Goal: Transaction & Acquisition: Purchase product/service

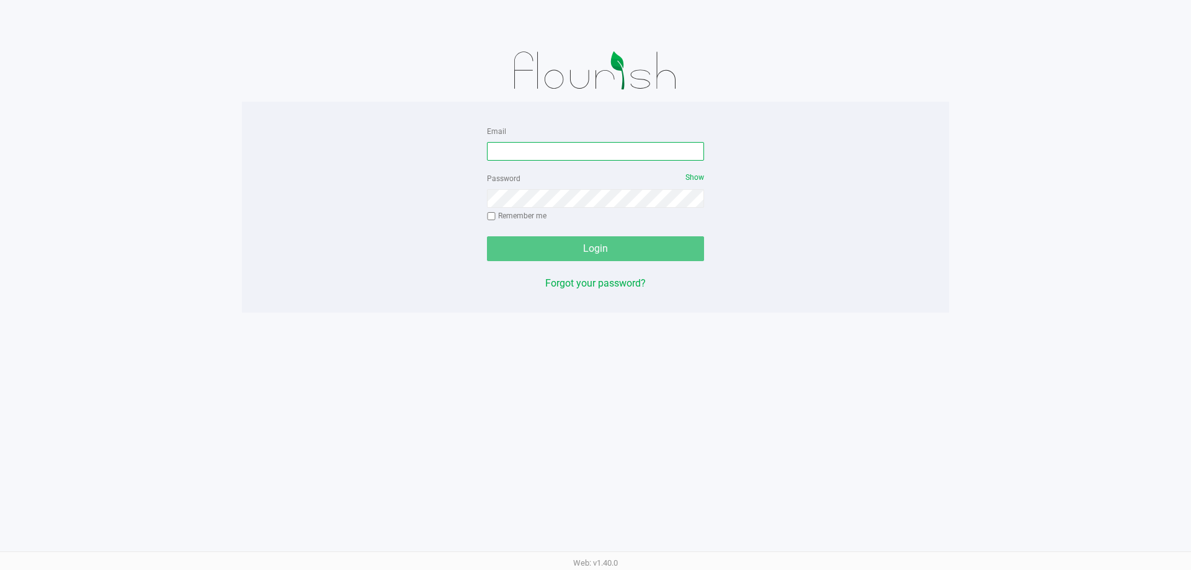
click at [507, 153] on input "Email" at bounding box center [595, 151] width 217 height 19
type input "n"
type input "[EMAIL_ADDRESS][DOMAIN_NAME]"
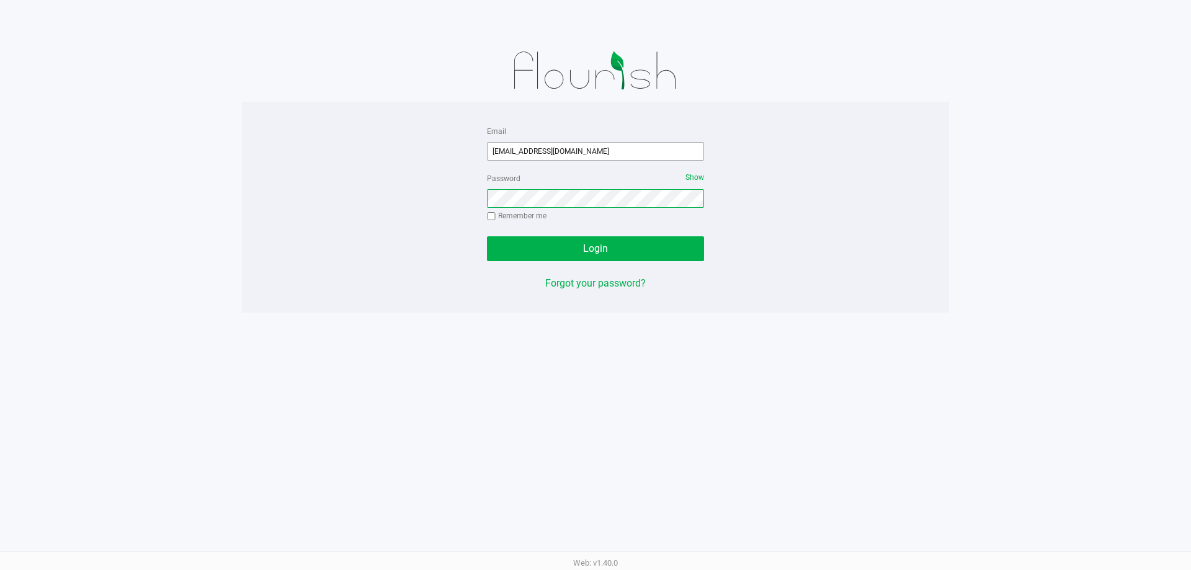
click at [487, 236] on button "Login" at bounding box center [595, 248] width 217 height 25
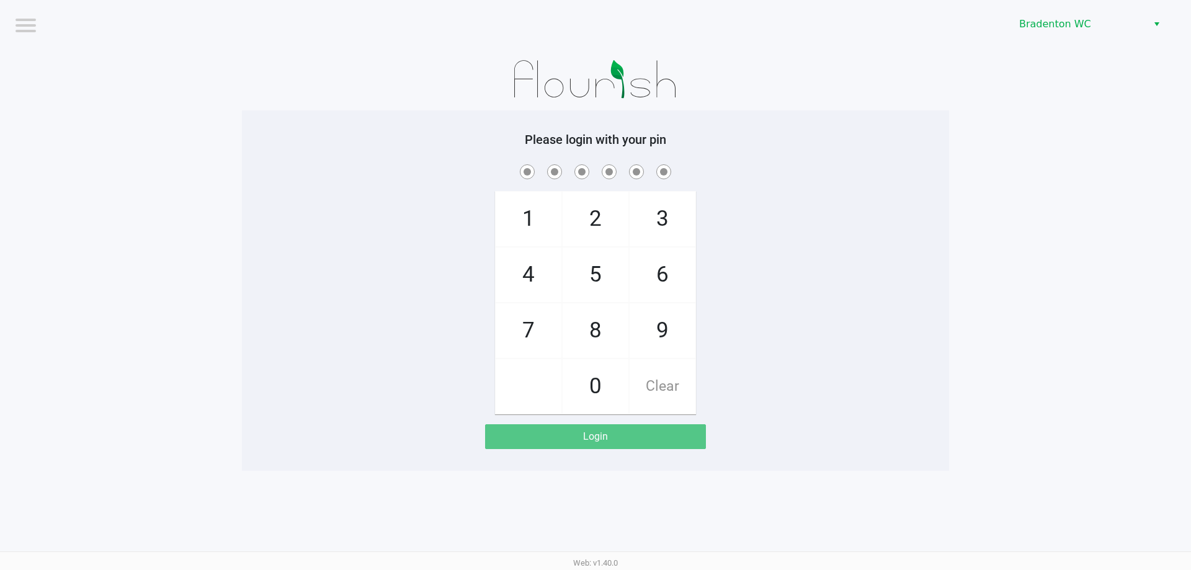
click at [599, 286] on span "5" at bounding box center [595, 274] width 66 height 55
checkbox input "true"
click at [608, 229] on span "2" at bounding box center [595, 219] width 66 height 55
checkbox input "true"
click at [530, 215] on span "1" at bounding box center [528, 219] width 66 height 55
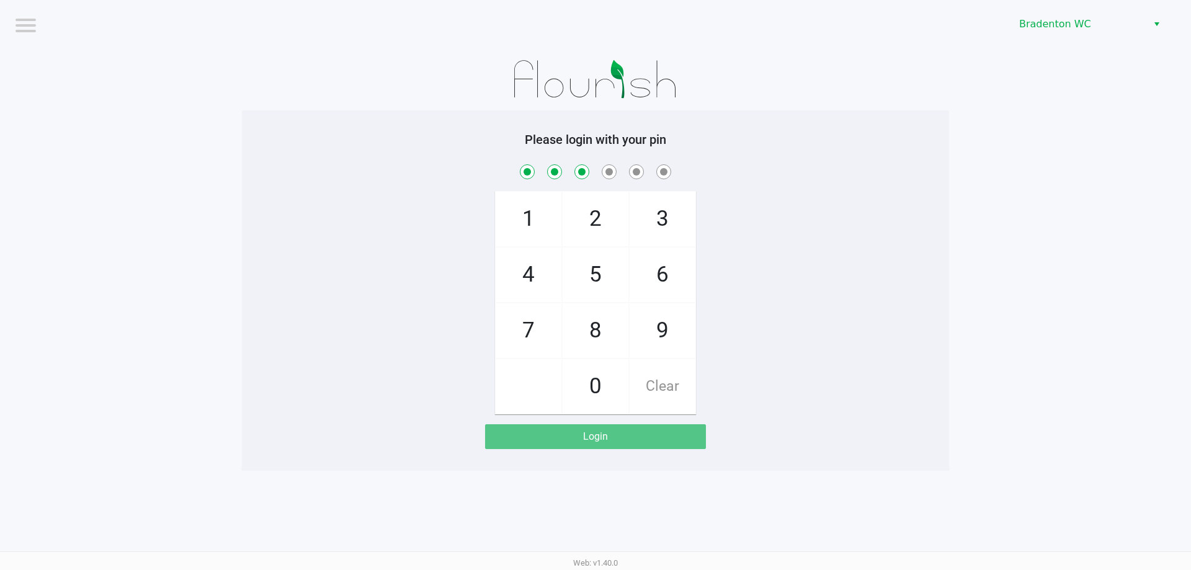
checkbox input "true"
click at [534, 316] on span "7" at bounding box center [528, 330] width 66 height 55
checkbox input "true"
click at [651, 333] on span "9" at bounding box center [662, 330] width 66 height 55
checkbox input "true"
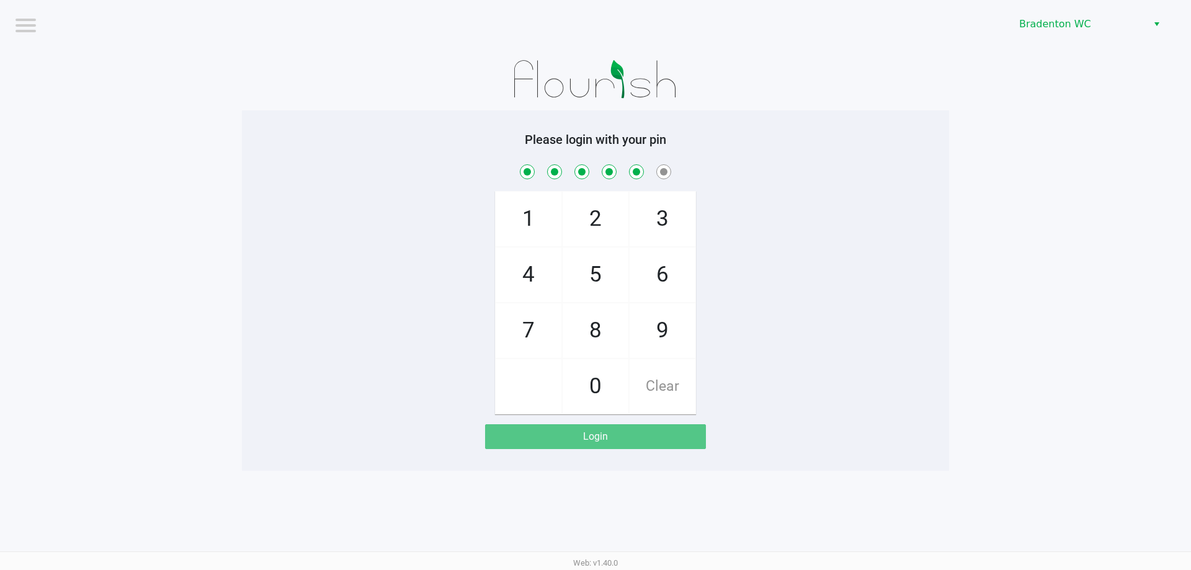
click at [668, 224] on span "3" at bounding box center [662, 219] width 66 height 55
checkbox input "true"
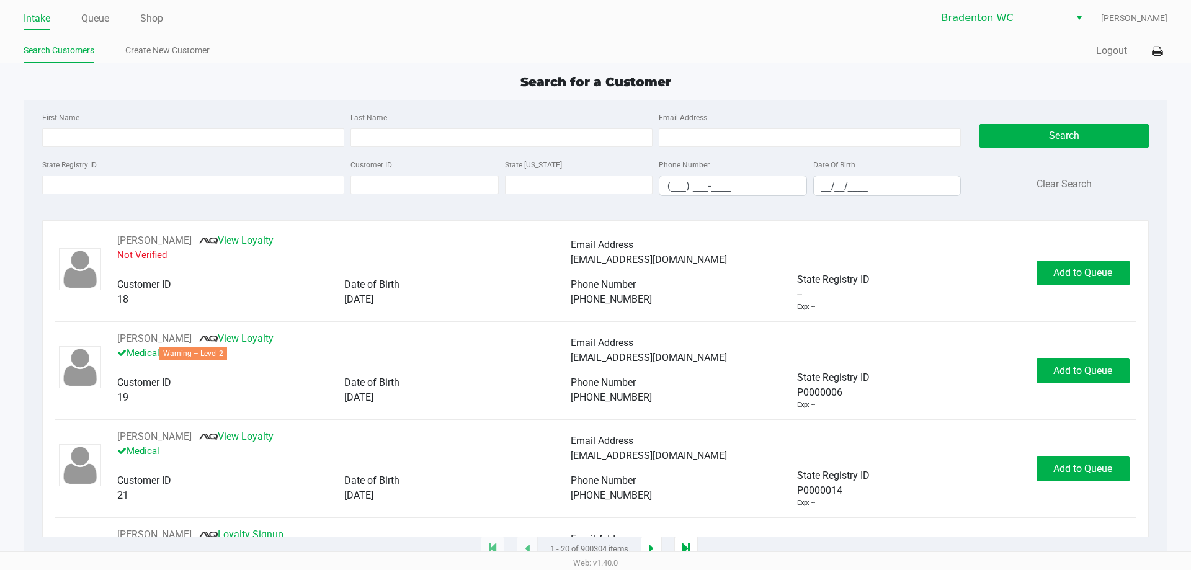
type input "[PERSON_NAME]"
type input "PLANK"
type input "[DATE]"
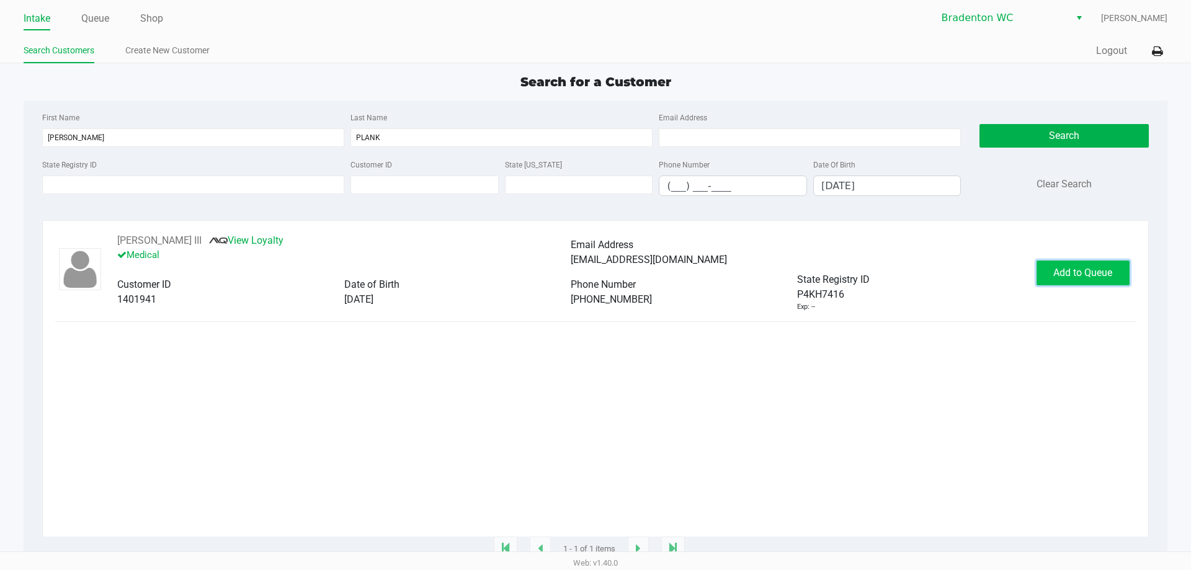
click at [1080, 273] on span "Add to Queue" at bounding box center [1082, 273] width 59 height 12
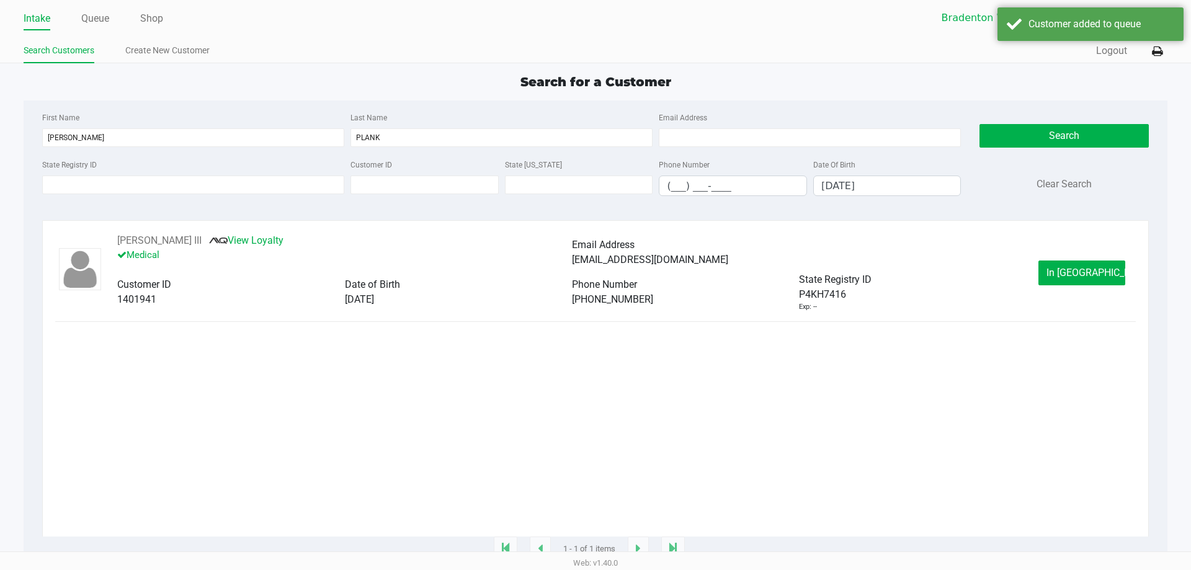
click at [1069, 268] on span "In [GEOGRAPHIC_DATA]" at bounding box center [1098, 273] width 104 height 12
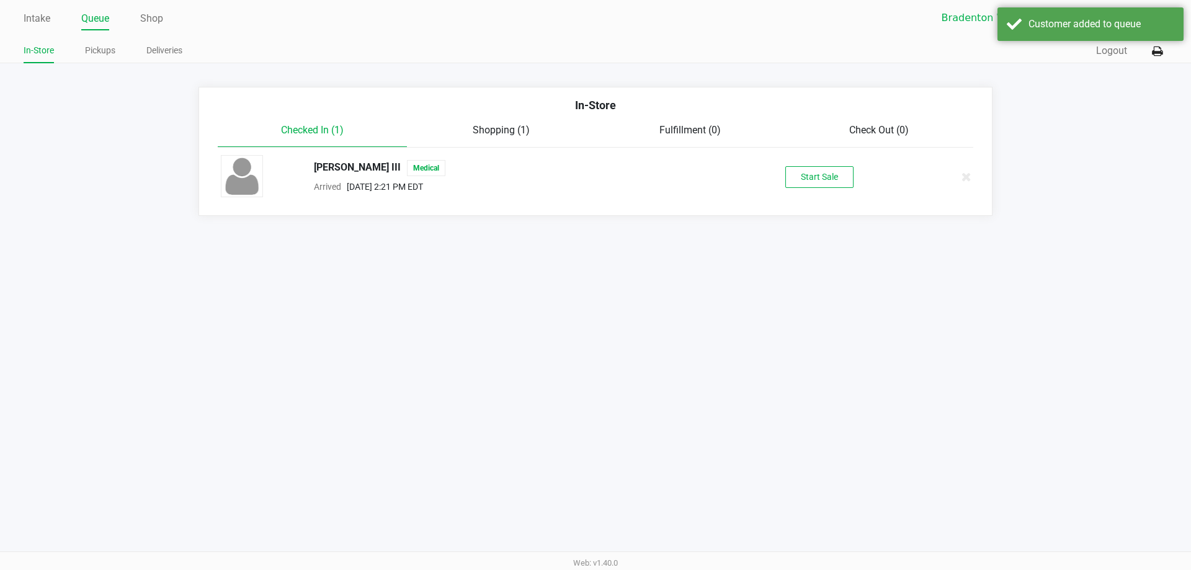
click at [833, 182] on button "Start Sale" at bounding box center [819, 177] width 68 height 22
click at [818, 172] on div "Start Sale" at bounding box center [819, 177] width 68 height 22
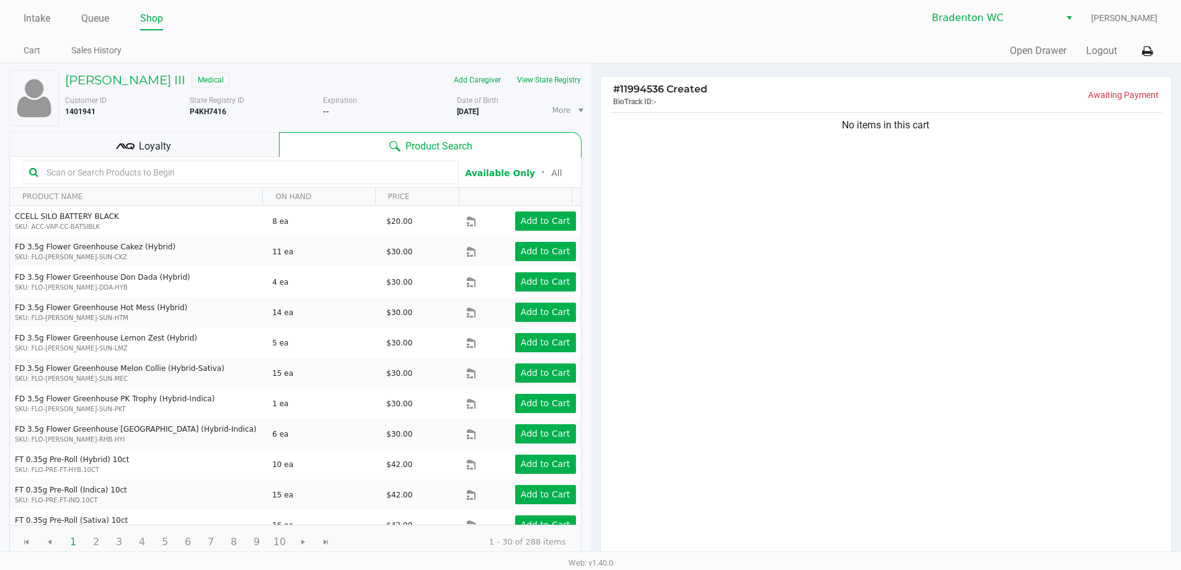
click at [231, 143] on div "Loyalty" at bounding box center [144, 144] width 270 height 25
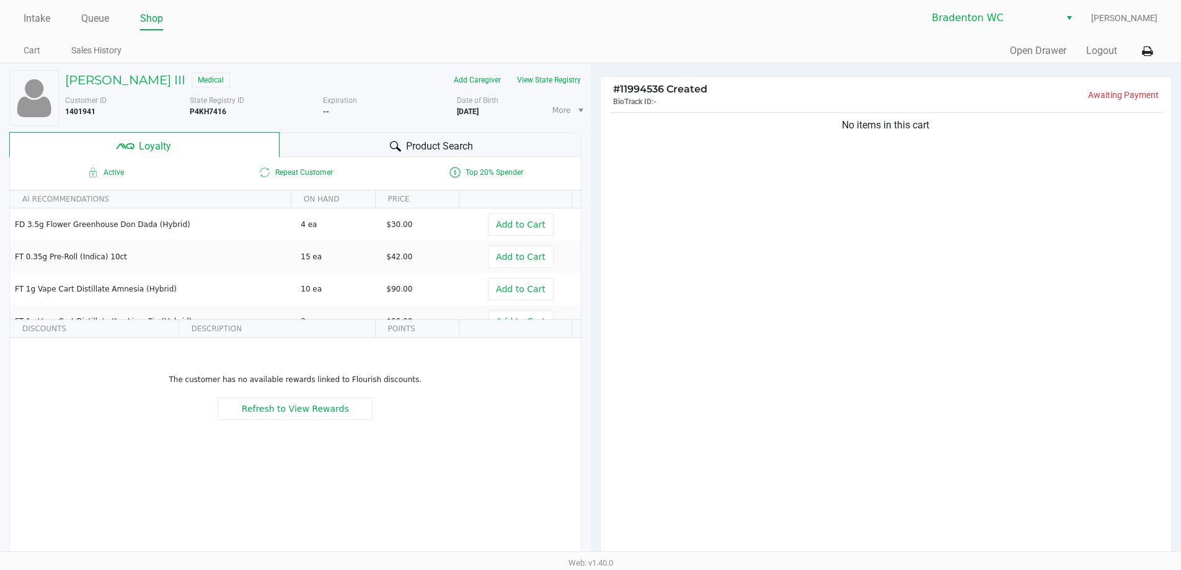
click at [475, 146] on div "Product Search" at bounding box center [431, 144] width 302 height 25
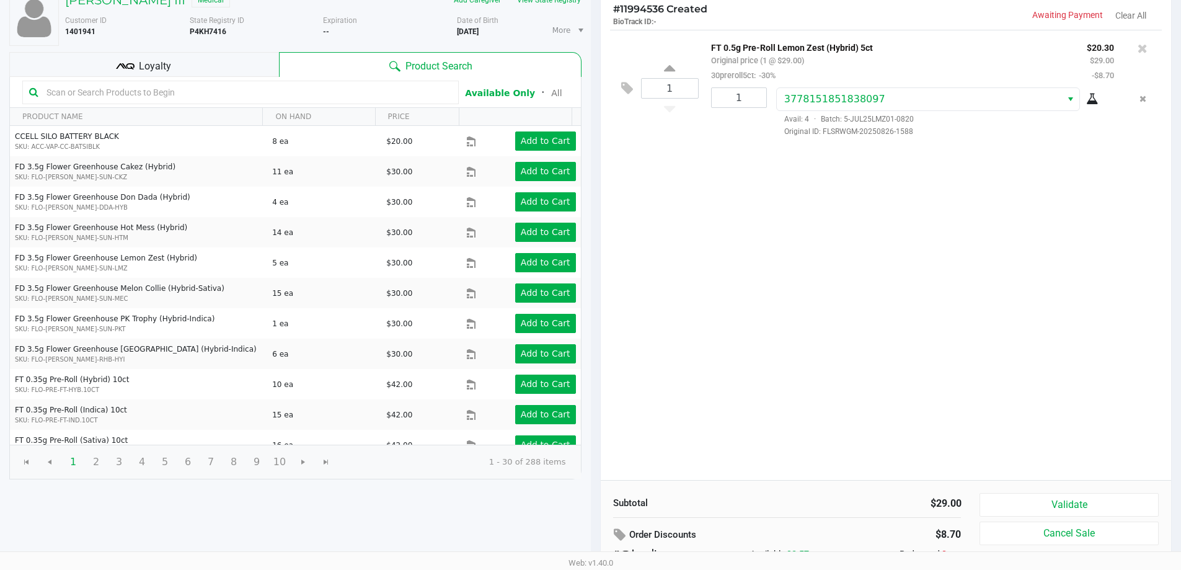
scroll to position [142, 0]
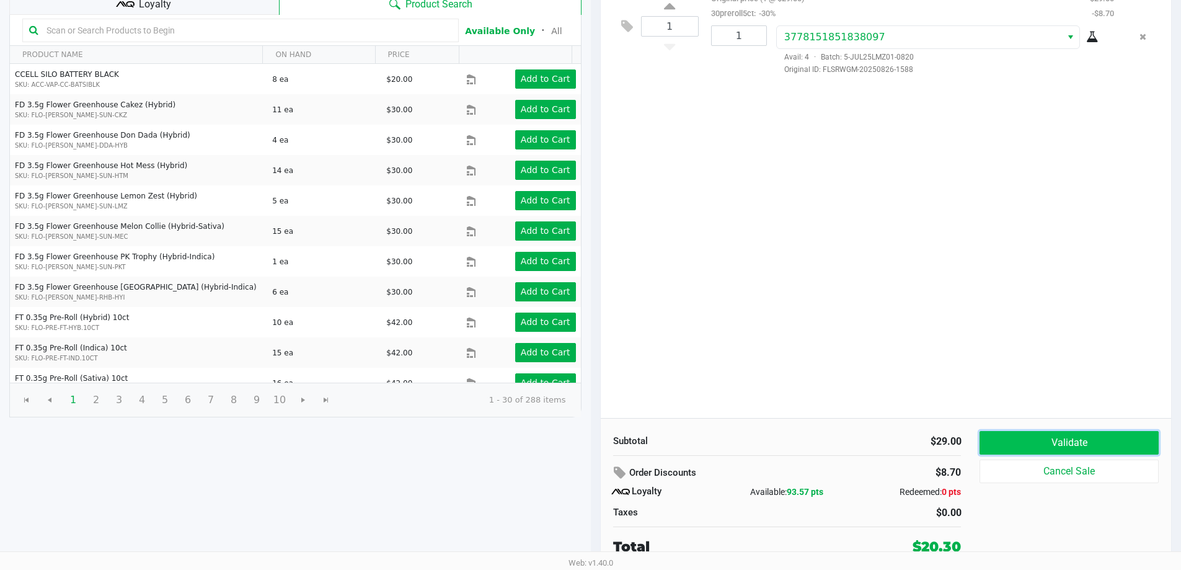
click at [1050, 444] on button "Validate" at bounding box center [1069, 443] width 179 height 24
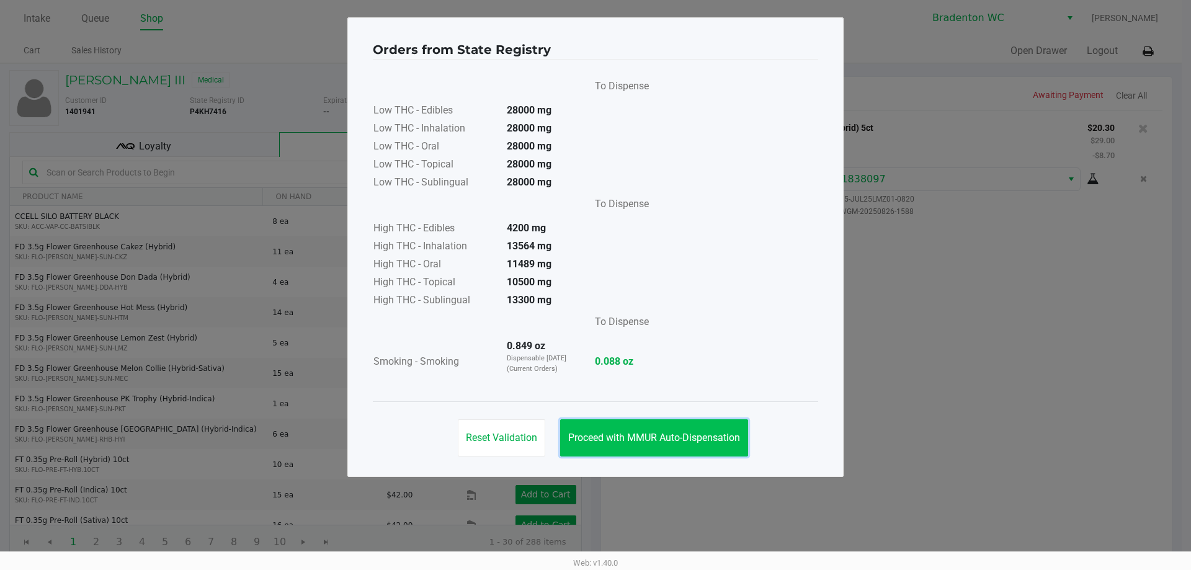
click at [722, 439] on span "Proceed with MMUR Auto-Dispensation" at bounding box center [654, 438] width 172 height 12
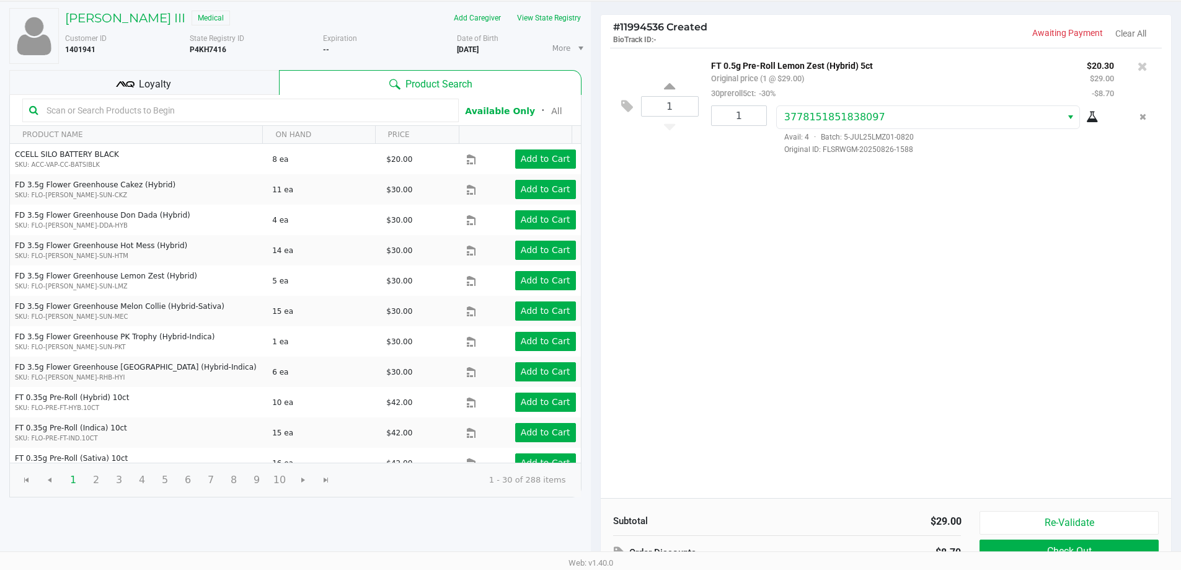
scroll to position [142, 0]
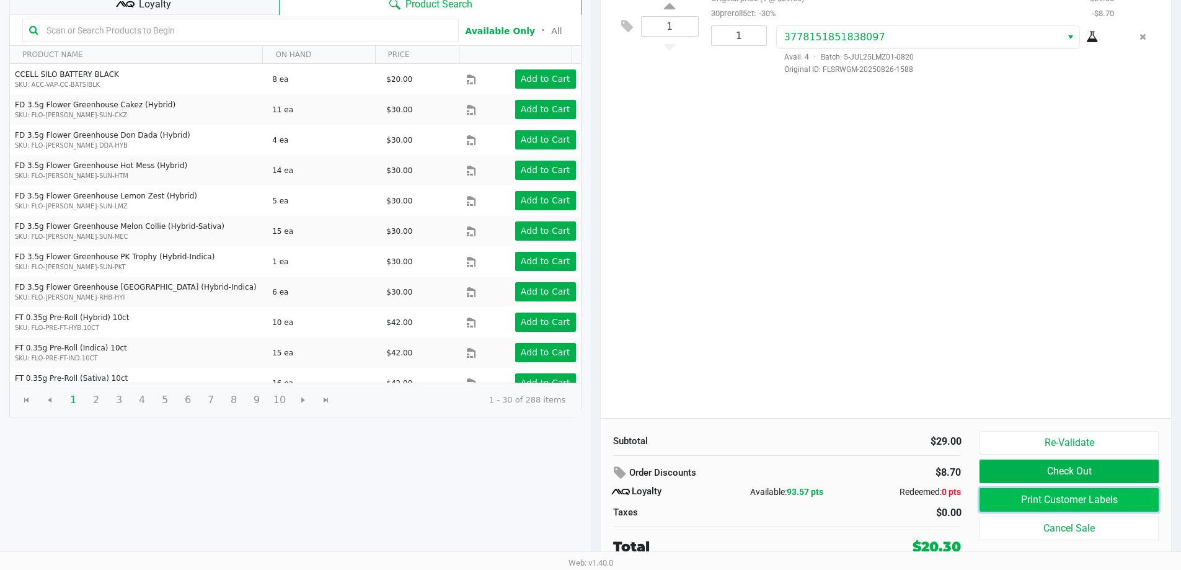
click at [1076, 502] on button "Print Customer Labels" at bounding box center [1069, 500] width 179 height 24
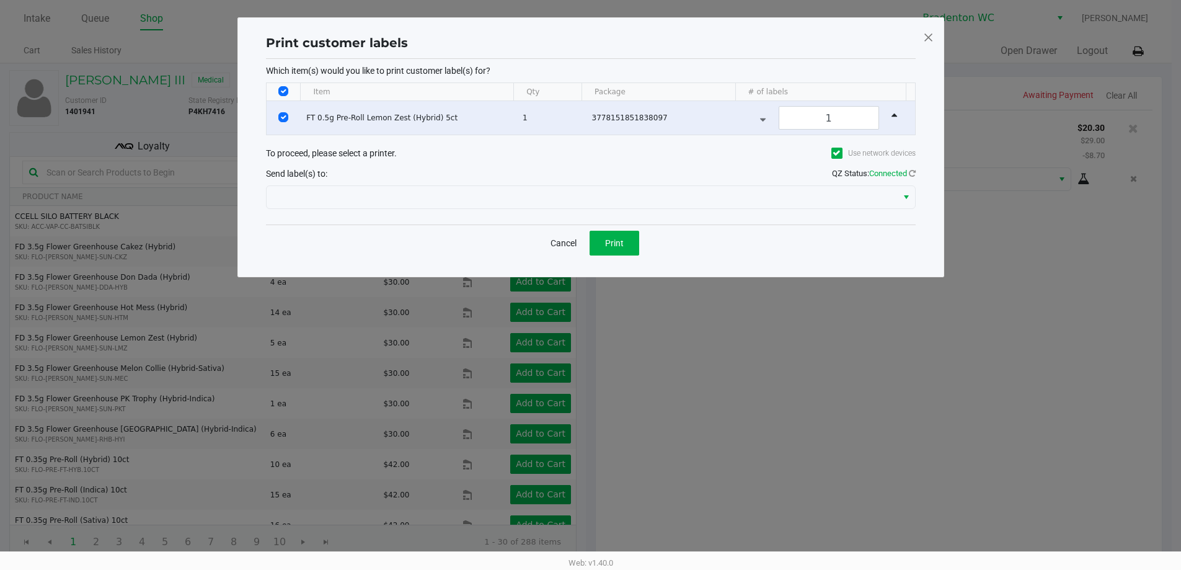
scroll to position [0, 0]
click at [609, 240] on button "Print" at bounding box center [619, 243] width 50 height 25
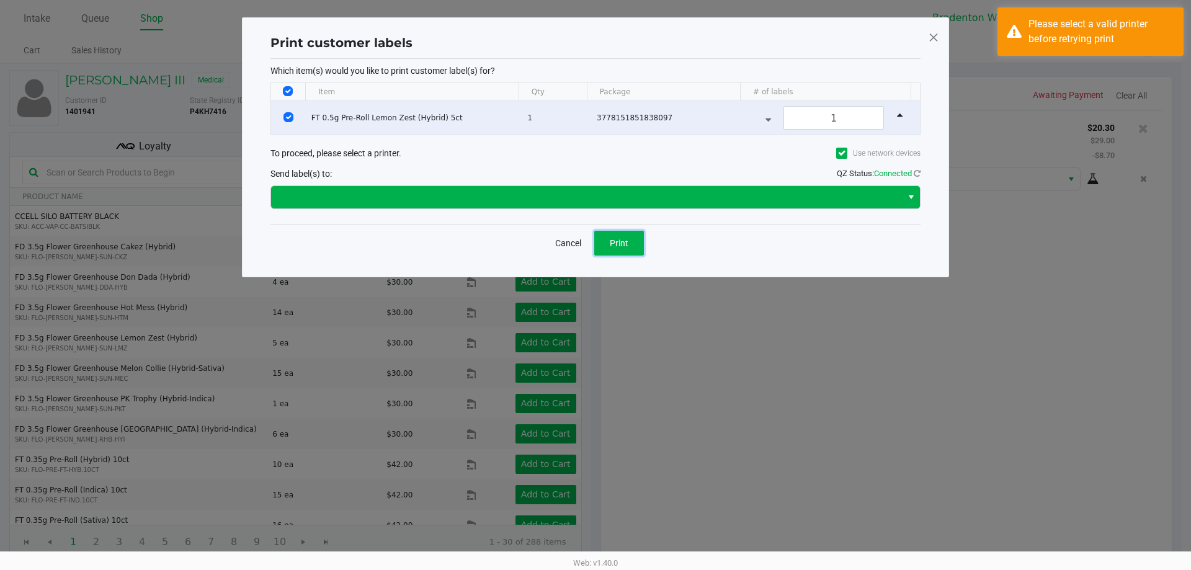
click at [909, 197] on span "Select" at bounding box center [911, 197] width 10 height 15
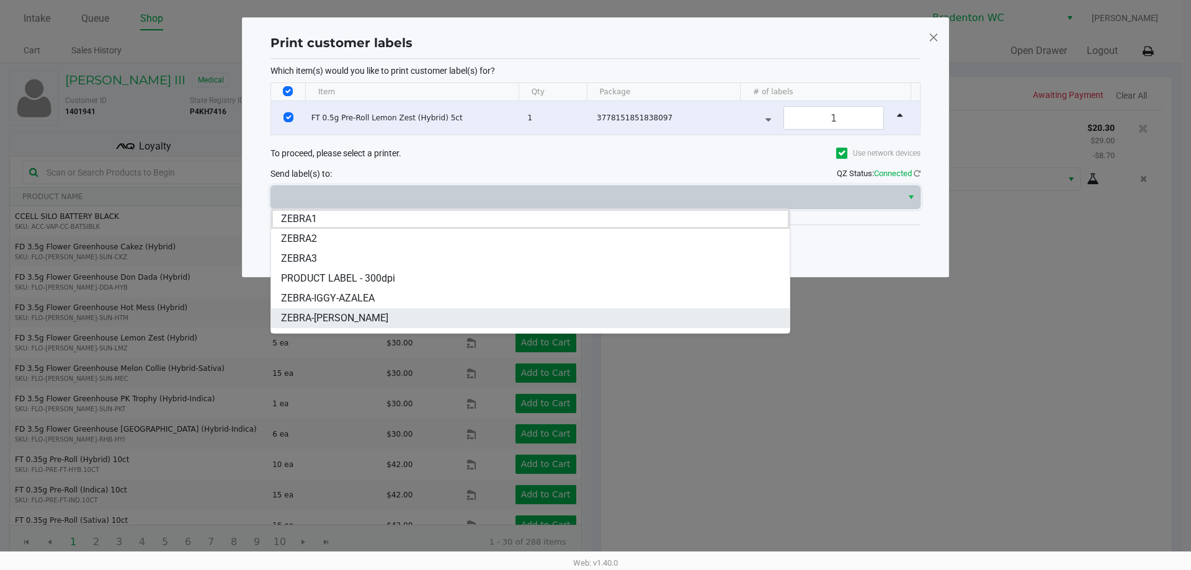
drag, startPoint x: 371, startPoint y: 315, endPoint x: 488, endPoint y: 268, distance: 125.7
click at [371, 315] on span "ZEBRA-IVANKA-TRUMP" at bounding box center [334, 318] width 107 height 15
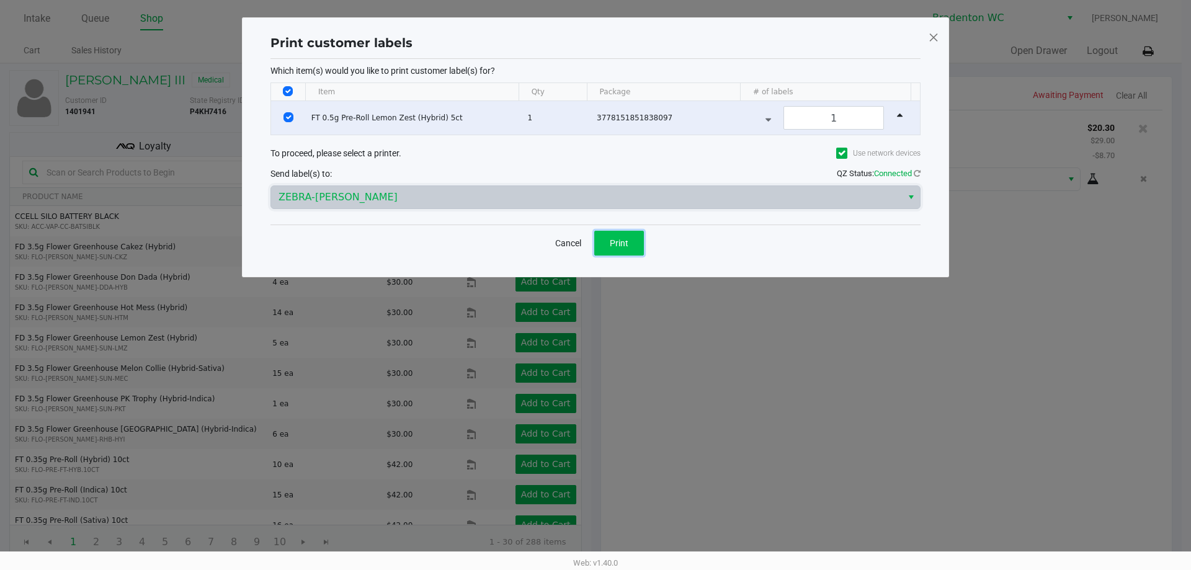
click at [619, 240] on span "Print" at bounding box center [619, 243] width 19 height 10
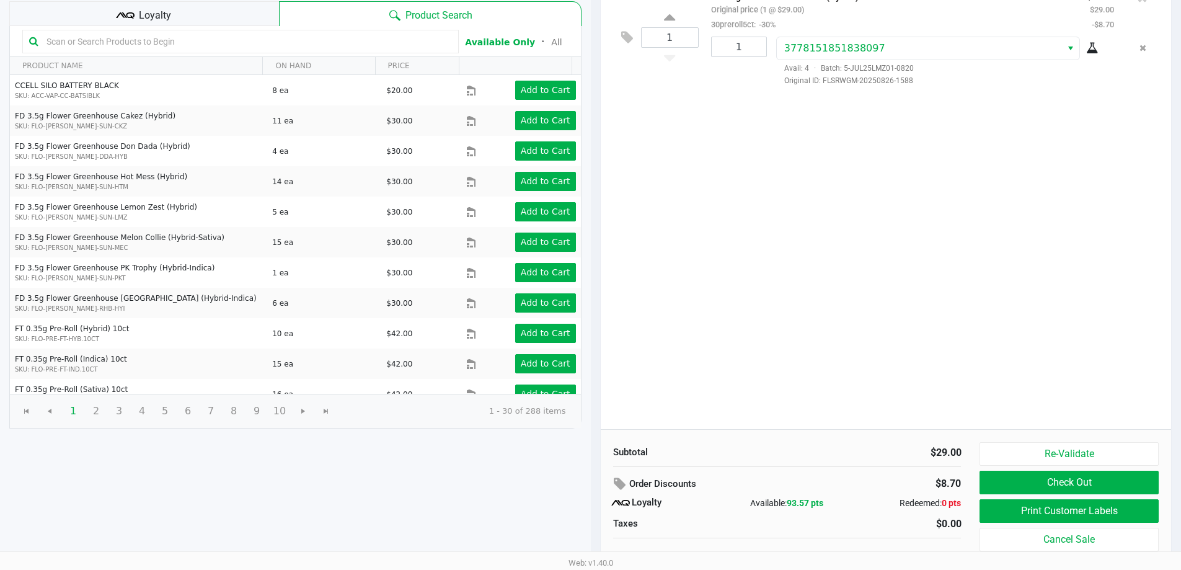
scroll to position [142, 0]
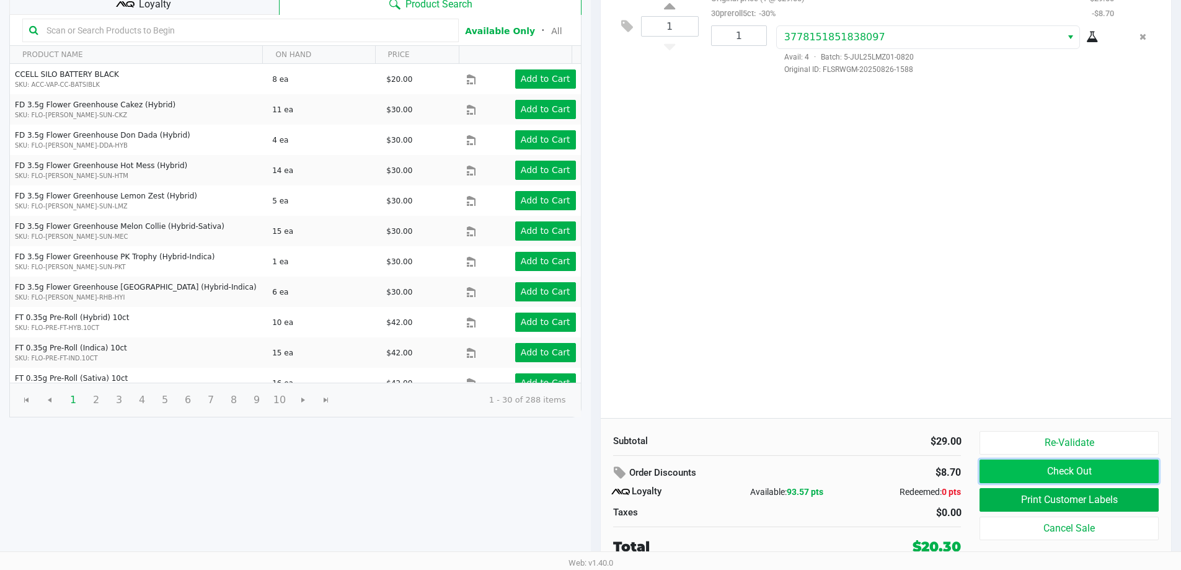
click at [1093, 464] on button "Check Out" at bounding box center [1069, 471] width 179 height 24
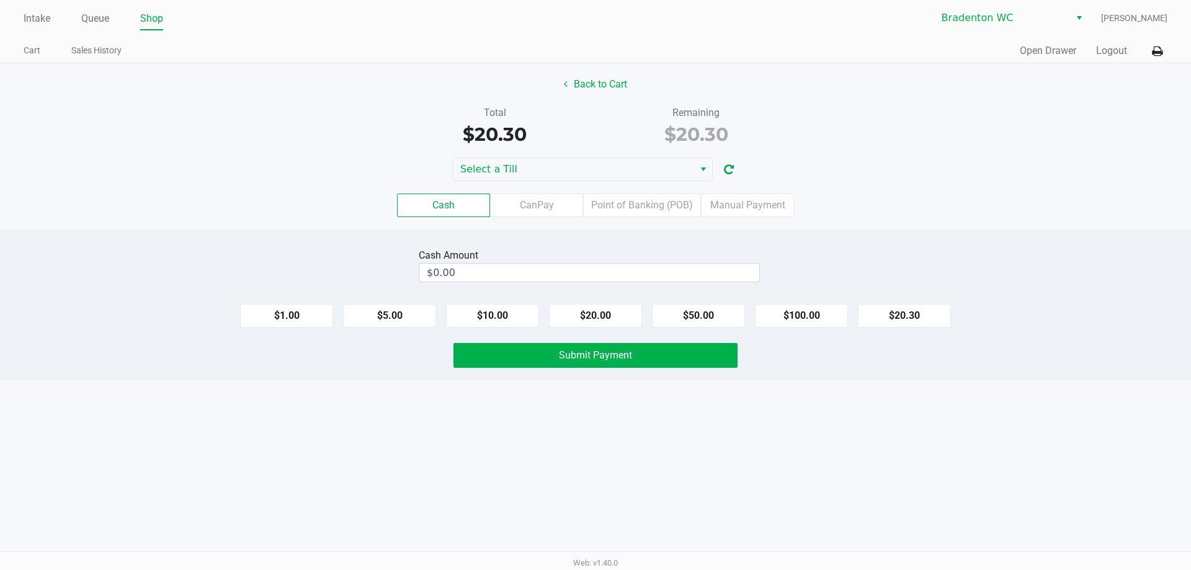
click at [701, 175] on span "Select" at bounding box center [703, 169] width 10 height 15
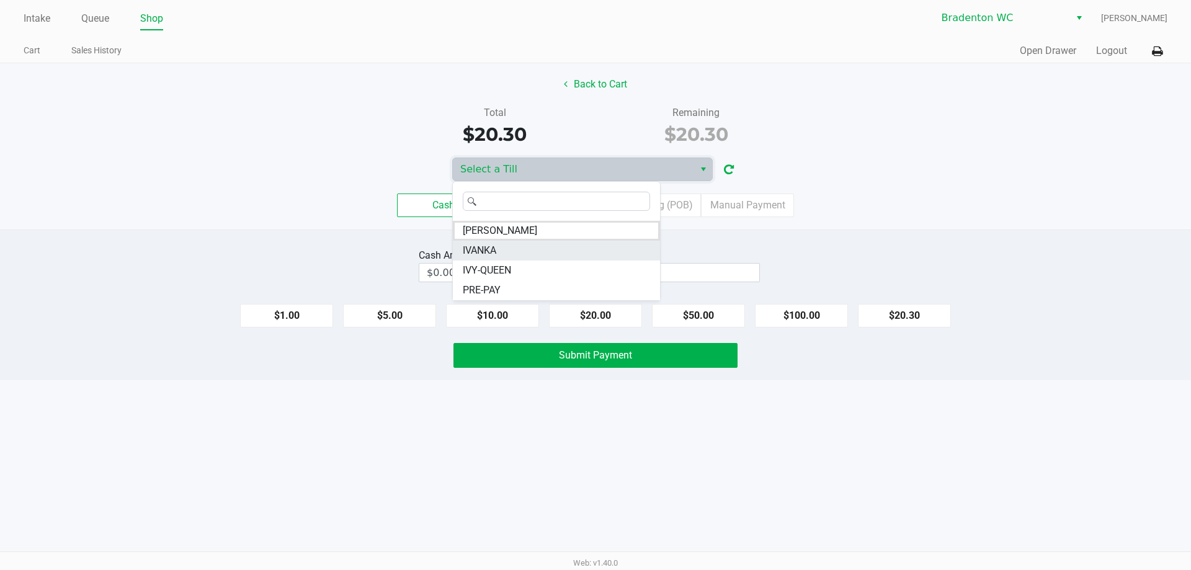
click at [505, 251] on li "IVANKA" at bounding box center [556, 251] width 207 height 20
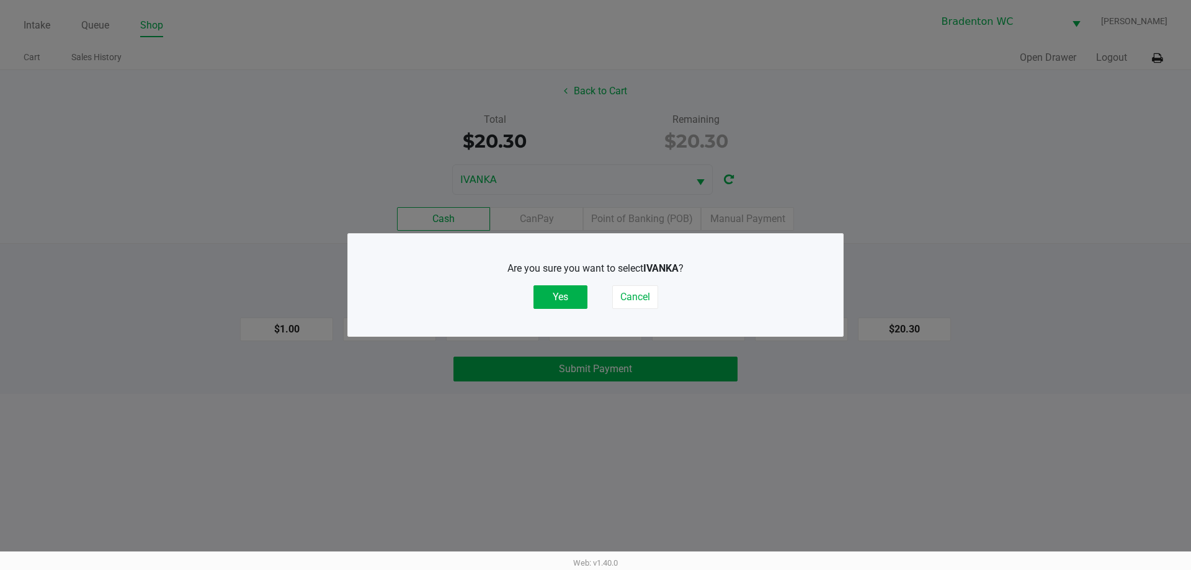
click at [553, 295] on button "Yes" at bounding box center [560, 297] width 54 height 24
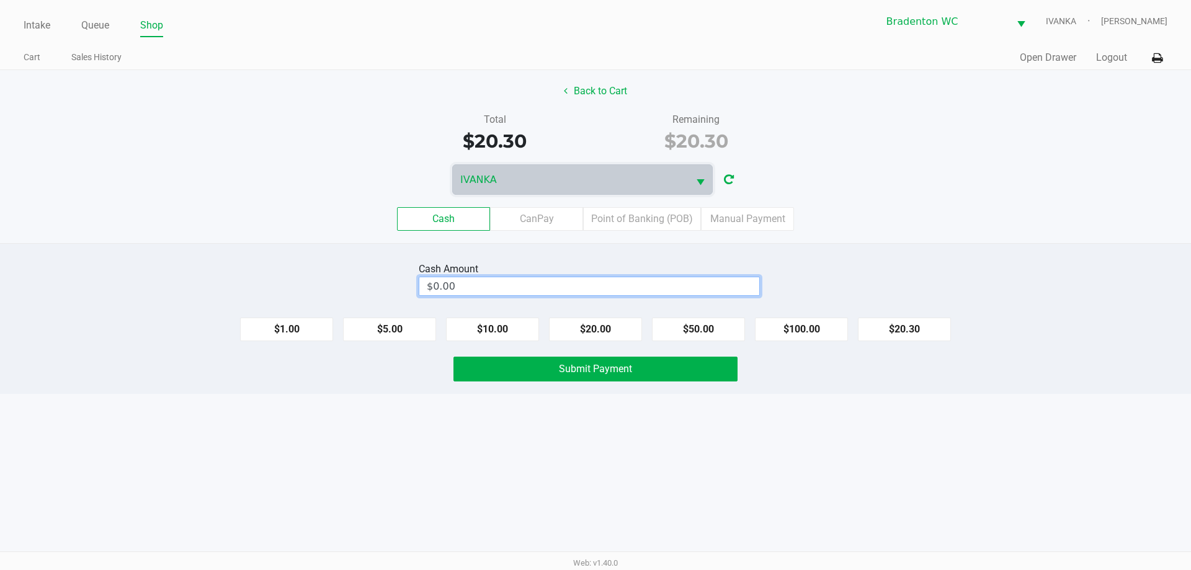
click at [587, 283] on input "$0.00" at bounding box center [589, 286] width 340 height 18
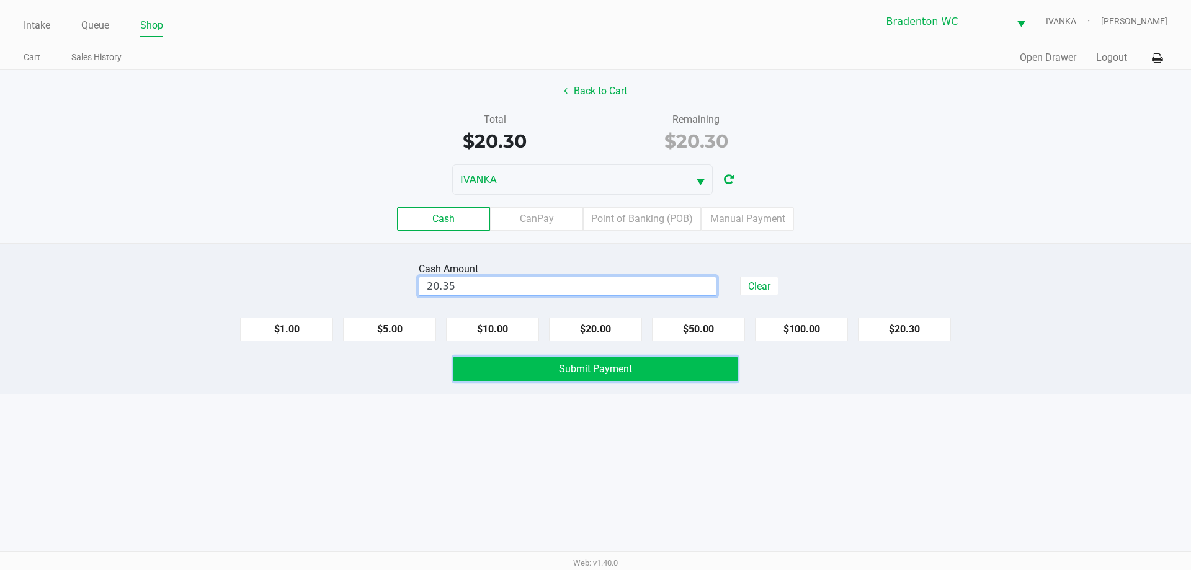
type input "$20.35"
click at [619, 367] on span "Submit Payment" at bounding box center [595, 369] width 73 height 12
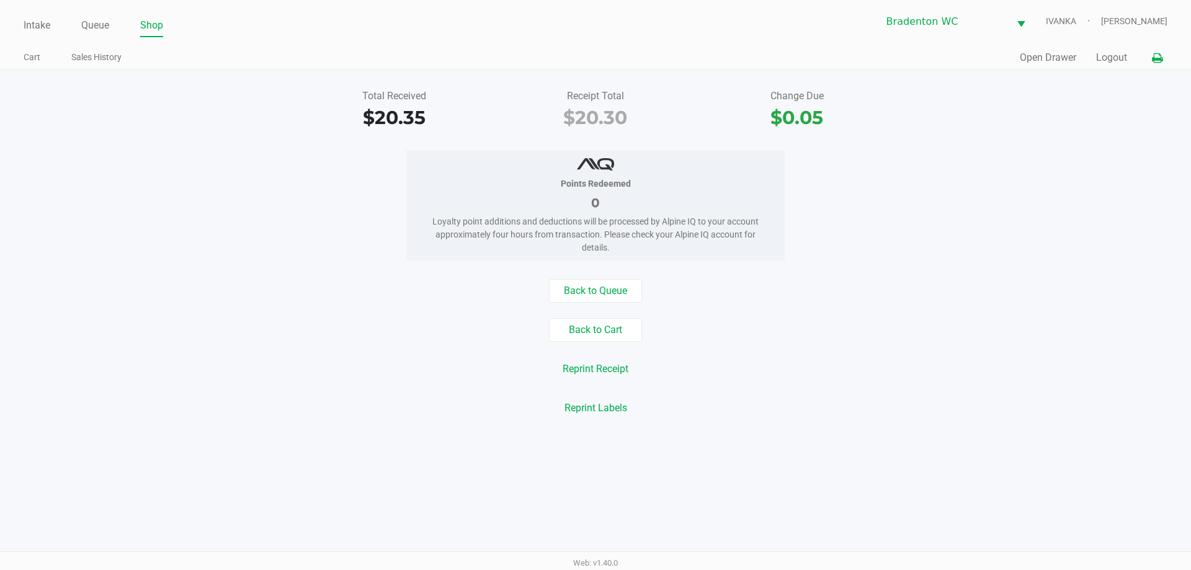
click at [1159, 54] on icon at bounding box center [1156, 58] width 11 height 9
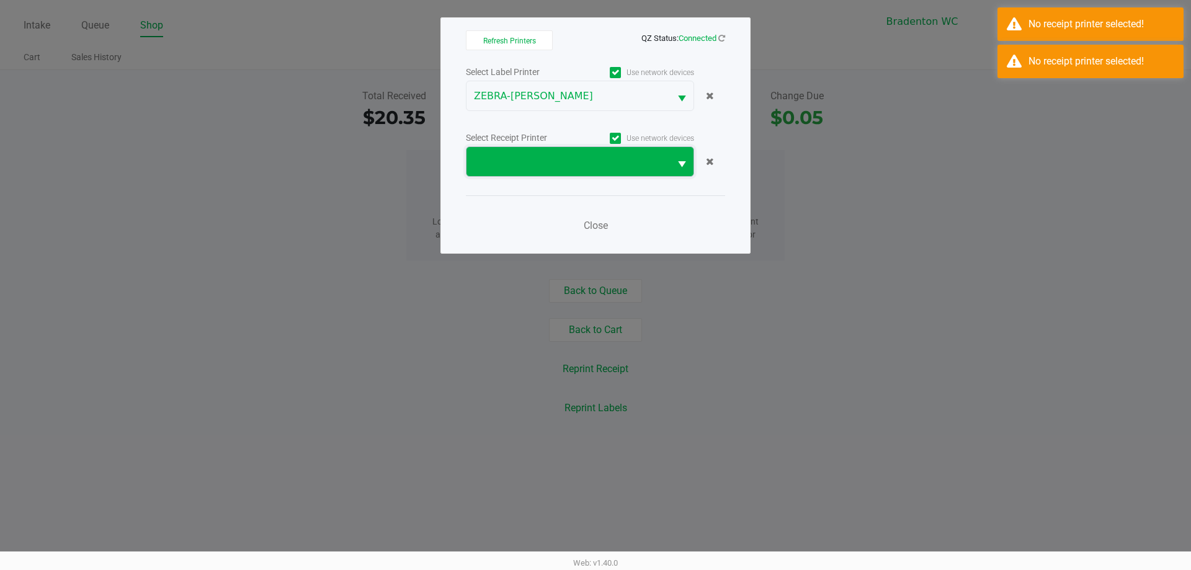
click at [659, 164] on span at bounding box center [568, 161] width 188 height 15
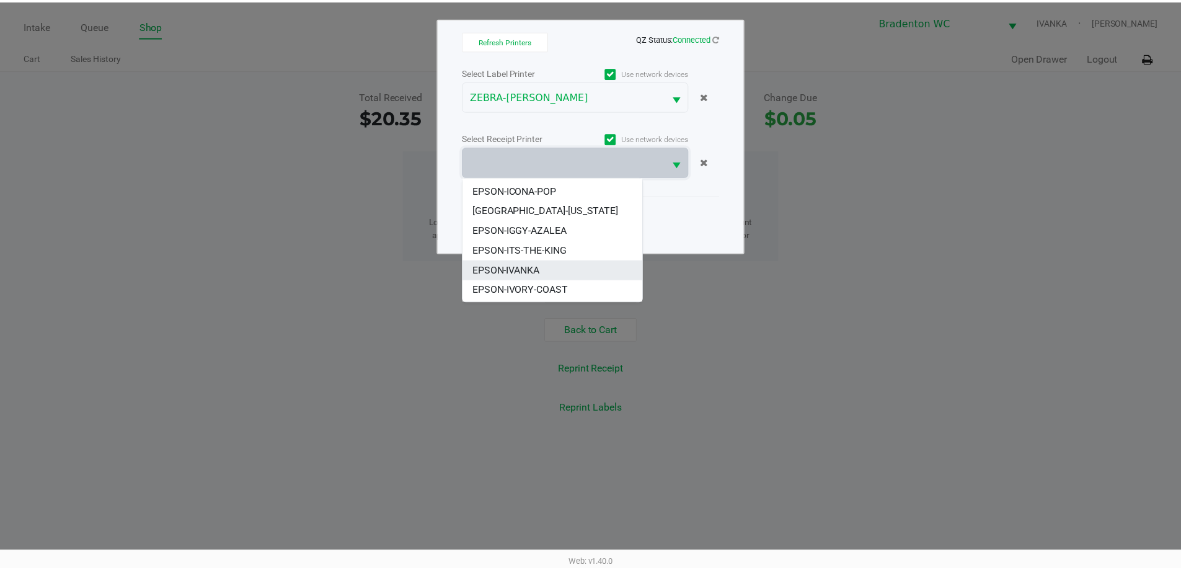
scroll to position [114, 0]
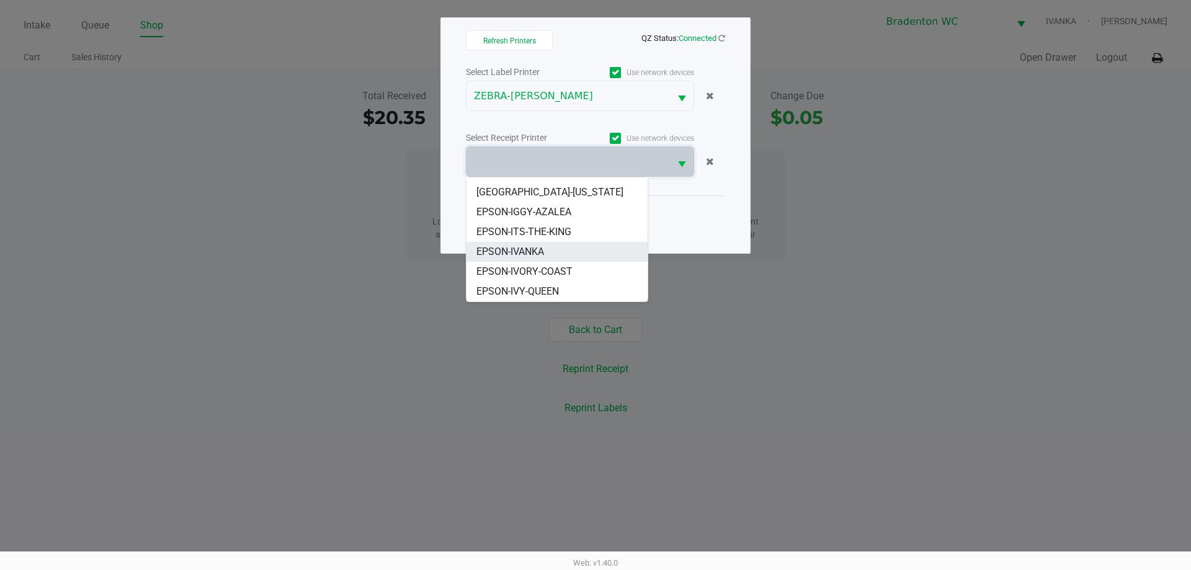
click at [539, 255] on span "EPSON-IVANKA" at bounding box center [510, 251] width 68 height 15
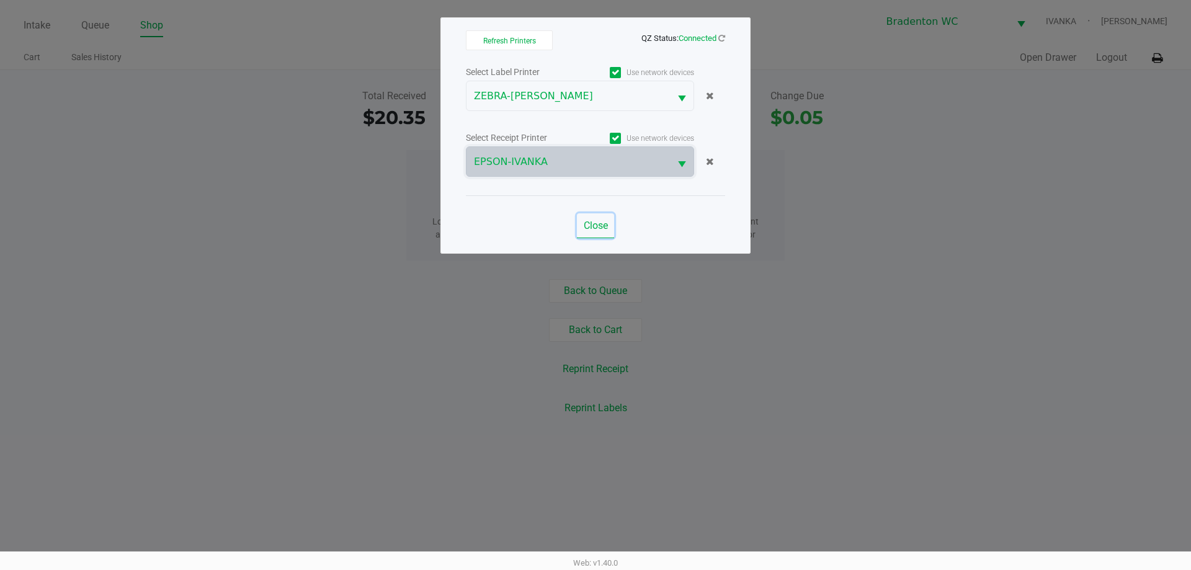
click at [603, 226] on span "Close" at bounding box center [595, 225] width 24 height 12
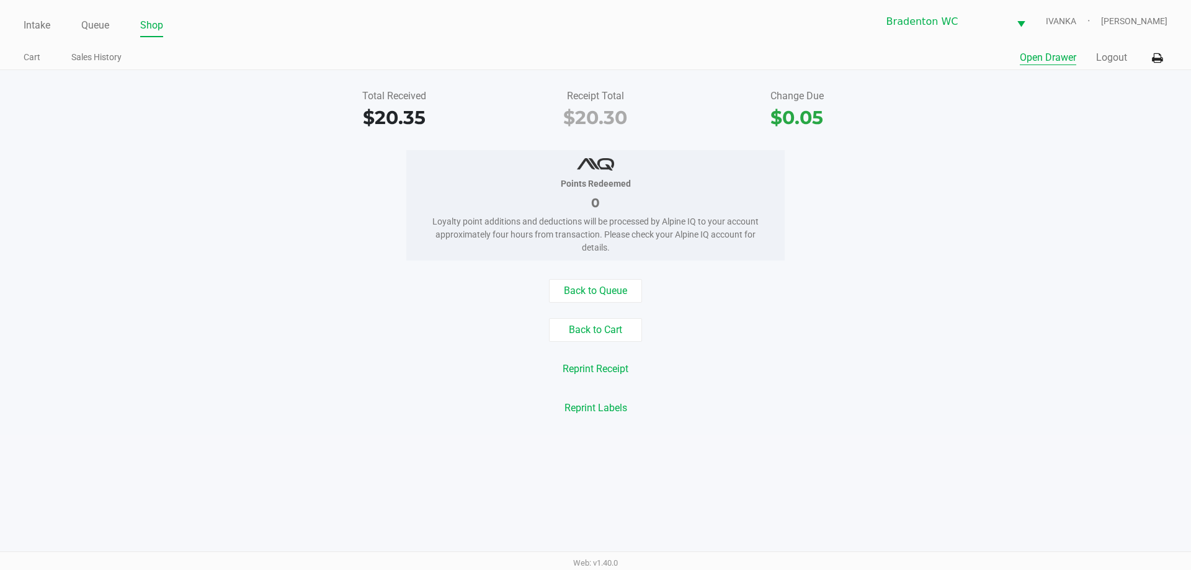
click at [1036, 57] on button "Open Drawer" at bounding box center [1047, 57] width 56 height 15
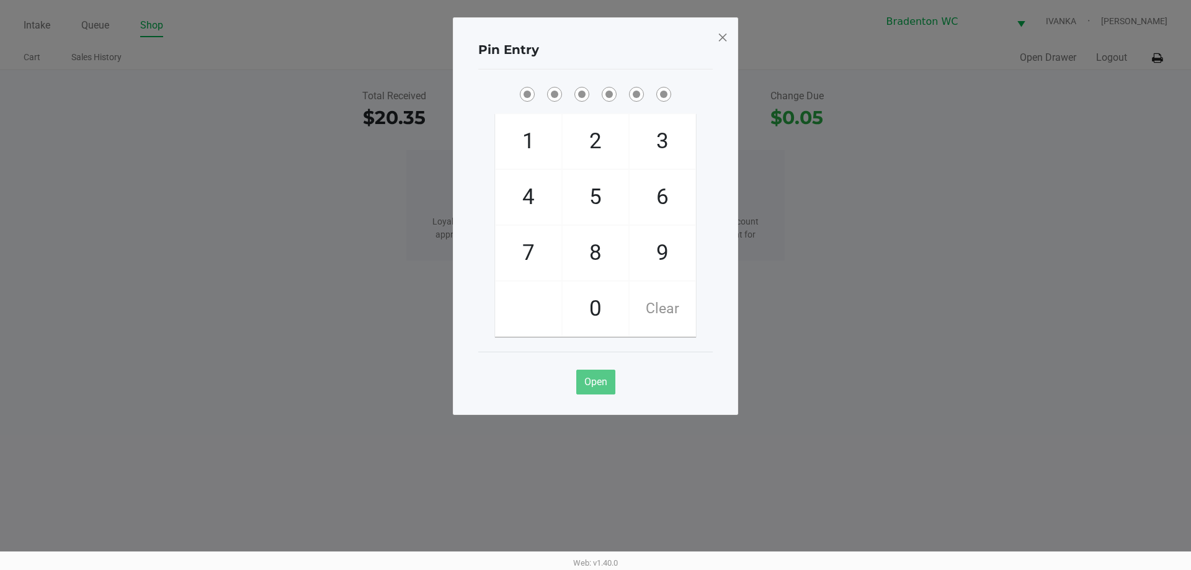
drag, startPoint x: 597, startPoint y: 189, endPoint x: 610, endPoint y: 142, distance: 48.7
click at [600, 185] on span "5" at bounding box center [595, 197] width 66 height 55
checkbox input "true"
click at [610, 141] on span "2" at bounding box center [595, 141] width 66 height 55
checkbox input "true"
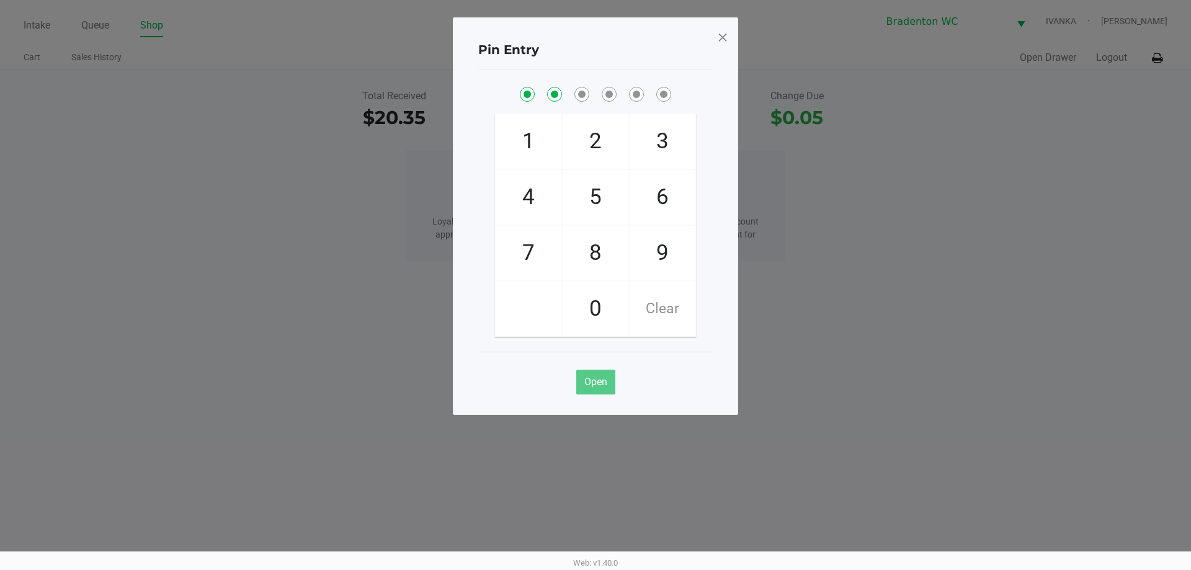
click at [521, 144] on span "1" at bounding box center [528, 141] width 66 height 55
checkbox input "true"
click at [530, 239] on span "7" at bounding box center [528, 253] width 66 height 55
checkbox input "true"
drag, startPoint x: 669, startPoint y: 246, endPoint x: 678, endPoint y: 162, distance: 84.2
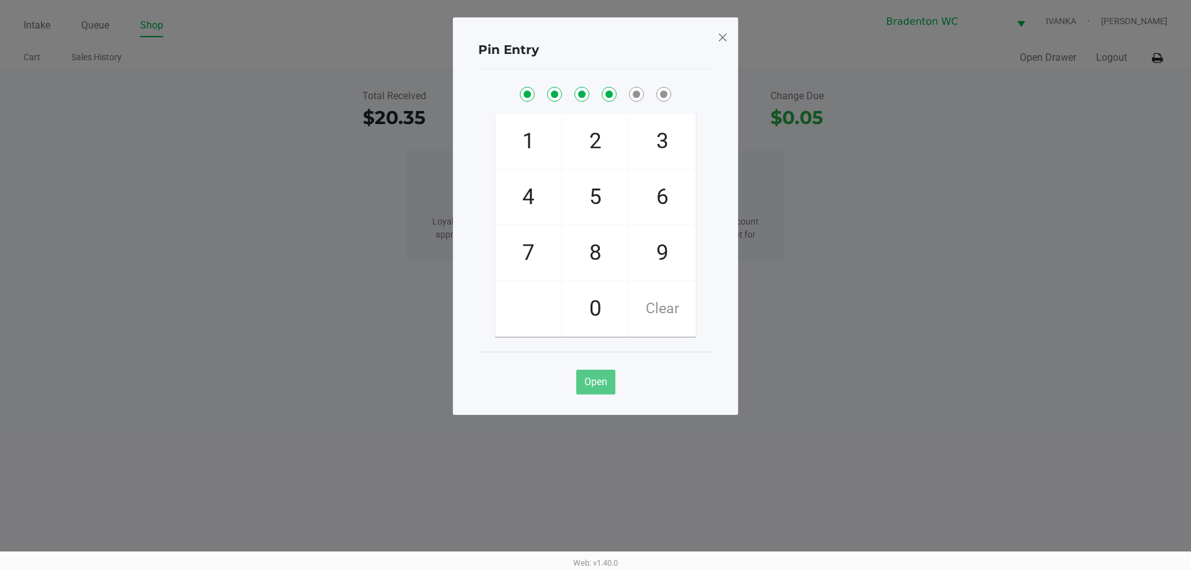
click at [669, 240] on span "9" at bounding box center [662, 253] width 66 height 55
checkbox input "true"
click at [678, 125] on span "3" at bounding box center [662, 141] width 66 height 55
checkbox input "true"
click at [720, 32] on span at bounding box center [722, 37] width 11 height 20
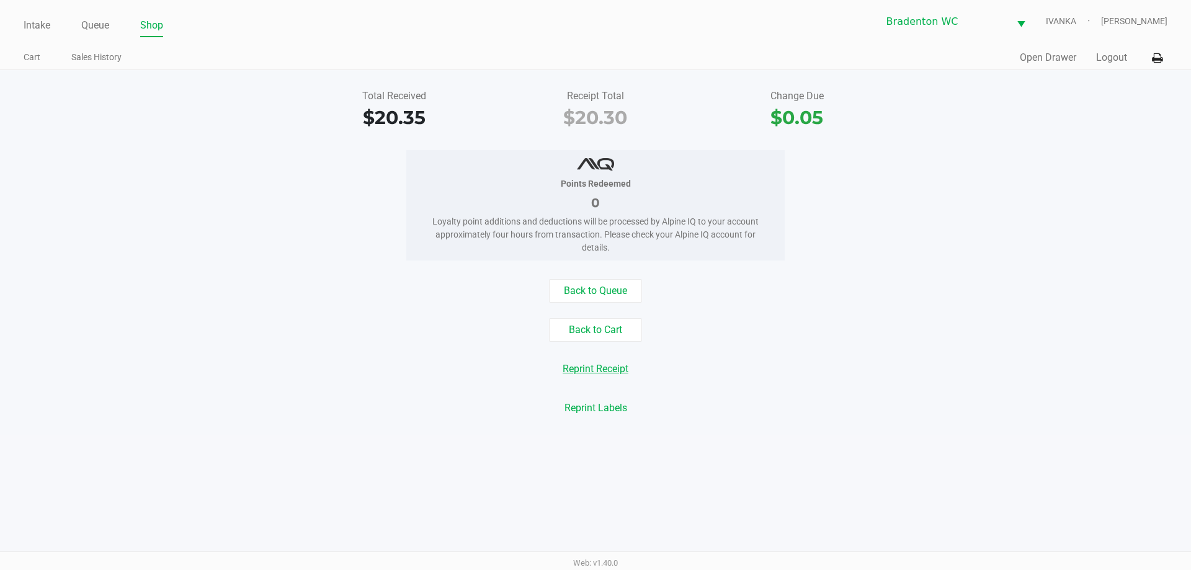
click at [600, 366] on button "Reprint Receipt" at bounding box center [595, 369] width 82 height 24
click at [606, 299] on button "Back to Queue" at bounding box center [595, 291] width 93 height 24
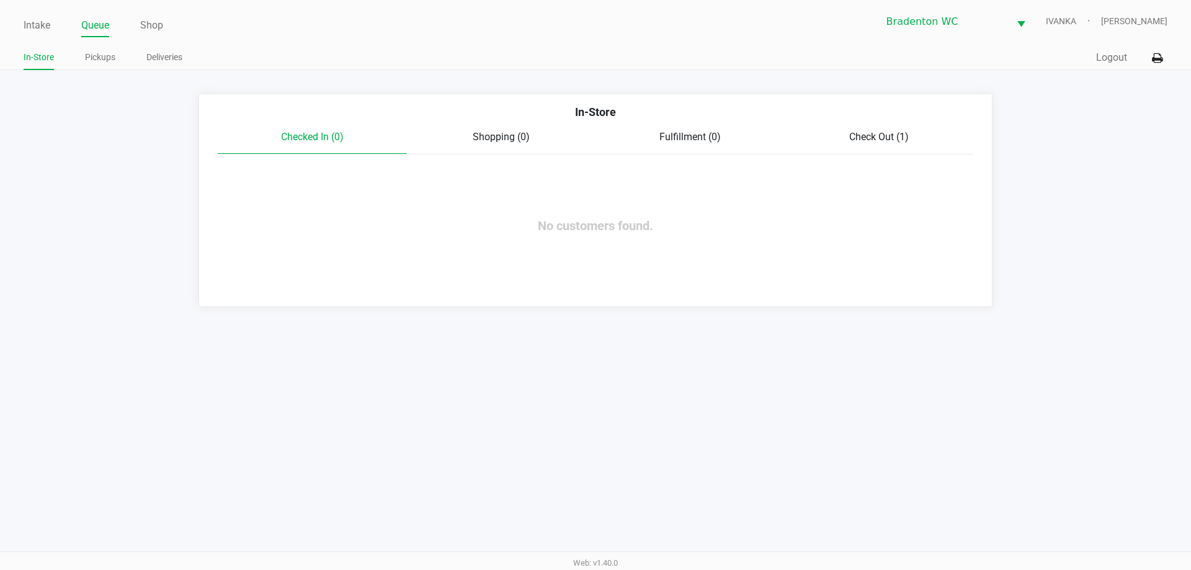
click at [34, 26] on link "Intake" at bounding box center [37, 25] width 27 height 17
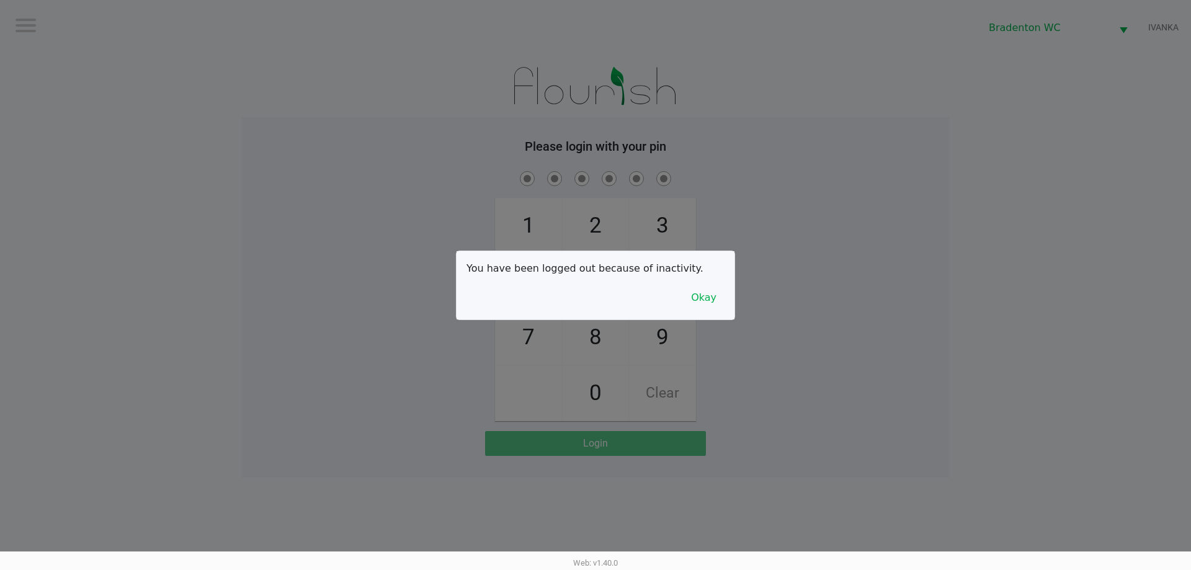
click at [703, 304] on button "Okay" at bounding box center [704, 298] width 42 height 24
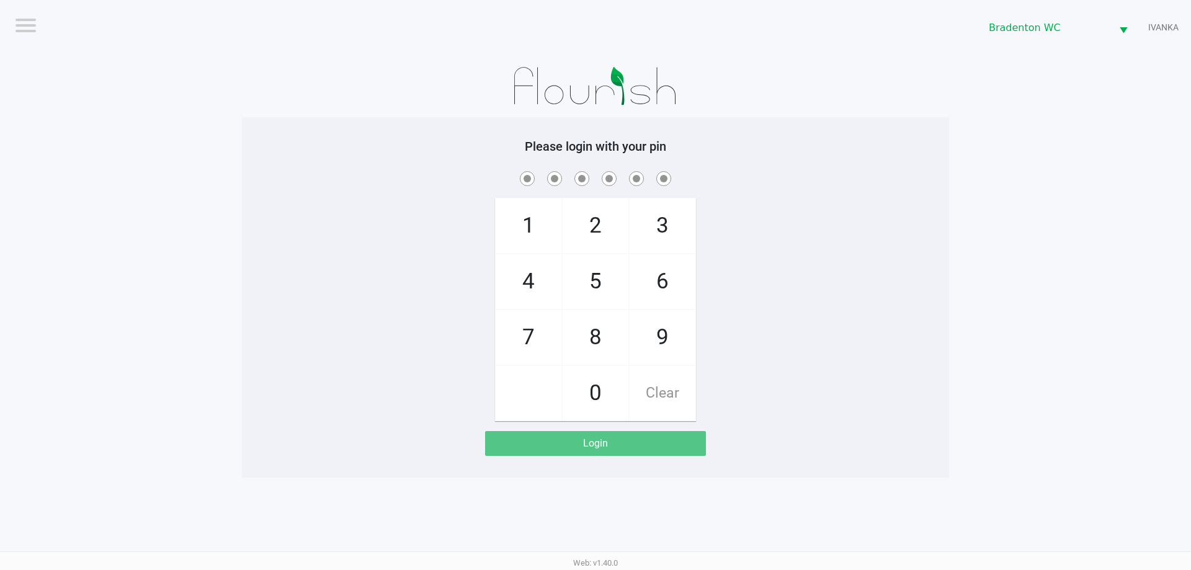
click at [595, 265] on span "5" at bounding box center [595, 281] width 66 height 55
checkbox input "true"
click at [606, 207] on span "2" at bounding box center [595, 225] width 66 height 55
checkbox input "true"
click at [540, 218] on span "1" at bounding box center [528, 225] width 66 height 55
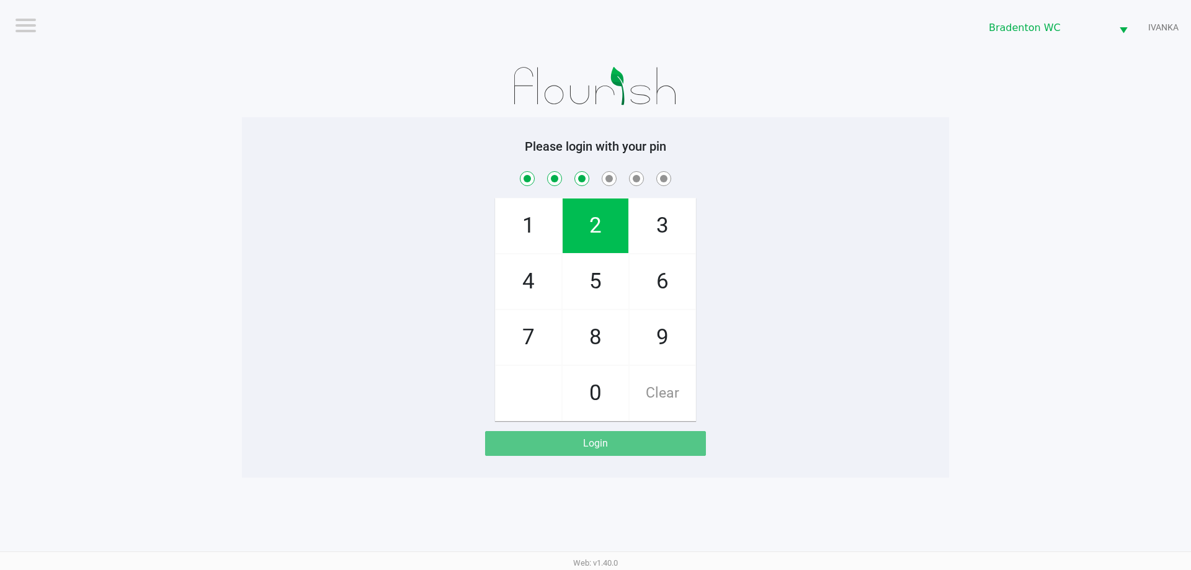
checkbox input "true"
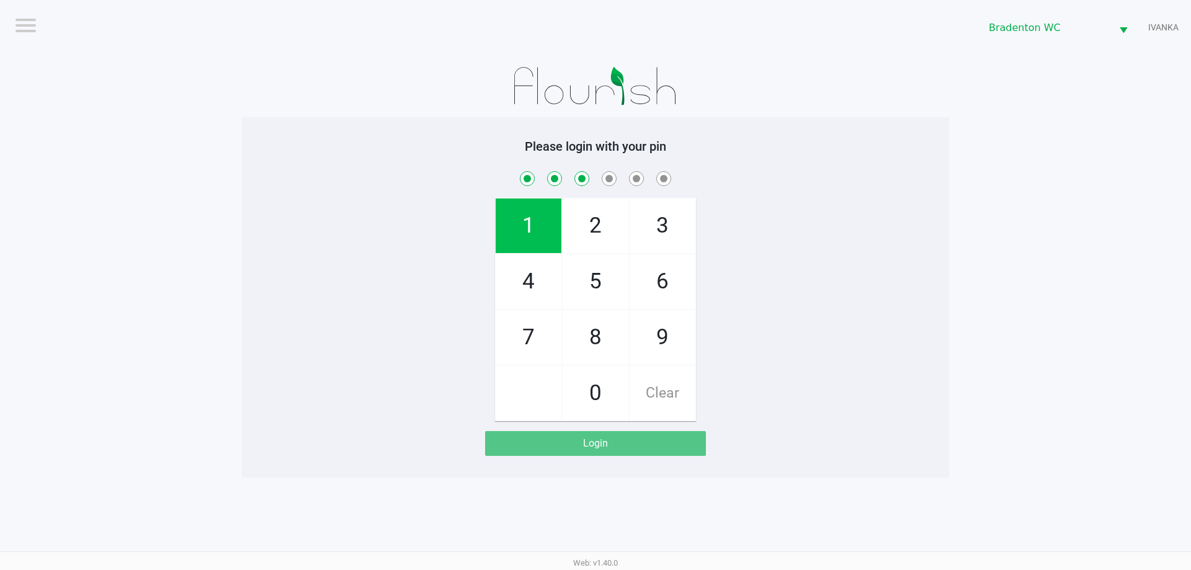
click at [533, 329] on span "7" at bounding box center [528, 337] width 66 height 55
checkbox input "true"
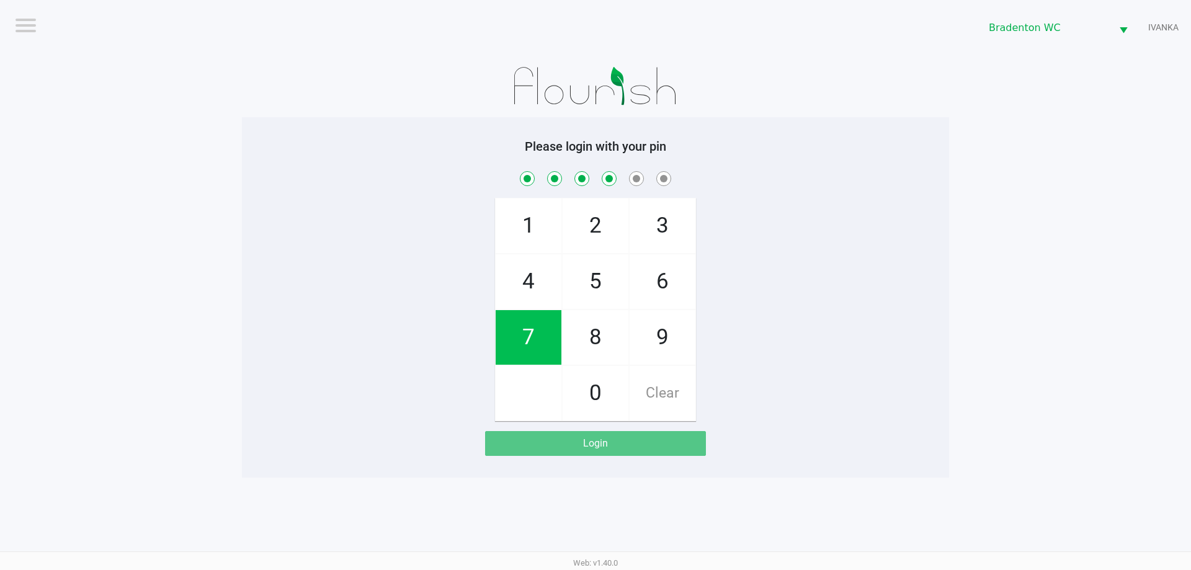
click at [656, 347] on span "9" at bounding box center [662, 337] width 66 height 55
checkbox input "true"
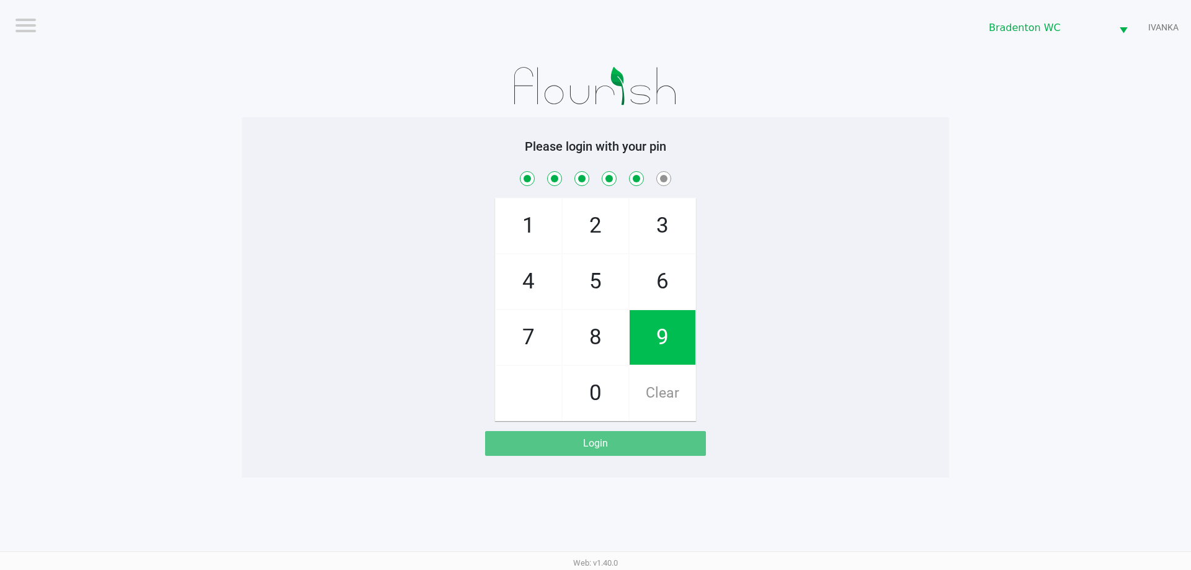
click at [670, 222] on span "3" at bounding box center [662, 225] width 66 height 55
checkbox input "true"
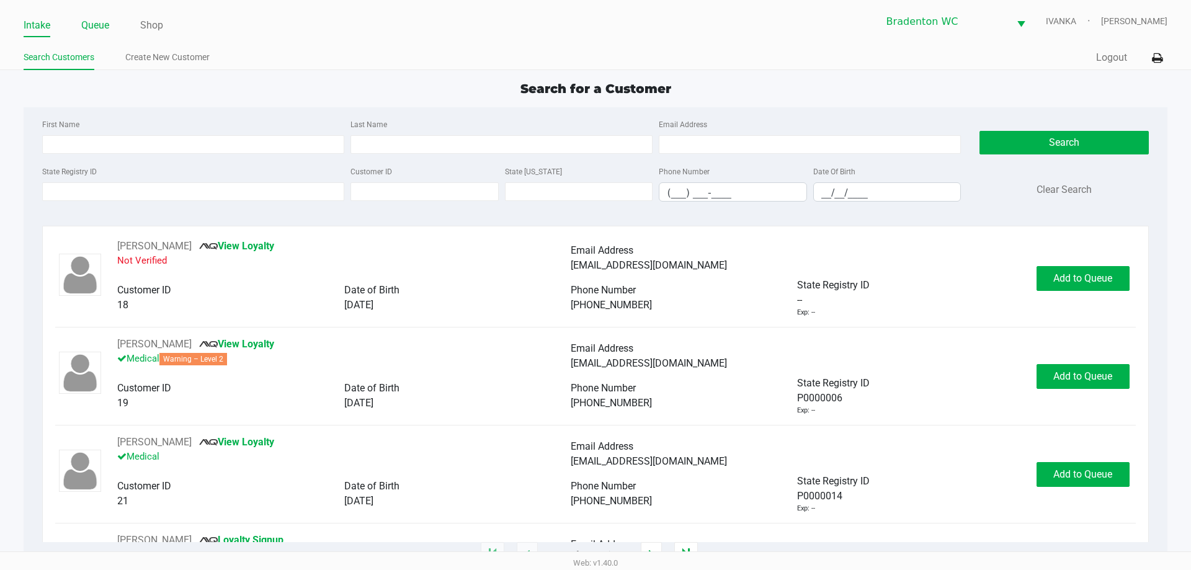
click at [100, 21] on link "Queue" at bounding box center [95, 25] width 28 height 17
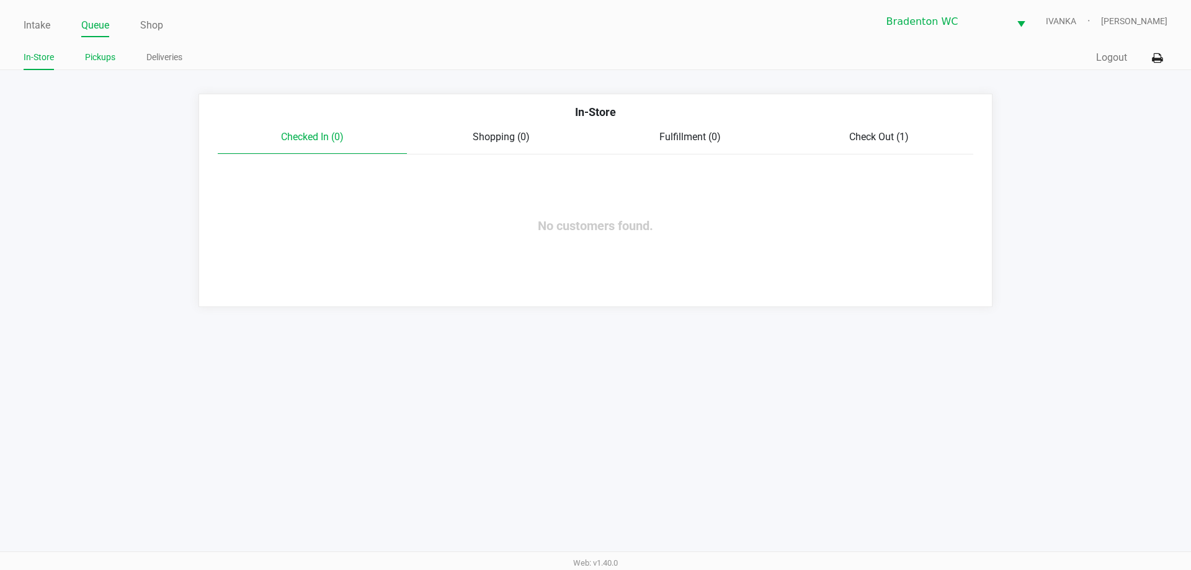
click at [107, 55] on link "Pickups" at bounding box center [100, 58] width 30 height 16
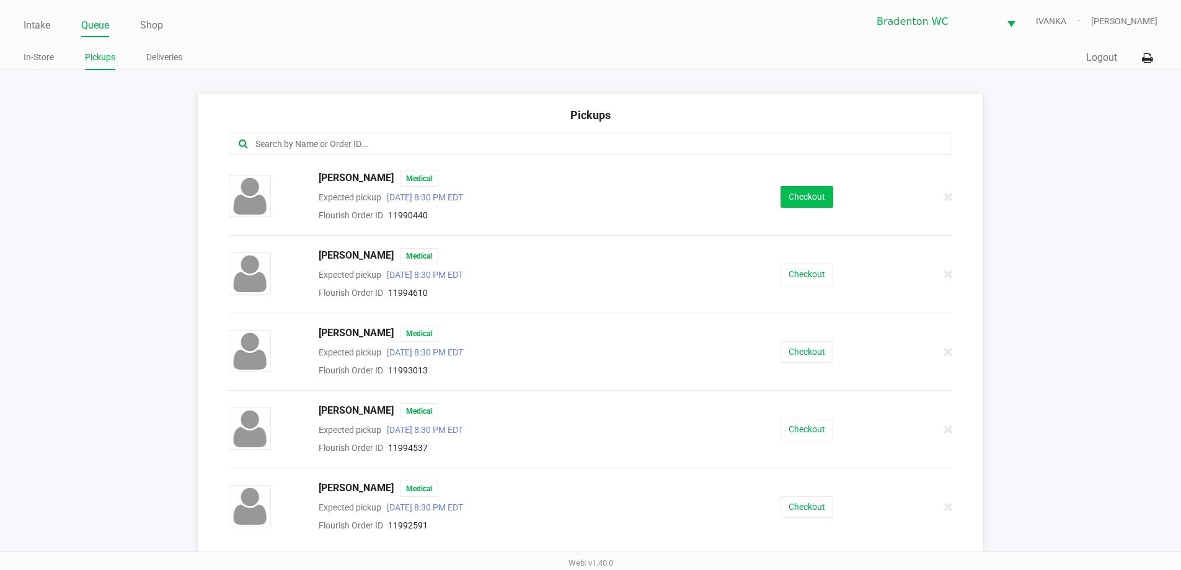
click at [825, 205] on button "Checkout" at bounding box center [807, 197] width 53 height 22
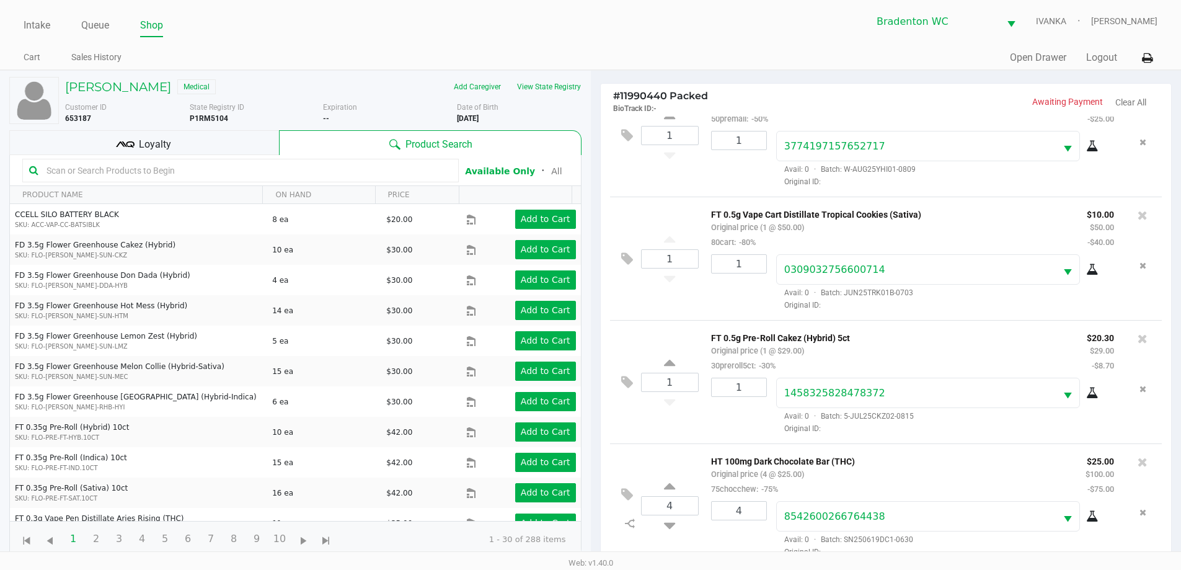
scroll to position [134, 0]
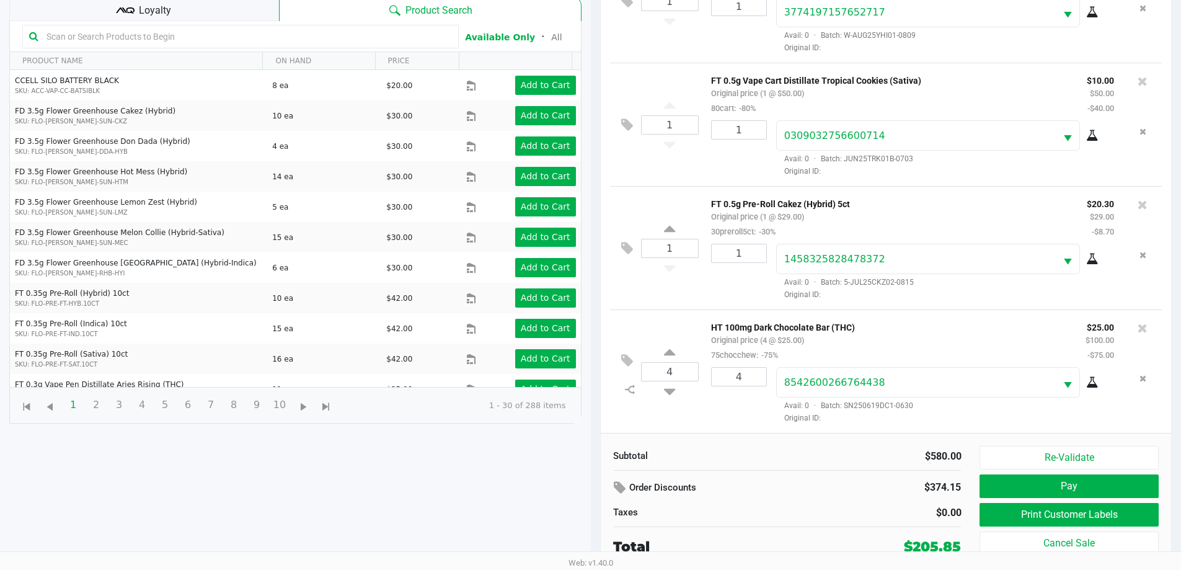
click at [1086, 513] on button "Print Customer Labels" at bounding box center [1069, 515] width 179 height 24
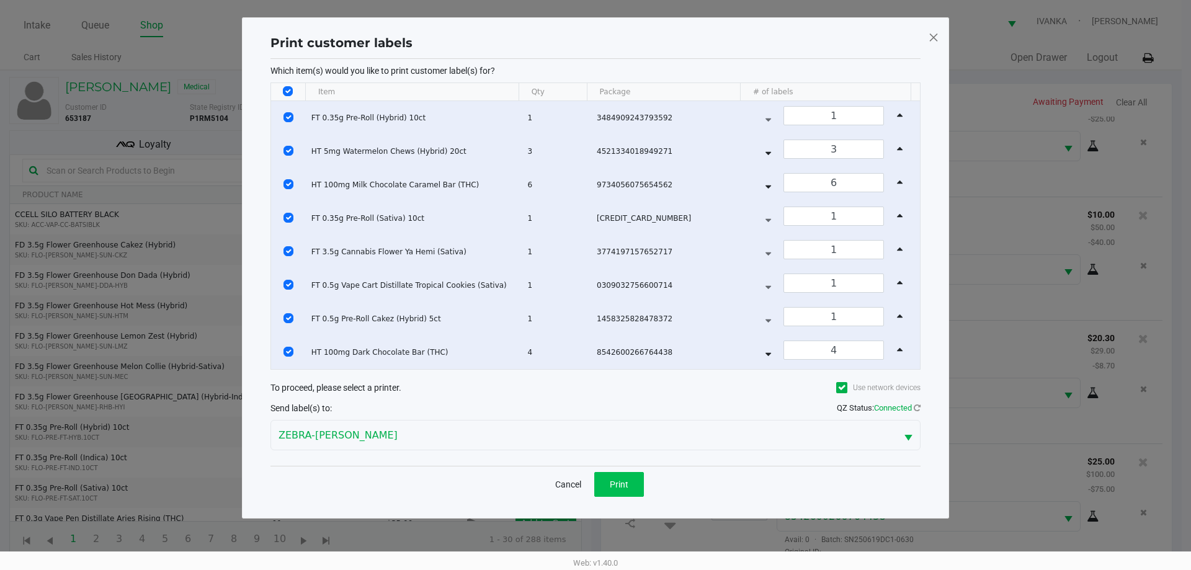
click at [626, 493] on button "Print" at bounding box center [619, 484] width 50 height 25
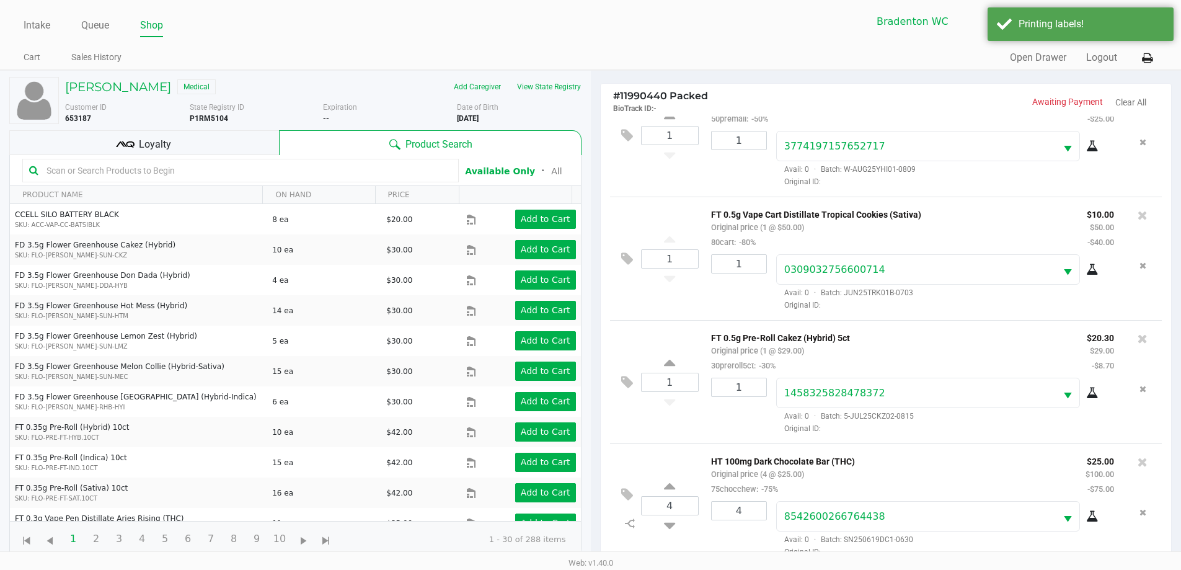
click at [213, 153] on div "Loyalty" at bounding box center [144, 142] width 270 height 25
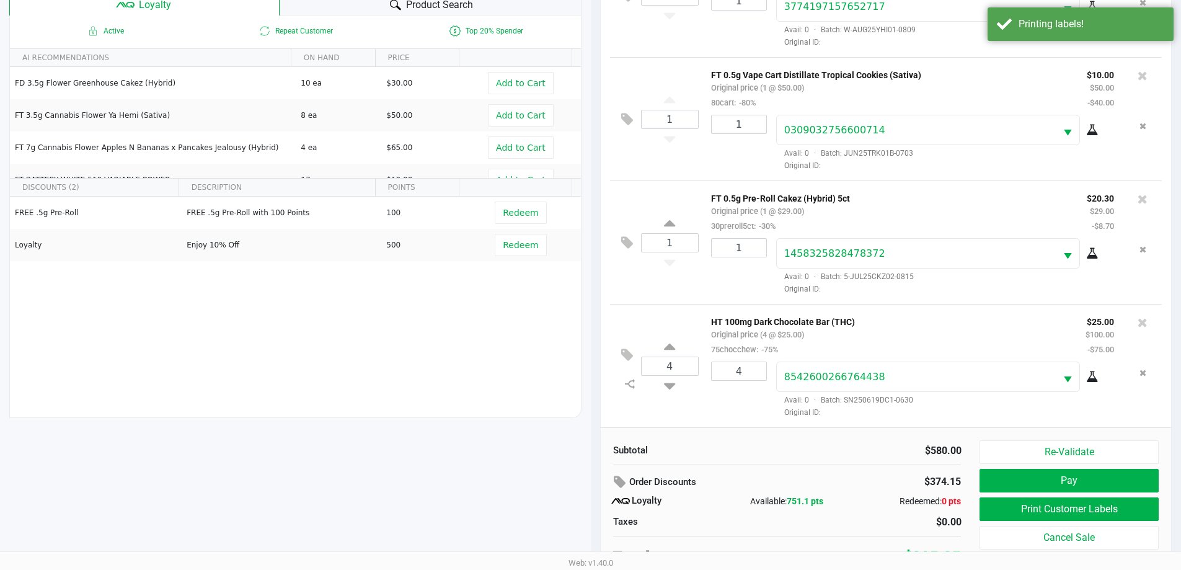
scroll to position [149, 0]
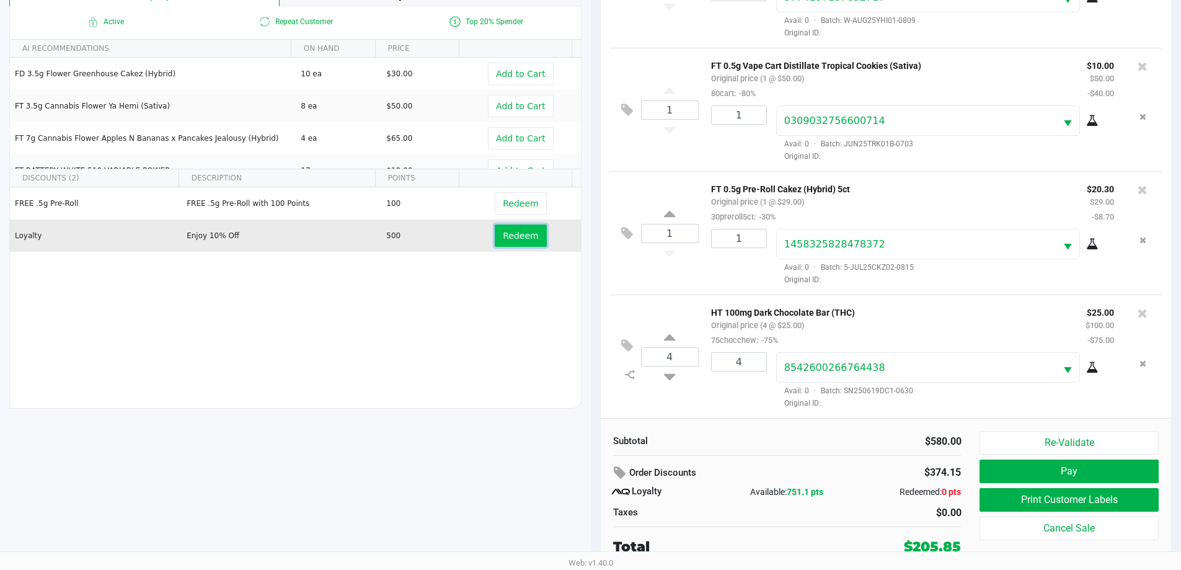
click at [528, 244] on button "Redeem" at bounding box center [520, 235] width 51 height 22
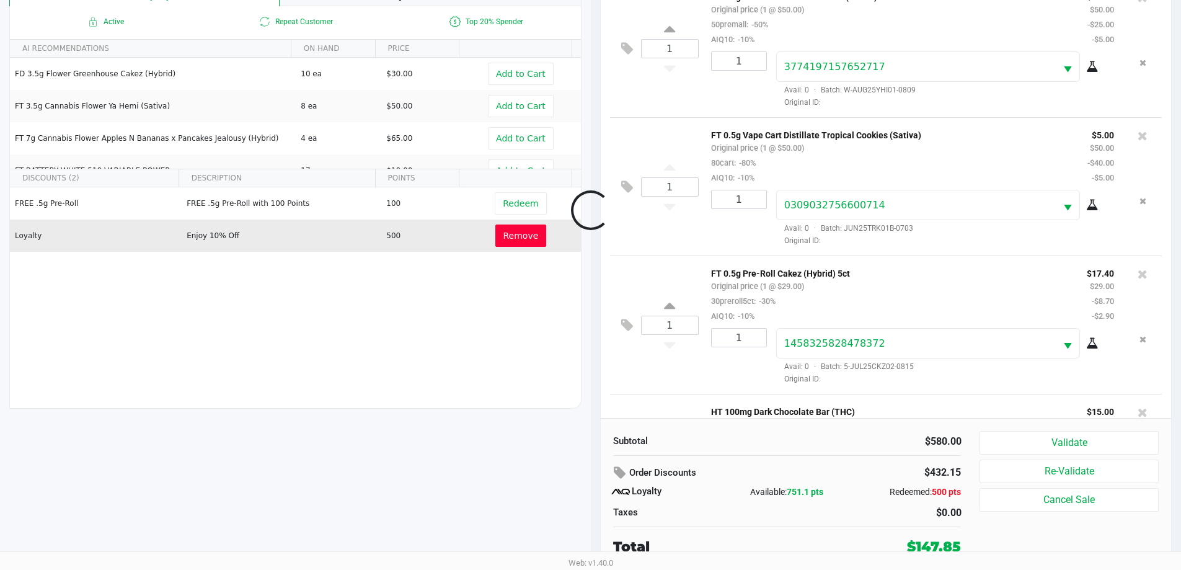
scroll to position [661, 0]
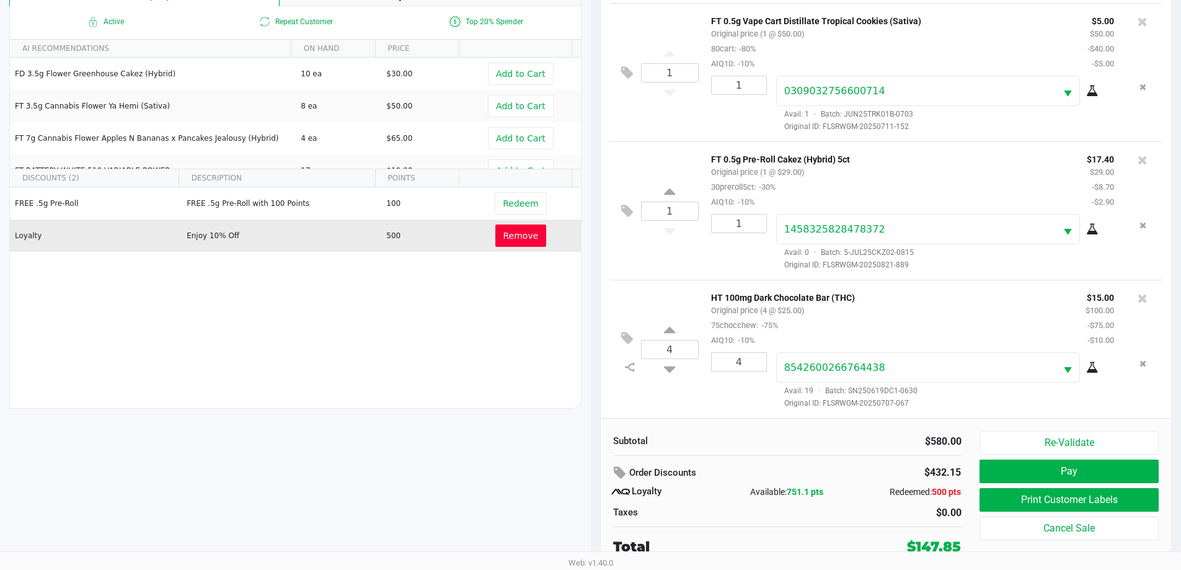
click at [1106, 472] on button "Pay" at bounding box center [1069, 471] width 179 height 24
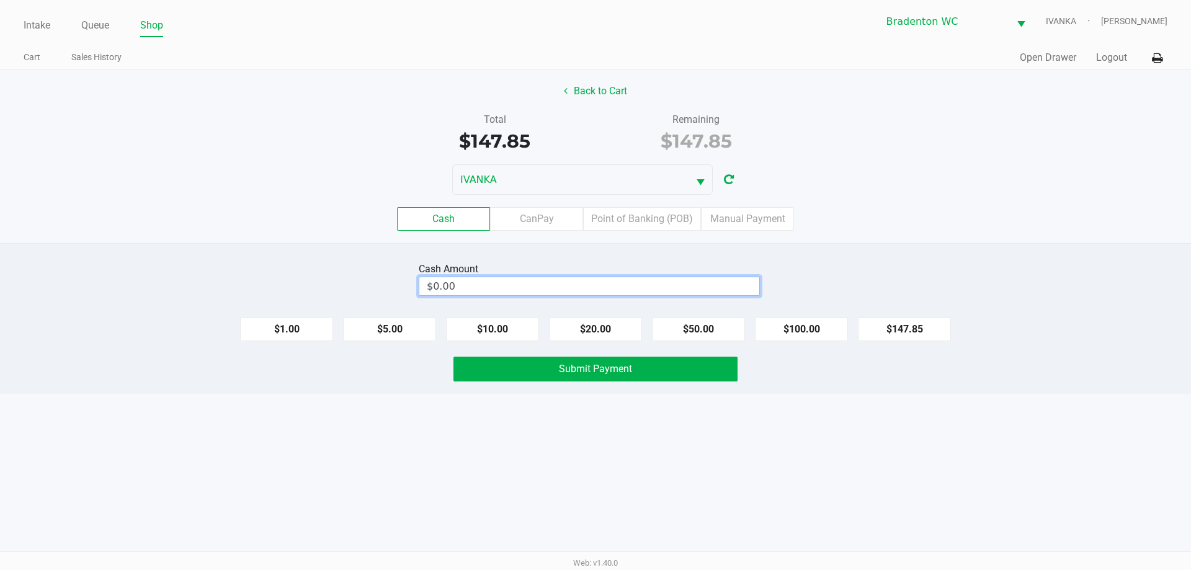
click at [658, 288] on input "$0.00" at bounding box center [589, 286] width 340 height 18
click at [603, 368] on span "Submit Payment" at bounding box center [595, 369] width 73 height 12
type input "$148.00"
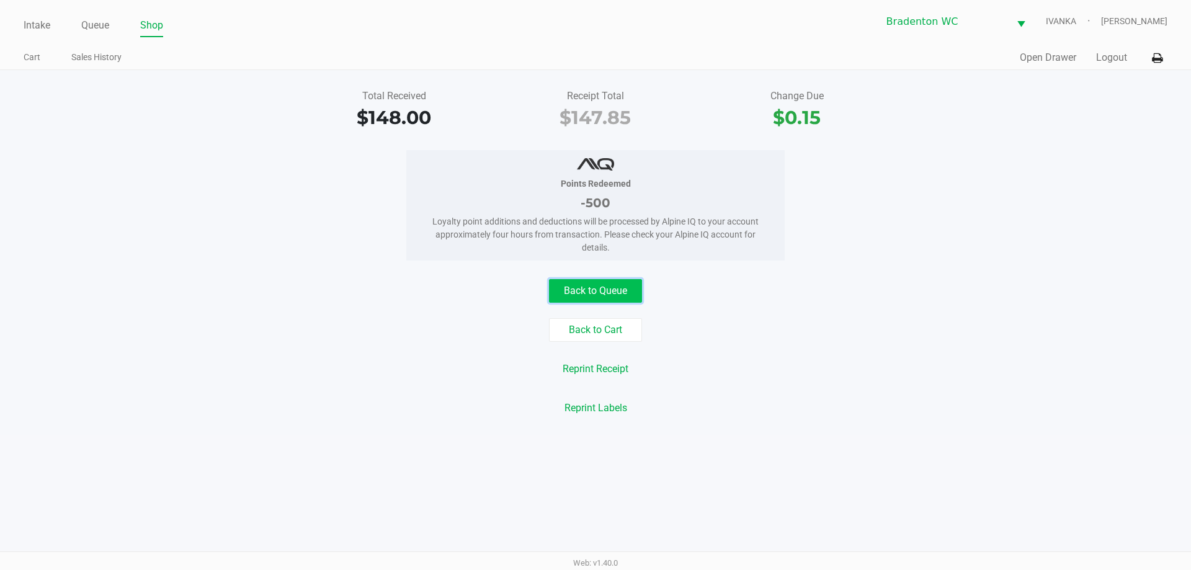
click at [623, 298] on button "Back to Queue" at bounding box center [595, 291] width 93 height 24
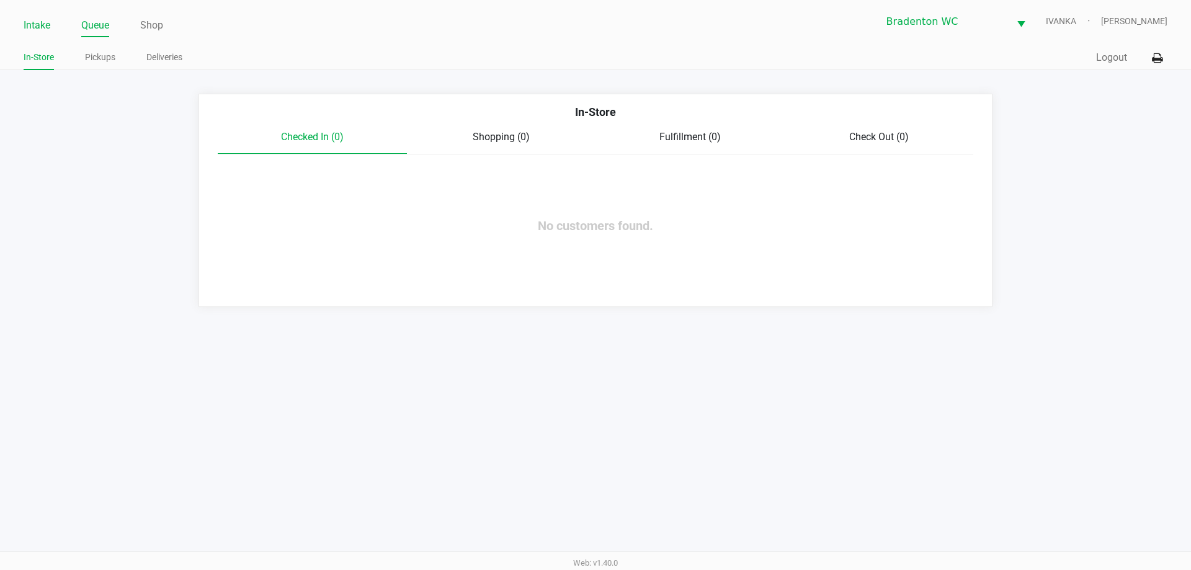
click at [47, 30] on link "Intake" at bounding box center [37, 25] width 27 height 17
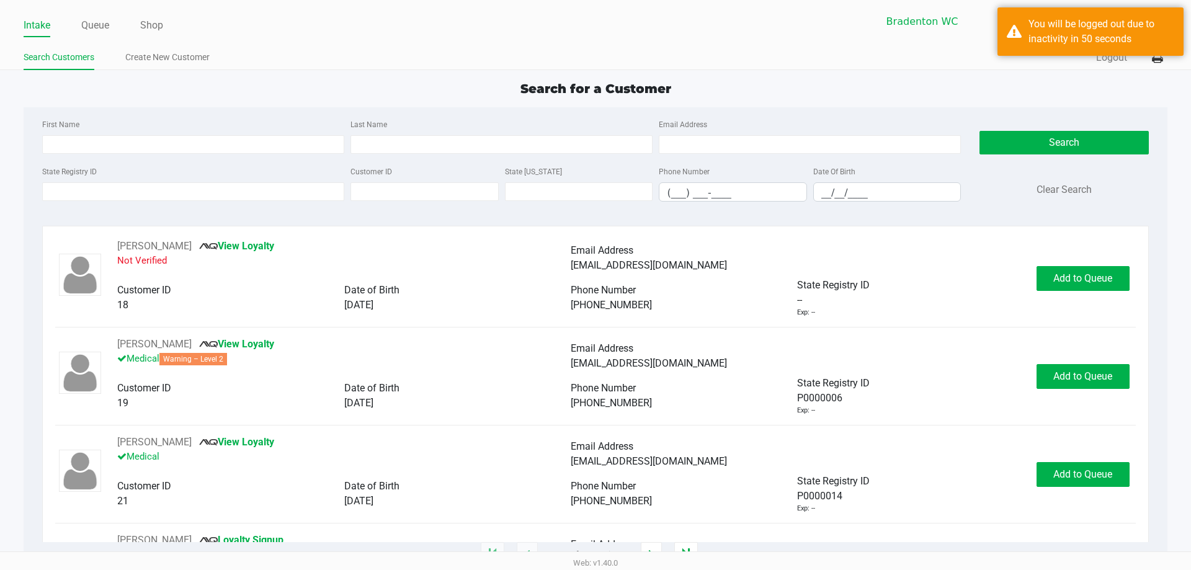
click at [298, 81] on div "Search for a Customer" at bounding box center [594, 88] width 1161 height 19
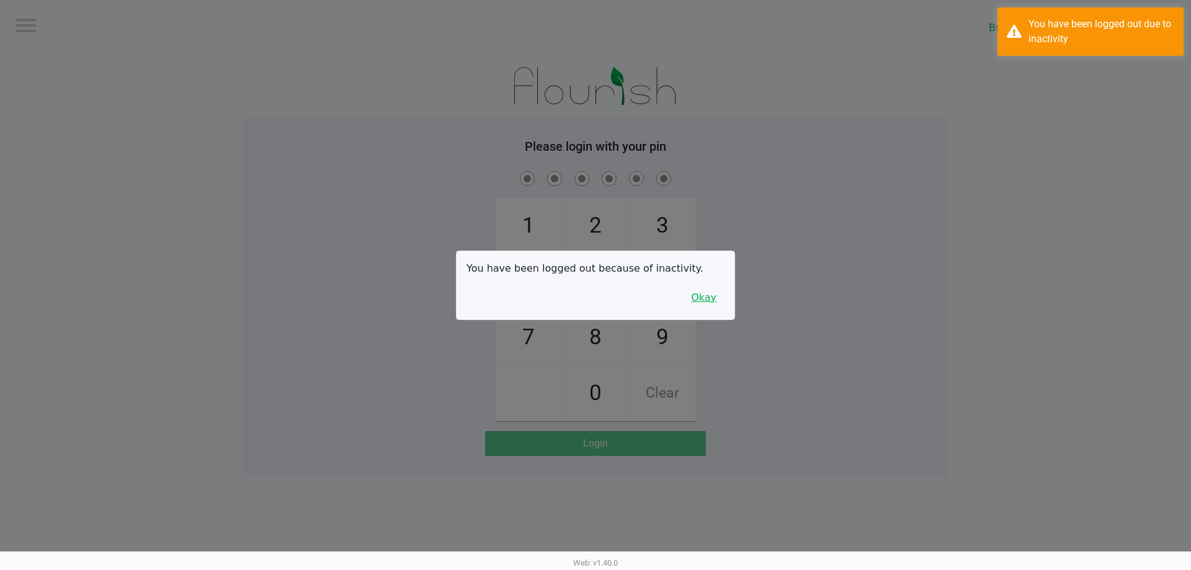
click at [702, 295] on button "Okay" at bounding box center [704, 298] width 42 height 24
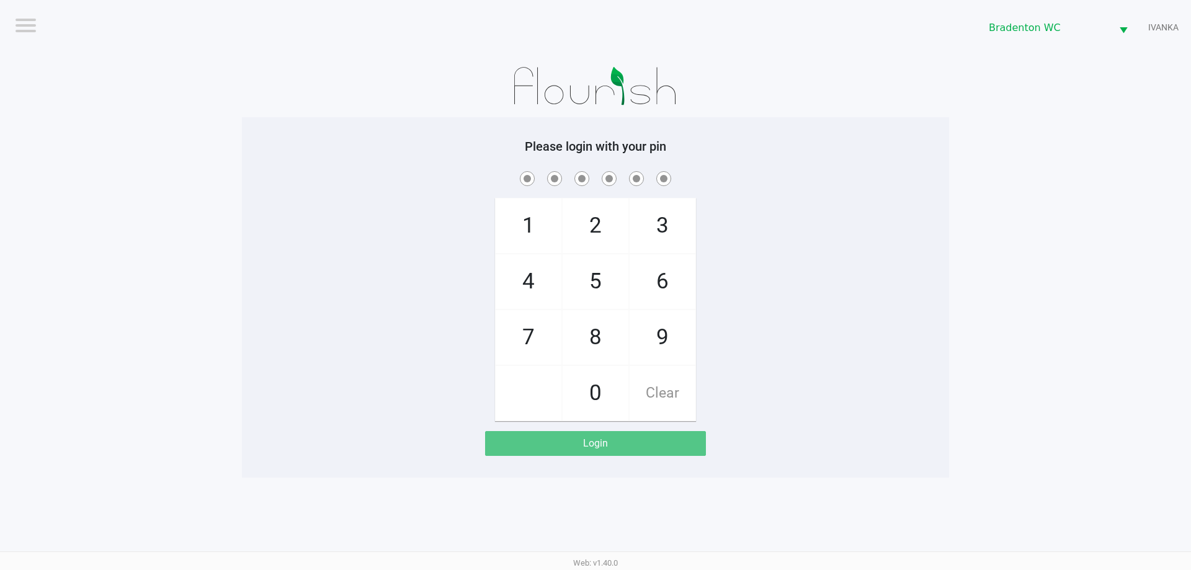
click at [606, 263] on span "5" at bounding box center [595, 281] width 66 height 55
checkbox input "true"
click at [603, 223] on span "2" at bounding box center [595, 225] width 66 height 55
checkbox input "true"
click at [529, 230] on span "1" at bounding box center [528, 225] width 66 height 55
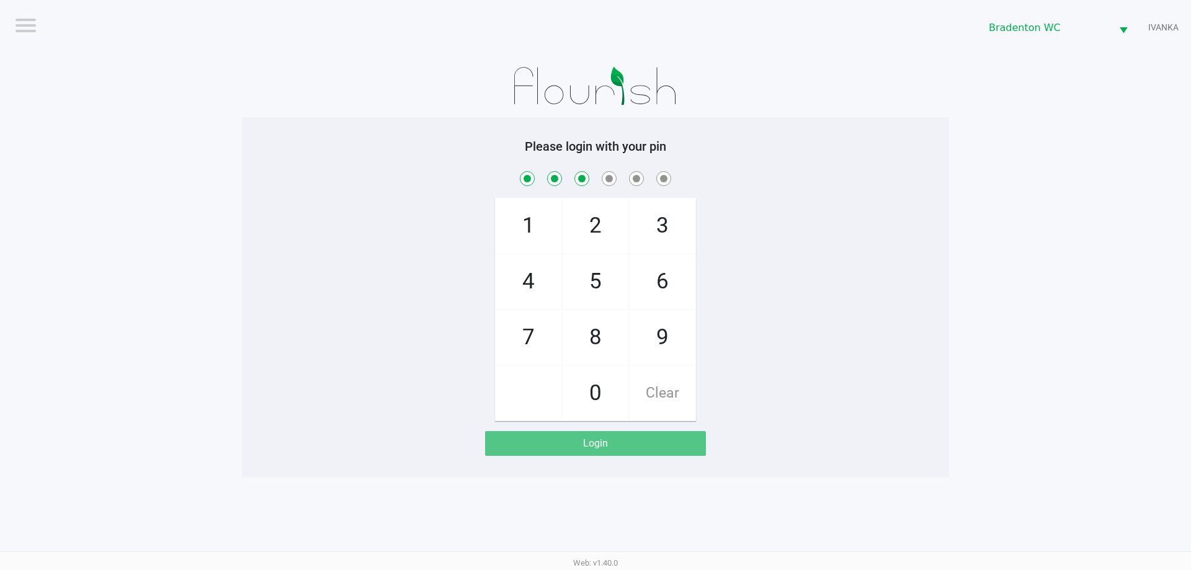
checkbox input "true"
click at [522, 343] on span "7" at bounding box center [528, 337] width 66 height 55
checkbox input "true"
click at [668, 342] on span "9" at bounding box center [662, 337] width 66 height 55
checkbox input "true"
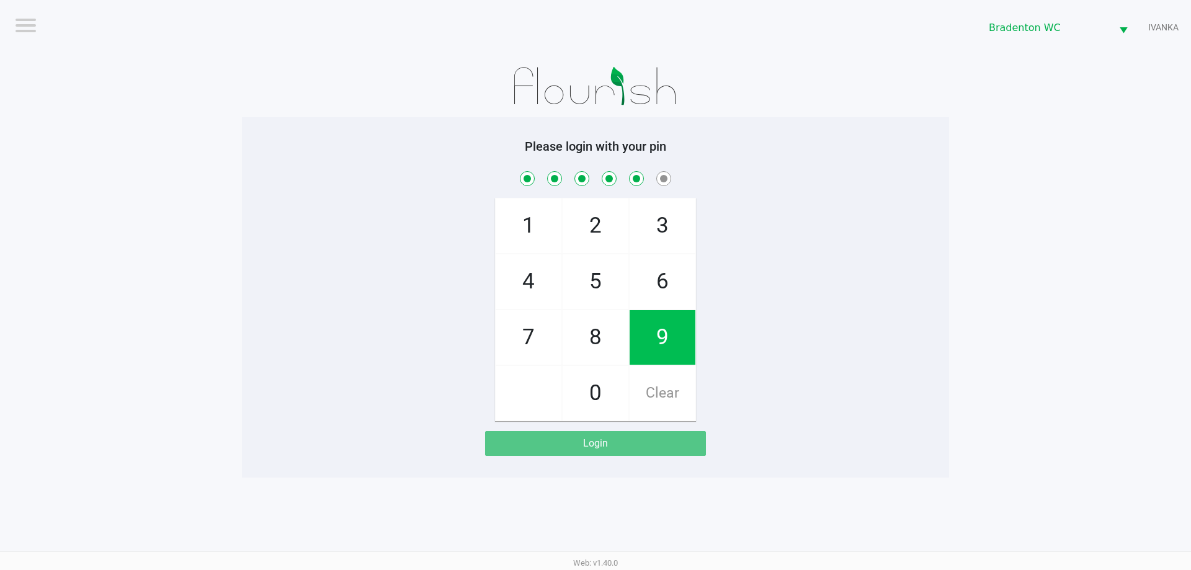
click at [685, 234] on span "3" at bounding box center [662, 225] width 66 height 55
checkbox input "true"
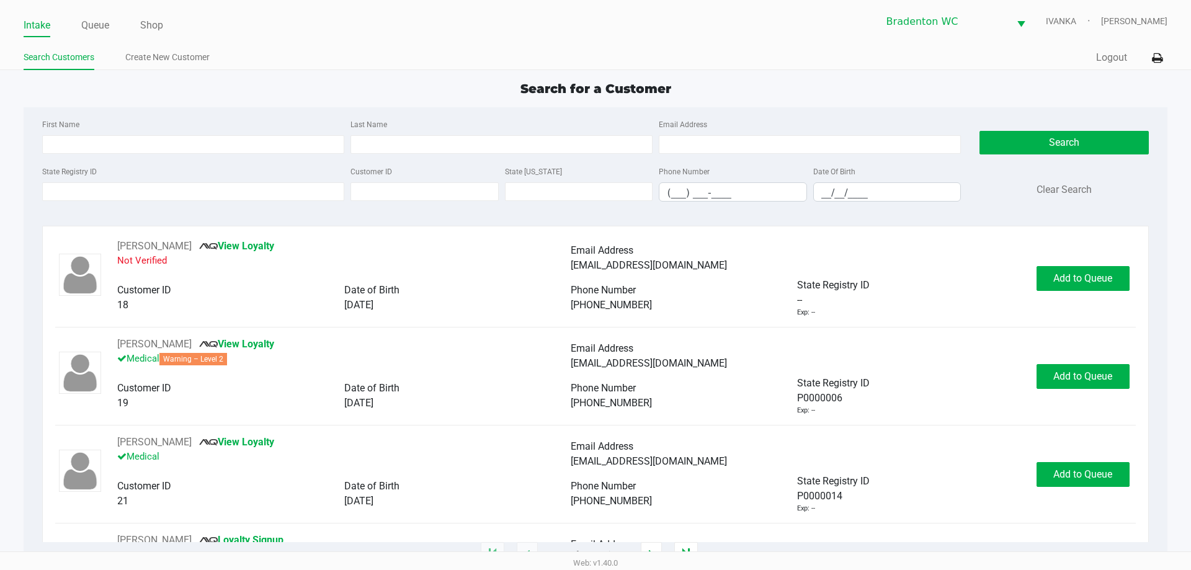
type input "SCOTT"
type input "MAXWELL"
type input "01/13/1970"
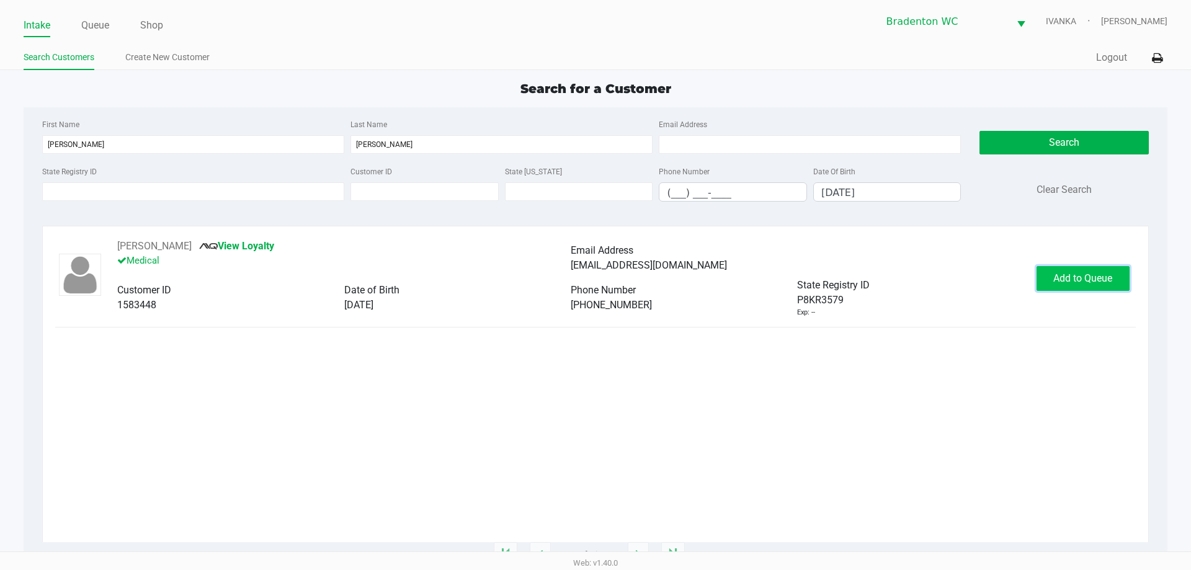
click at [1097, 276] on span "Add to Queue" at bounding box center [1082, 278] width 59 height 12
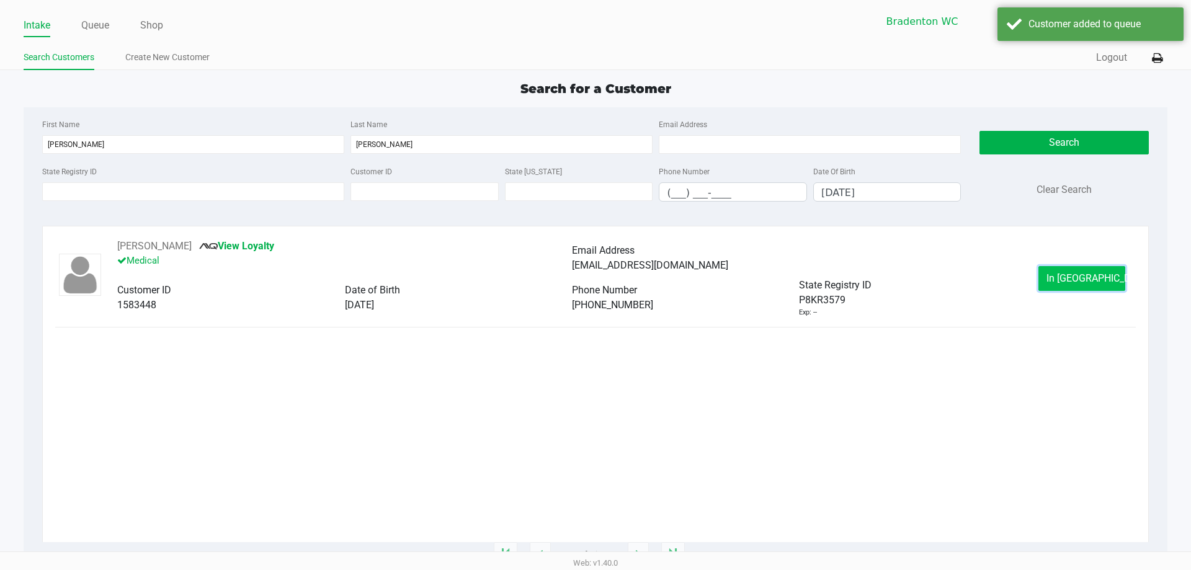
click at [1069, 282] on span "In Queue" at bounding box center [1098, 278] width 104 height 12
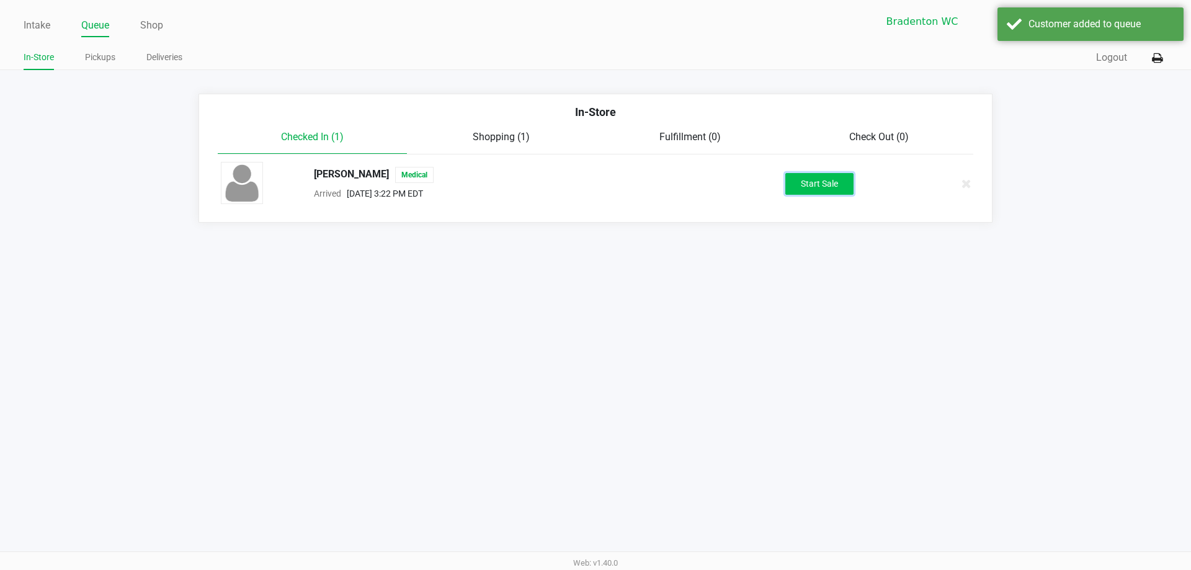
click at [827, 187] on button "Start Sale" at bounding box center [819, 184] width 68 height 22
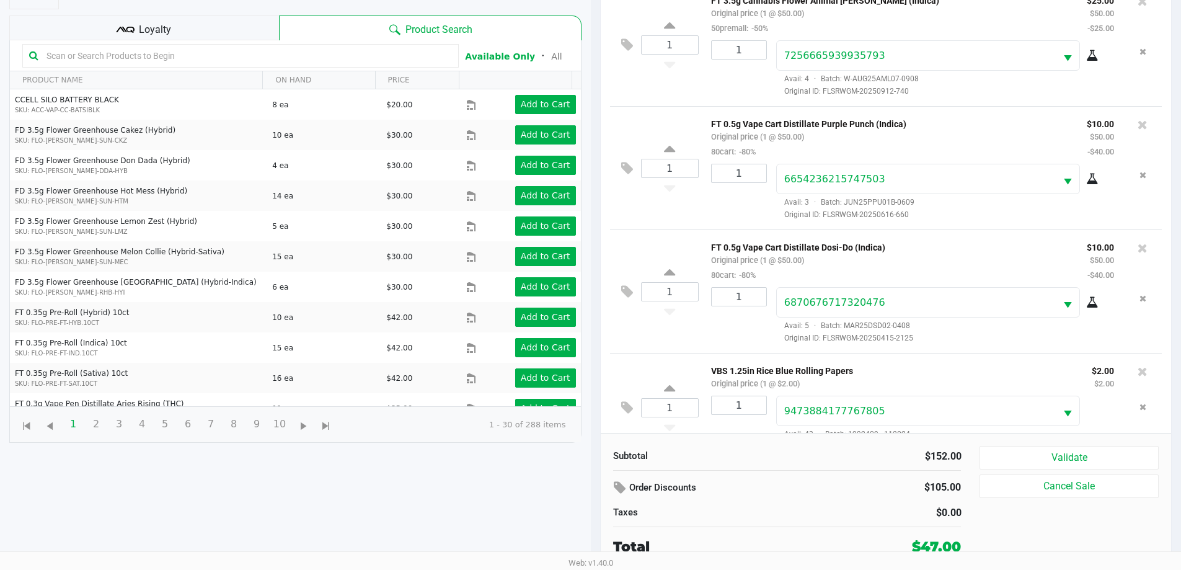
scroll to position [31, 0]
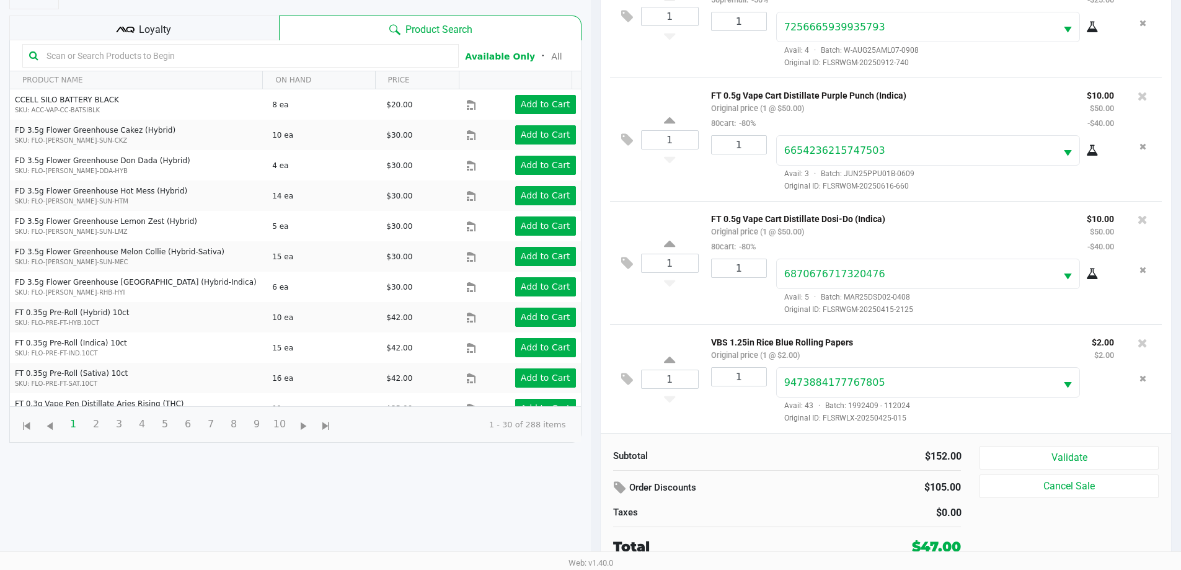
click at [206, 60] on input "text" at bounding box center [247, 56] width 410 height 19
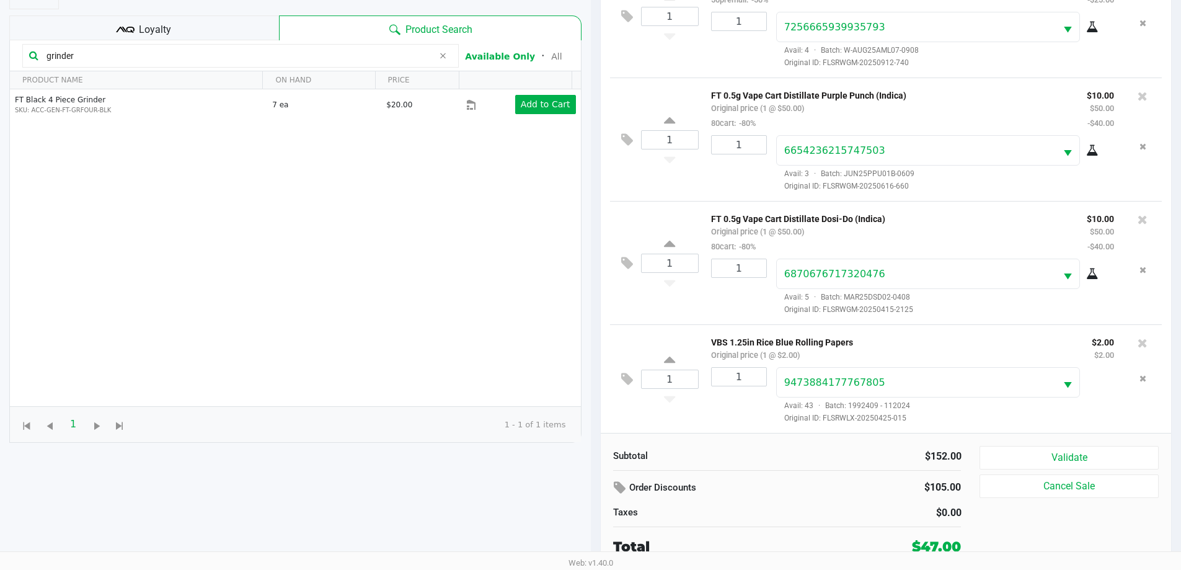
type input "grinder"
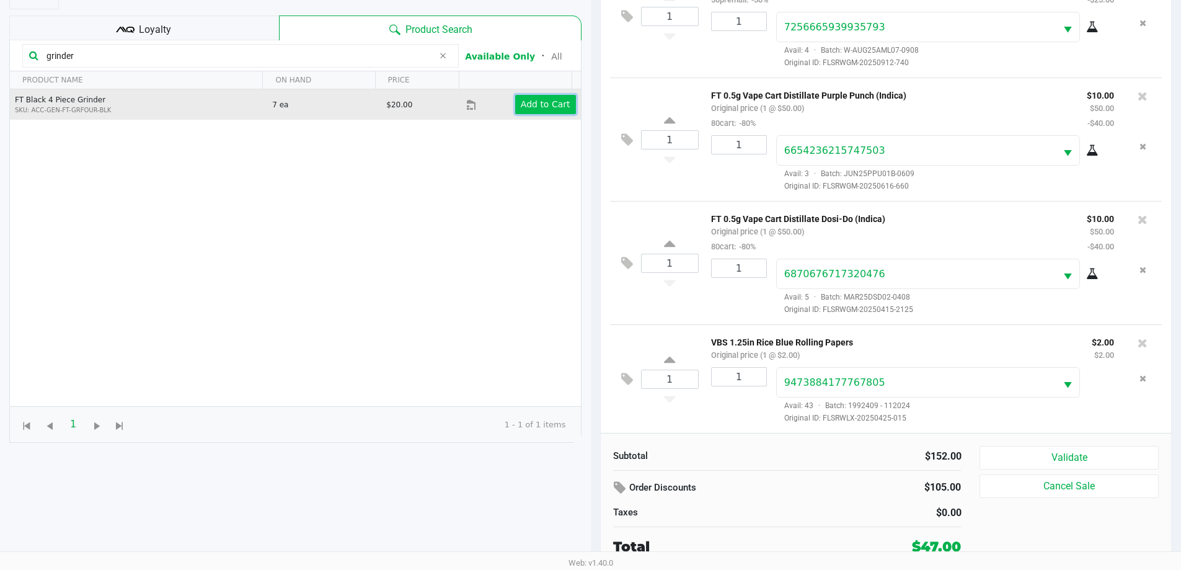
click at [544, 105] on app-button-loader "Add to Cart" at bounding box center [546, 104] width 50 height 10
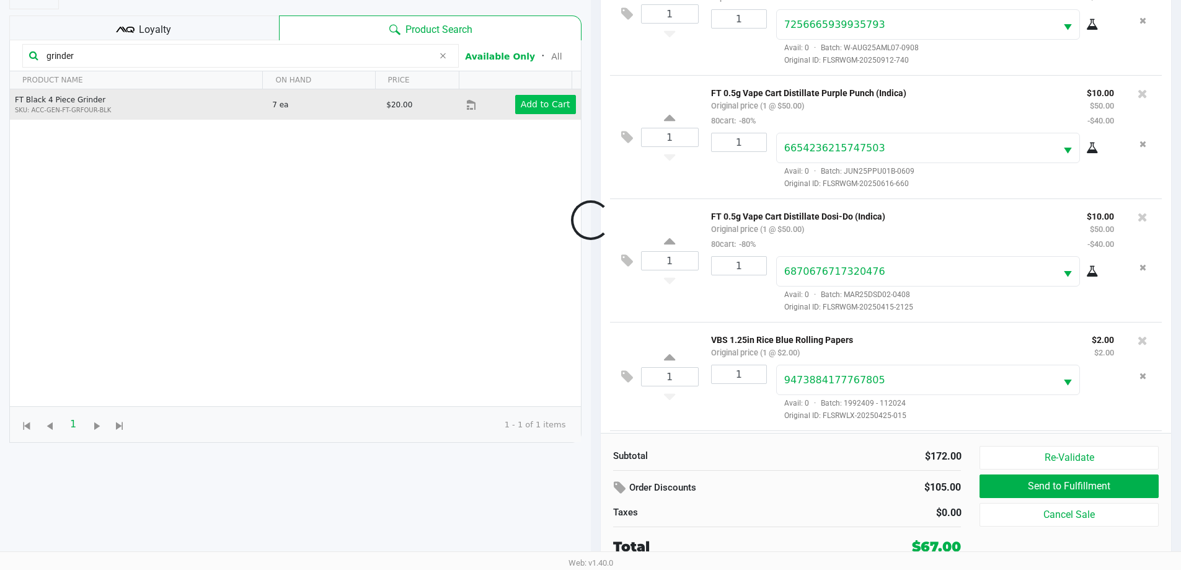
scroll to position [100, 0]
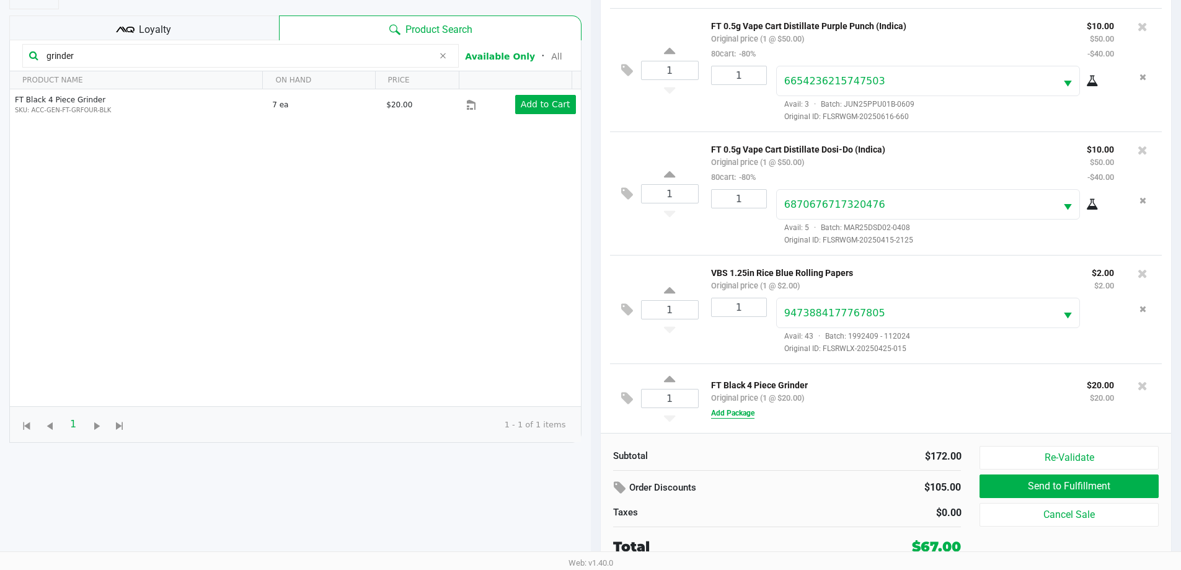
click at [745, 410] on button "Add Package" at bounding box center [732, 412] width 43 height 11
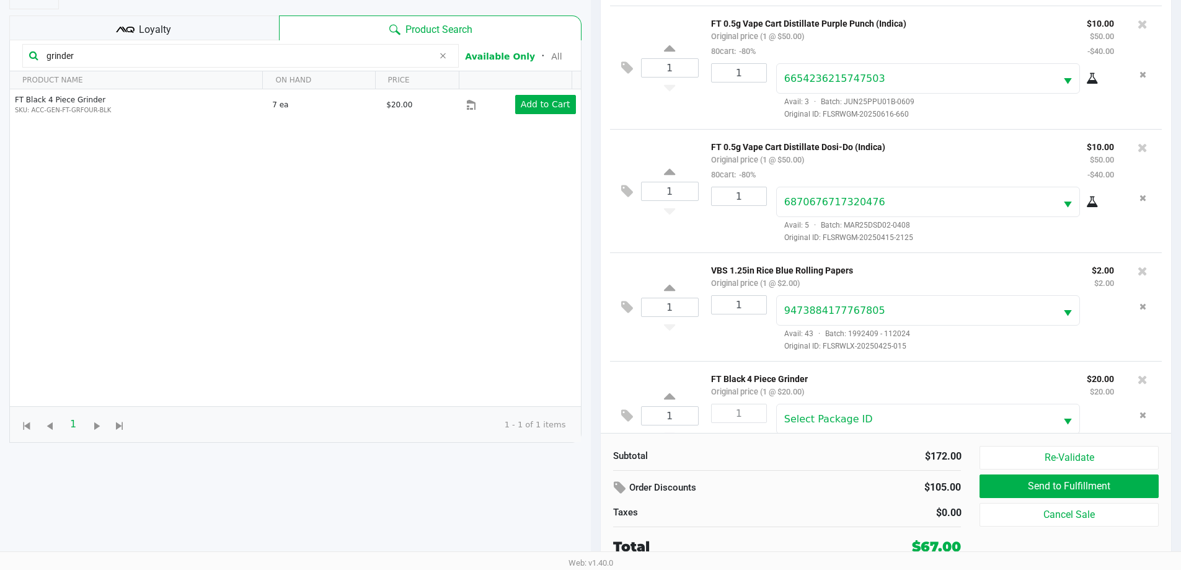
scroll to position [140, 0]
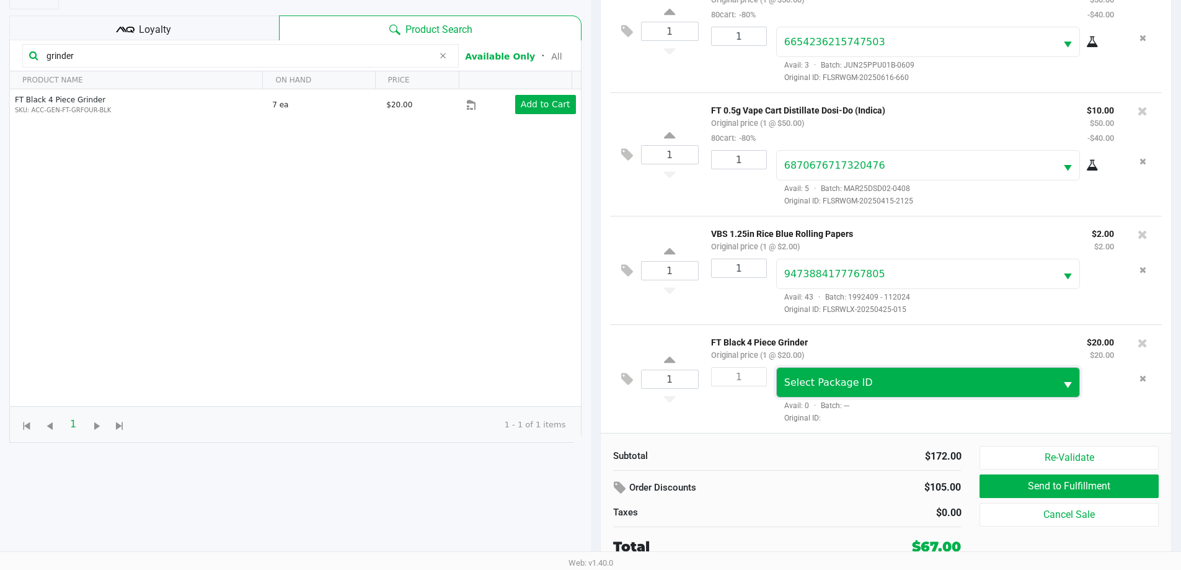
click at [929, 381] on span "Select Package ID" at bounding box center [916, 382] width 265 height 15
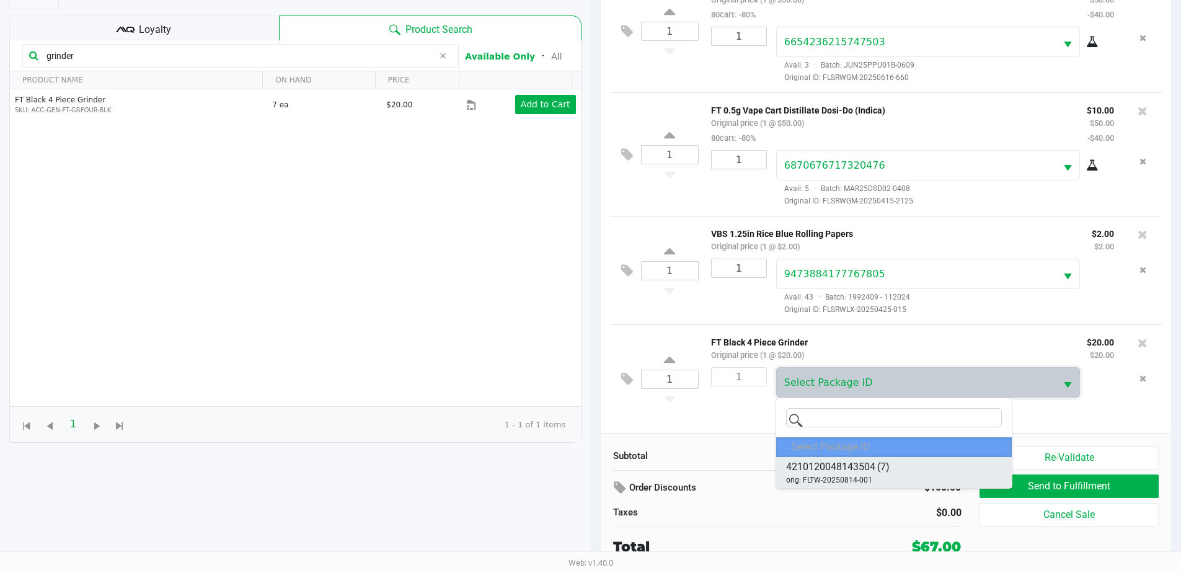
click at [860, 476] on span "orig: FLTW-20250814-001" at bounding box center [829, 479] width 86 height 11
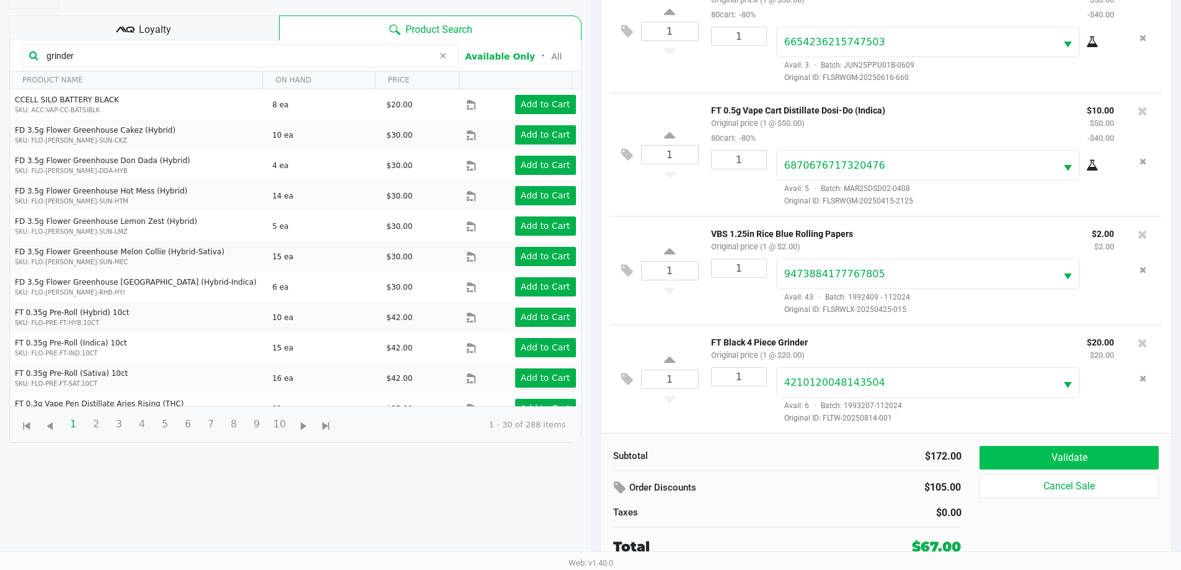
click at [1088, 458] on button "Validate" at bounding box center [1069, 458] width 179 height 24
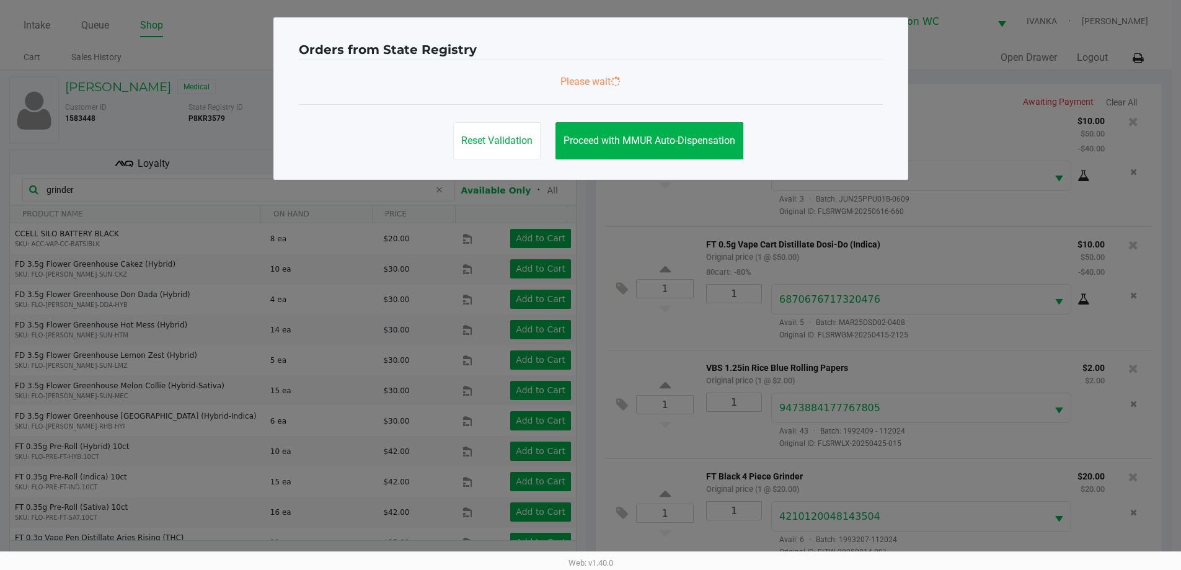
scroll to position [0, 0]
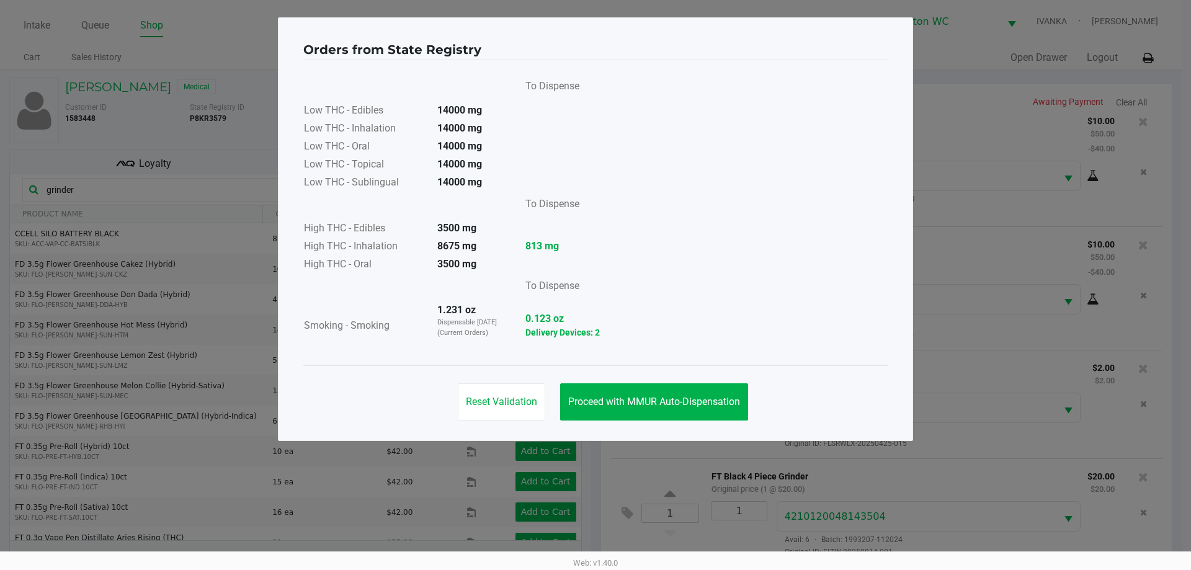
click at [669, 397] on span "Proceed with MMUR Auto-Dispensation" at bounding box center [654, 402] width 172 height 12
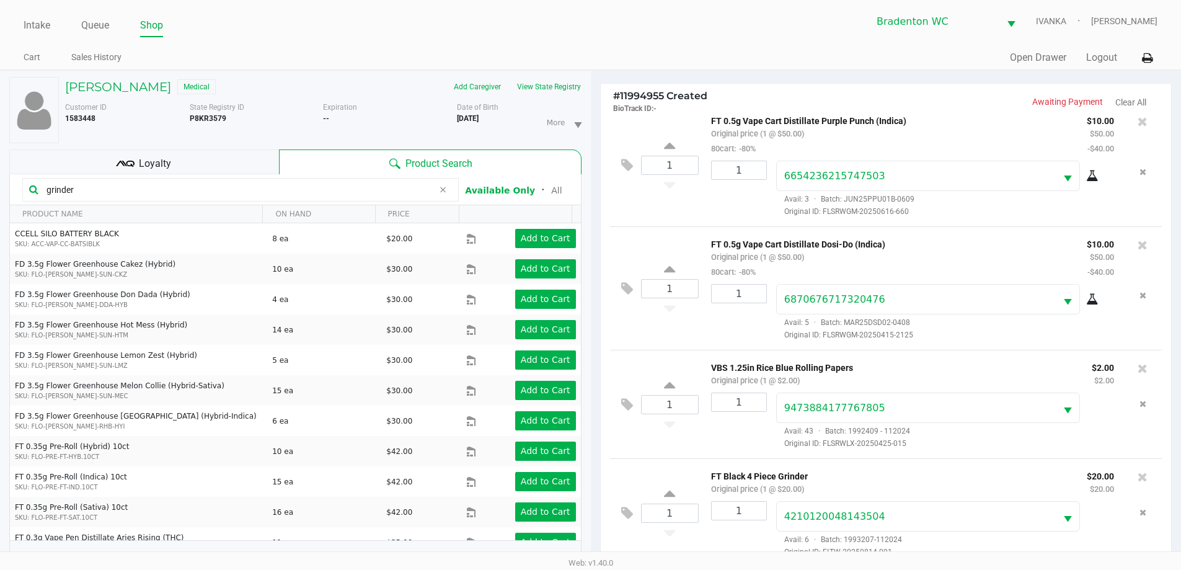
scroll to position [134, 0]
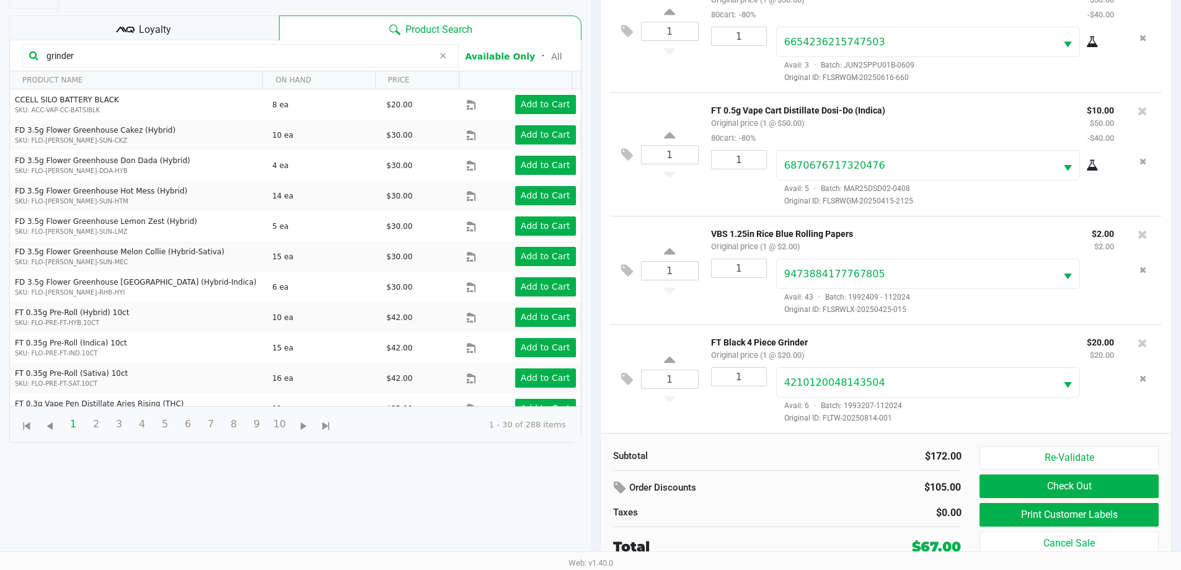
click at [1085, 484] on button "Check Out" at bounding box center [1069, 486] width 179 height 24
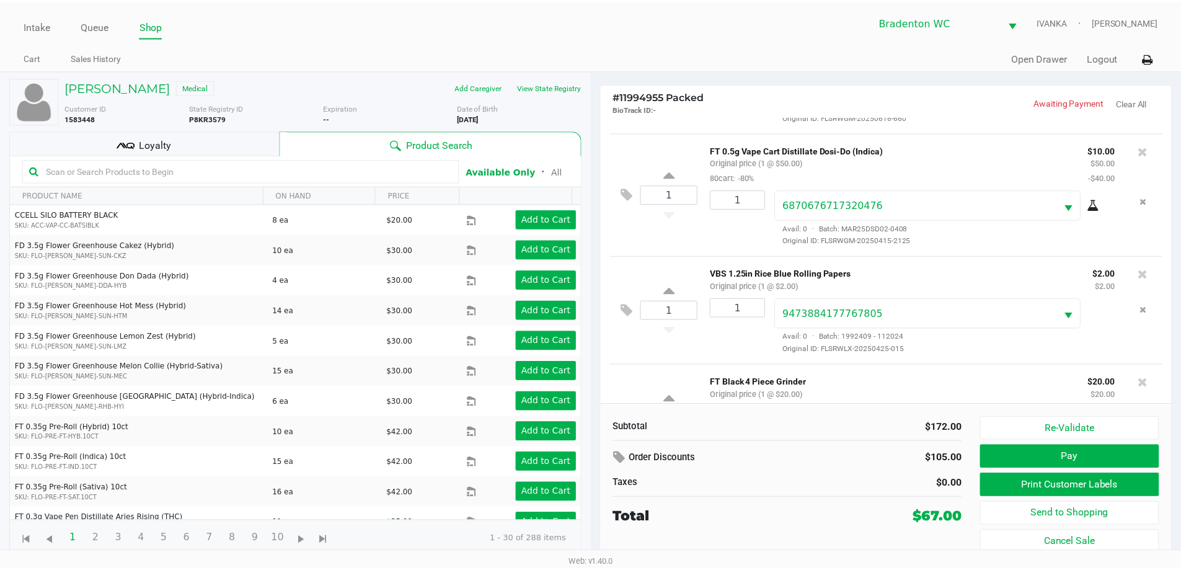
scroll to position [303, 0]
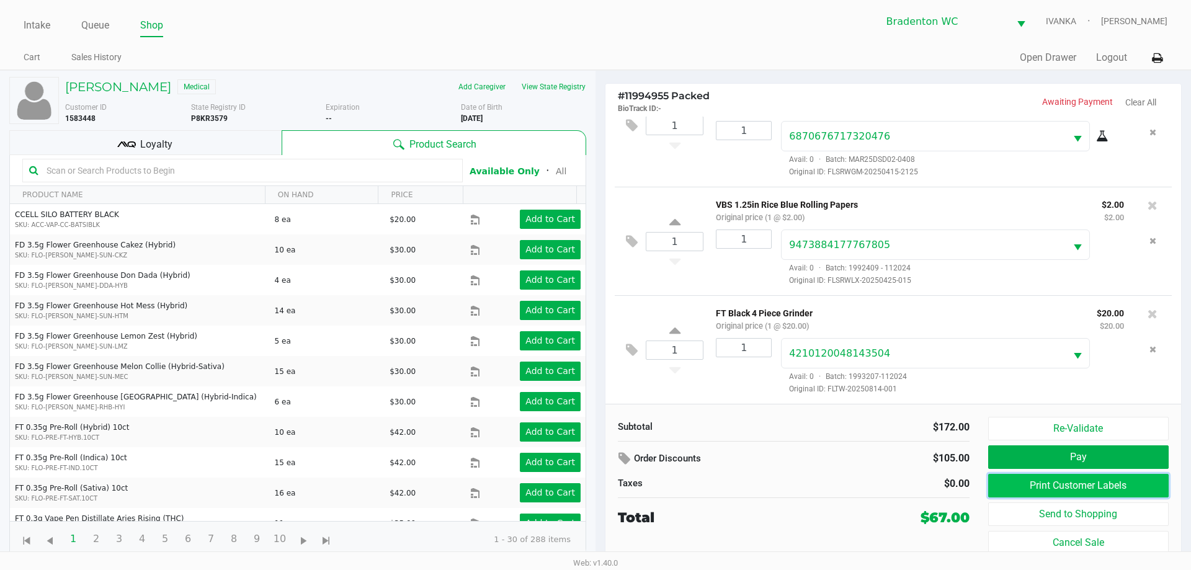
click at [1107, 482] on button "Print Customer Labels" at bounding box center [1078, 486] width 180 height 24
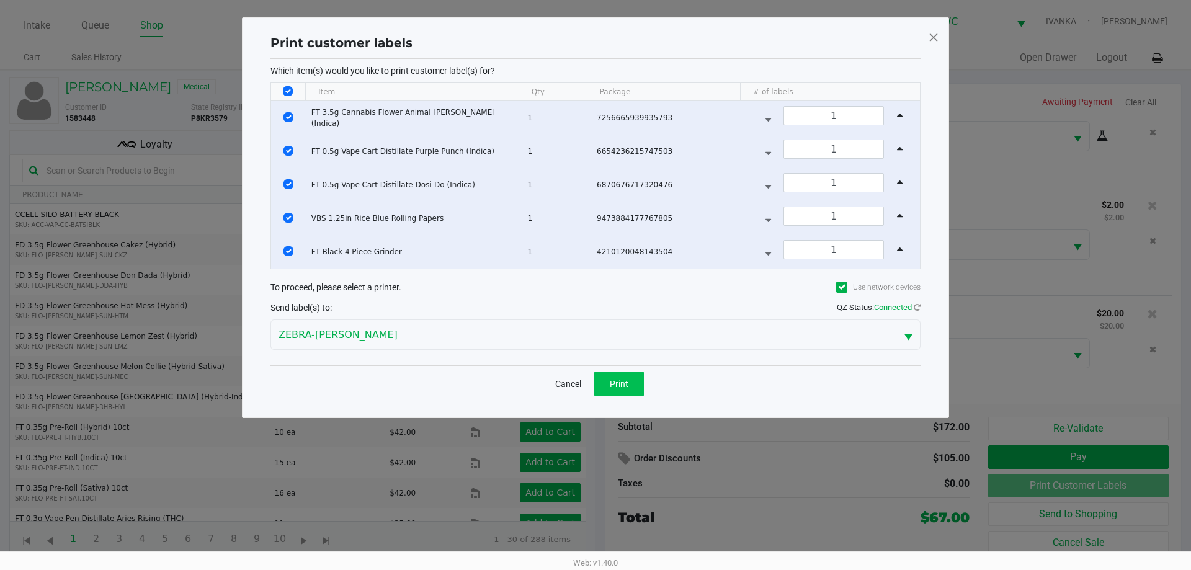
click at [631, 381] on button "Print" at bounding box center [619, 383] width 50 height 25
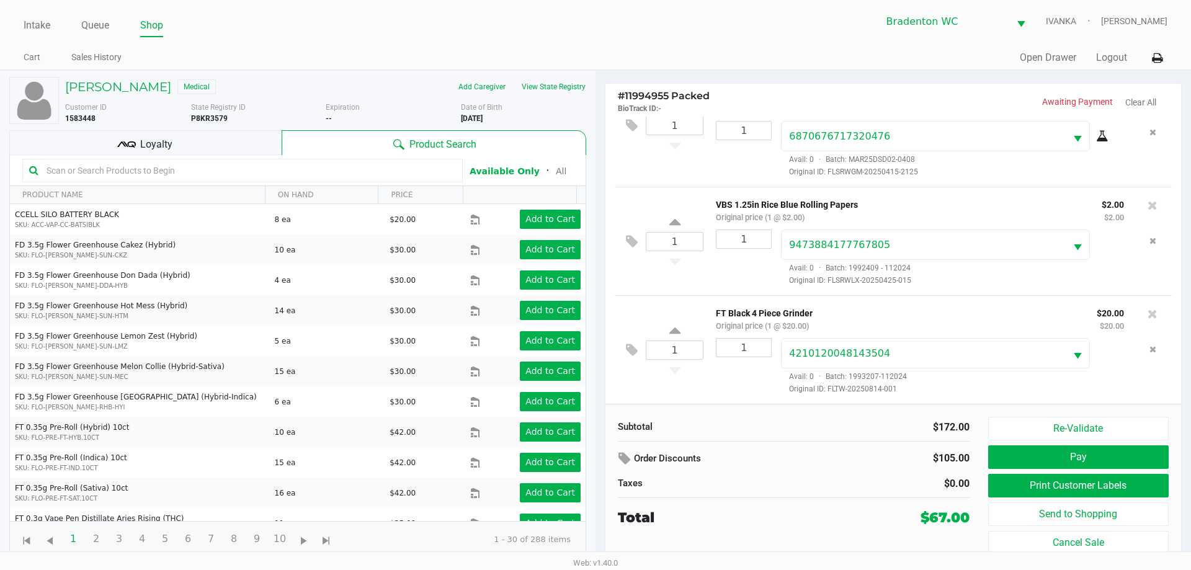
click at [211, 130] on div "Loyalty" at bounding box center [145, 142] width 272 height 25
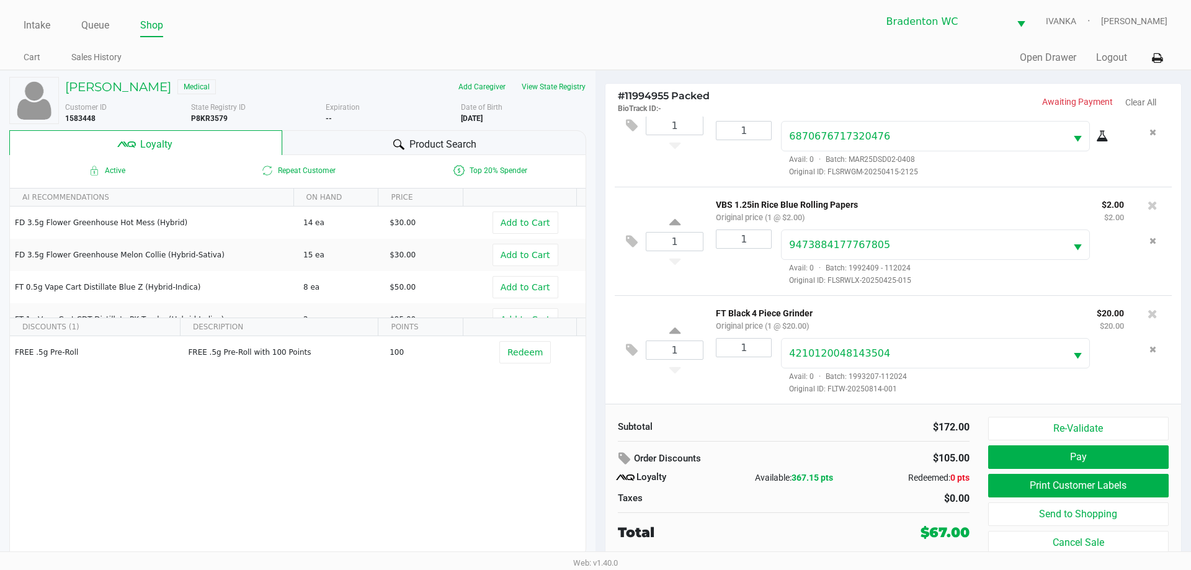
click at [1040, 445] on div "Re-Validate Pay Print Customer Labels Send to Shopping Cancel Sale" at bounding box center [1083, 486] width 190 height 138
click at [1040, 450] on button "Pay" at bounding box center [1078, 457] width 180 height 24
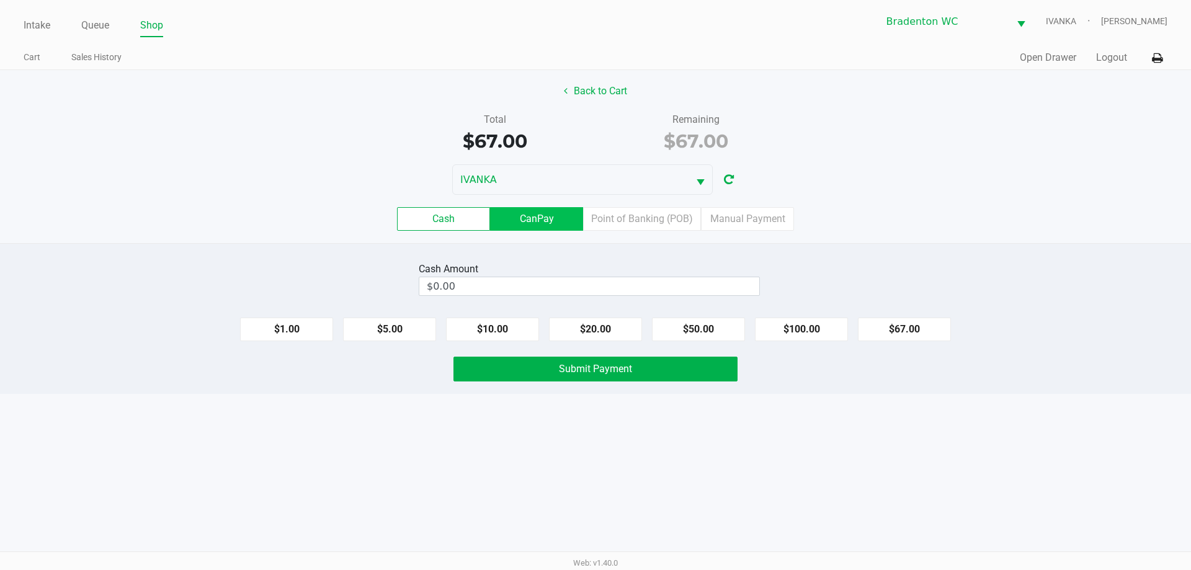
click at [655, 213] on label "Point of Banking (POB)" at bounding box center [642, 219] width 118 height 24
click at [0, 0] on 7 "Point of Banking (POB)" at bounding box center [0, 0] width 0 height 0
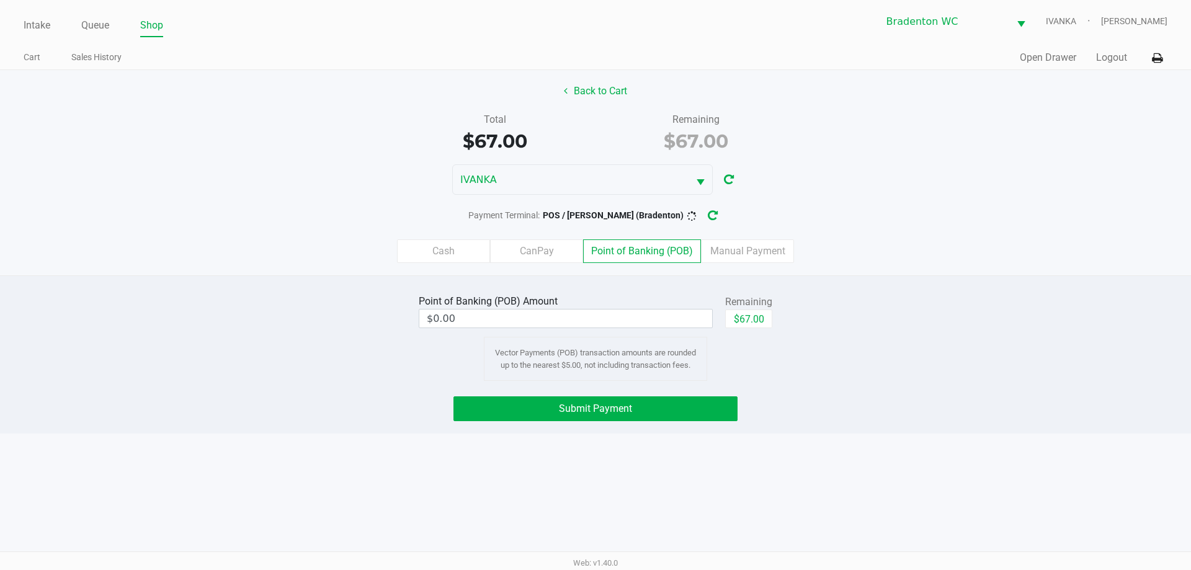
click at [754, 313] on button "$67.00" at bounding box center [748, 318] width 47 height 19
type input "$67.00"
click at [680, 419] on button "Submit Payment" at bounding box center [595, 408] width 284 height 25
click at [717, 215] on icon "button" at bounding box center [722, 215] width 10 height 9
click at [622, 414] on span "Submit Payment" at bounding box center [595, 408] width 73 height 12
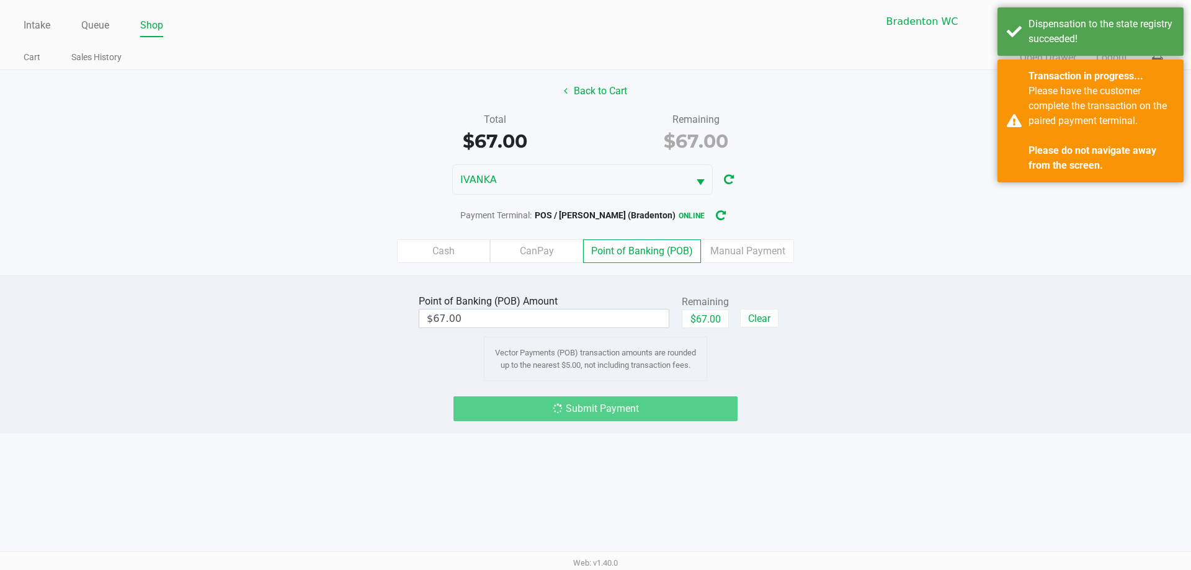
click at [1065, 133] on div "Please have the customer complete the transaction on the paired payment termina…" at bounding box center [1101, 128] width 146 height 89
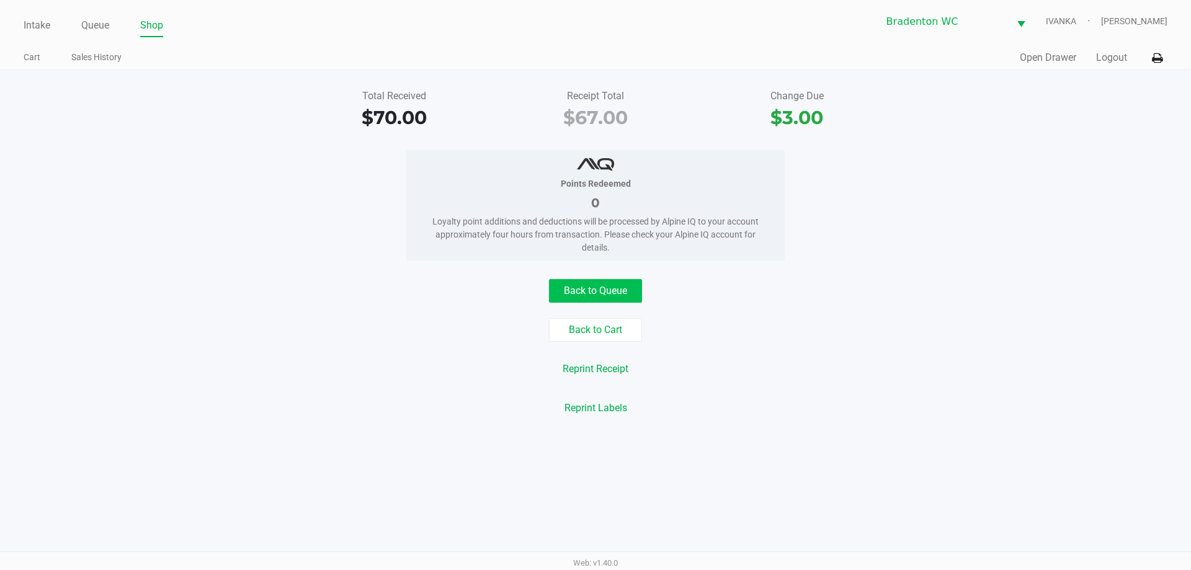
click at [625, 300] on button "Back to Queue" at bounding box center [595, 291] width 93 height 24
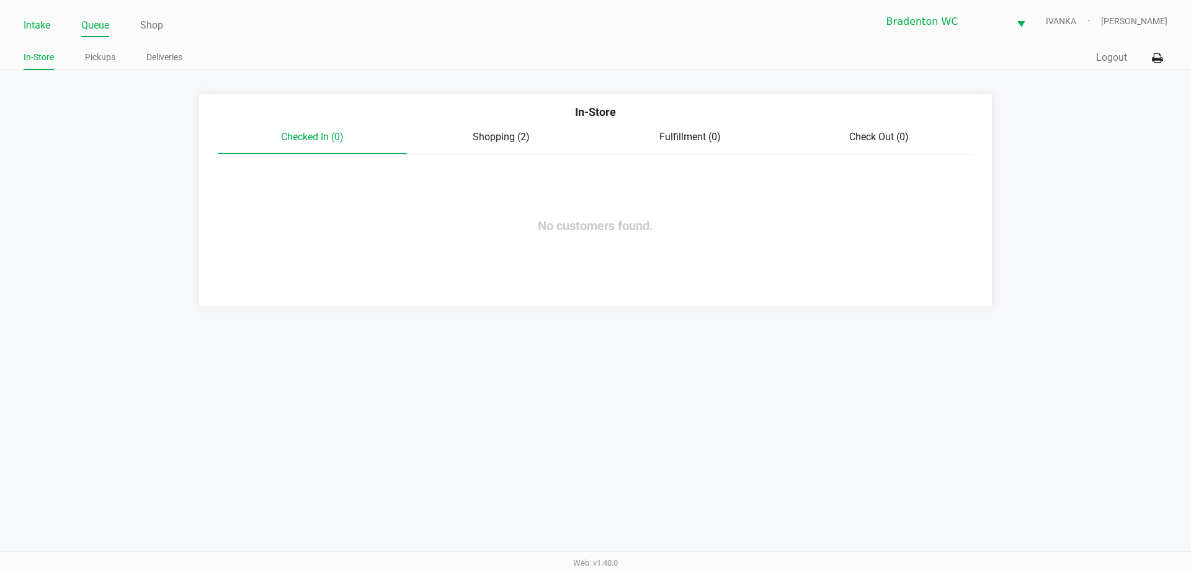
click at [50, 24] on link "Intake" at bounding box center [37, 25] width 27 height 17
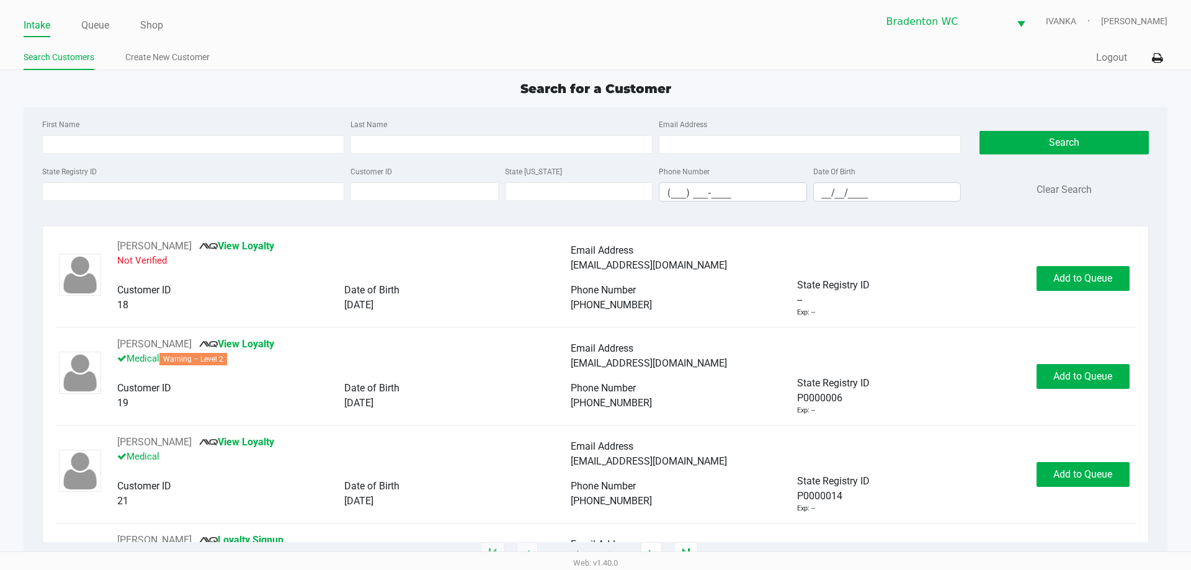
click at [98, 190] on input "State Registry ID" at bounding box center [193, 191] width 302 height 19
type input "p3xh2450"
click at [1068, 144] on button "Search" at bounding box center [1063, 143] width 169 height 24
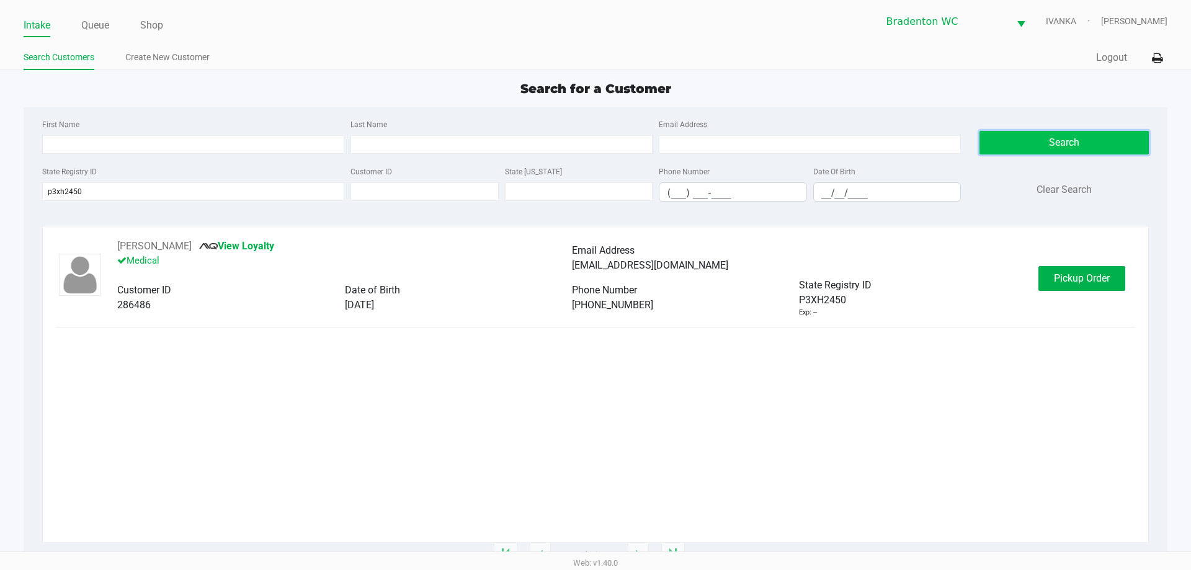
click at [1065, 277] on span "Pickup Order" at bounding box center [1081, 278] width 56 height 12
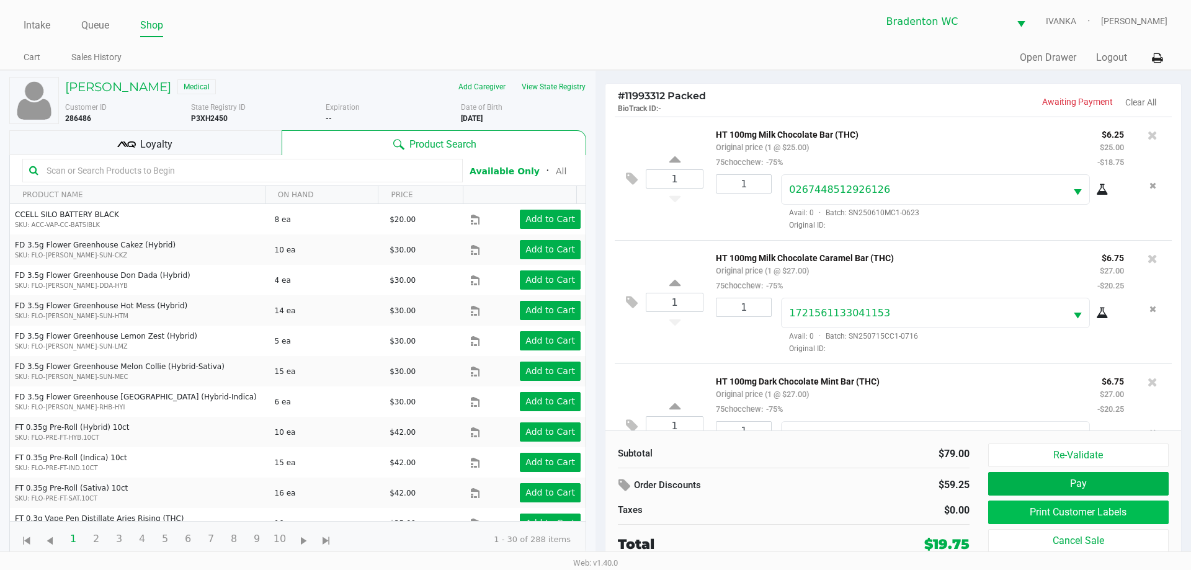
click at [1107, 505] on button "Print Customer Labels" at bounding box center [1078, 512] width 180 height 24
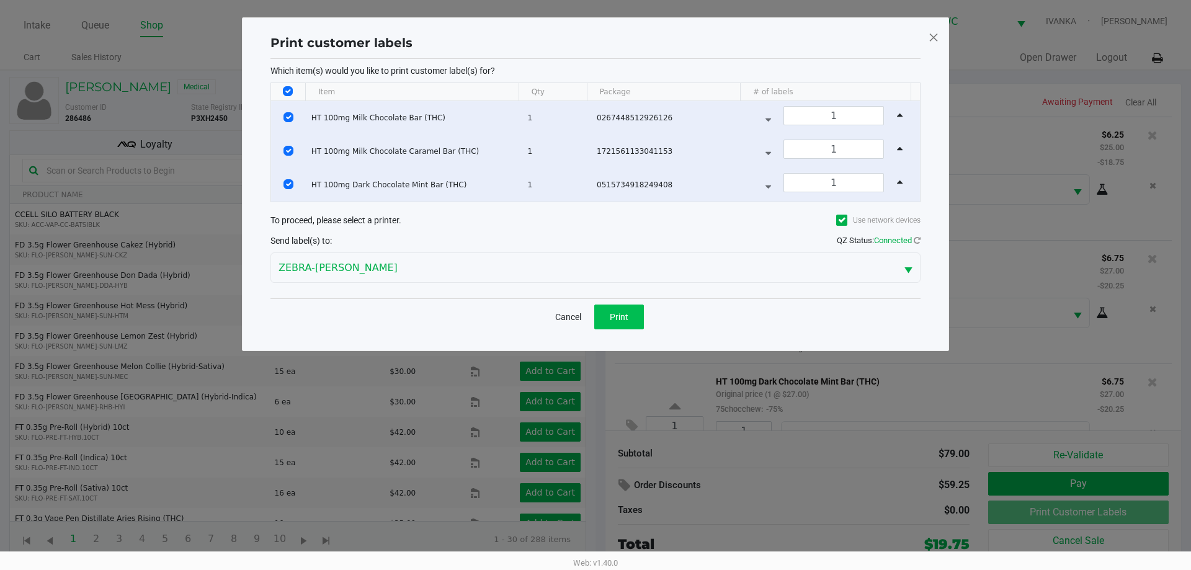
click at [627, 323] on button "Print" at bounding box center [619, 316] width 50 height 25
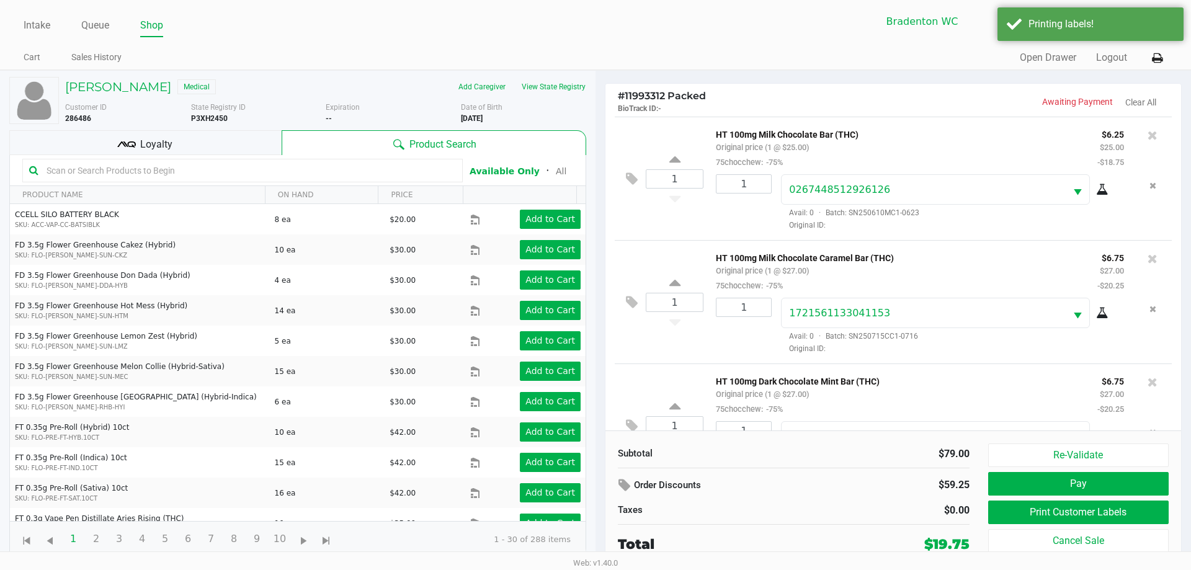
click at [200, 143] on div "Loyalty" at bounding box center [145, 142] width 272 height 25
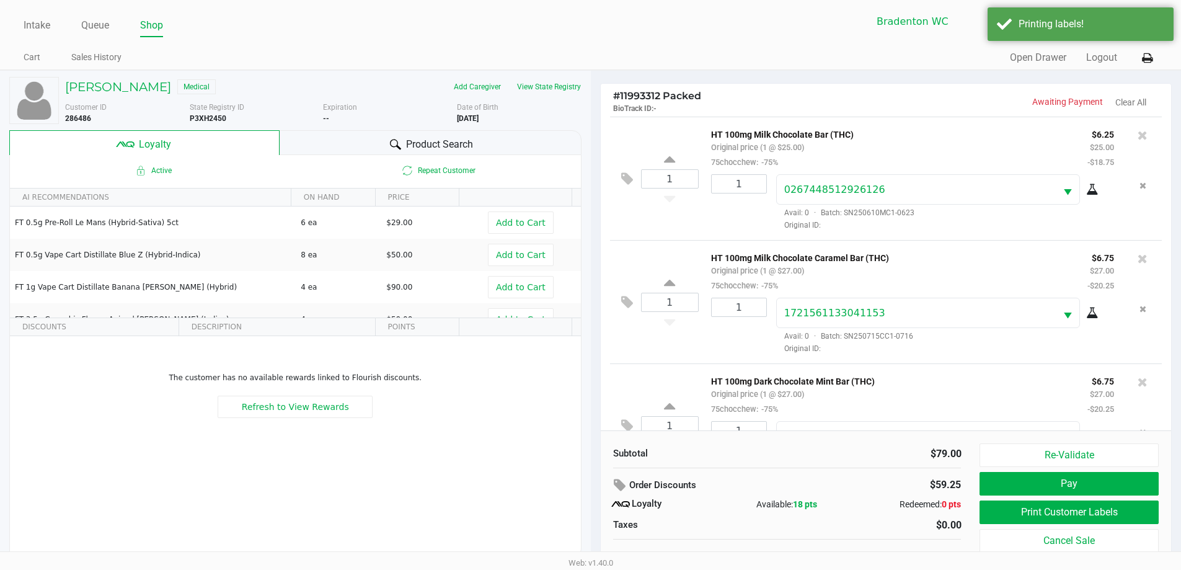
scroll to position [12, 0]
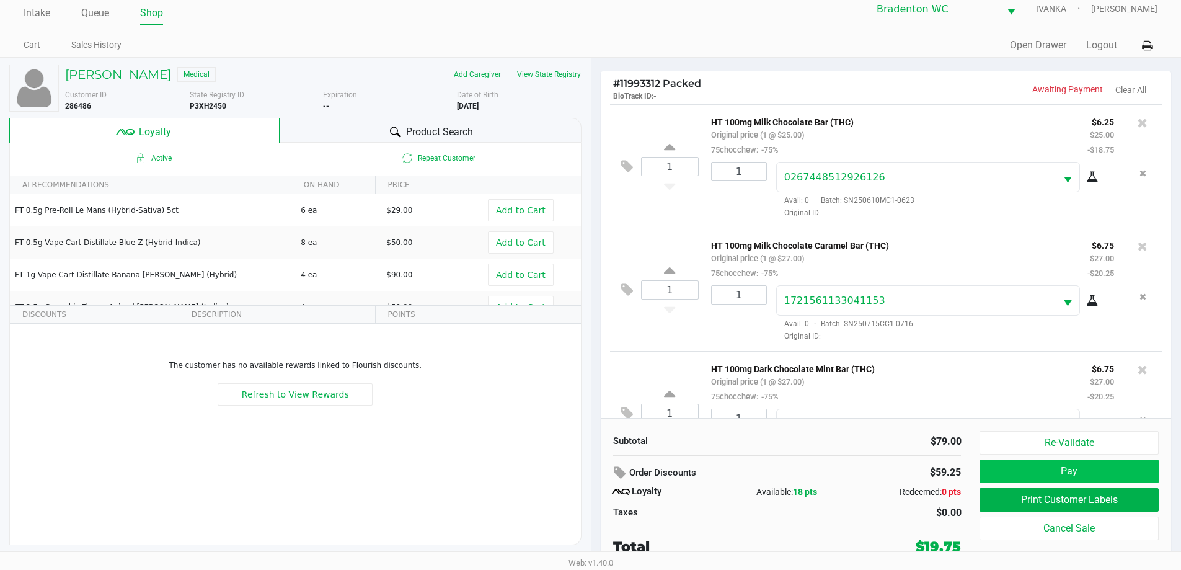
click at [1088, 476] on button "Pay" at bounding box center [1069, 471] width 179 height 24
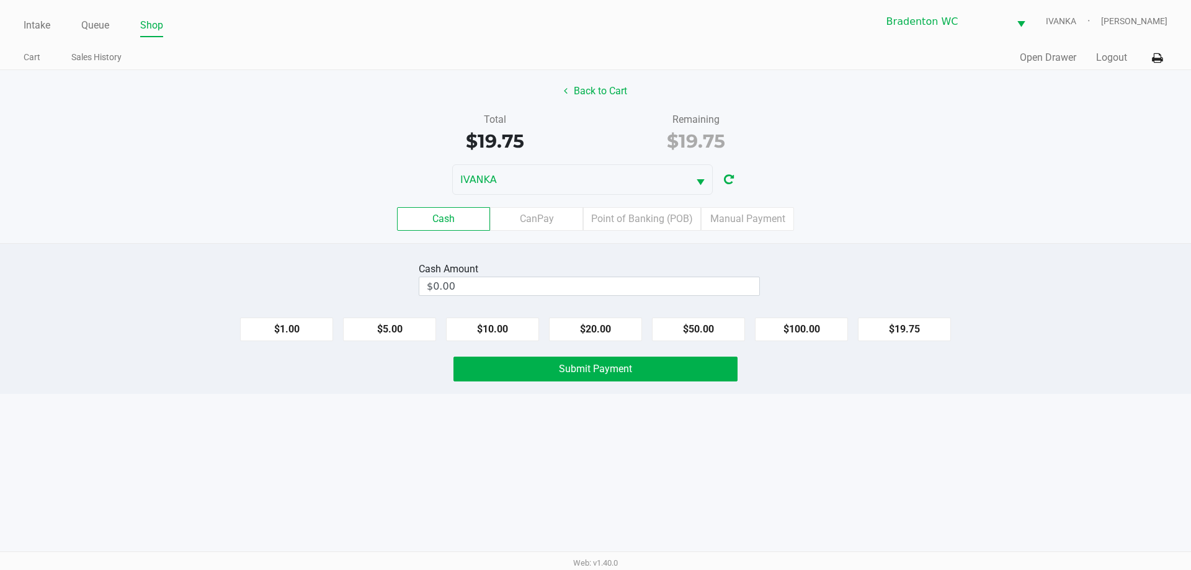
click at [587, 305] on div "Cash Amount $0.00 $1.00 $5.00 $10.00 $20.00 $50.00 $100.00 $19.75 Submit Payment" at bounding box center [595, 318] width 1191 height 151
click at [649, 288] on input "$0.00" at bounding box center [589, 286] width 340 height 18
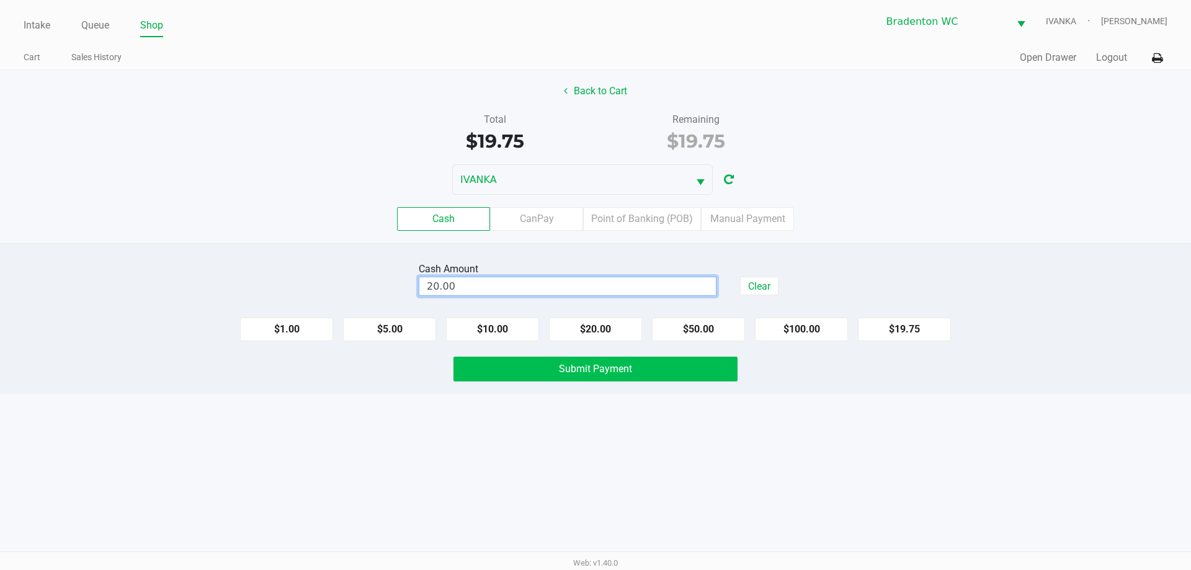
click at [632, 370] on button "Submit Payment" at bounding box center [595, 369] width 284 height 25
type input "$20.00"
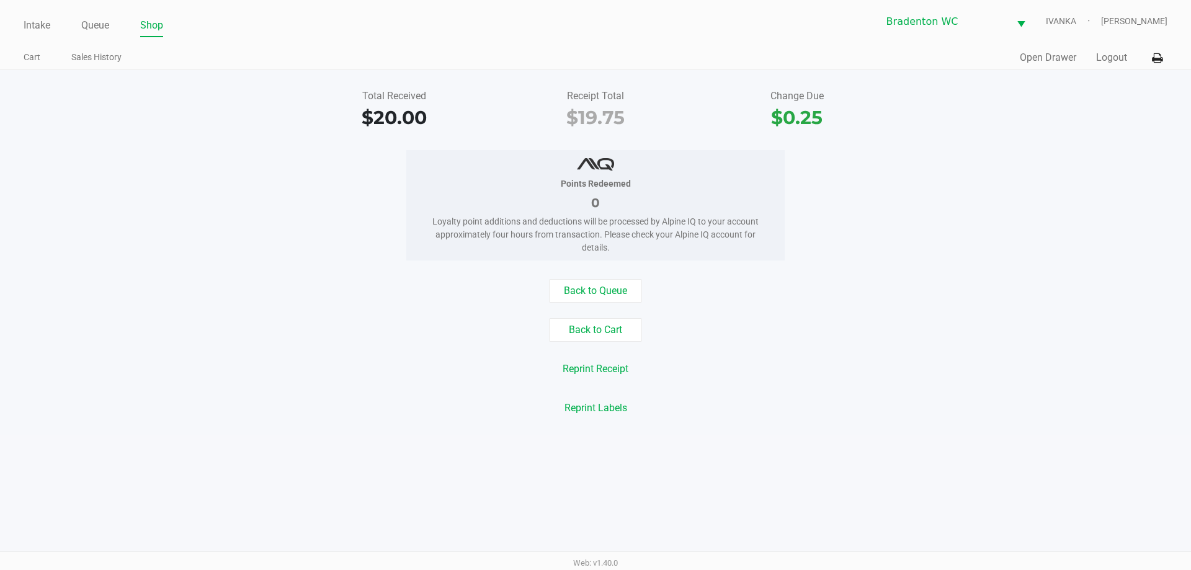
click at [601, 285] on button "Back to Queue" at bounding box center [595, 291] width 93 height 24
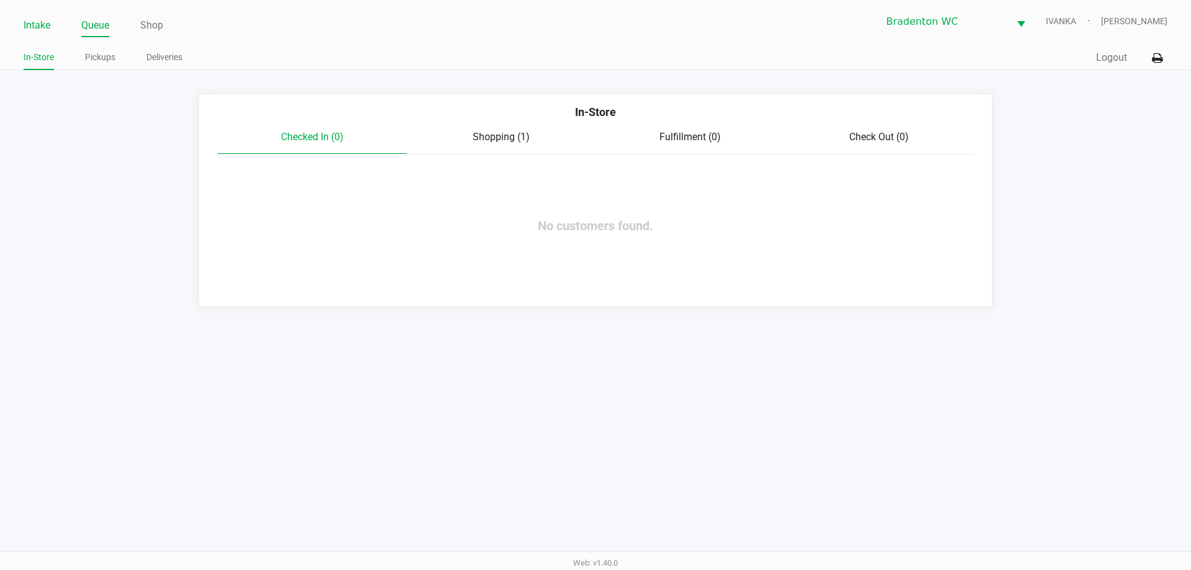
click at [48, 24] on link "Intake" at bounding box center [37, 25] width 27 height 17
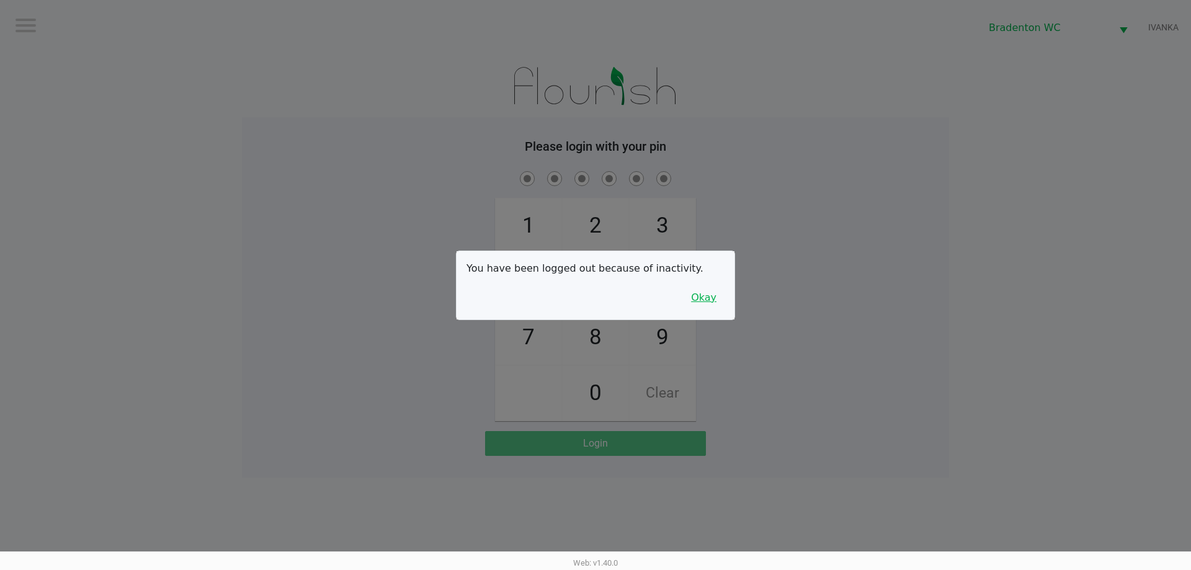
click at [701, 309] on button "Okay" at bounding box center [704, 298] width 42 height 24
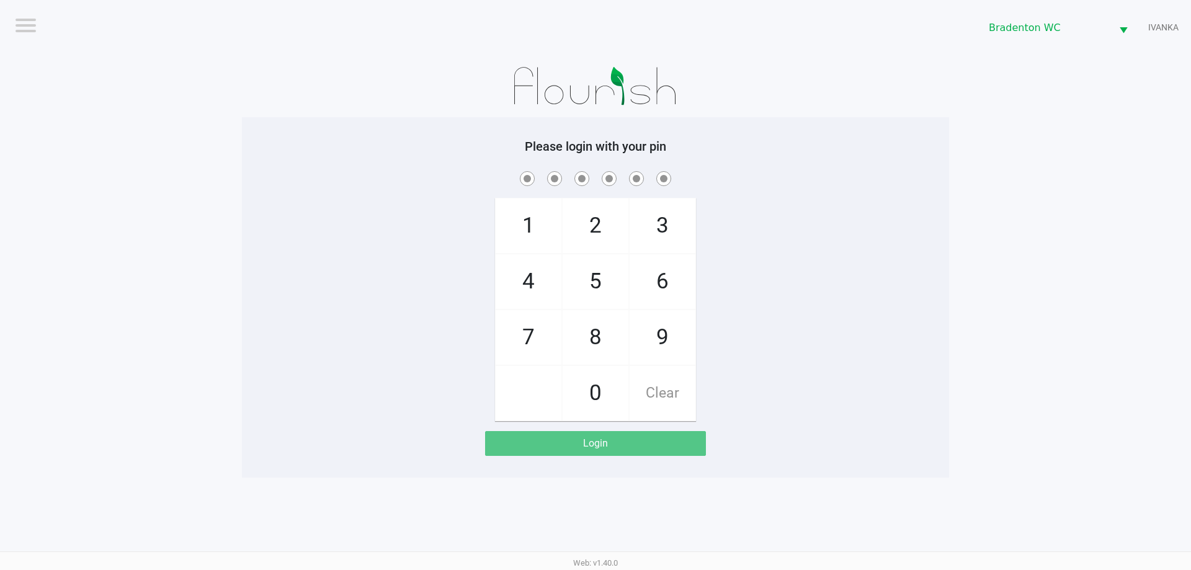
click at [606, 286] on span "5" at bounding box center [595, 281] width 66 height 55
checkbox input "true"
click at [608, 220] on span "2" at bounding box center [595, 225] width 66 height 55
checkbox input "true"
click at [534, 223] on span "1" at bounding box center [528, 225] width 66 height 55
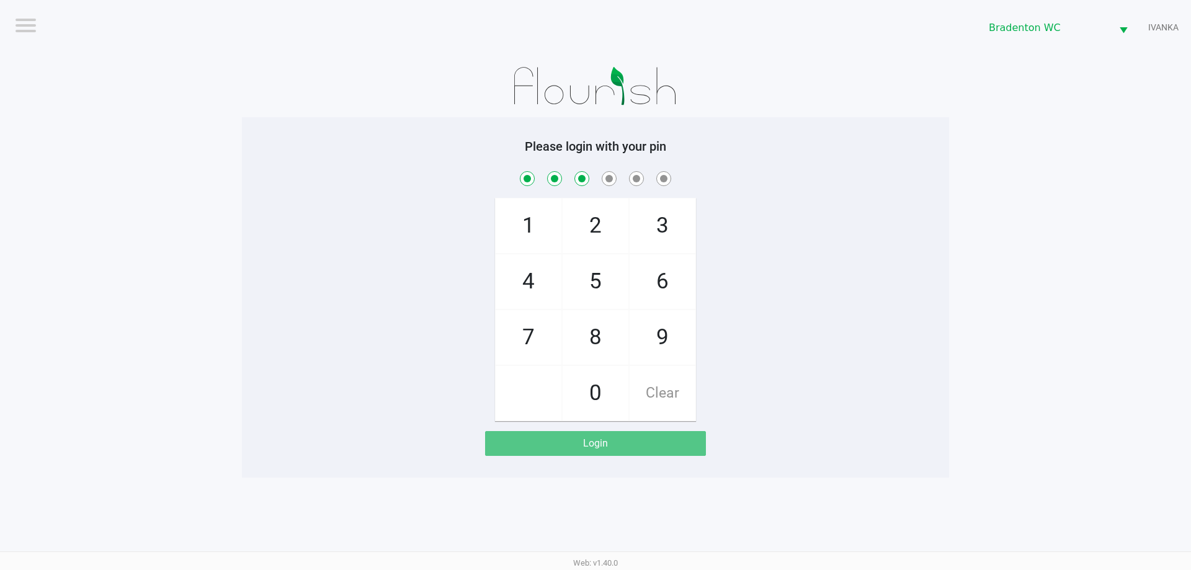
checkbox input "true"
click at [534, 340] on span "7" at bounding box center [528, 337] width 66 height 55
checkbox input "true"
click at [670, 332] on span "9" at bounding box center [662, 337] width 66 height 55
checkbox input "true"
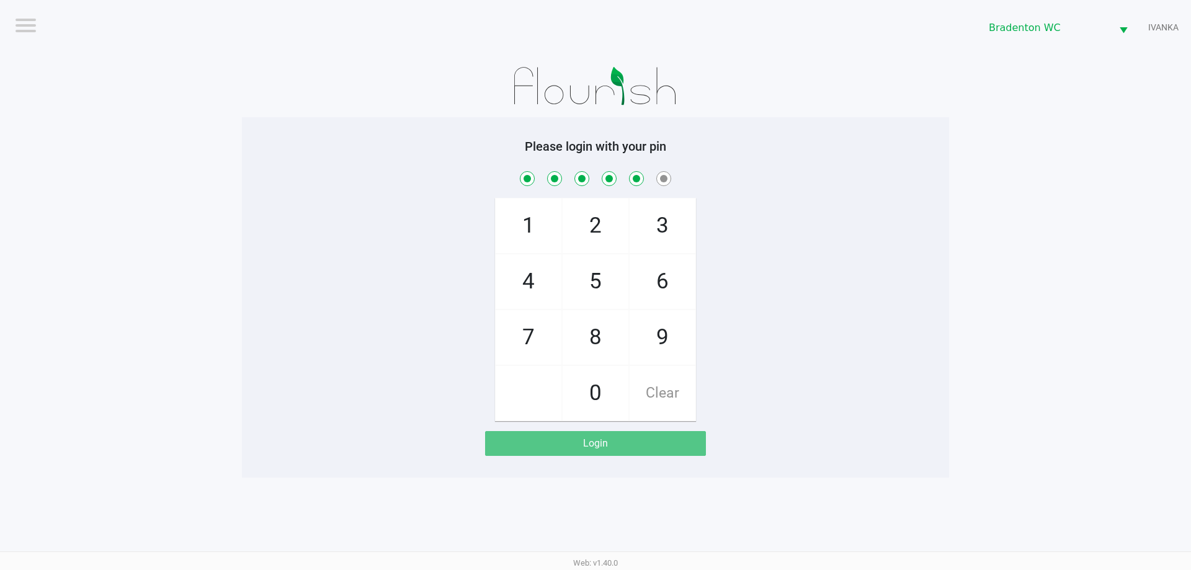
click at [675, 217] on span "3" at bounding box center [662, 225] width 66 height 55
checkbox input "true"
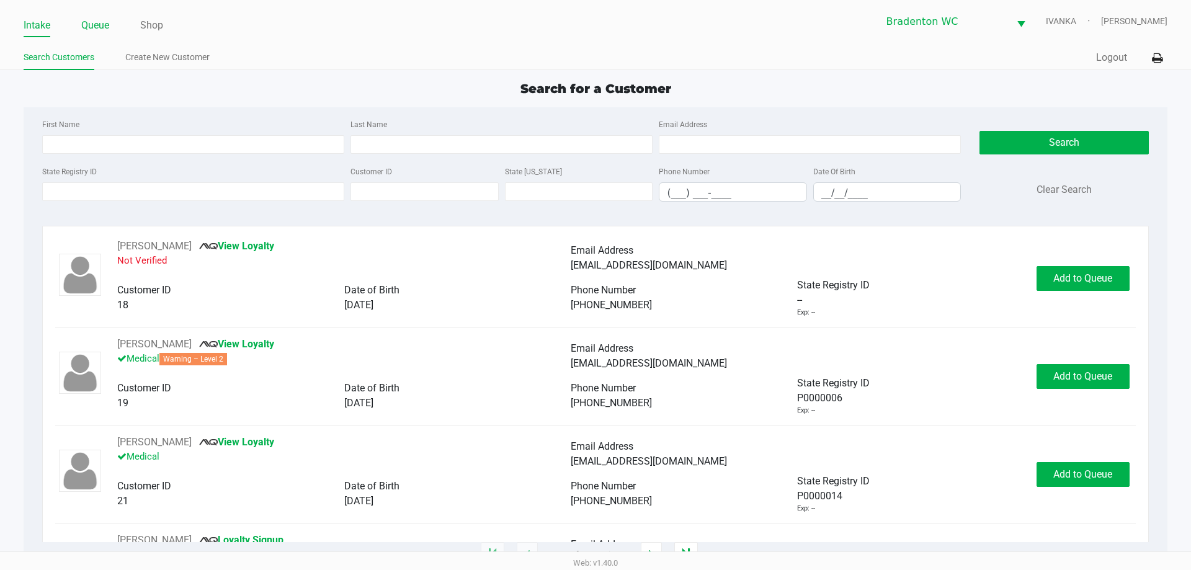
click at [94, 19] on link "Queue" at bounding box center [95, 25] width 28 height 17
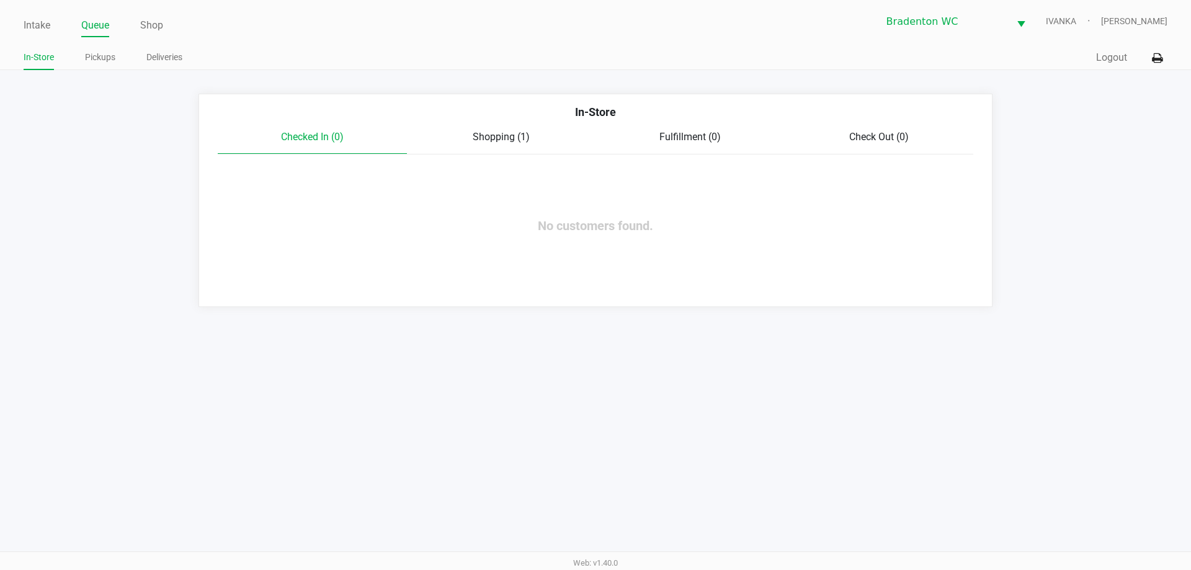
click at [112, 57] on link "Pickups" at bounding box center [100, 58] width 30 height 16
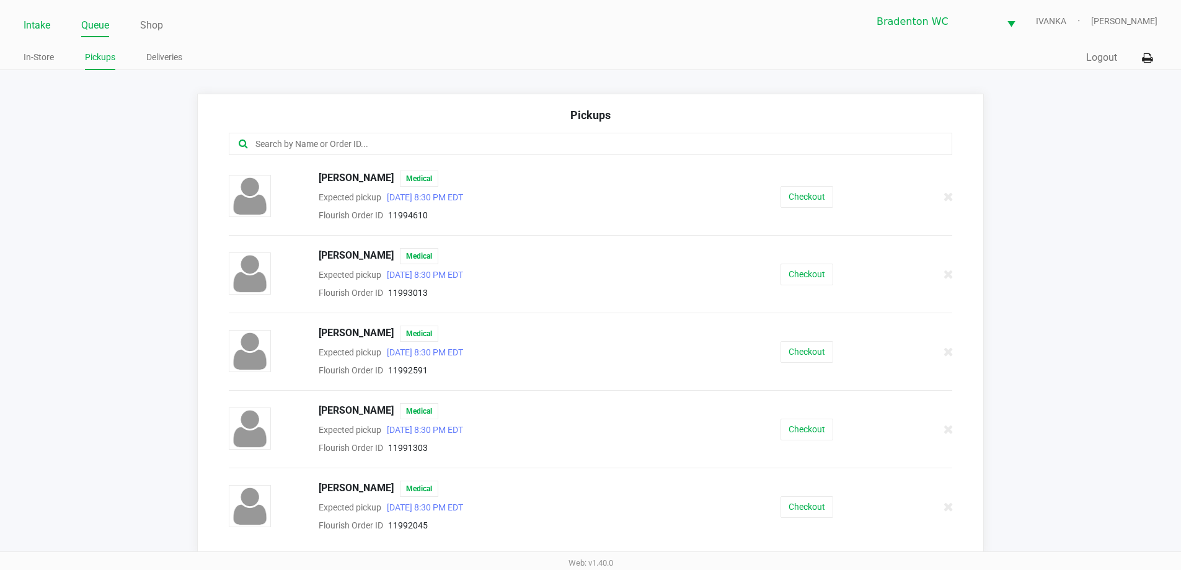
click at [32, 26] on link "Intake" at bounding box center [37, 25] width 27 height 17
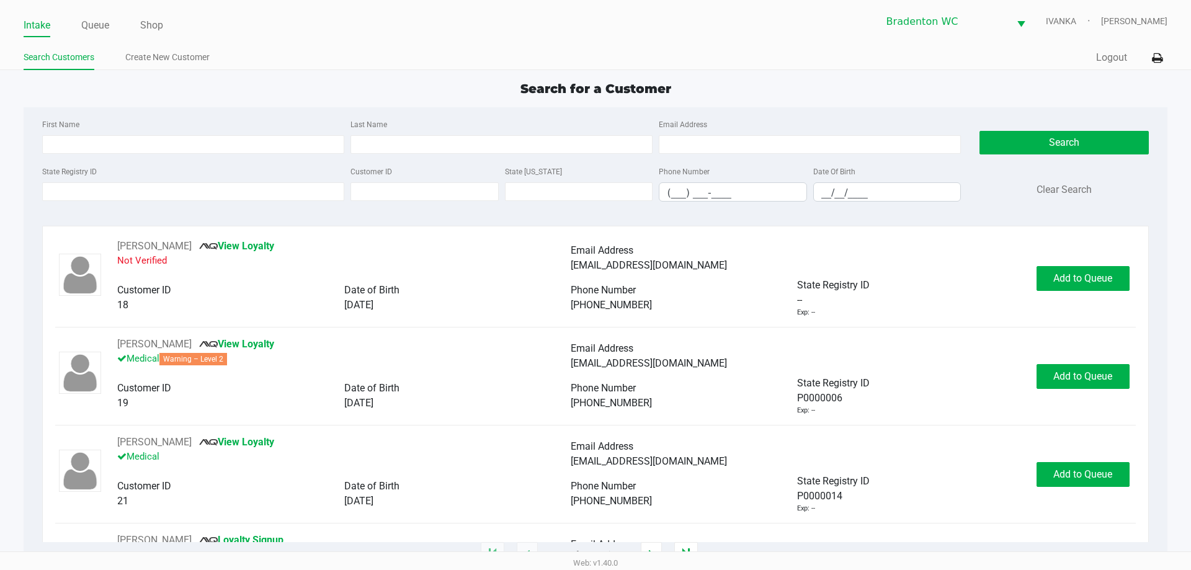
type input "MICHAEL"
type input "LONGOBARDI"
type input "08/17/1999"
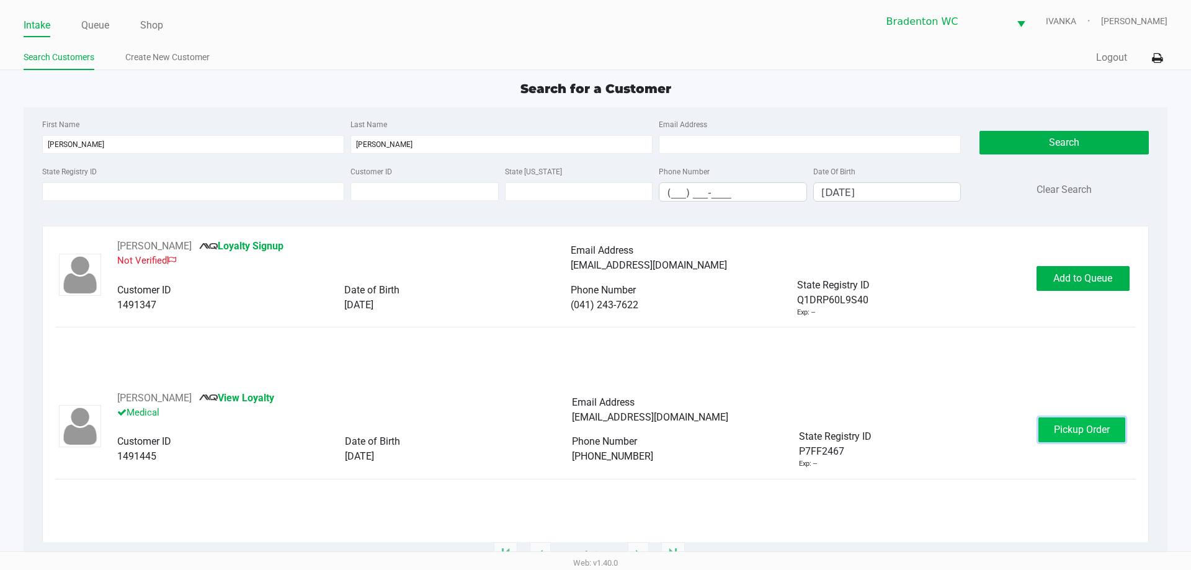
click at [1079, 432] on span "Pickup Order" at bounding box center [1081, 429] width 56 height 12
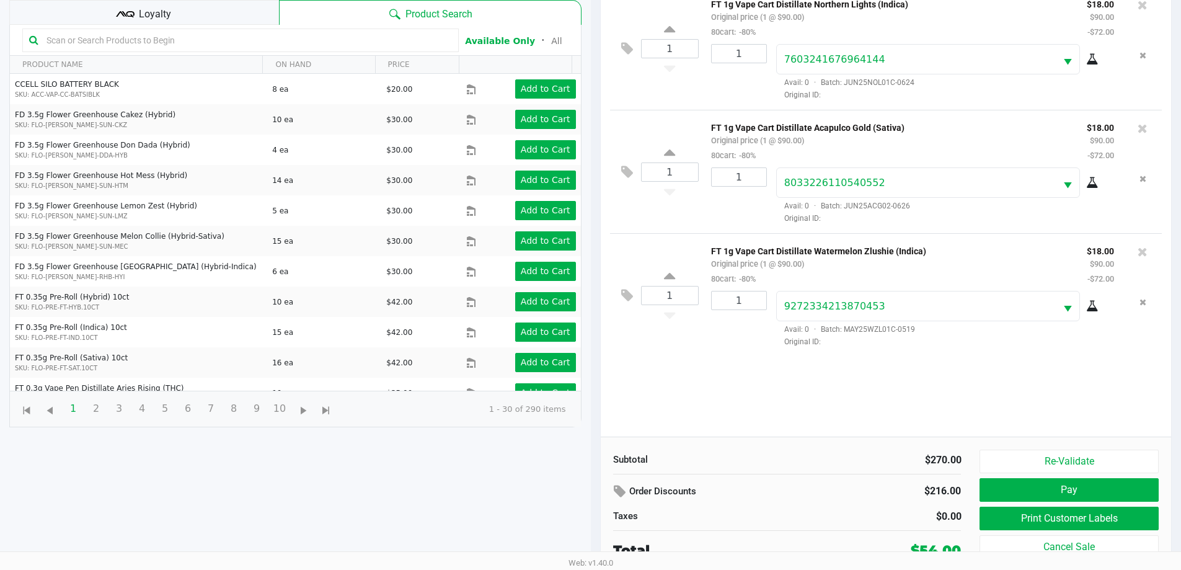
scroll to position [134, 0]
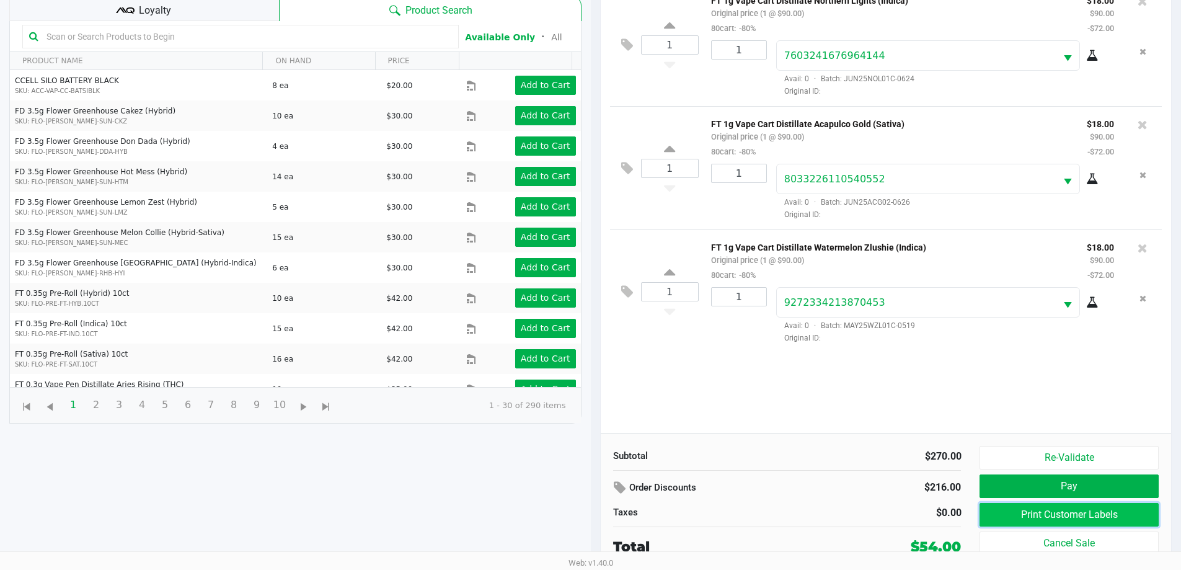
click at [1065, 511] on button "Print Customer Labels" at bounding box center [1069, 515] width 179 height 24
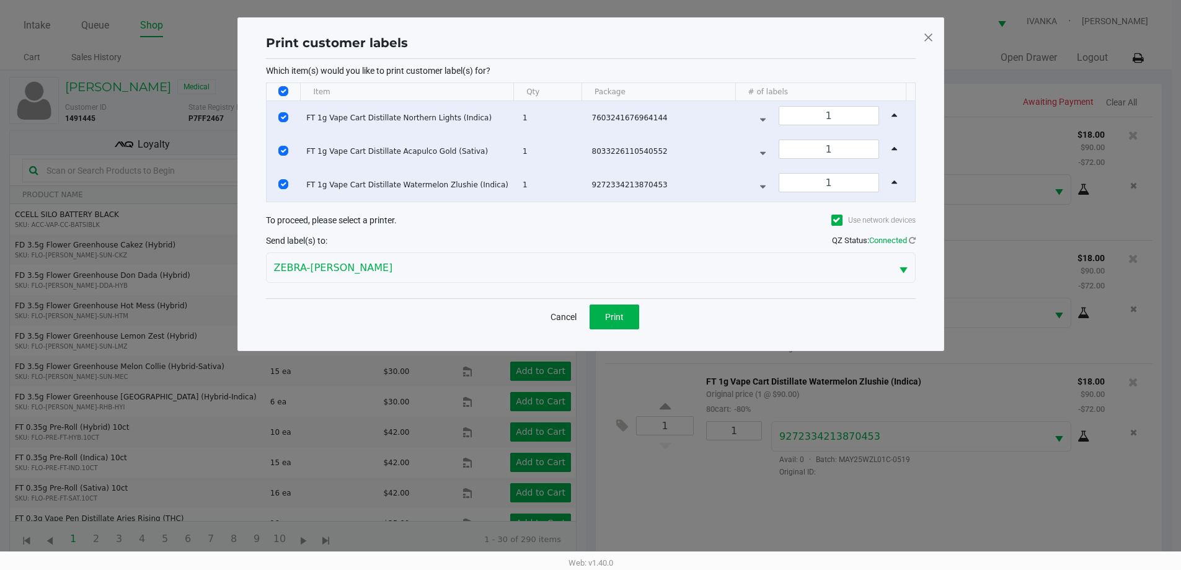
scroll to position [0, 0]
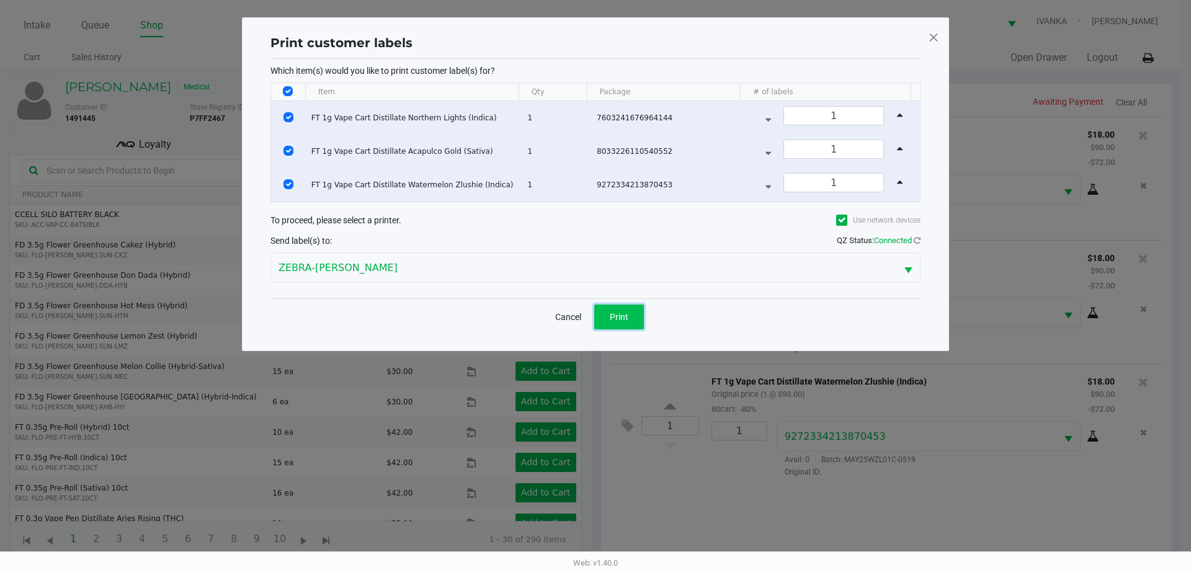
click at [637, 318] on button "Print" at bounding box center [619, 316] width 50 height 25
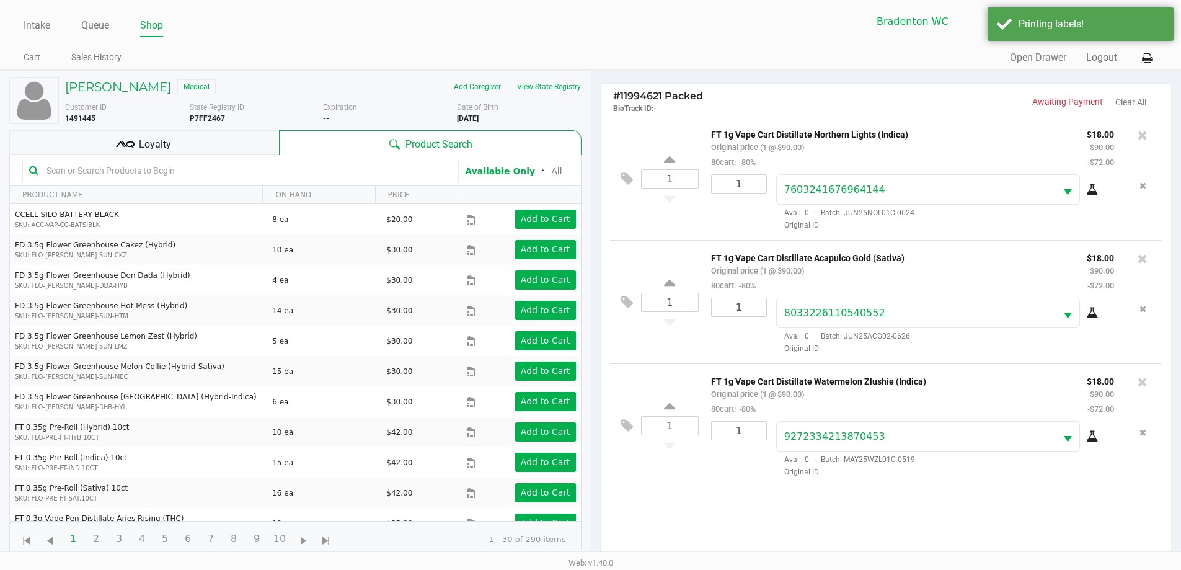
click at [183, 140] on div "Loyalty" at bounding box center [144, 142] width 270 height 25
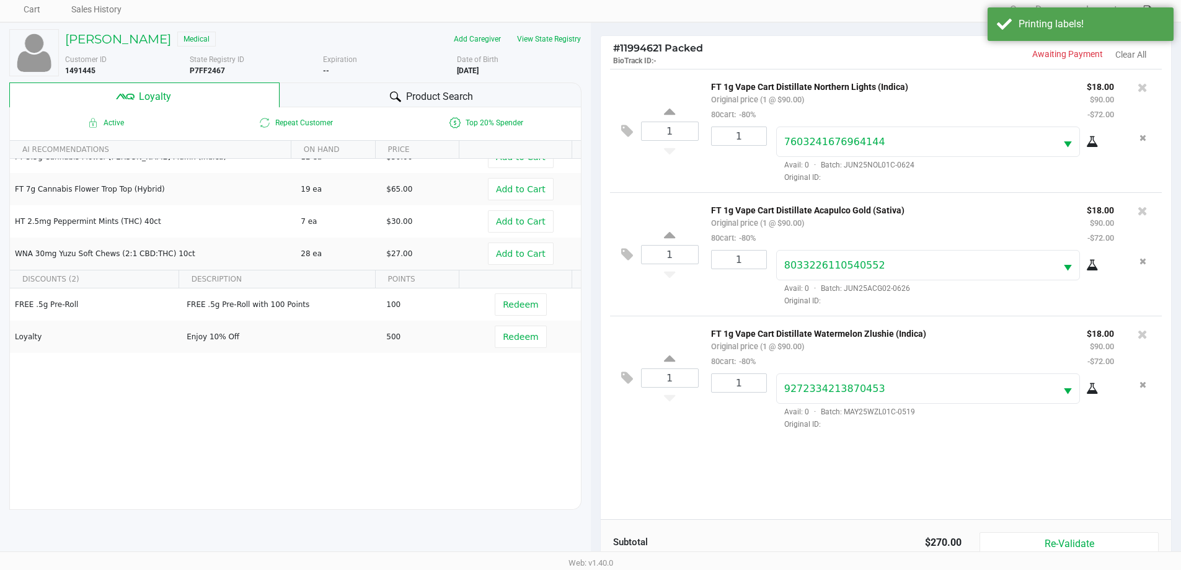
scroll to position [149, 0]
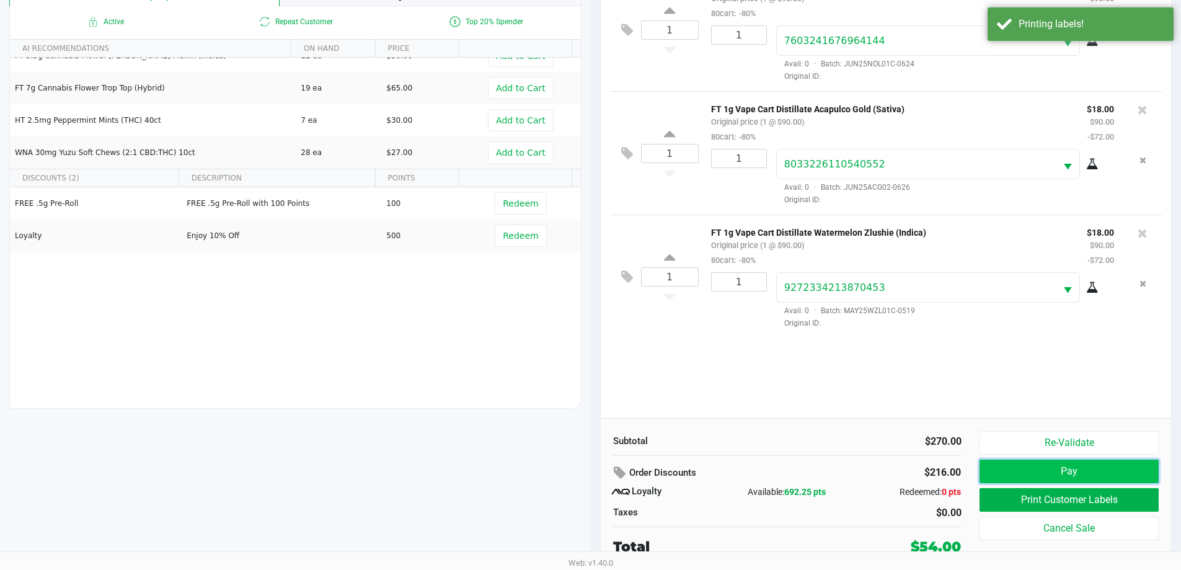
click at [1044, 472] on button "Pay" at bounding box center [1069, 471] width 179 height 24
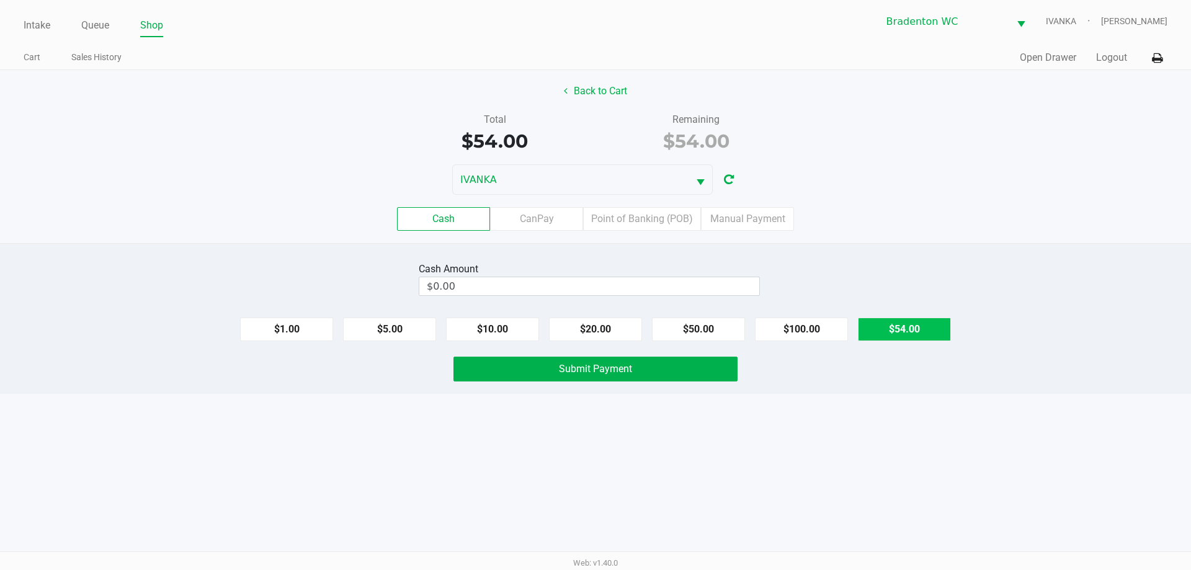
click at [923, 324] on button "$54.00" at bounding box center [904, 329] width 93 height 24
type input "$54.00"
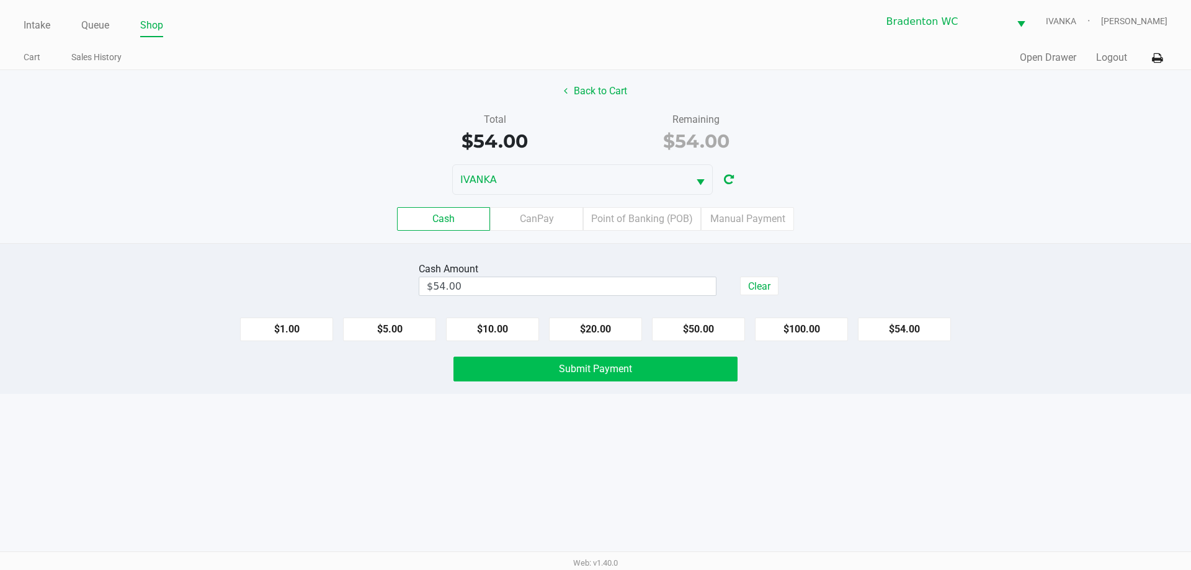
click at [683, 371] on button "Submit Payment" at bounding box center [595, 369] width 284 height 25
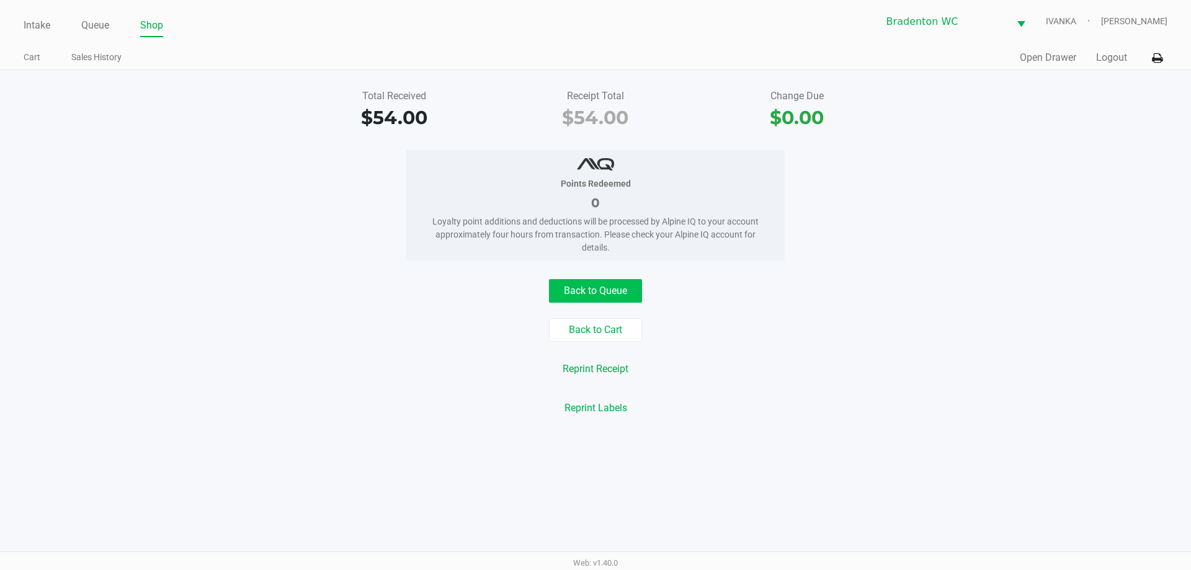
click at [627, 295] on button "Back to Queue" at bounding box center [595, 291] width 93 height 24
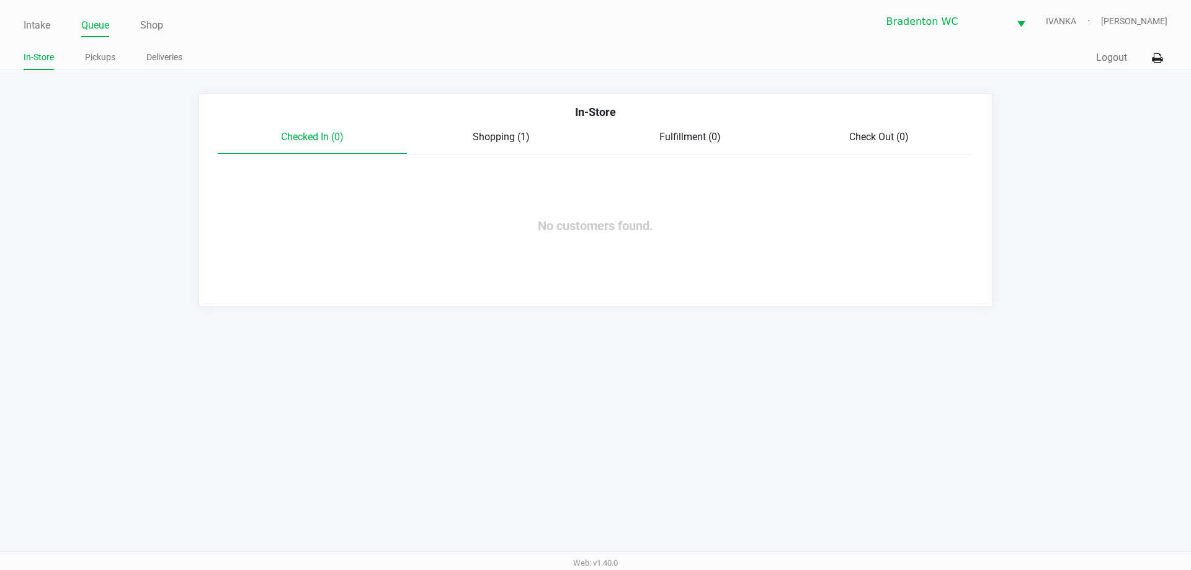
click at [37, 19] on link "Intake" at bounding box center [37, 25] width 27 height 17
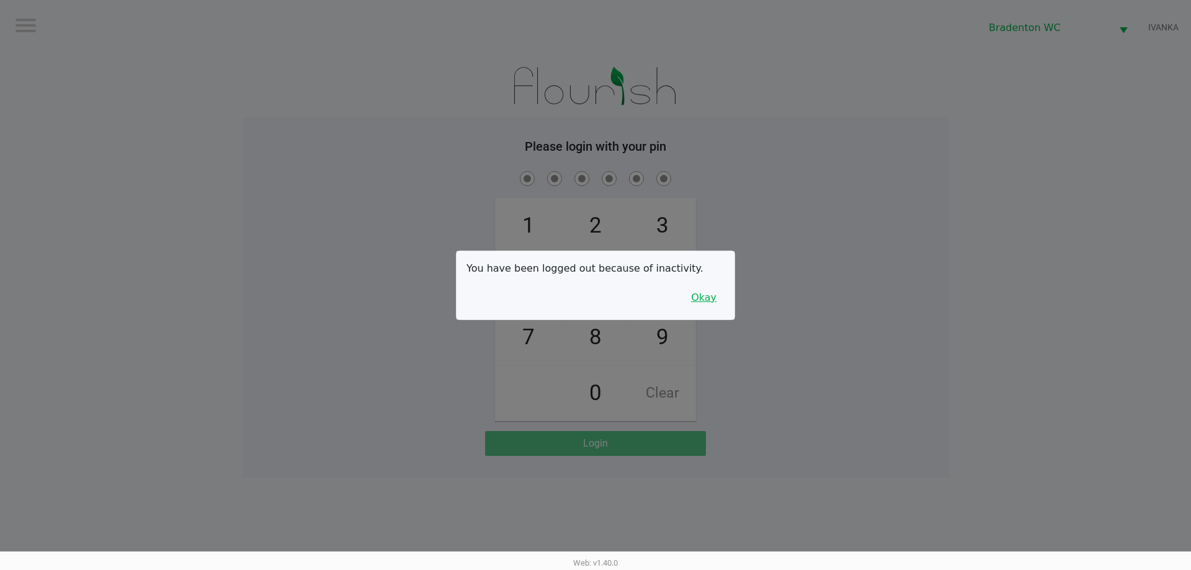
click at [712, 299] on button "Okay" at bounding box center [704, 298] width 42 height 24
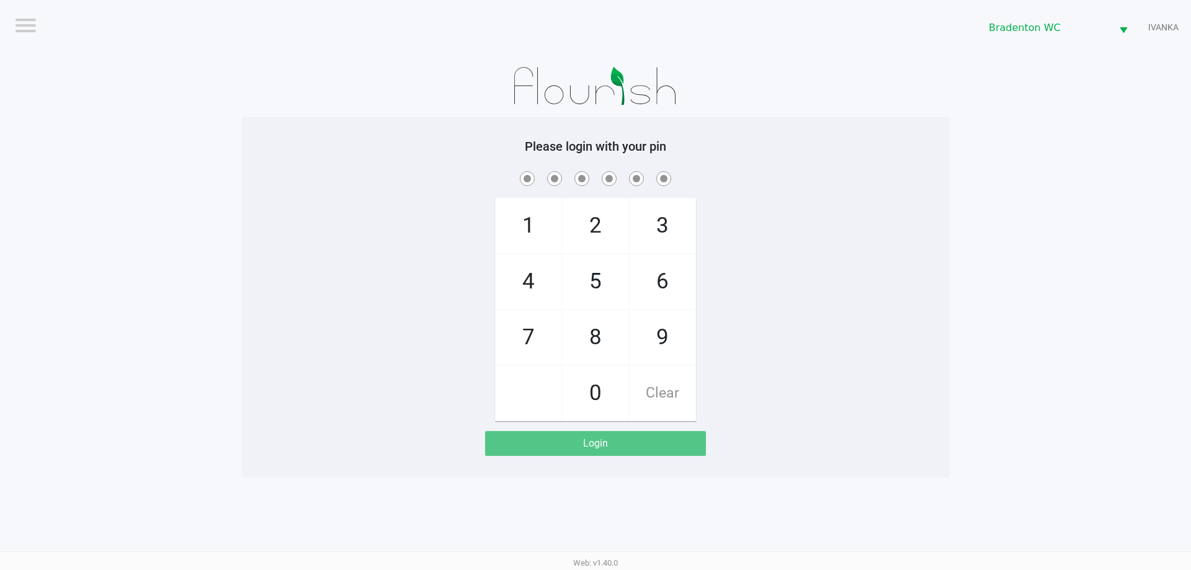
click at [595, 282] on span "5" at bounding box center [595, 281] width 66 height 55
checkbox input "true"
click at [597, 224] on span "2" at bounding box center [595, 225] width 66 height 55
checkbox input "true"
click at [533, 223] on span "1" at bounding box center [528, 225] width 66 height 55
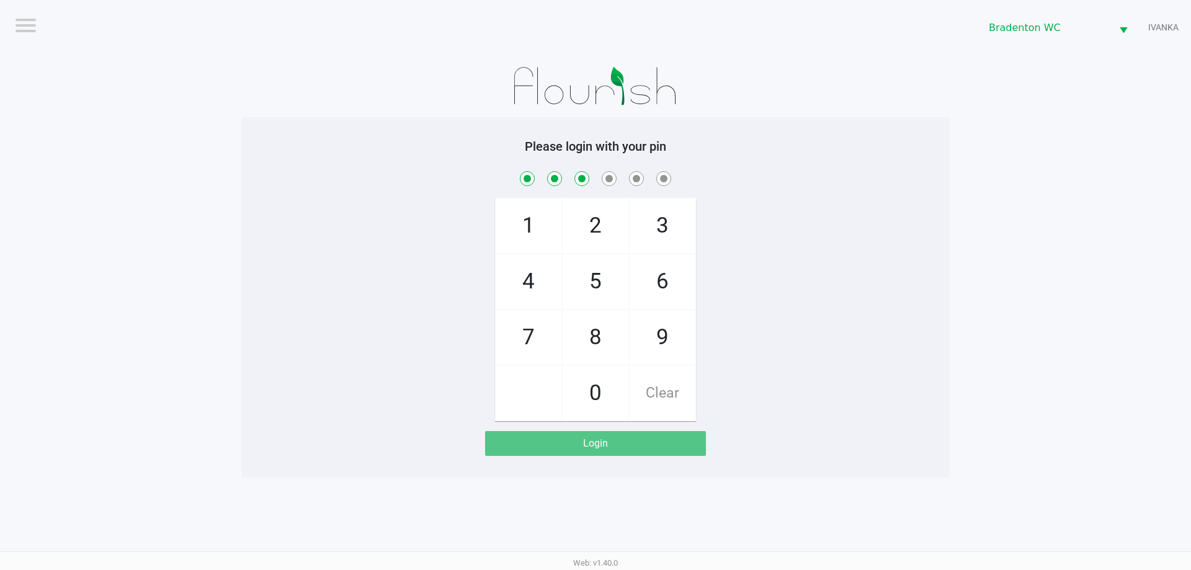
checkbox input "true"
click at [538, 347] on span "7" at bounding box center [528, 337] width 66 height 55
checkbox input "true"
click at [659, 345] on span "9" at bounding box center [662, 337] width 66 height 55
checkbox input "true"
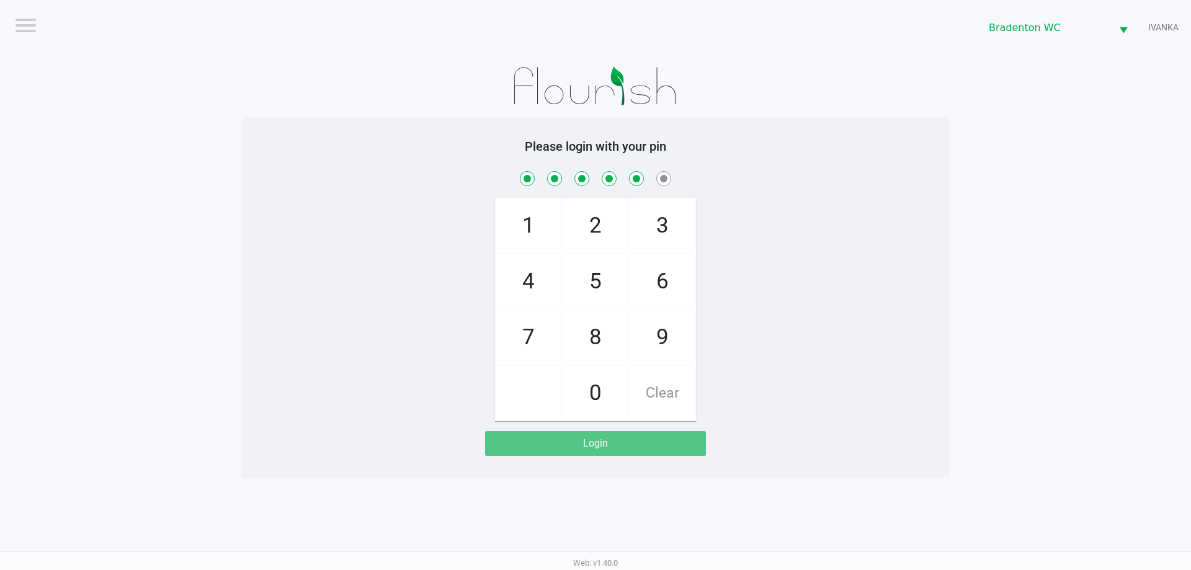
click at [670, 231] on span "3" at bounding box center [662, 225] width 66 height 55
checkbox input "true"
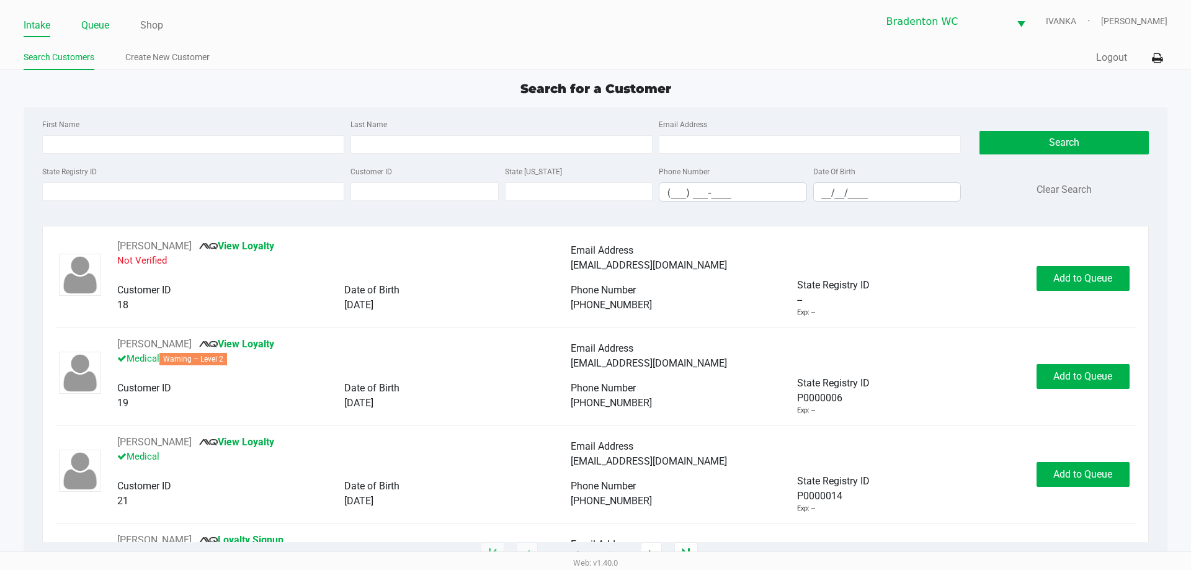
click at [95, 24] on link "Queue" at bounding box center [95, 25] width 28 height 17
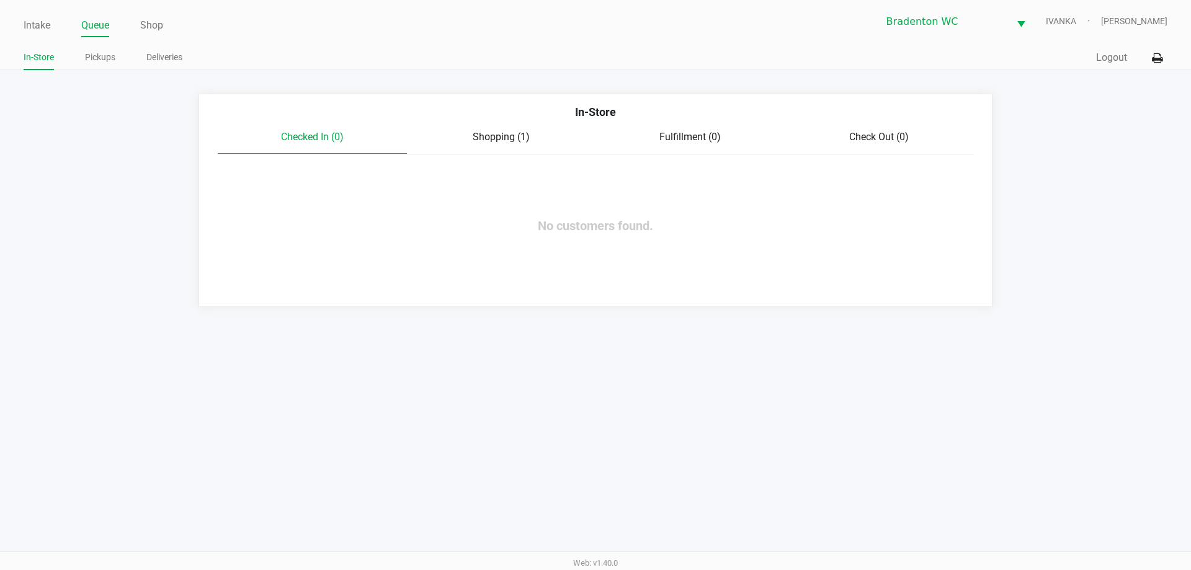
click at [102, 62] on link "Pickups" at bounding box center [100, 58] width 30 height 16
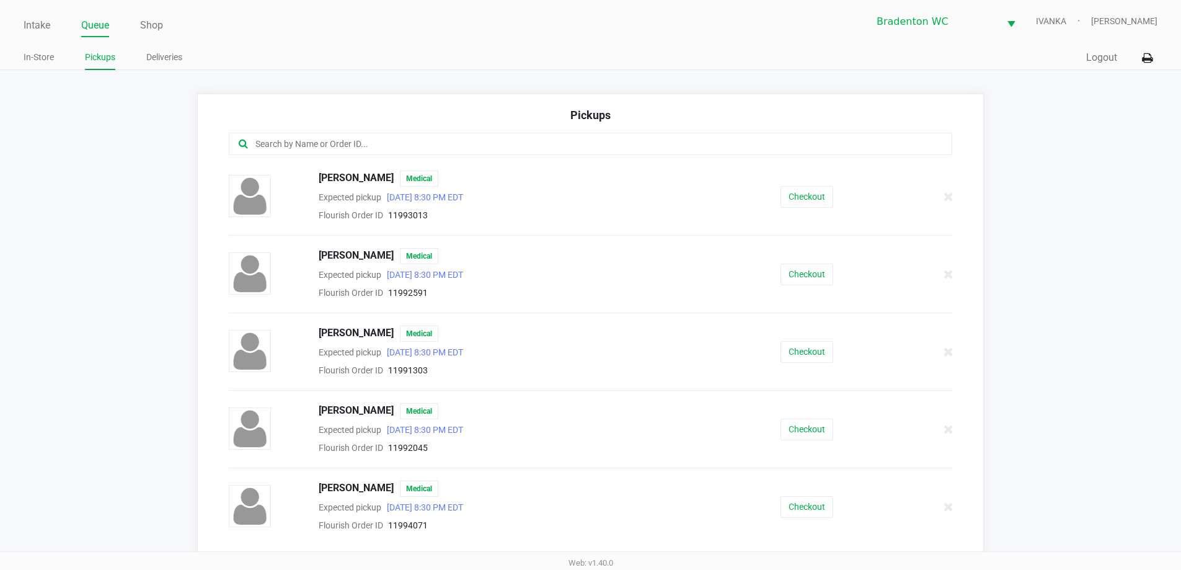
click at [148, 209] on app-pickups "Pickups Barbie Wright Medical Expected pickup Sep 23, 2025 8:30 PM EDT Flourish…" at bounding box center [590, 324] width 1181 height 460
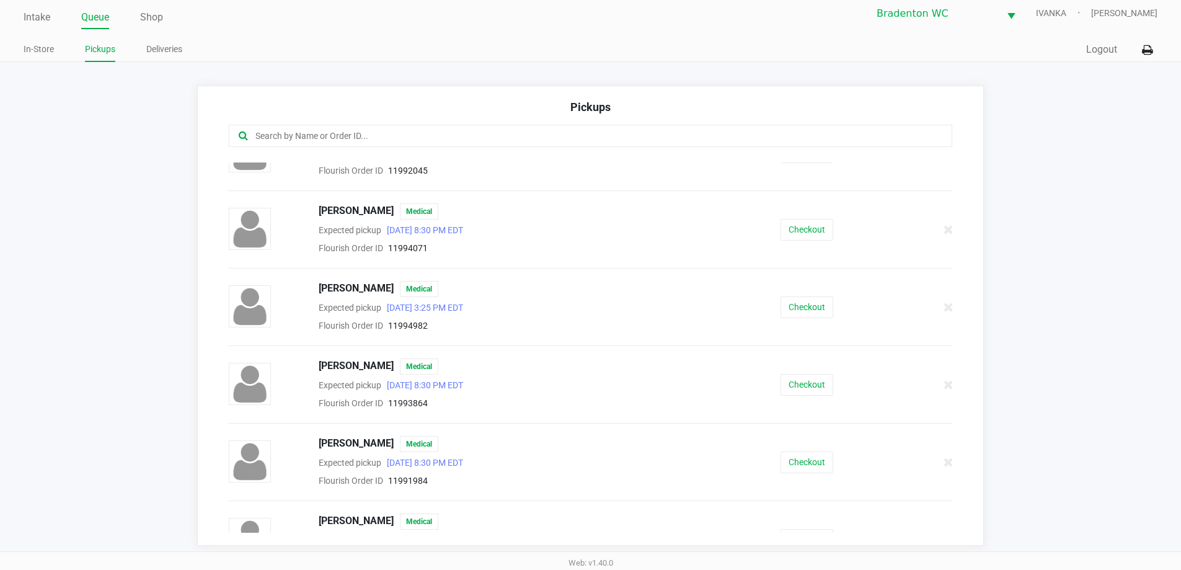
scroll to position [302, 0]
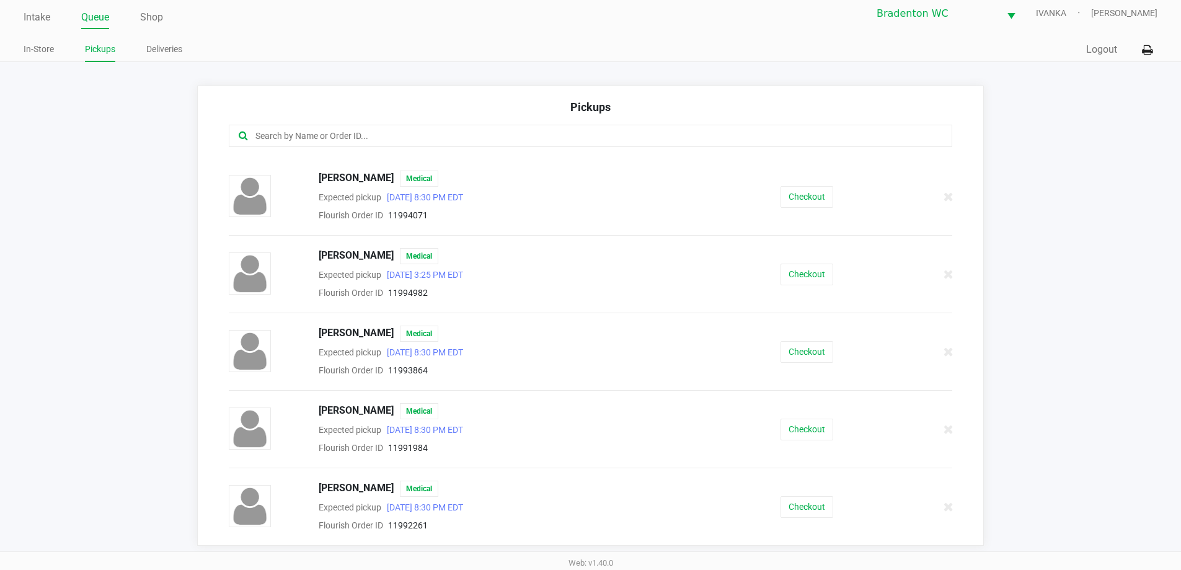
click at [802, 501] on button "Checkout" at bounding box center [807, 507] width 53 height 22
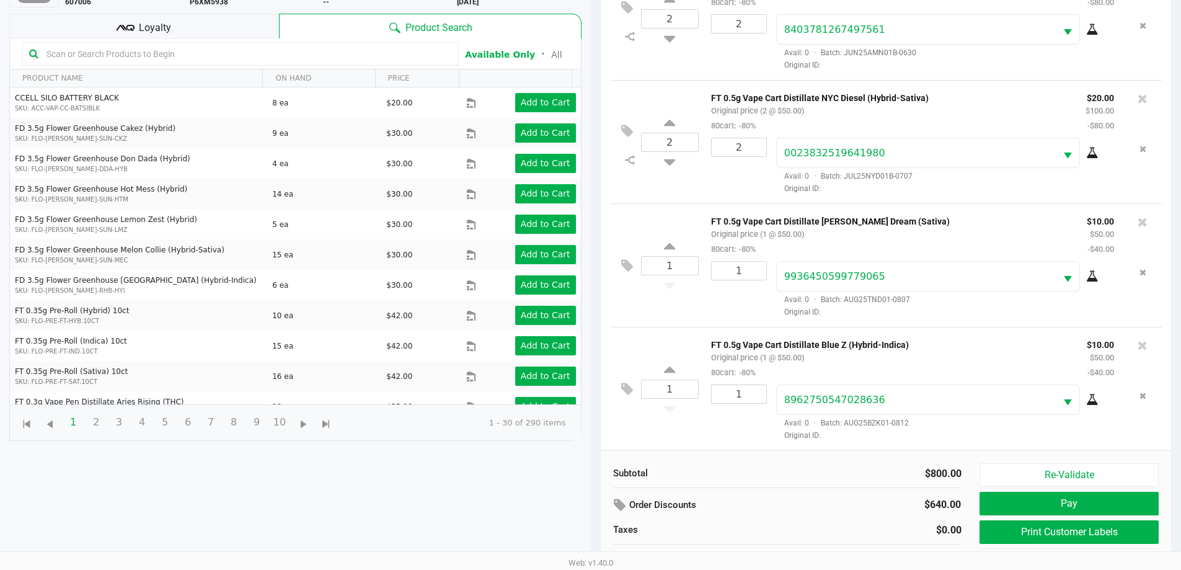
scroll to position [134, 0]
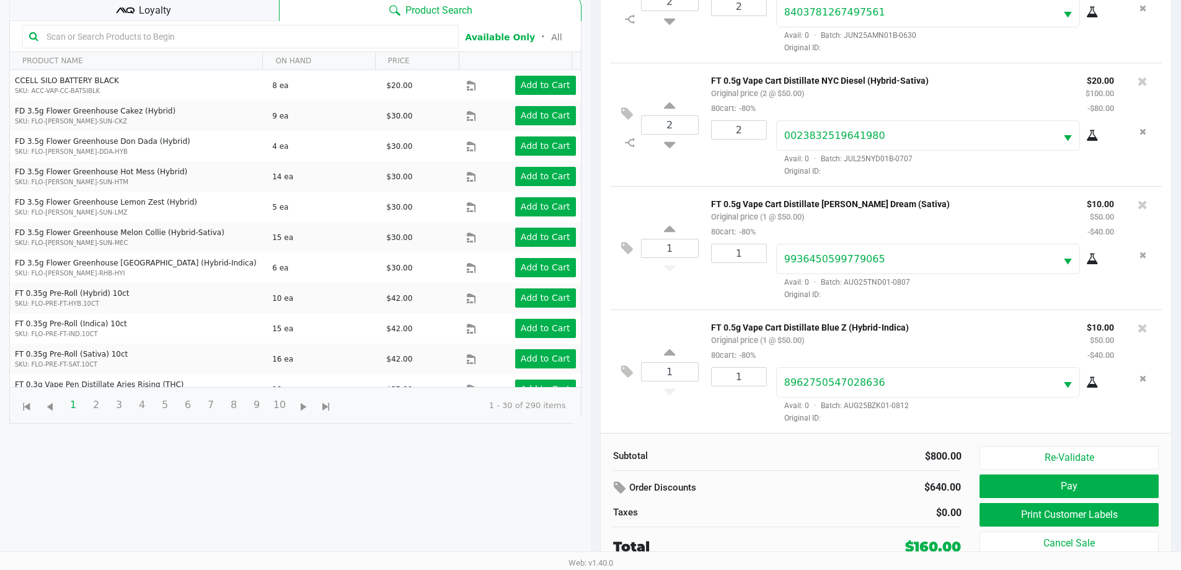
click at [207, 35] on input "text" at bounding box center [247, 36] width 410 height 19
click at [223, 16] on div "Loyalty" at bounding box center [144, 8] width 270 height 25
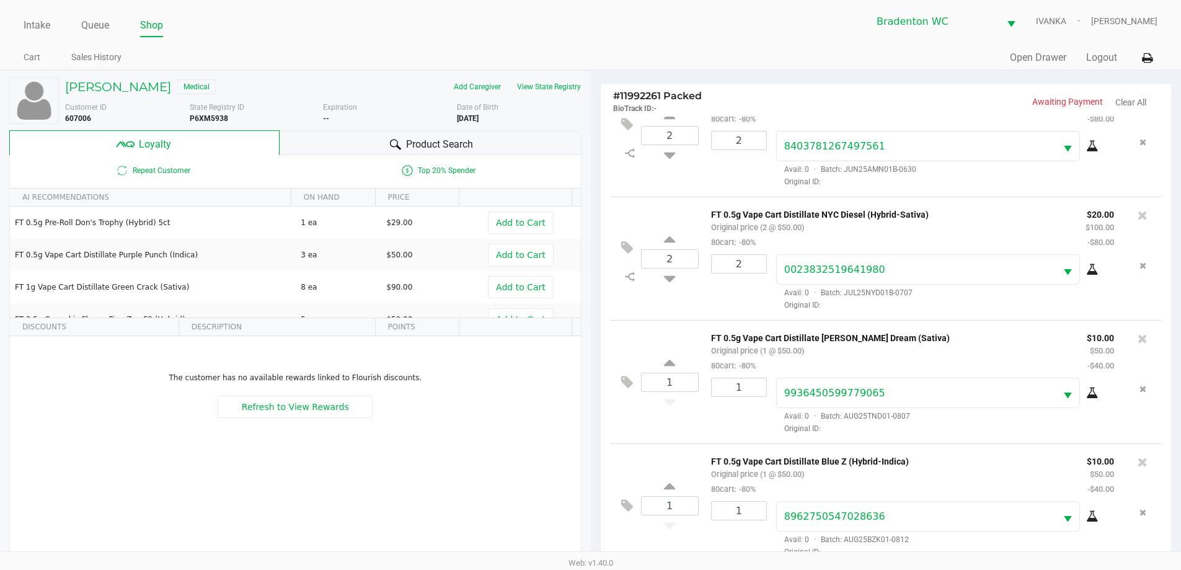
scroll to position [1, 0]
click at [446, 136] on span "Product Search" at bounding box center [439, 143] width 67 height 15
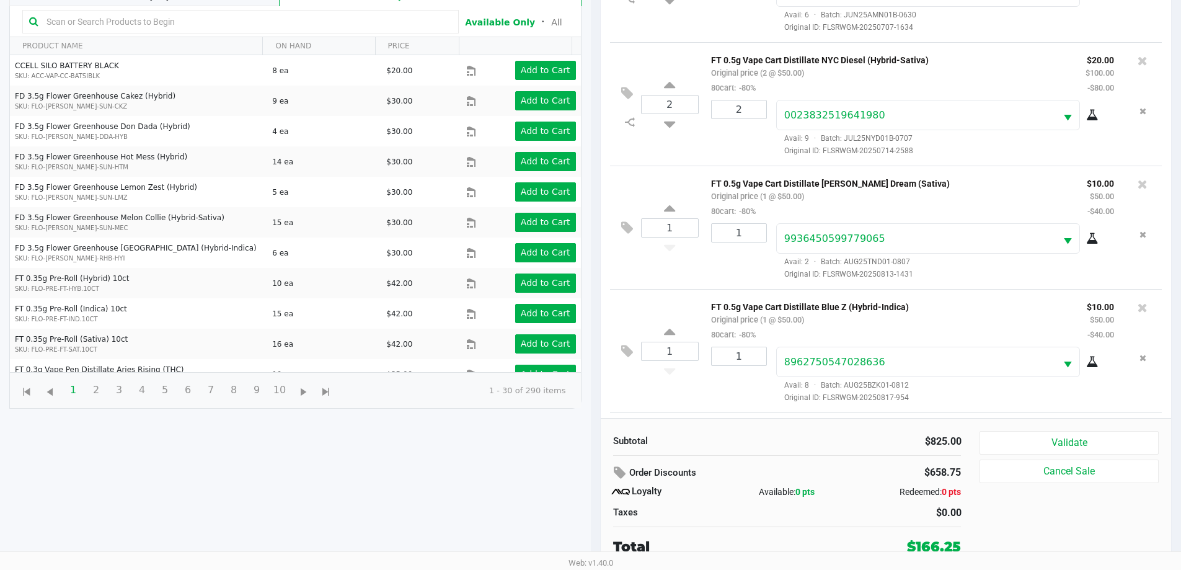
scroll to position [851, 0]
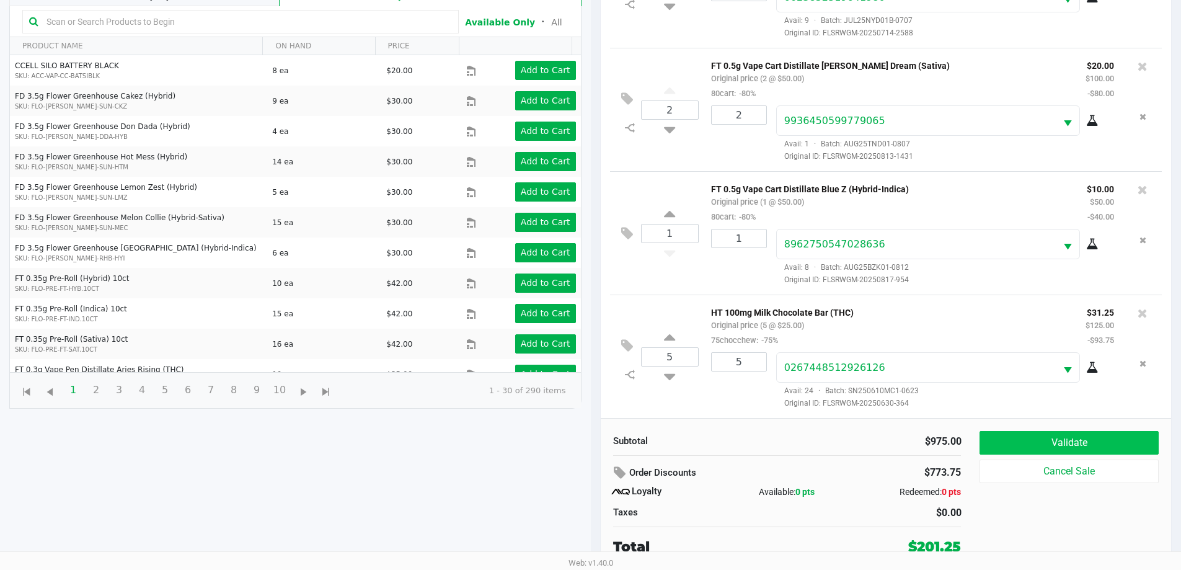
click at [1097, 444] on button "Validate" at bounding box center [1069, 443] width 179 height 24
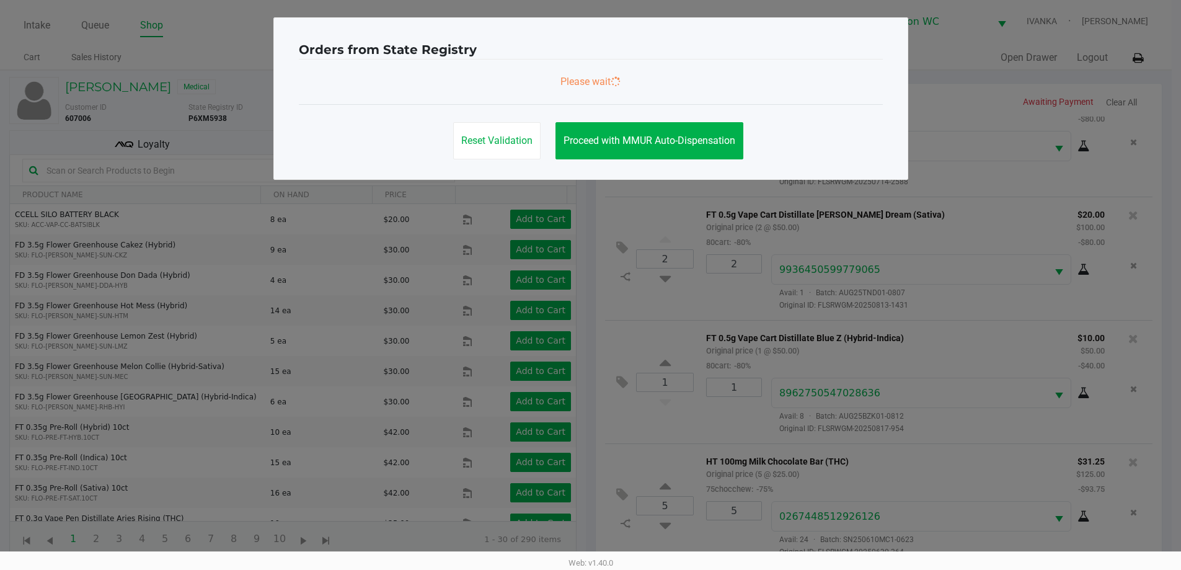
scroll to position [0, 0]
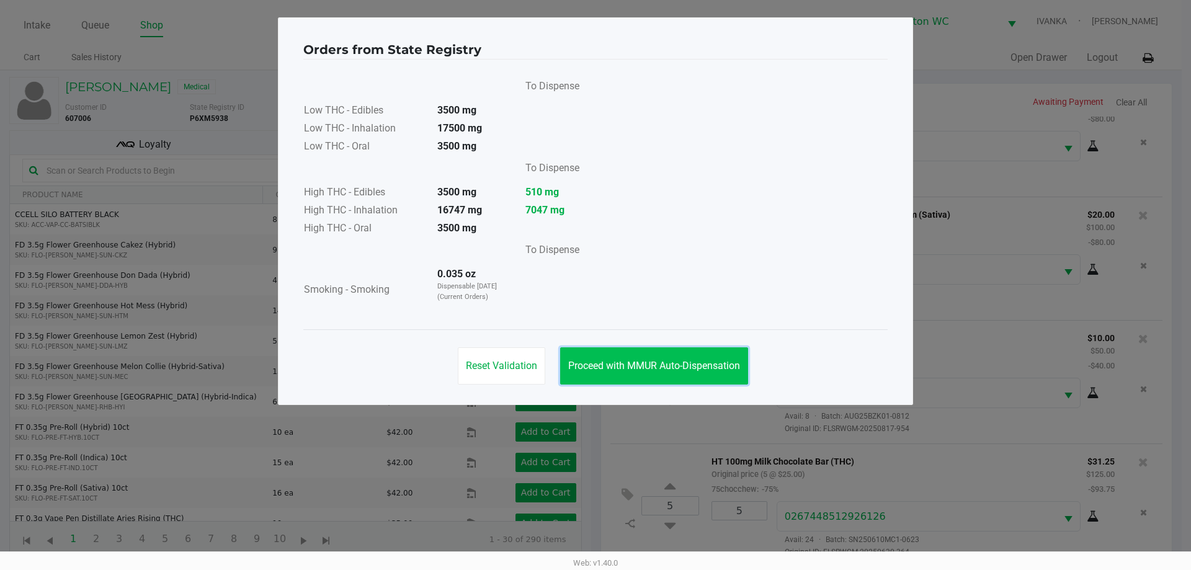
click at [680, 353] on button "Proceed with MMUR Auto-Dispensation" at bounding box center [654, 365] width 188 height 37
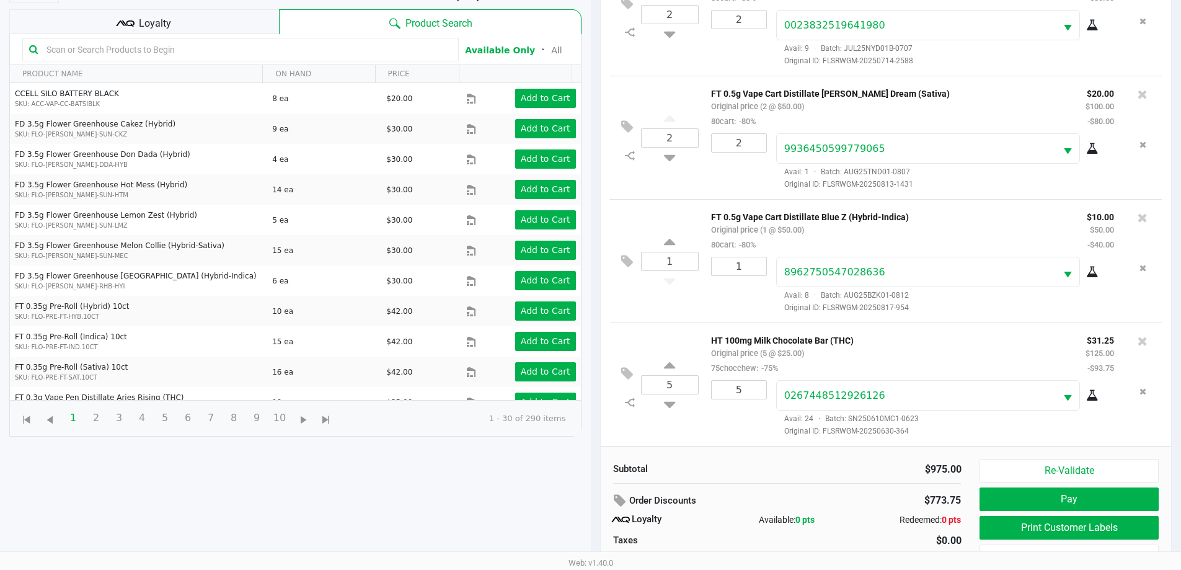
scroll to position [149, 0]
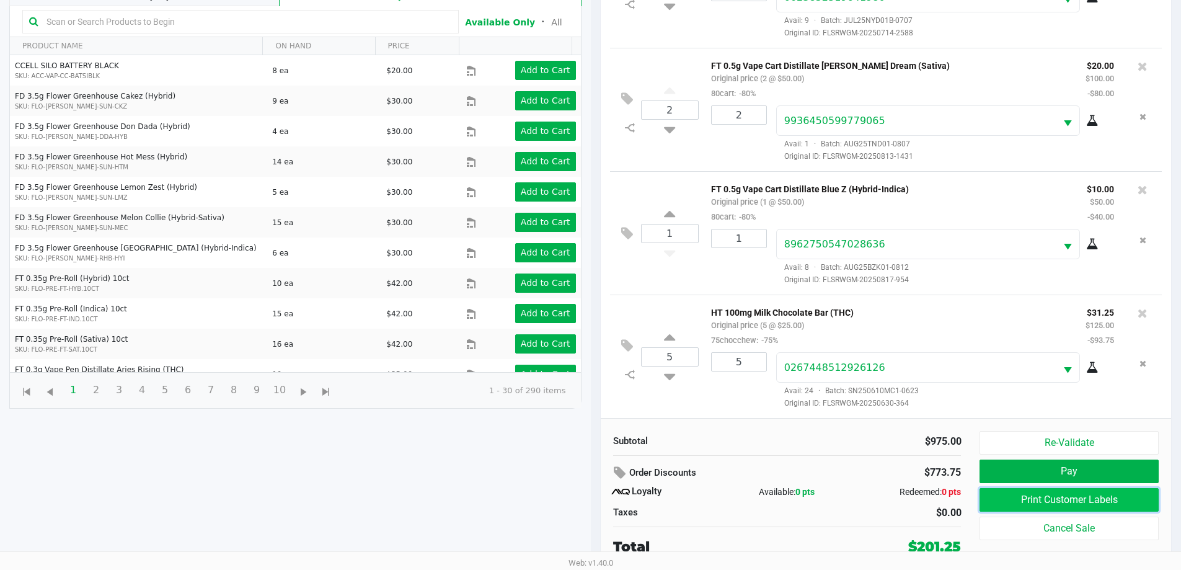
click at [1112, 493] on button "Print Customer Labels" at bounding box center [1069, 500] width 179 height 24
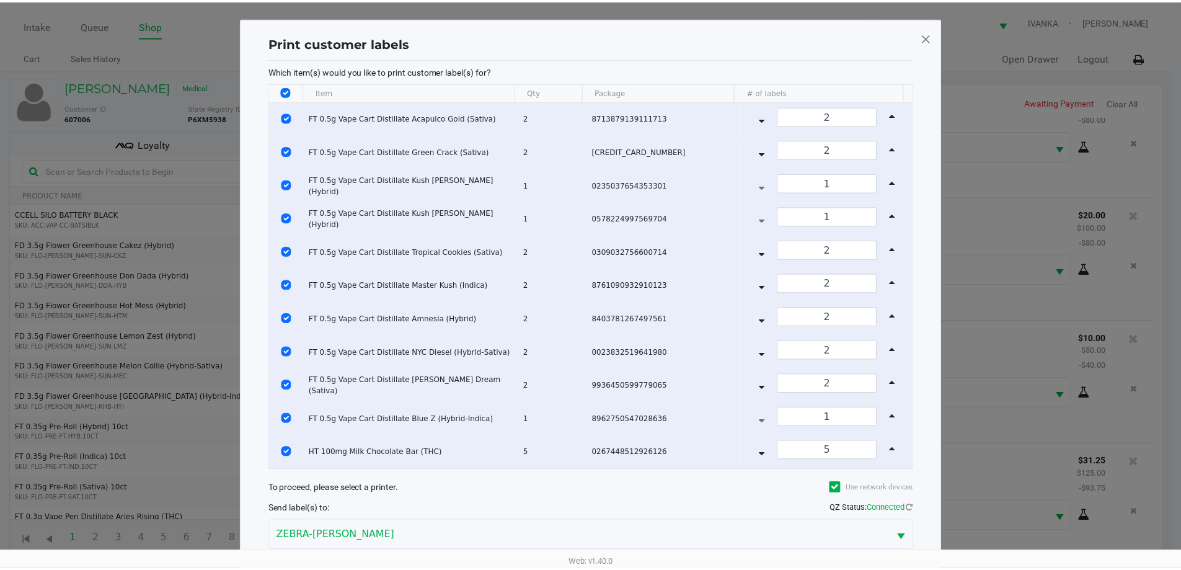
scroll to position [66, 0]
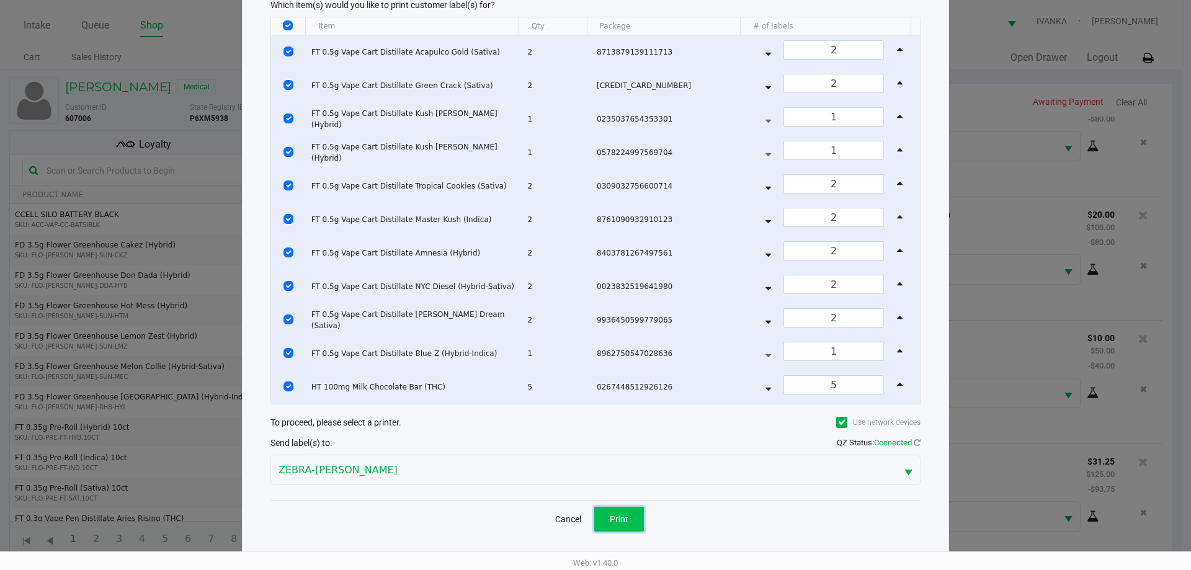
click at [626, 518] on span "Print" at bounding box center [619, 519] width 19 height 10
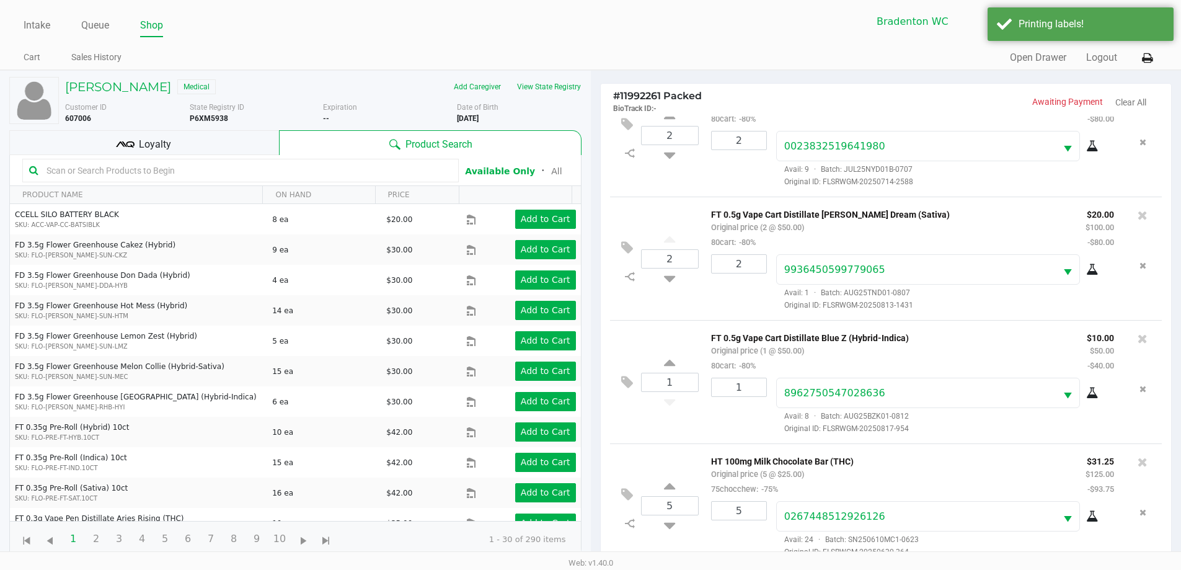
click at [222, 139] on div "Loyalty" at bounding box center [144, 142] width 270 height 25
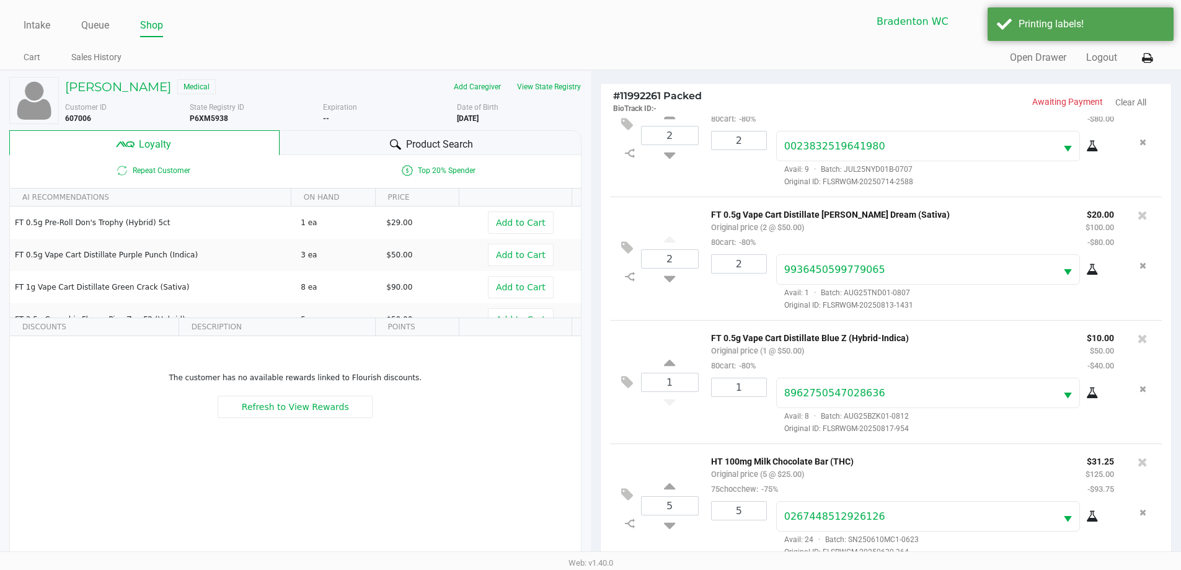
scroll to position [149, 0]
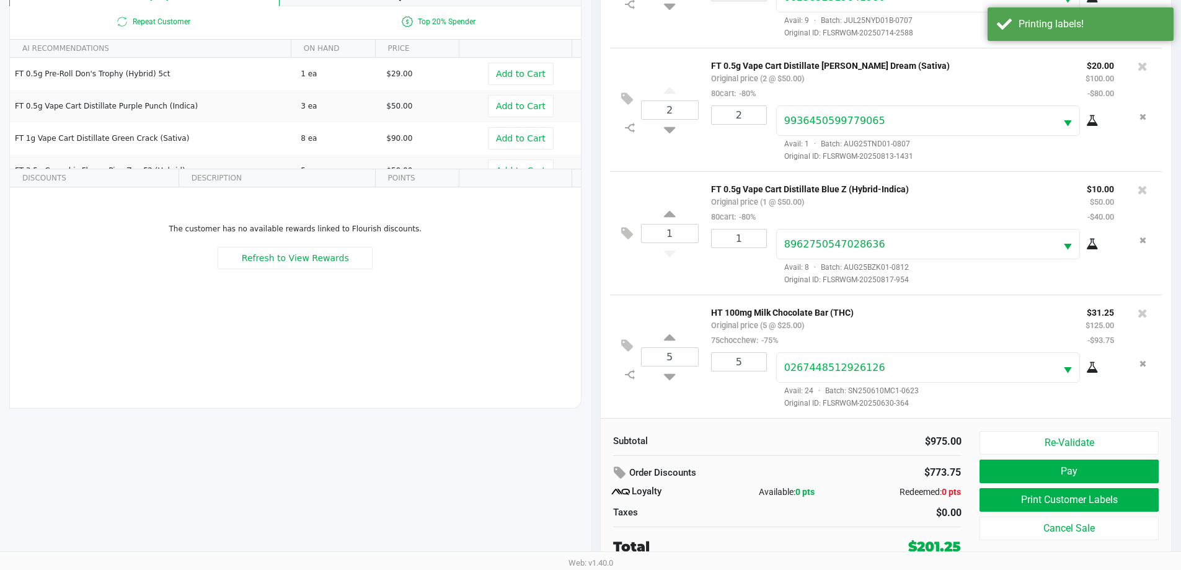
click at [1106, 468] on button "Pay" at bounding box center [1069, 471] width 179 height 24
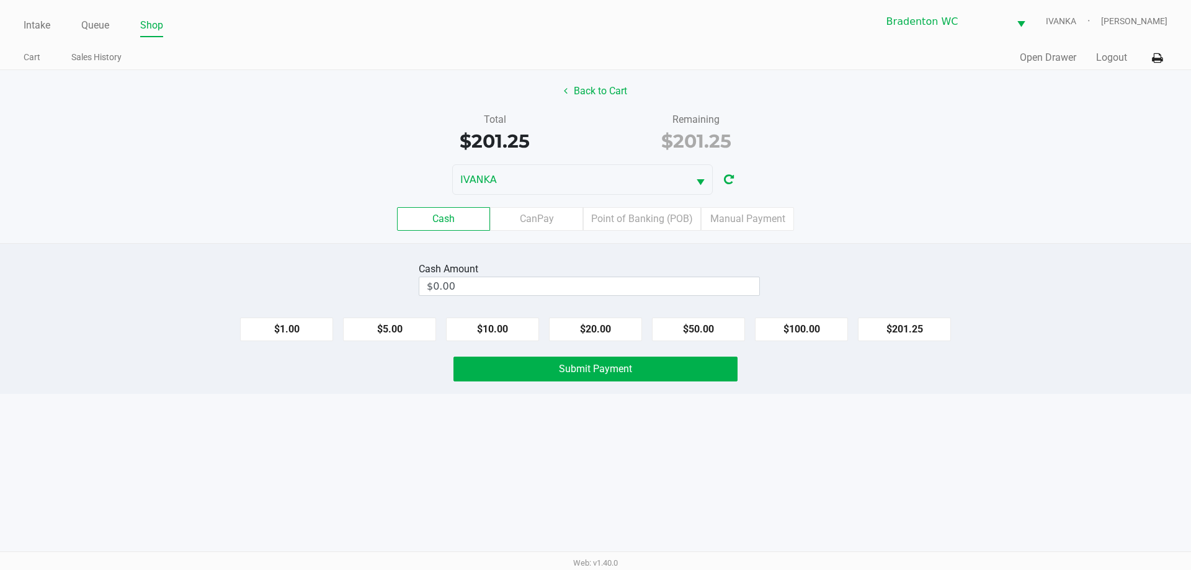
click at [908, 329] on button "$201.25" at bounding box center [904, 329] width 93 height 24
type input "$201.25"
click at [548, 365] on button "Submit Payment" at bounding box center [595, 369] width 284 height 25
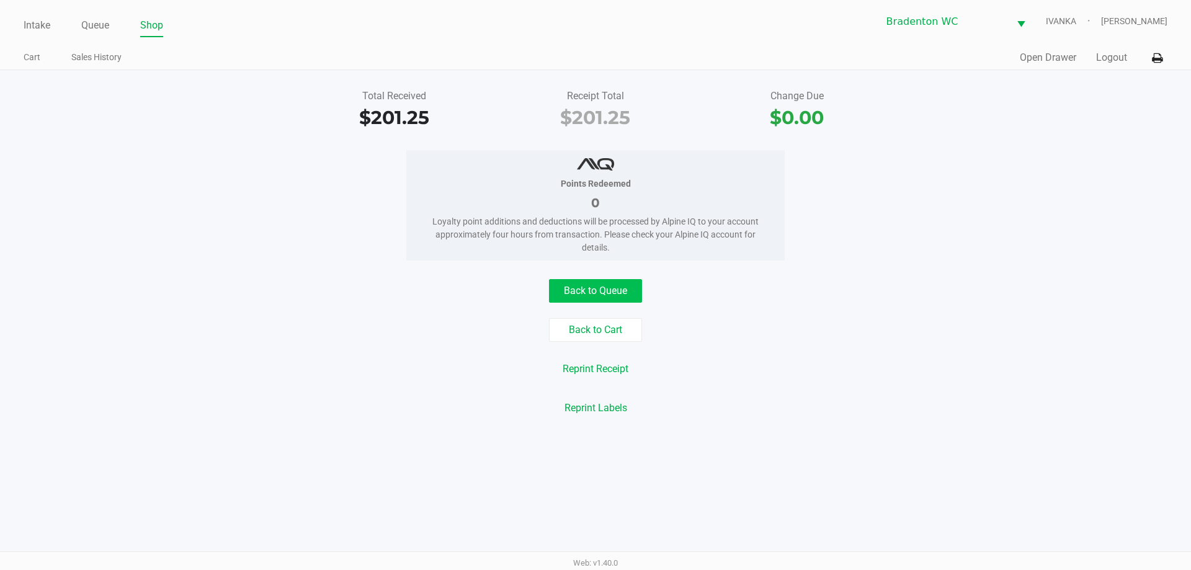
click at [614, 293] on button "Back to Queue" at bounding box center [595, 291] width 93 height 24
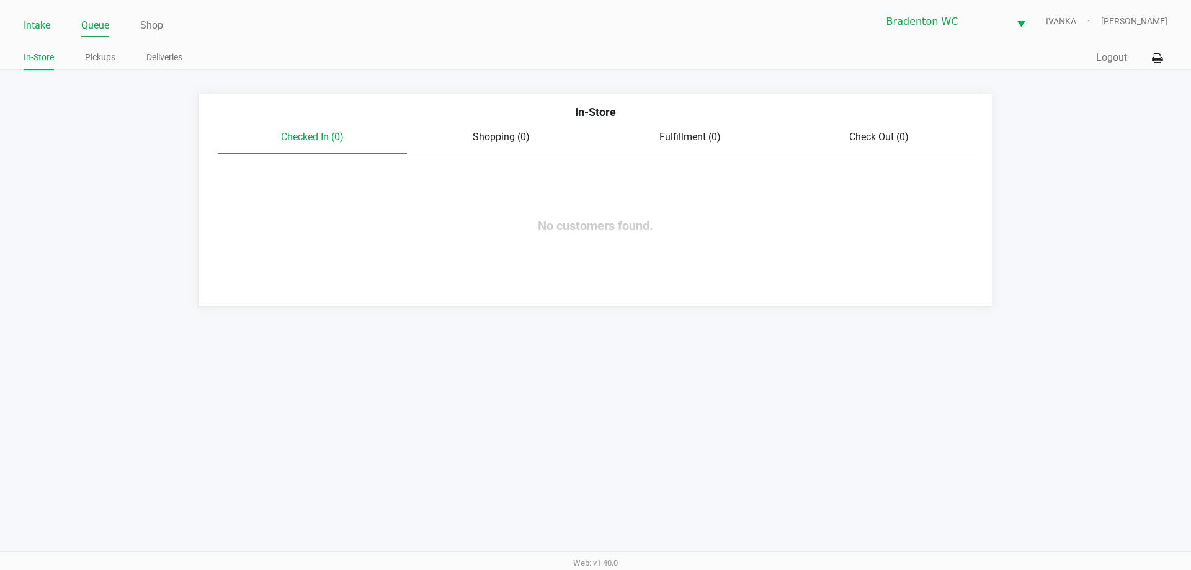
click at [38, 26] on link "Intake" at bounding box center [37, 25] width 27 height 17
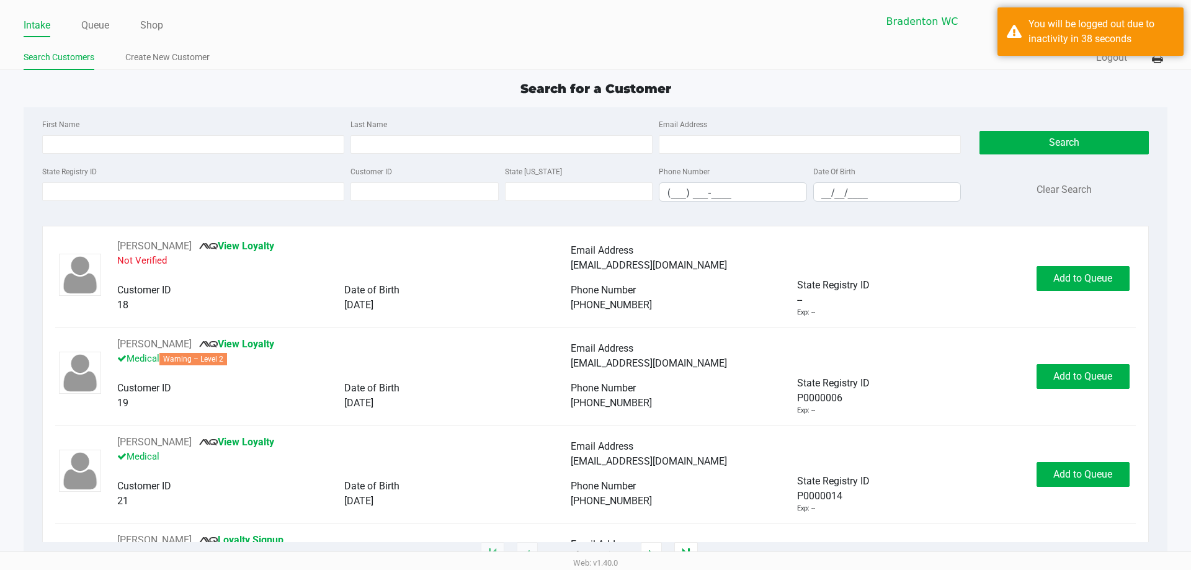
click at [528, 38] on div "Intake Queue Shop Bradenton WC IVANKA Noah Katz Search Customers Create New Cus…" at bounding box center [595, 35] width 1191 height 70
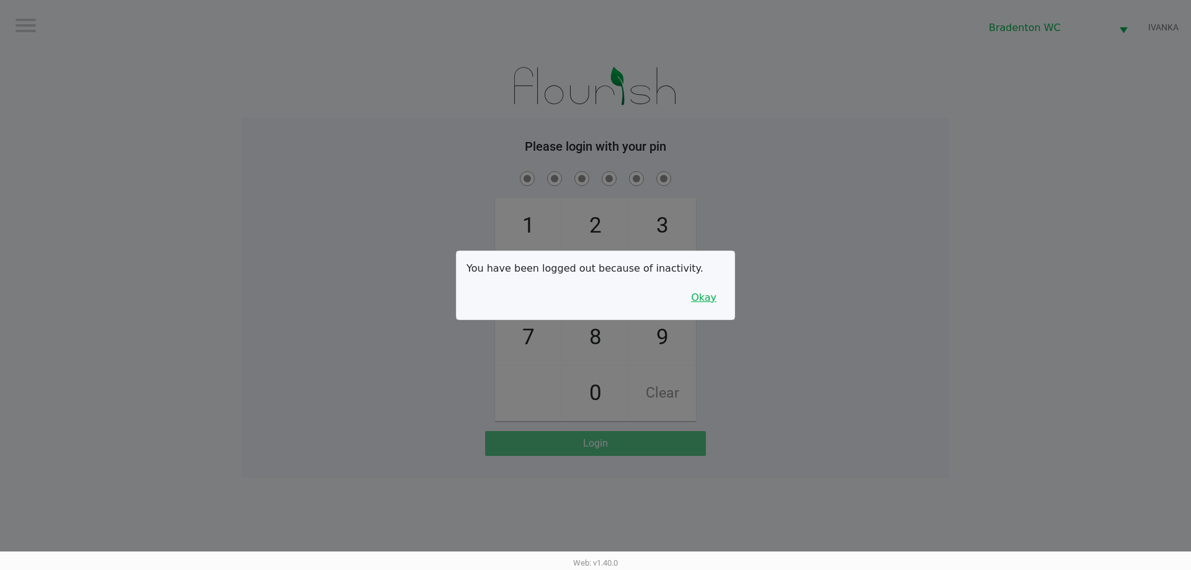
click at [715, 309] on button "Okay" at bounding box center [704, 298] width 42 height 24
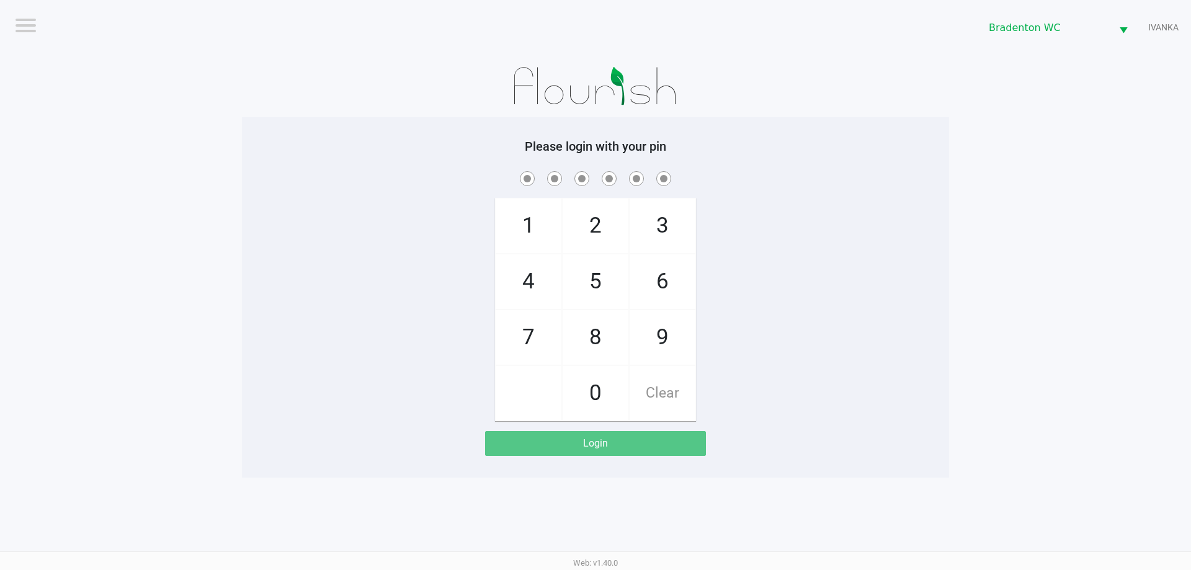
click at [610, 289] on span "5" at bounding box center [595, 281] width 66 height 55
checkbox input "true"
click at [607, 228] on span "2" at bounding box center [595, 225] width 66 height 55
checkbox input "true"
click at [533, 224] on span "1" at bounding box center [528, 225] width 66 height 55
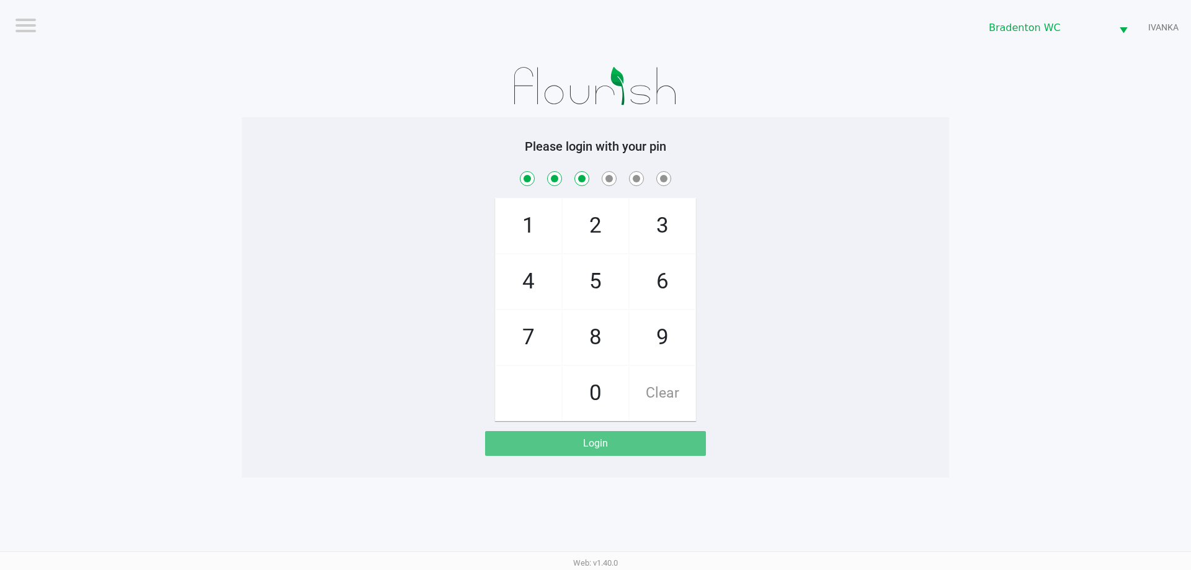
checkbox input "true"
click at [530, 344] on span "7" at bounding box center [528, 337] width 66 height 55
checkbox input "true"
click at [654, 340] on span "9" at bounding box center [662, 337] width 66 height 55
checkbox input "true"
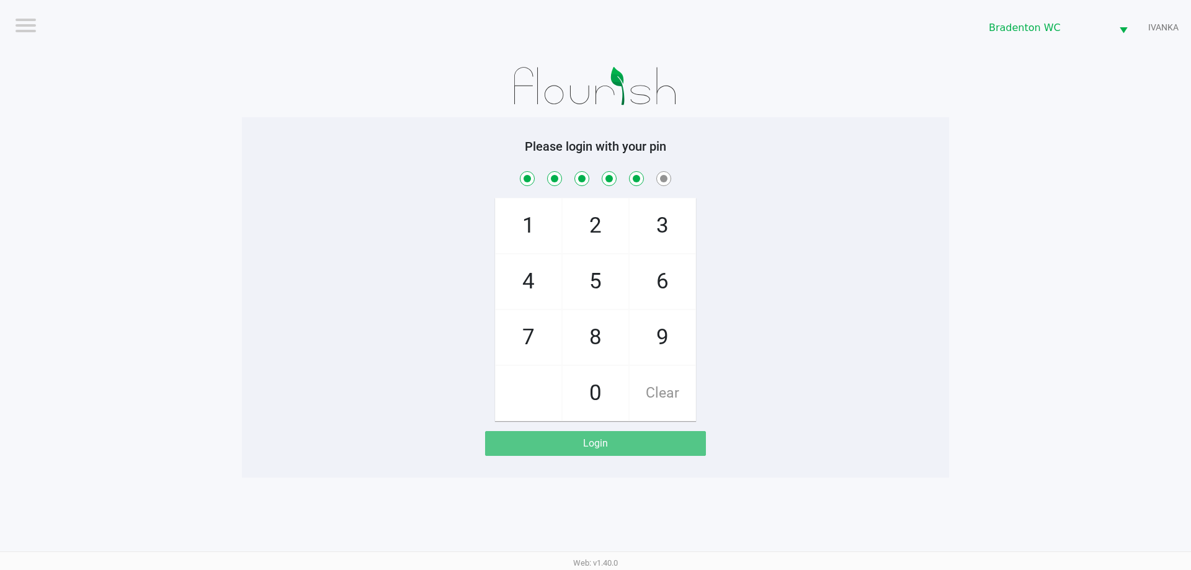
click at [665, 220] on span "3" at bounding box center [662, 225] width 66 height 55
checkbox input "true"
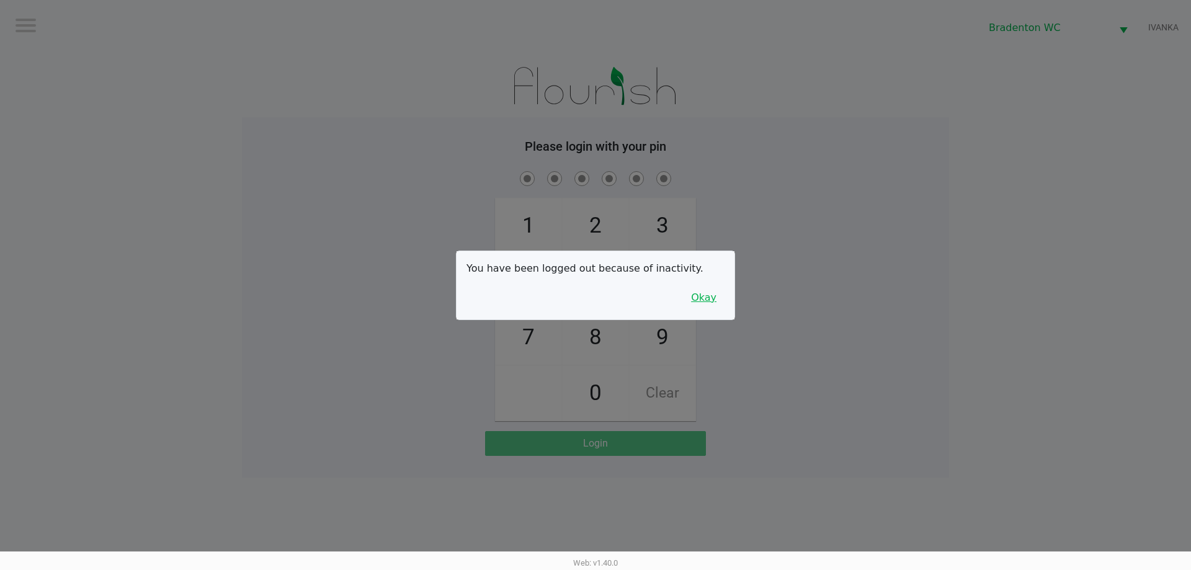
click at [712, 298] on button "Okay" at bounding box center [704, 298] width 42 height 24
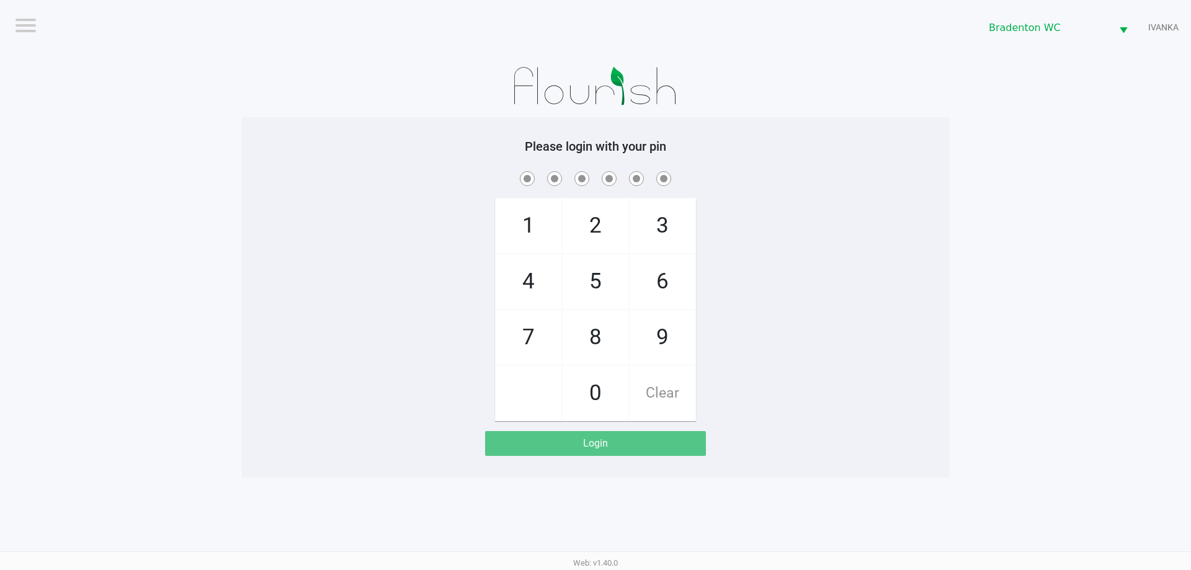
click at [613, 240] on span "2" at bounding box center [595, 225] width 66 height 55
click at [675, 390] on span "Clear" at bounding box center [662, 393] width 66 height 55
click at [677, 387] on span "Clear" at bounding box center [662, 393] width 66 height 55
click at [603, 291] on span "5" at bounding box center [595, 281] width 66 height 55
checkbox input "true"
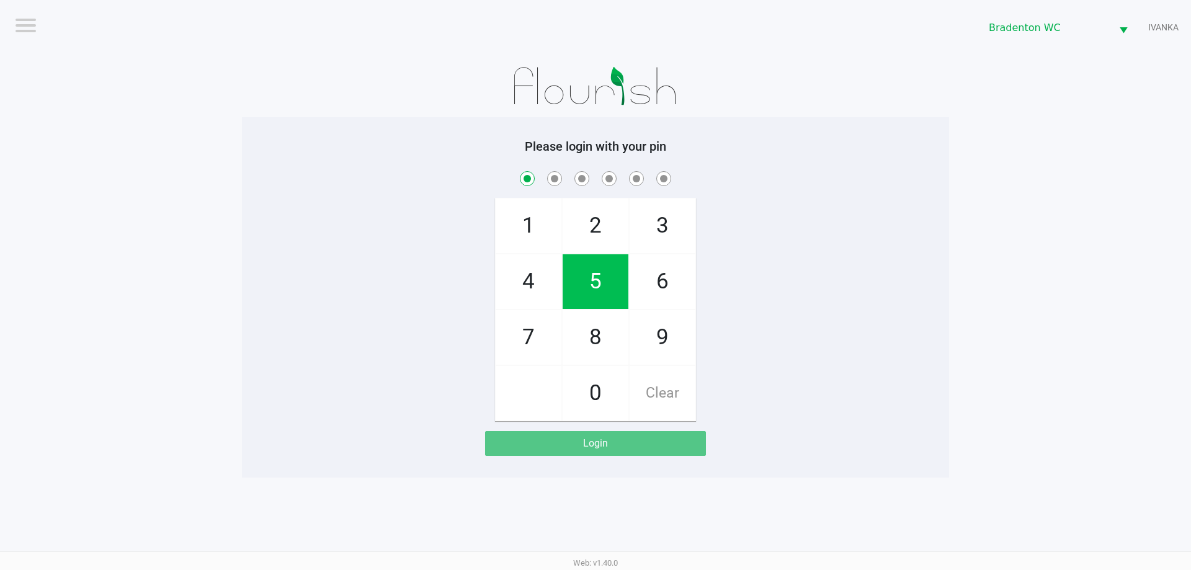
click at [601, 217] on span "2" at bounding box center [595, 225] width 66 height 55
checkbox input "true"
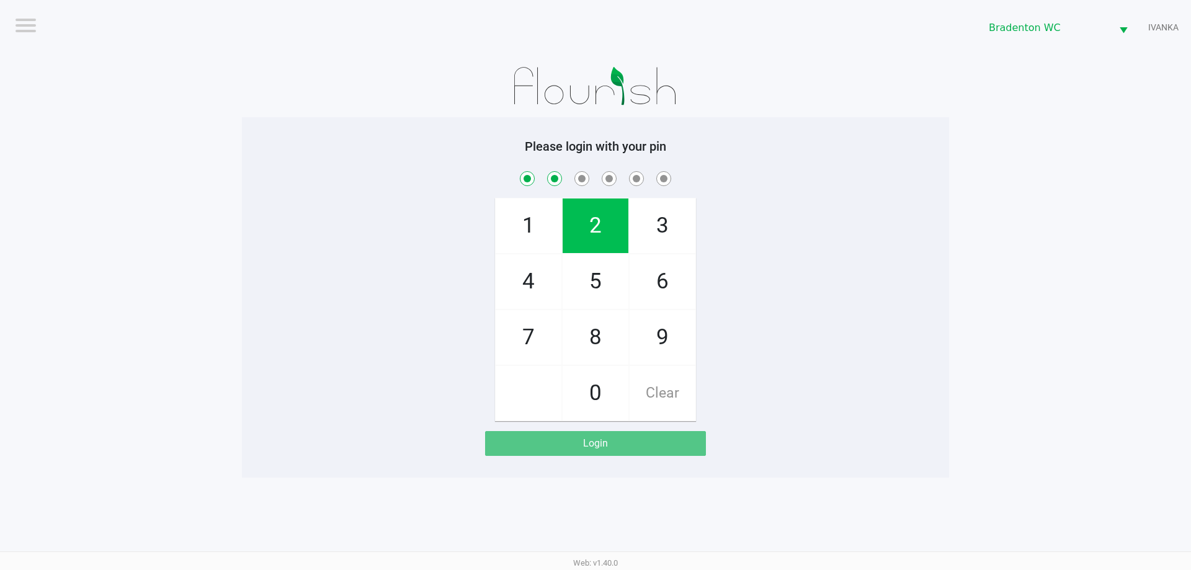
click at [535, 216] on span "1" at bounding box center [528, 225] width 66 height 55
checkbox input "true"
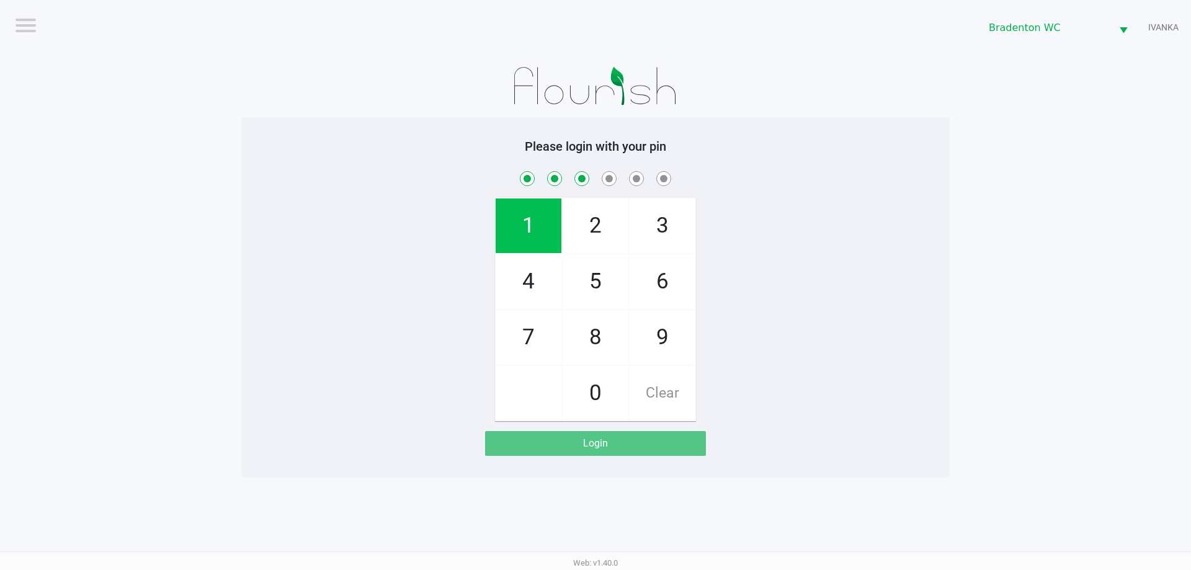
click at [522, 343] on span "7" at bounding box center [528, 337] width 66 height 55
checkbox input "true"
click at [670, 339] on span "9" at bounding box center [662, 337] width 66 height 55
checkbox input "true"
click at [670, 219] on span "3" at bounding box center [662, 225] width 66 height 55
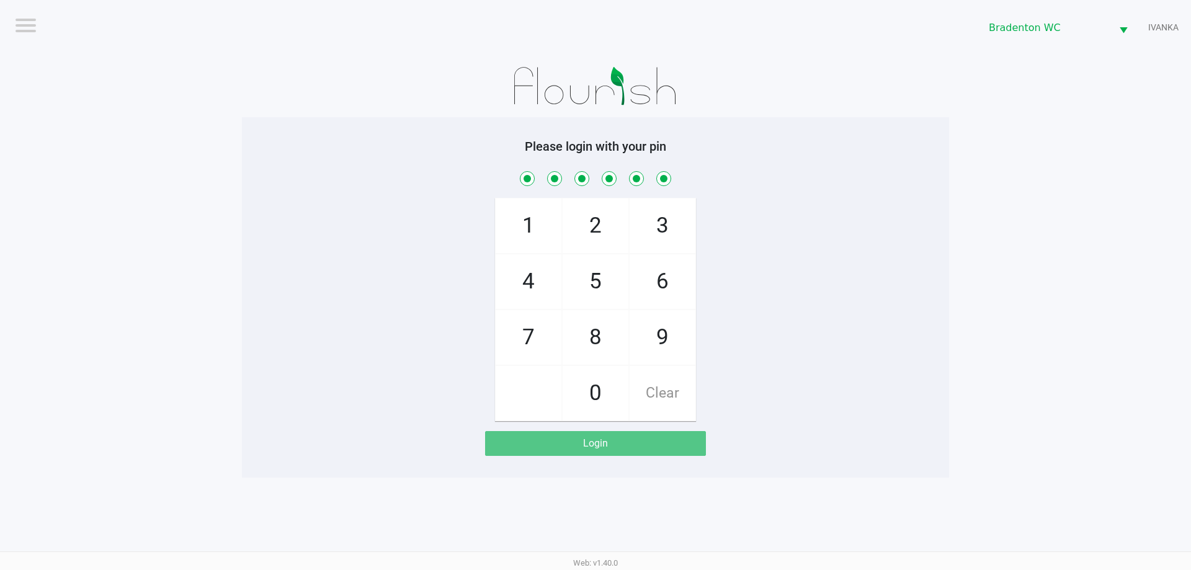
checkbox input "true"
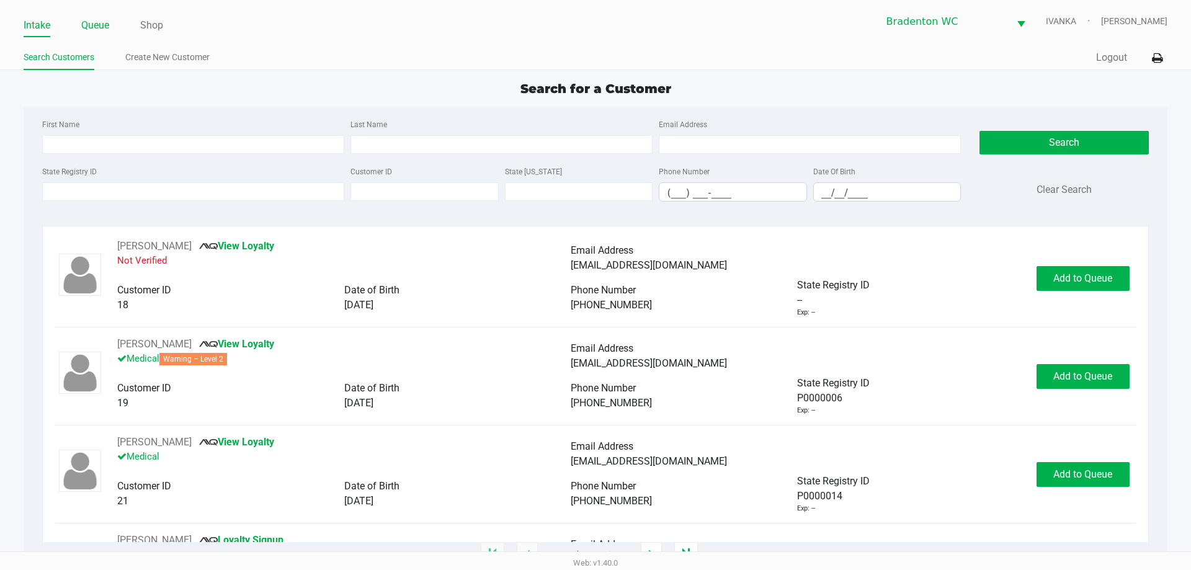
click at [104, 29] on link "Queue" at bounding box center [95, 25] width 28 height 17
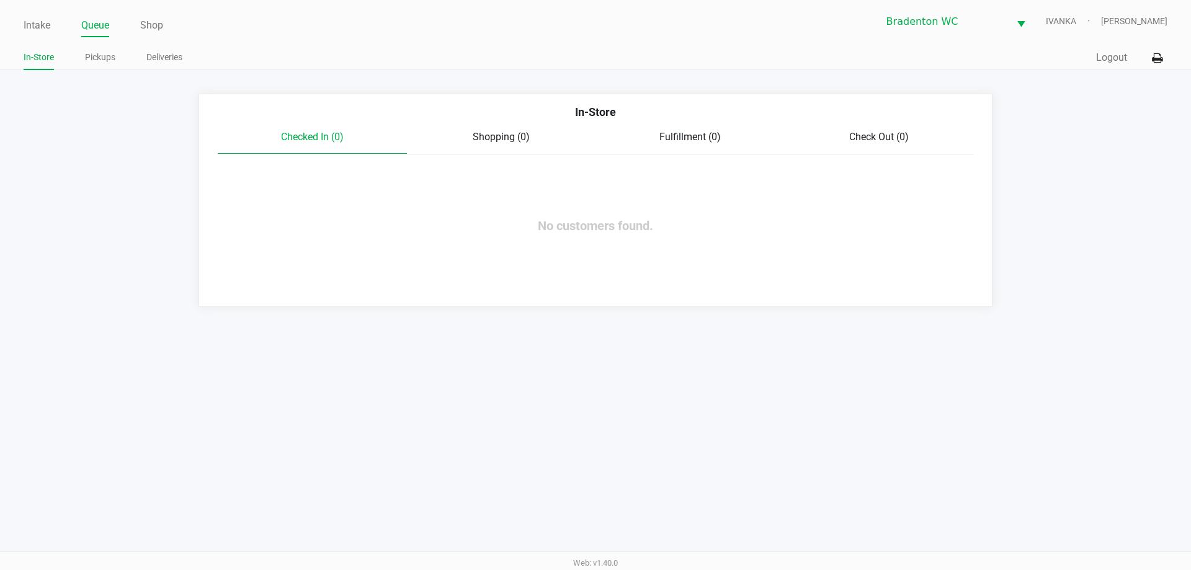
click at [100, 58] on link "Pickups" at bounding box center [100, 58] width 30 height 16
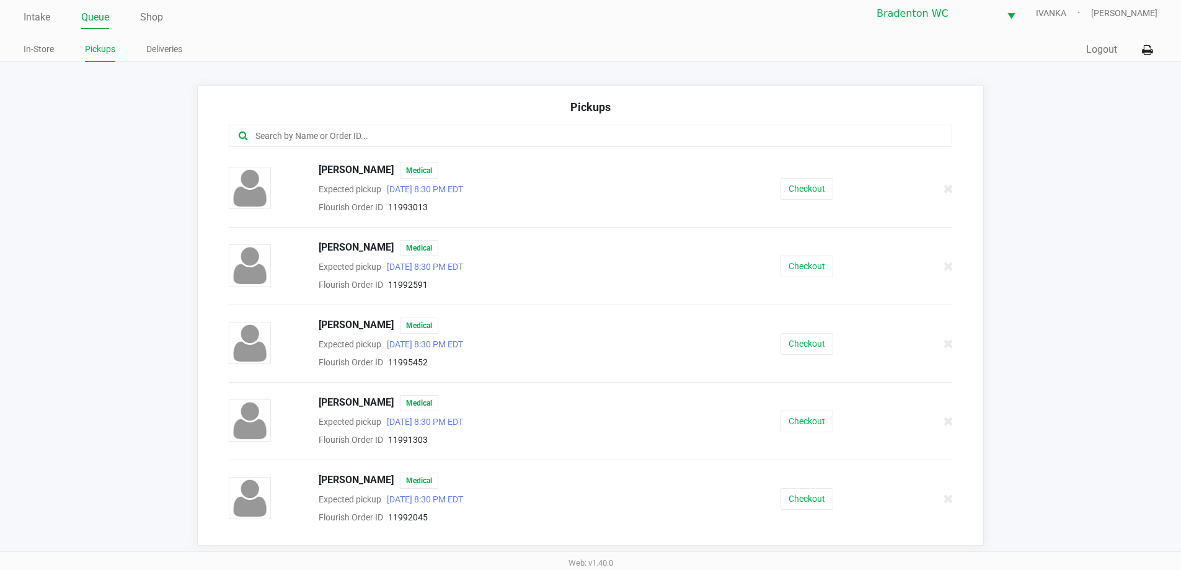
click at [33, 9] on link "Intake" at bounding box center [37, 17] width 27 height 17
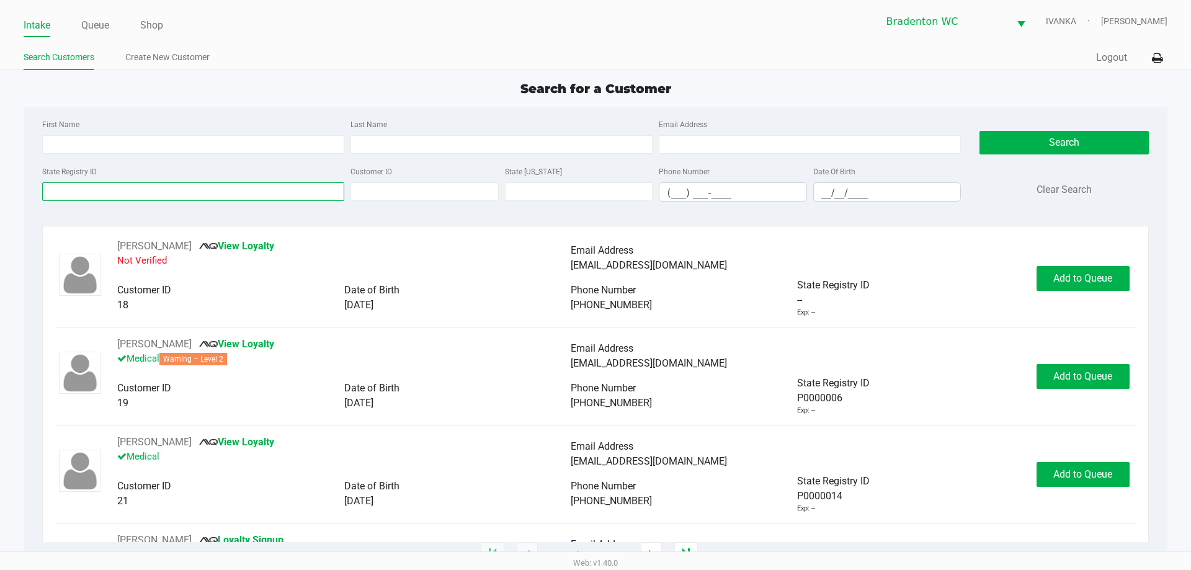
click at [178, 183] on input "State Registry ID" at bounding box center [193, 191] width 302 height 19
type input "p1kk6474"
click at [1049, 151] on button "Search" at bounding box center [1063, 143] width 169 height 24
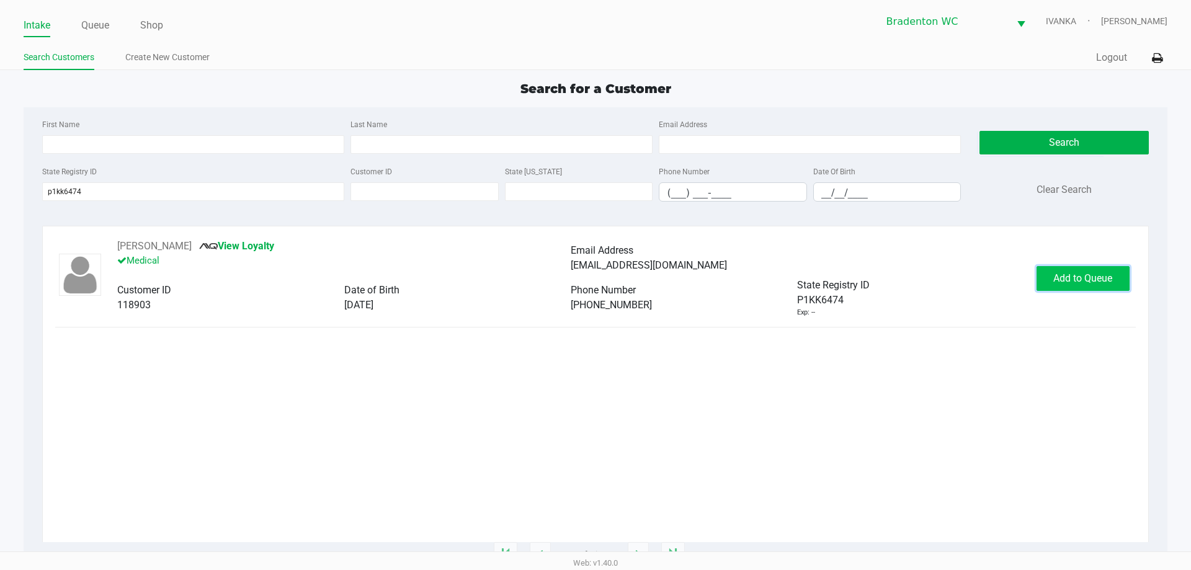
click at [1115, 283] on button "Add to Queue" at bounding box center [1082, 278] width 93 height 25
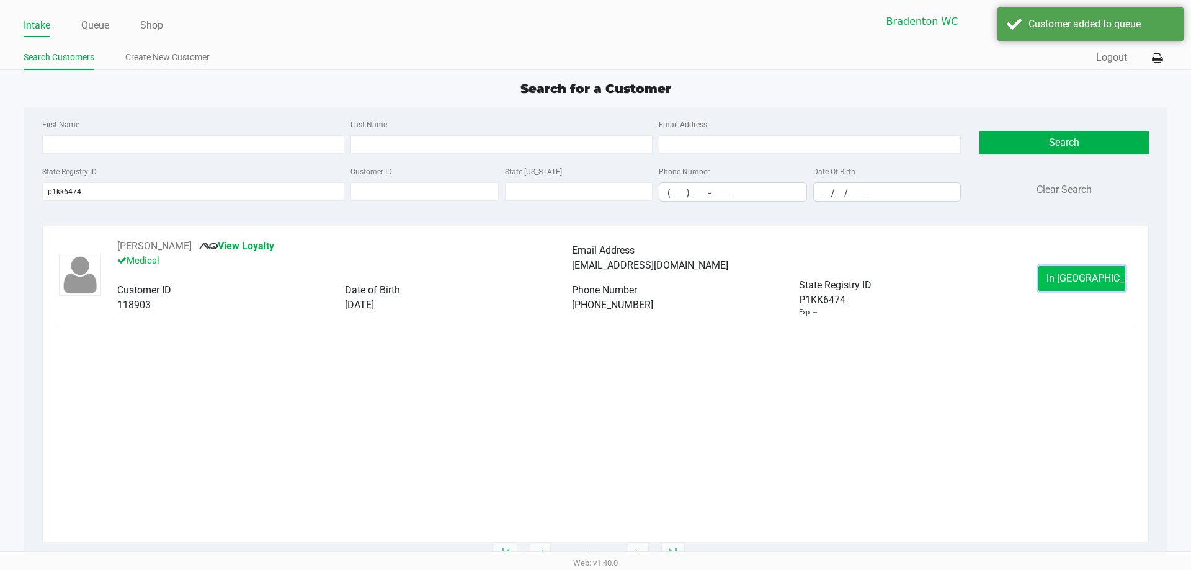
click at [1065, 272] on span "In Queue" at bounding box center [1098, 278] width 104 height 12
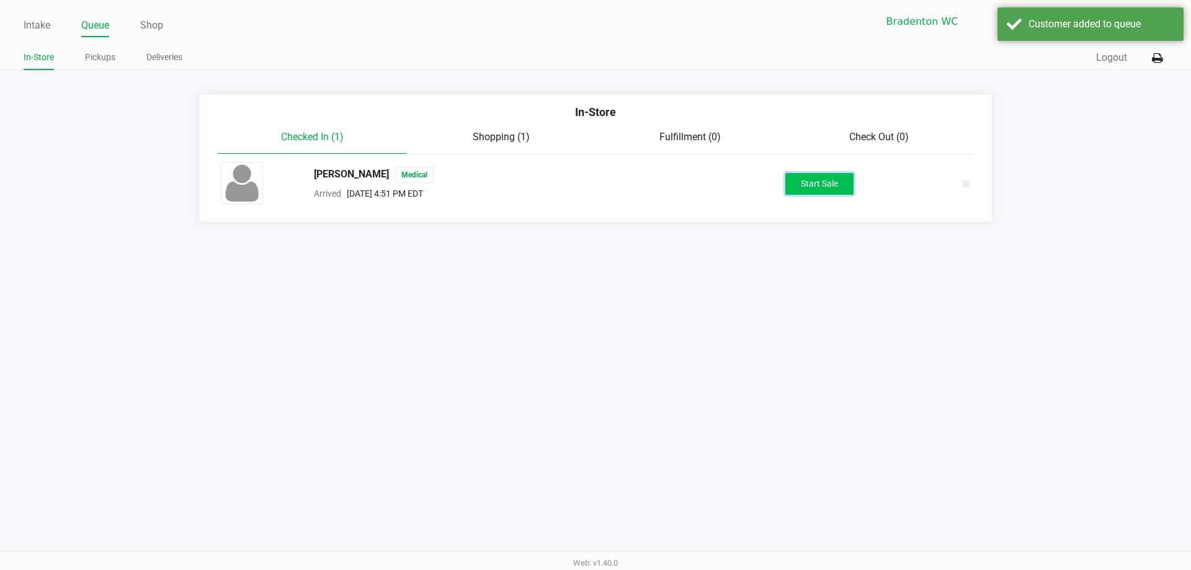
click at [823, 185] on button "Start Sale" at bounding box center [819, 184] width 68 height 22
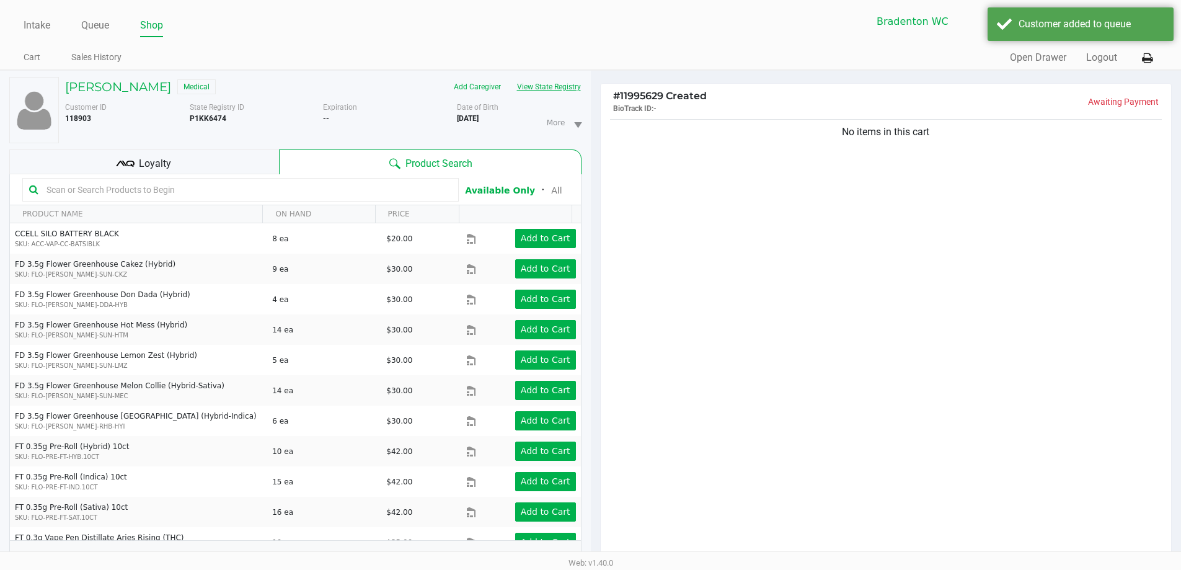
click at [561, 89] on button "View State Registry" at bounding box center [545, 87] width 73 height 20
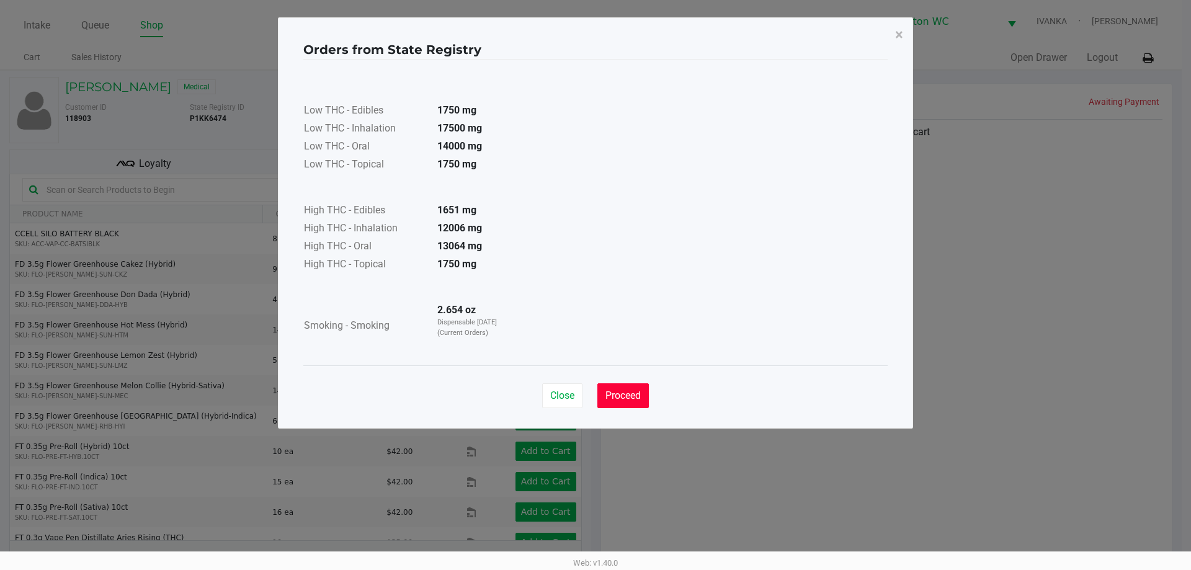
click at [613, 397] on span "Proceed" at bounding box center [622, 395] width 35 height 12
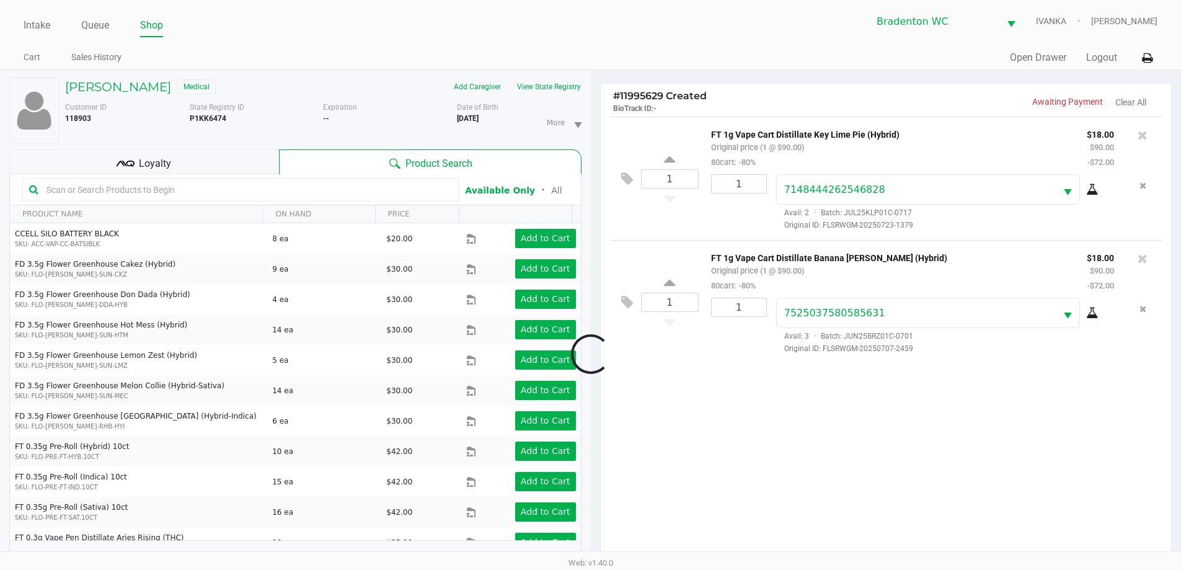
click at [175, 154] on div at bounding box center [590, 353] width 1181 height 443
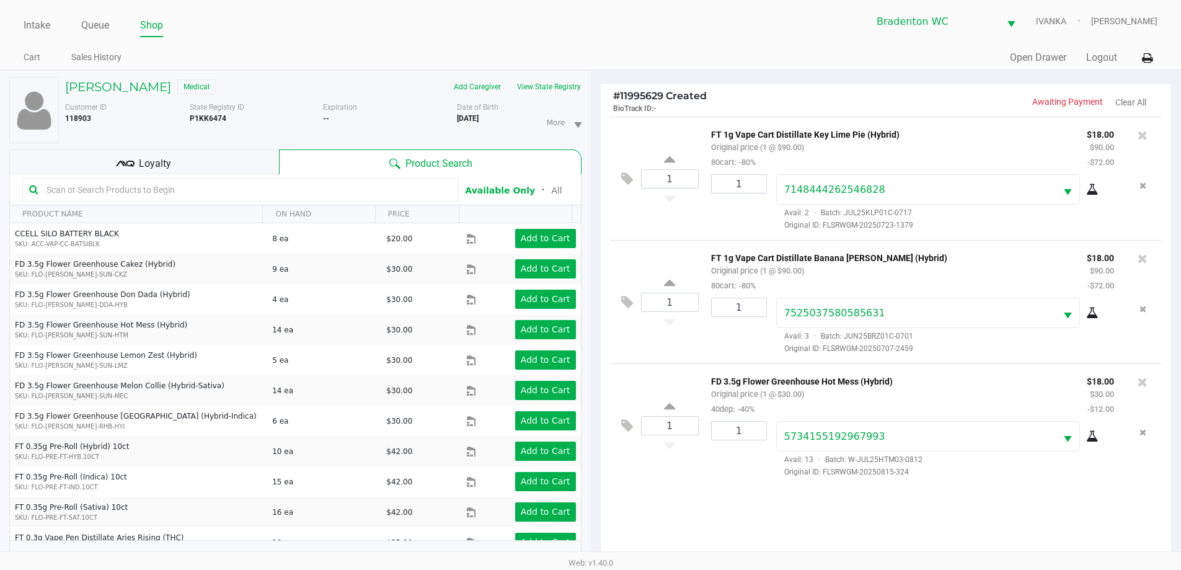
click at [234, 154] on div "Loyalty" at bounding box center [144, 161] width 270 height 25
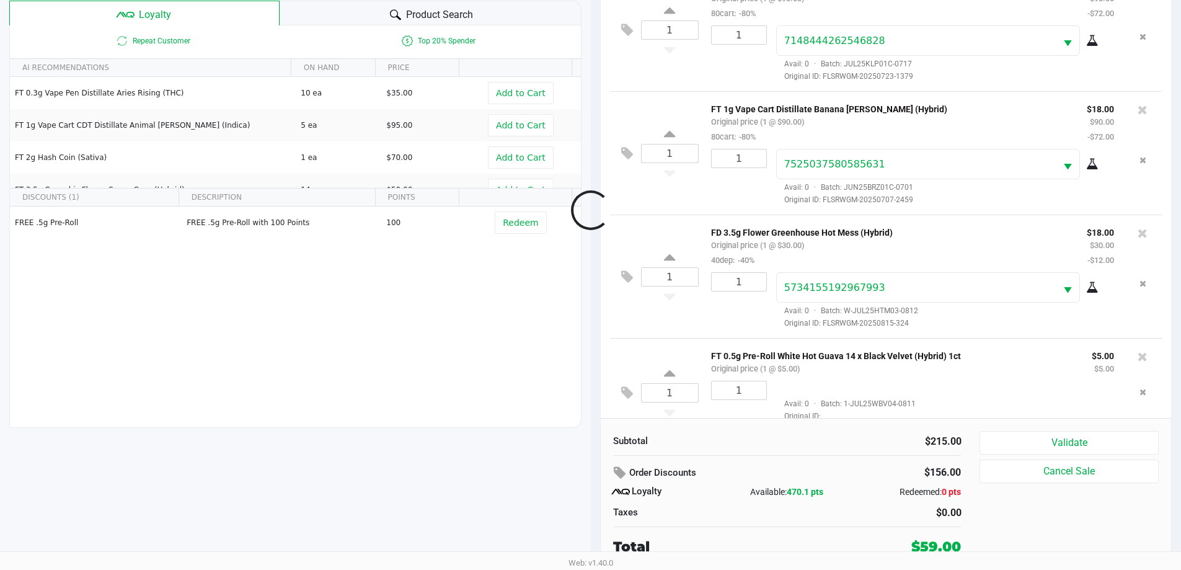
scroll to position [31, 0]
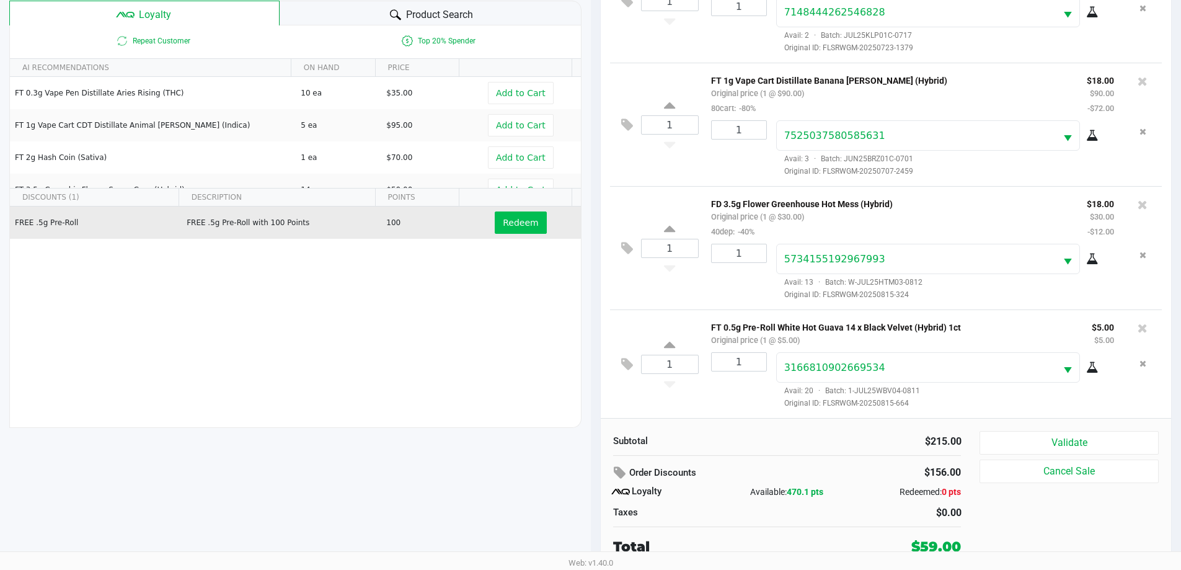
click at [508, 228] on span "Redeem" at bounding box center [520, 223] width 35 height 10
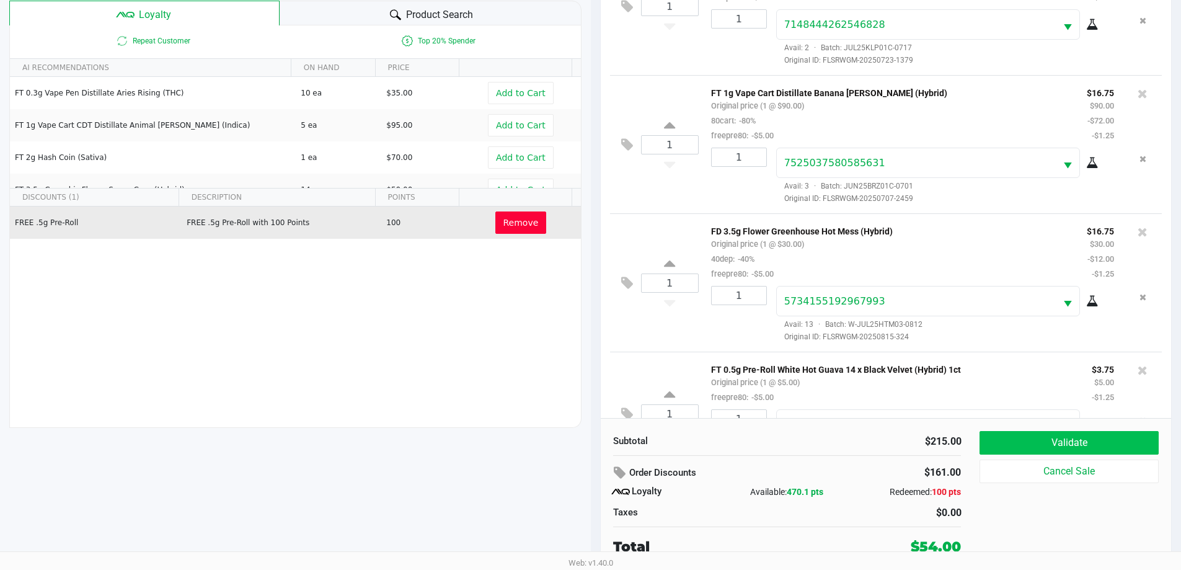
scroll to position [91, 0]
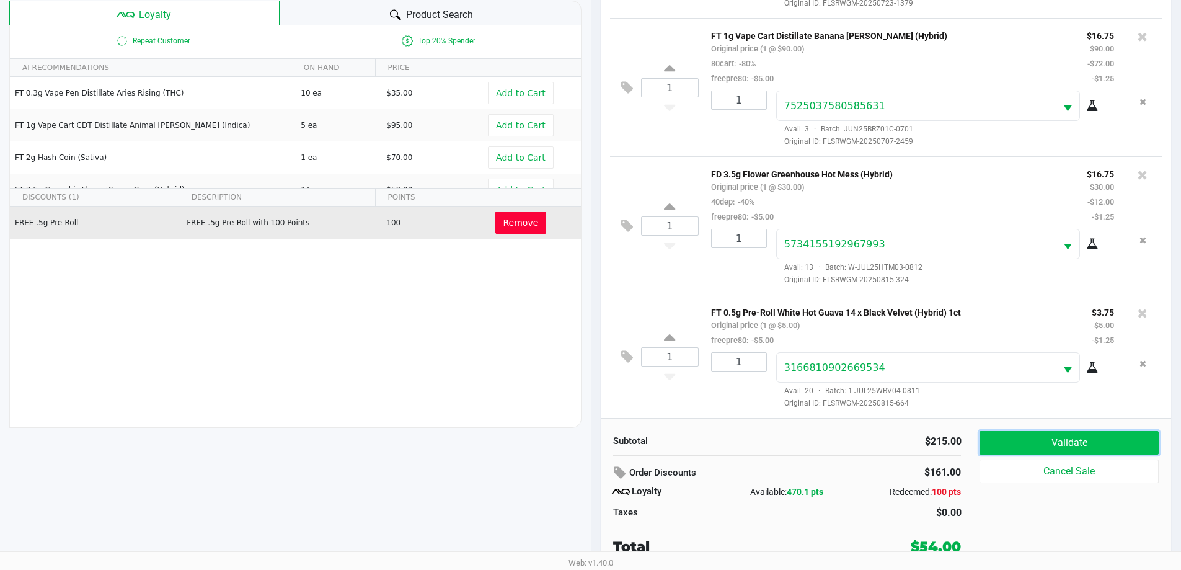
click at [1017, 439] on button "Validate" at bounding box center [1069, 443] width 179 height 24
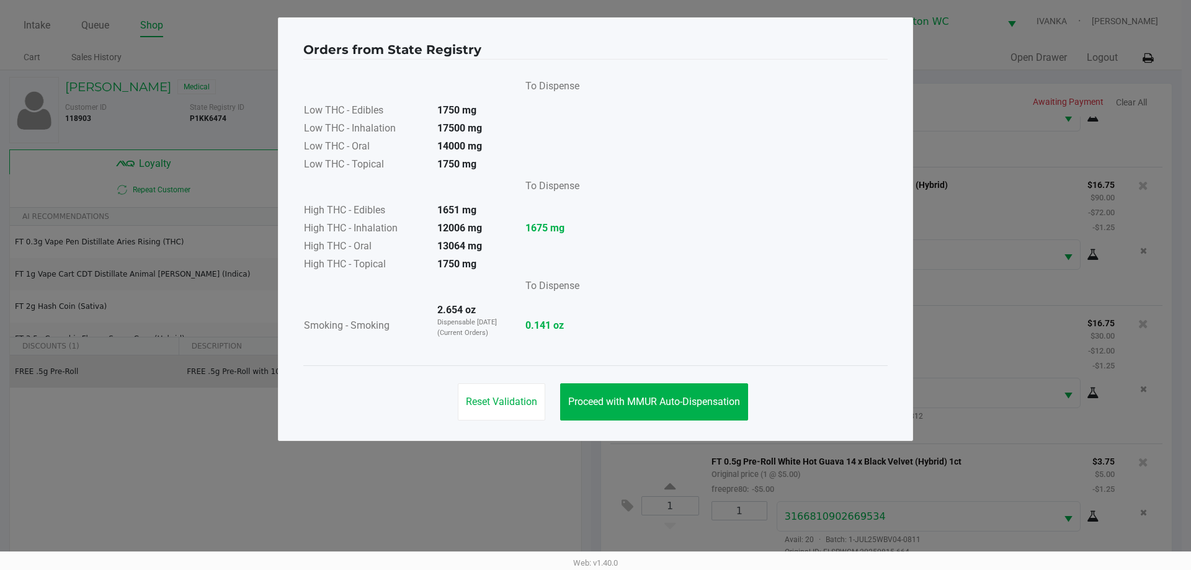
click at [690, 382] on div "Reset Validation Proceed with MMUR Auto-Dispensation" at bounding box center [595, 396] width 584 height 63
click at [695, 392] on button "Proceed with MMUR Auto-Dispensation" at bounding box center [654, 401] width 188 height 37
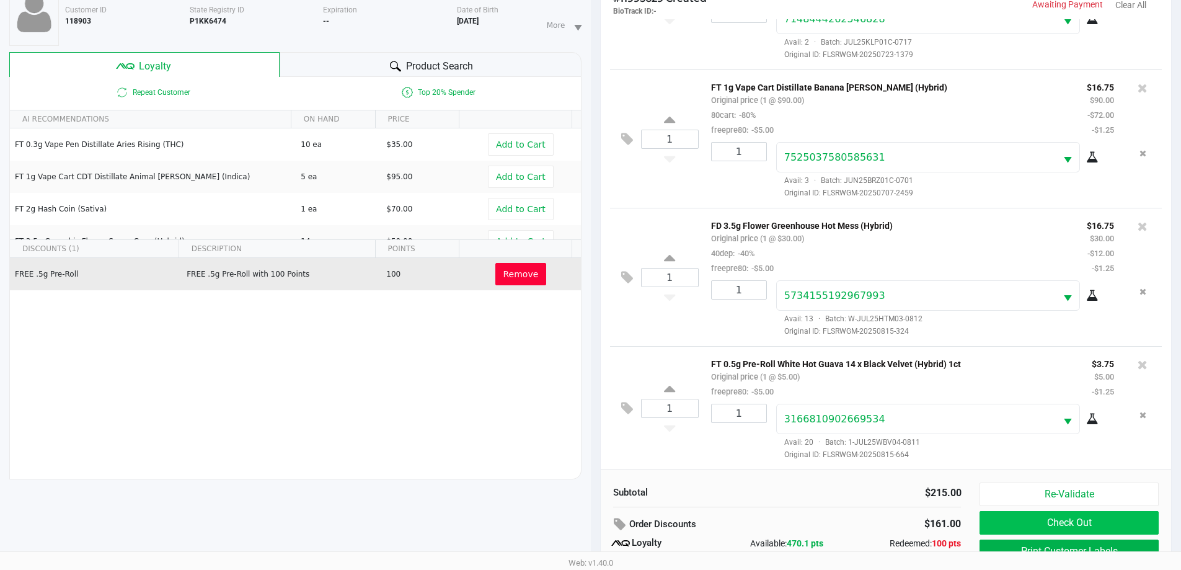
scroll to position [149, 0]
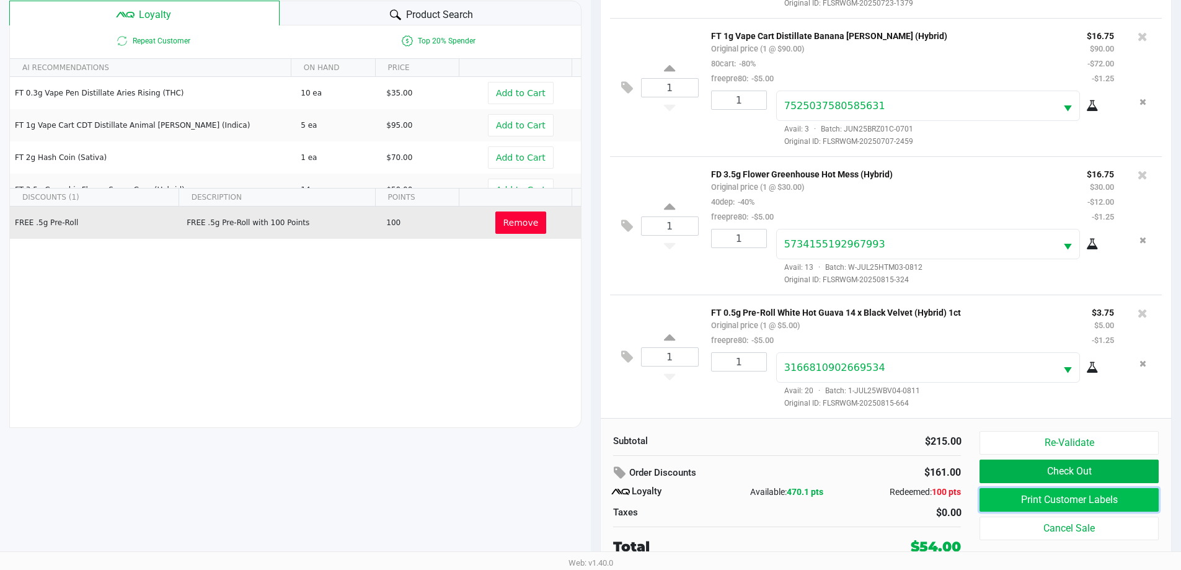
click at [1028, 489] on button "Print Customer Labels" at bounding box center [1069, 500] width 179 height 24
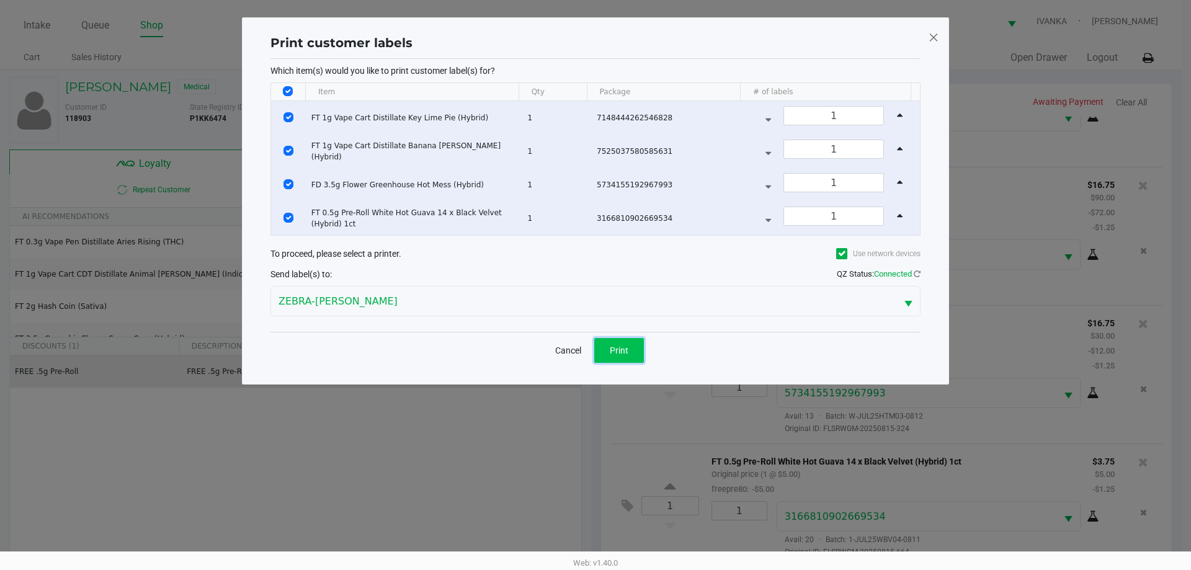
click at [601, 344] on button "Print" at bounding box center [619, 350] width 50 height 25
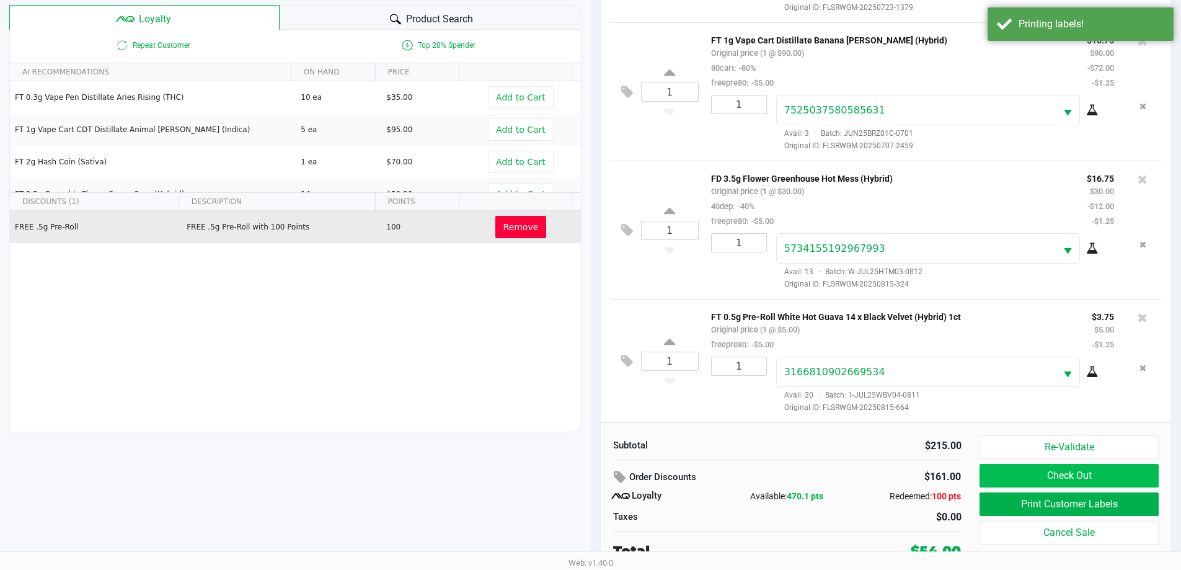
scroll to position [149, 0]
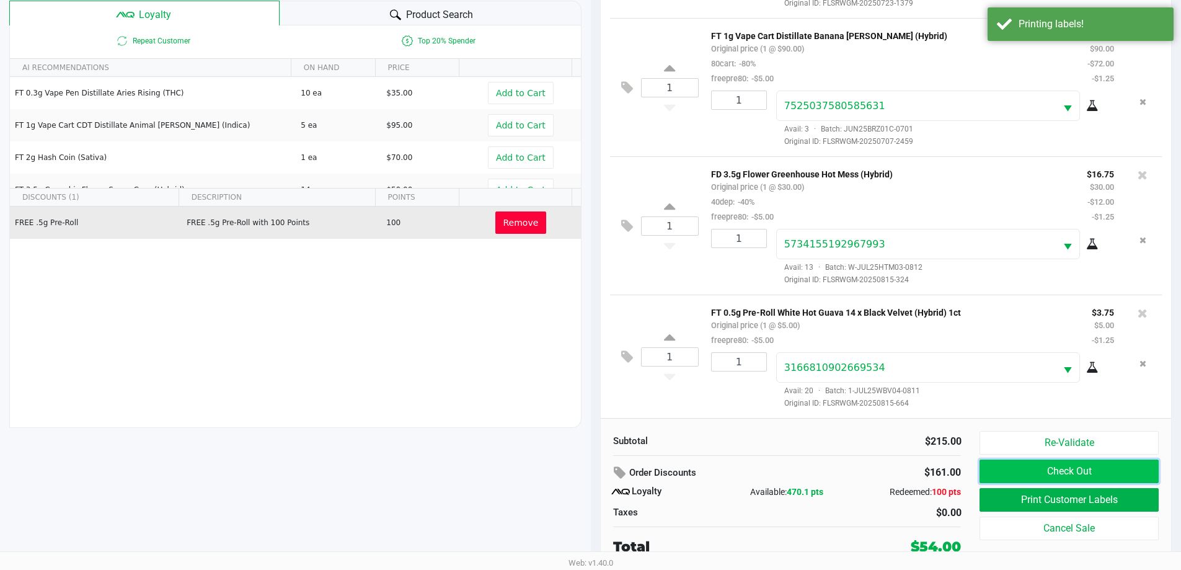
click at [1042, 473] on button "Check Out" at bounding box center [1069, 471] width 179 height 24
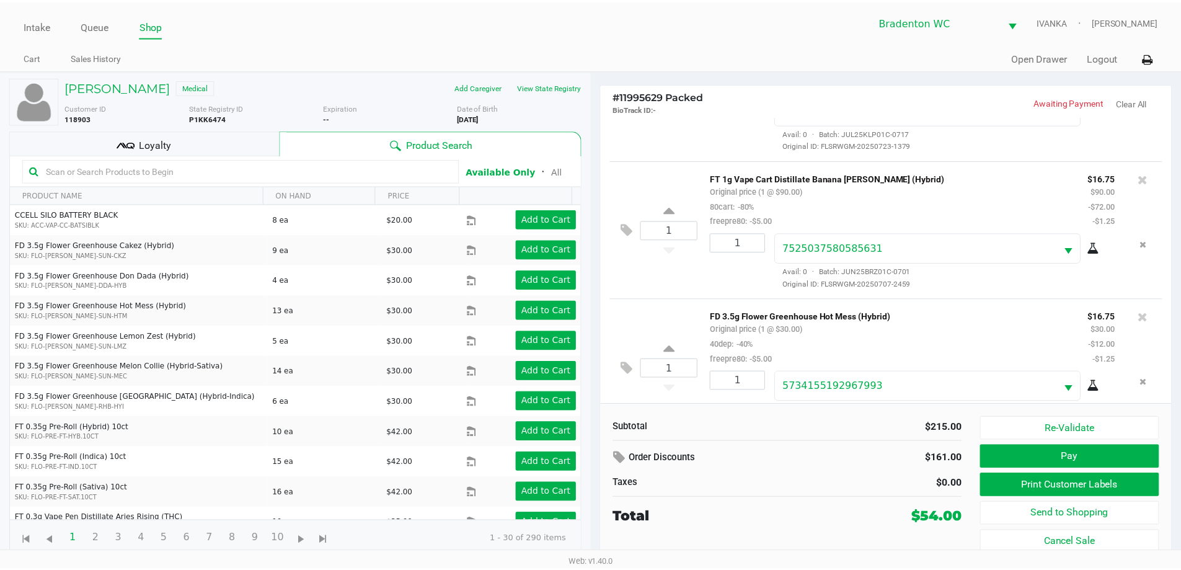
scroll to position [254, 0]
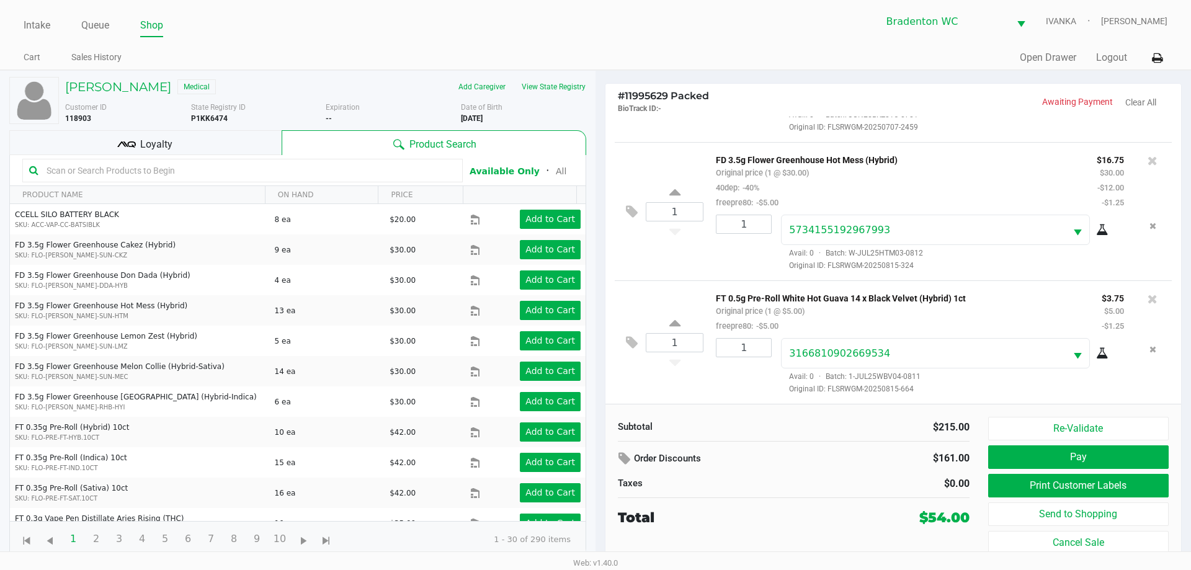
click at [205, 149] on div "Loyalty" at bounding box center [145, 142] width 272 height 25
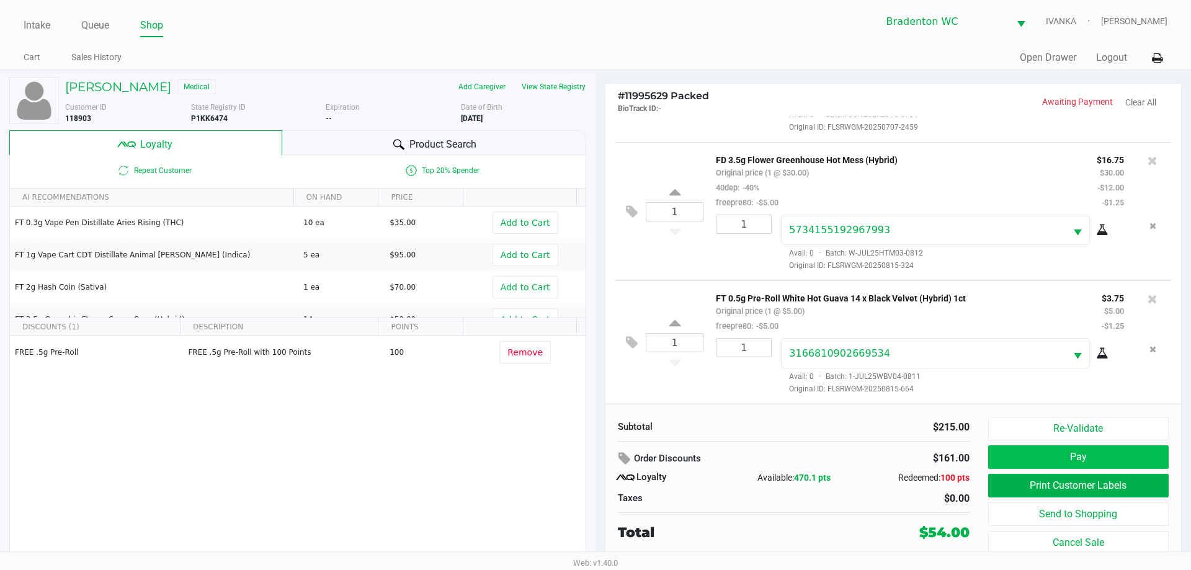
click at [1112, 463] on button "Pay" at bounding box center [1078, 457] width 180 height 24
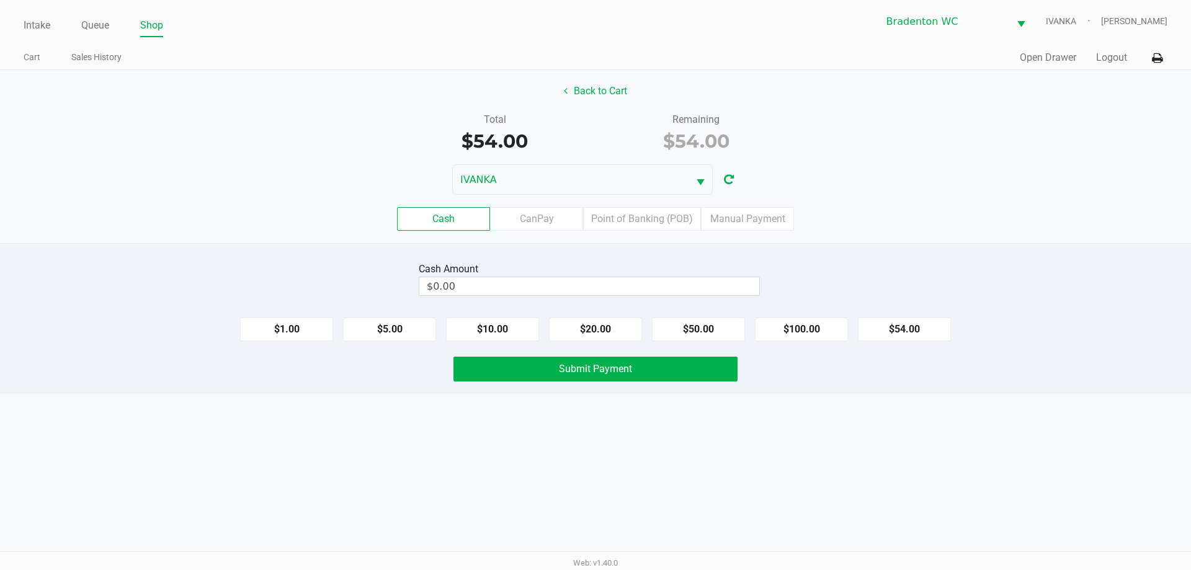
click at [542, 216] on label "CanPay" at bounding box center [536, 219] width 93 height 24
click at [0, 0] on 2 "CanPay" at bounding box center [0, 0] width 0 height 0
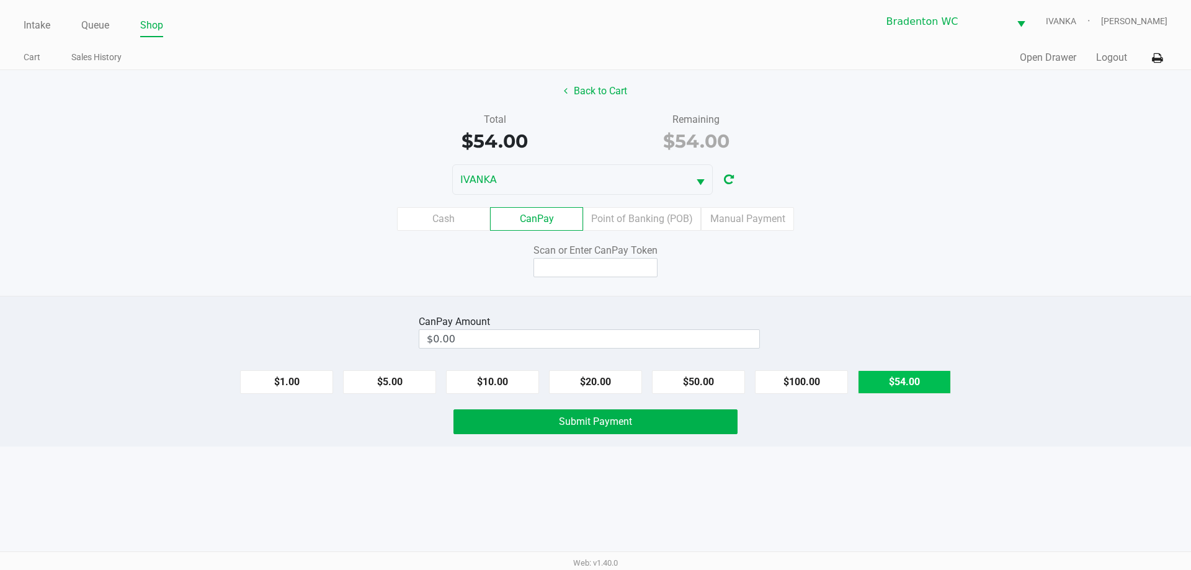
click at [907, 383] on button "$54.00" at bounding box center [904, 382] width 93 height 24
type input "$54.00"
click at [623, 268] on input at bounding box center [595, 267] width 124 height 19
type input "X5281624X"
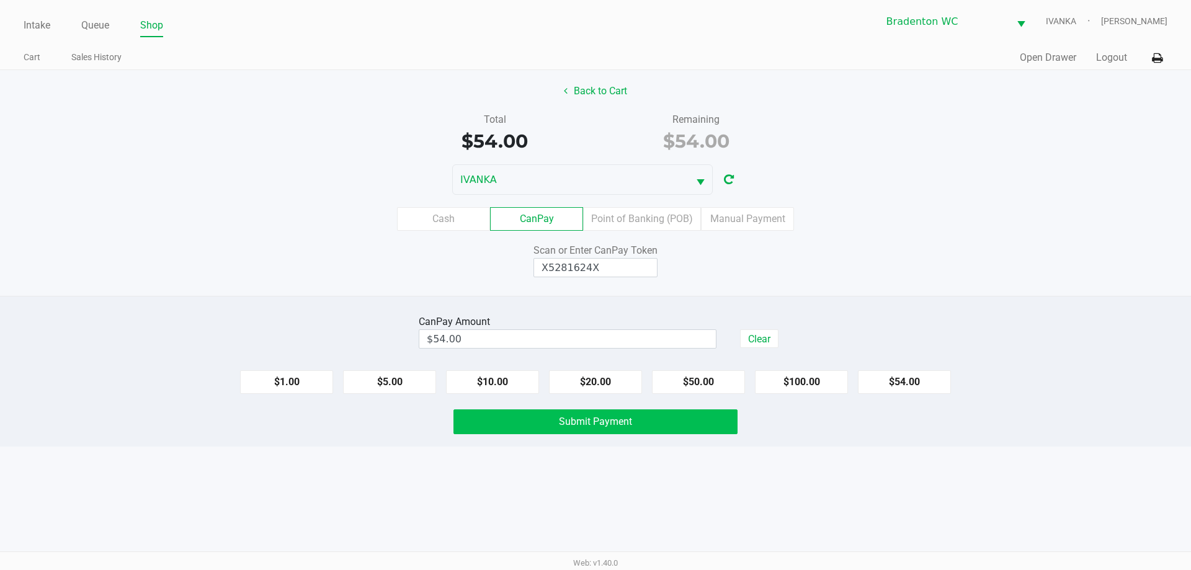
click at [627, 431] on button "Submit Payment" at bounding box center [595, 421] width 284 height 25
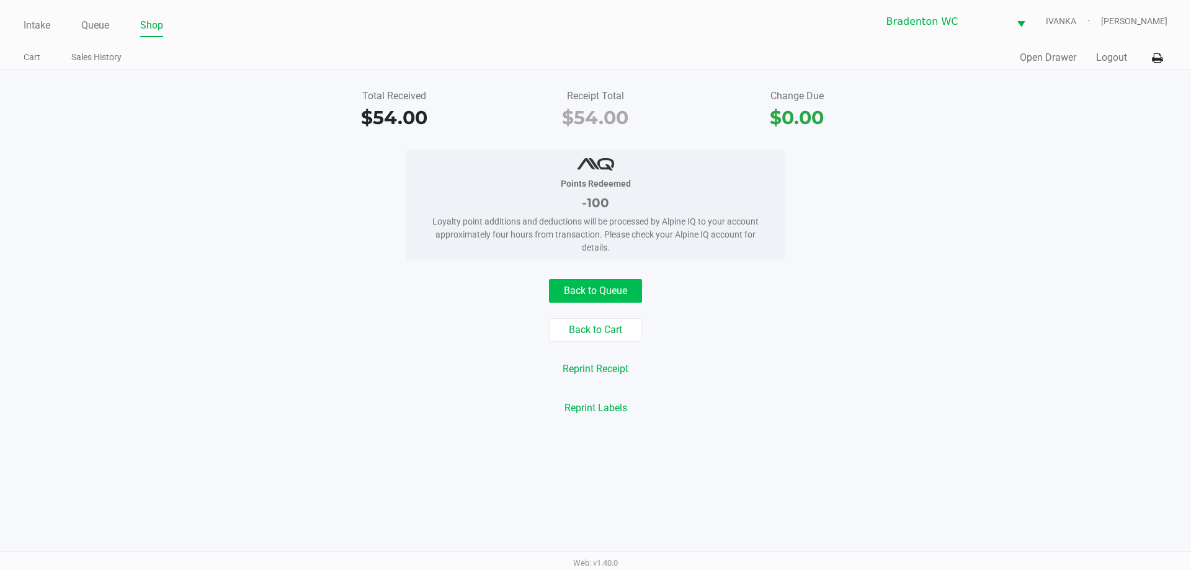
click at [624, 298] on button "Back to Queue" at bounding box center [595, 291] width 93 height 24
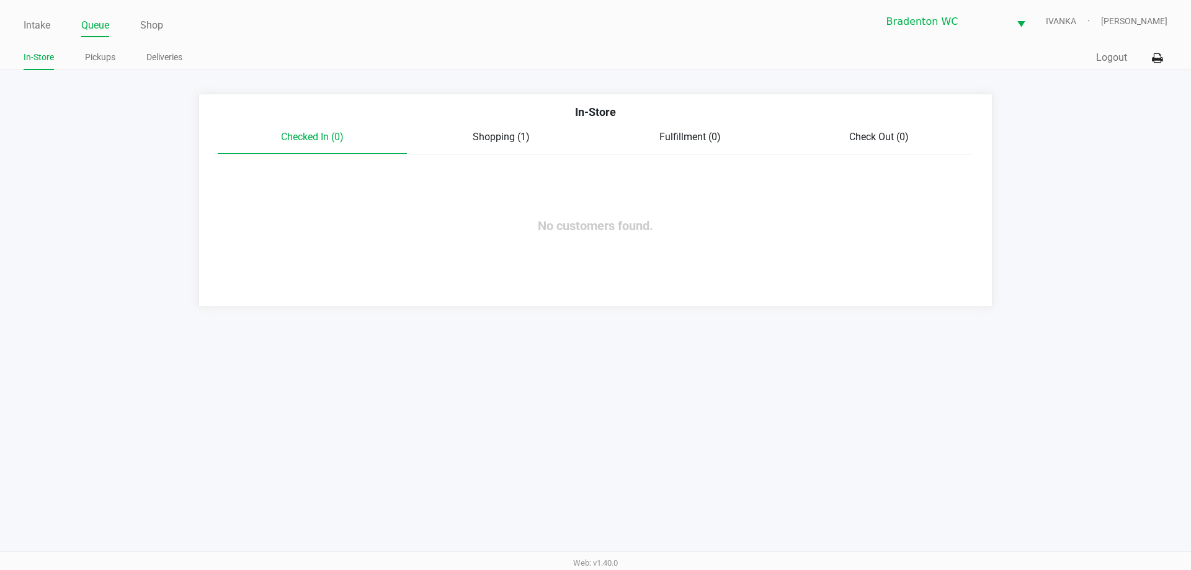
click at [38, 26] on link "Intake" at bounding box center [37, 25] width 27 height 17
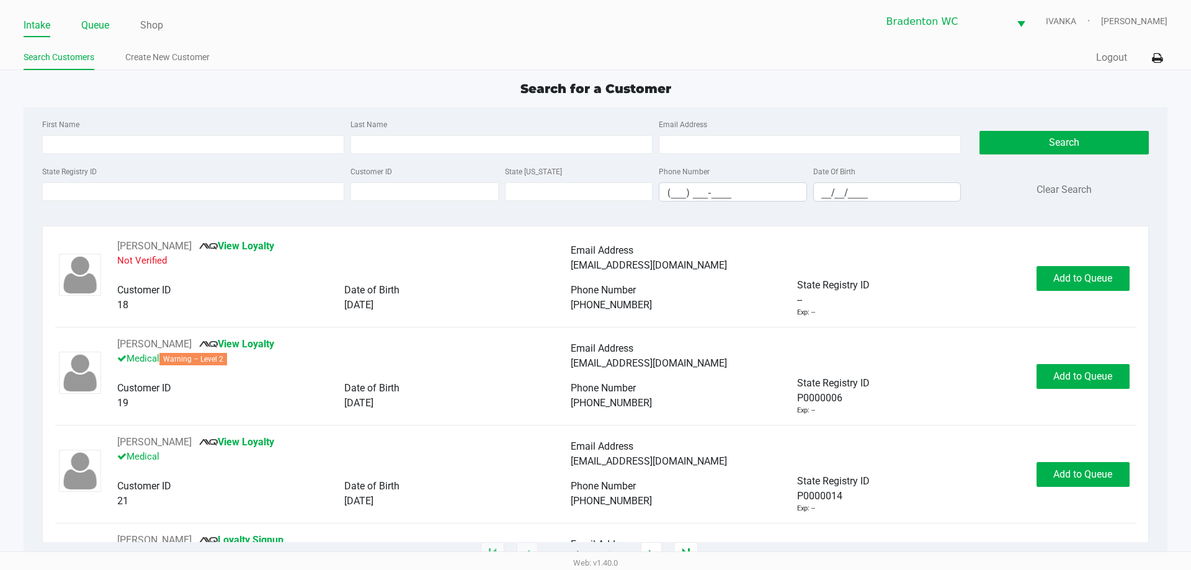
click at [89, 26] on link "Queue" at bounding box center [95, 25] width 28 height 17
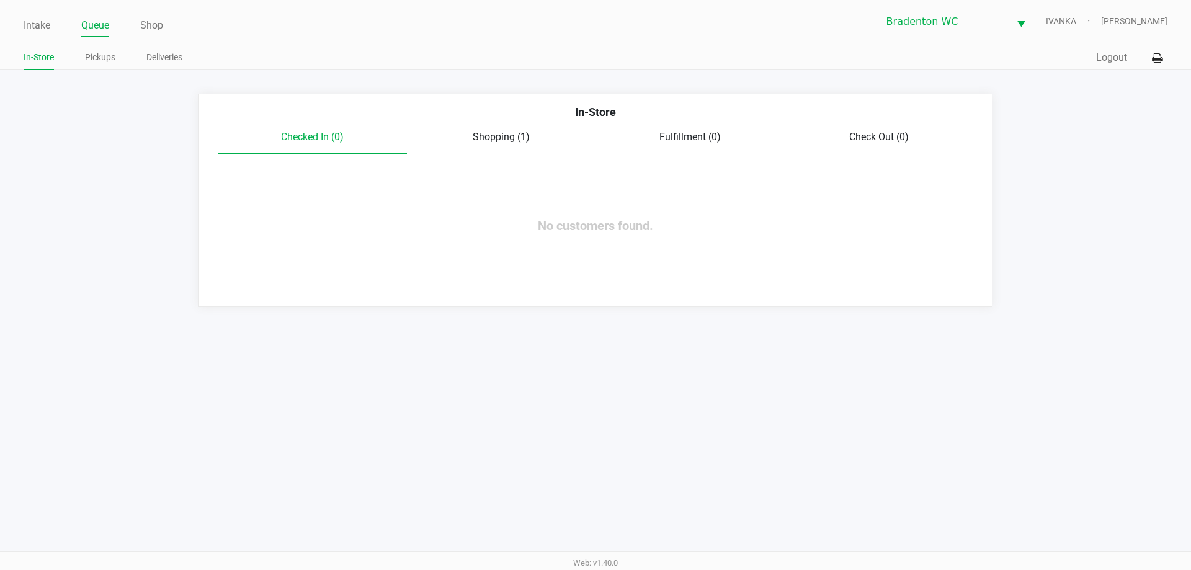
click at [99, 60] on link "Pickups" at bounding box center [100, 58] width 30 height 16
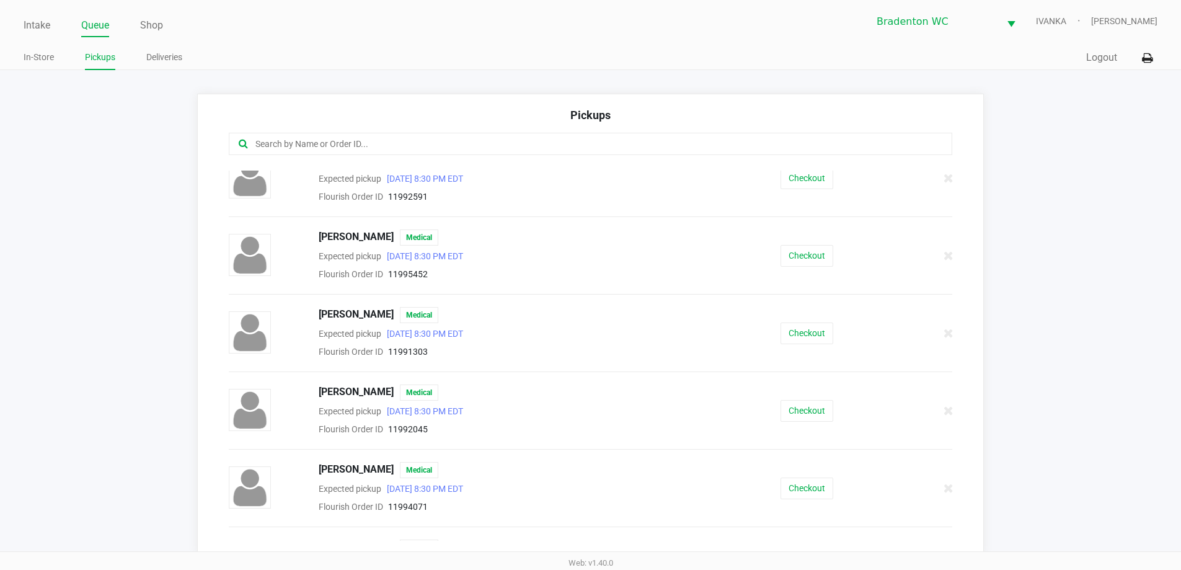
scroll to position [94, 0]
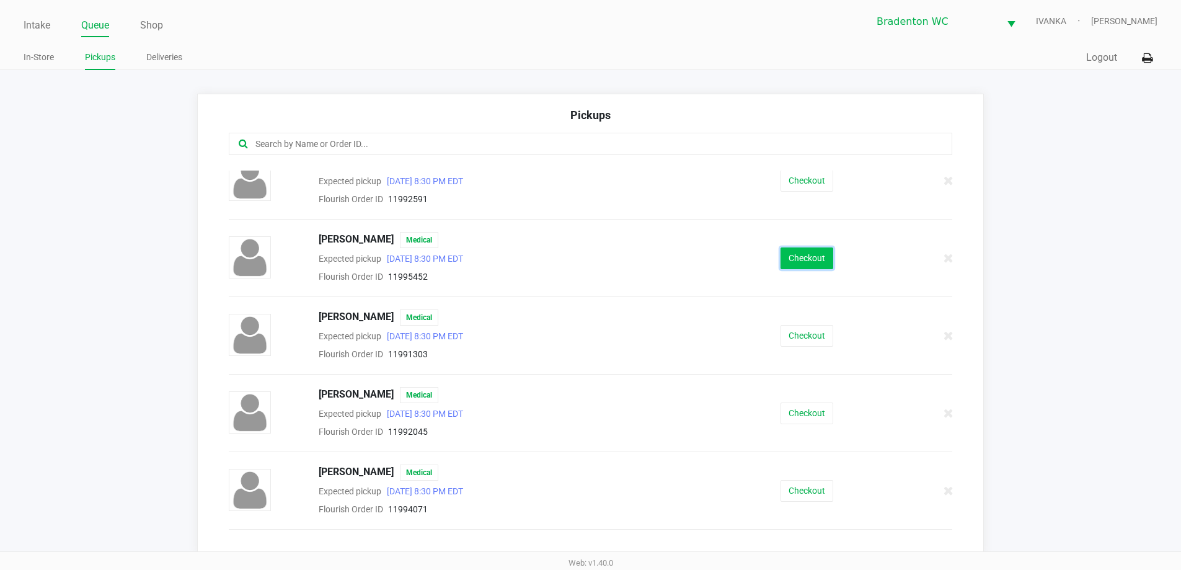
click at [796, 262] on button "Checkout" at bounding box center [807, 258] width 53 height 22
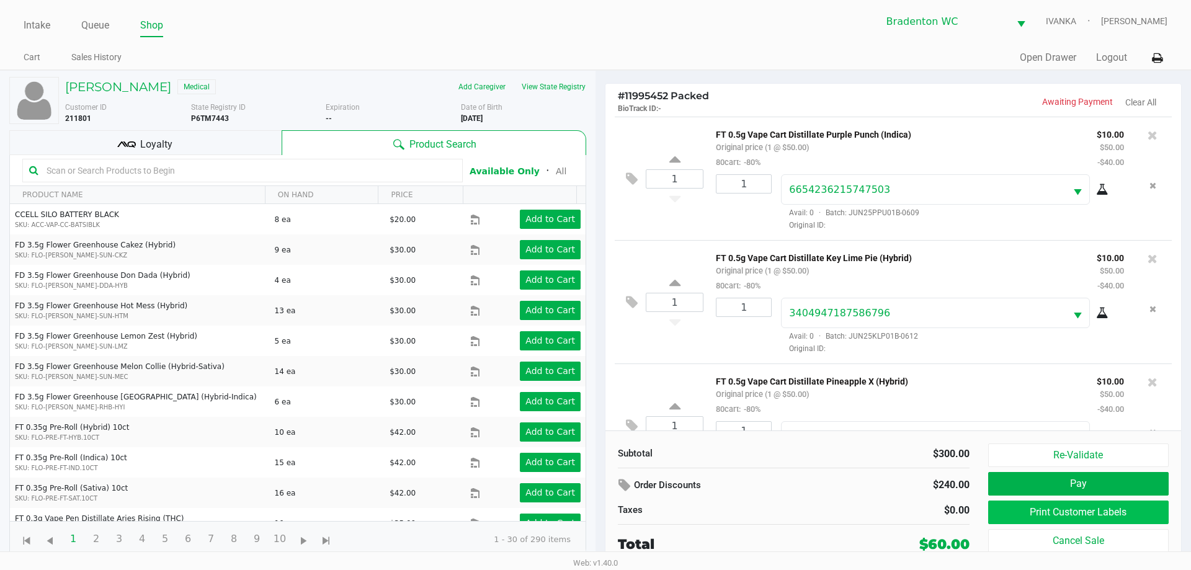
click at [1105, 510] on button "Print Customer Labels" at bounding box center [1078, 512] width 180 height 24
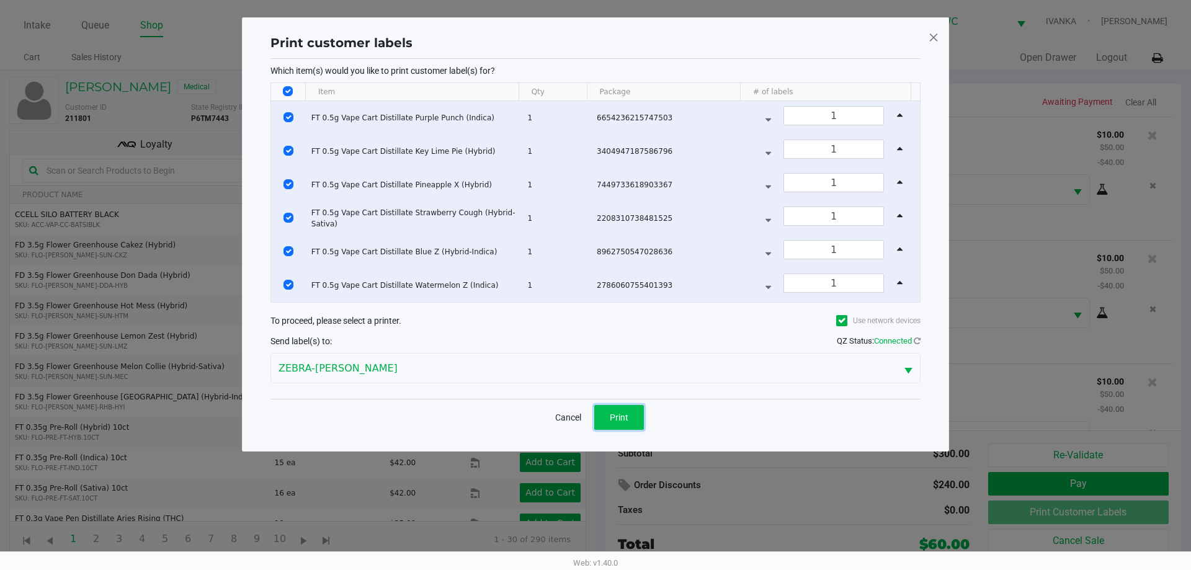
click at [618, 421] on span "Print" at bounding box center [619, 417] width 19 height 10
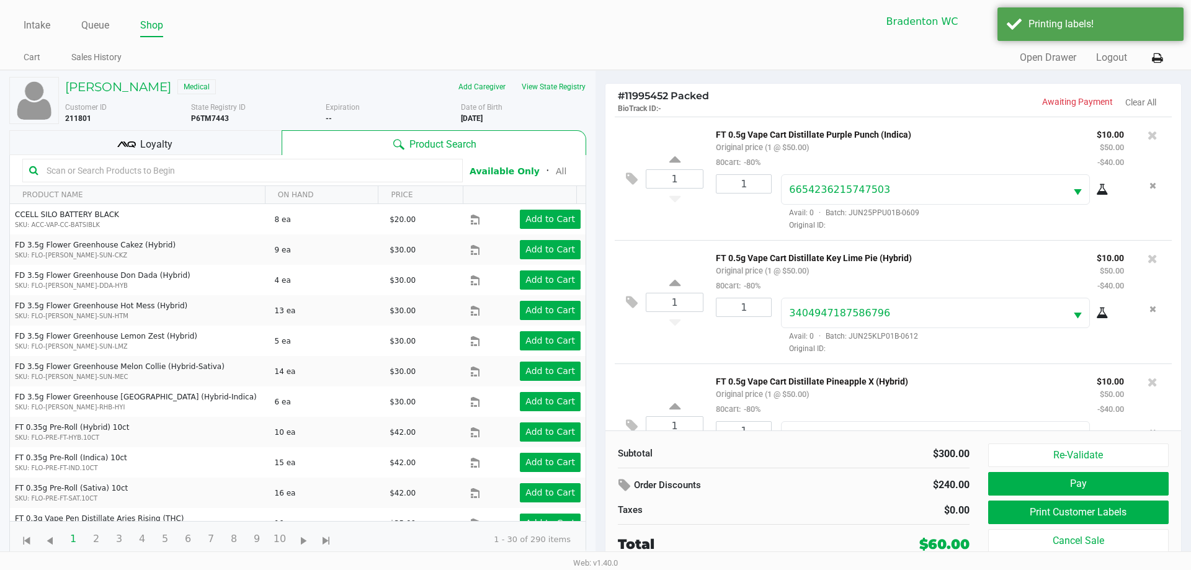
click at [193, 132] on div "Loyalty" at bounding box center [145, 142] width 272 height 25
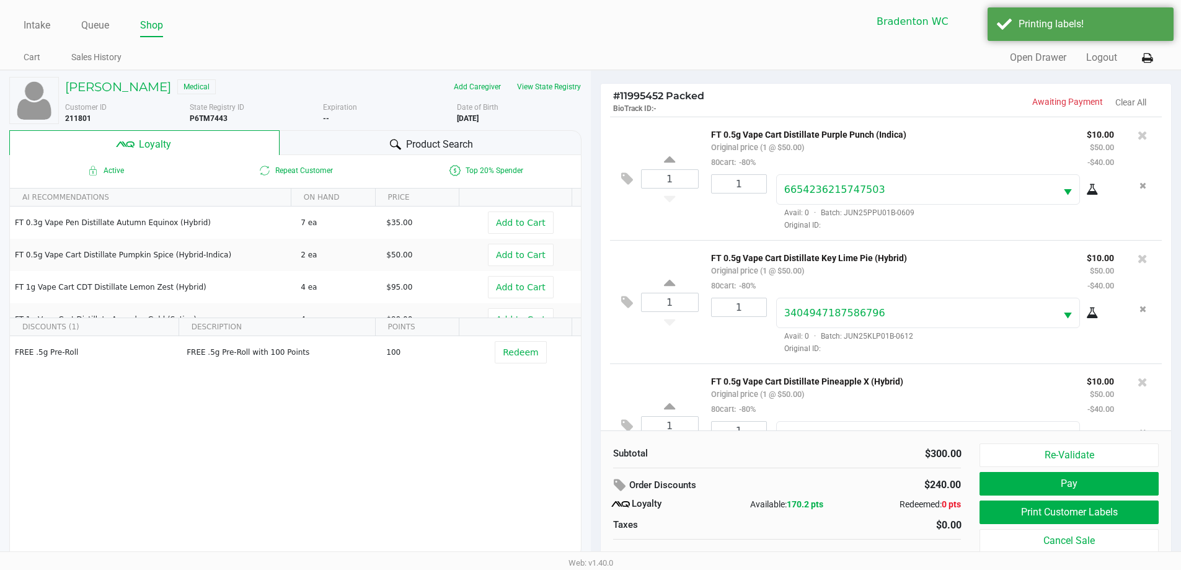
scroll to position [12, 0]
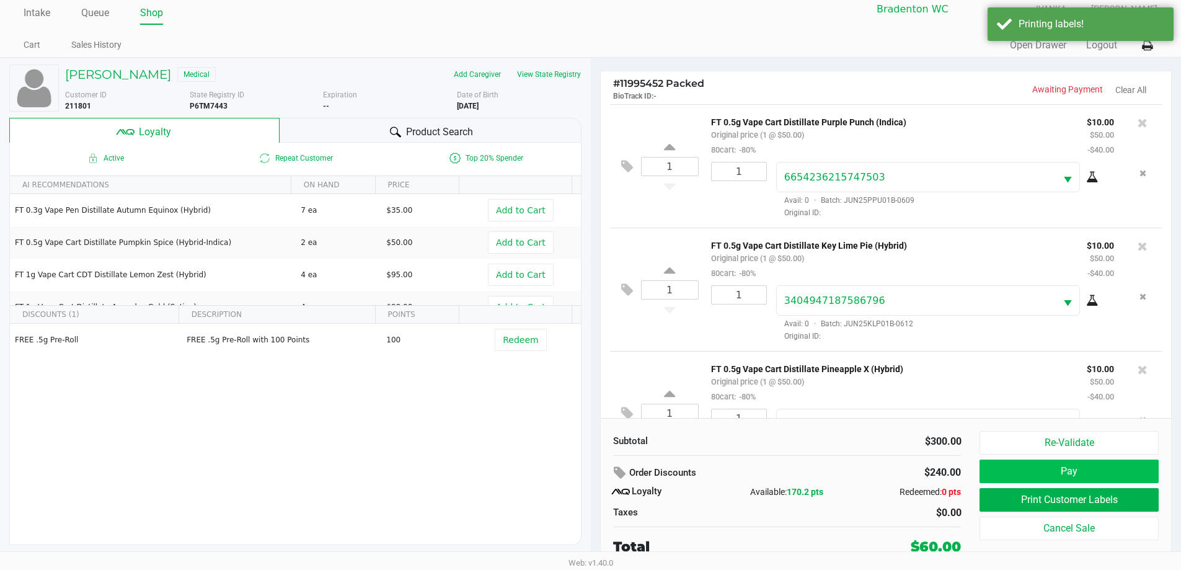
click at [1096, 466] on button "Pay" at bounding box center [1069, 471] width 179 height 24
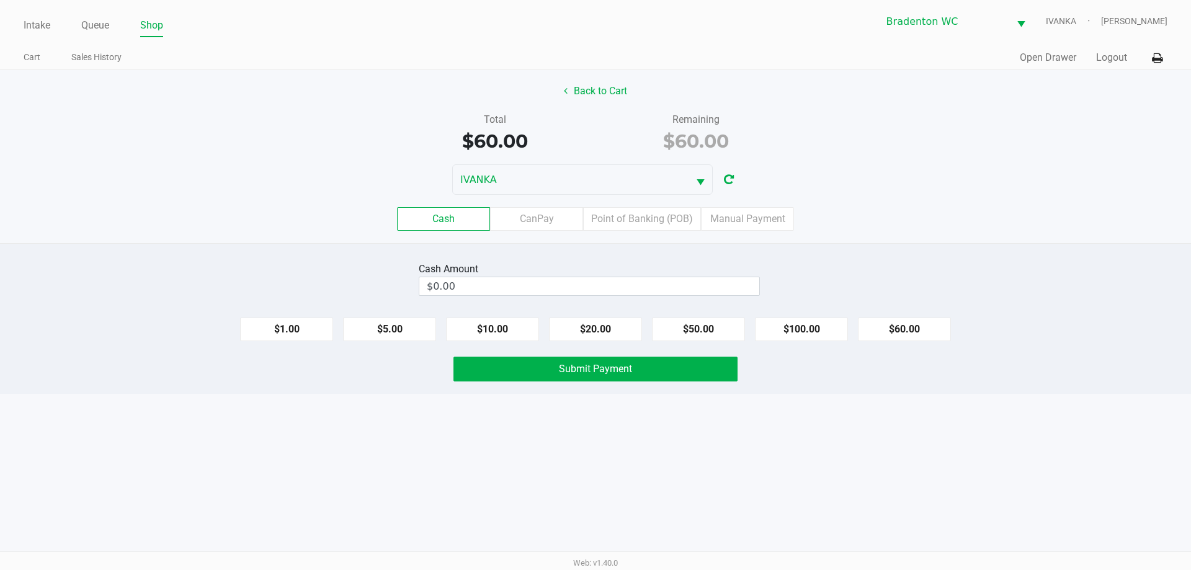
click at [653, 213] on label "Point of Banking (POB)" at bounding box center [642, 219] width 118 height 24
click at [0, 0] on 7 "Point of Banking (POB)" at bounding box center [0, 0] width 0 height 0
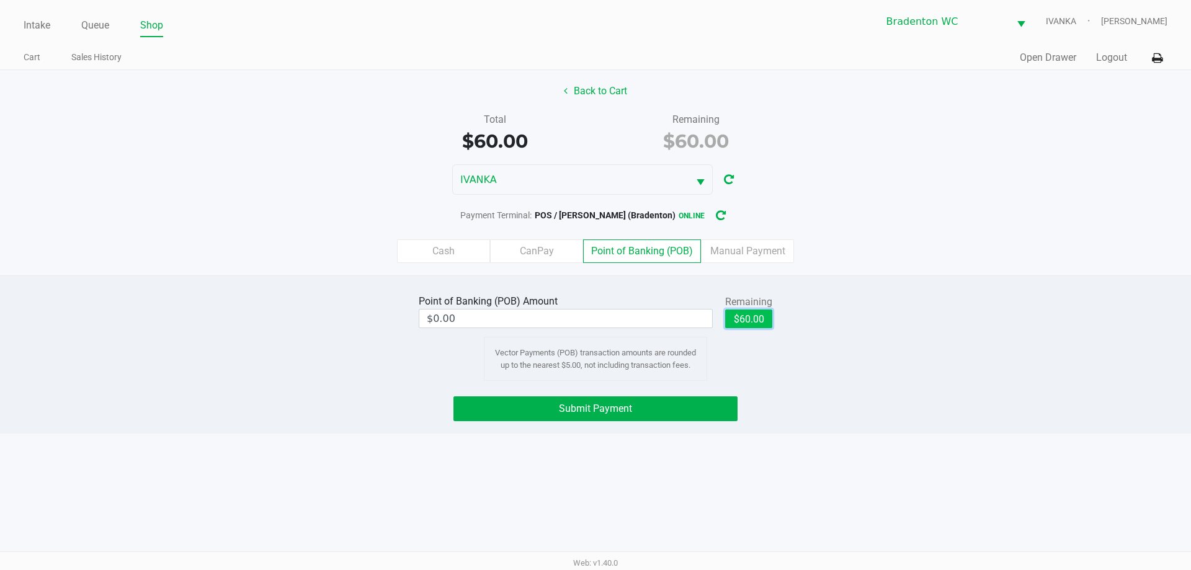
click at [748, 319] on button "$60.00" at bounding box center [748, 318] width 47 height 19
type input "$60.00"
click at [666, 405] on button "Submit Payment" at bounding box center [595, 408] width 284 height 25
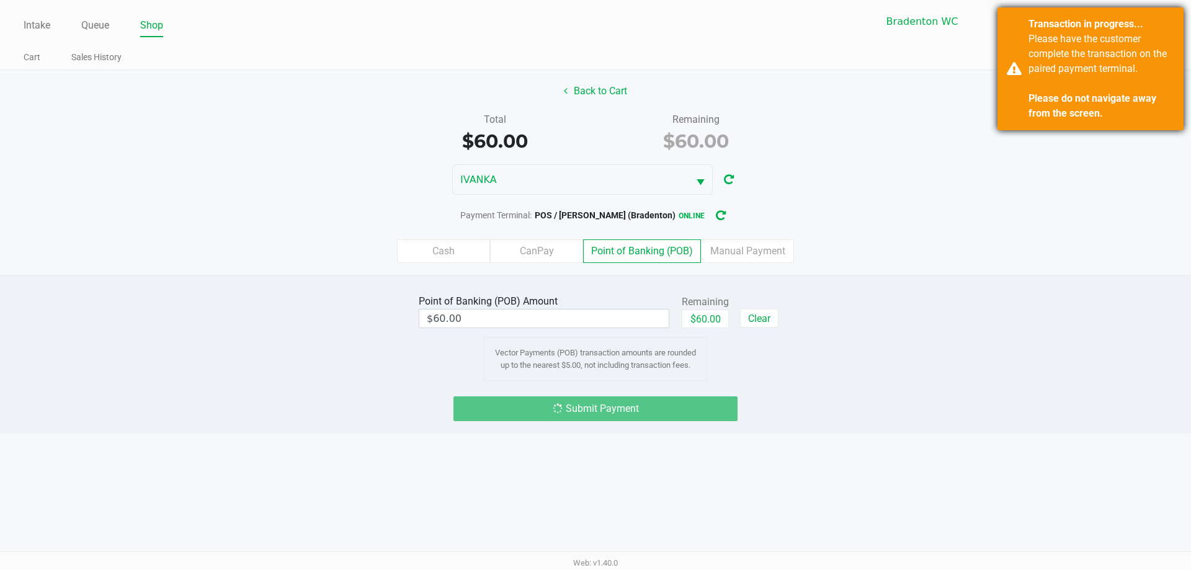
click at [1070, 104] on strong "Please do not navigate away from the screen." at bounding box center [1092, 105] width 128 height 27
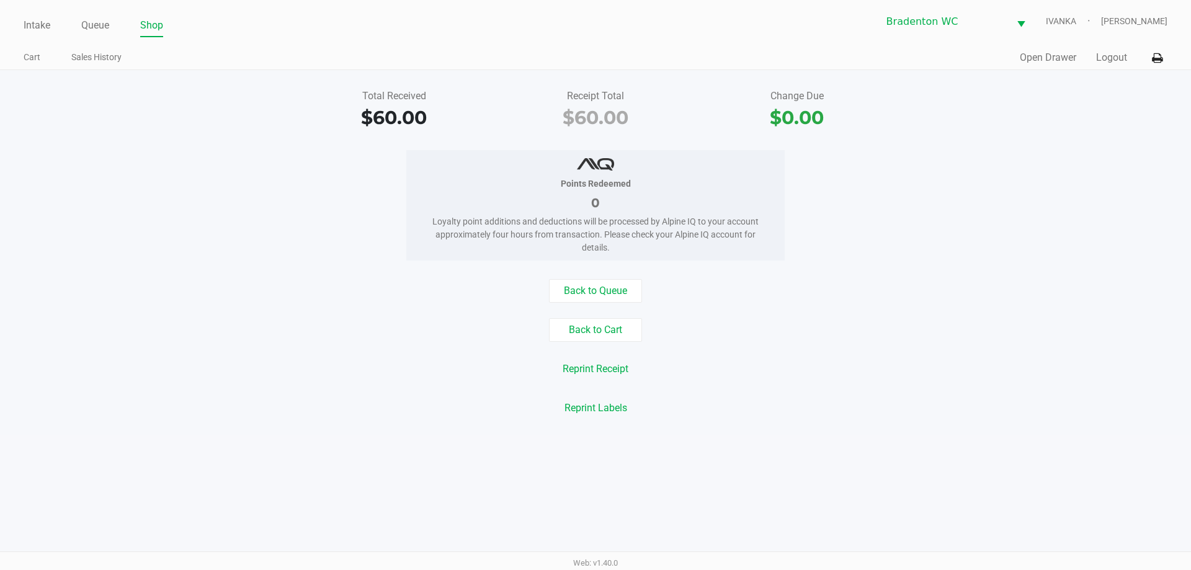
click at [608, 299] on button "Back to Queue" at bounding box center [595, 291] width 93 height 24
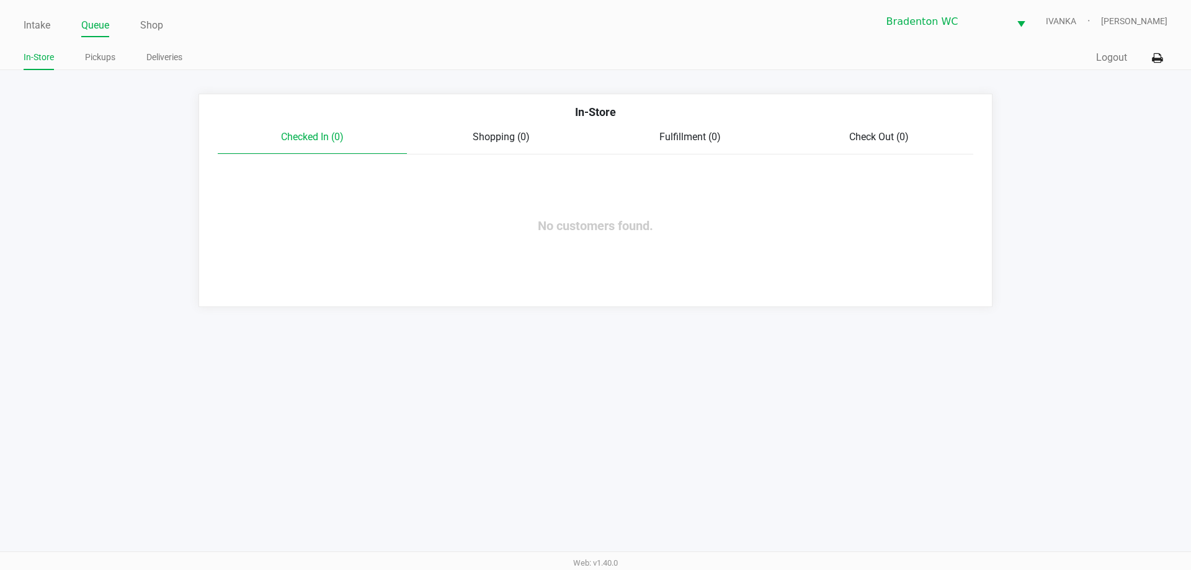
click at [43, 24] on link "Intake" at bounding box center [37, 25] width 27 height 17
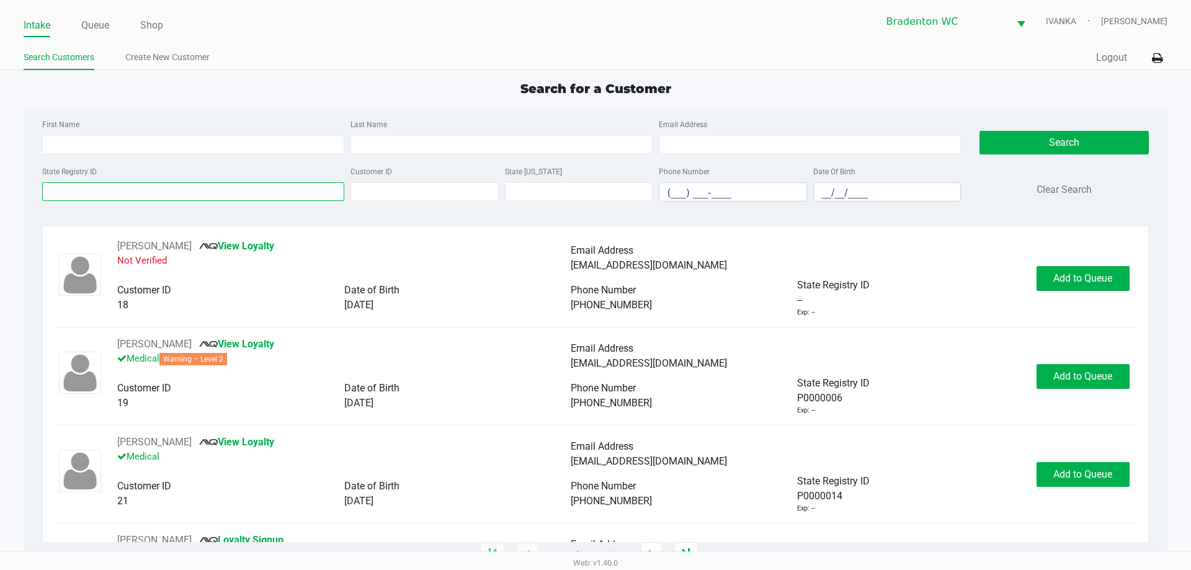
click at [74, 193] on input "State Registry ID" at bounding box center [193, 191] width 302 height 19
type input "p3tm5320"
click at [1070, 153] on button "Search" at bounding box center [1063, 143] width 169 height 24
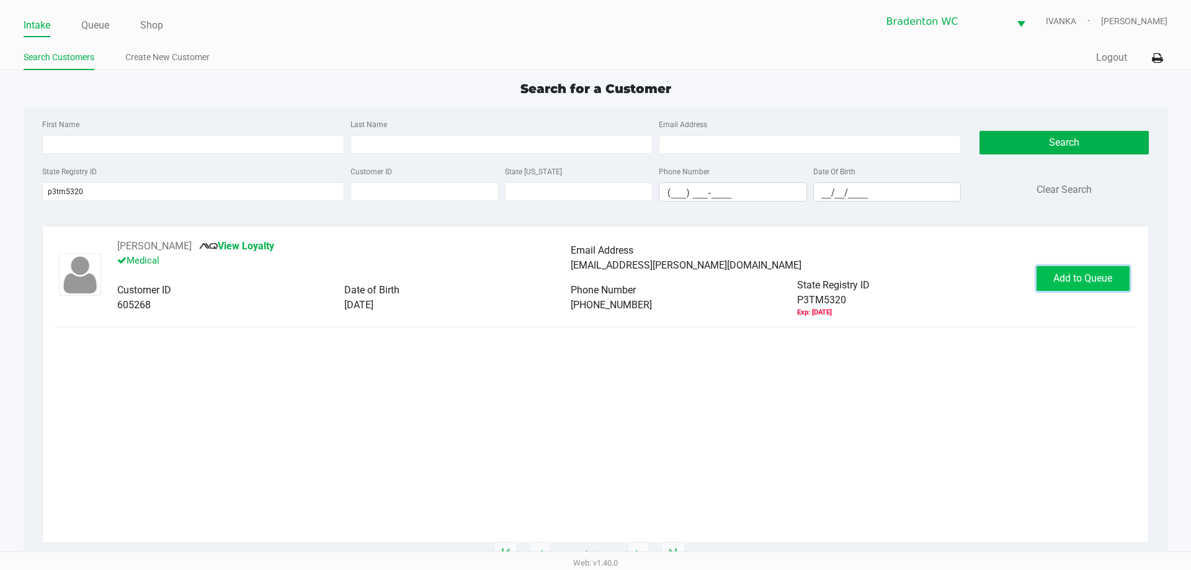
click at [1111, 280] on span "Add to Queue" at bounding box center [1082, 278] width 59 height 12
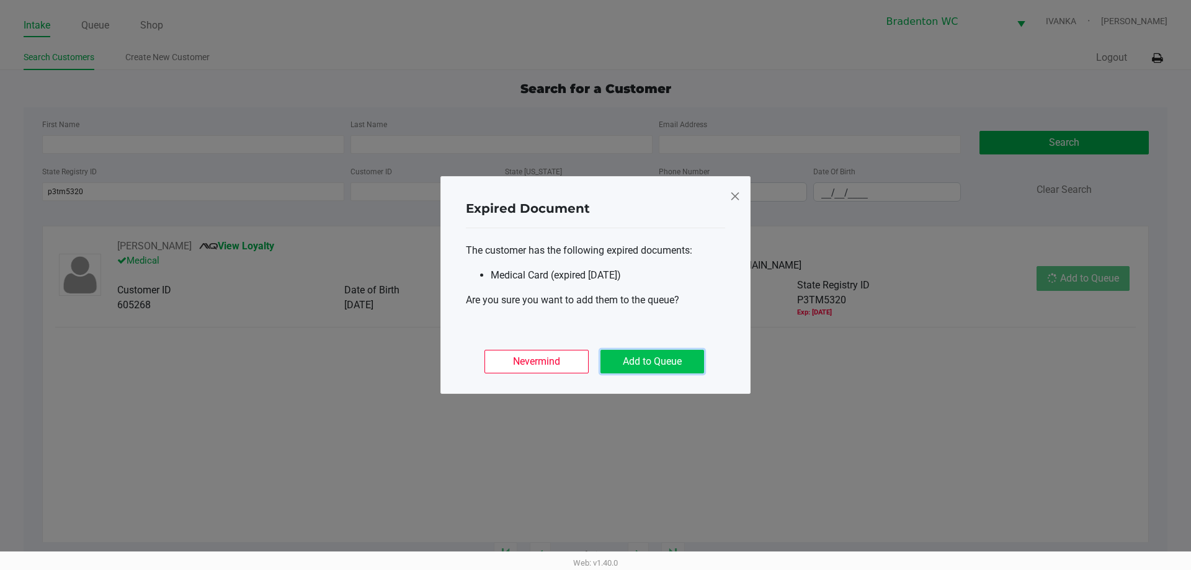
click at [666, 363] on button "Add to Queue" at bounding box center [652, 362] width 104 height 24
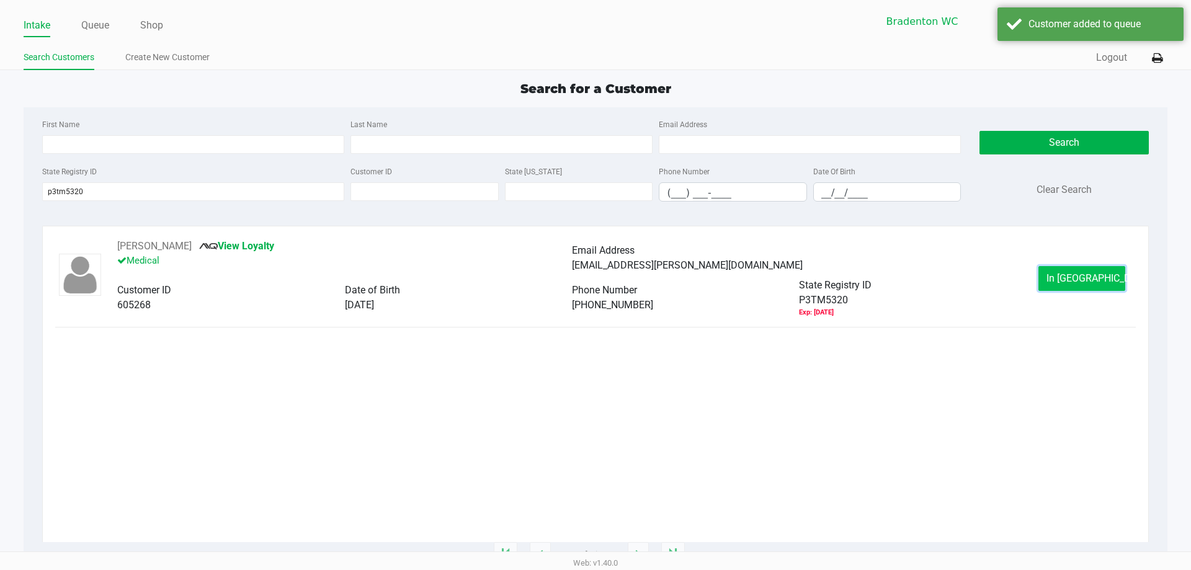
click at [1062, 280] on button "In Queue" at bounding box center [1081, 278] width 87 height 25
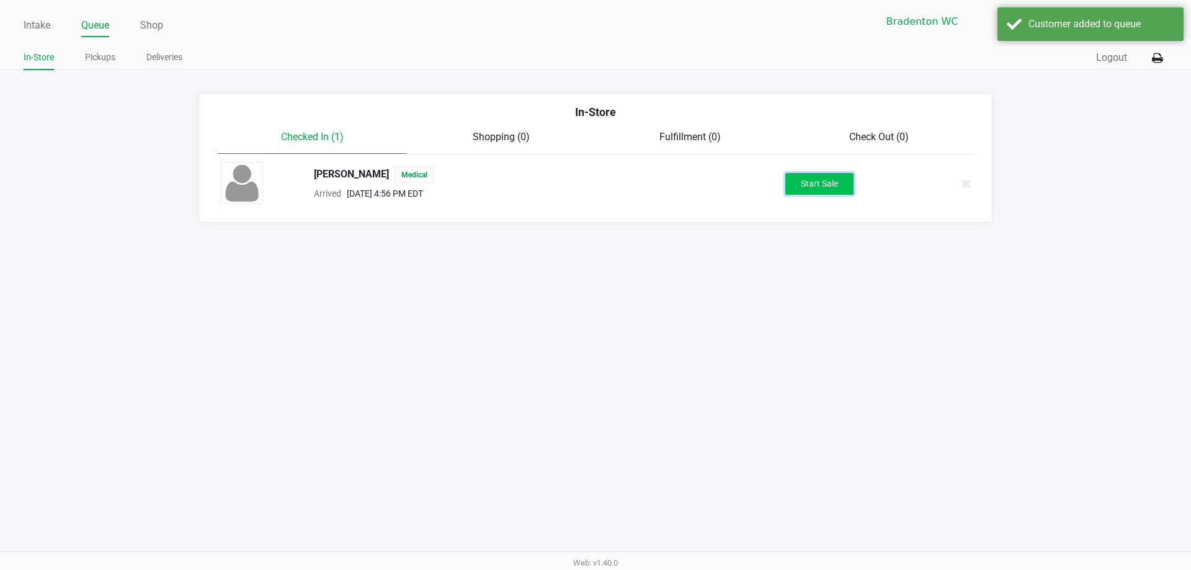
click at [853, 184] on button "Start Sale" at bounding box center [819, 184] width 68 height 22
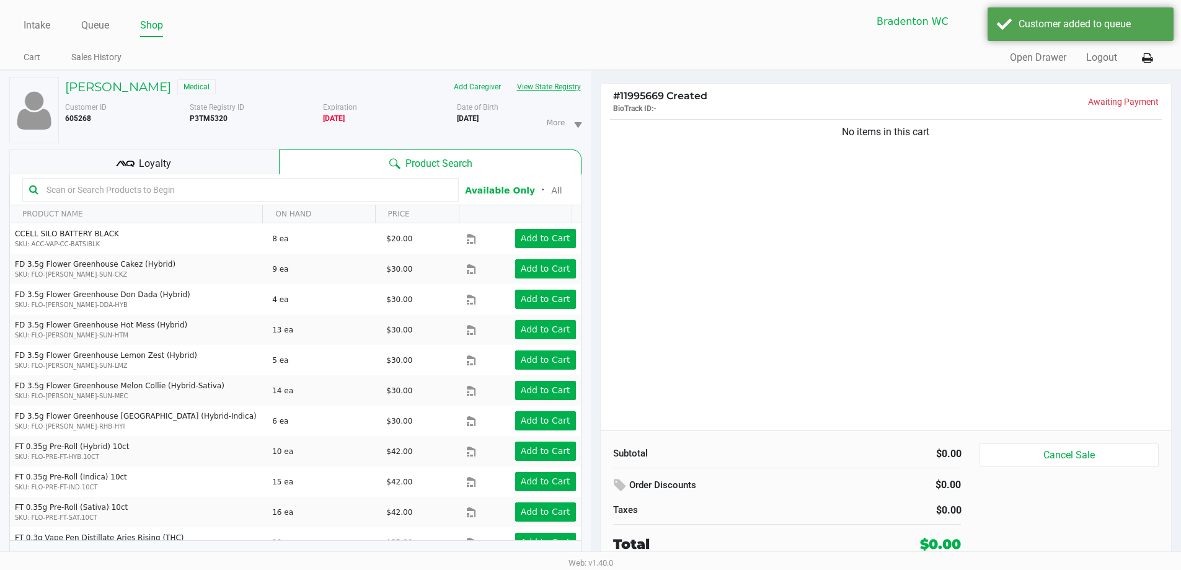
click at [553, 91] on button "View State Registry" at bounding box center [545, 87] width 73 height 20
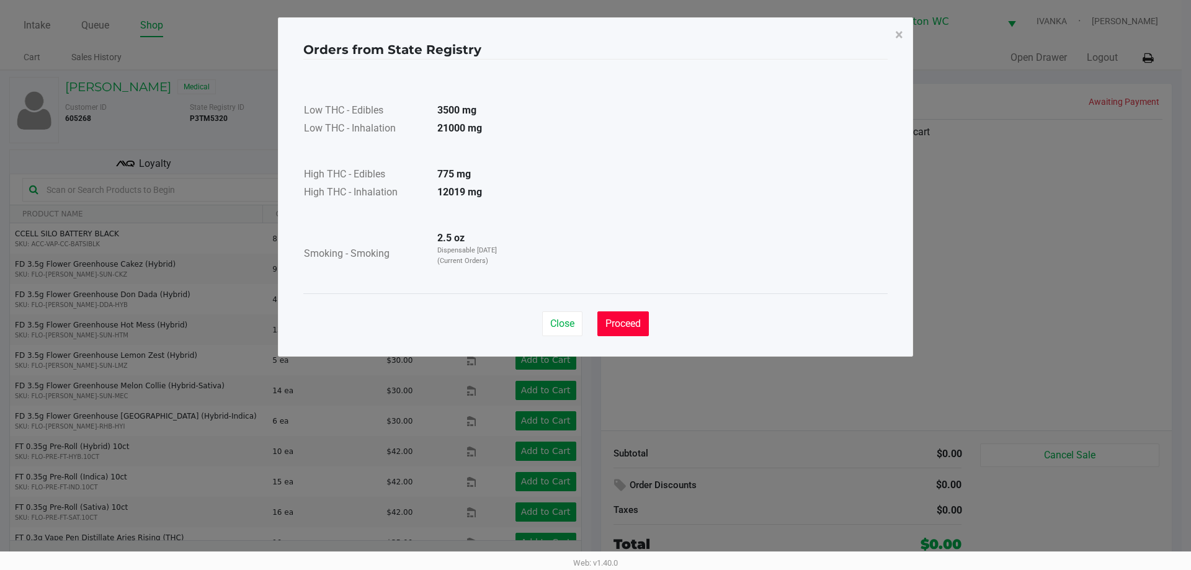
click at [613, 321] on span "Proceed" at bounding box center [622, 323] width 35 height 12
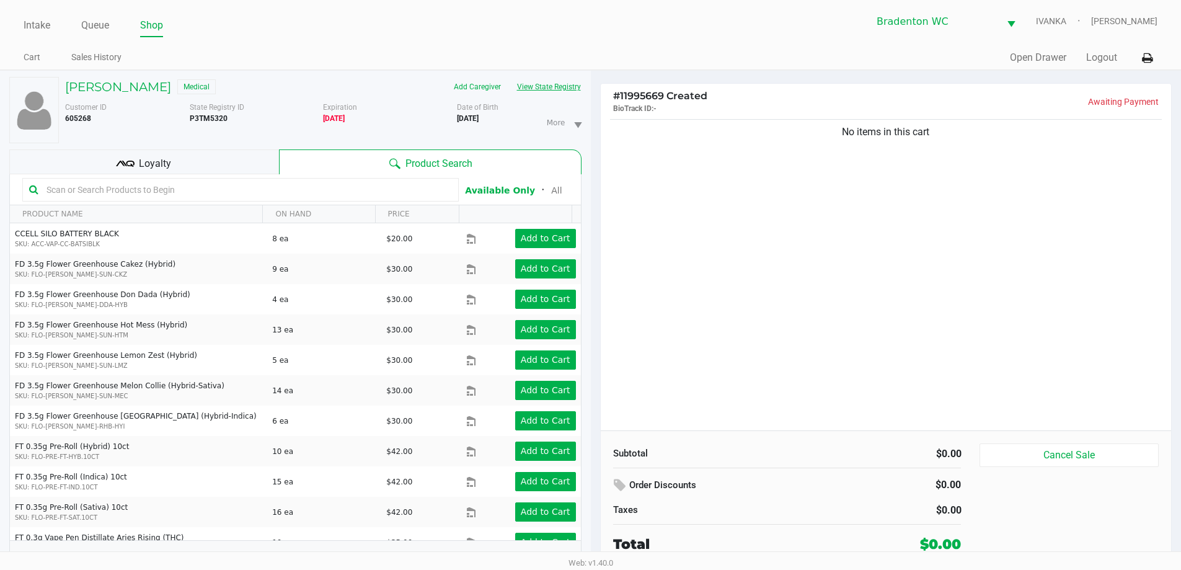
click at [546, 87] on button "View State Registry" at bounding box center [545, 87] width 73 height 20
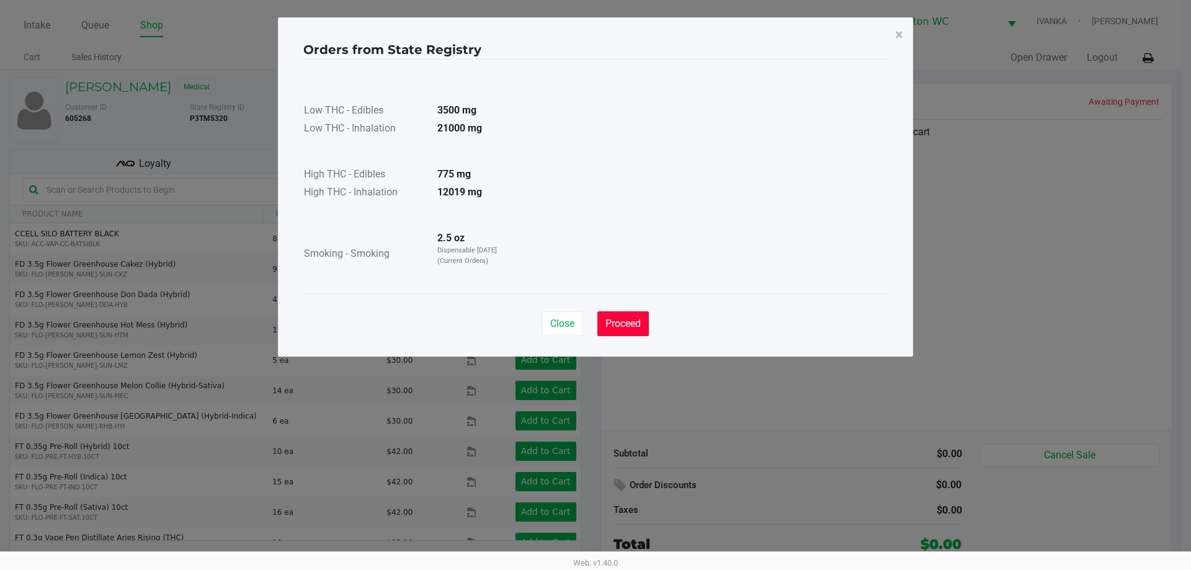
click at [623, 312] on button "Proceed" at bounding box center [622, 323] width 51 height 25
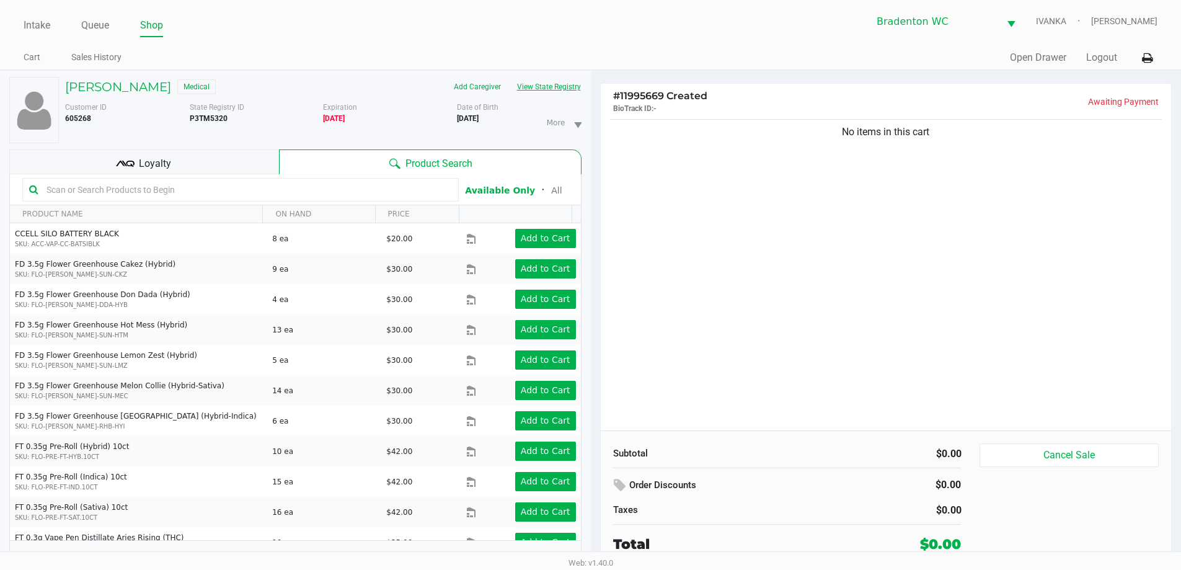
click at [543, 83] on button "View State Registry" at bounding box center [545, 87] width 73 height 20
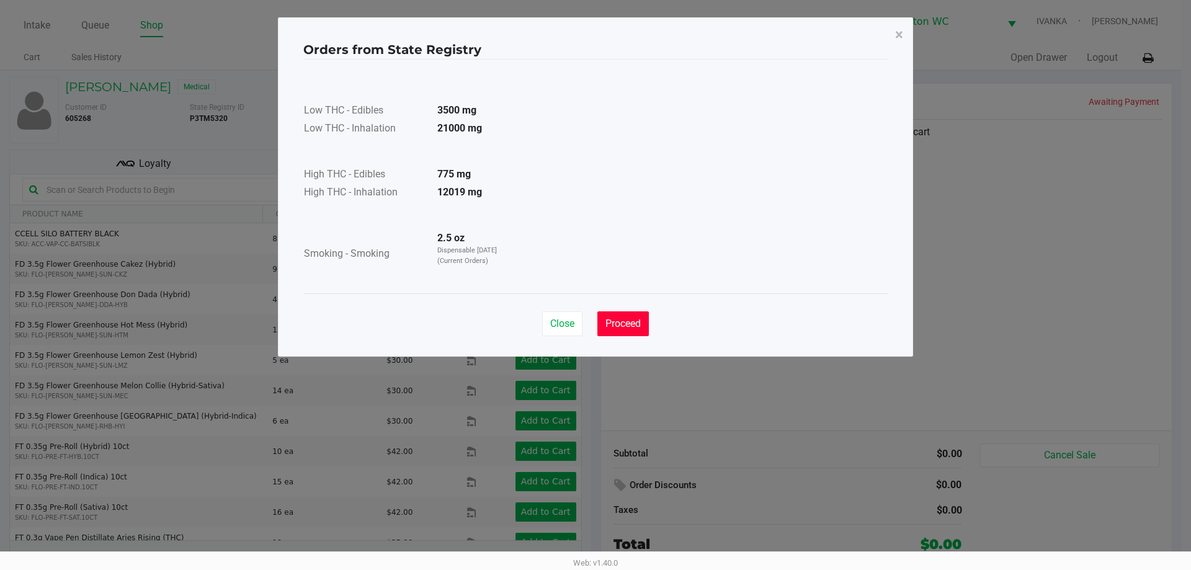
click at [641, 327] on span "Proceed" at bounding box center [622, 323] width 35 height 12
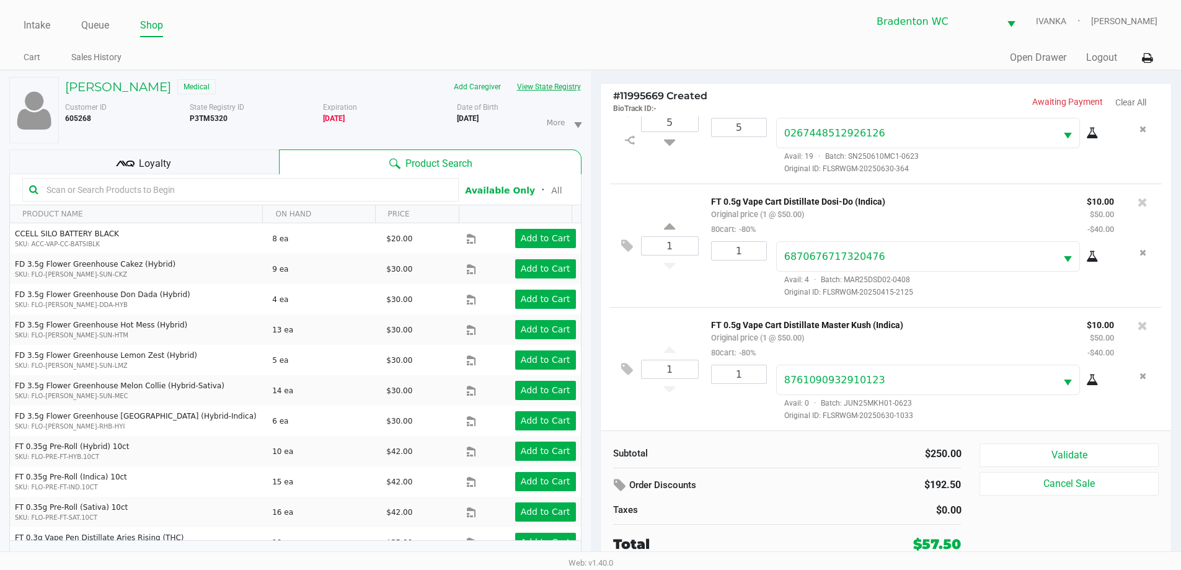
scroll to position [13, 0]
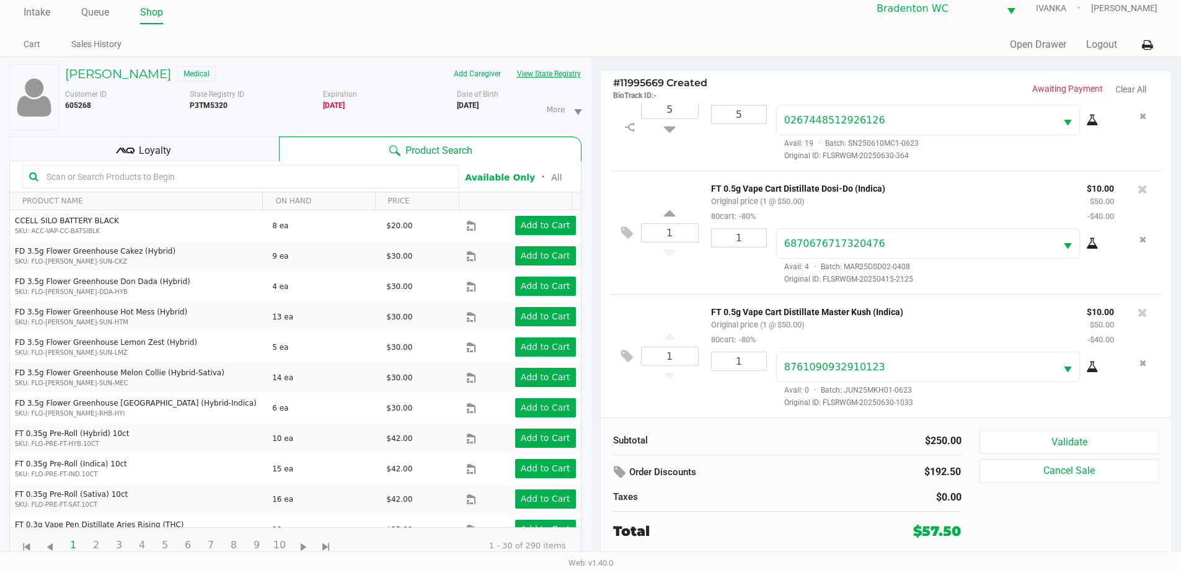
click at [1106, 441] on button "Validate" at bounding box center [1069, 442] width 179 height 24
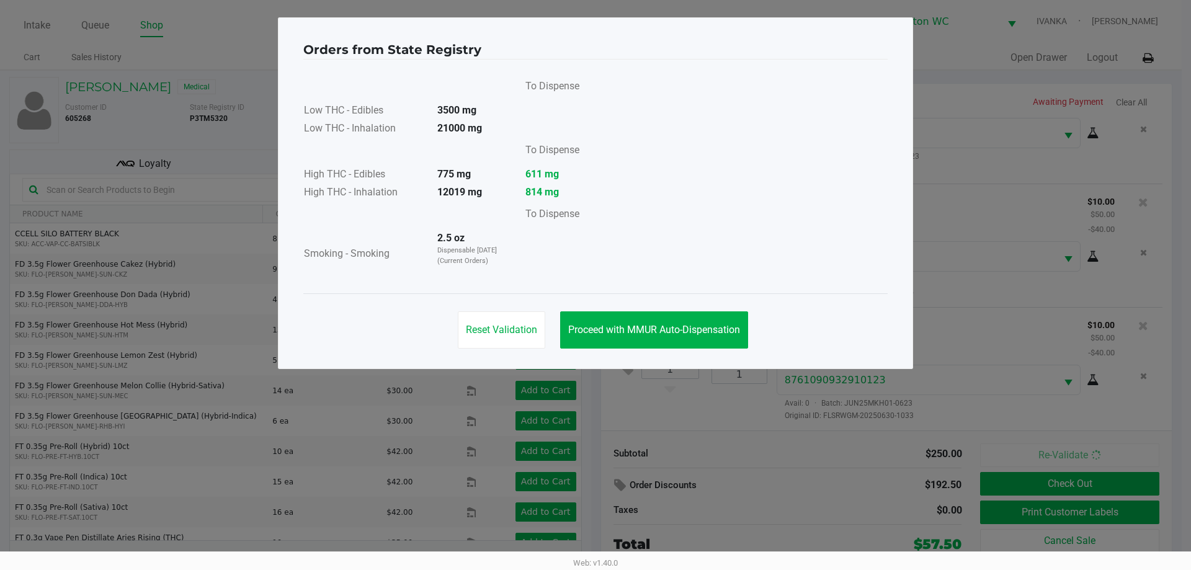
click at [676, 331] on span "Proceed with MMUR Auto-Dispensation" at bounding box center [654, 330] width 172 height 12
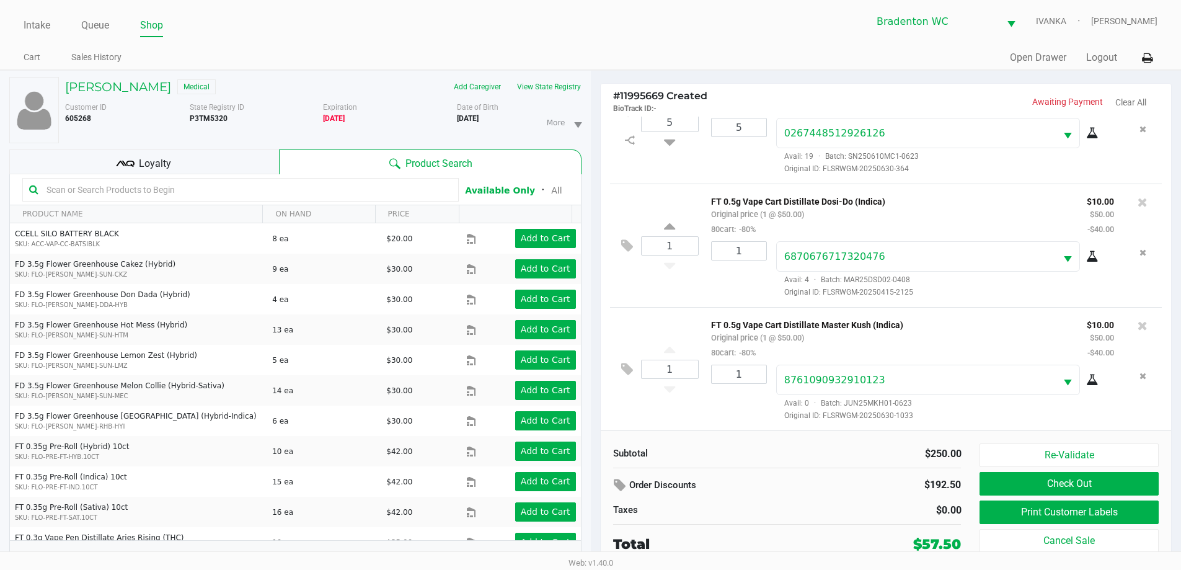
scroll to position [13, 0]
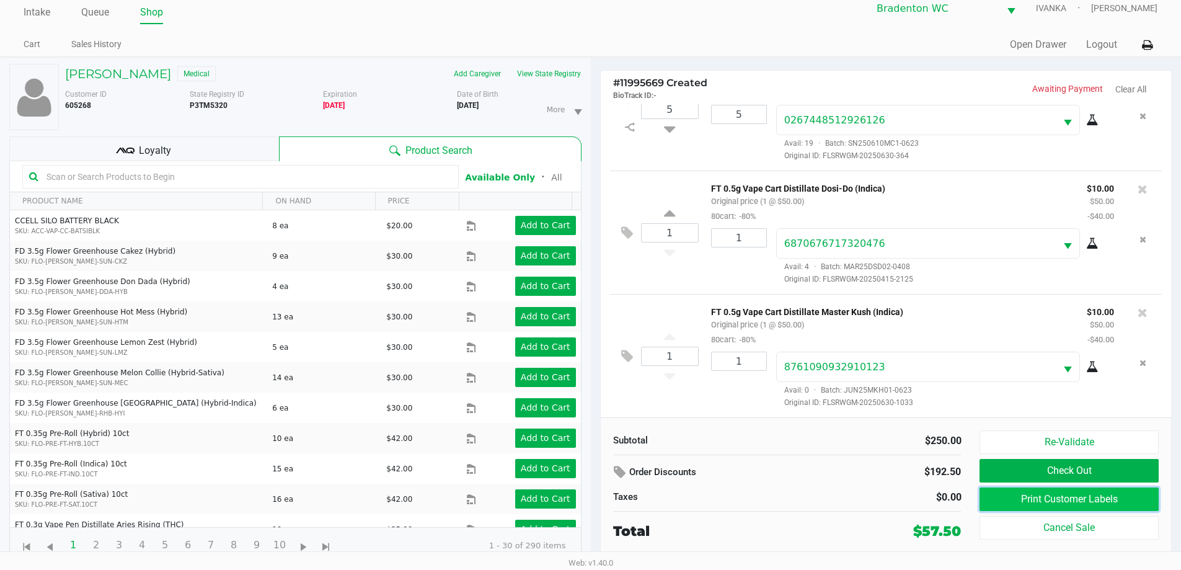
click at [1105, 502] on button "Print Customer Labels" at bounding box center [1069, 499] width 179 height 24
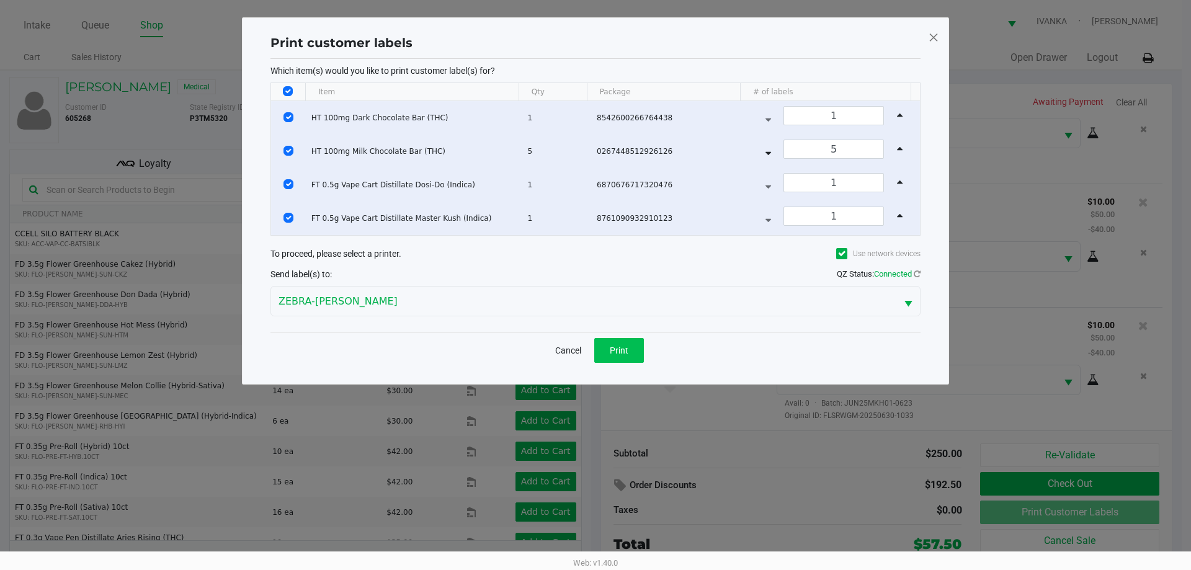
click at [619, 348] on span "Print" at bounding box center [619, 350] width 19 height 10
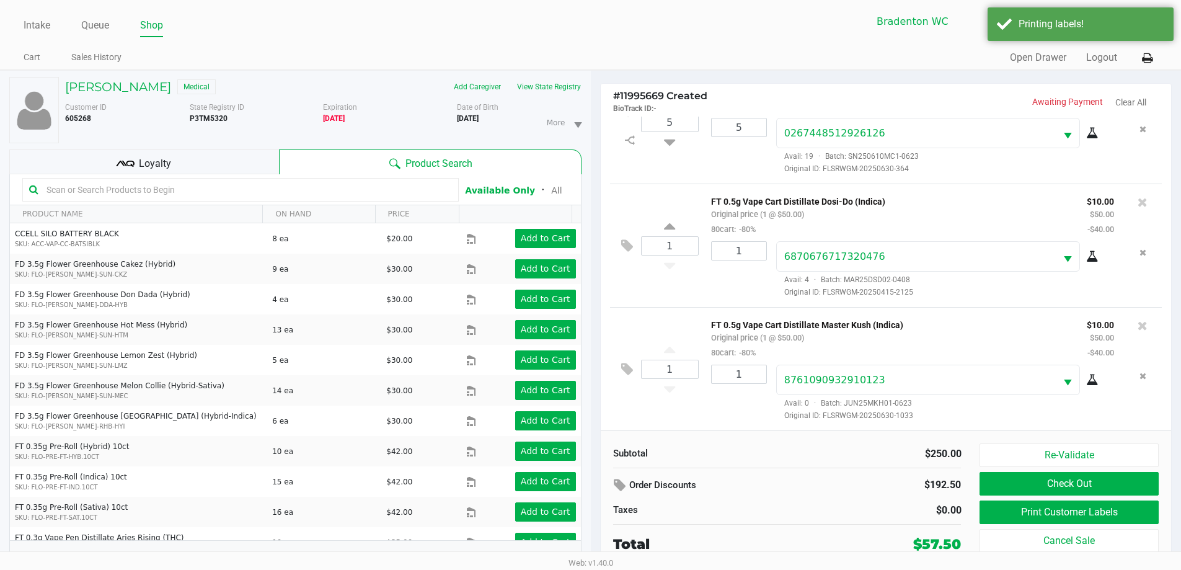
click at [172, 168] on div "Loyalty" at bounding box center [144, 161] width 270 height 25
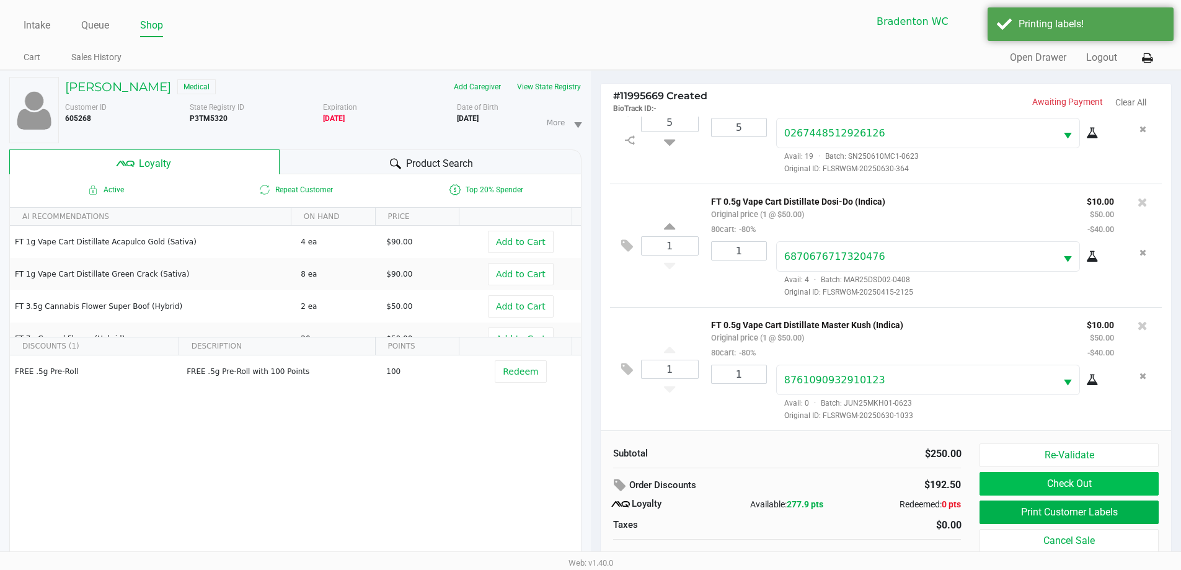
click at [1097, 476] on button "Check Out" at bounding box center [1069, 484] width 179 height 24
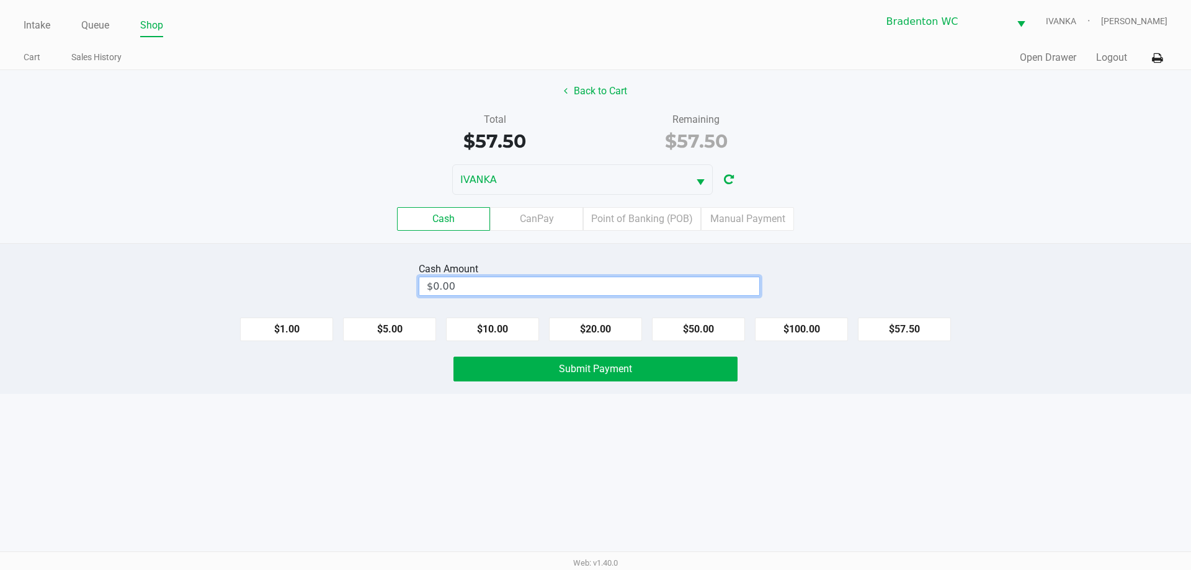
click at [534, 280] on input "$0.00" at bounding box center [589, 286] width 340 height 18
click at [580, 380] on button "Submit Payment" at bounding box center [595, 369] width 284 height 25
type input "$60.00"
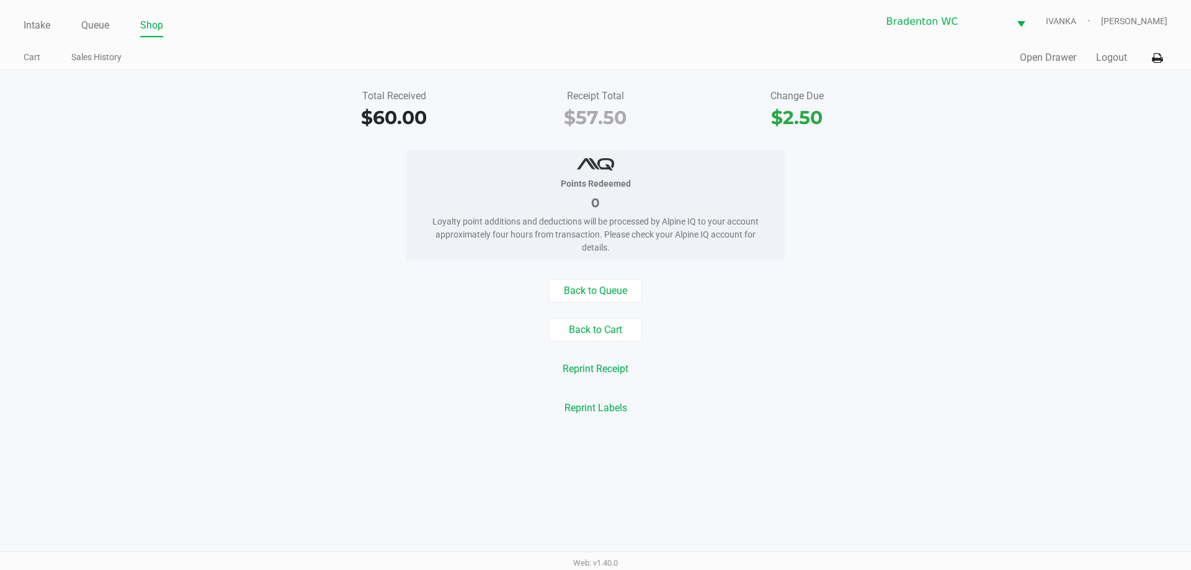
click at [619, 299] on button "Back to Queue" at bounding box center [595, 291] width 93 height 24
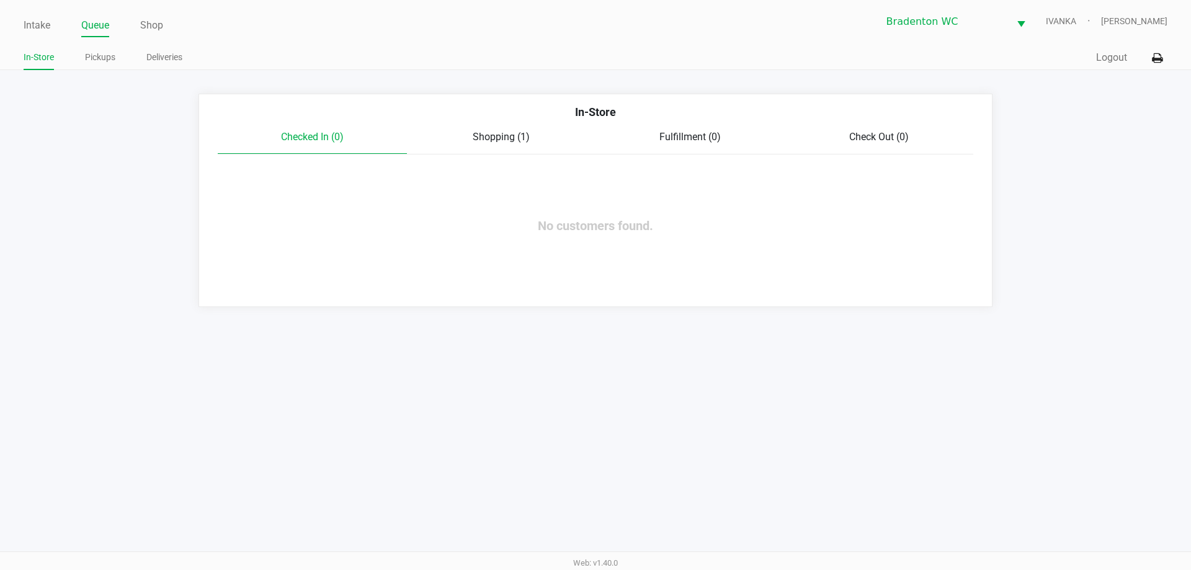
click at [41, 21] on link "Intake" at bounding box center [37, 25] width 27 height 17
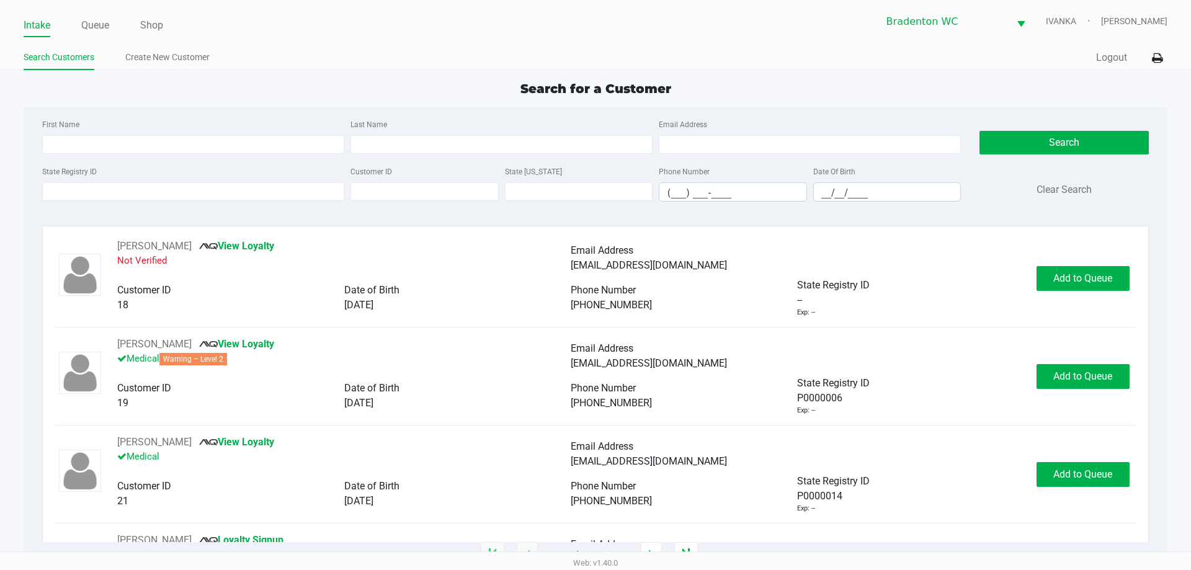
click at [314, 43] on div "Intake Queue Shop Bradenton WC IVANKA Noah Katz Search Customers Create New Cus…" at bounding box center [595, 35] width 1191 height 70
click at [109, 193] on input "State Registry ID" at bounding box center [193, 191] width 302 height 19
type input "p8xk4831"
click at [1058, 148] on button "Search" at bounding box center [1063, 143] width 169 height 24
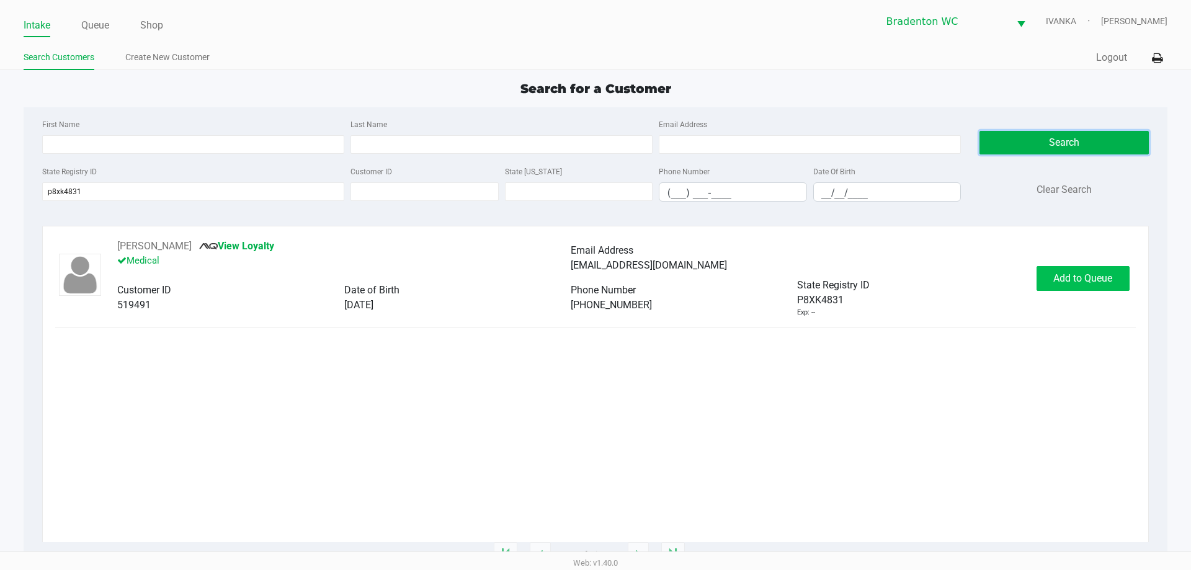
click at [1093, 275] on span "Add to Queue" at bounding box center [1082, 278] width 59 height 12
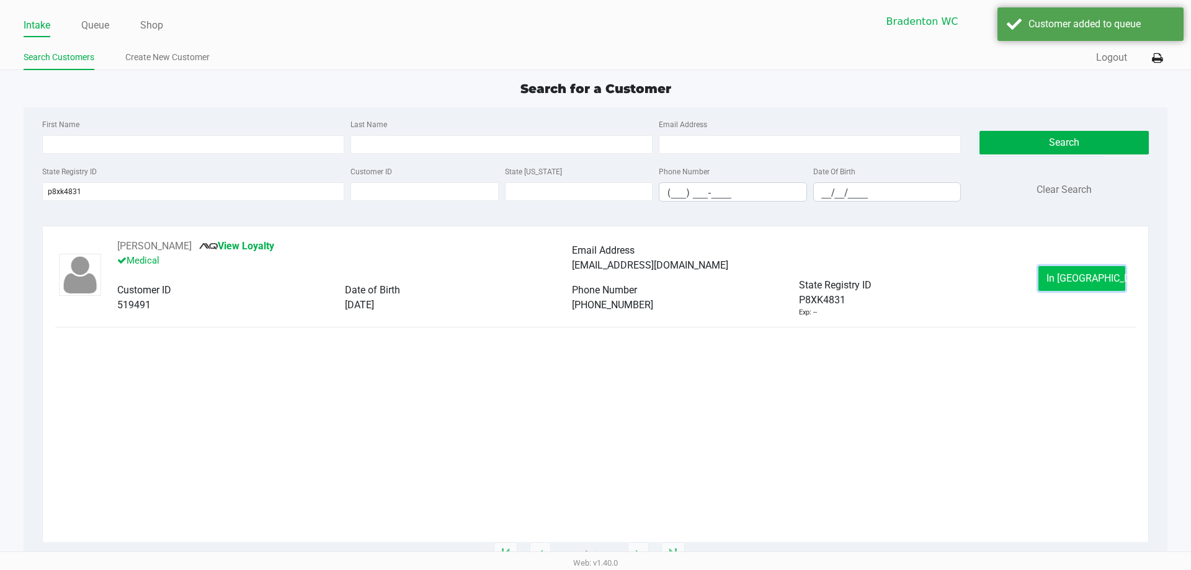
click at [1081, 277] on span "In Queue" at bounding box center [1098, 278] width 104 height 12
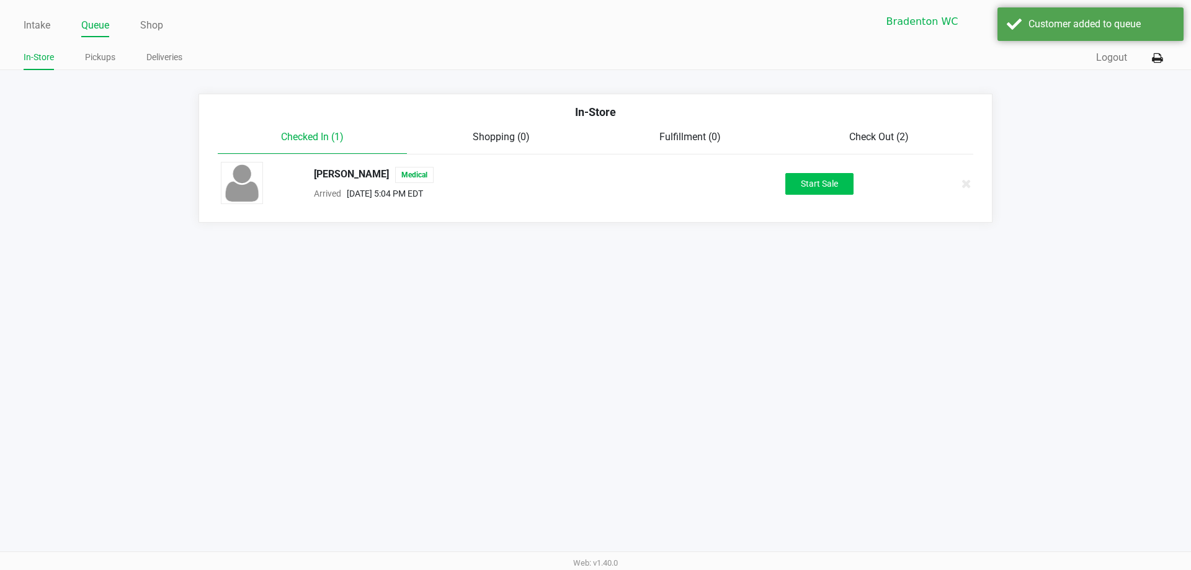
click at [823, 174] on button "Start Sale" at bounding box center [819, 184] width 68 height 22
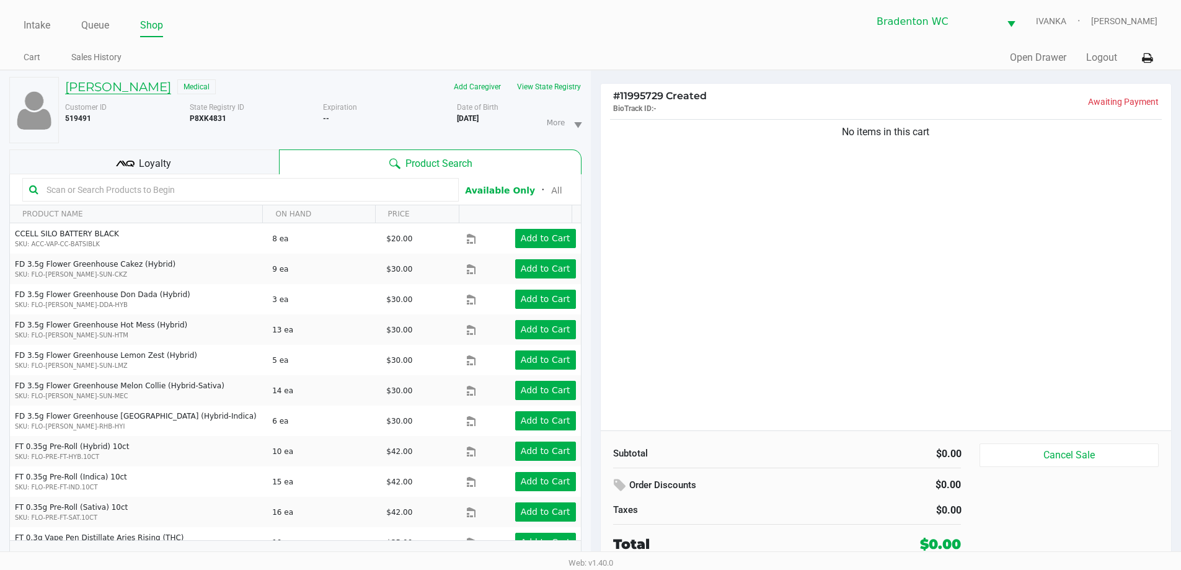
click at [143, 89] on h5 "RICHARD WESTERVELT" at bounding box center [118, 86] width 106 height 15
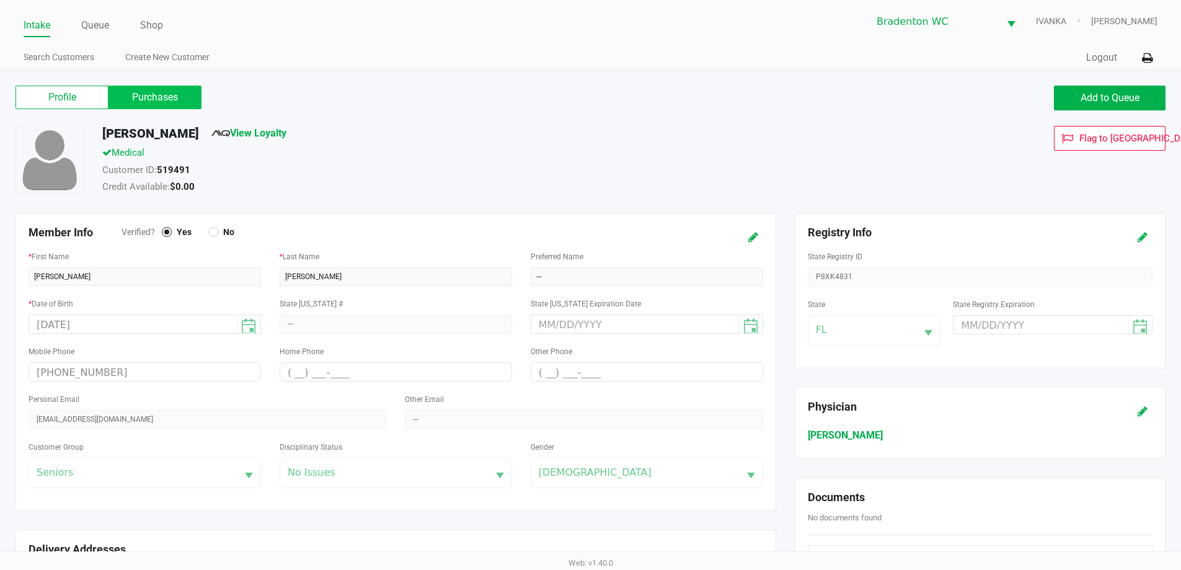
click at [164, 100] on label "Purchases" at bounding box center [155, 98] width 93 height 24
click at [0, 0] on 1 "Purchases" at bounding box center [0, 0] width 0 height 0
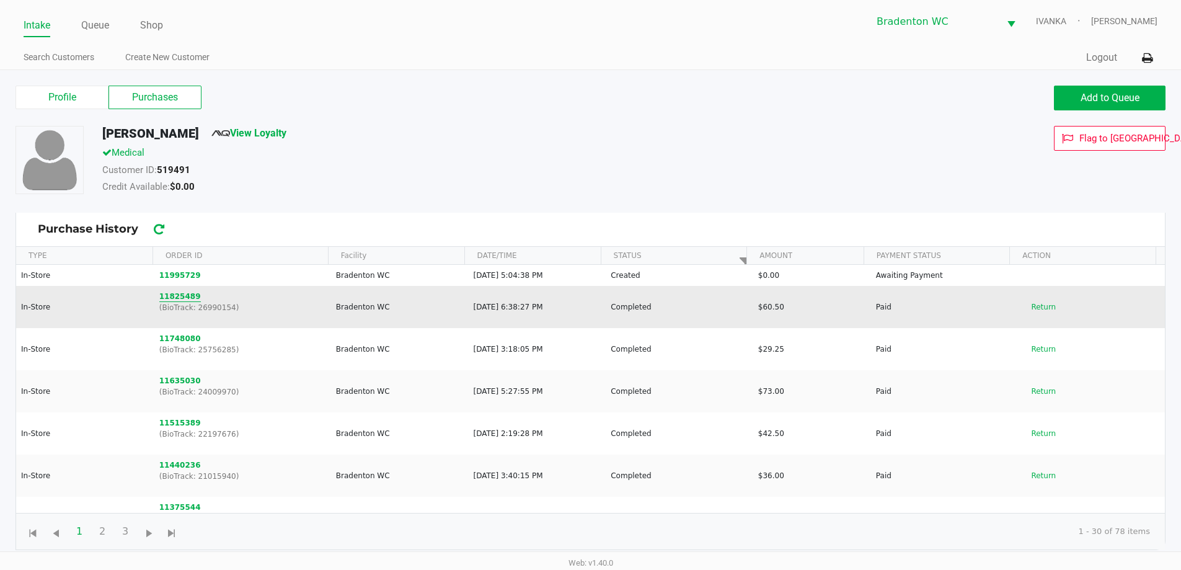
click at [186, 300] on button "11825489" at bounding box center [180, 296] width 42 height 11
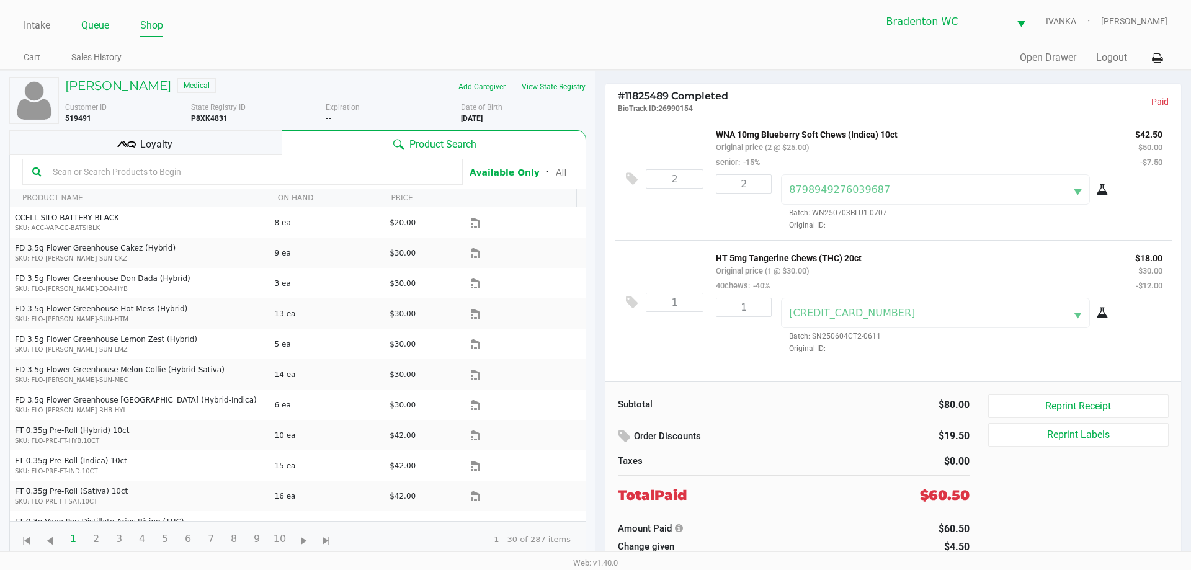
click at [98, 24] on link "Queue" at bounding box center [95, 25] width 28 height 17
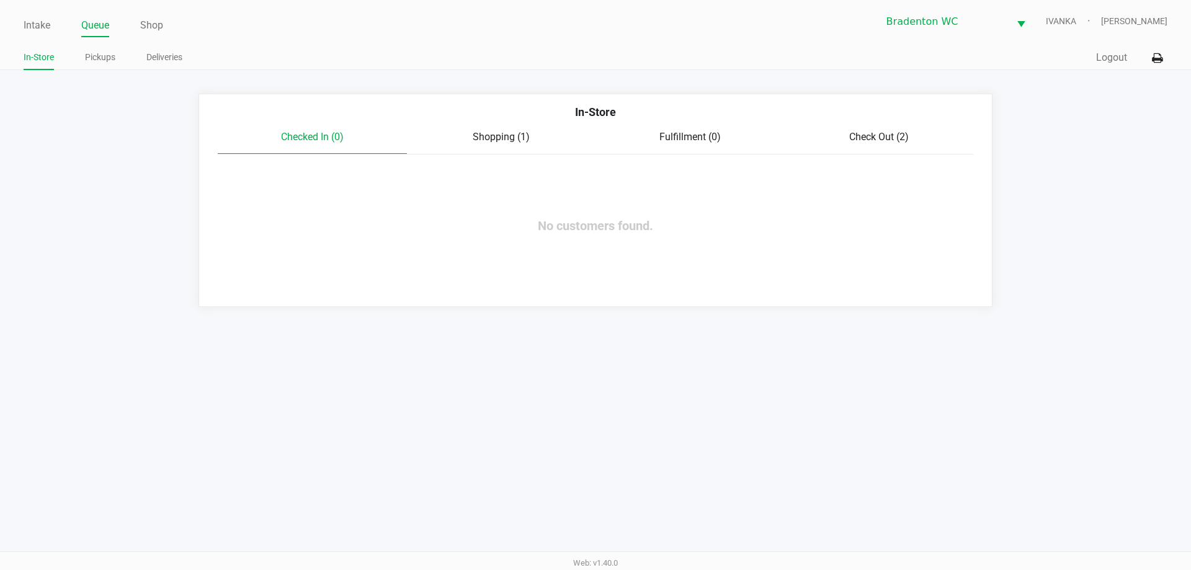
click at [484, 135] on span "Shopping (1)" at bounding box center [500, 137] width 57 height 12
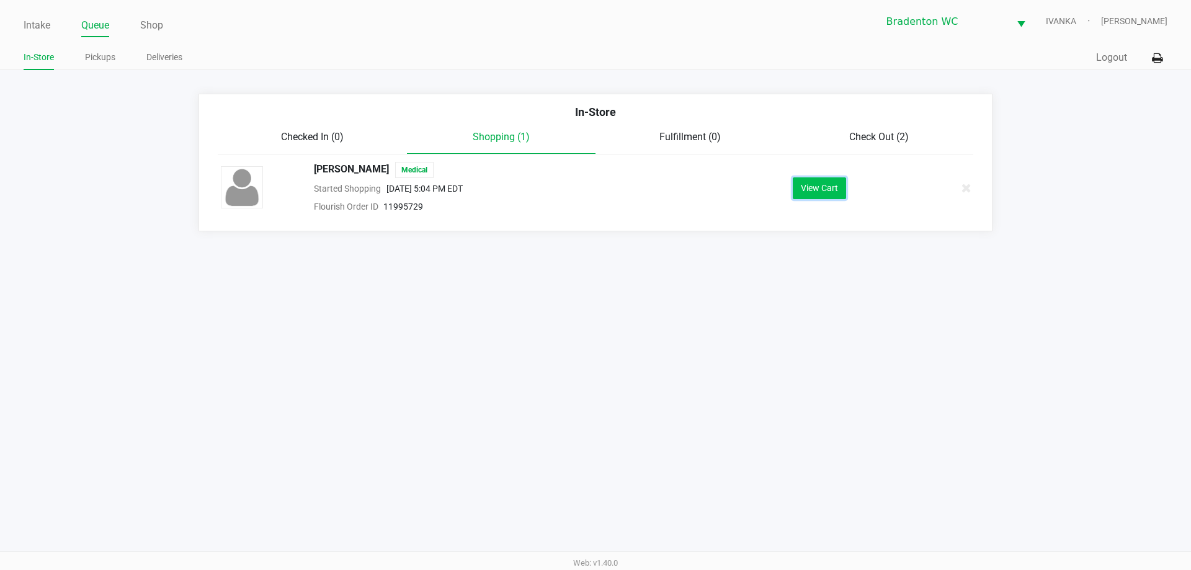
click at [840, 186] on button "View Cart" at bounding box center [818, 188] width 53 height 22
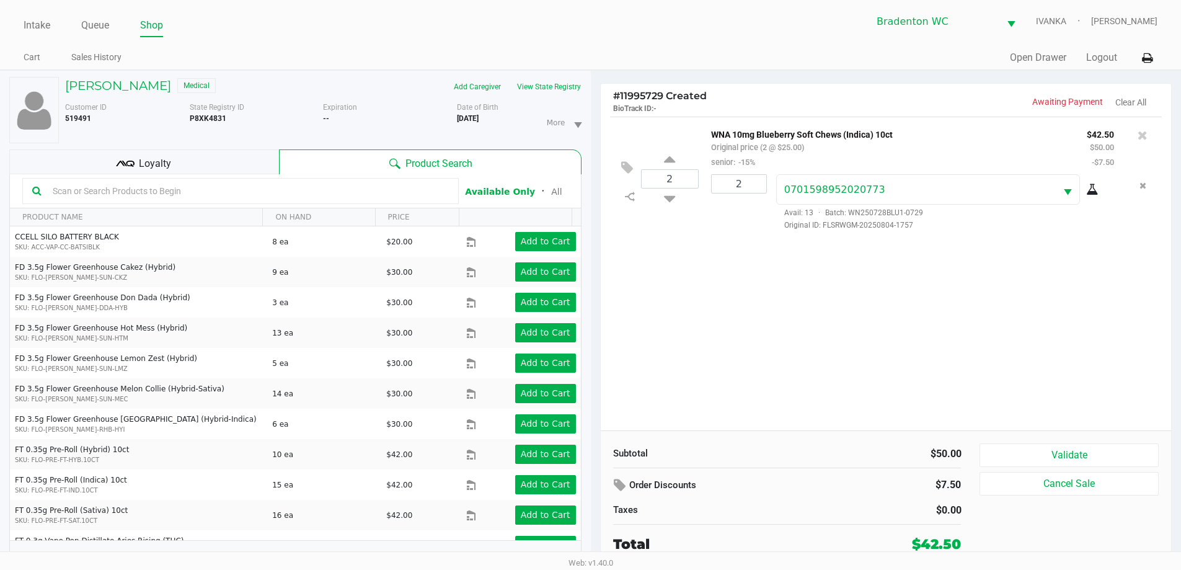
scroll to position [13, 0]
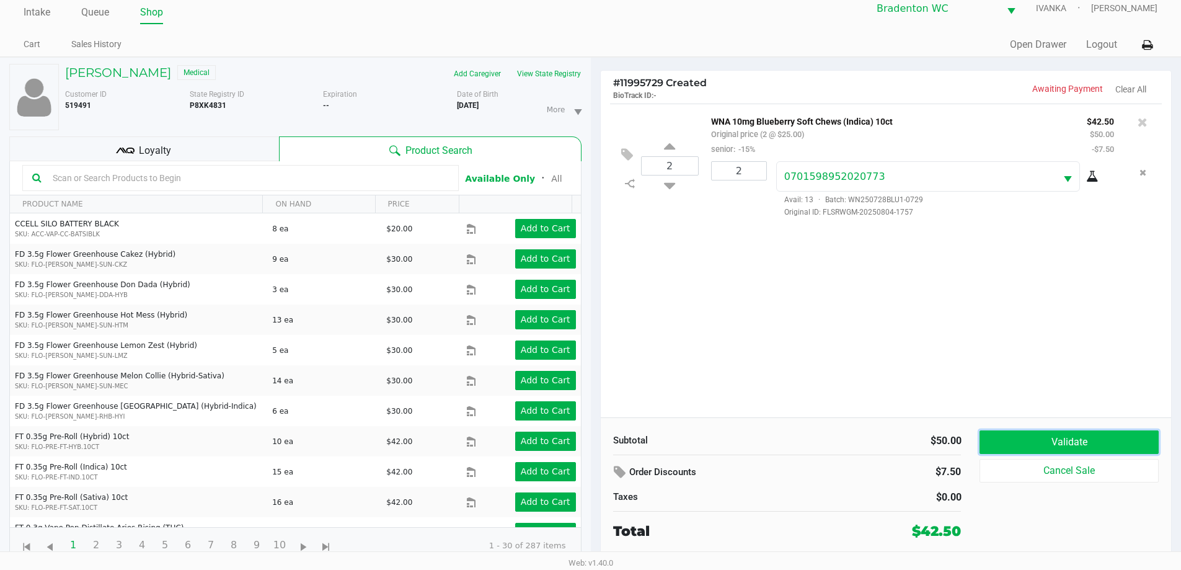
click at [1063, 440] on button "Validate" at bounding box center [1069, 442] width 179 height 24
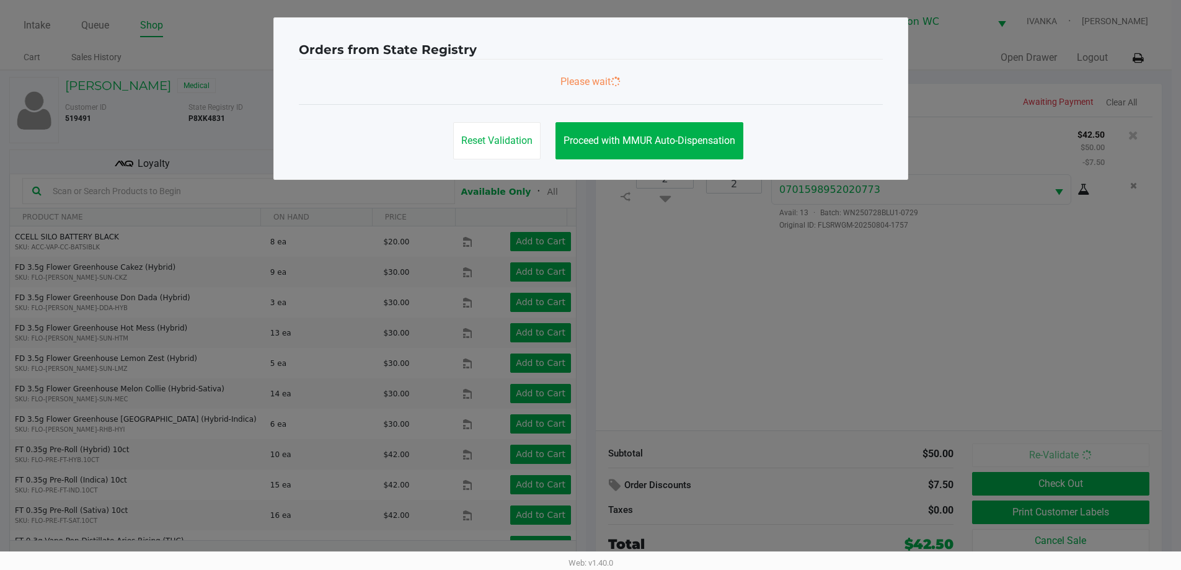
scroll to position [0, 0]
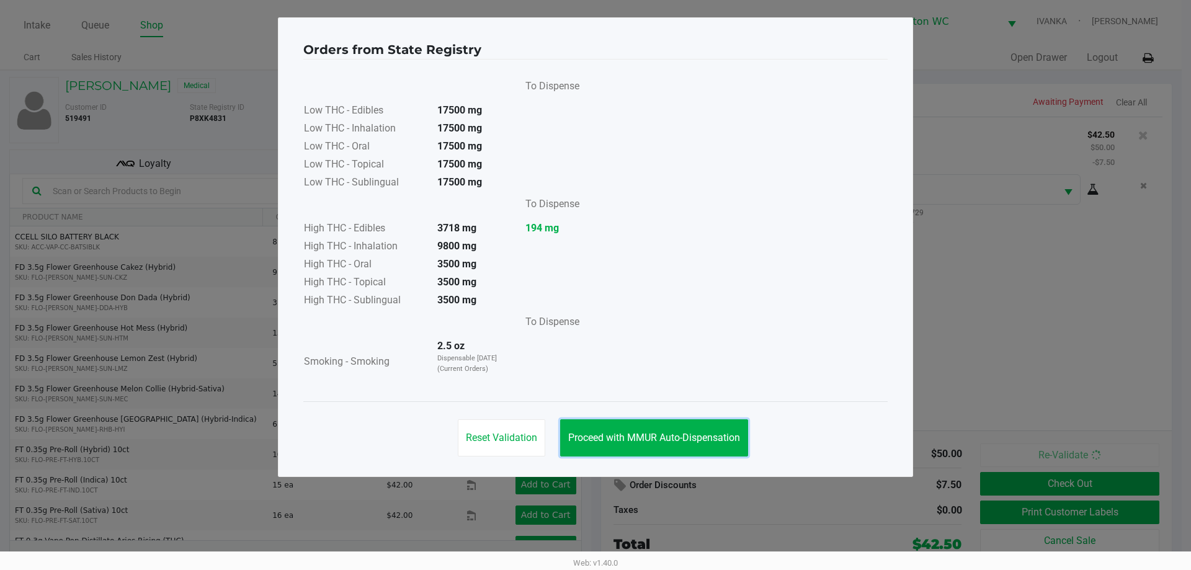
drag, startPoint x: 645, startPoint y: 448, endPoint x: 719, endPoint y: 446, distance: 73.2
click at [646, 448] on button "Proceed with MMUR Auto-Dispensation" at bounding box center [654, 437] width 188 height 37
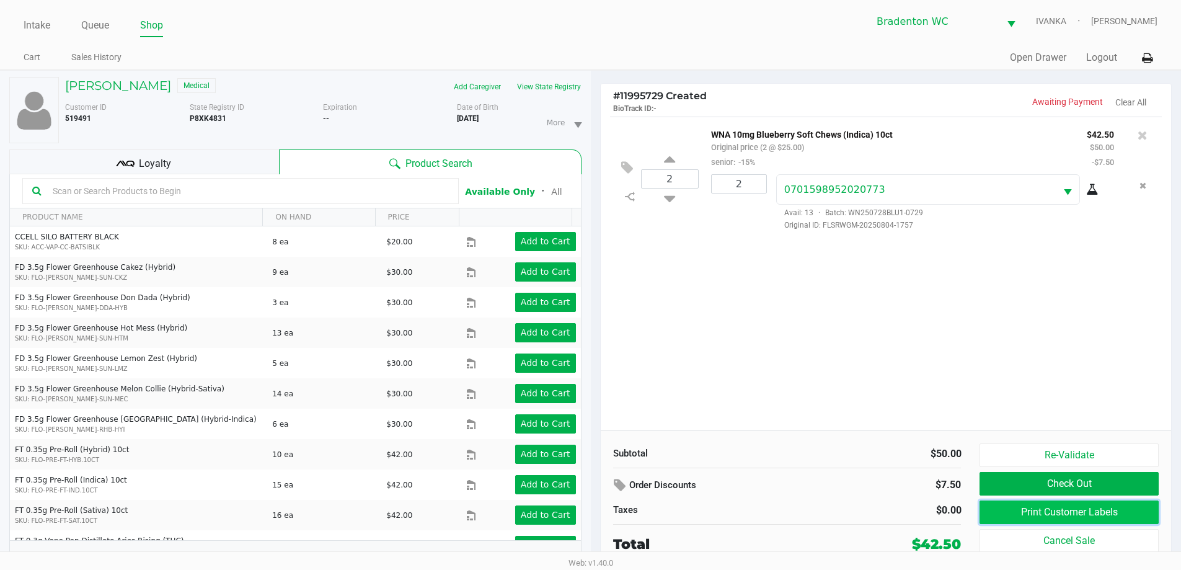
click at [1047, 505] on button "Print Customer Labels" at bounding box center [1069, 512] width 179 height 24
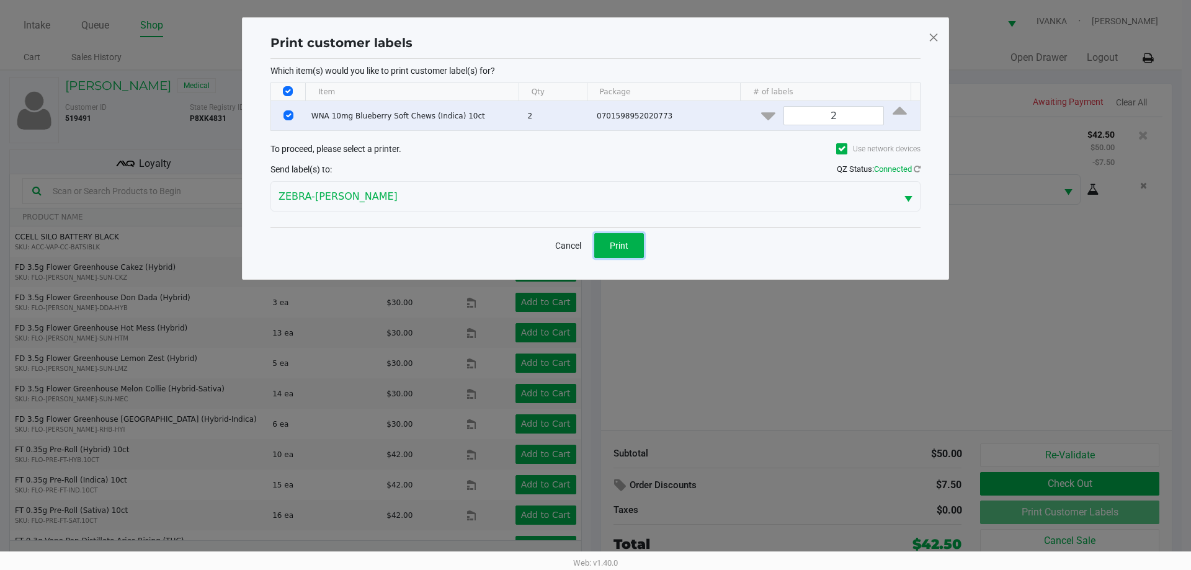
click at [633, 244] on button "Print" at bounding box center [619, 245] width 50 height 25
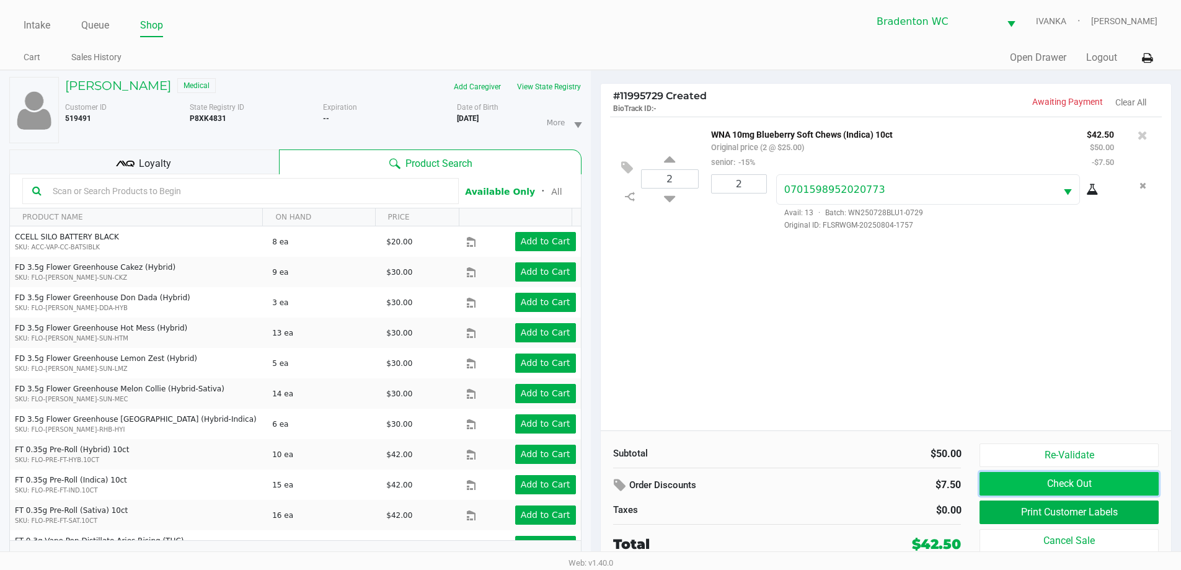
click at [1086, 489] on button "Check Out" at bounding box center [1069, 484] width 179 height 24
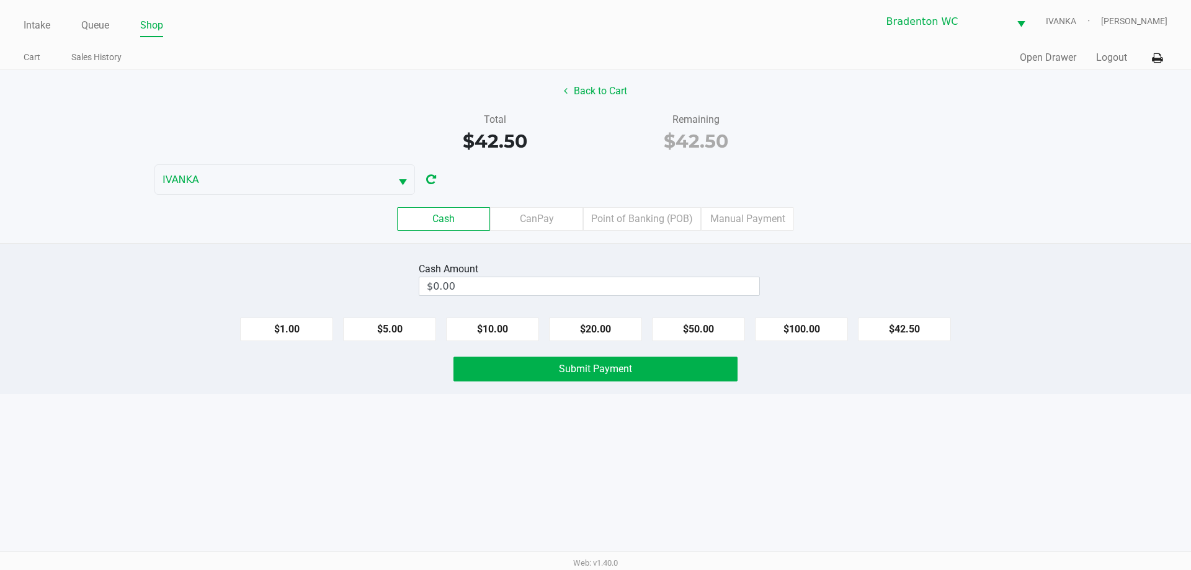
click at [650, 211] on label "Point of Banking (POB)" at bounding box center [642, 219] width 118 height 24
click at [0, 0] on 7 "Point of Banking (POB)" at bounding box center [0, 0] width 0 height 0
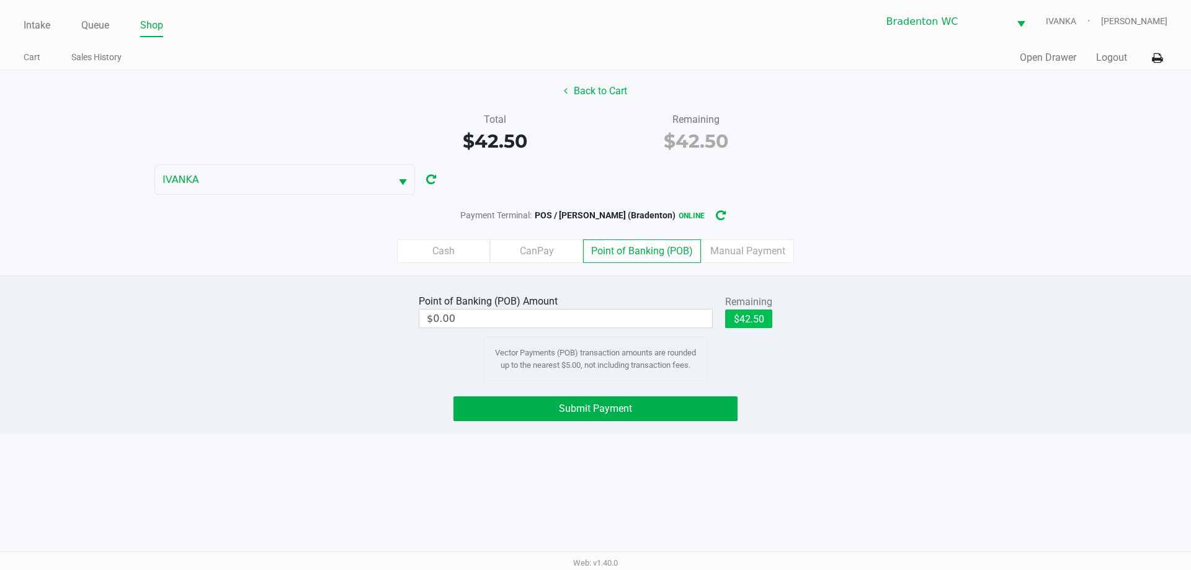
click at [760, 324] on button "$42.50" at bounding box center [748, 318] width 47 height 19
type input "$42.50"
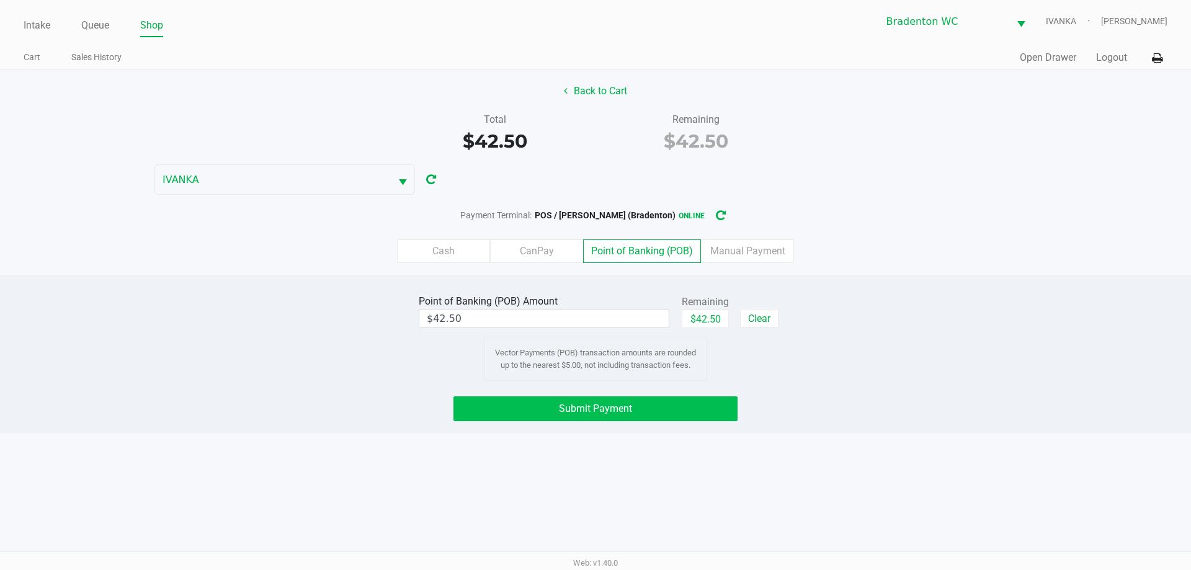
click at [671, 407] on button "Submit Payment" at bounding box center [595, 408] width 284 height 25
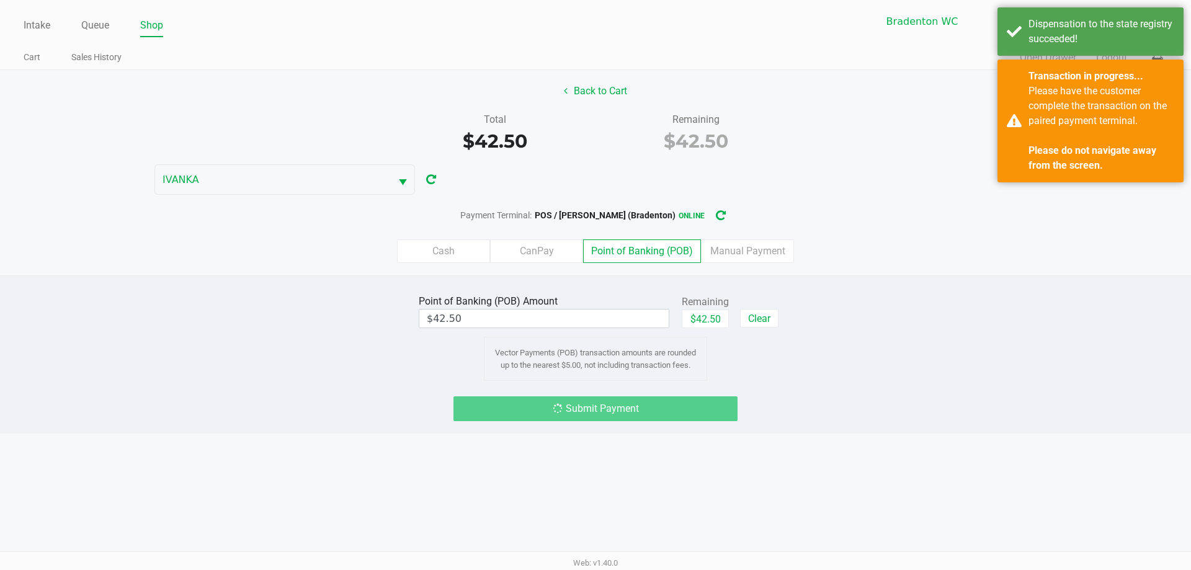
click at [1052, 128] on div "Please have the customer complete the transaction on the paired payment termina…" at bounding box center [1101, 128] width 146 height 89
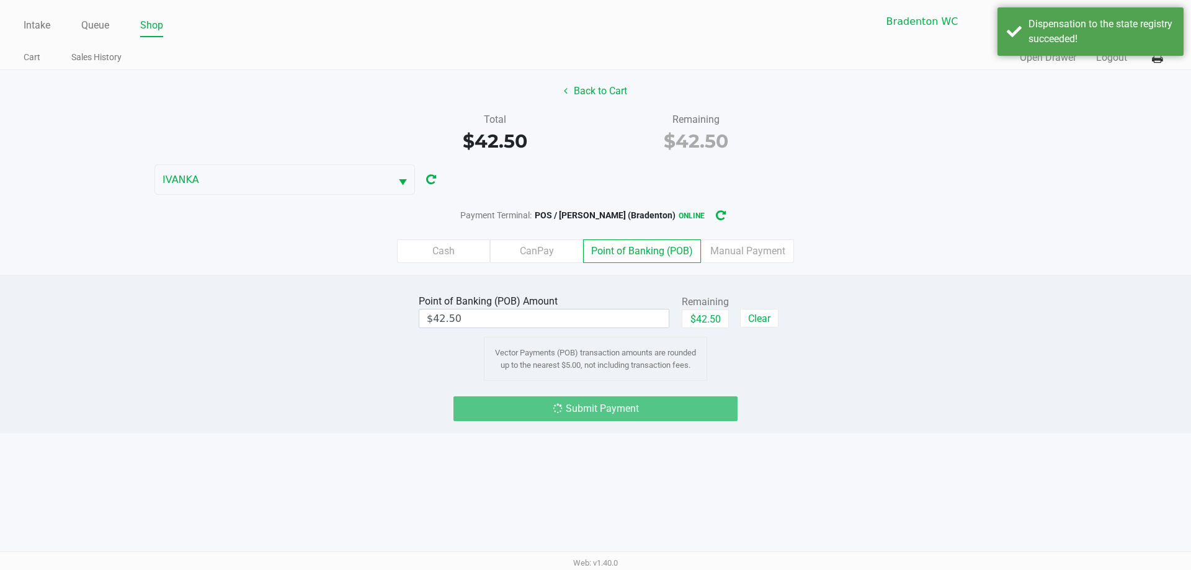
click at [1047, 26] on div "Dispensation to the state registry succeeded!" at bounding box center [1101, 32] width 146 height 30
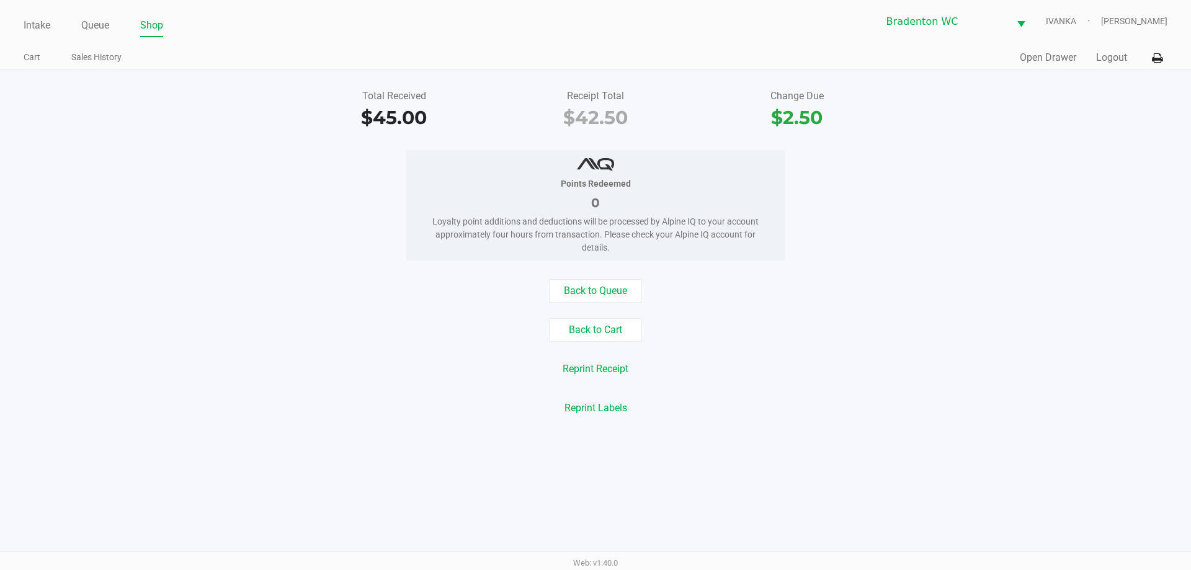
click at [602, 291] on button "Back to Queue" at bounding box center [595, 291] width 93 height 24
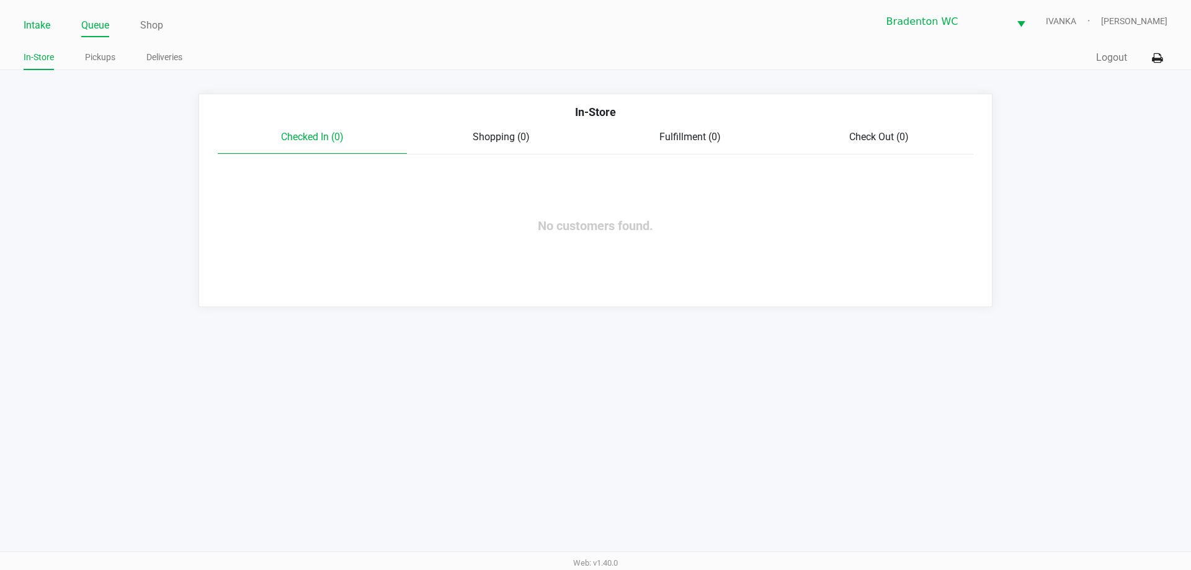
click at [42, 26] on link "Intake" at bounding box center [37, 25] width 27 height 17
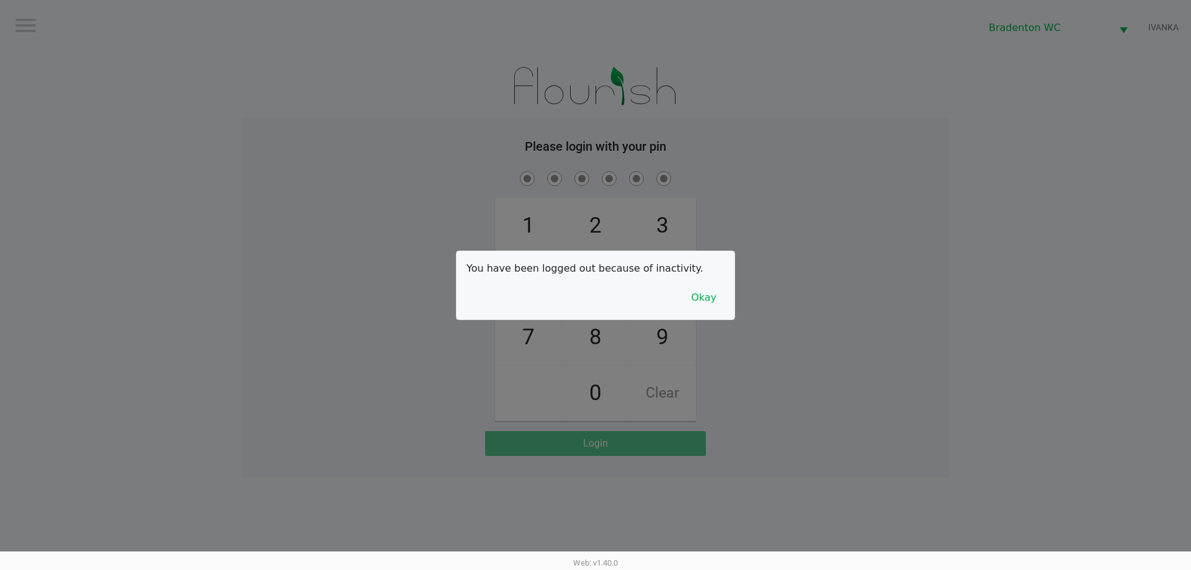
click at [709, 303] on button "Okay" at bounding box center [704, 298] width 42 height 24
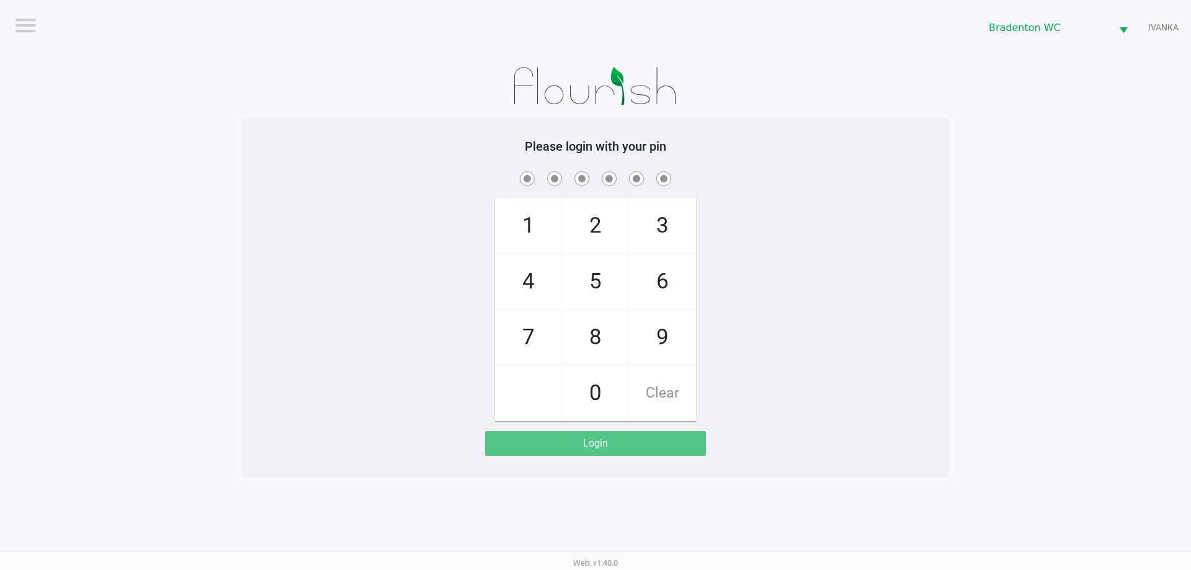
click at [593, 267] on span "5" at bounding box center [595, 281] width 66 height 55
checkbox input "true"
click at [605, 228] on span "2" at bounding box center [595, 225] width 66 height 55
checkbox input "true"
click at [522, 215] on span "1" at bounding box center [528, 225] width 66 height 55
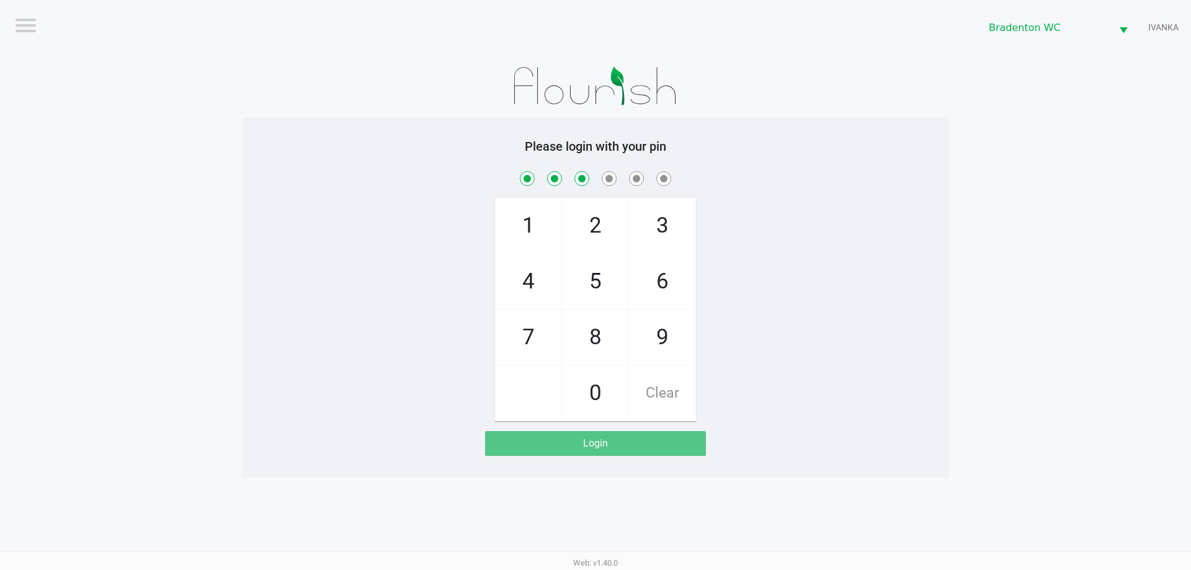
checkbox input "true"
click at [523, 314] on span "7" at bounding box center [528, 337] width 66 height 55
checkbox input "true"
click at [647, 342] on span "9" at bounding box center [662, 337] width 66 height 55
checkbox input "true"
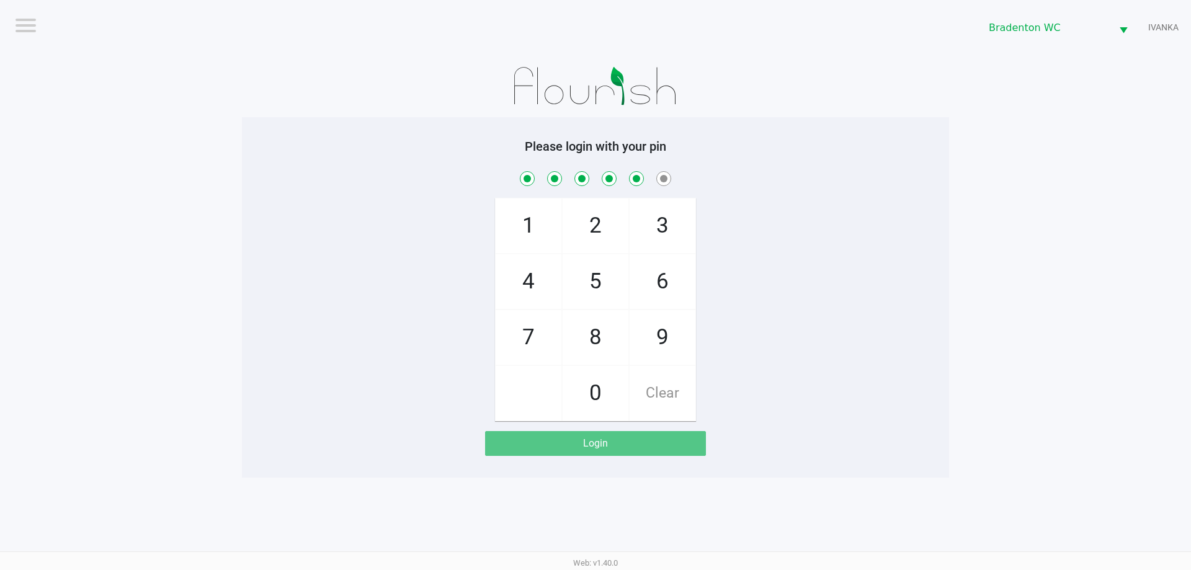
click at [670, 236] on span "3" at bounding box center [662, 225] width 66 height 55
checkbox input "true"
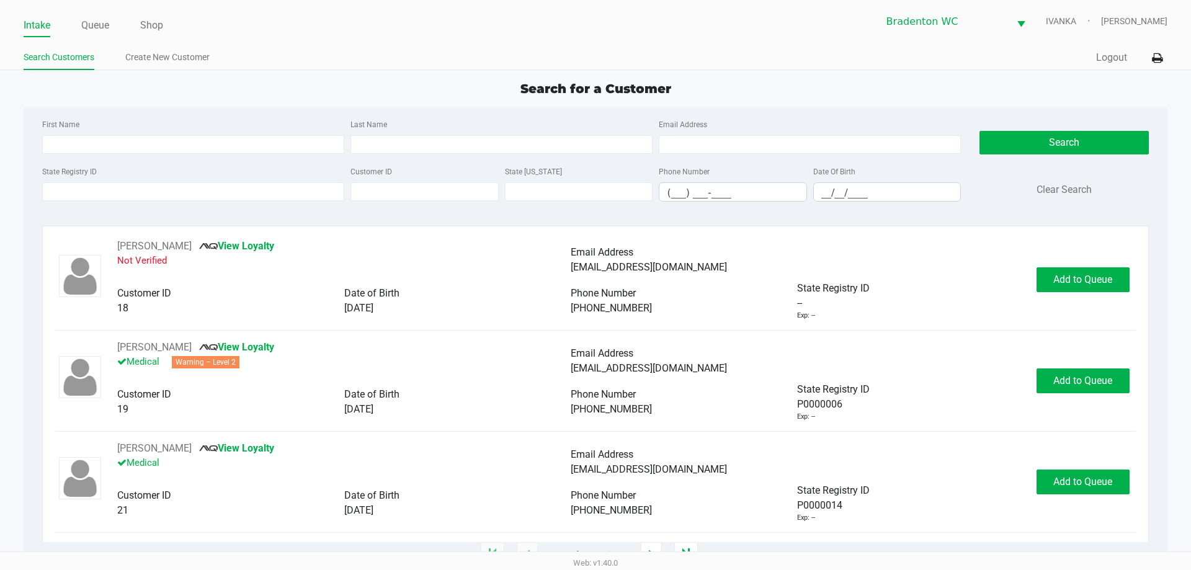
type input "ERIC"
type input "BORGES"
type input "11/01/1994"
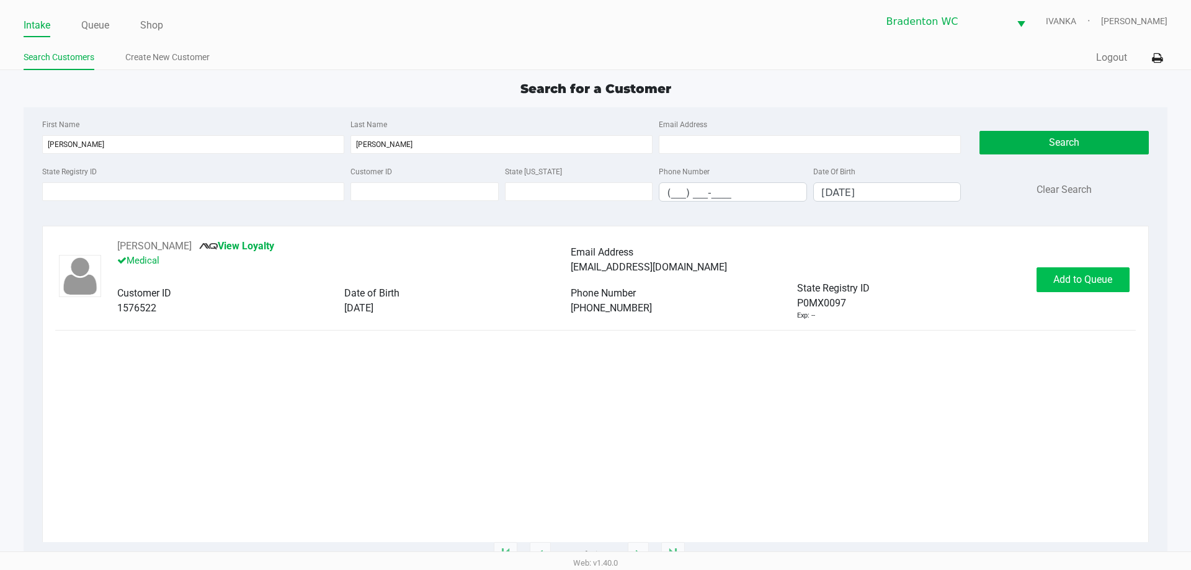
click at [1102, 282] on span "Add to Queue" at bounding box center [1082, 279] width 59 height 12
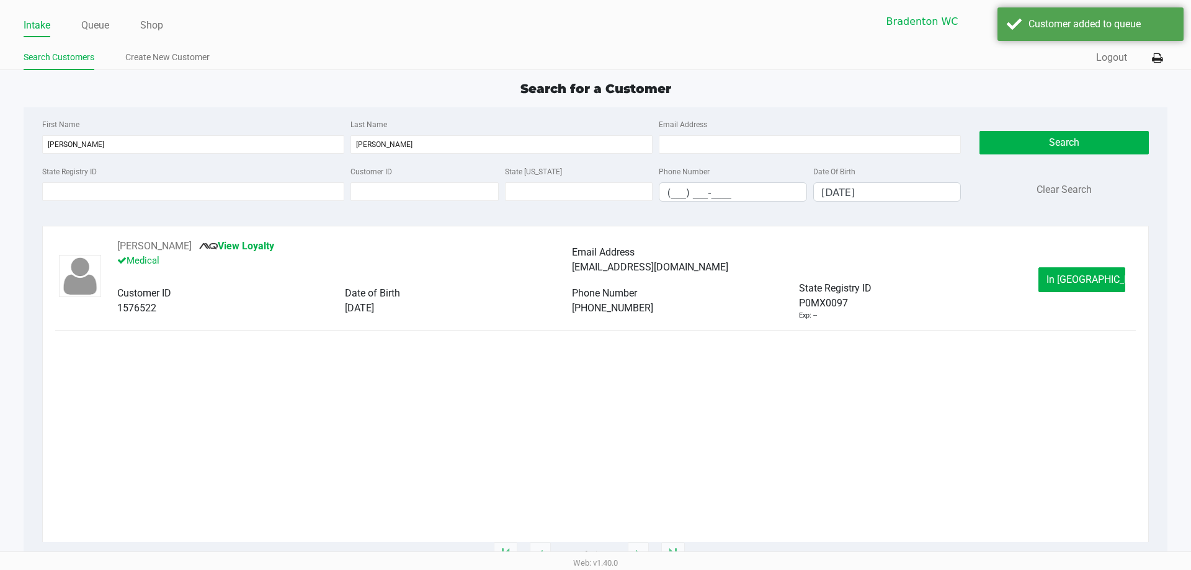
click at [1091, 277] on span "In Queue" at bounding box center [1098, 279] width 104 height 12
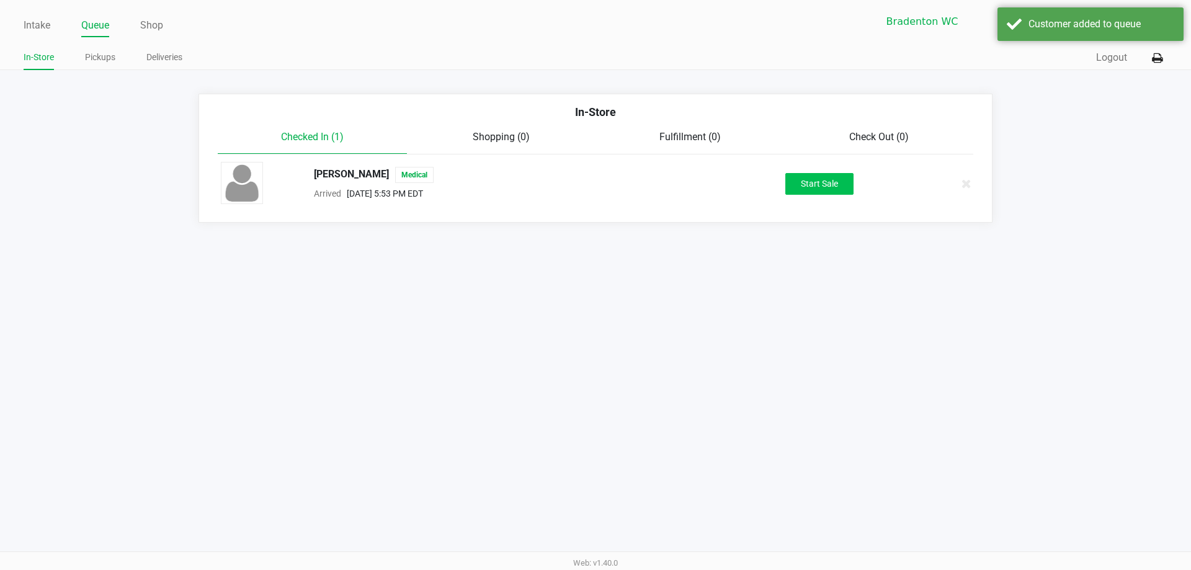
click at [835, 179] on button "Start Sale" at bounding box center [819, 184] width 68 height 22
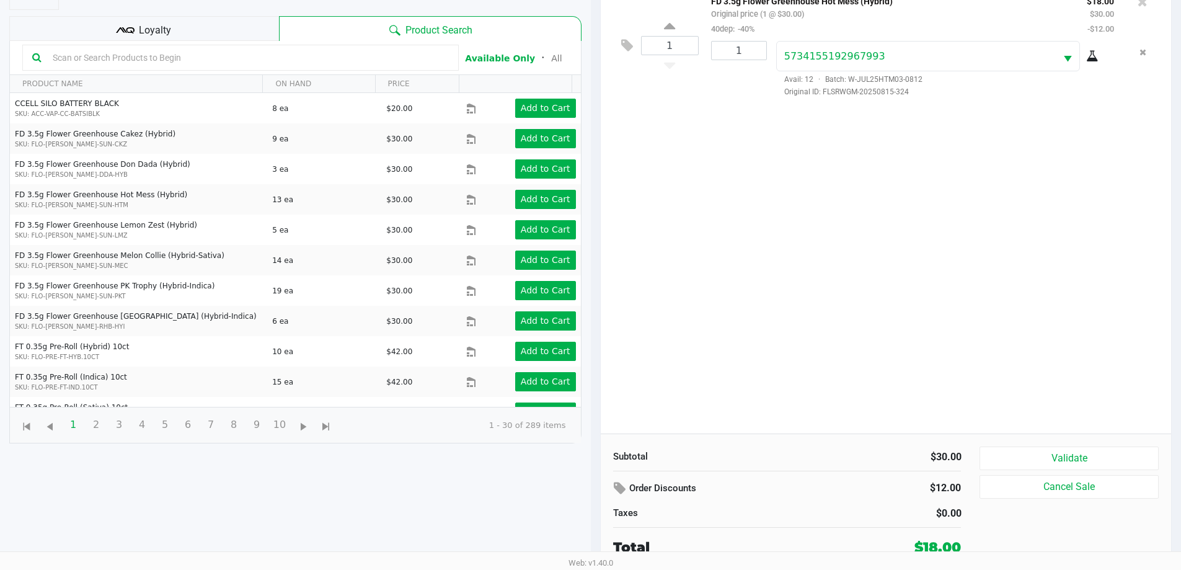
scroll to position [134, 0]
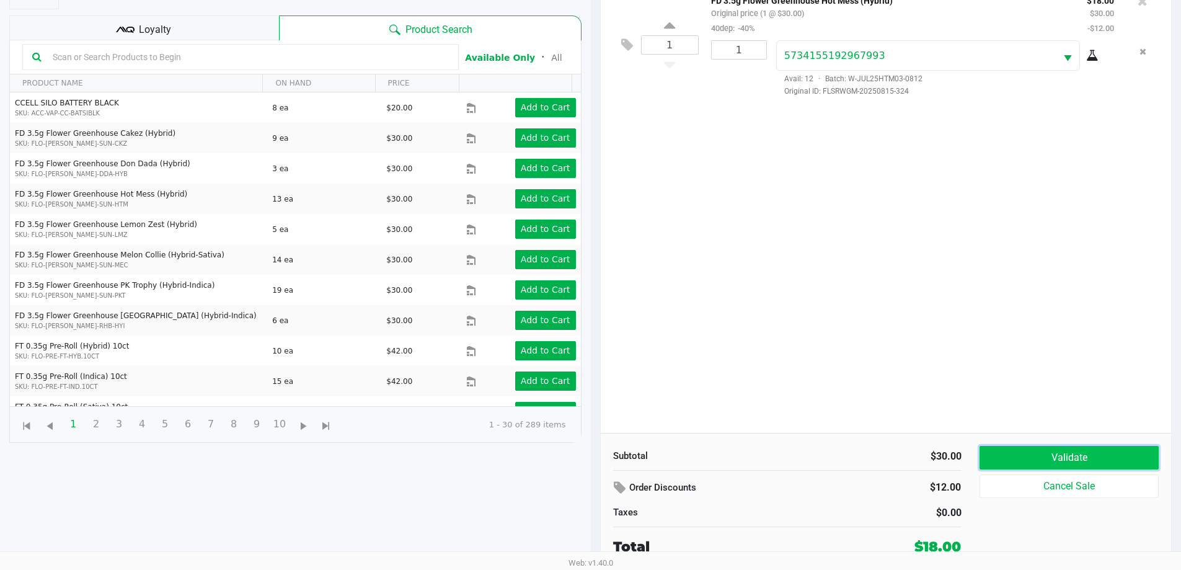
click at [1077, 464] on button "Validate" at bounding box center [1069, 458] width 179 height 24
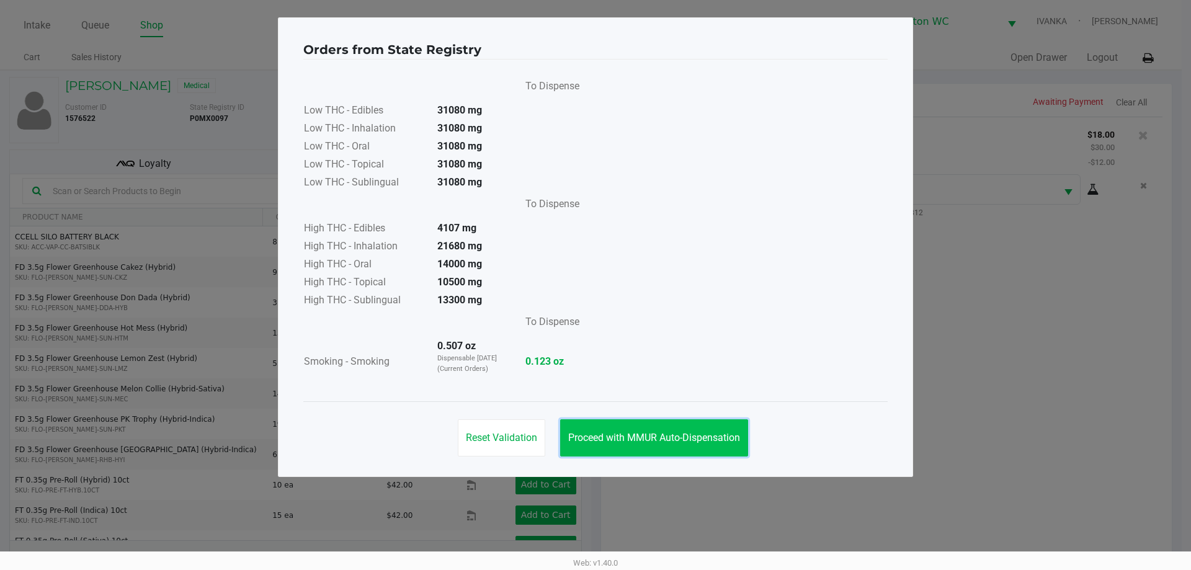
click at [674, 428] on button "Proceed with MMUR Auto-Dispensation" at bounding box center [654, 437] width 188 height 37
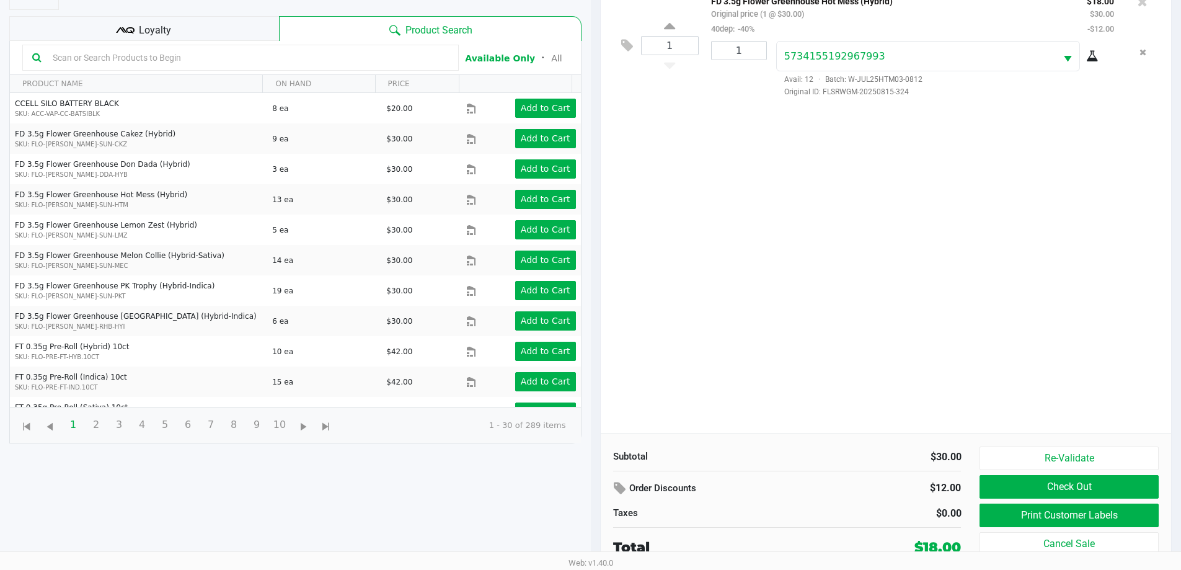
scroll to position [134, 0]
click at [1112, 510] on button "Print Customer Labels" at bounding box center [1069, 515] width 179 height 24
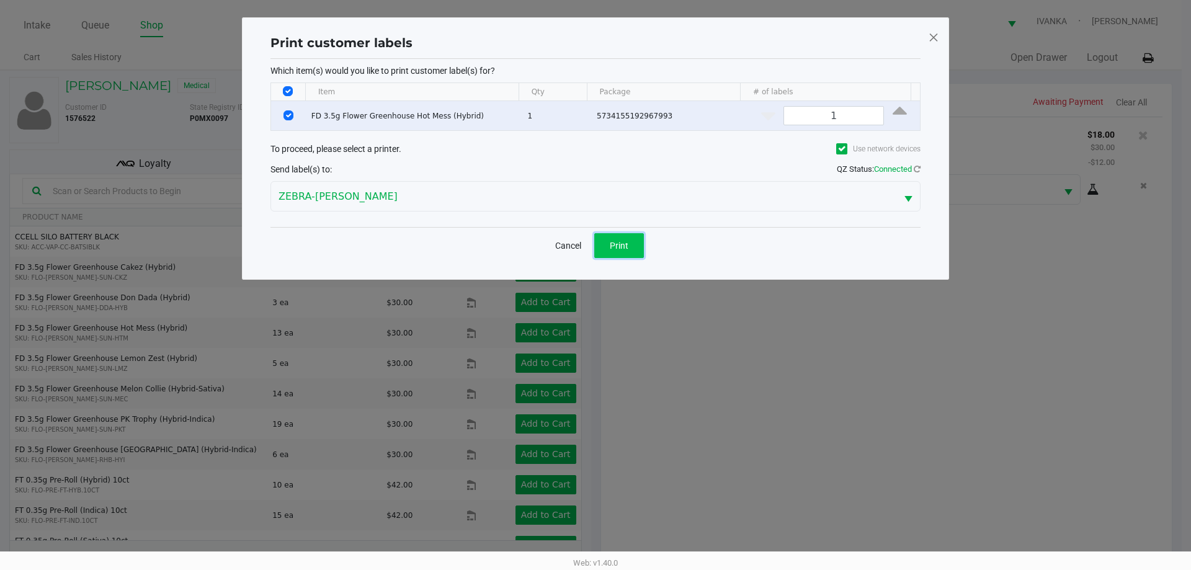
click at [614, 244] on span "Print" at bounding box center [619, 246] width 19 height 10
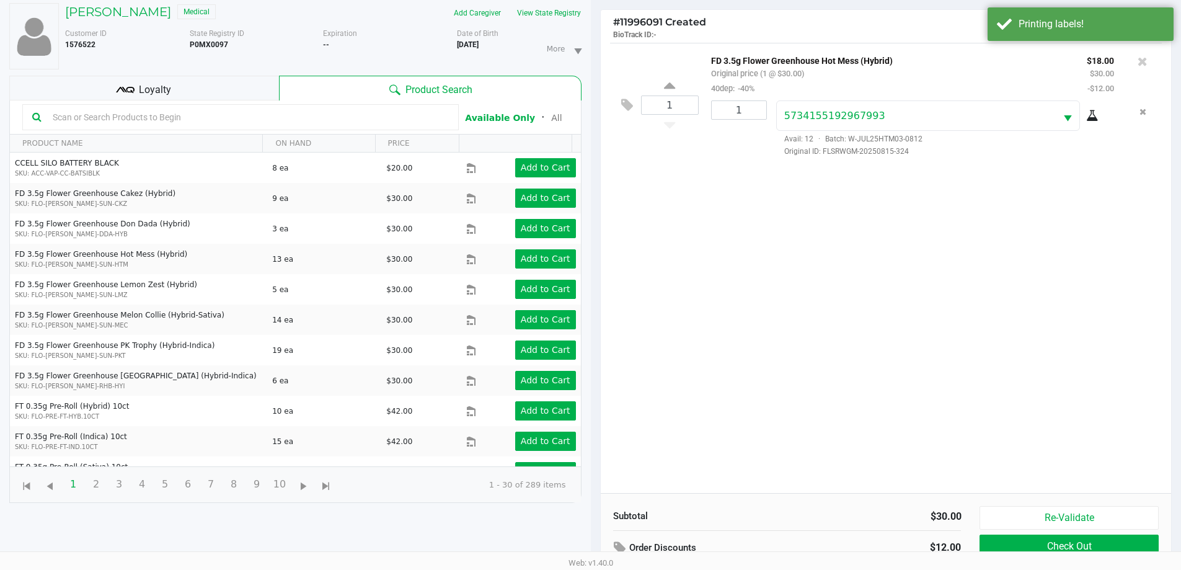
scroll to position [134, 0]
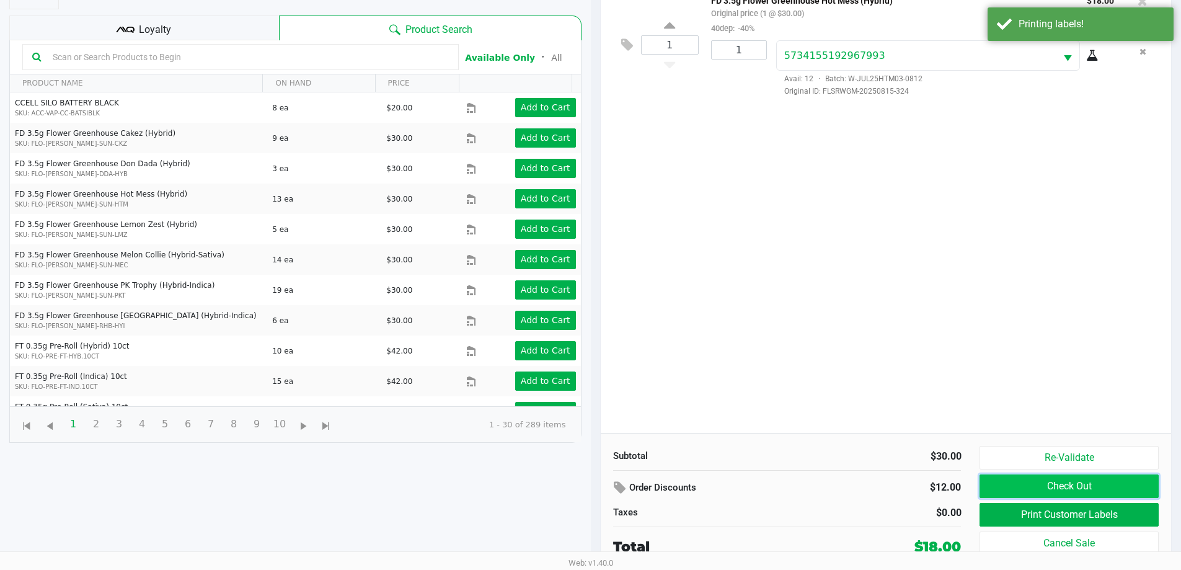
click at [1094, 479] on button "Check Out" at bounding box center [1069, 486] width 179 height 24
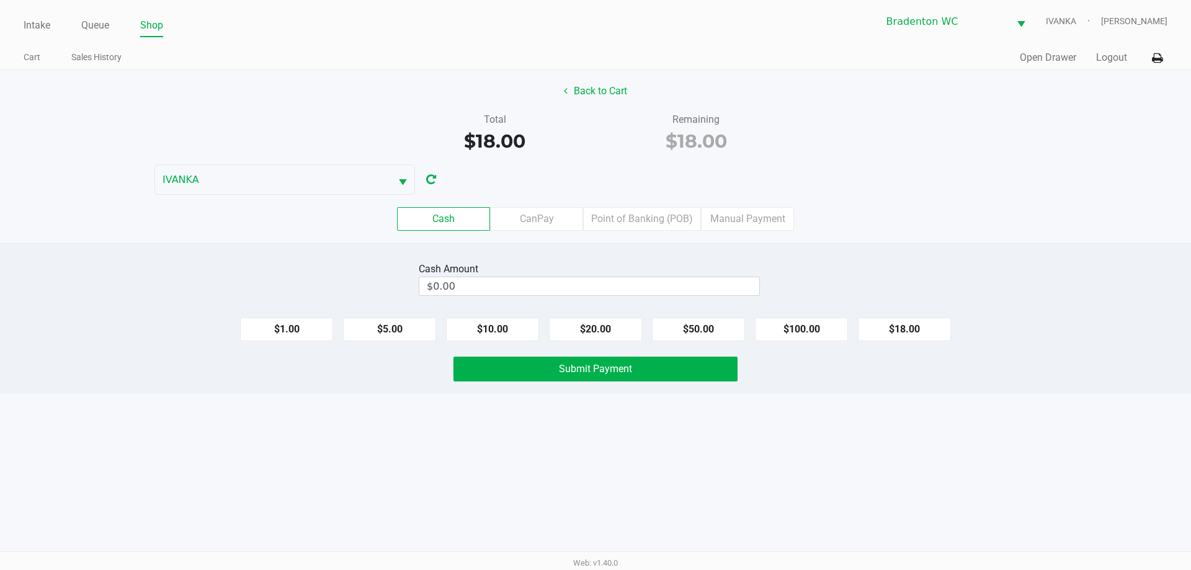
click at [572, 306] on div "Cash Amount $0.00 $1.00 $5.00 $10.00 $20.00 $50.00 $100.00 $18.00 Submit Payment" at bounding box center [595, 318] width 1191 height 151
click at [598, 289] on input "$0.00" at bounding box center [589, 286] width 340 height 18
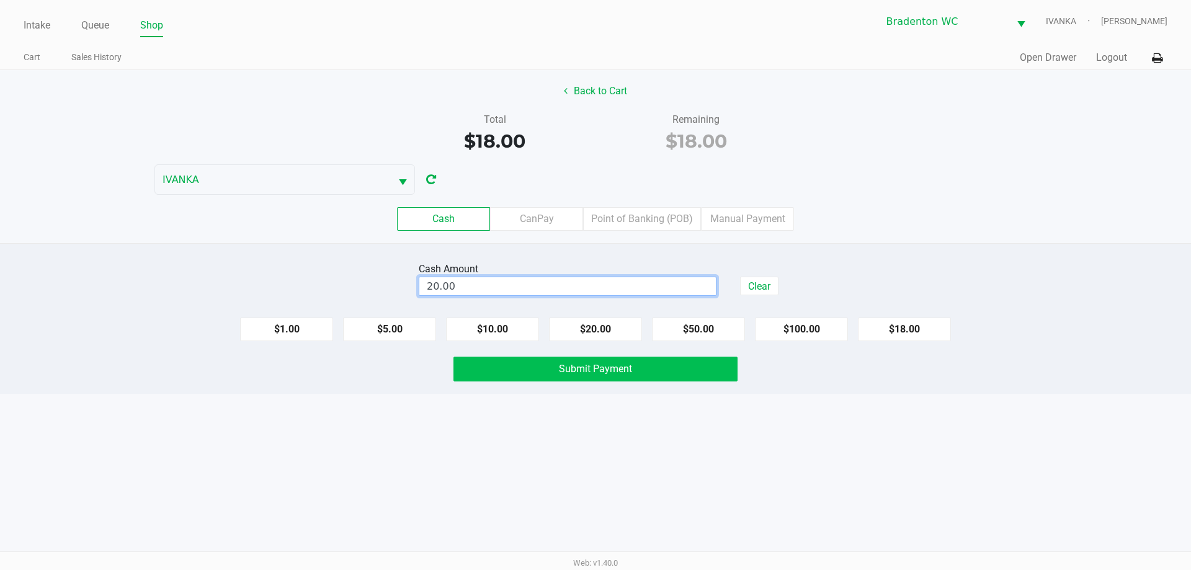
click at [626, 368] on span "Submit Payment" at bounding box center [595, 369] width 73 height 12
type input "$20.00"
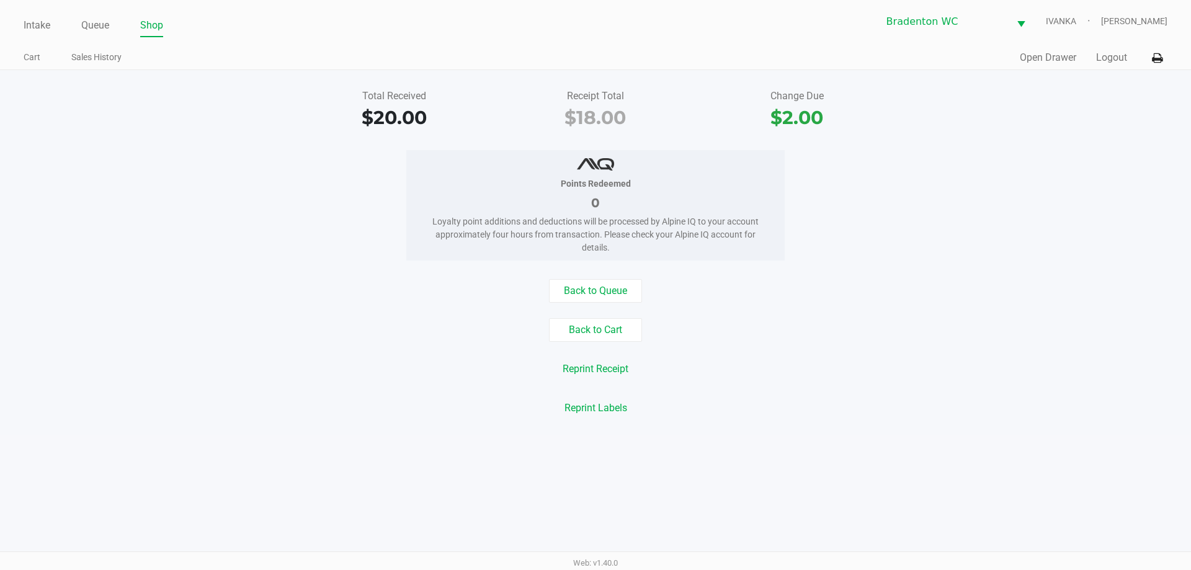
click at [598, 286] on button "Back to Queue" at bounding box center [595, 291] width 93 height 24
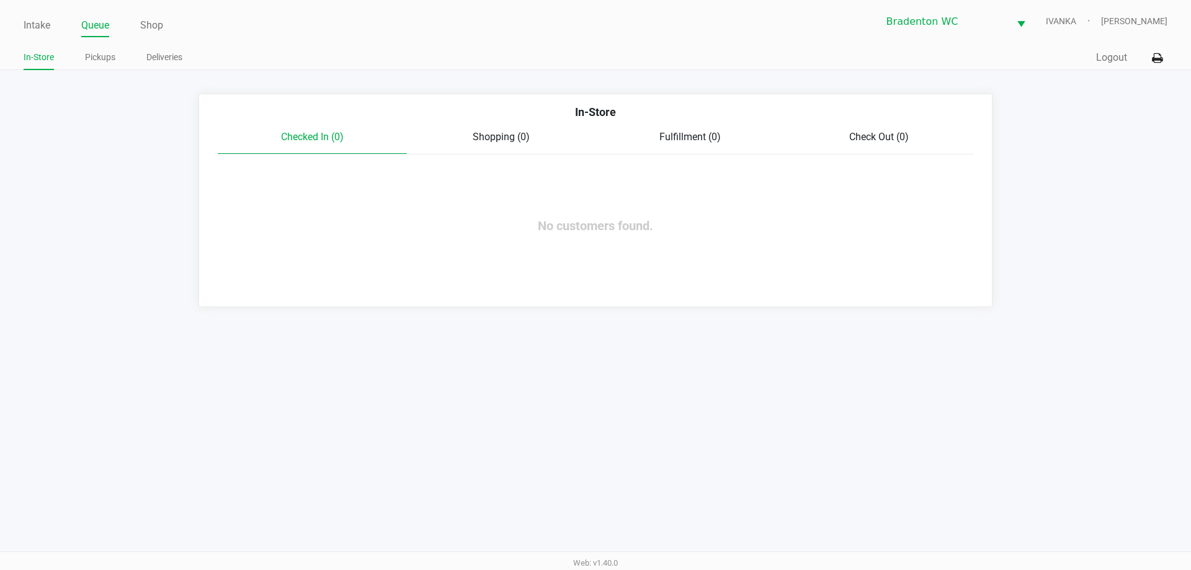
click at [40, 25] on link "Intake" at bounding box center [37, 25] width 27 height 17
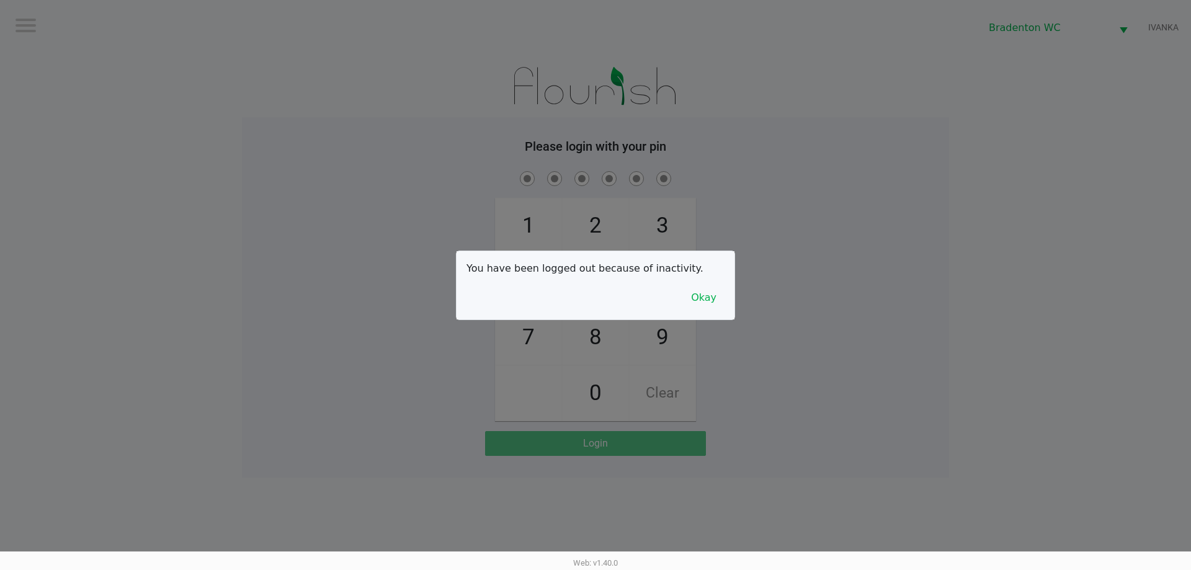
click at [700, 307] on button "Okay" at bounding box center [704, 298] width 42 height 24
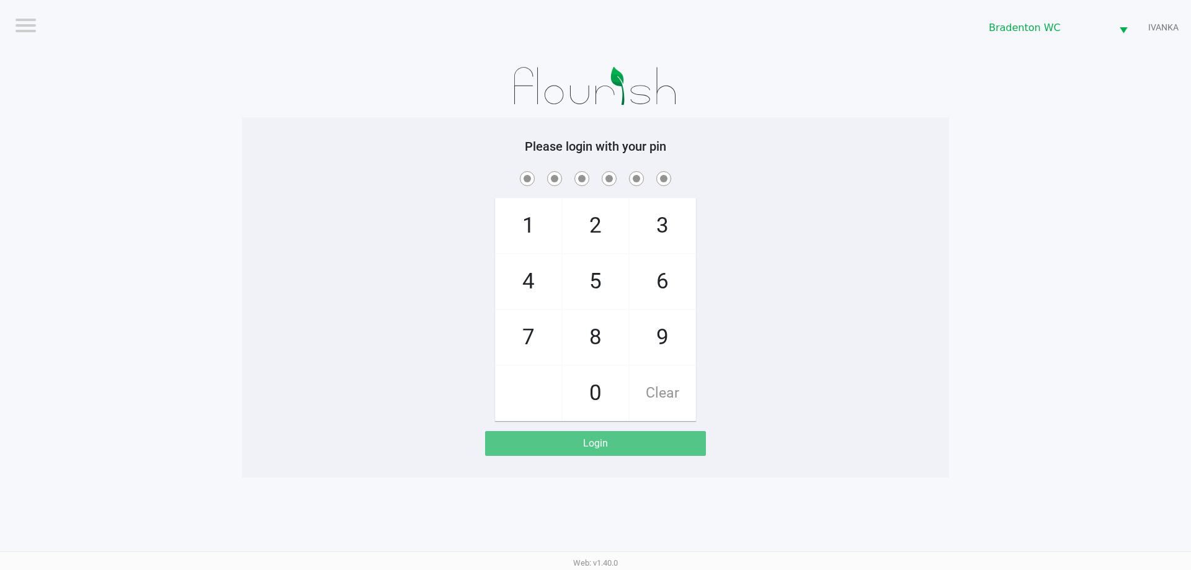
click at [611, 273] on span "5" at bounding box center [595, 281] width 66 height 55
checkbox input "true"
click at [603, 228] on span "2" at bounding box center [595, 225] width 66 height 55
checkbox input "true"
click at [536, 221] on span "1" at bounding box center [528, 225] width 66 height 55
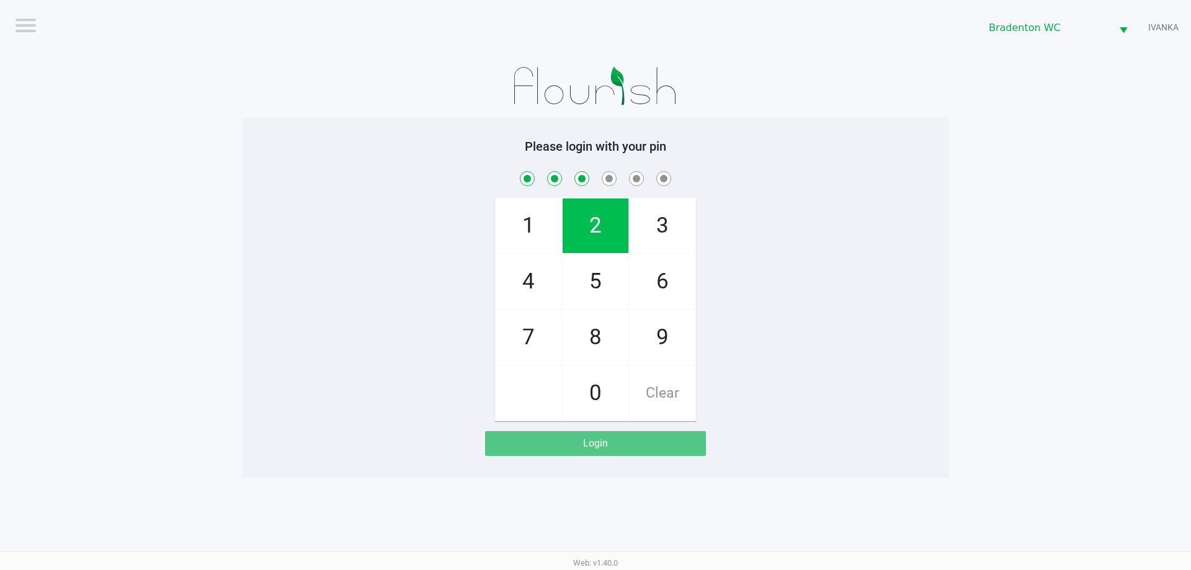
checkbox input "true"
click at [528, 325] on span "7" at bounding box center [528, 337] width 66 height 55
checkbox input "true"
click at [651, 345] on span "9" at bounding box center [662, 337] width 66 height 55
checkbox input "true"
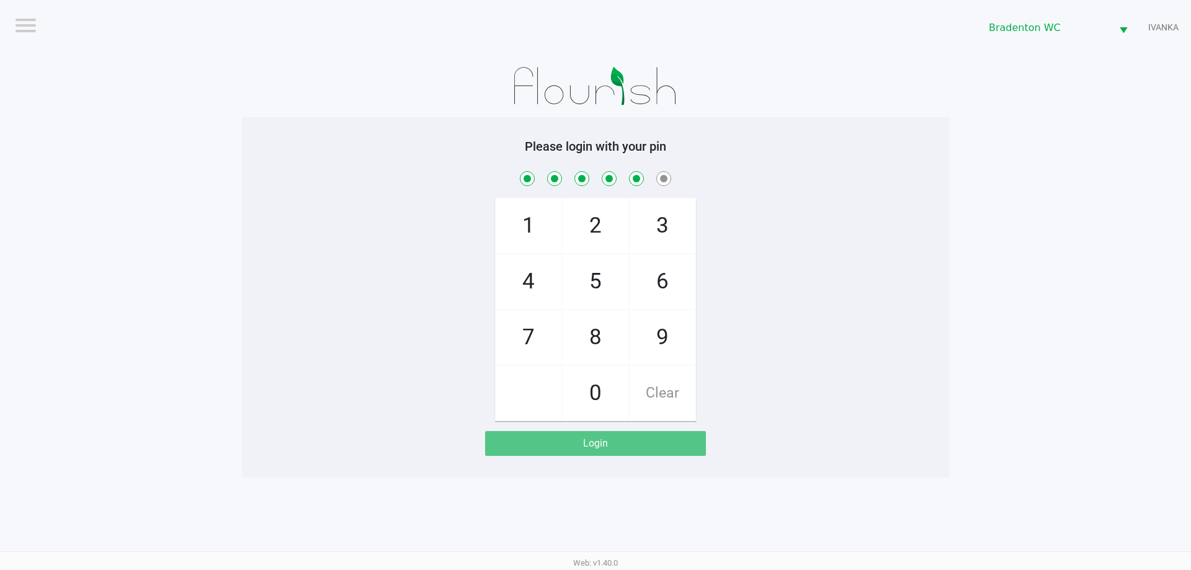
click at [683, 216] on span "3" at bounding box center [662, 225] width 66 height 55
checkbox input "true"
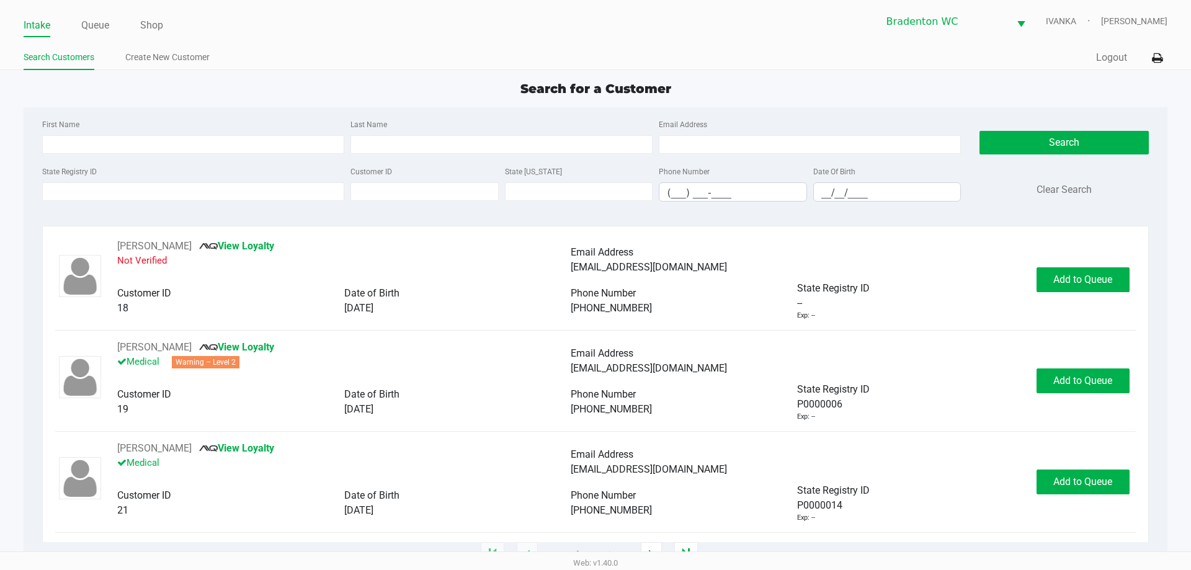
click at [446, 71] on app-point-of-sale "Intake Queue Shop Bradenton WC IVANKA Noah Katz Search Customers Create New Cus…" at bounding box center [595, 277] width 1191 height 555
click at [661, 45] on div "Intake Queue Shop Bradenton WC IVANKA Noah Katz Search Customers Create New Cus…" at bounding box center [595, 35] width 1191 height 70
click at [107, 30] on link "Queue" at bounding box center [95, 25] width 28 height 17
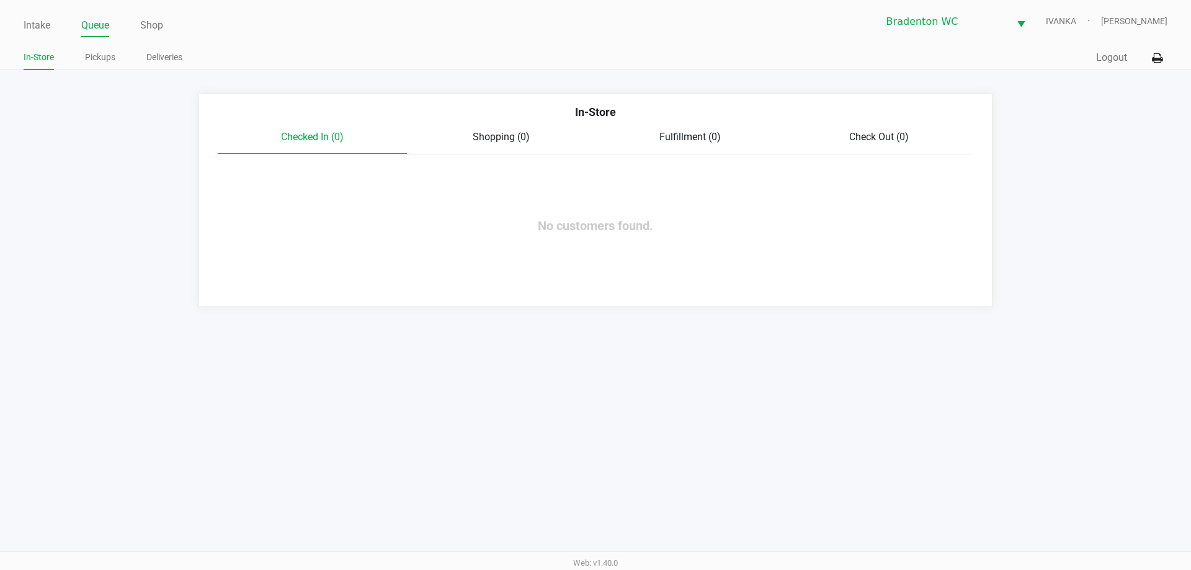
click at [98, 58] on link "Pickups" at bounding box center [100, 58] width 30 height 16
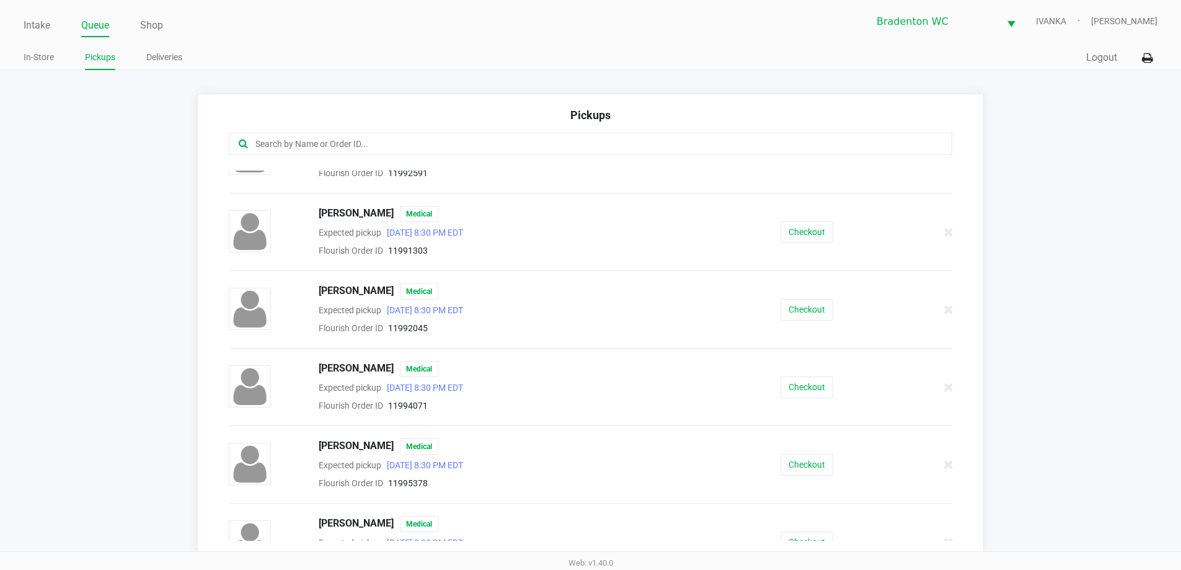
scroll to position [126, 0]
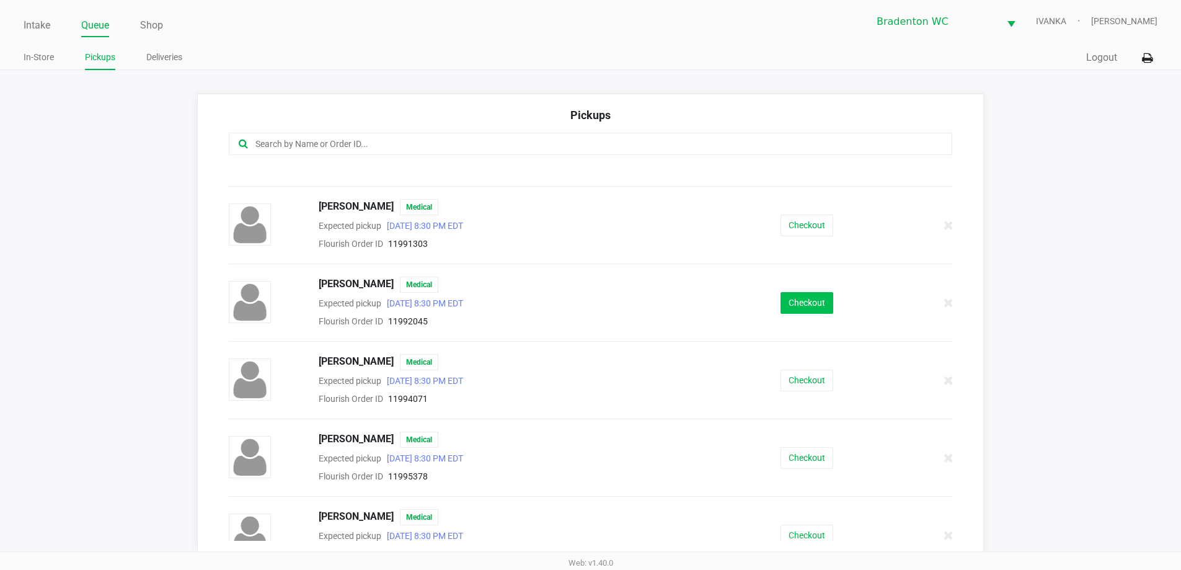
click at [810, 304] on button "Checkout" at bounding box center [807, 303] width 53 height 22
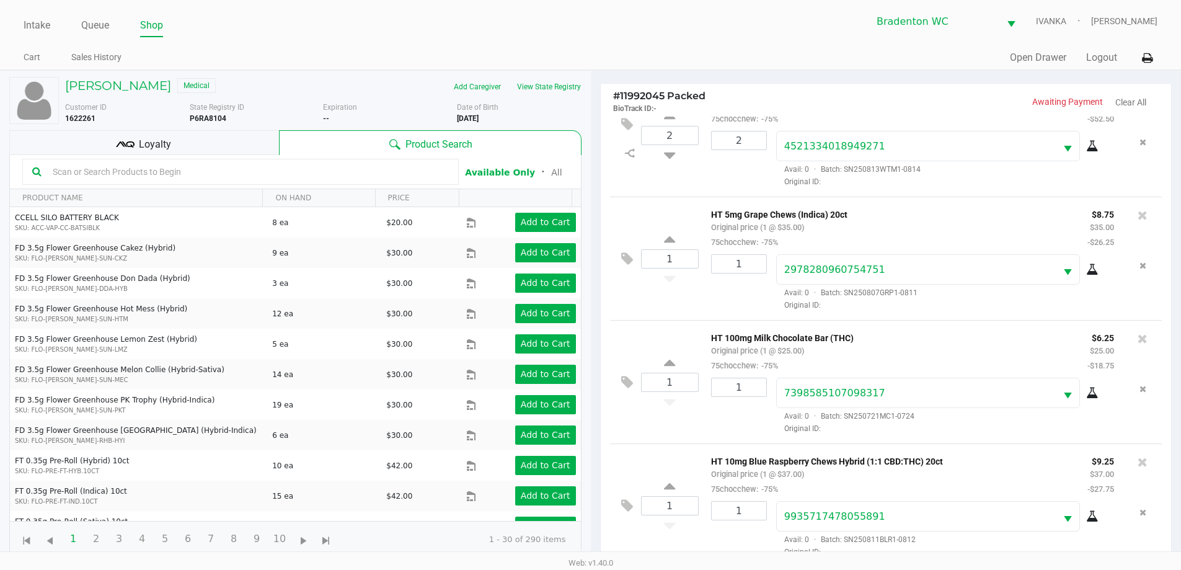
scroll to position [134, 0]
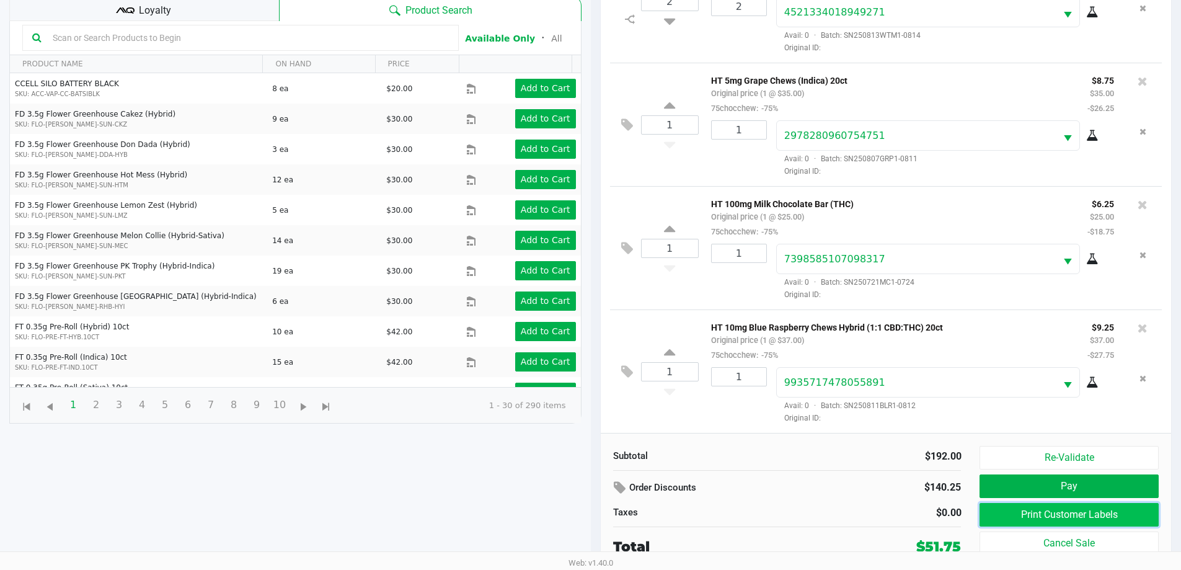
click at [1055, 520] on button "Print Customer Labels" at bounding box center [1069, 515] width 179 height 24
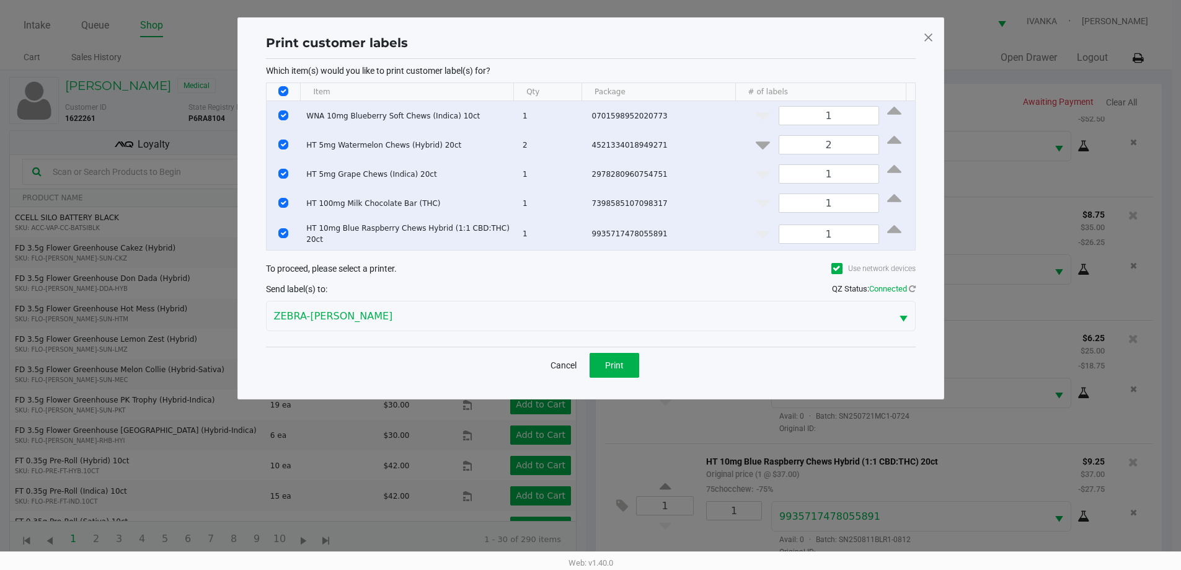
scroll to position [0, 0]
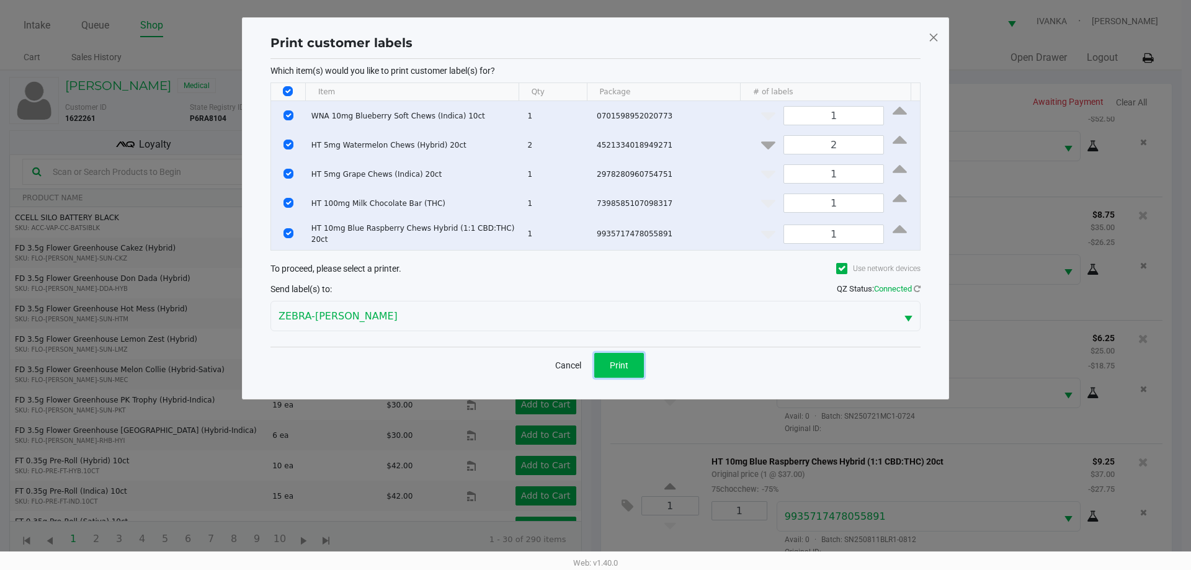
click at [614, 360] on span "Print" at bounding box center [619, 365] width 19 height 10
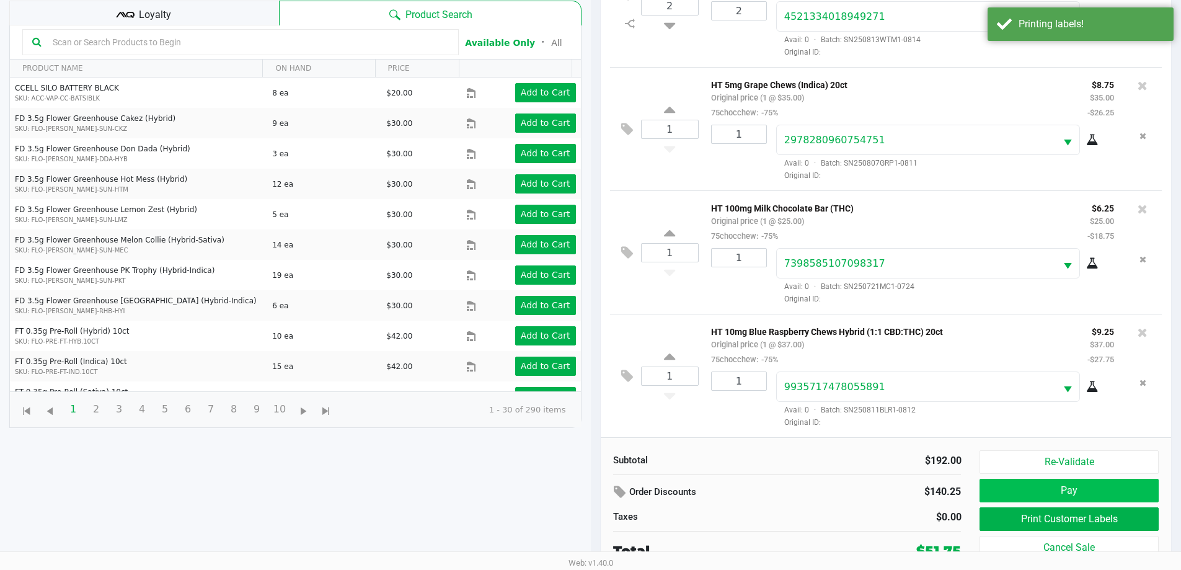
scroll to position [134, 0]
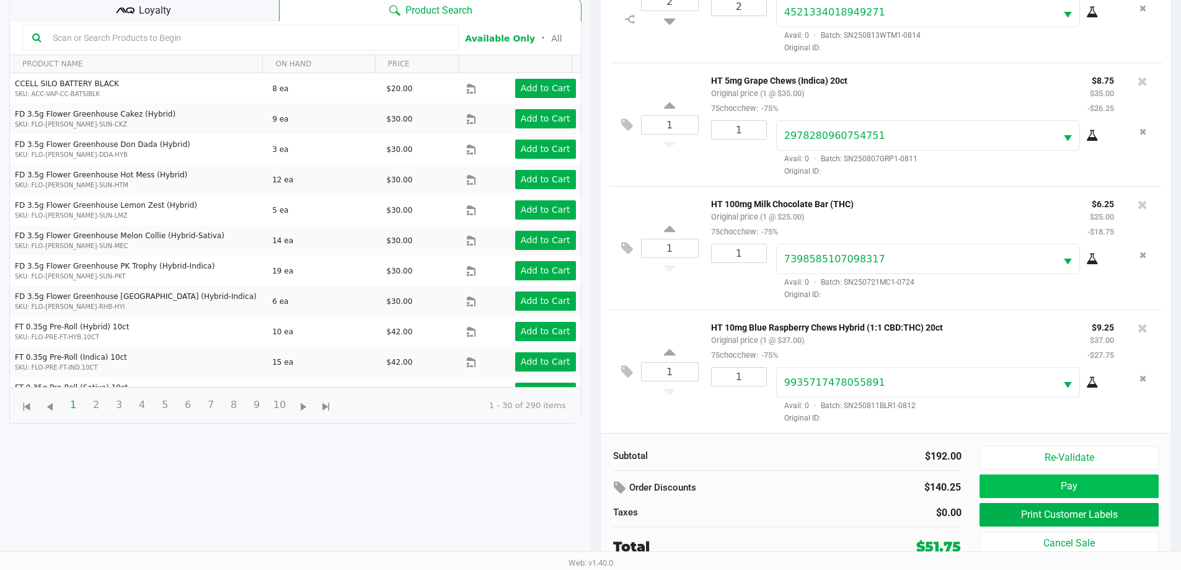
click at [1087, 497] on button "Pay" at bounding box center [1069, 486] width 179 height 24
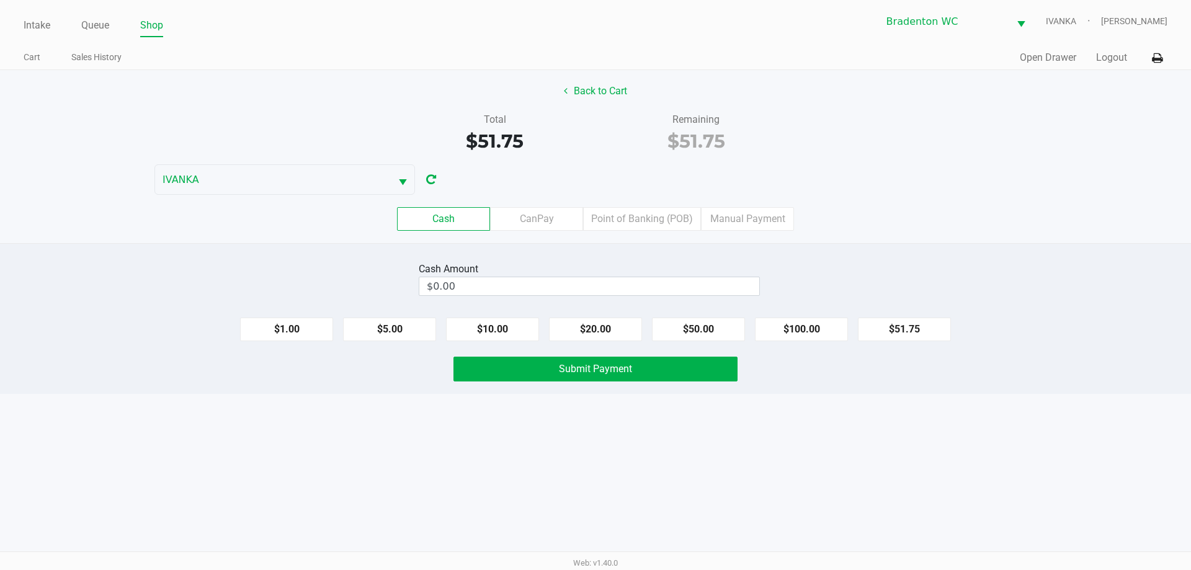
click at [645, 217] on label "Point of Banking (POB)" at bounding box center [642, 219] width 118 height 24
click at [0, 0] on 7 "Point of Banking (POB)" at bounding box center [0, 0] width 0 height 0
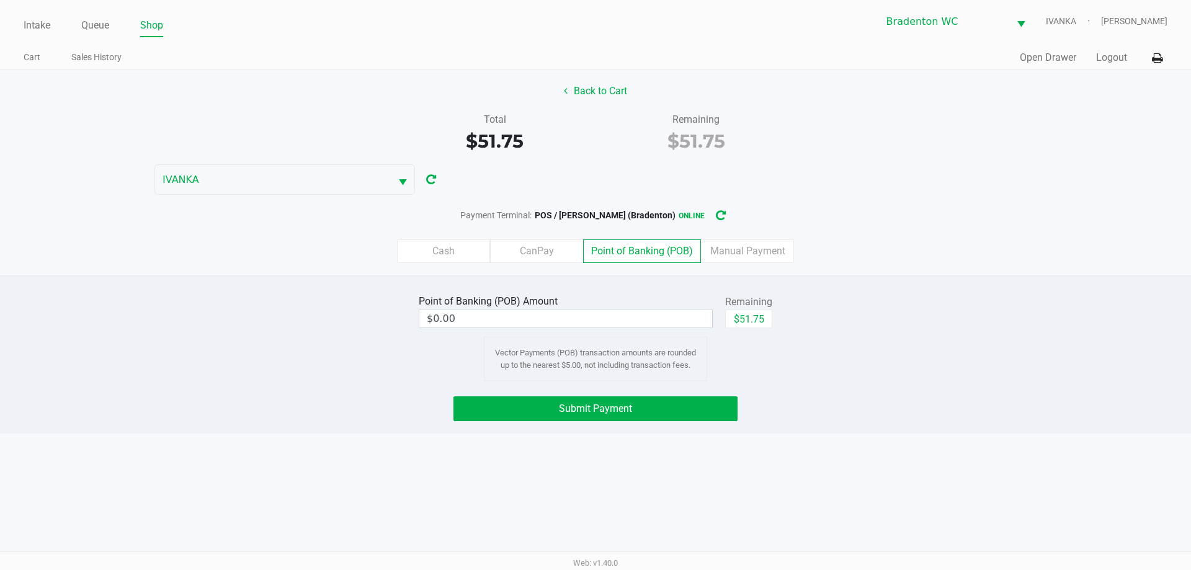
click at [433, 258] on label "Cash" at bounding box center [443, 251] width 93 height 24
click at [0, 0] on 0 "Cash" at bounding box center [0, 0] width 0 height 0
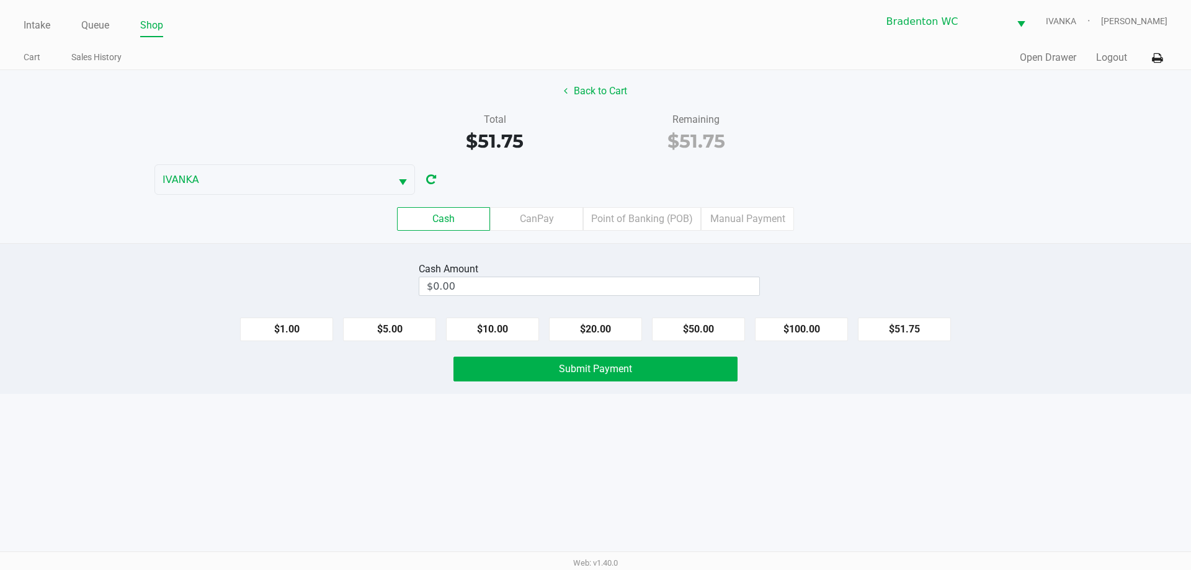
click at [650, 262] on div "Cash Amount" at bounding box center [589, 269] width 341 height 15
click at [647, 284] on input "$0.00" at bounding box center [589, 286] width 340 height 18
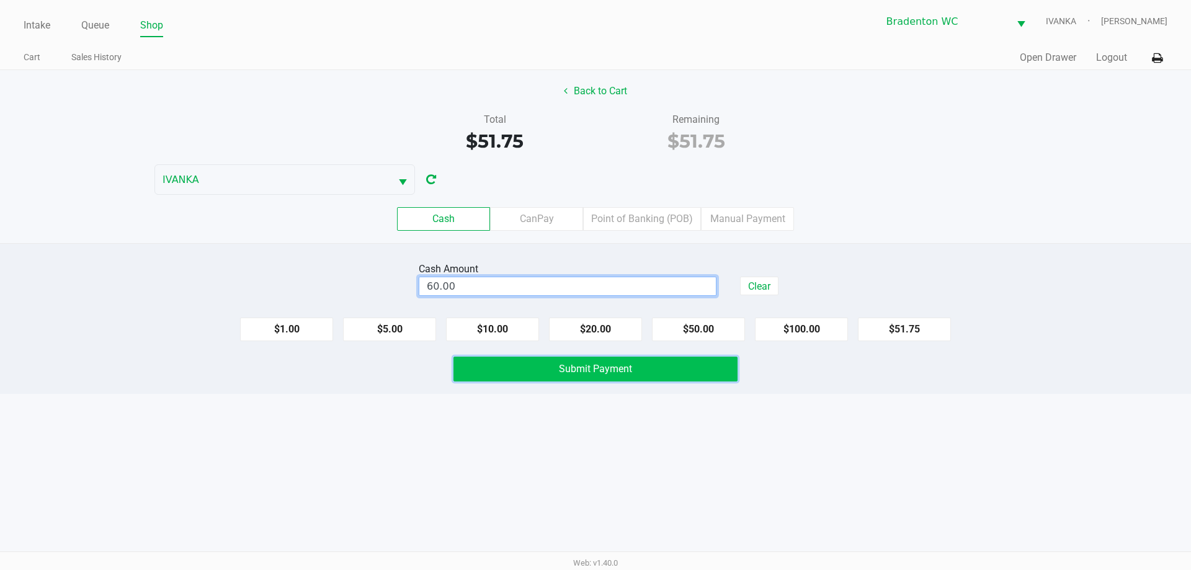
click at [670, 358] on button "Submit Payment" at bounding box center [595, 369] width 284 height 25
type input "$60.00"
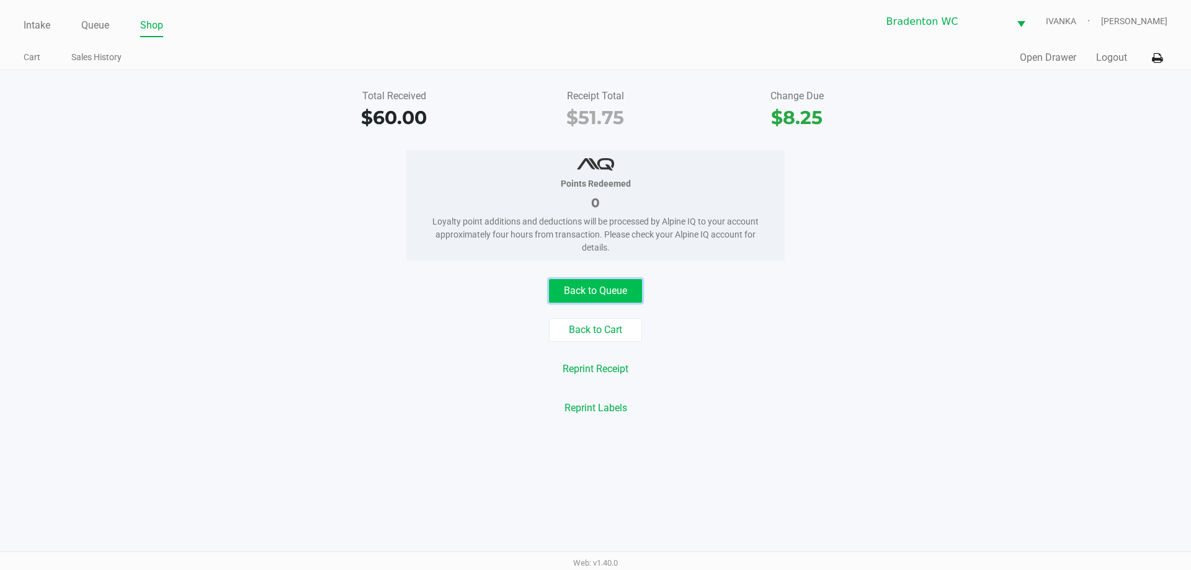
click at [582, 296] on button "Back to Queue" at bounding box center [595, 291] width 93 height 24
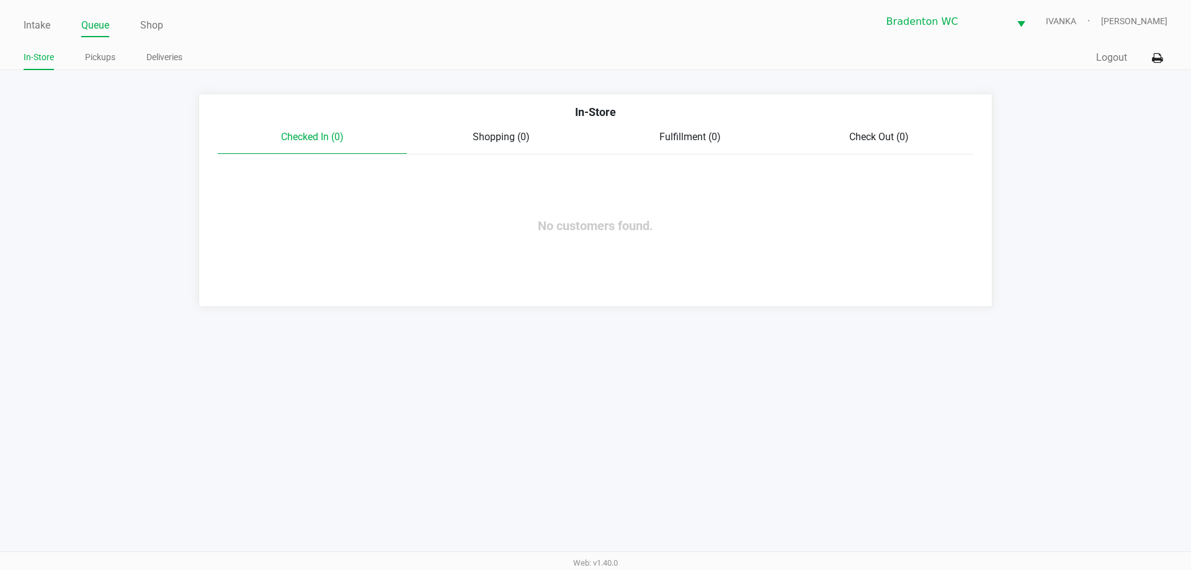
click at [44, 22] on link "Intake" at bounding box center [37, 25] width 27 height 17
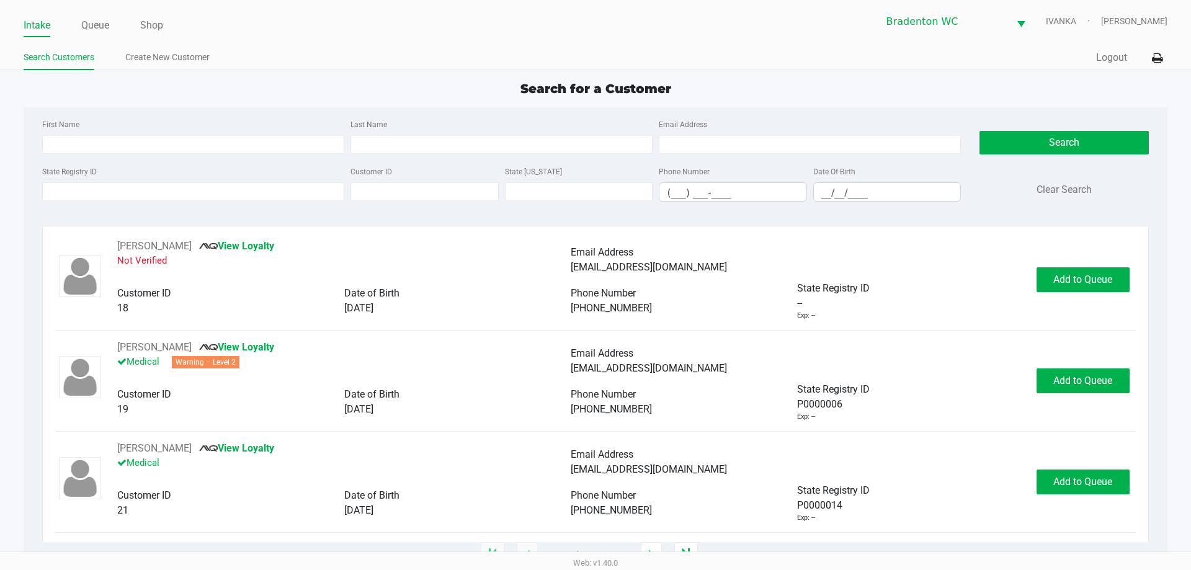
click at [461, 72] on app-point-of-sale "Intake Queue Shop Bradenton WC IVANKA Noah Katz Search Customers Create New Cus…" at bounding box center [595, 277] width 1191 height 555
type input "JOSHUA"
type input "WUBBENA"
type input "12/03/1994"
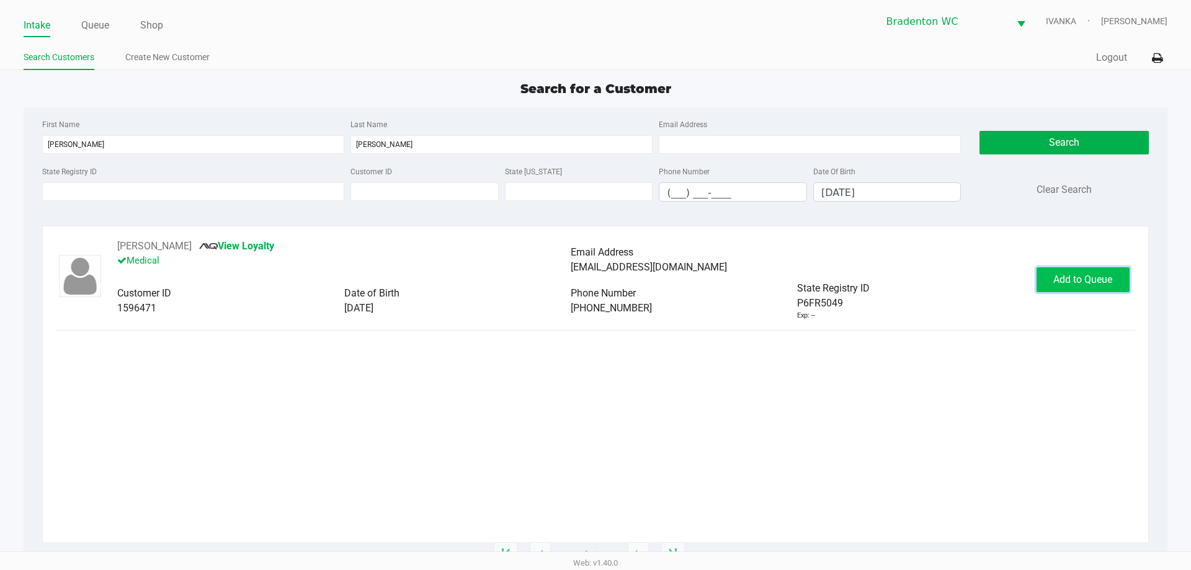
click at [1083, 275] on span "Add to Queue" at bounding box center [1082, 279] width 59 height 12
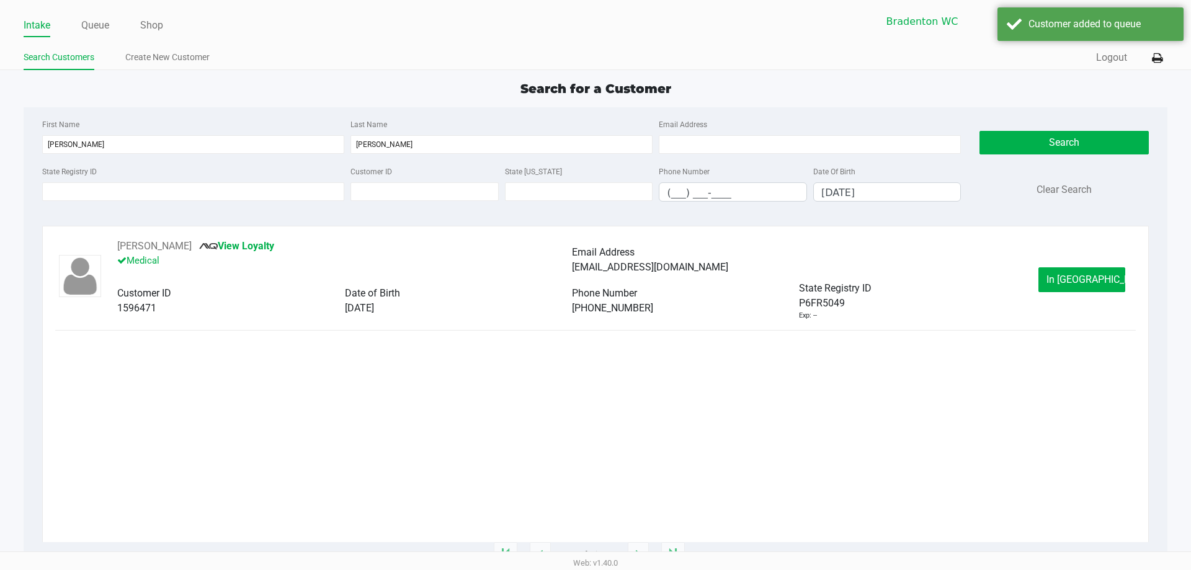
click at [1101, 276] on button "In Queue" at bounding box center [1081, 279] width 87 height 25
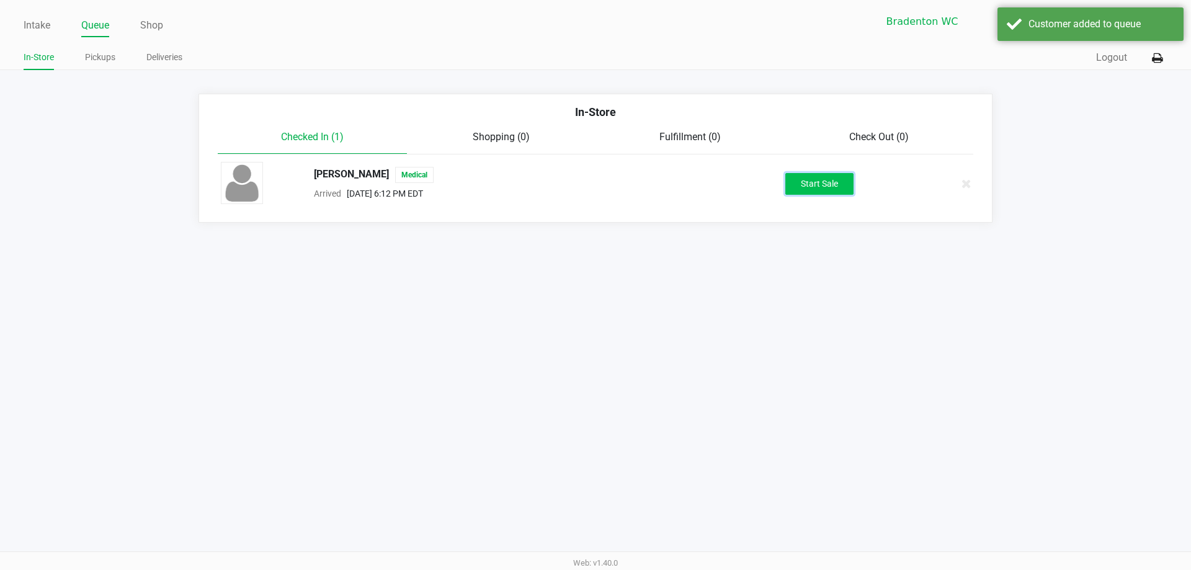
click at [832, 189] on button "Start Sale" at bounding box center [819, 184] width 68 height 22
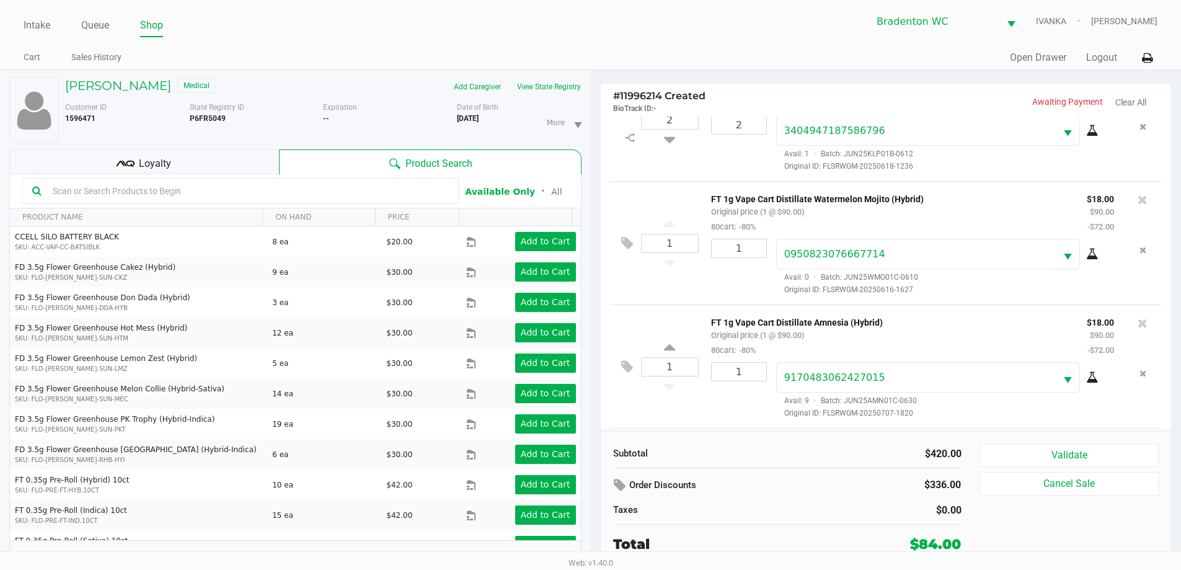
scroll to position [306, 0]
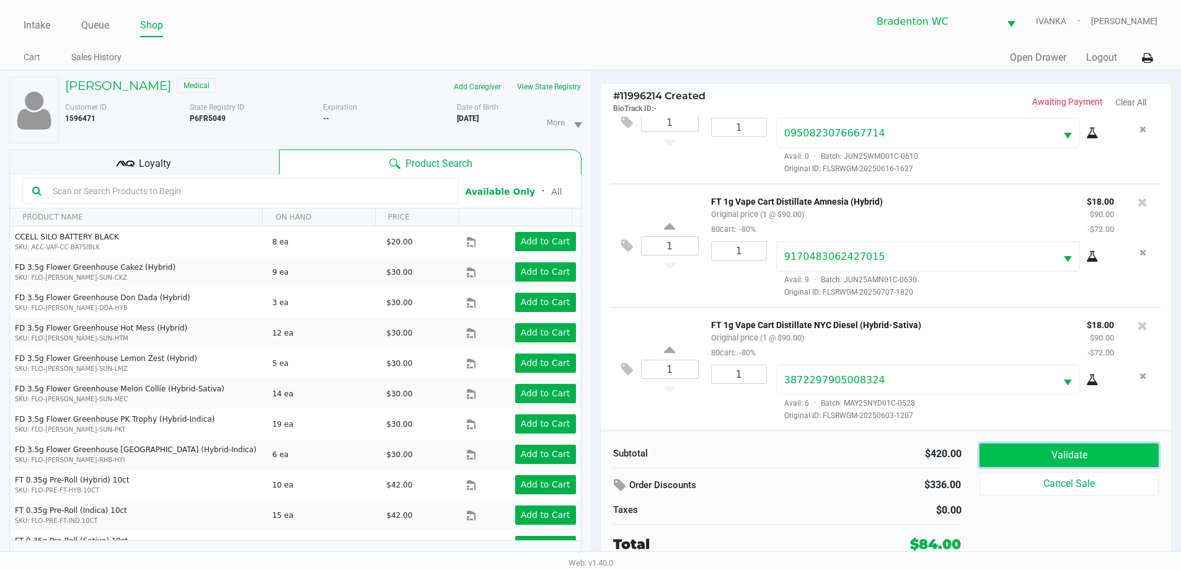
click at [1032, 452] on button "Validate" at bounding box center [1069, 455] width 179 height 24
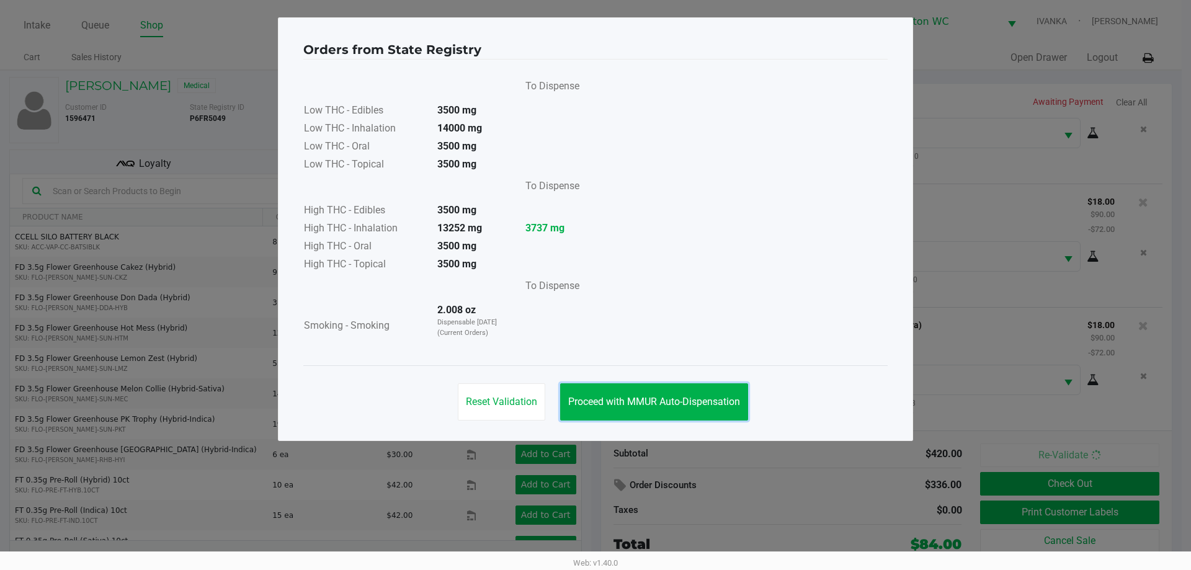
drag, startPoint x: 700, startPoint y: 408, endPoint x: 352, endPoint y: 222, distance: 395.0
click at [698, 406] on button "Proceed with MMUR Auto-Dispensation" at bounding box center [654, 401] width 188 height 37
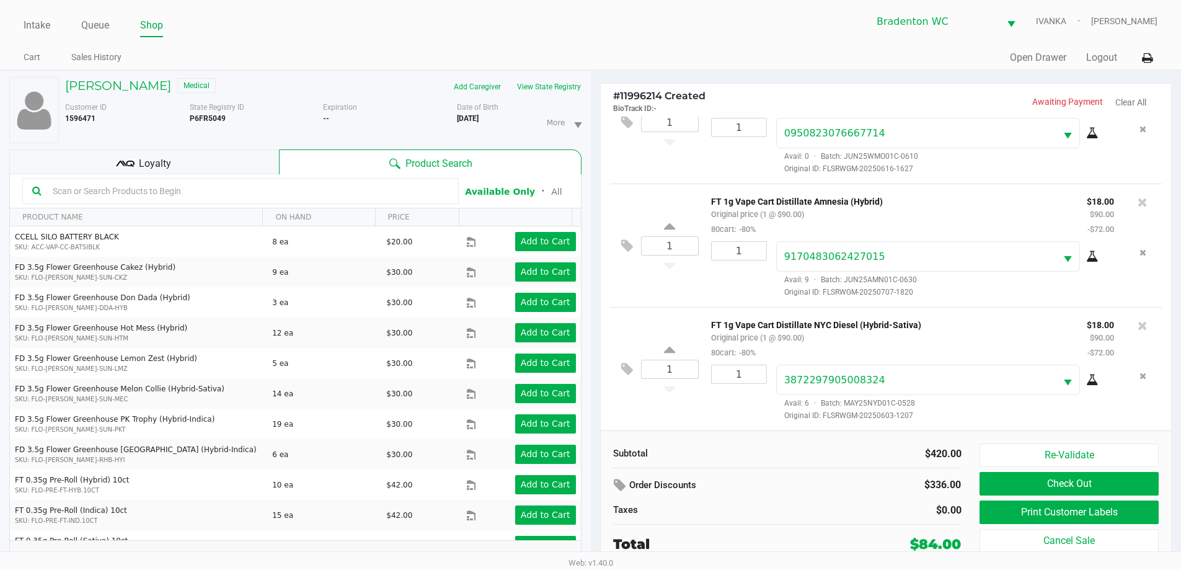
click at [248, 169] on div "Loyalty" at bounding box center [144, 161] width 270 height 25
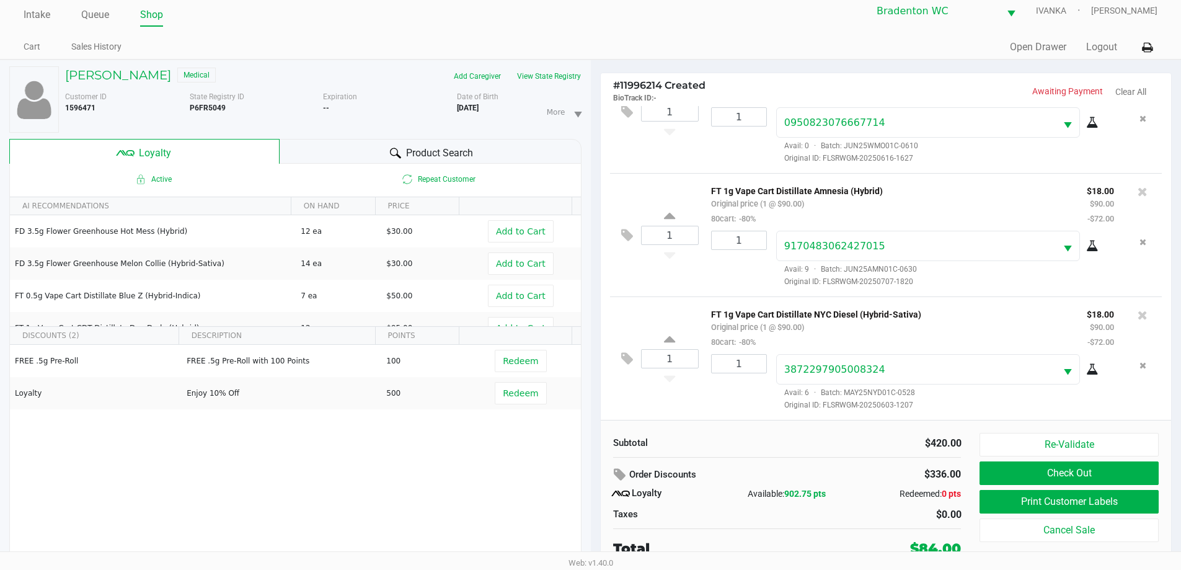
scroll to position [13, 0]
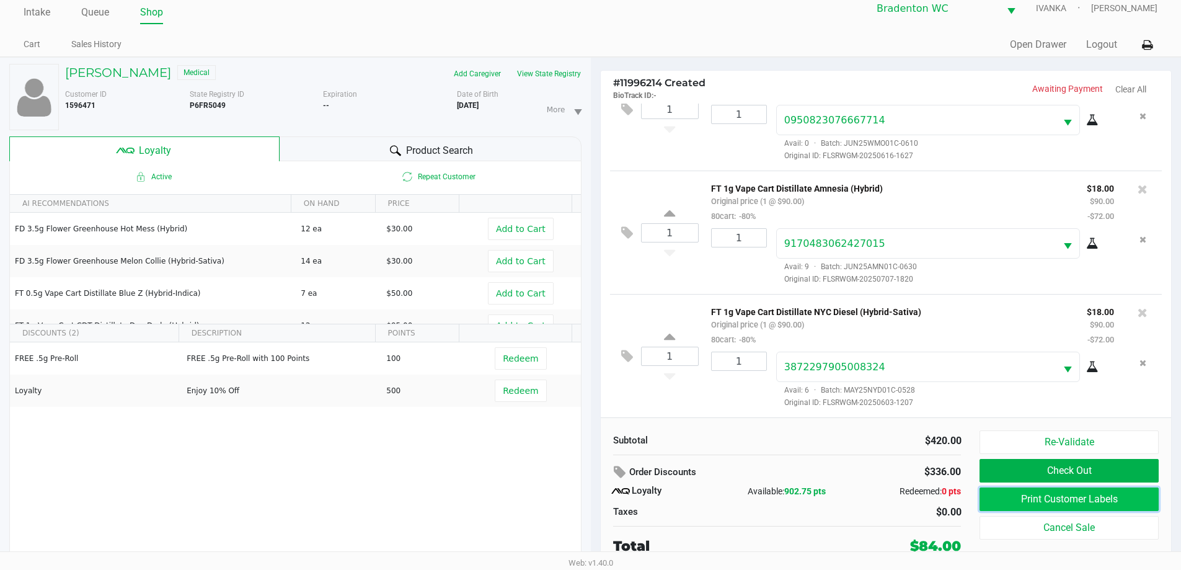
click at [1037, 494] on button "Print Customer Labels" at bounding box center [1069, 499] width 179 height 24
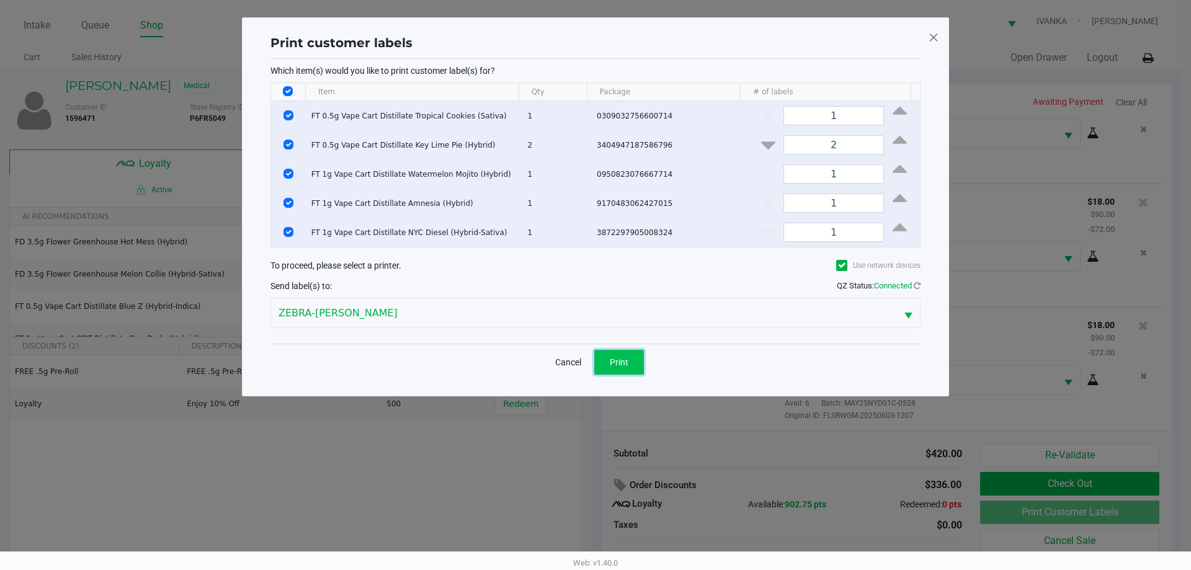
click at [621, 358] on span "Print" at bounding box center [619, 362] width 19 height 10
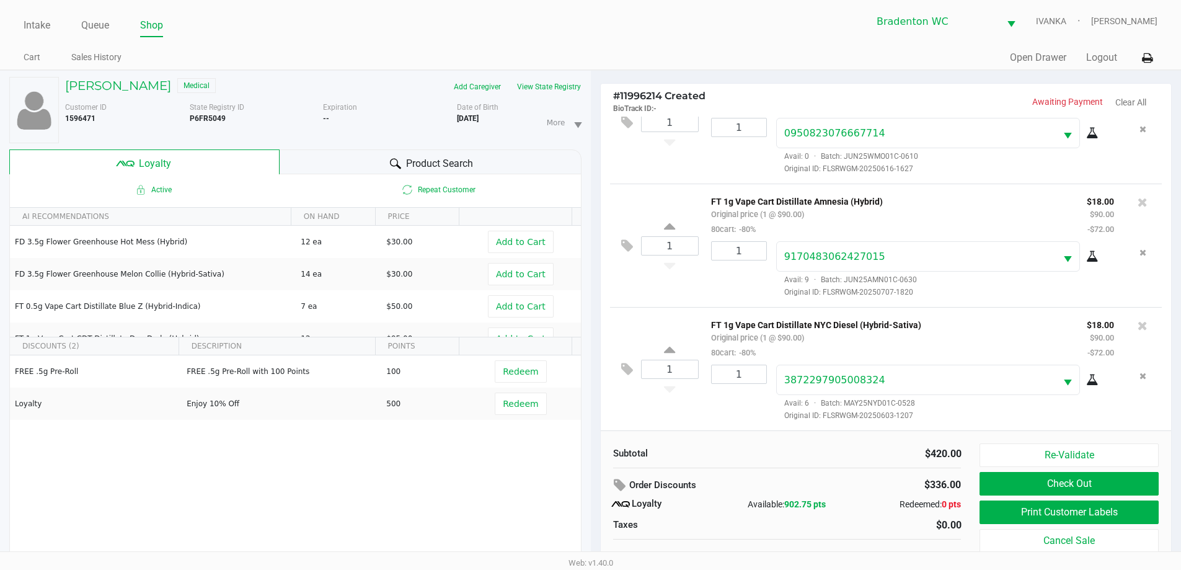
click at [380, 158] on div "Product Search" at bounding box center [431, 161] width 302 height 25
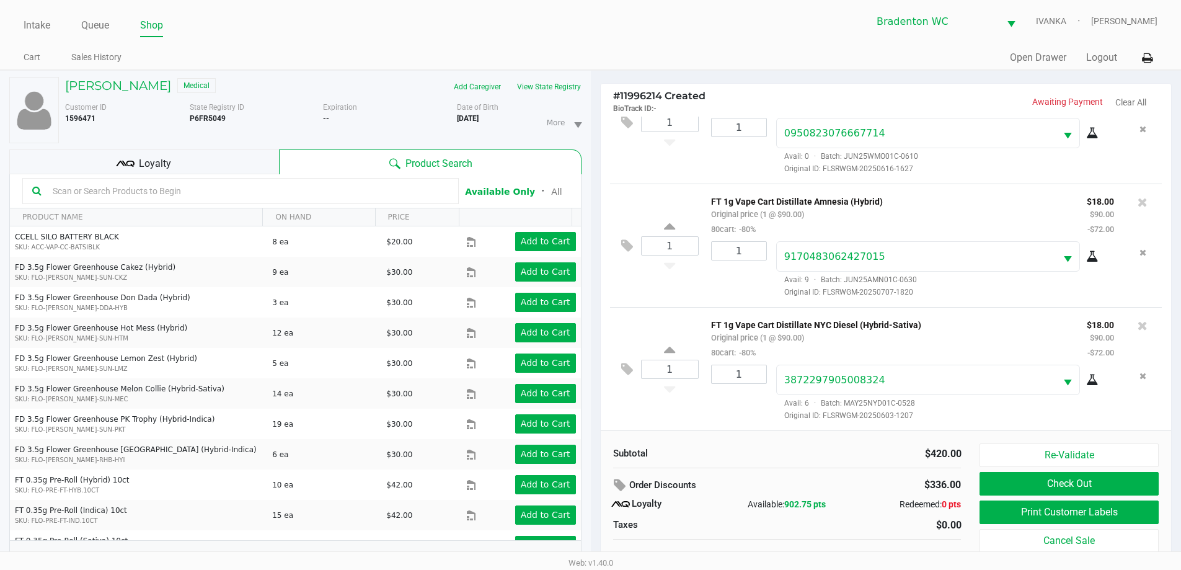
click at [141, 193] on input "text" at bounding box center [248, 191] width 401 height 19
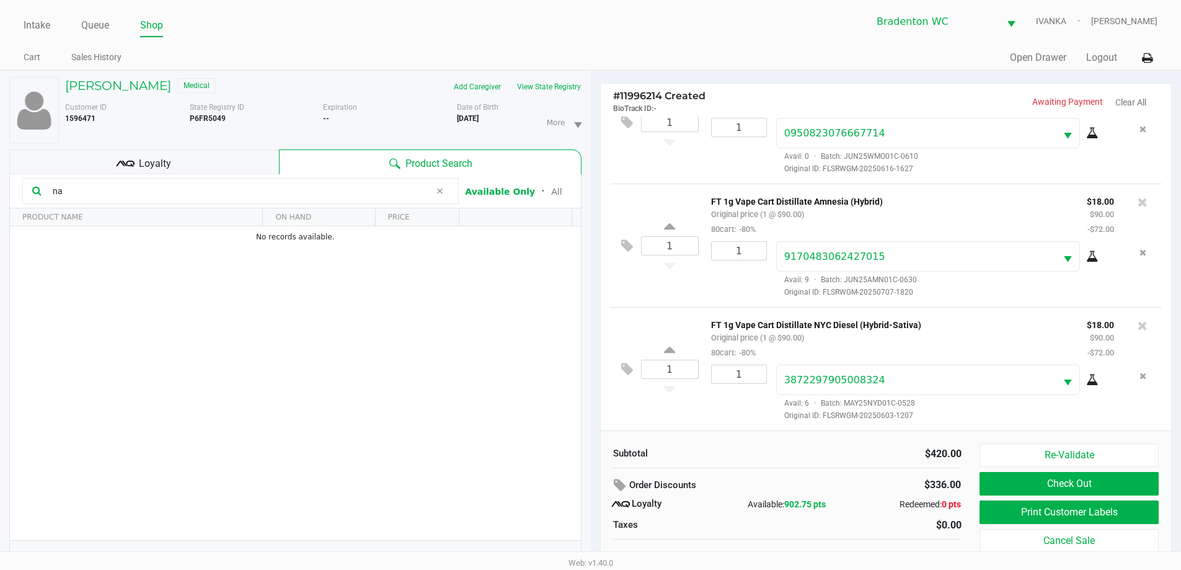
type input "n"
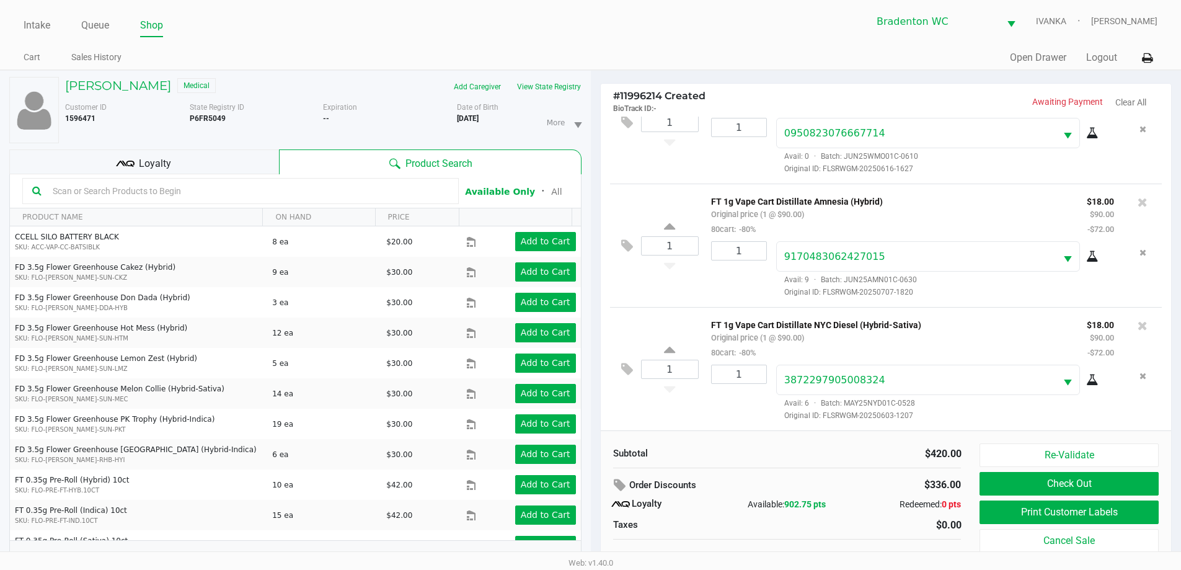
click at [490, 33] on ul "Intake Queue Shop" at bounding box center [307, 26] width 567 height 21
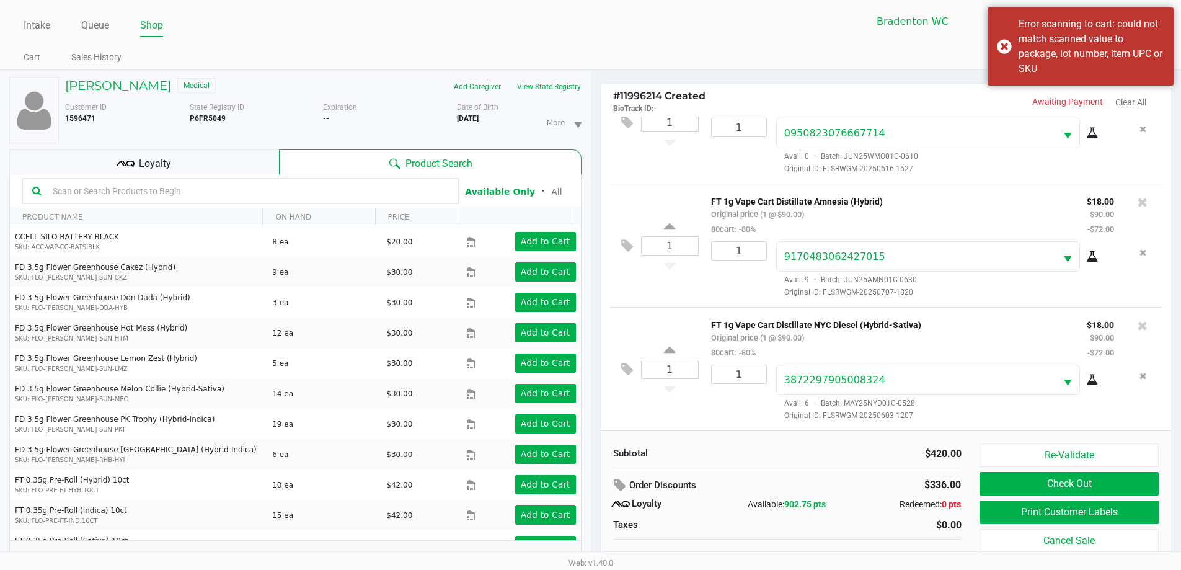
click at [149, 189] on input "text" at bounding box center [248, 191] width 401 height 19
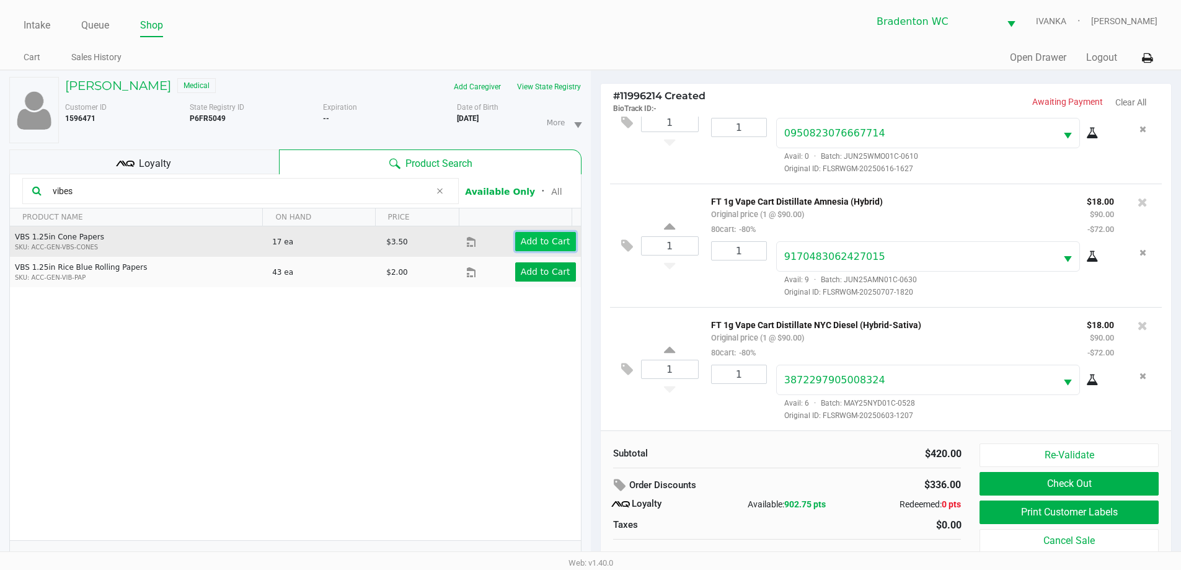
click at [538, 240] on app-button-loader "Add to Cart" at bounding box center [546, 241] width 50 height 10
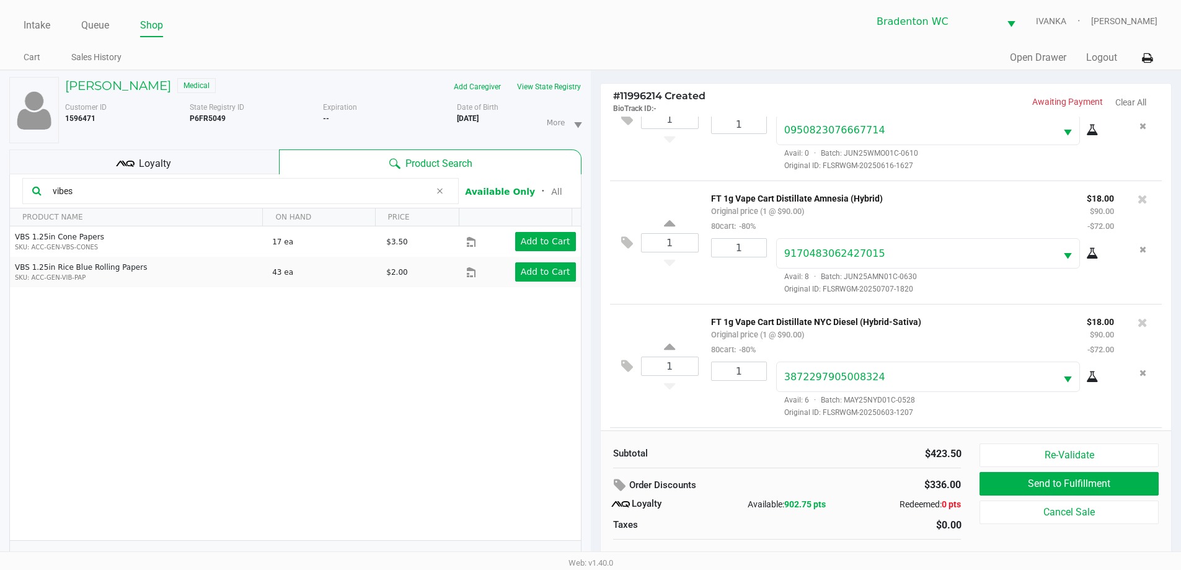
scroll to position [376, 0]
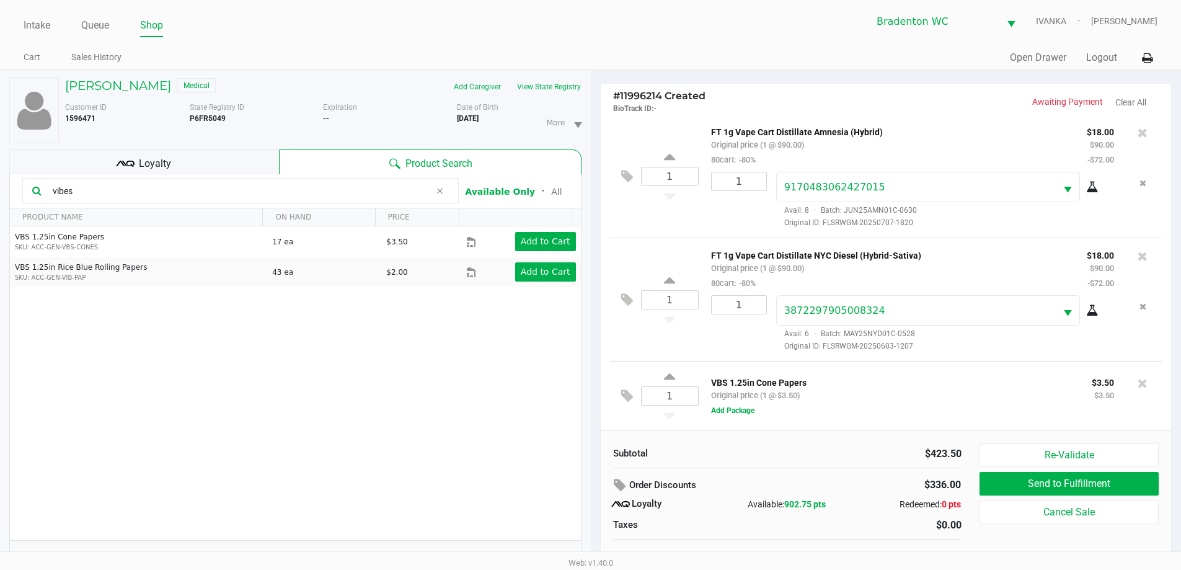
click at [90, 190] on input "vibes" at bounding box center [239, 191] width 383 height 19
type input "v"
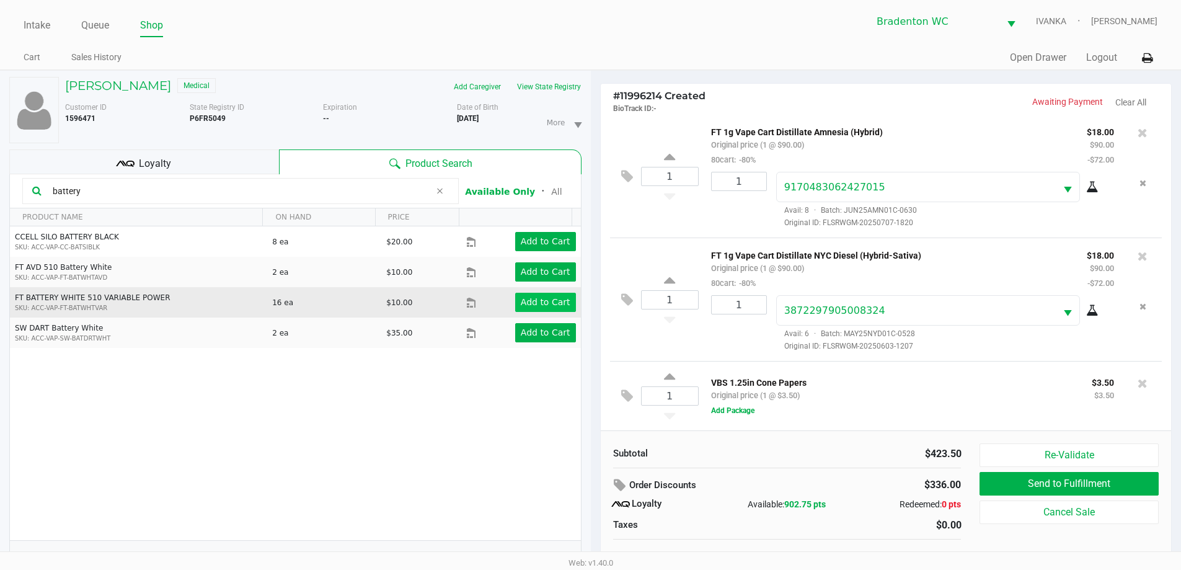
type input "battery"
click at [526, 299] on app-button-loader "Add to Cart" at bounding box center [546, 302] width 50 height 10
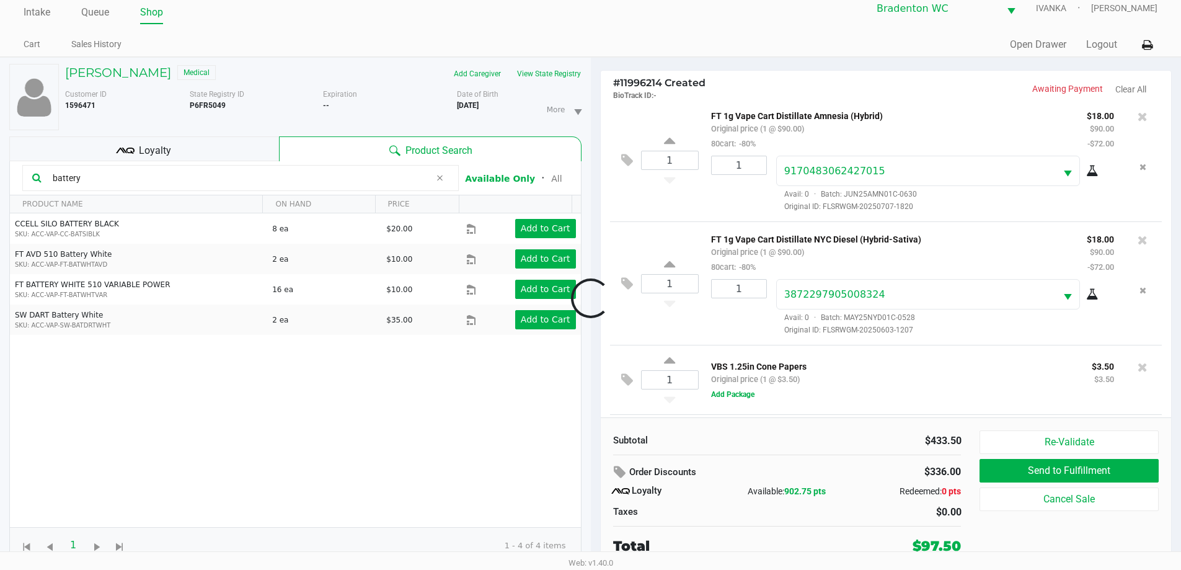
scroll to position [445, 0]
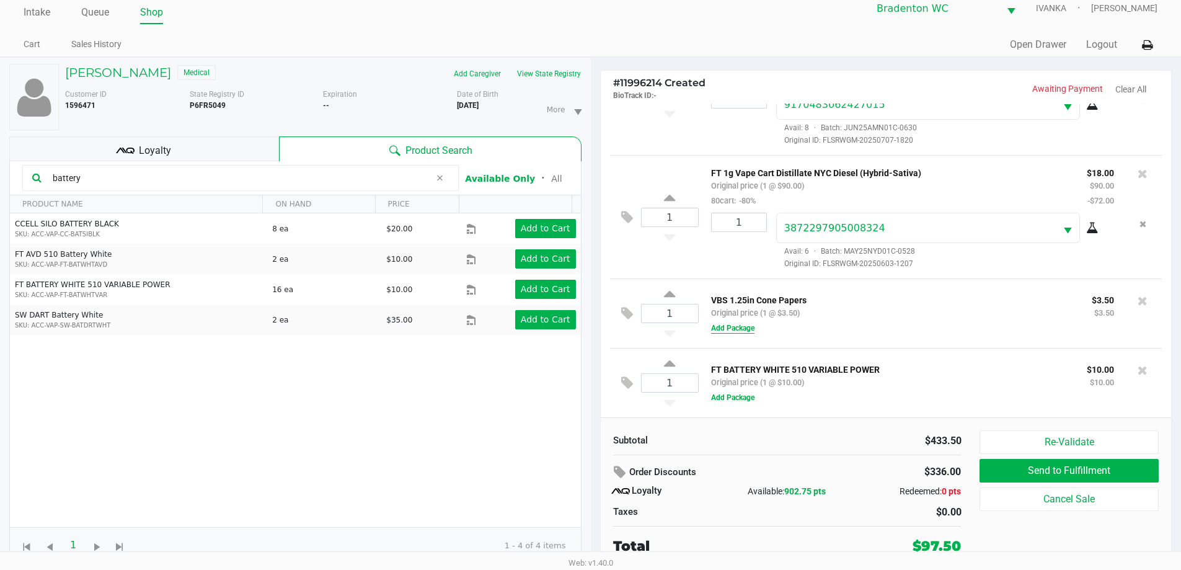
click at [730, 329] on button "Add Package" at bounding box center [732, 327] width 43 height 11
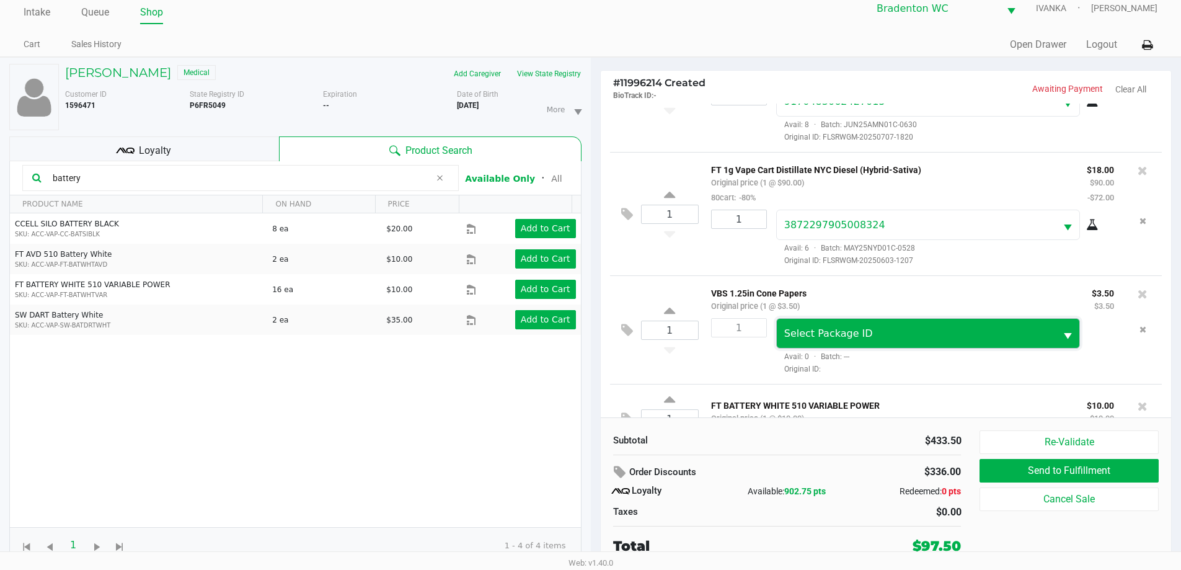
click at [892, 337] on span "Select Package ID" at bounding box center [916, 333] width 265 height 15
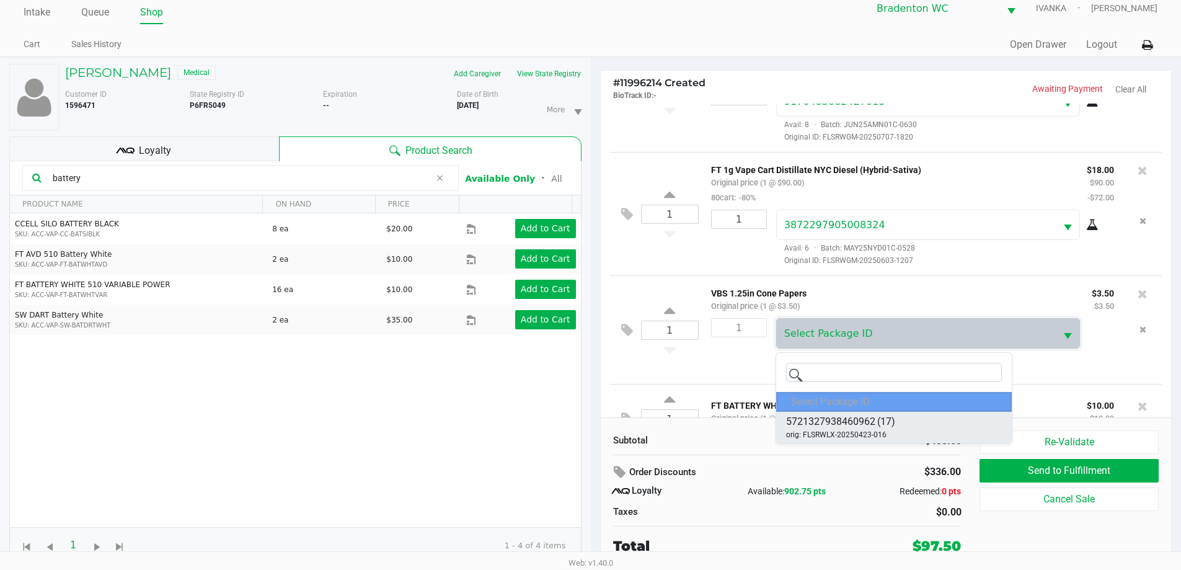
click at [837, 420] on span "5721327938460962" at bounding box center [830, 421] width 89 height 15
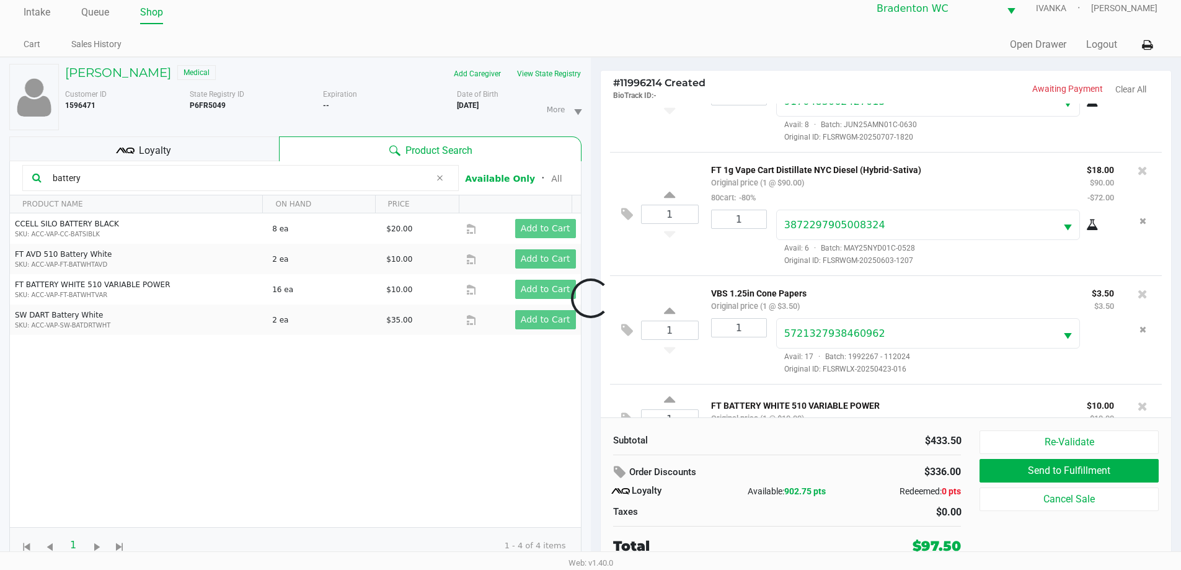
scroll to position [485, 0]
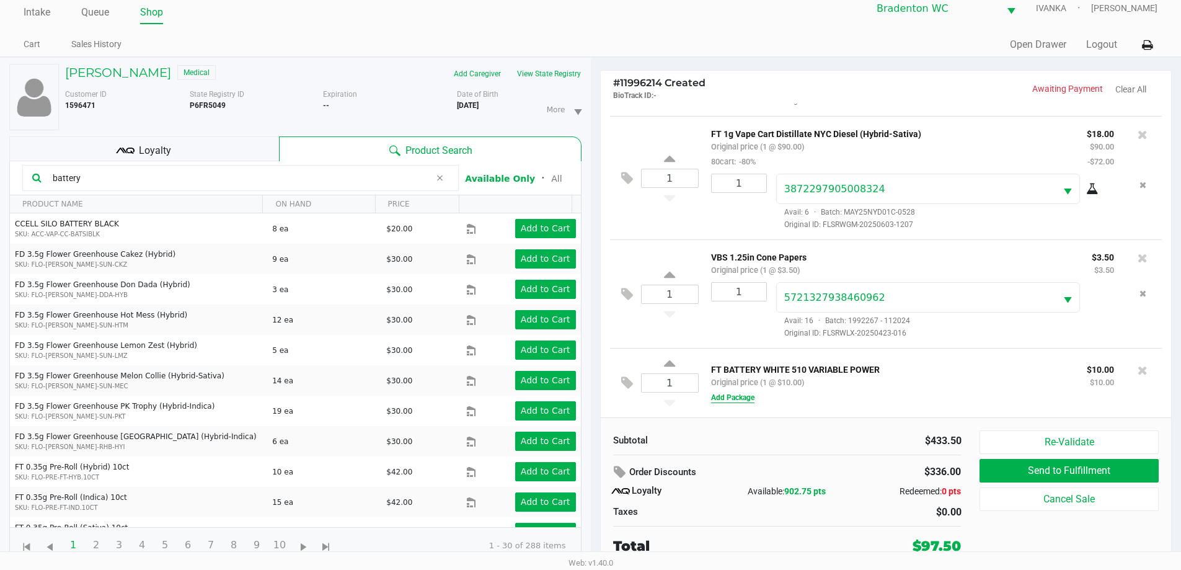
click at [738, 398] on button "Add Package" at bounding box center [732, 397] width 43 height 11
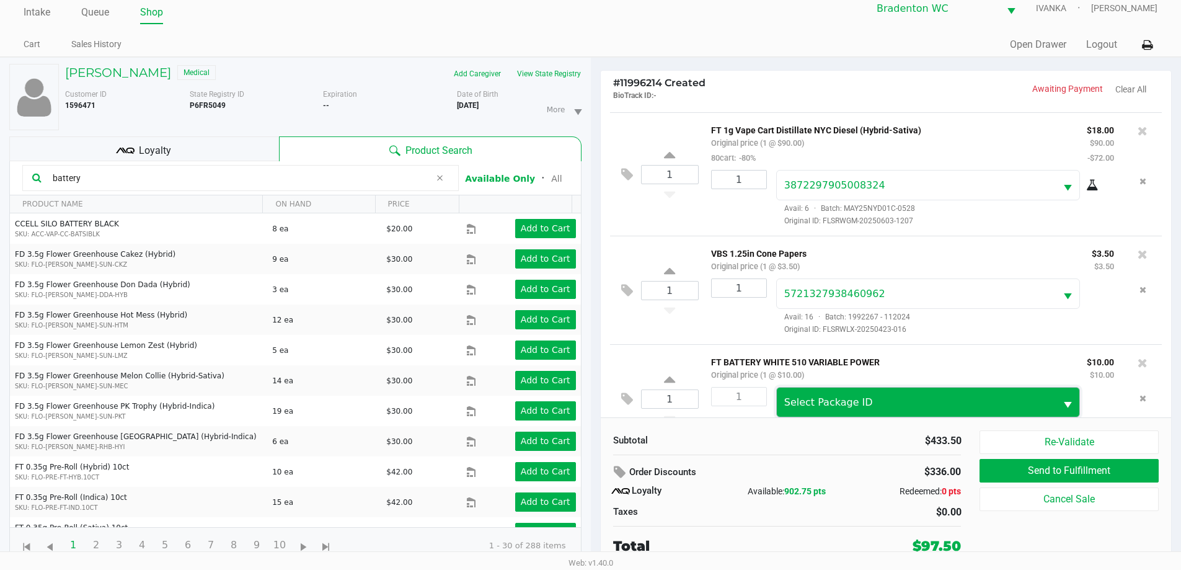
click at [869, 405] on span "Select Package ID" at bounding box center [916, 402] width 265 height 15
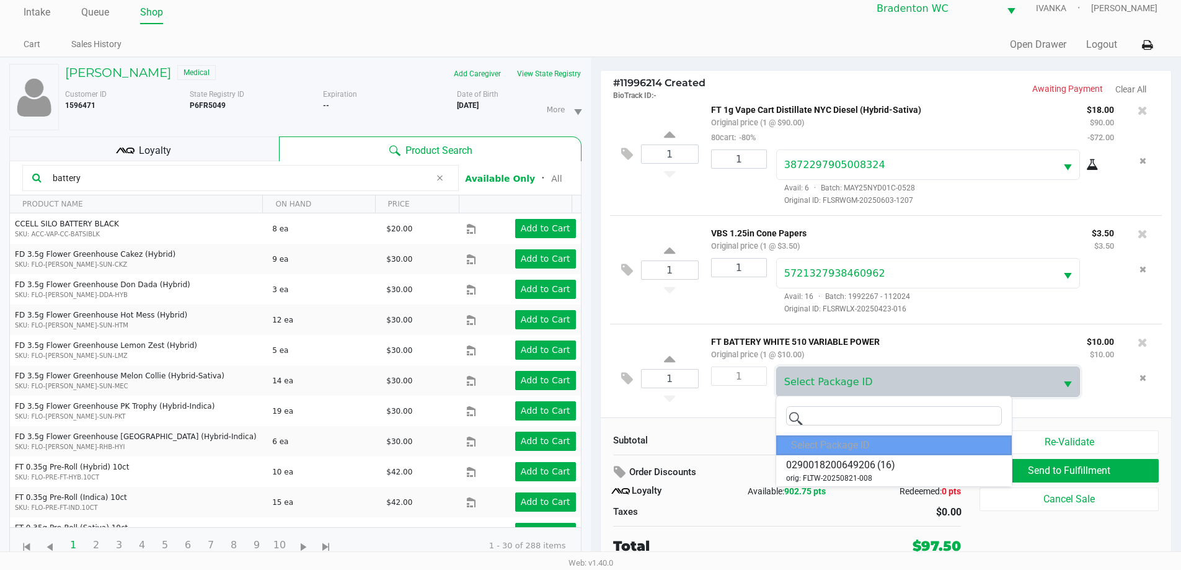
scroll to position [525, 0]
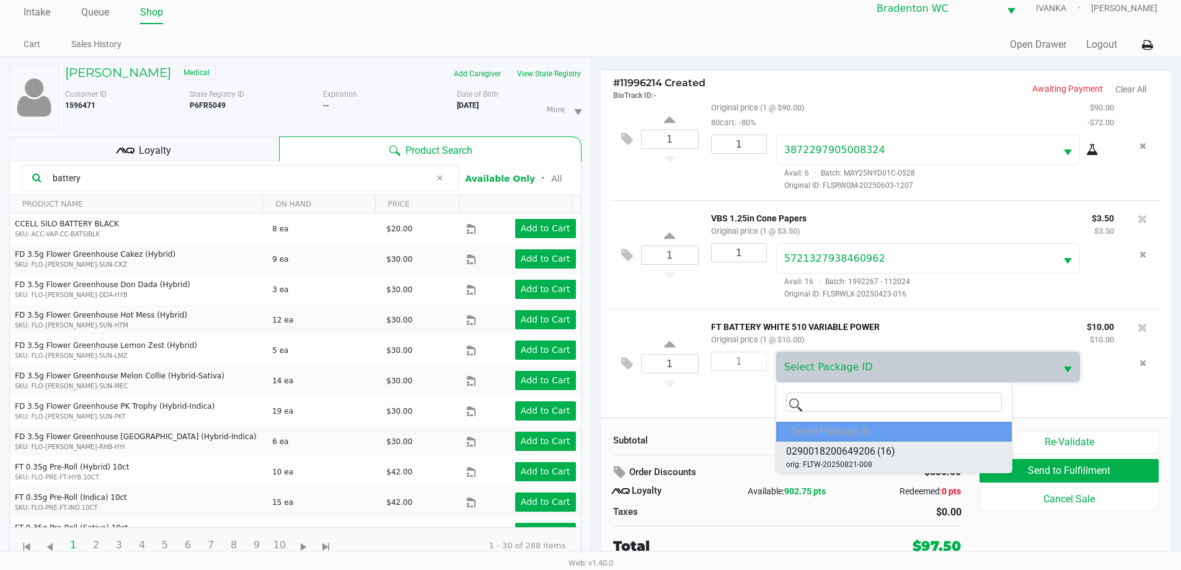
click at [883, 450] on span "(16)" at bounding box center [886, 451] width 18 height 15
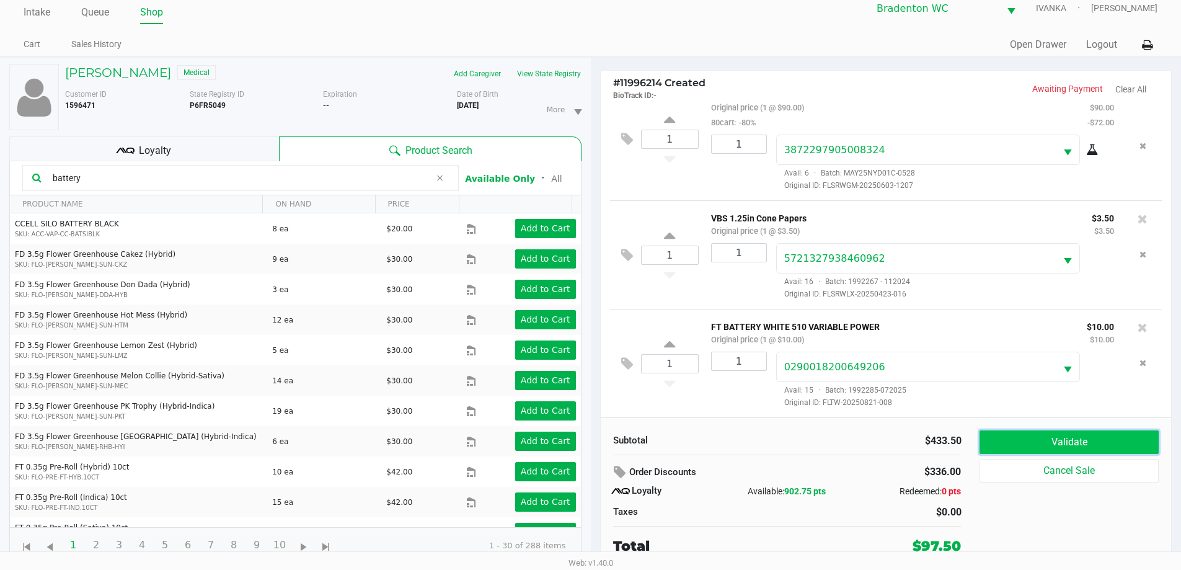
click at [1116, 442] on button "Validate" at bounding box center [1069, 442] width 179 height 24
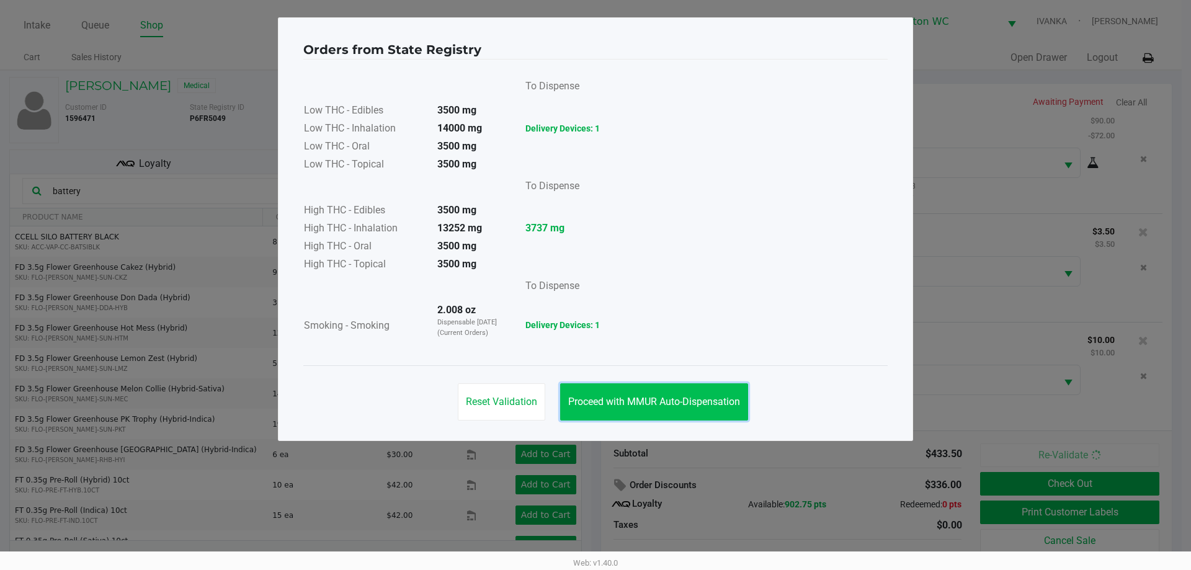
click at [618, 389] on button "Proceed with MMUR Auto-Dispensation" at bounding box center [654, 401] width 188 height 37
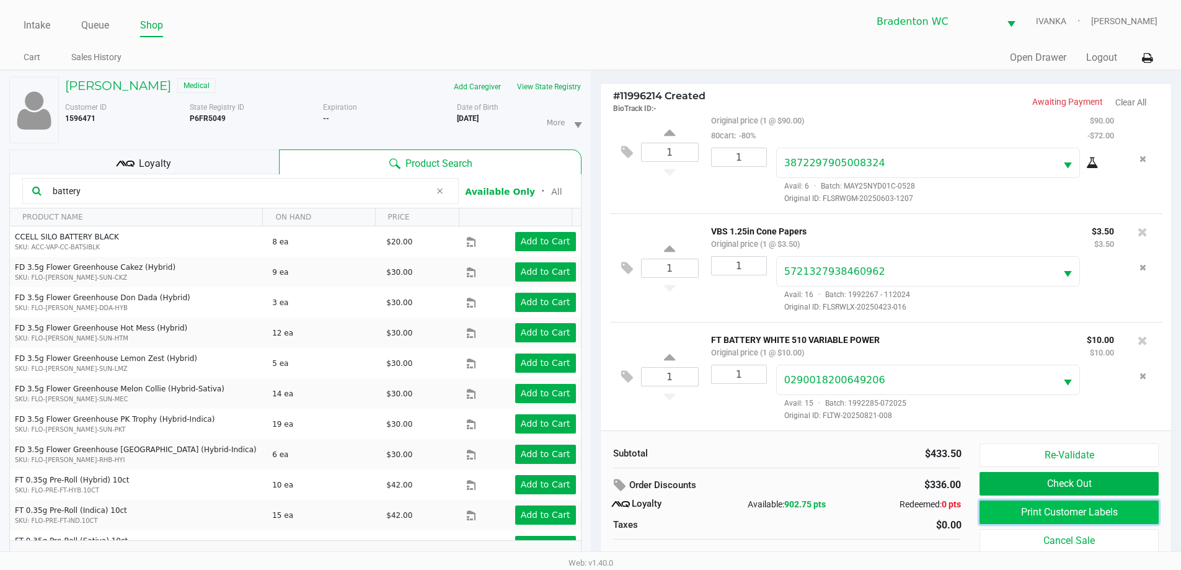
click at [1035, 513] on button "Print Customer Labels" at bounding box center [1069, 512] width 179 height 24
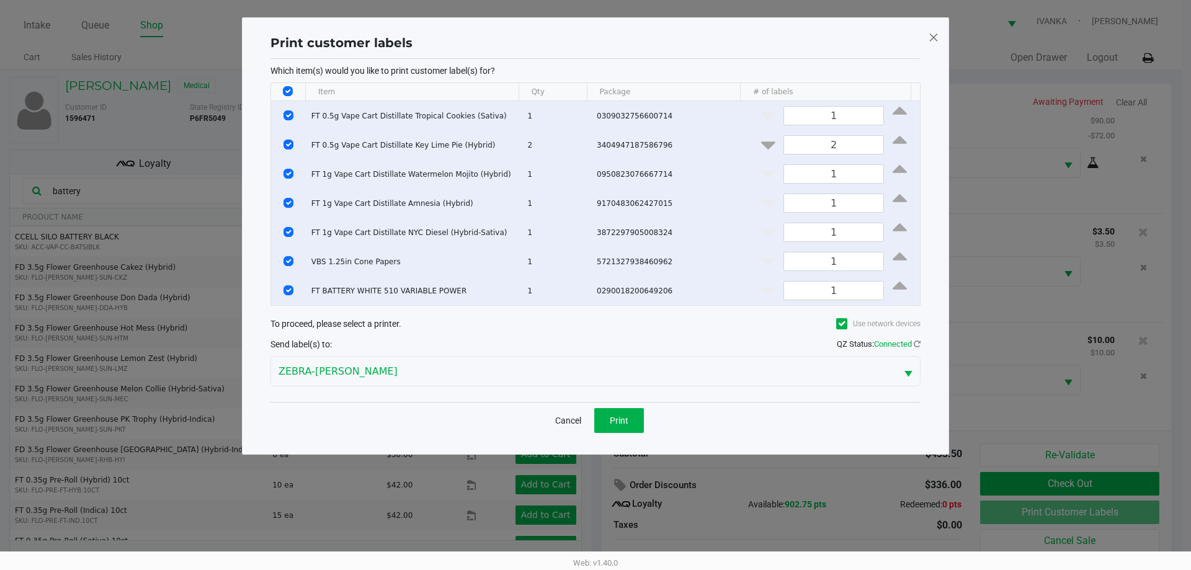
click at [282, 233] on td "Data table" at bounding box center [288, 232] width 35 height 29
click at [286, 198] on input "Select Row" at bounding box center [288, 203] width 10 height 10
checkbox input "false"
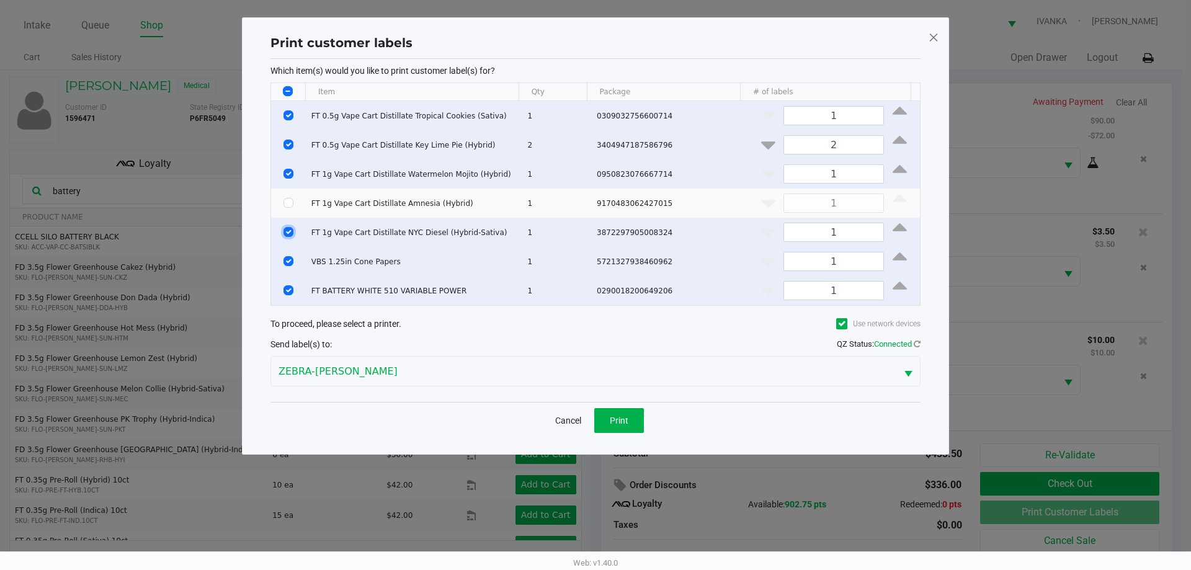
click at [286, 231] on input "Select Row" at bounding box center [288, 232] width 10 height 10
checkbox input "false"
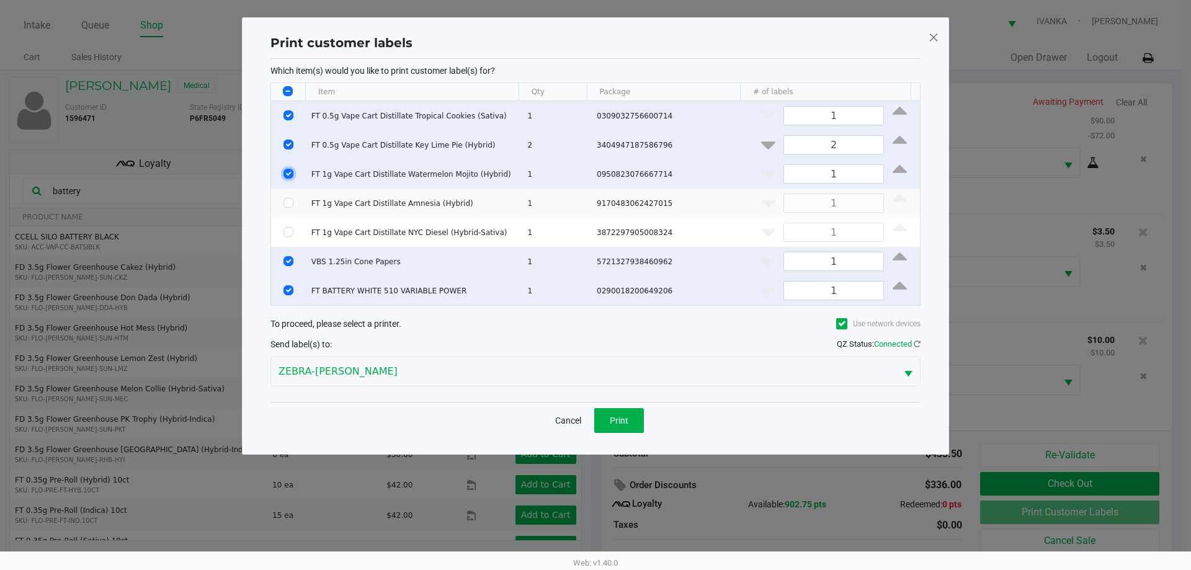
click at [288, 172] on input "Select Row" at bounding box center [288, 174] width 10 height 10
checkbox input "false"
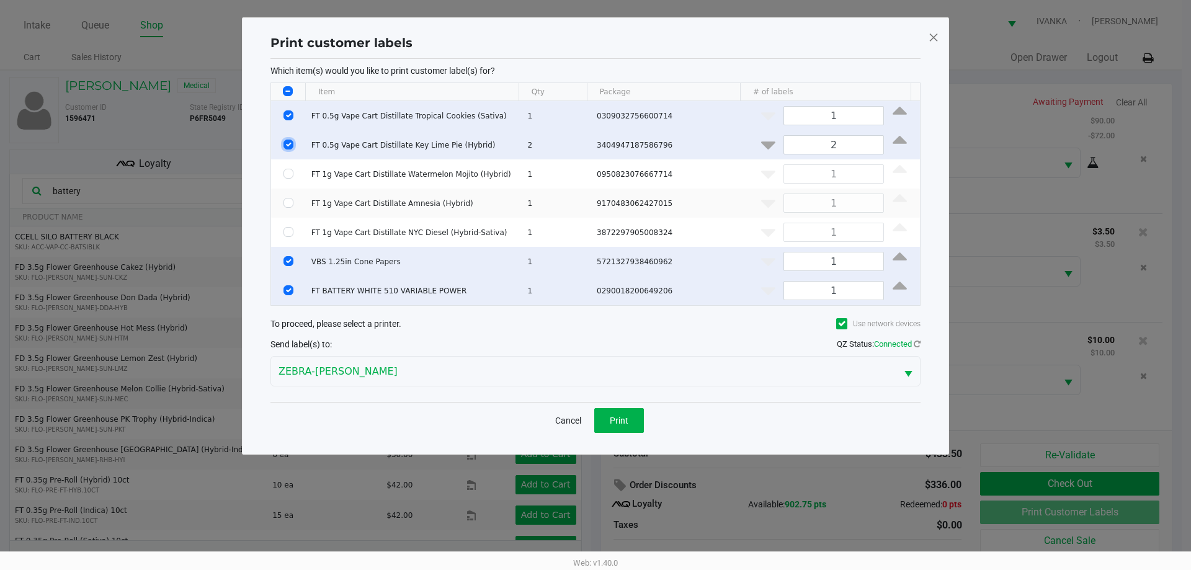
click at [291, 140] on input "Select Row" at bounding box center [288, 145] width 10 height 10
checkbox input "false"
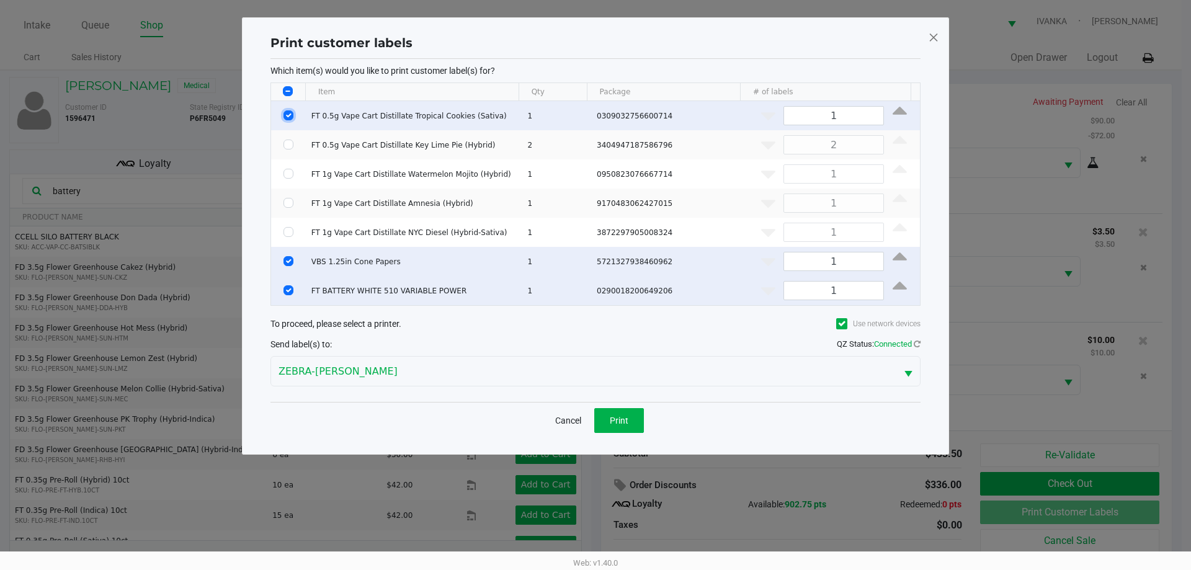
click at [288, 112] on input "Select Row" at bounding box center [288, 115] width 10 height 10
checkbox input "false"
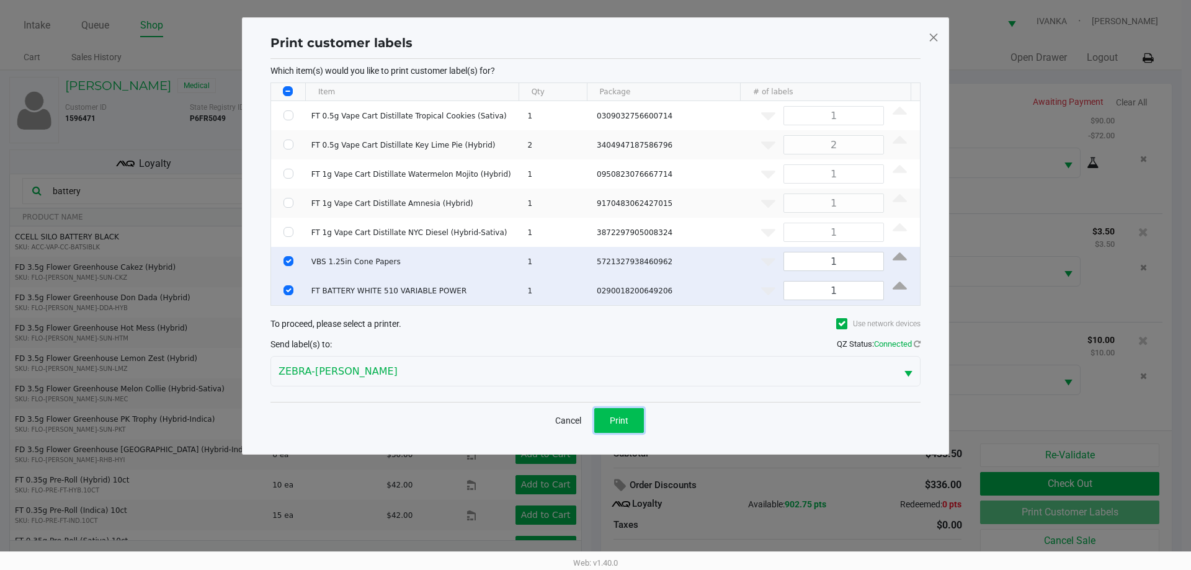
click at [611, 418] on span "Print" at bounding box center [619, 420] width 19 height 10
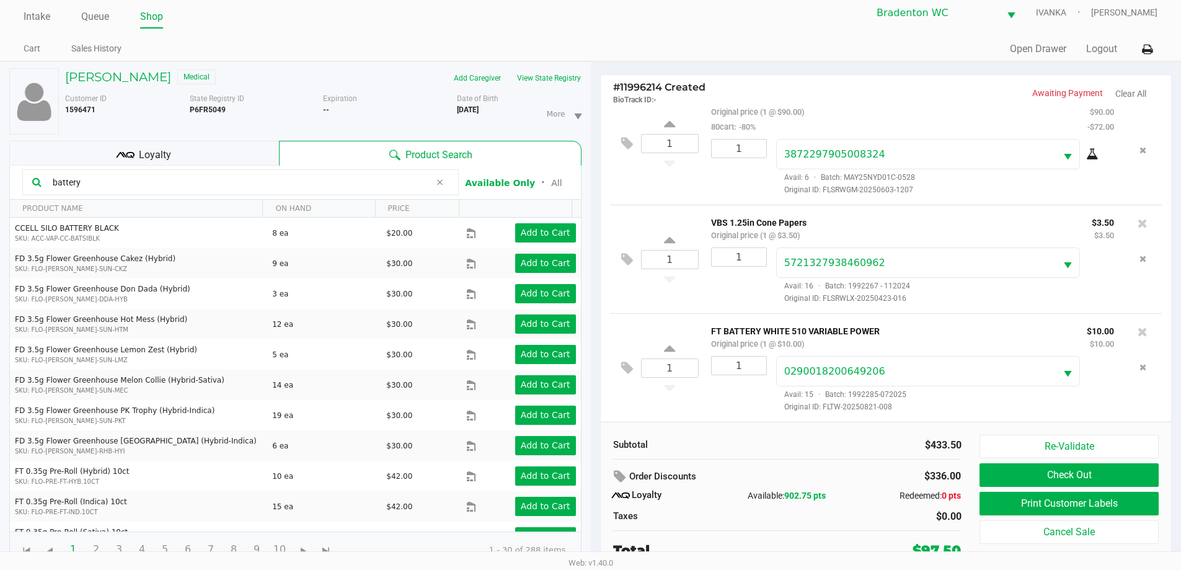
scroll to position [13, 0]
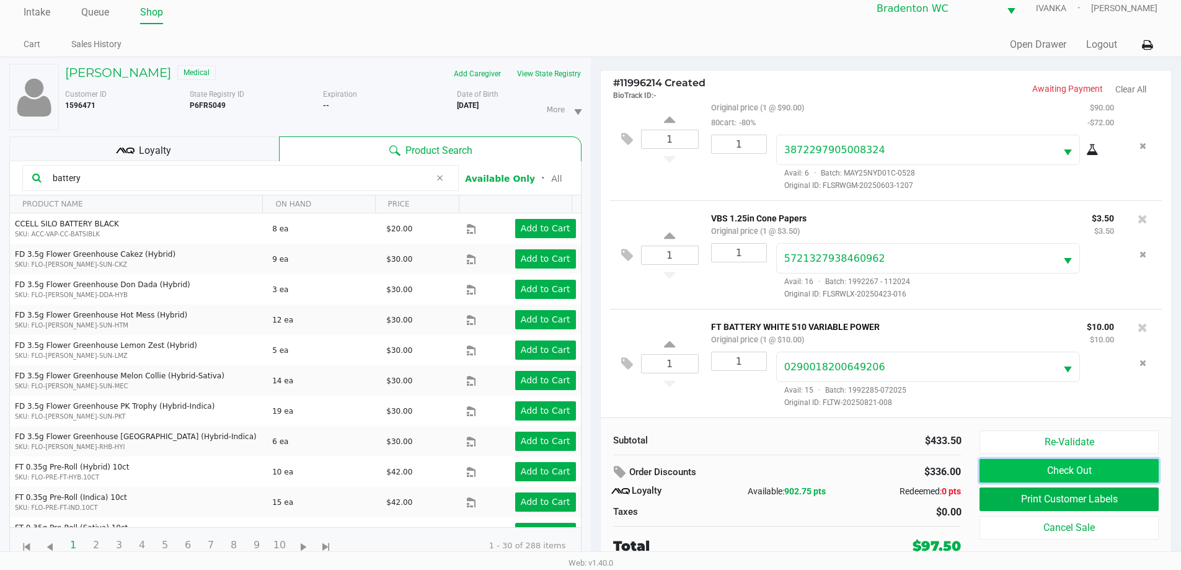
click at [1062, 468] on button "Check Out" at bounding box center [1069, 471] width 179 height 24
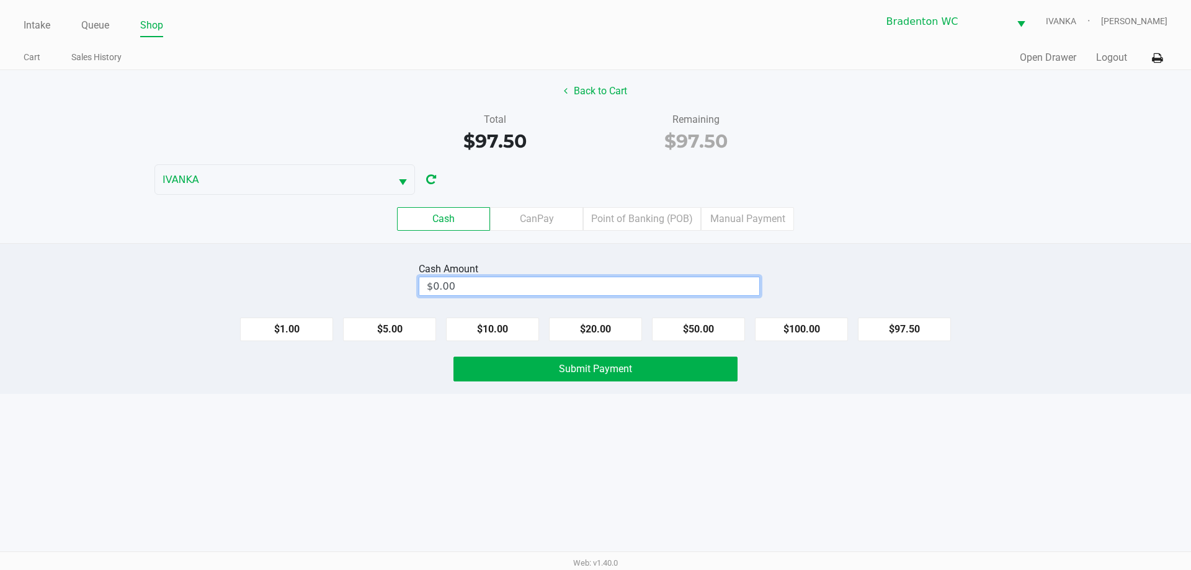
click at [637, 282] on input "$0.00" at bounding box center [589, 286] width 340 height 18
click at [810, 323] on button "$100.00" at bounding box center [801, 329] width 93 height 24
type input "$100.00"
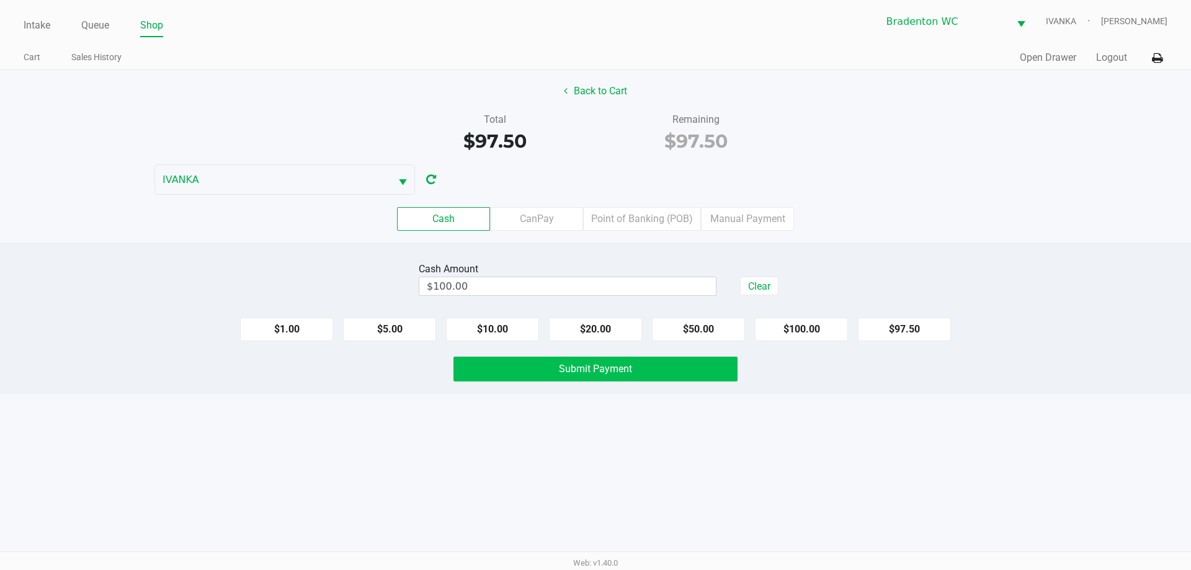
click at [582, 376] on button "Submit Payment" at bounding box center [595, 369] width 284 height 25
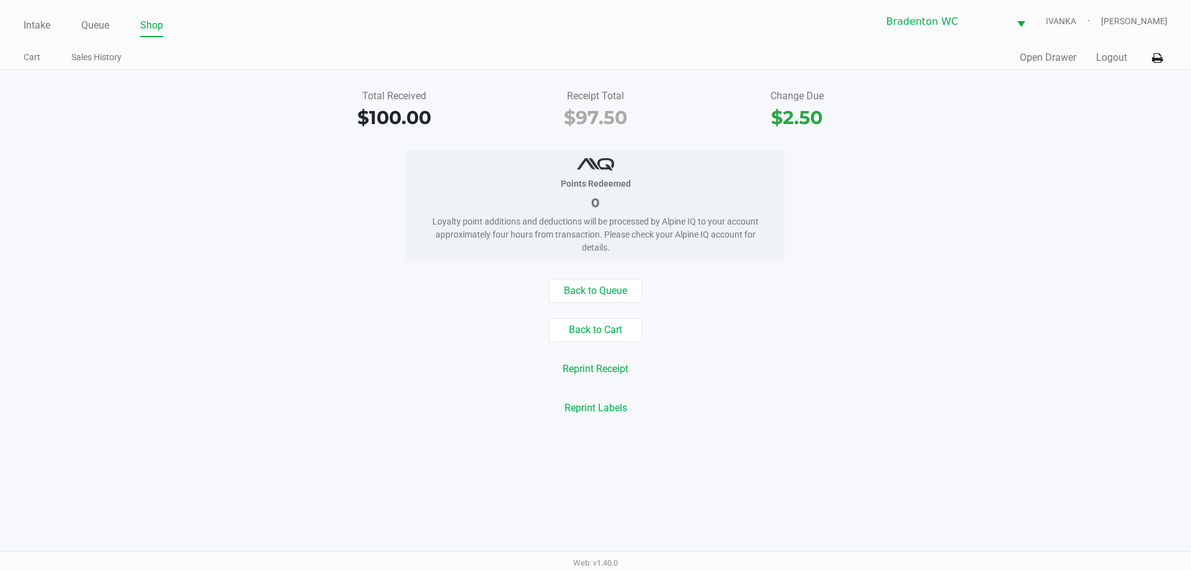
click at [607, 326] on button "Back to Cart" at bounding box center [595, 330] width 93 height 24
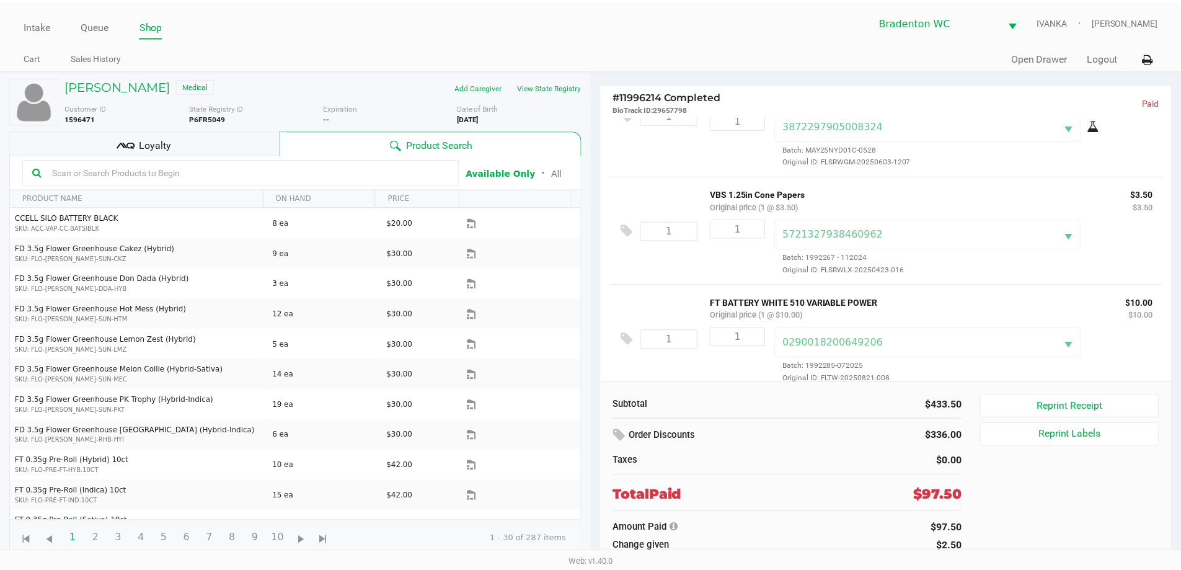
scroll to position [574, 0]
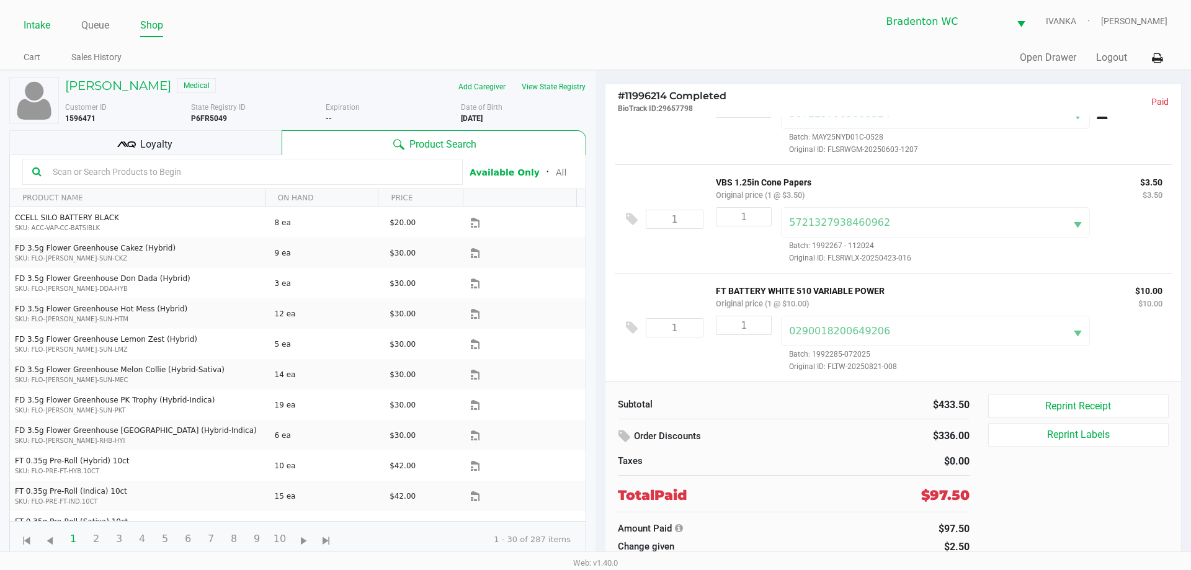
click at [40, 20] on link "Intake" at bounding box center [37, 25] width 27 height 17
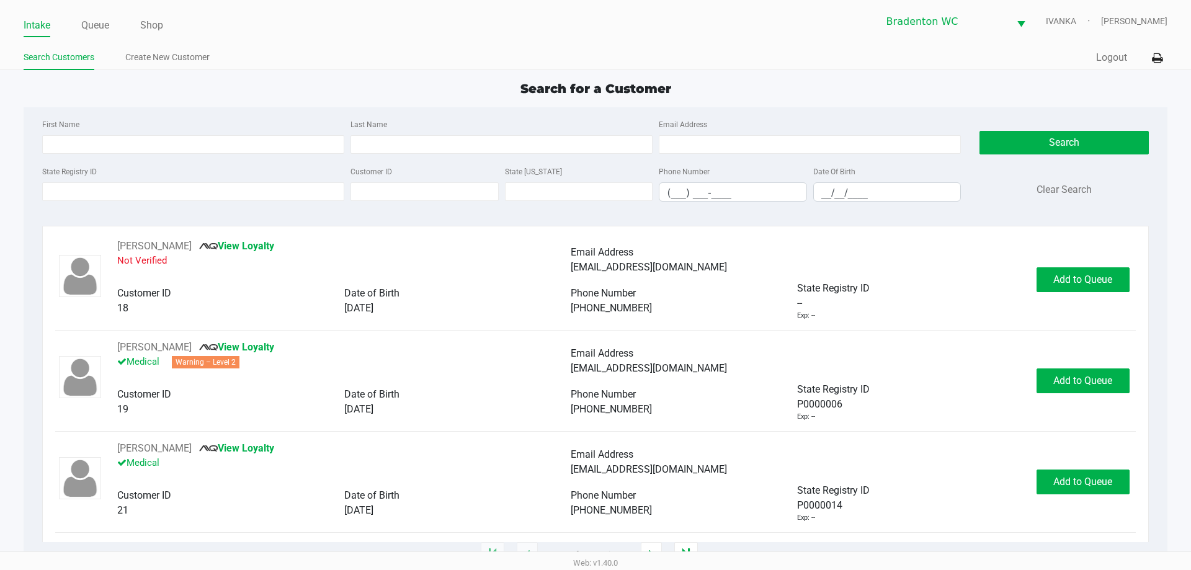
click at [654, 54] on div "Quick Sale Logout" at bounding box center [881, 58] width 572 height 23
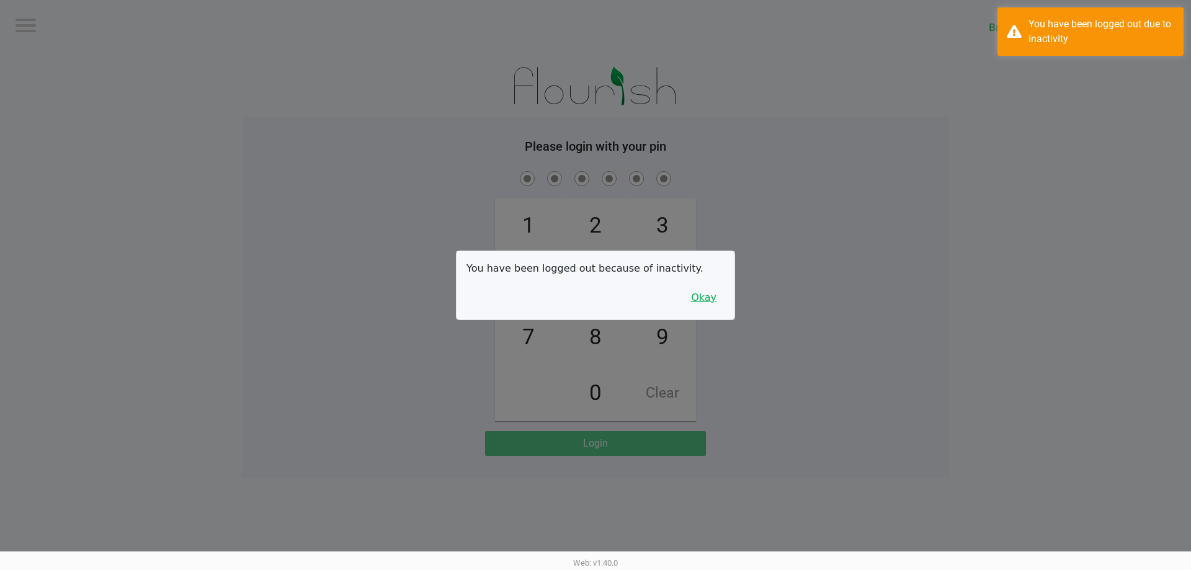
click at [715, 304] on button "Okay" at bounding box center [704, 298] width 42 height 24
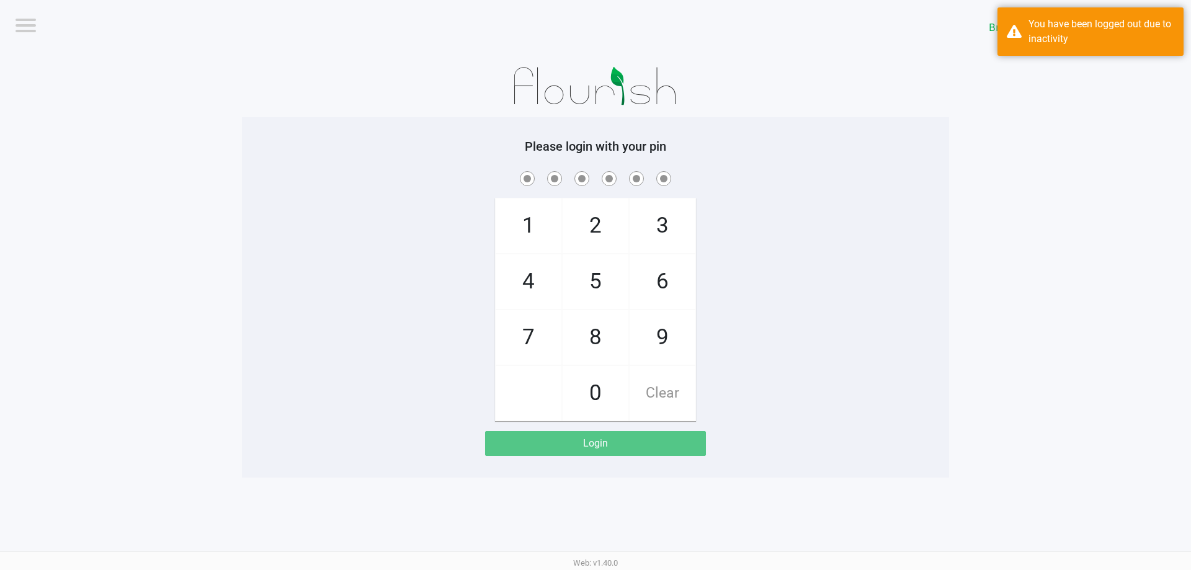
click at [601, 290] on span "5" at bounding box center [595, 281] width 66 height 55
checkbox input "true"
click at [603, 218] on span "2" at bounding box center [595, 225] width 66 height 55
checkbox input "true"
click at [534, 231] on span "1" at bounding box center [528, 225] width 66 height 55
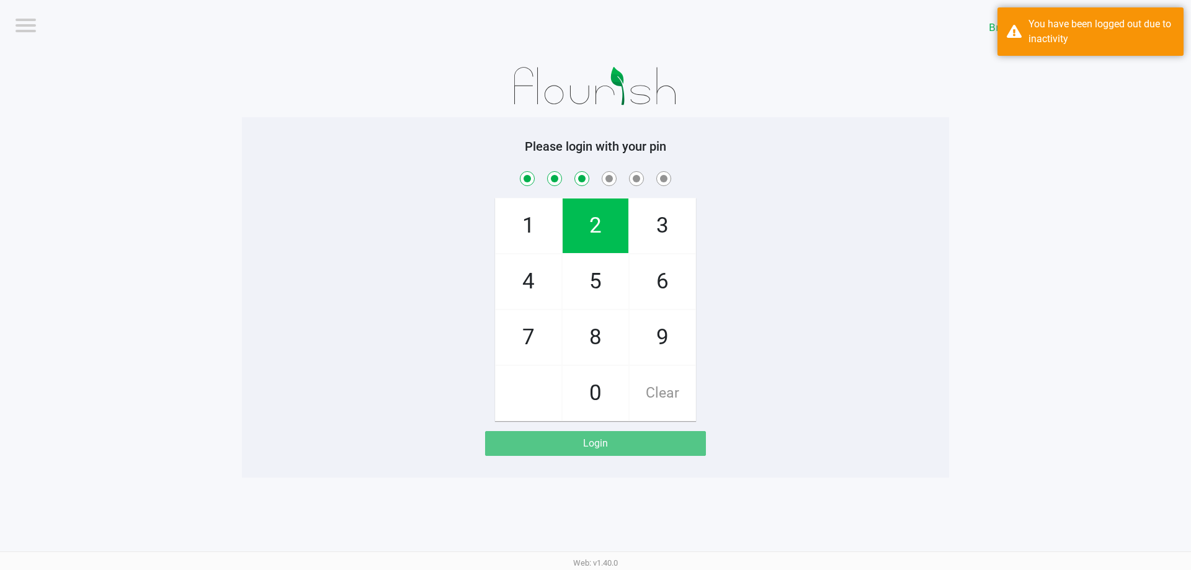
checkbox input "true"
click at [536, 345] on span "7" at bounding box center [528, 337] width 66 height 55
checkbox input "true"
click at [668, 344] on span "9" at bounding box center [662, 337] width 66 height 55
checkbox input "true"
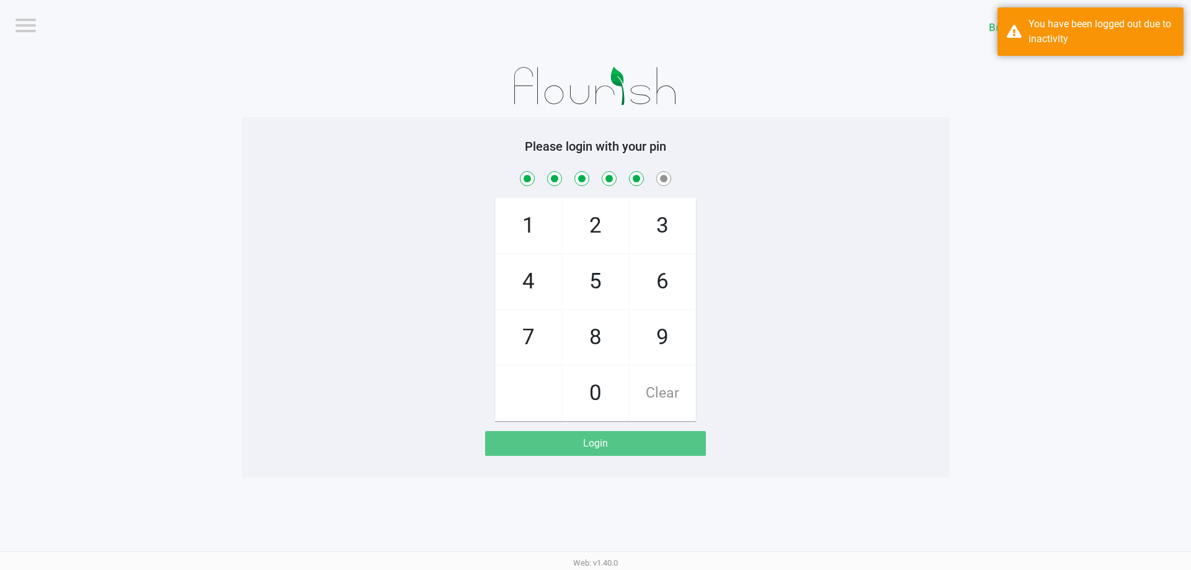
click at [675, 217] on span "3" at bounding box center [662, 225] width 66 height 55
checkbox input "true"
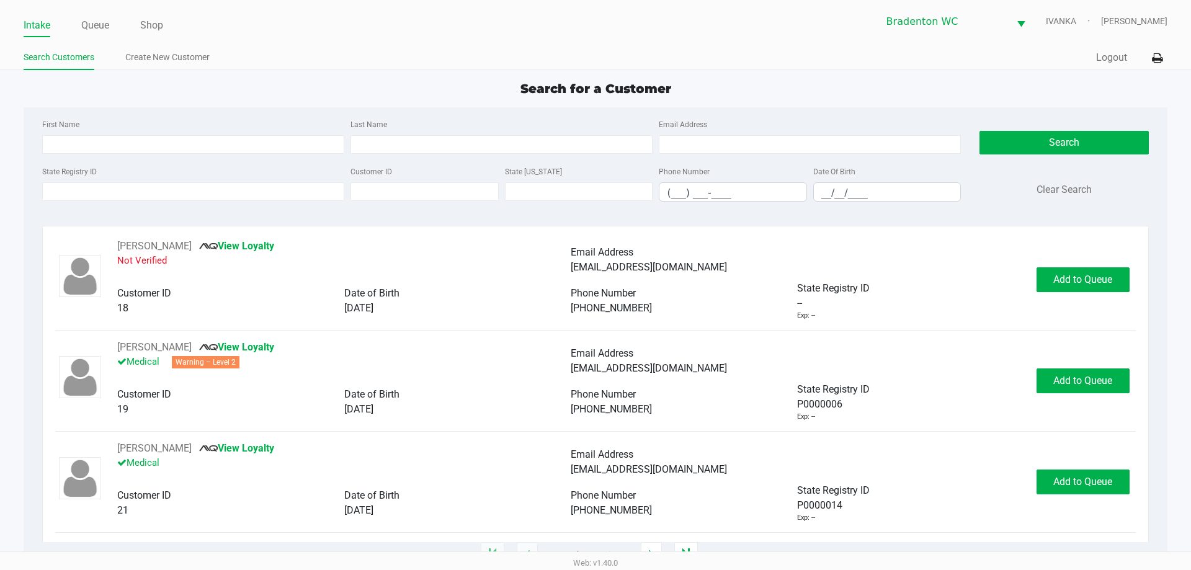
type input "MAX"
type input "WAWERS"
type input "01/10/2001"
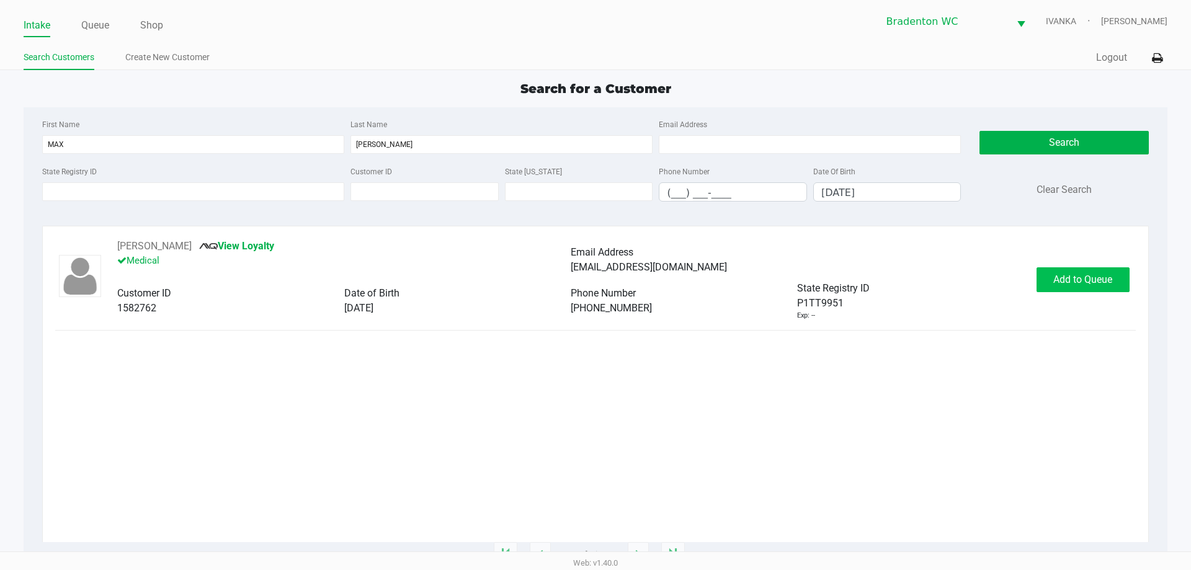
click at [1077, 283] on span "Add to Queue" at bounding box center [1082, 279] width 59 height 12
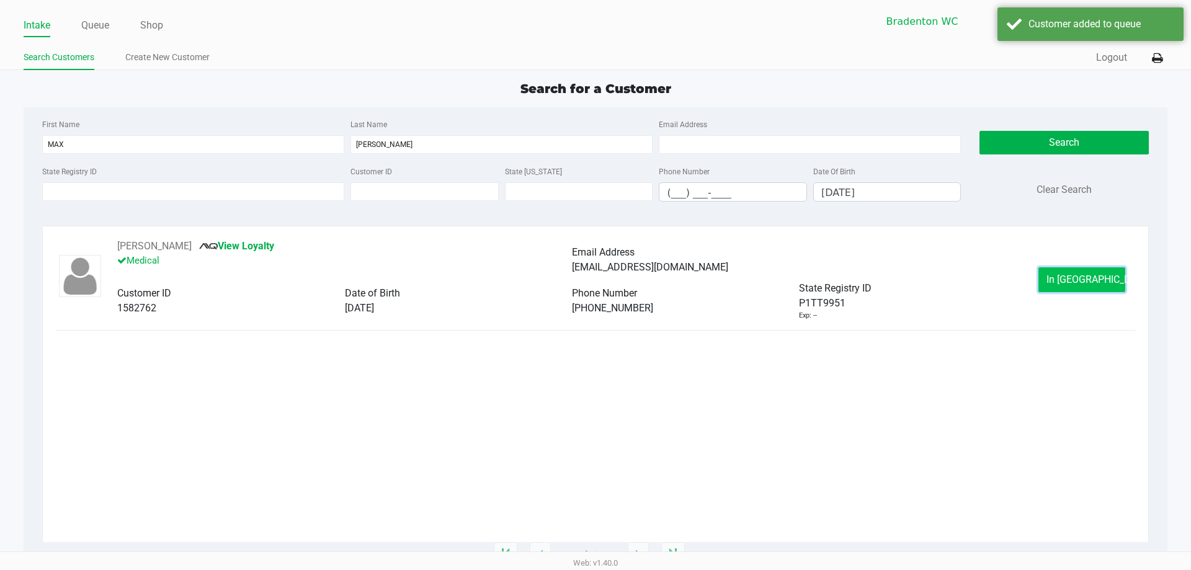
click at [1091, 280] on span "In Queue" at bounding box center [1098, 279] width 104 height 12
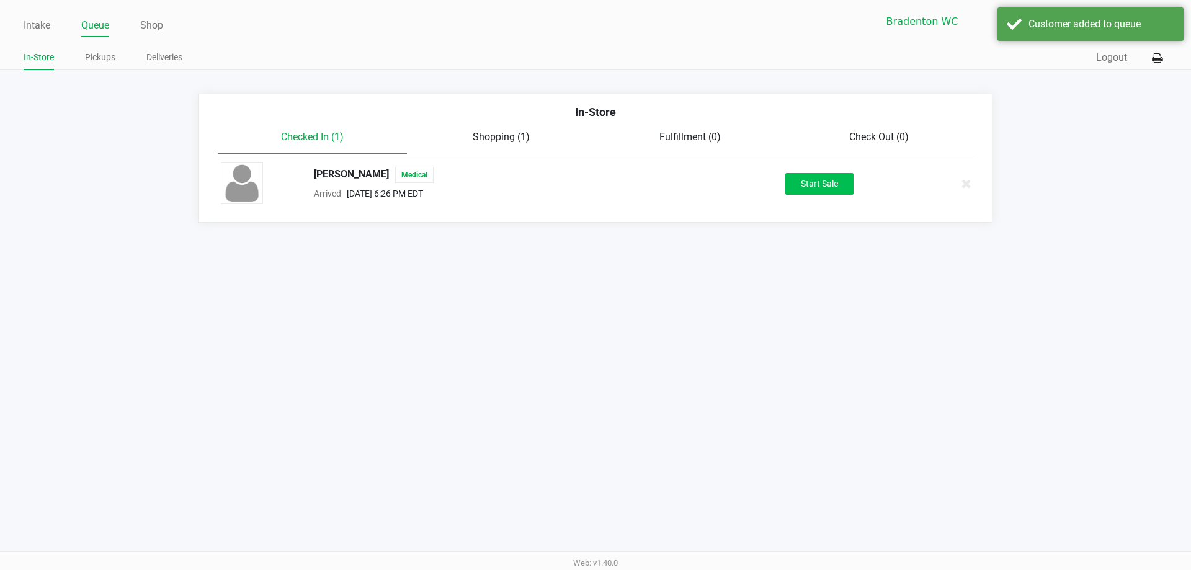
click at [841, 193] on button "Start Sale" at bounding box center [819, 184] width 68 height 22
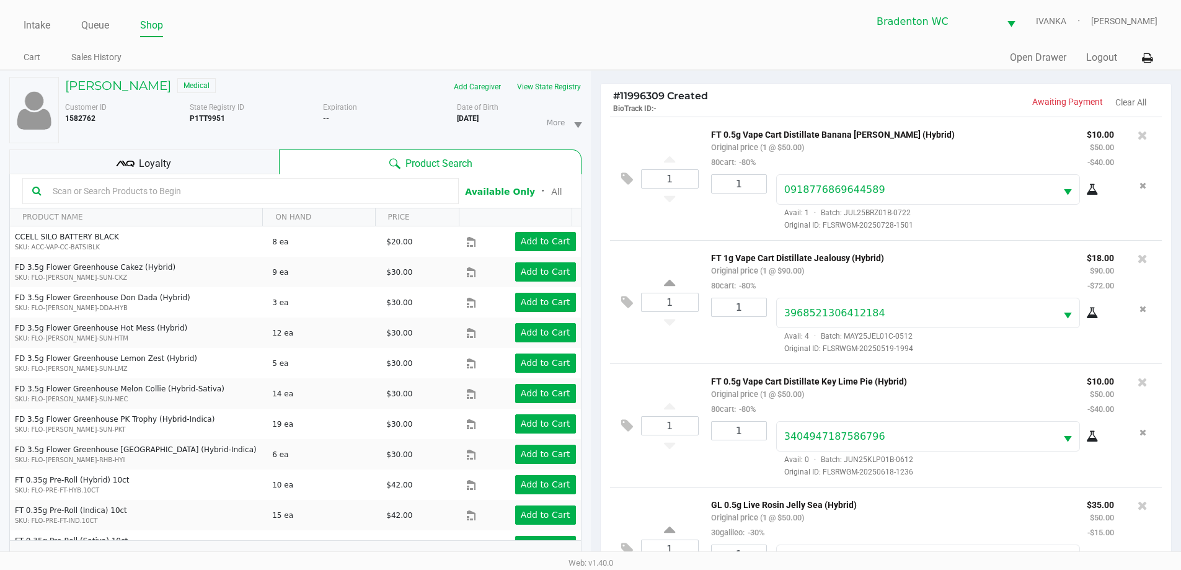
scroll to position [46, 0]
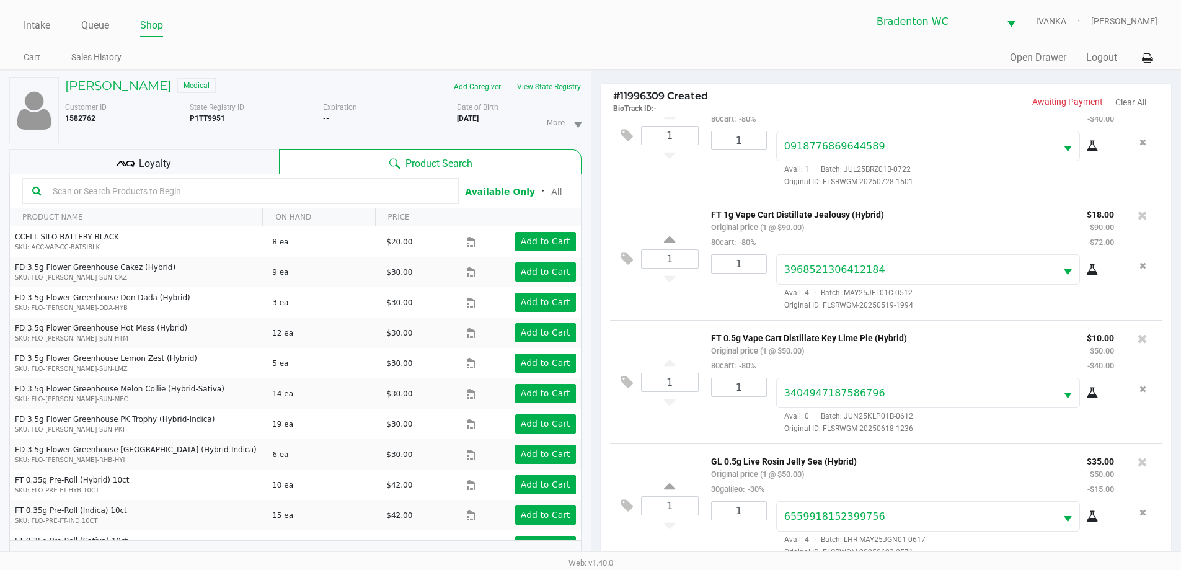
click at [214, 154] on div "Loyalty" at bounding box center [144, 161] width 270 height 25
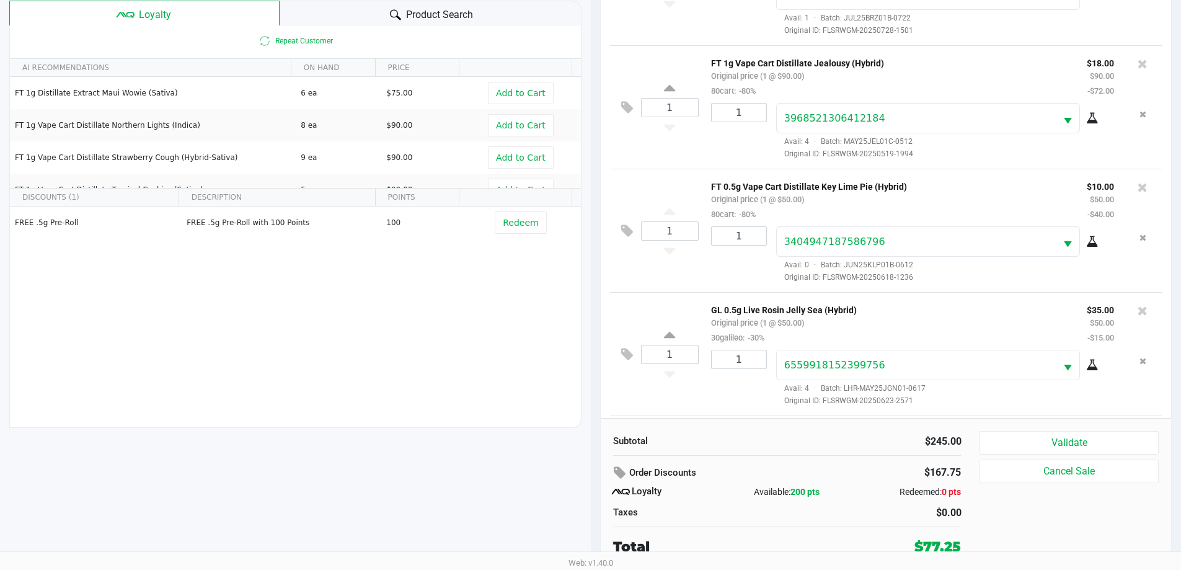
scroll to position [170, 0]
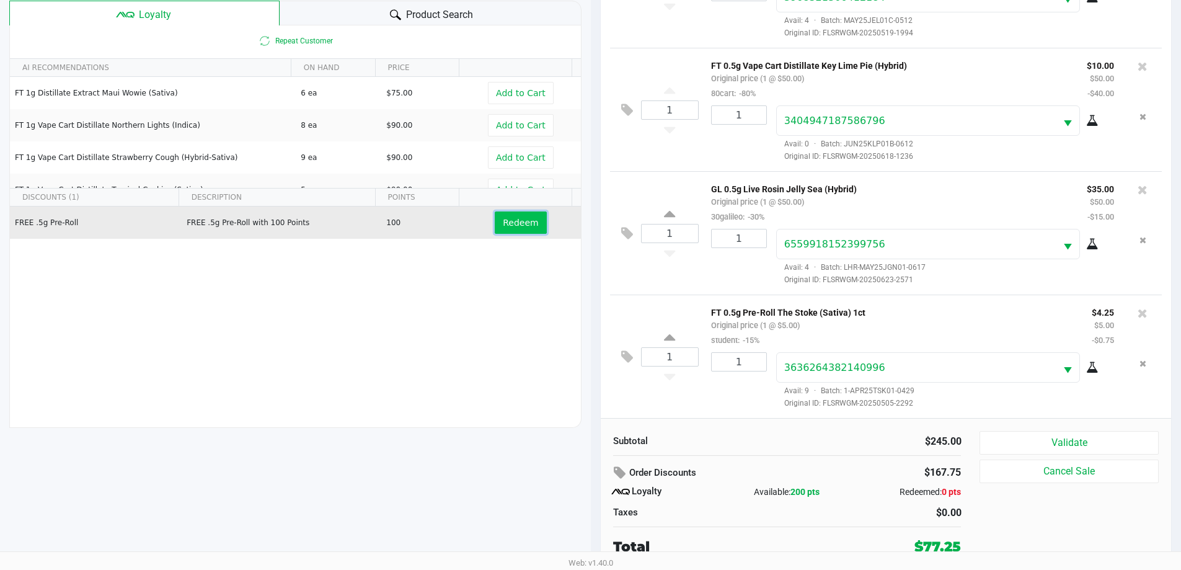
click at [507, 229] on button "Redeem" at bounding box center [520, 222] width 51 height 22
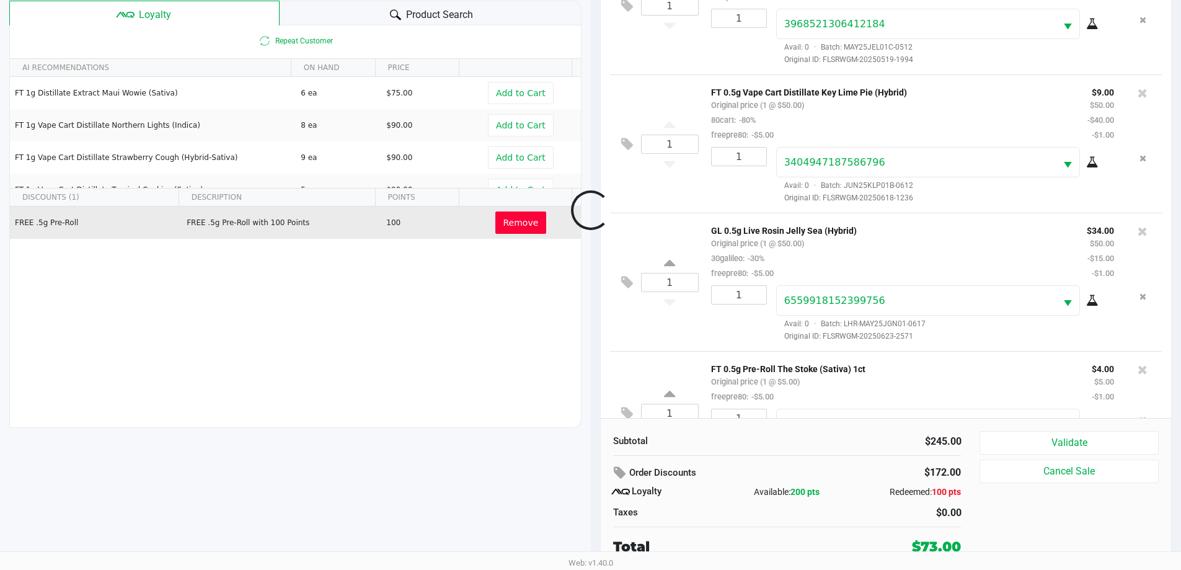
scroll to position [229, 0]
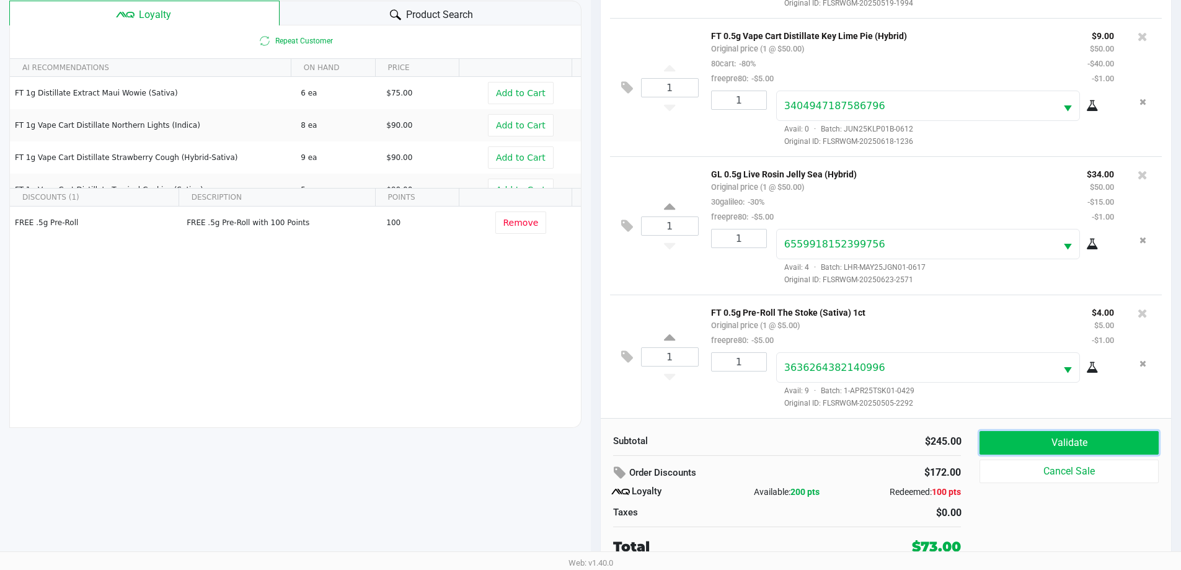
click at [1102, 433] on button "Validate" at bounding box center [1069, 443] width 179 height 24
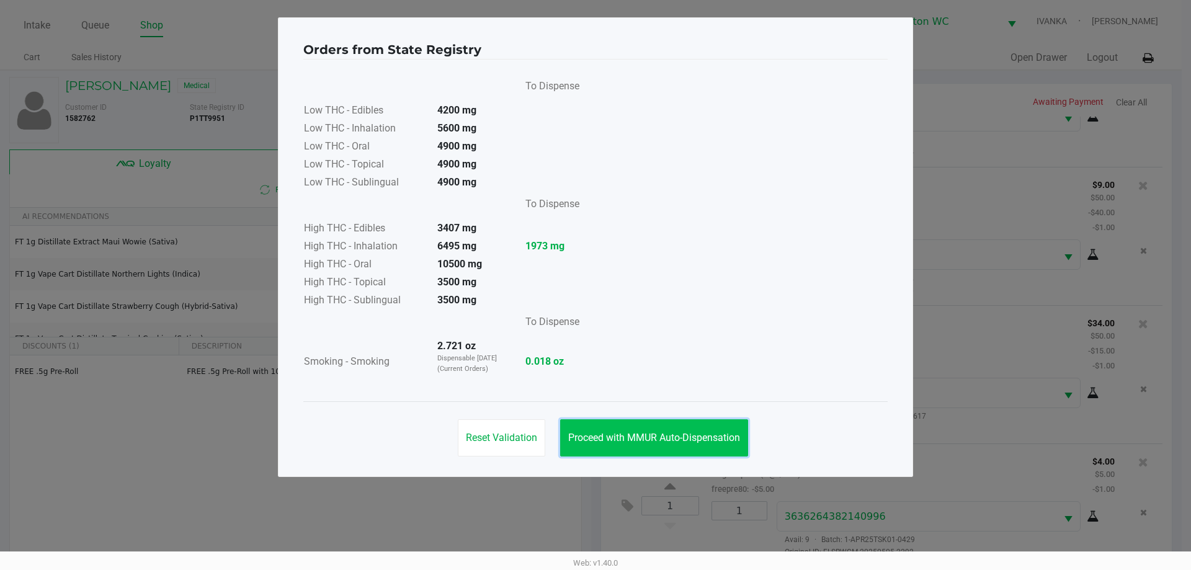
click at [655, 427] on button "Proceed with MMUR Auto-Dispensation" at bounding box center [654, 437] width 188 height 37
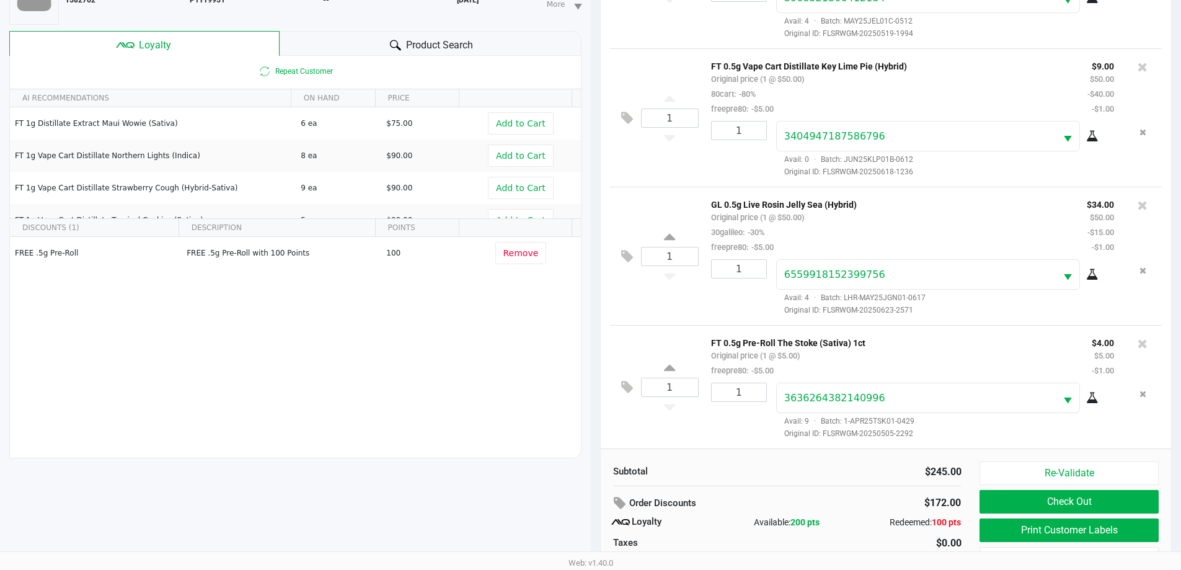
scroll to position [149, 0]
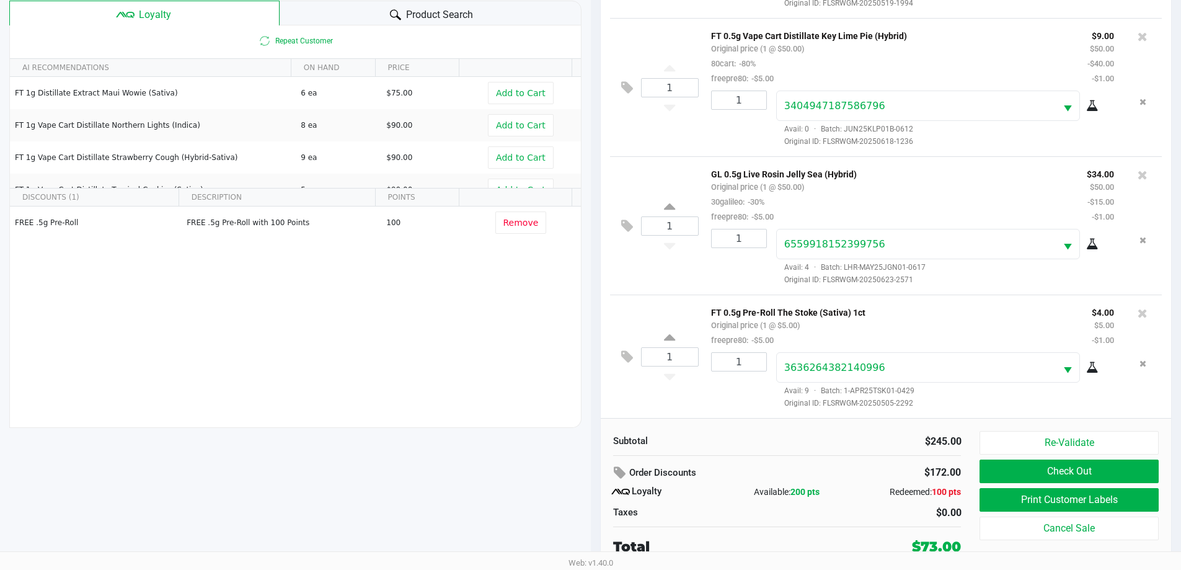
click at [1105, 499] on button "Print Customer Labels" at bounding box center [1069, 500] width 179 height 24
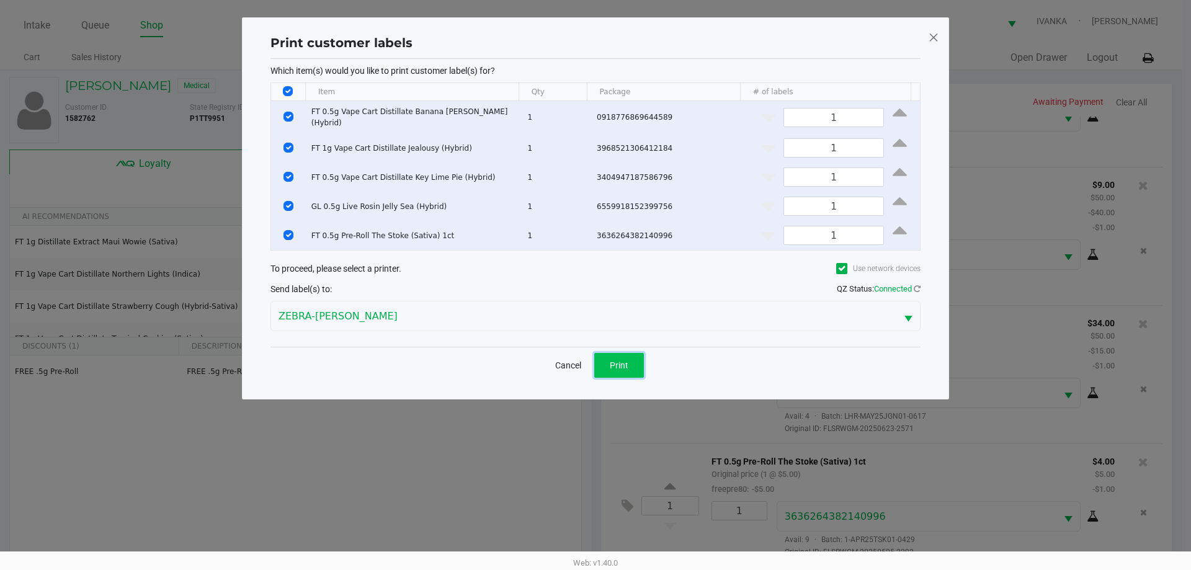
click at [624, 360] on span "Print" at bounding box center [619, 365] width 19 height 10
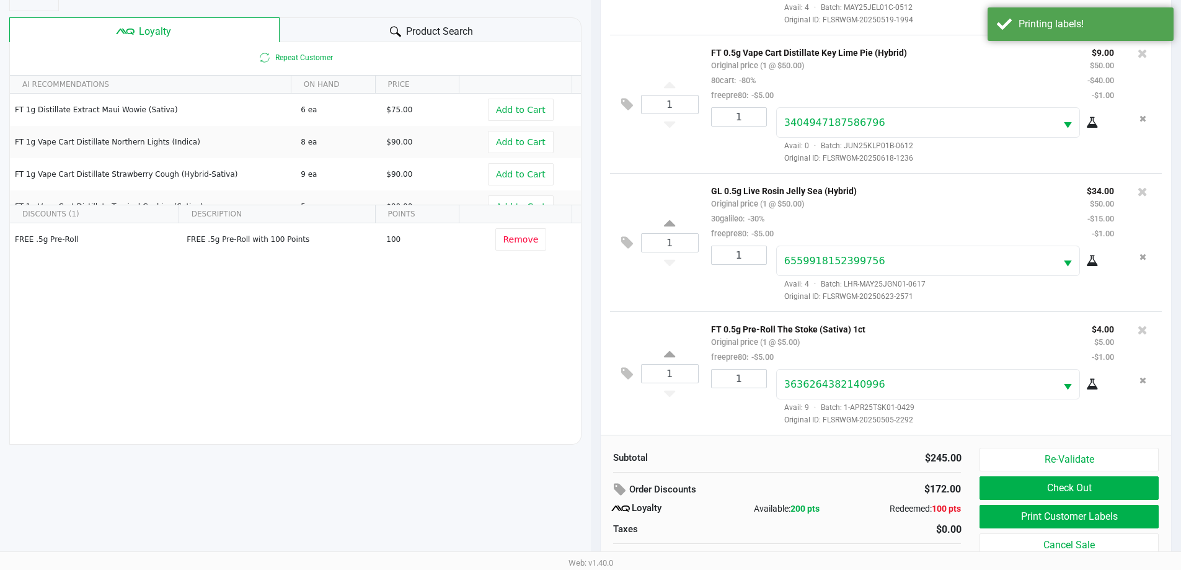
scroll to position [149, 0]
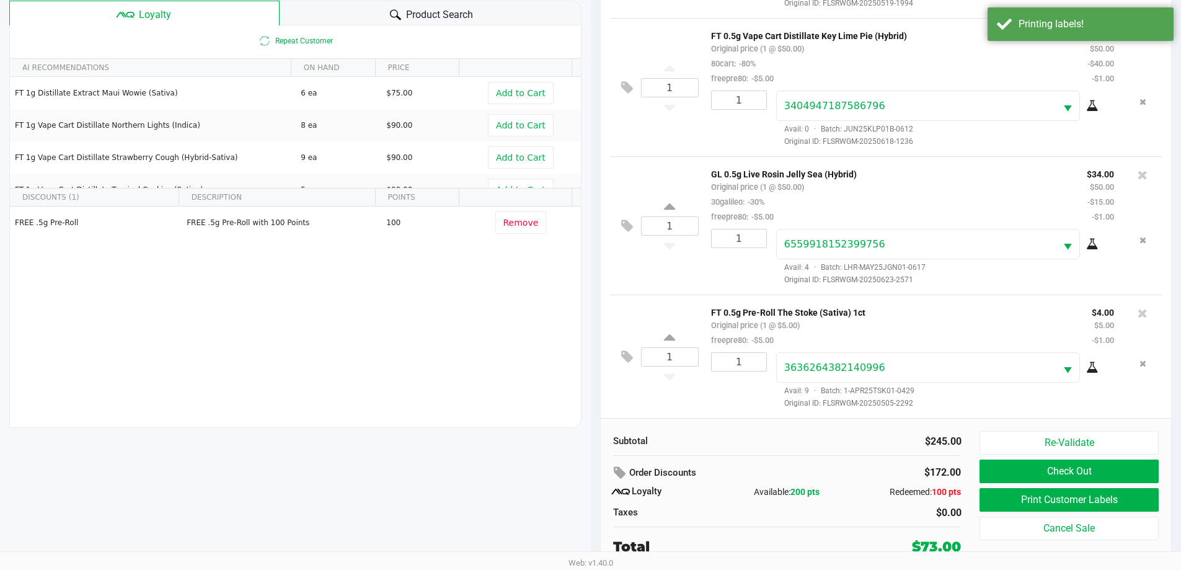
click at [1100, 471] on button "Check Out" at bounding box center [1069, 471] width 179 height 24
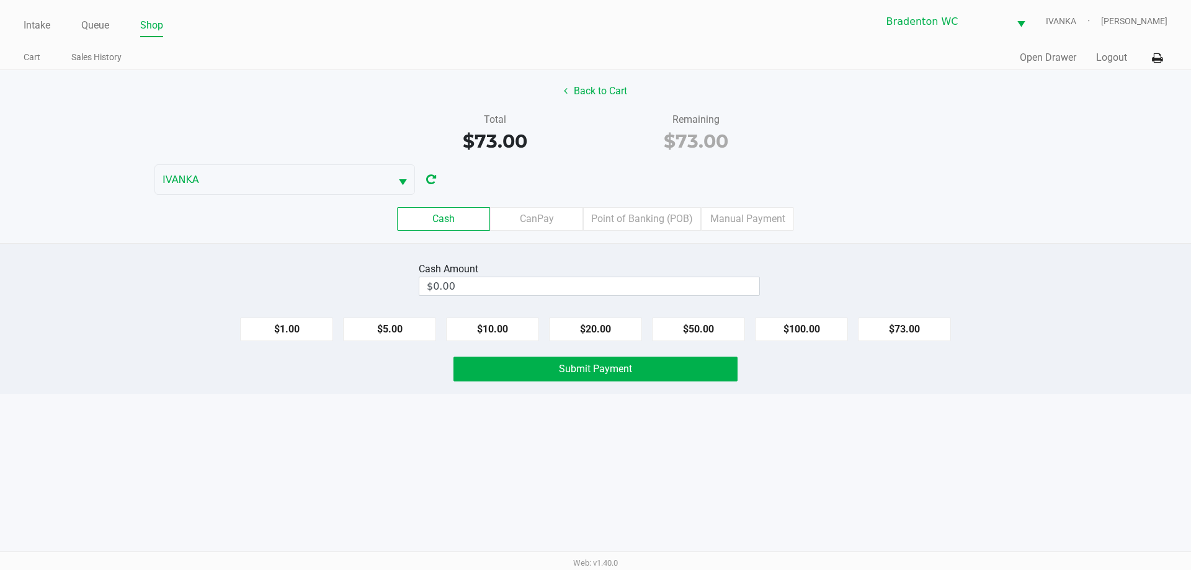
click at [654, 219] on label "Point of Banking (POB)" at bounding box center [642, 219] width 118 height 24
click at [0, 0] on 7 "Point of Banking (POB)" at bounding box center [0, 0] width 0 height 0
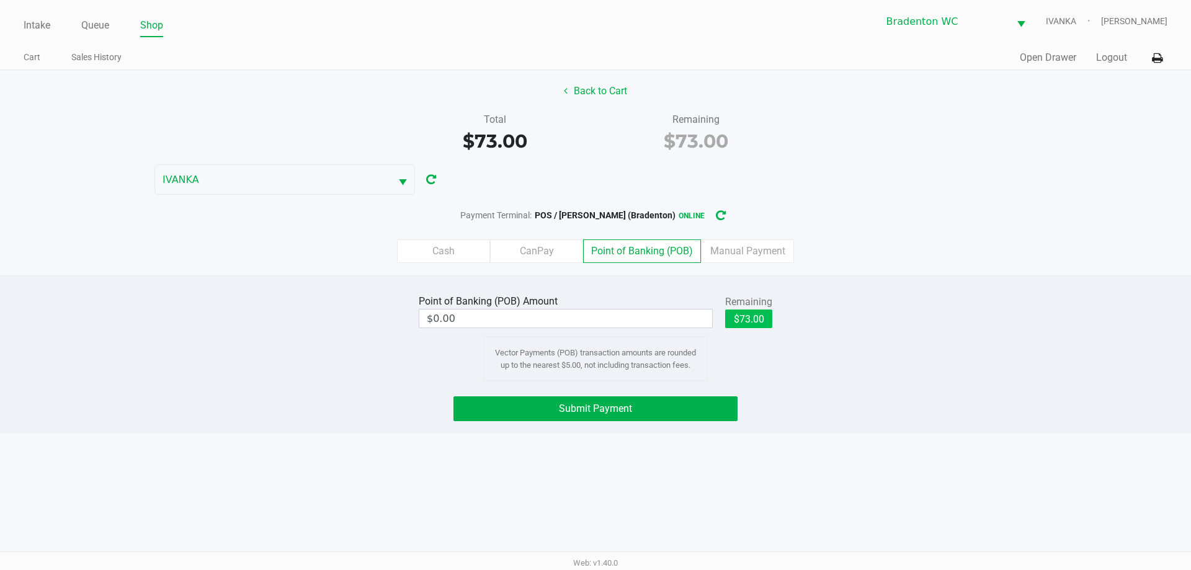
click at [753, 318] on button "$73.00" at bounding box center [748, 318] width 47 height 19
click at [669, 412] on button "Submit Payment" at bounding box center [595, 408] width 284 height 25
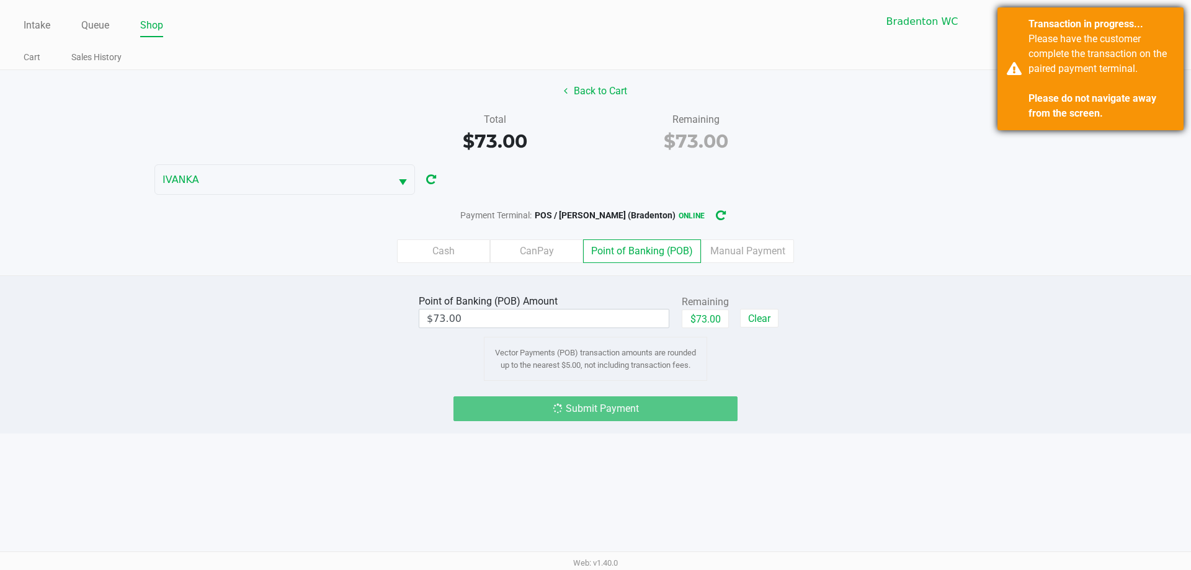
click at [1101, 75] on div "Please have the customer complete the transaction on the paired payment termina…" at bounding box center [1101, 76] width 146 height 89
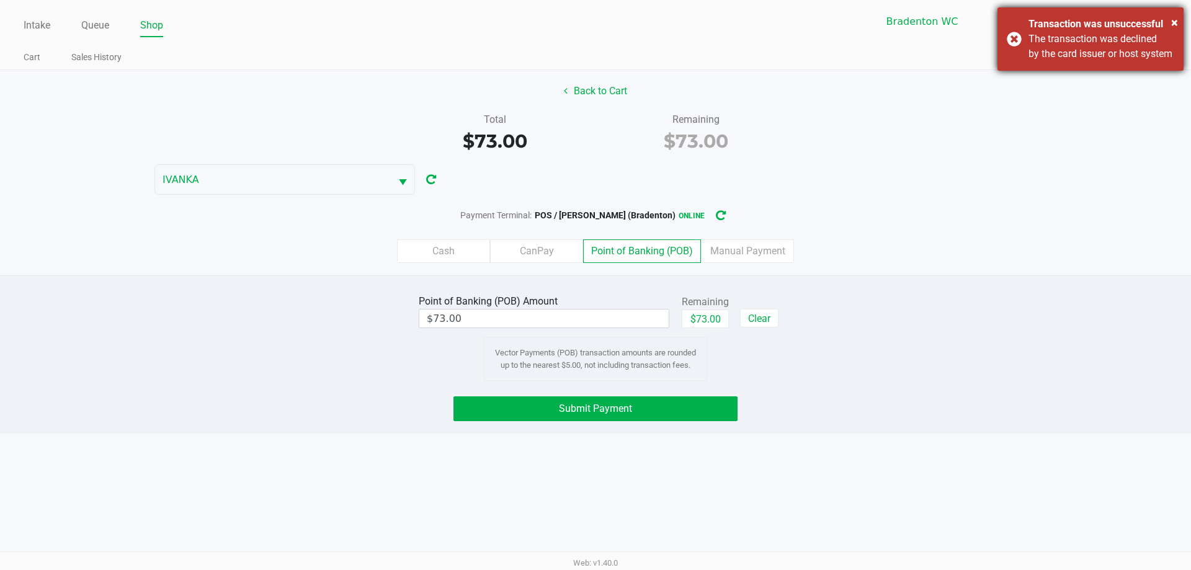
click at [1067, 47] on div "The transaction was declined by the card issuer or host system" at bounding box center [1101, 47] width 146 height 30
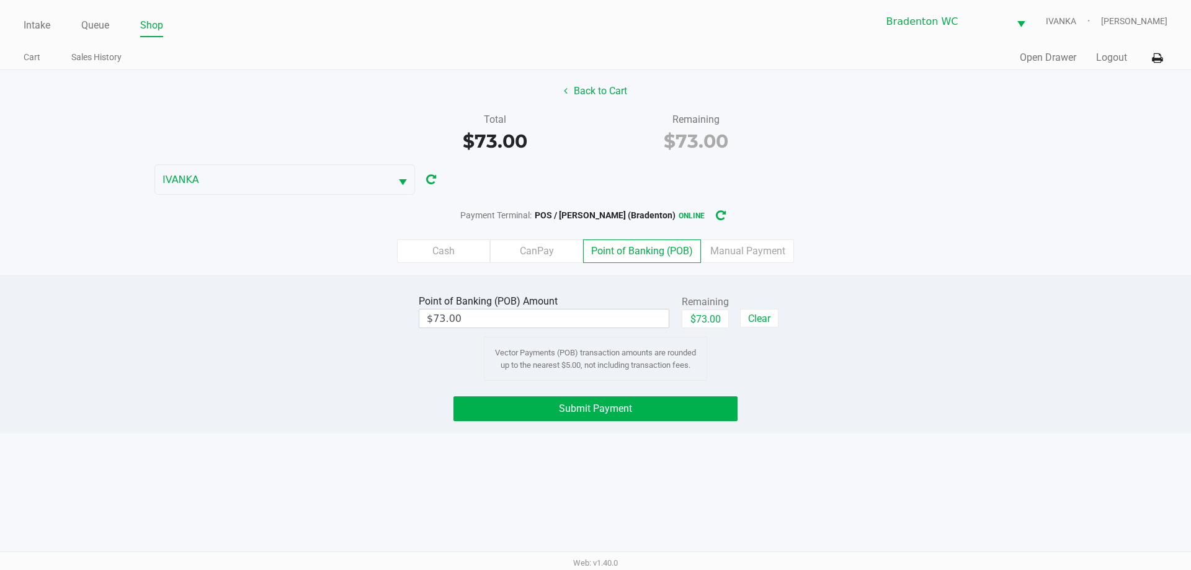
click at [450, 257] on label "Cash" at bounding box center [443, 251] width 93 height 24
click at [0, 0] on 0 "Cash" at bounding box center [0, 0] width 0 height 0
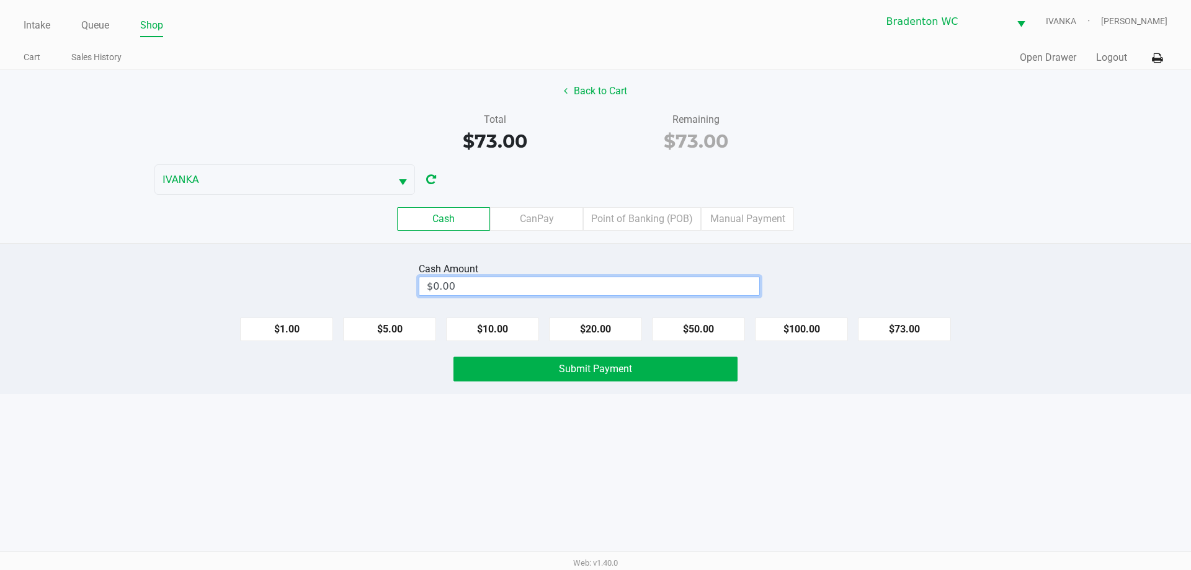
click at [613, 284] on input "$0.00" at bounding box center [589, 286] width 340 height 18
click at [637, 371] on button "Submit Payment" at bounding box center [595, 369] width 284 height 25
type input "$80.00"
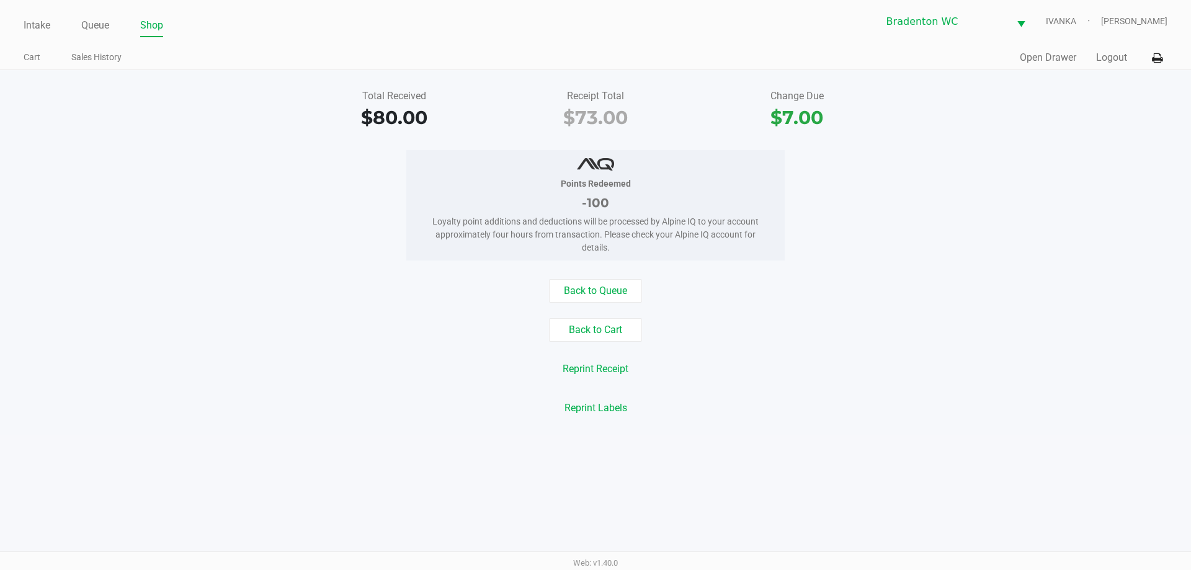
click at [611, 291] on button "Back to Queue" at bounding box center [595, 291] width 93 height 24
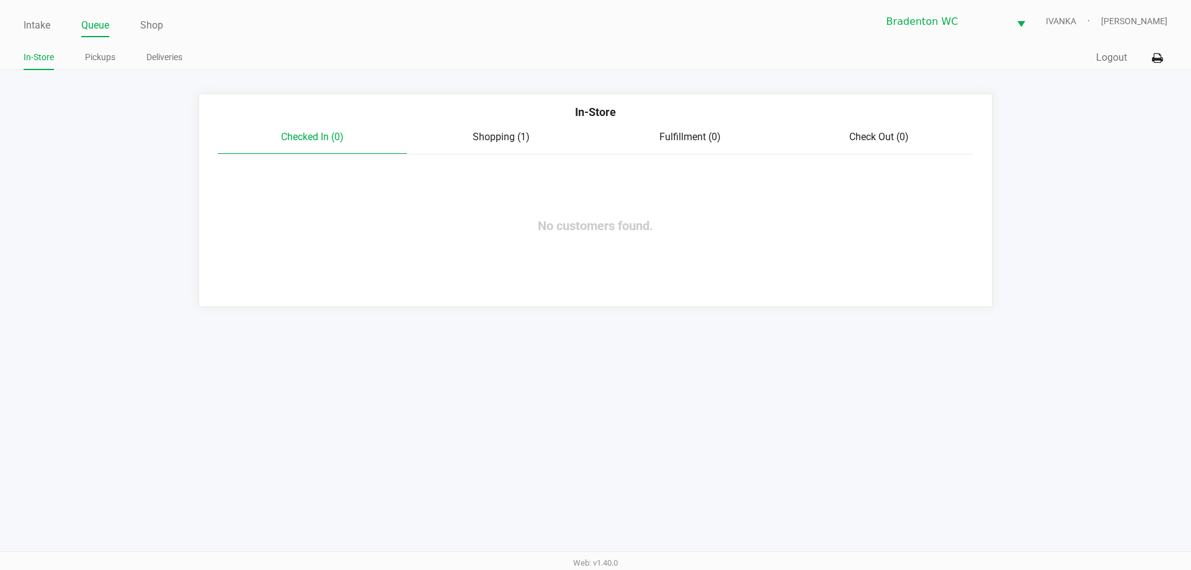
click at [47, 22] on link "Intake" at bounding box center [37, 25] width 27 height 17
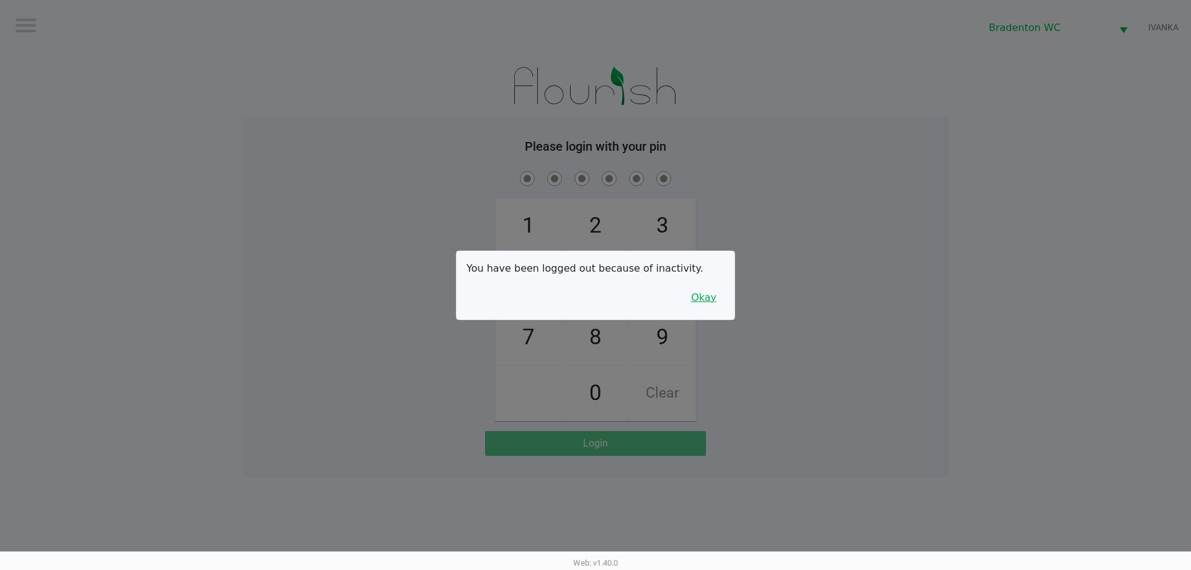
click at [712, 308] on button "Okay" at bounding box center [704, 298] width 42 height 24
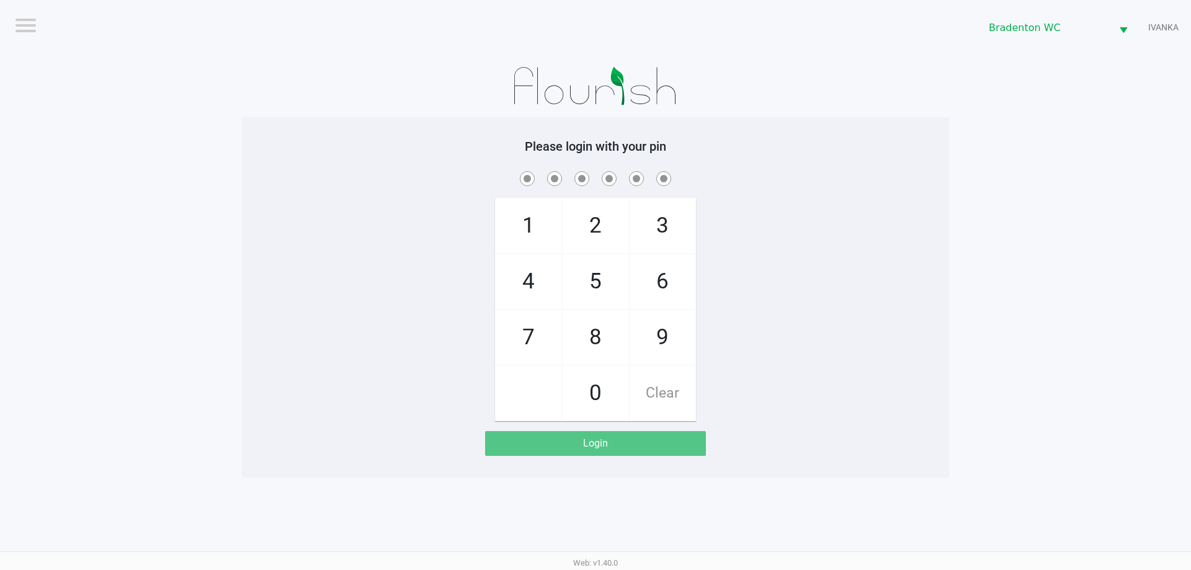
click at [600, 278] on span "5" at bounding box center [595, 281] width 66 height 55
checkbox input "true"
click at [598, 219] on span "2" at bounding box center [595, 225] width 66 height 55
checkbox input "true"
click at [528, 222] on span "1" at bounding box center [528, 225] width 66 height 55
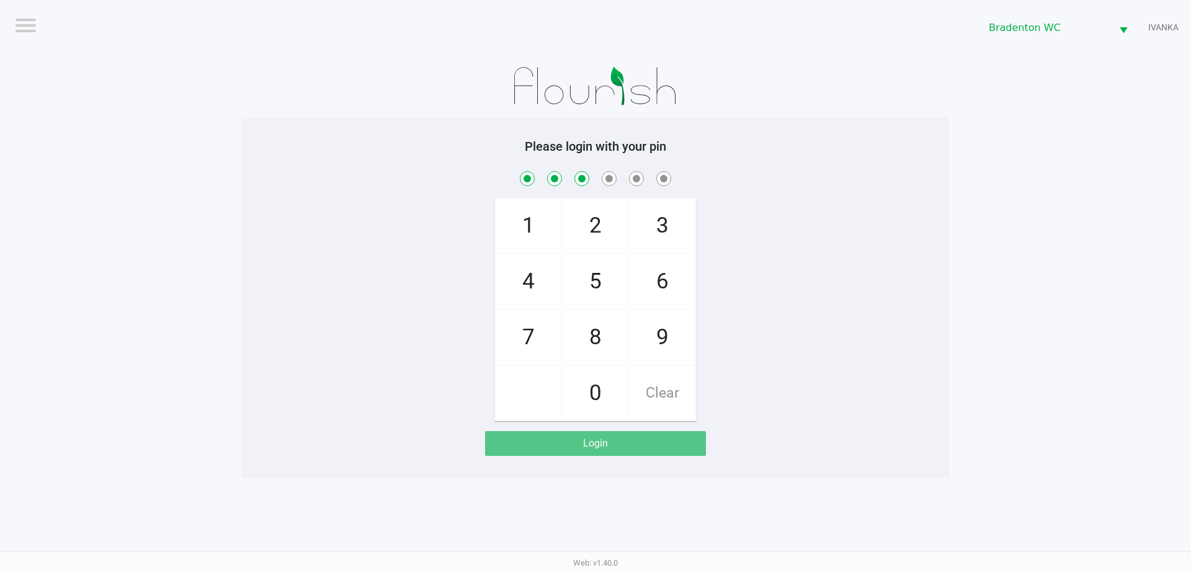
checkbox input "true"
click at [533, 342] on span "7" at bounding box center [528, 337] width 66 height 55
checkbox input "true"
click at [656, 344] on span "9" at bounding box center [662, 337] width 66 height 55
checkbox input "true"
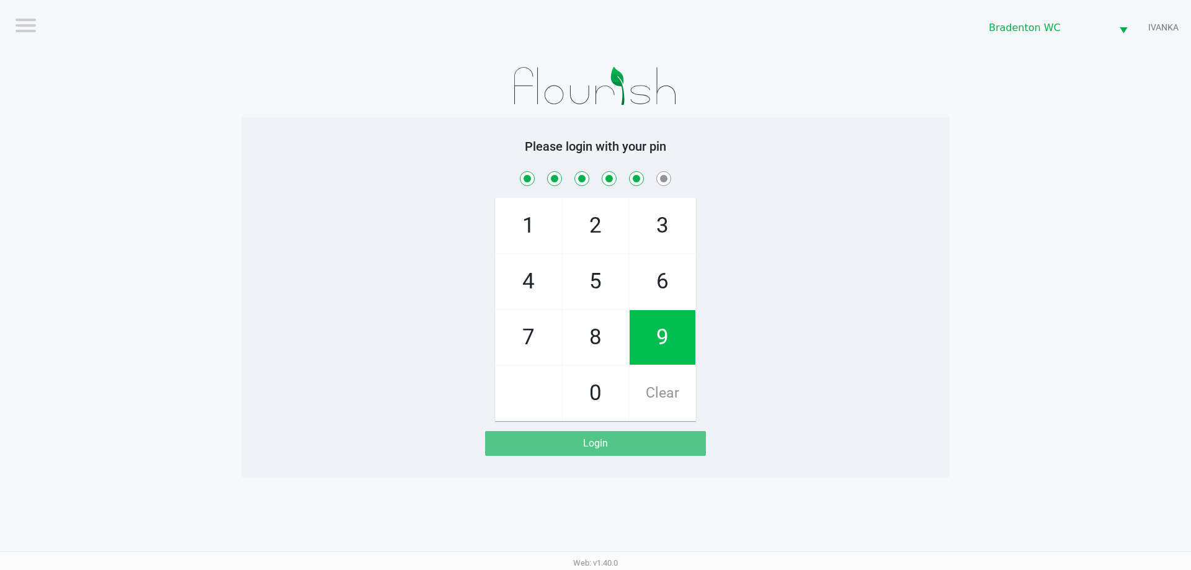
click at [672, 224] on span "3" at bounding box center [662, 225] width 66 height 55
checkbox input "true"
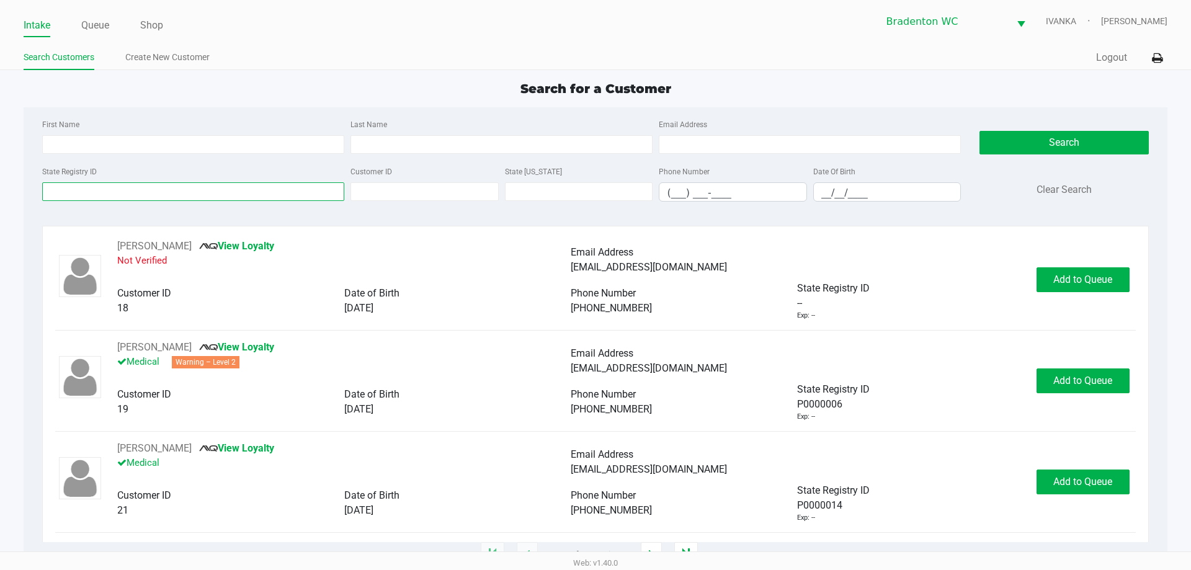
click at [265, 193] on input "State Registry ID" at bounding box center [193, 191] width 302 height 19
type input "p8hk0037"
click at [1060, 145] on button "Search" at bounding box center [1063, 143] width 169 height 24
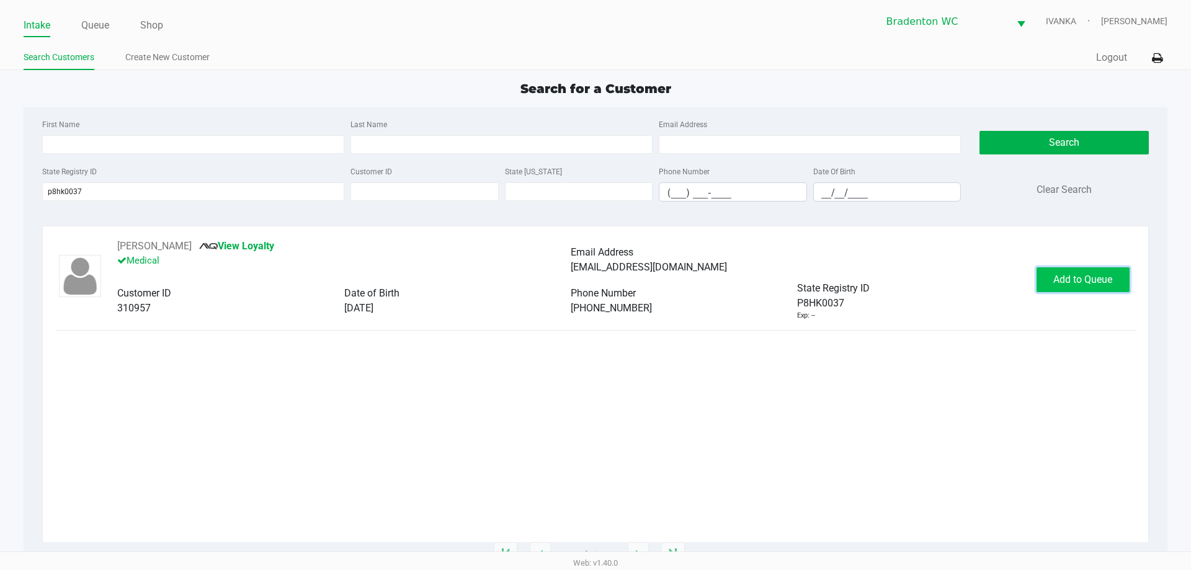
click at [1086, 271] on button "Add to Queue" at bounding box center [1082, 279] width 93 height 25
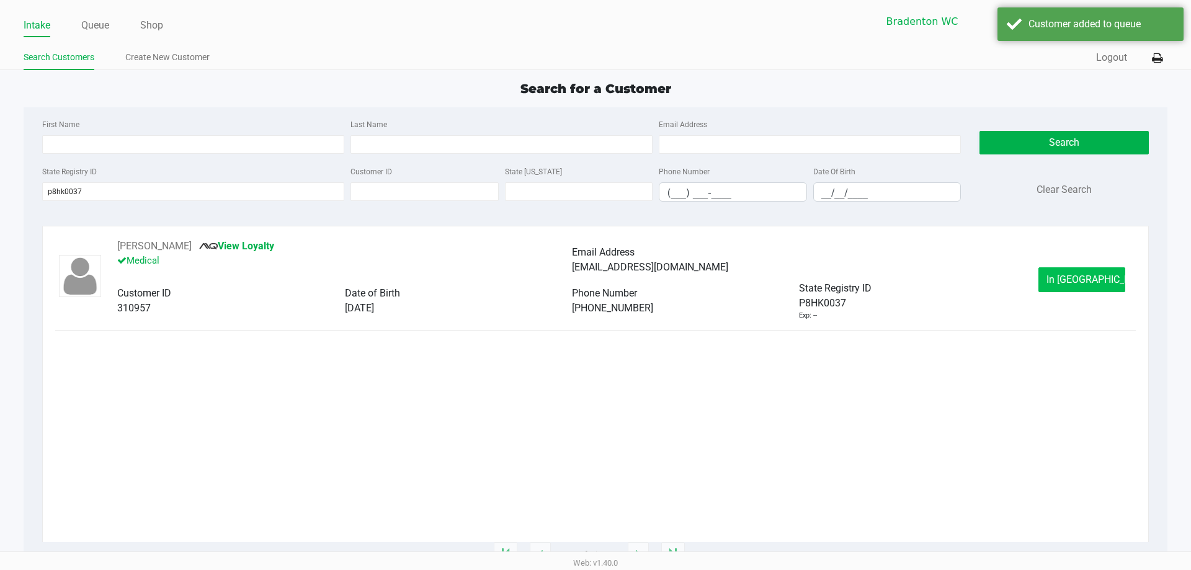
click at [1060, 289] on button "In Queue" at bounding box center [1081, 279] width 87 height 25
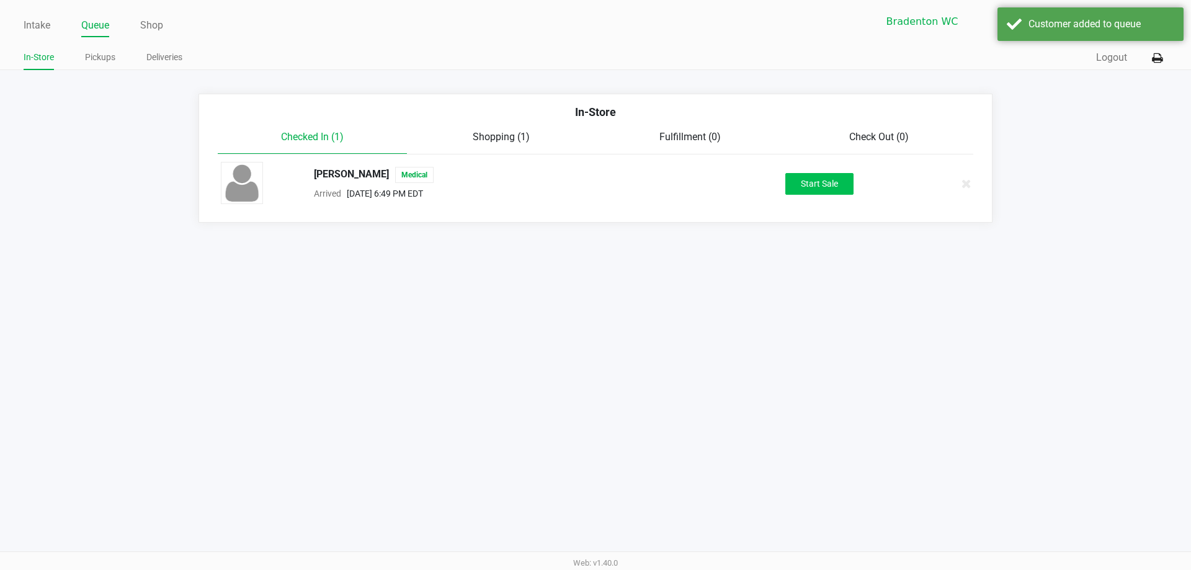
click at [831, 191] on button "Start Sale" at bounding box center [819, 184] width 68 height 22
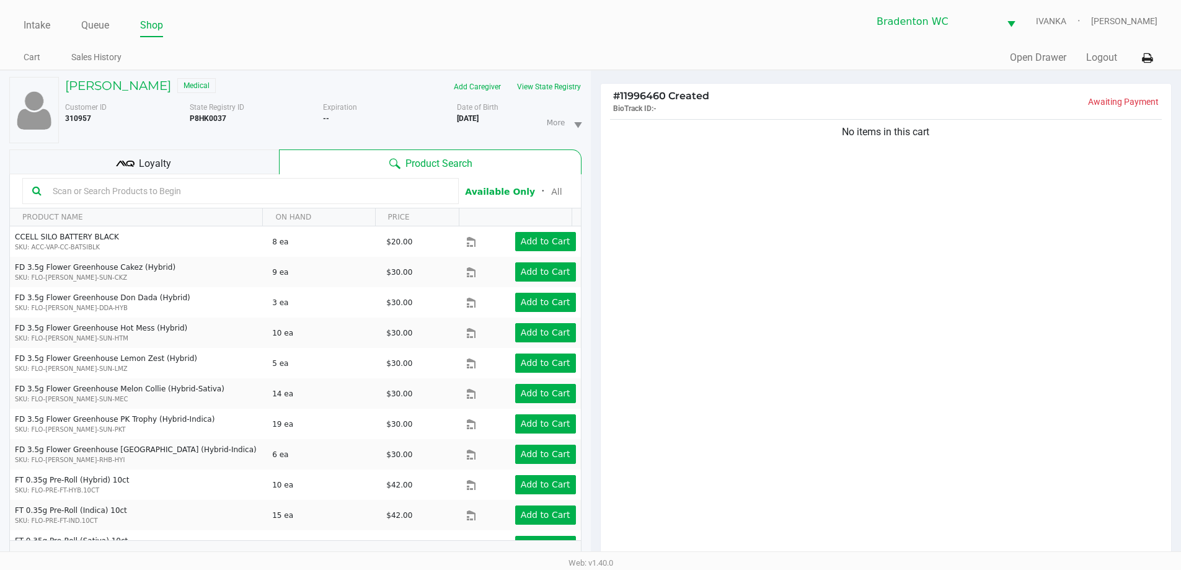
click at [260, 161] on div "Loyalty" at bounding box center [144, 161] width 270 height 25
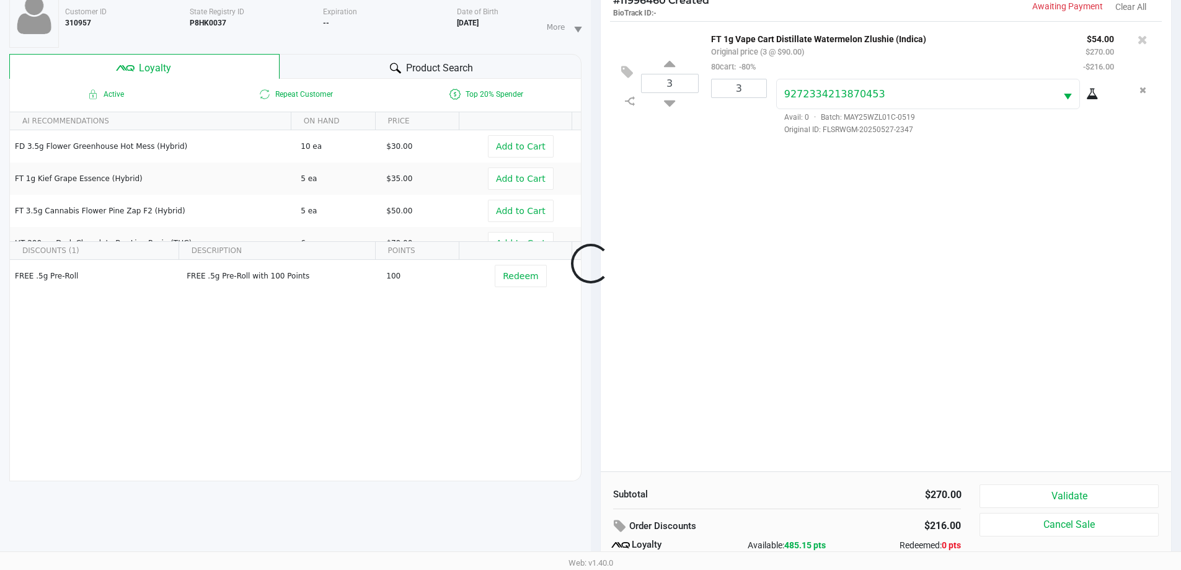
scroll to position [149, 0]
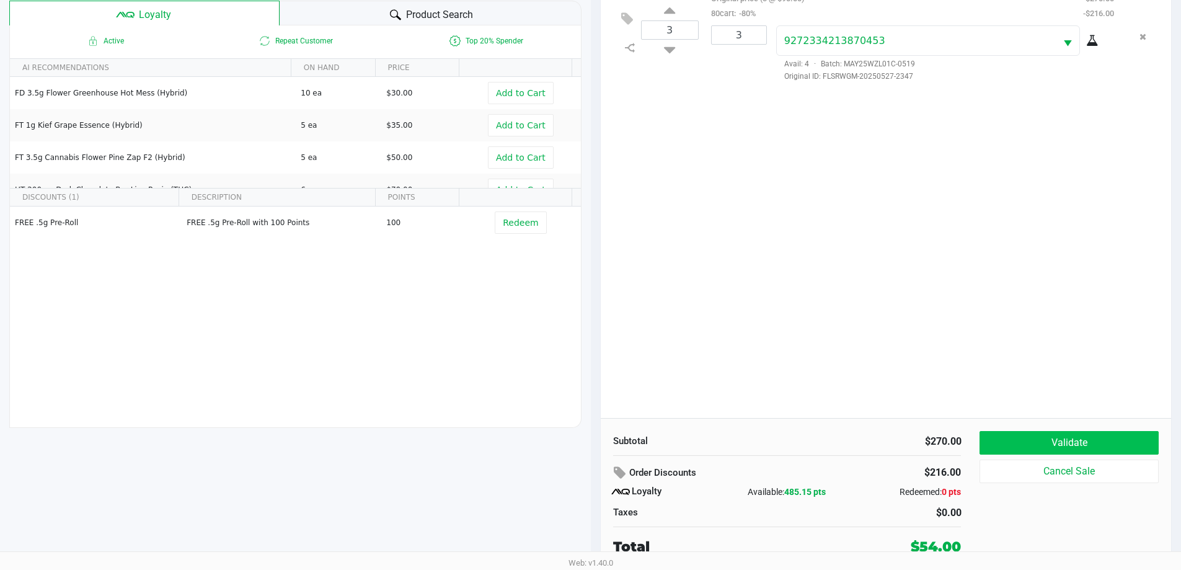
click at [1094, 443] on button "Validate" at bounding box center [1069, 443] width 179 height 24
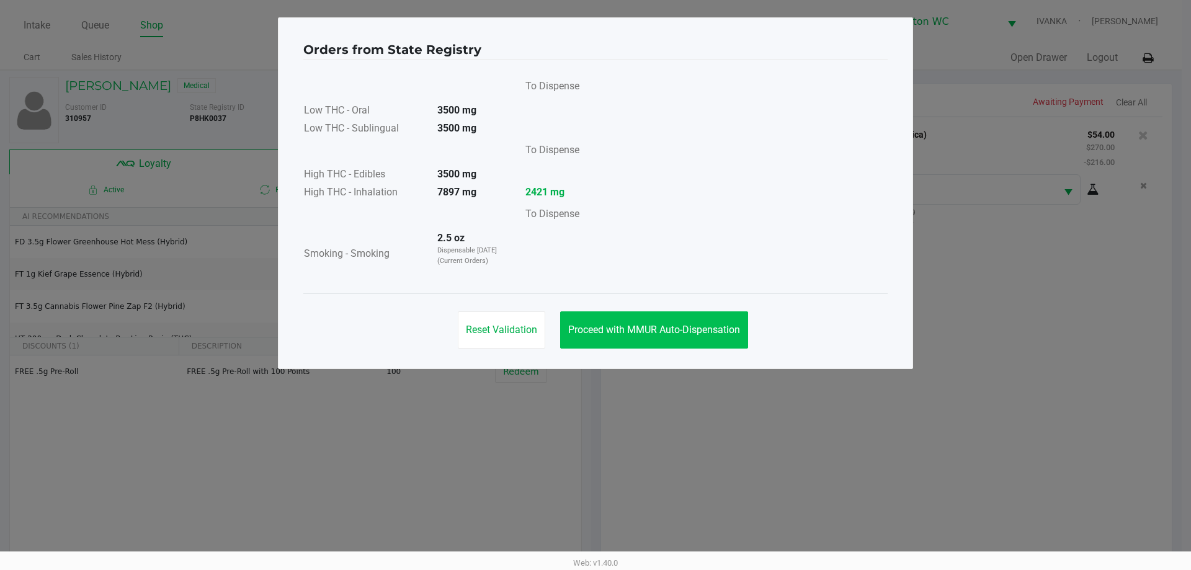
click at [715, 316] on button "Proceed with MMUR Auto-Dispensation" at bounding box center [654, 329] width 188 height 37
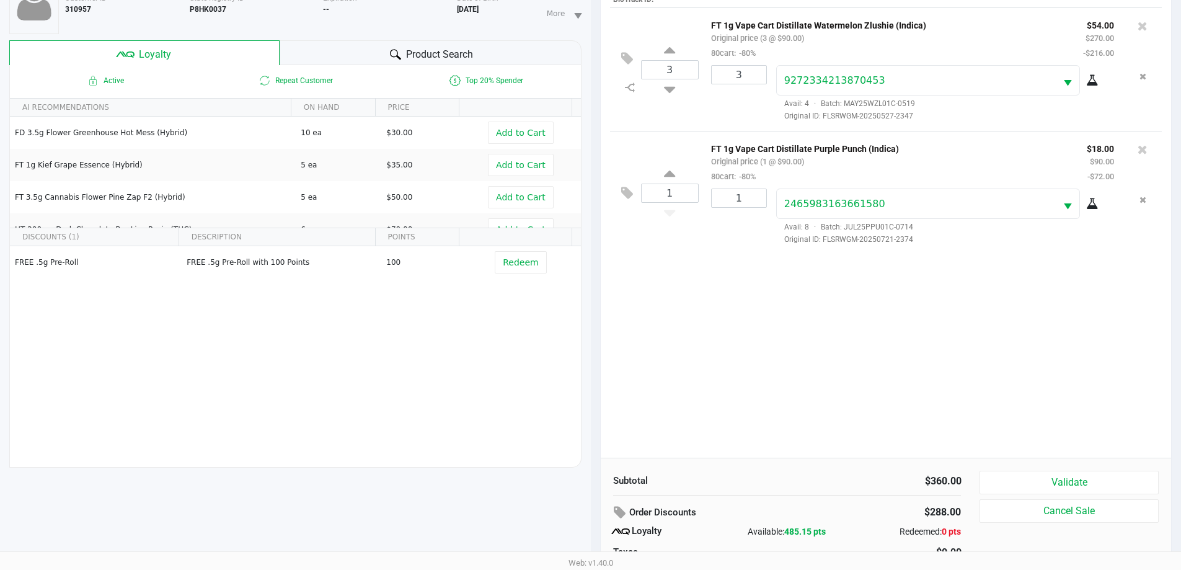
scroll to position [149, 0]
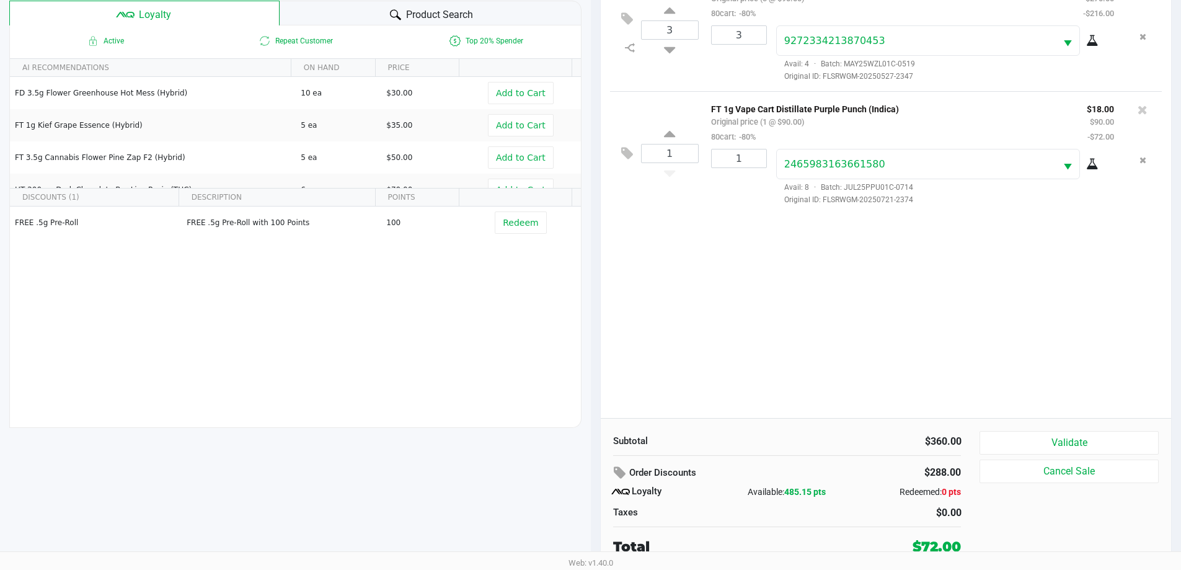
click at [1083, 444] on button "Validate" at bounding box center [1069, 443] width 179 height 24
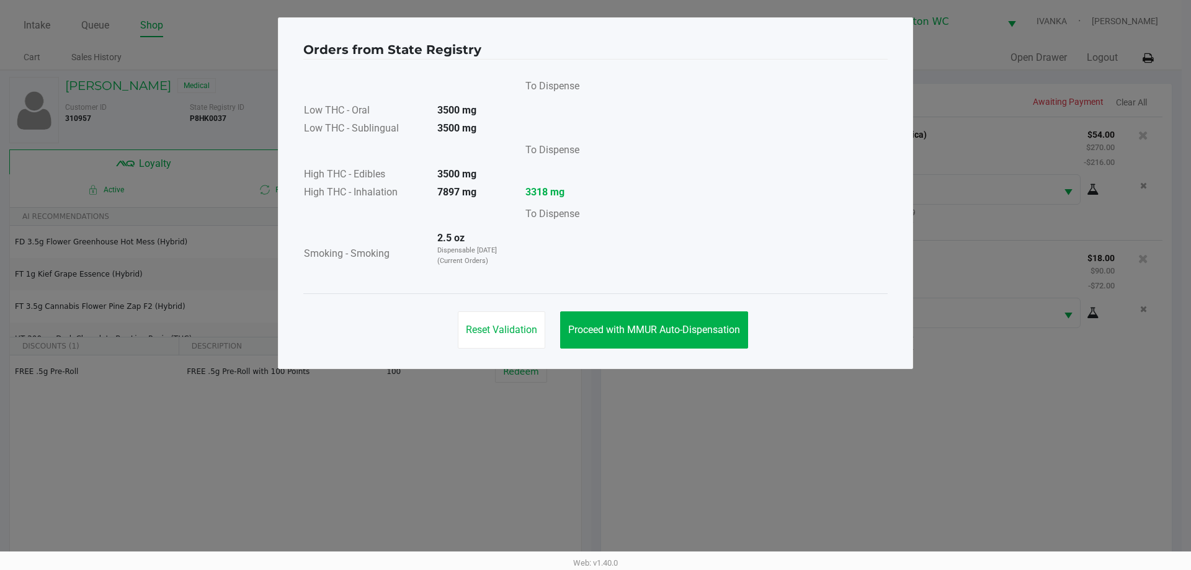
click at [670, 340] on button "Proceed with MMUR Auto-Dispensation" at bounding box center [654, 329] width 188 height 37
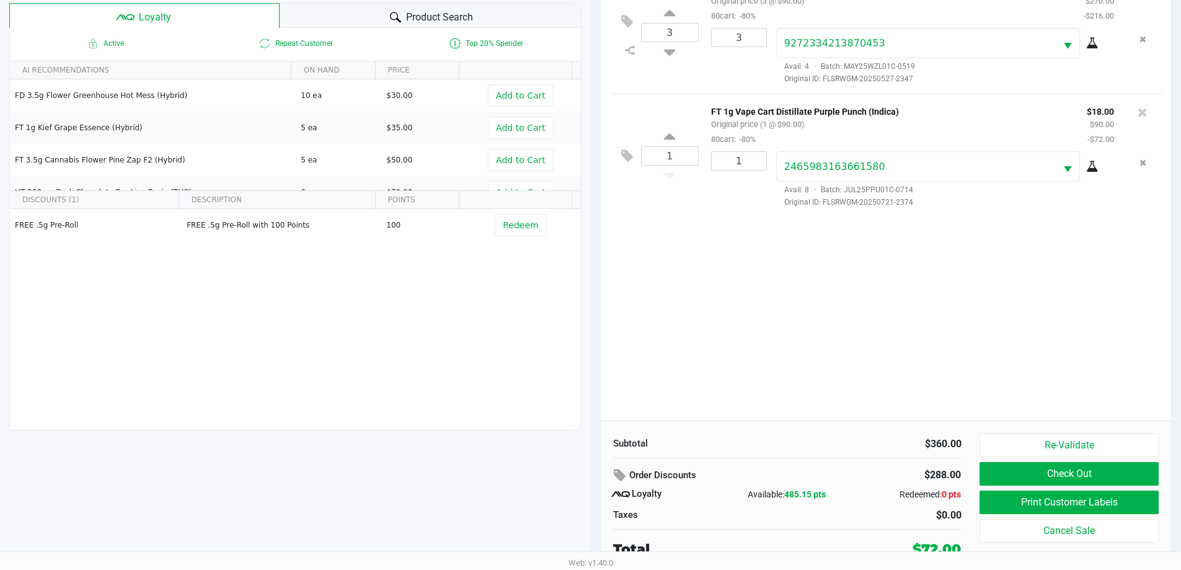
scroll to position [149, 0]
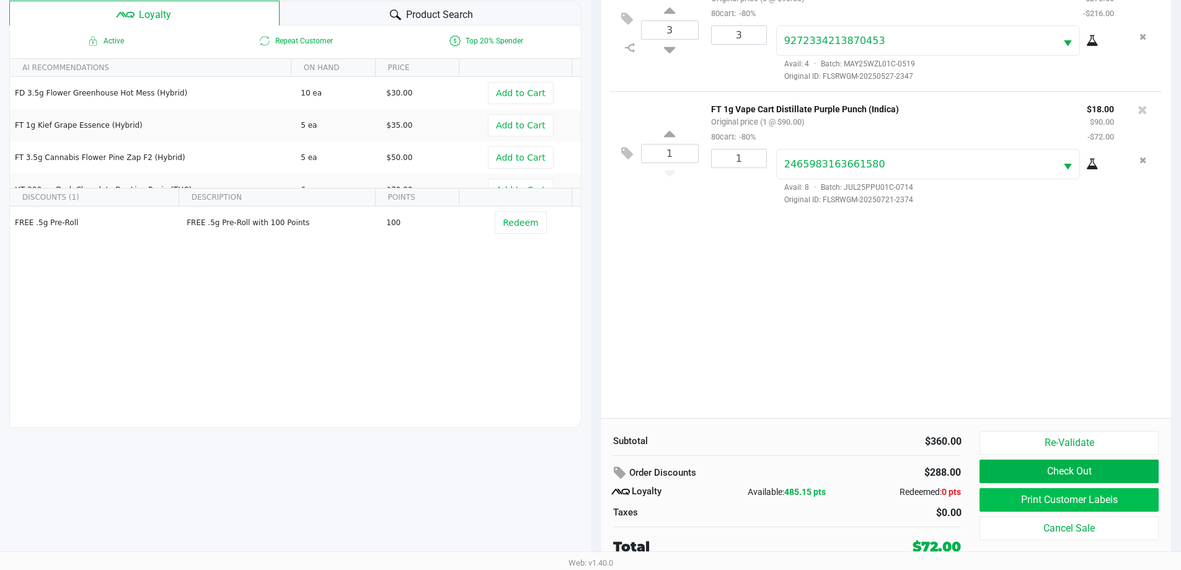
click at [1104, 500] on button "Print Customer Labels" at bounding box center [1069, 500] width 179 height 24
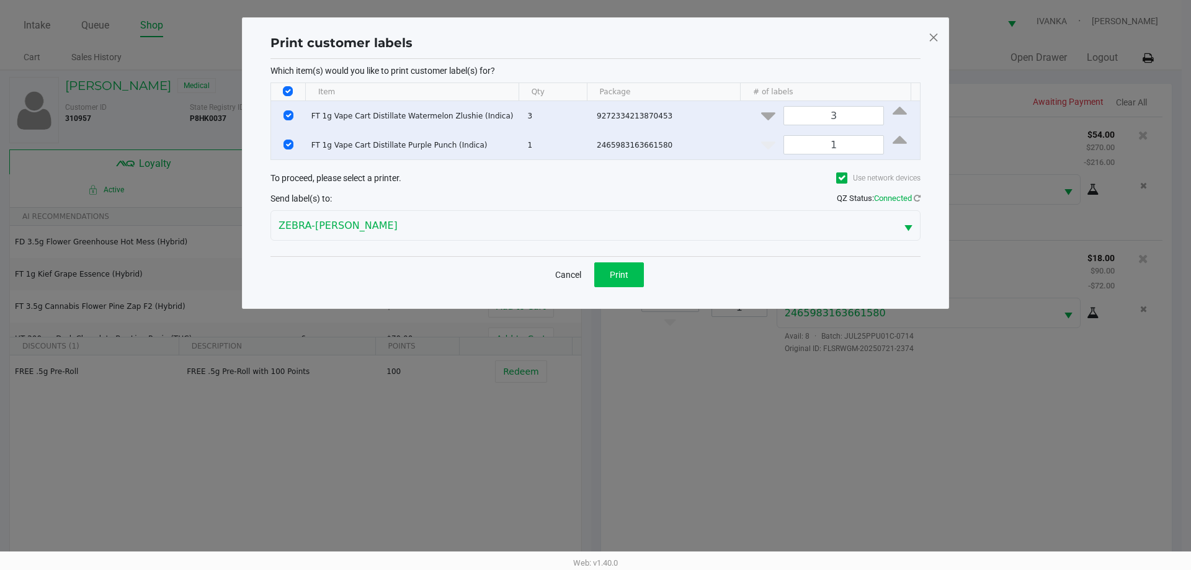
click at [626, 278] on span "Print" at bounding box center [619, 275] width 19 height 10
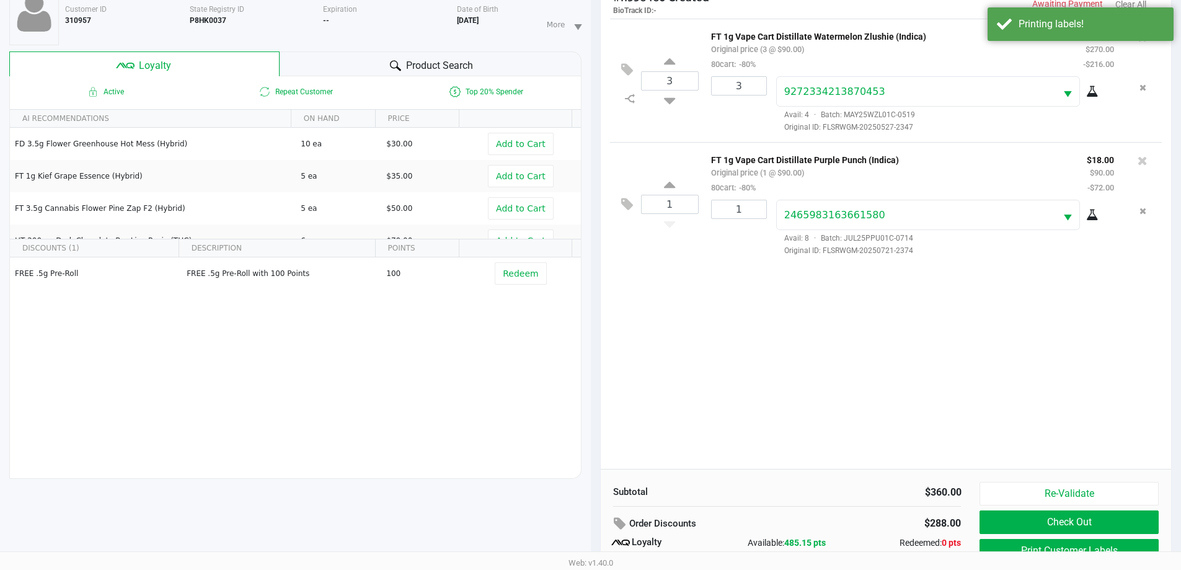
scroll to position [149, 0]
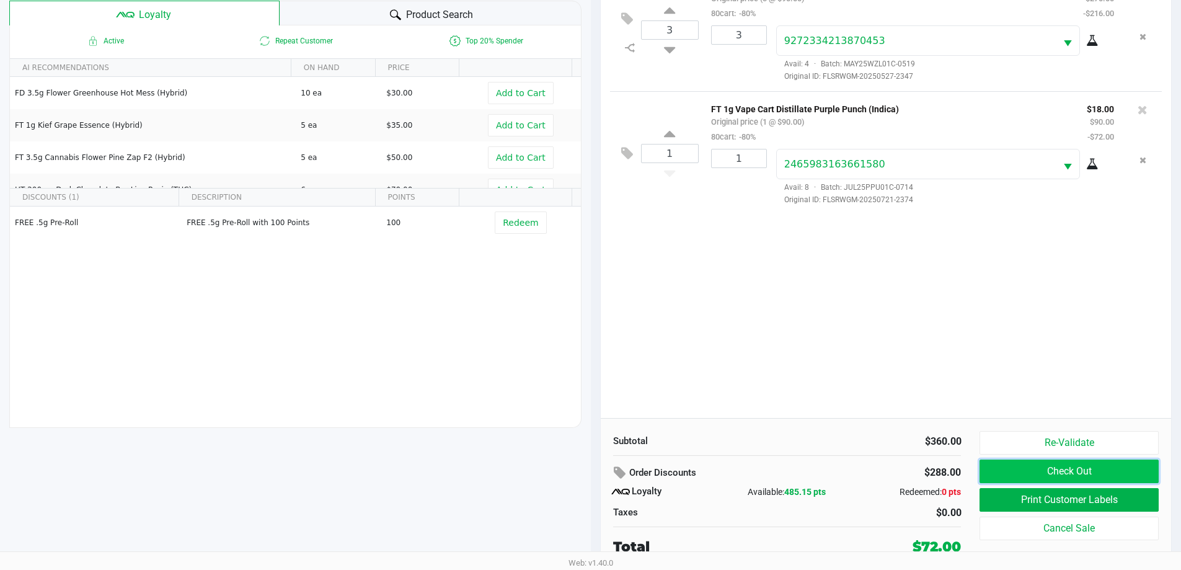
click at [1110, 471] on button "Check Out" at bounding box center [1069, 471] width 179 height 24
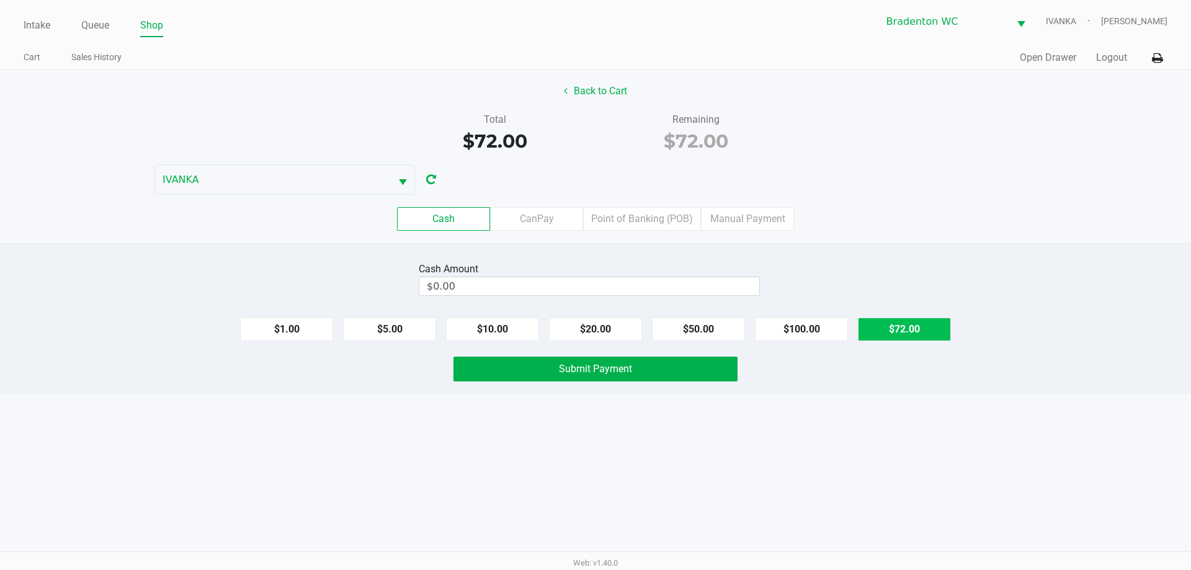
click at [908, 324] on button "$72.00" at bounding box center [904, 329] width 93 height 24
type input "$72.00"
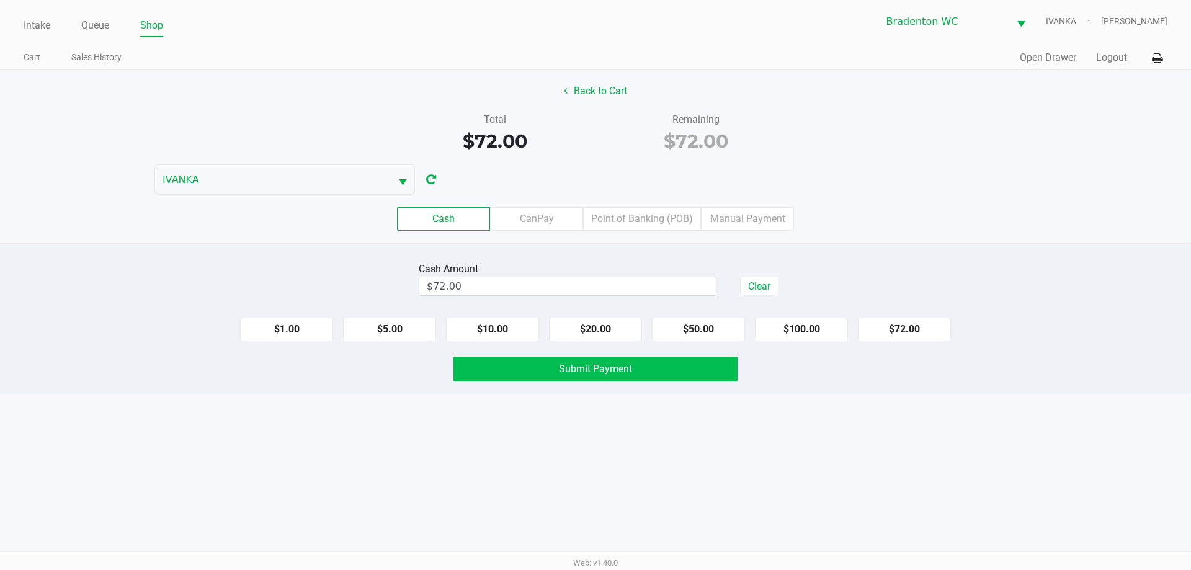
click at [712, 368] on button "Submit Payment" at bounding box center [595, 369] width 284 height 25
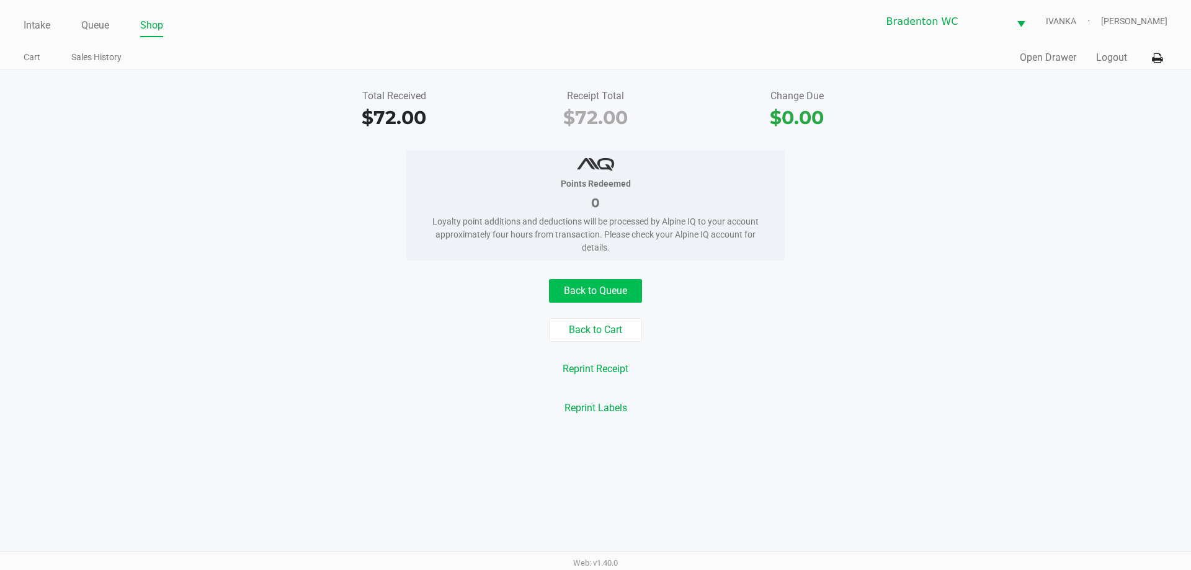
click at [620, 295] on button "Back to Queue" at bounding box center [595, 291] width 93 height 24
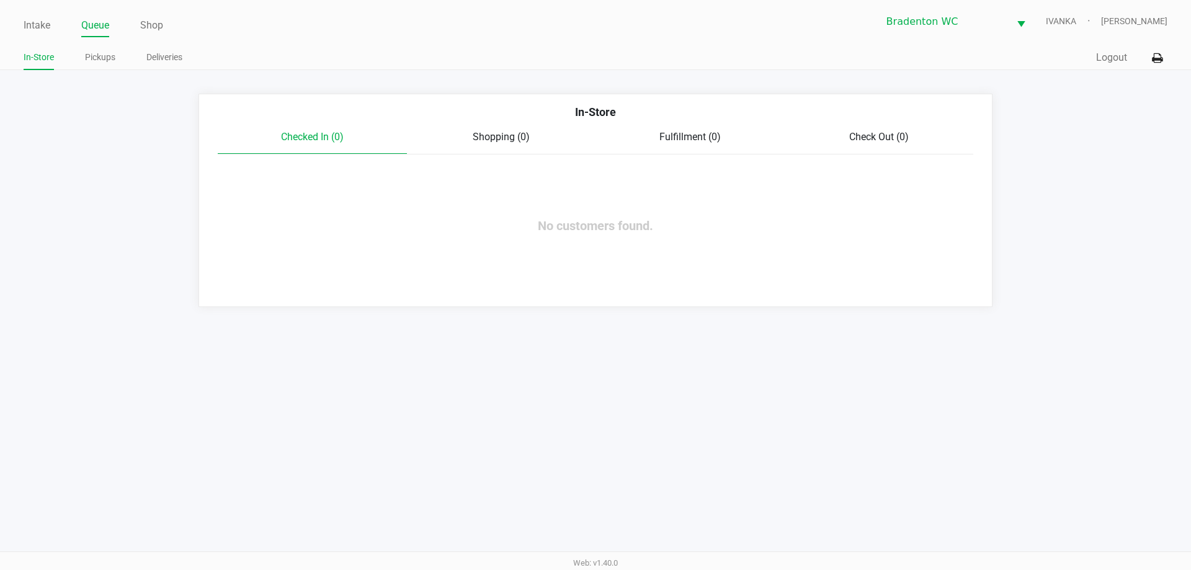
click at [45, 27] on link "Intake" at bounding box center [37, 25] width 27 height 17
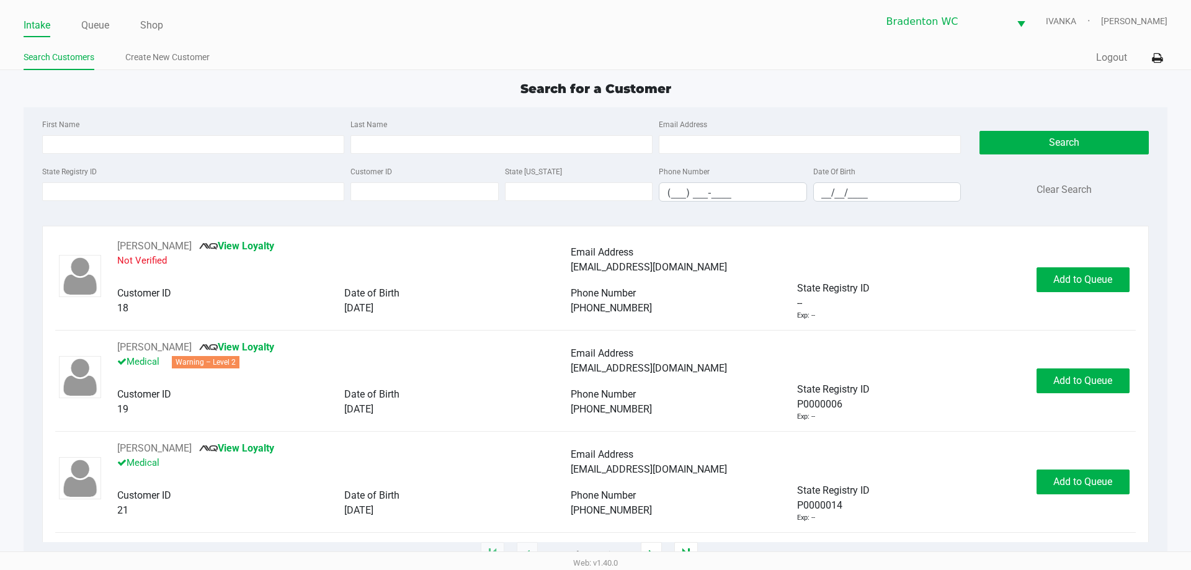
click at [262, 40] on div "Intake Queue Shop Bradenton WC IVANKA Noah Katz Search Customers Create New Cus…" at bounding box center [595, 35] width 1191 height 70
type input "MICHELLE"
type input "BRADLEY"
type input "10/02/1966"
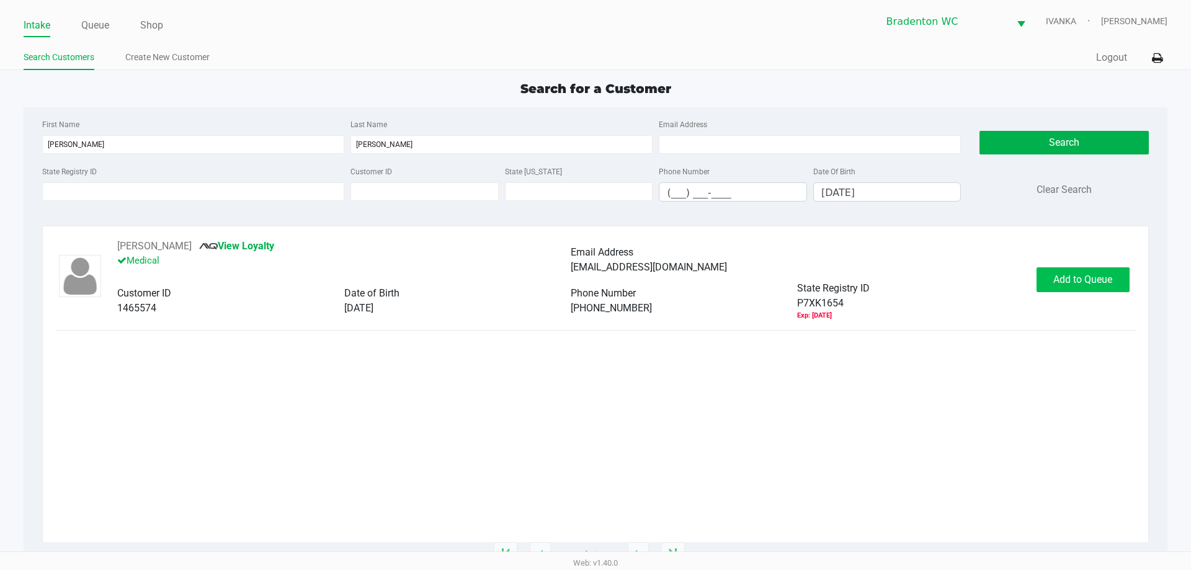
click at [1083, 283] on span "Add to Queue" at bounding box center [1082, 279] width 59 height 12
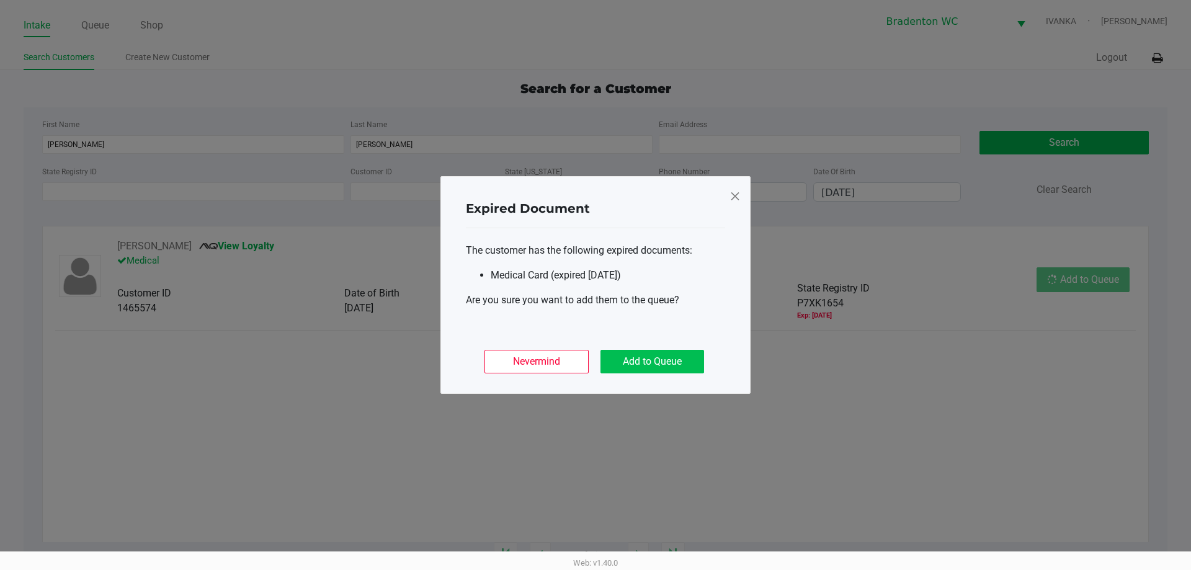
click at [683, 370] on button "Add to Queue" at bounding box center [652, 362] width 104 height 24
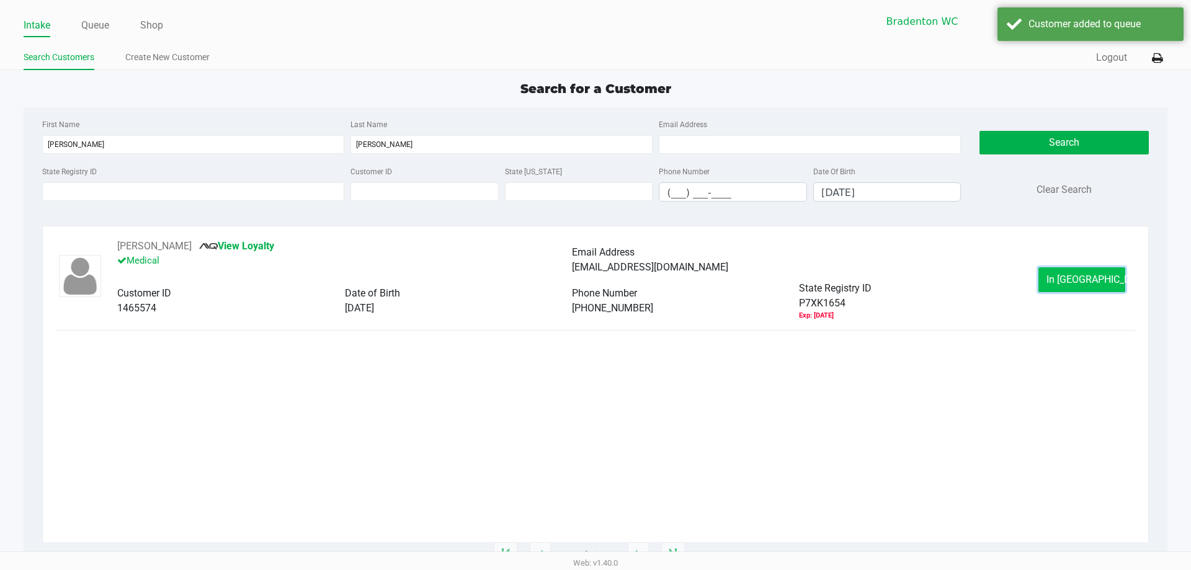
click at [1078, 275] on span "In Queue" at bounding box center [1098, 279] width 104 height 12
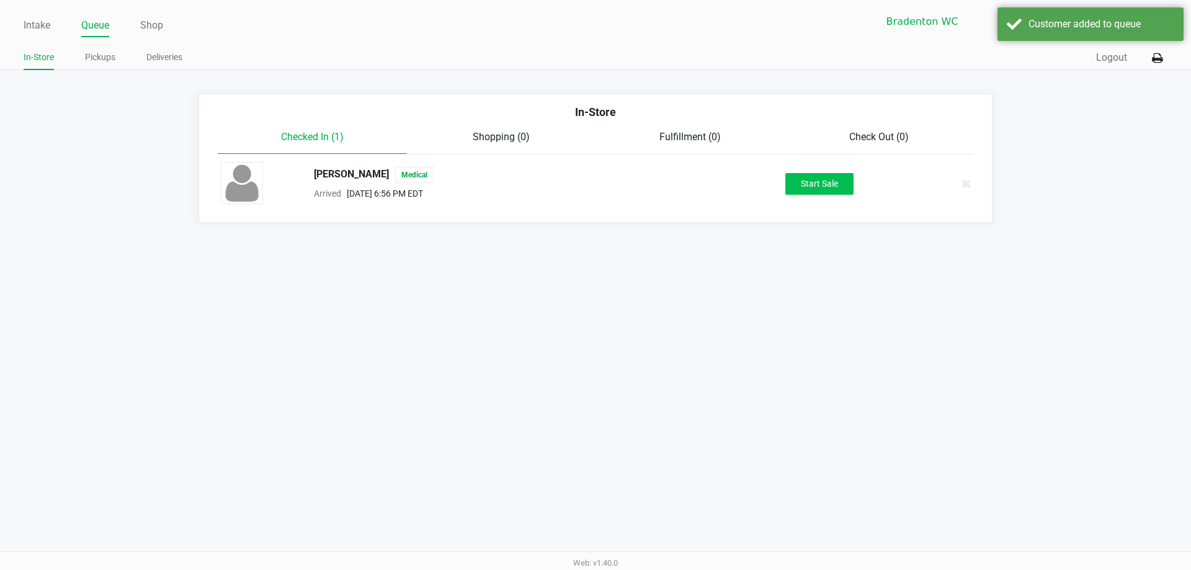
click at [820, 182] on button "Start Sale" at bounding box center [819, 184] width 68 height 22
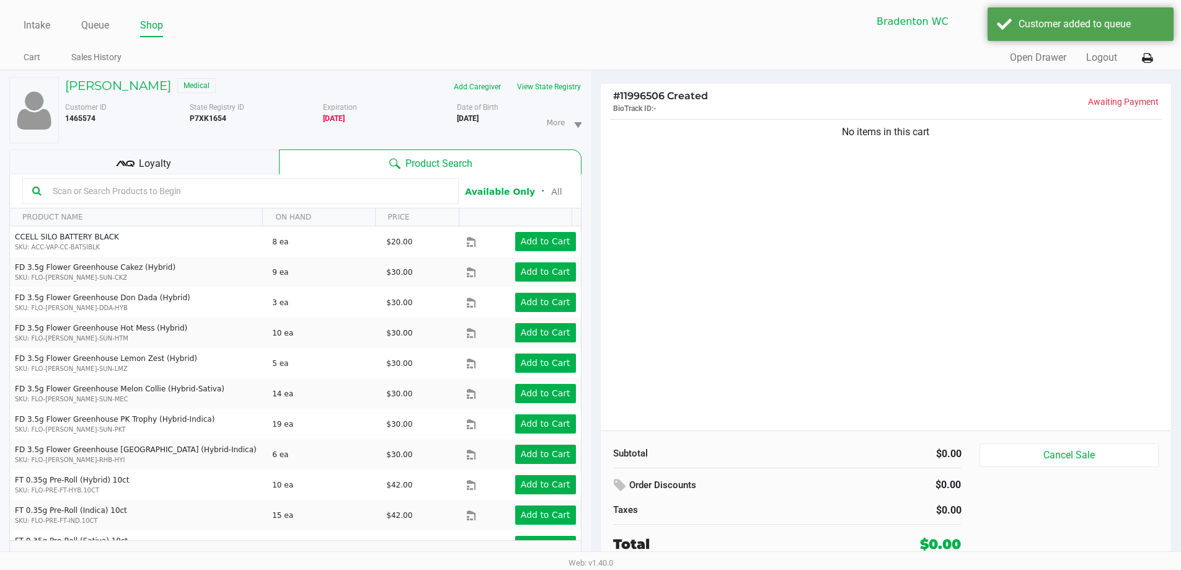
click at [160, 162] on span "Loyalty" at bounding box center [155, 163] width 32 height 15
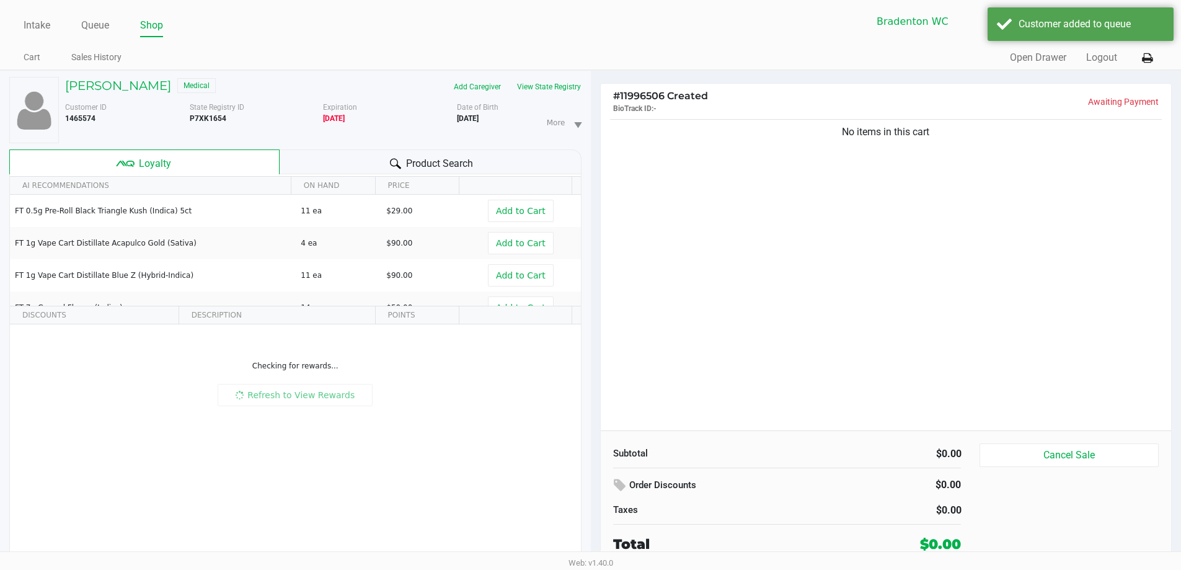
click at [386, 169] on div "Product Search" at bounding box center [431, 161] width 302 height 25
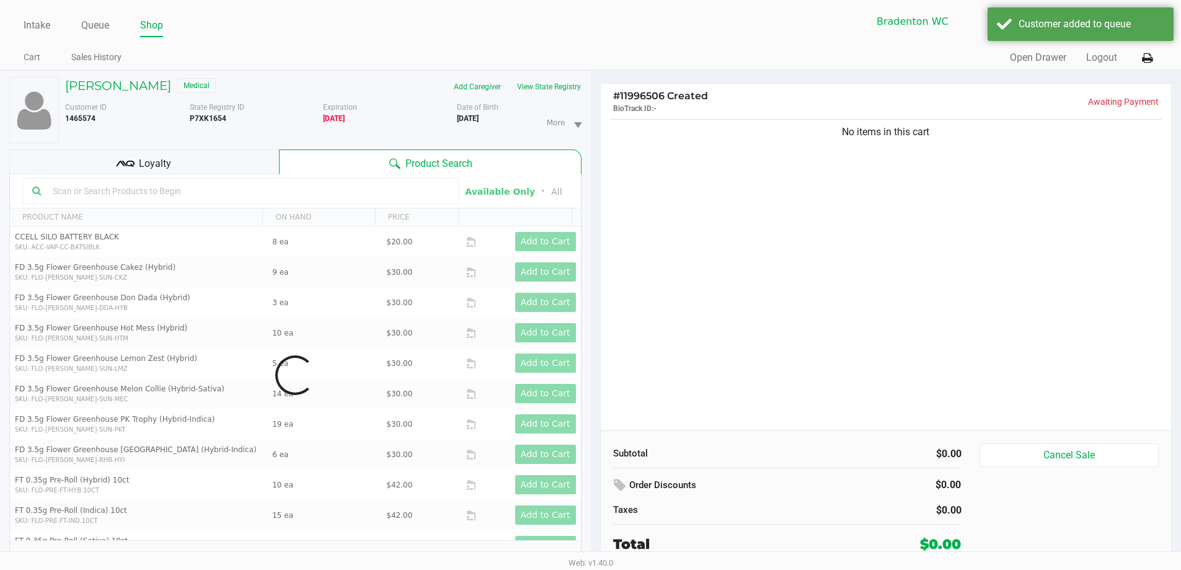
click at [251, 192] on input "text" at bounding box center [248, 191] width 401 height 19
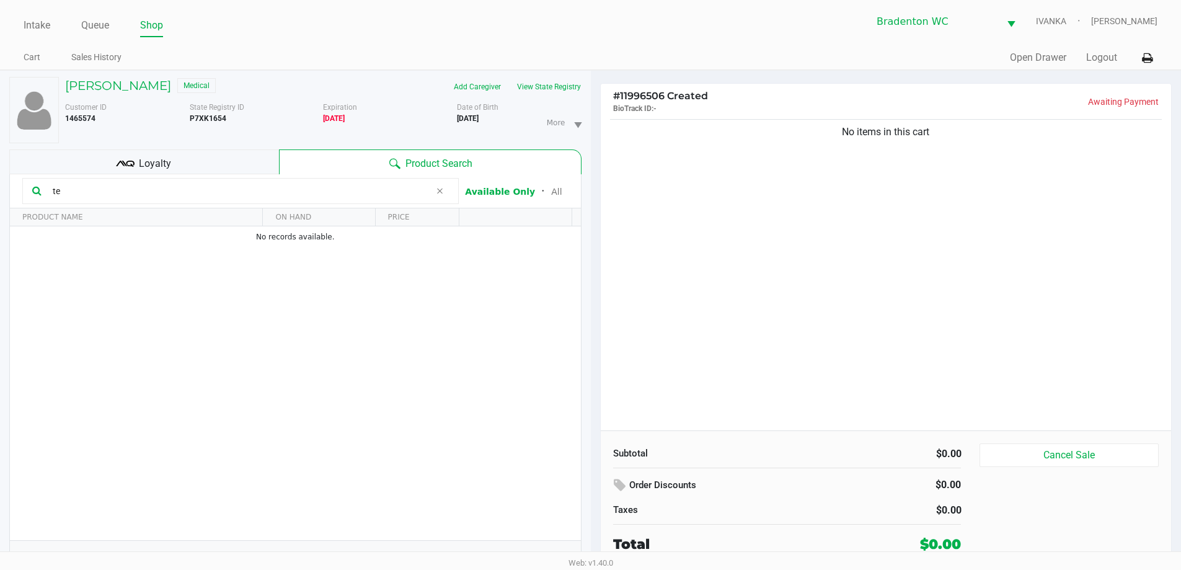
type input "t"
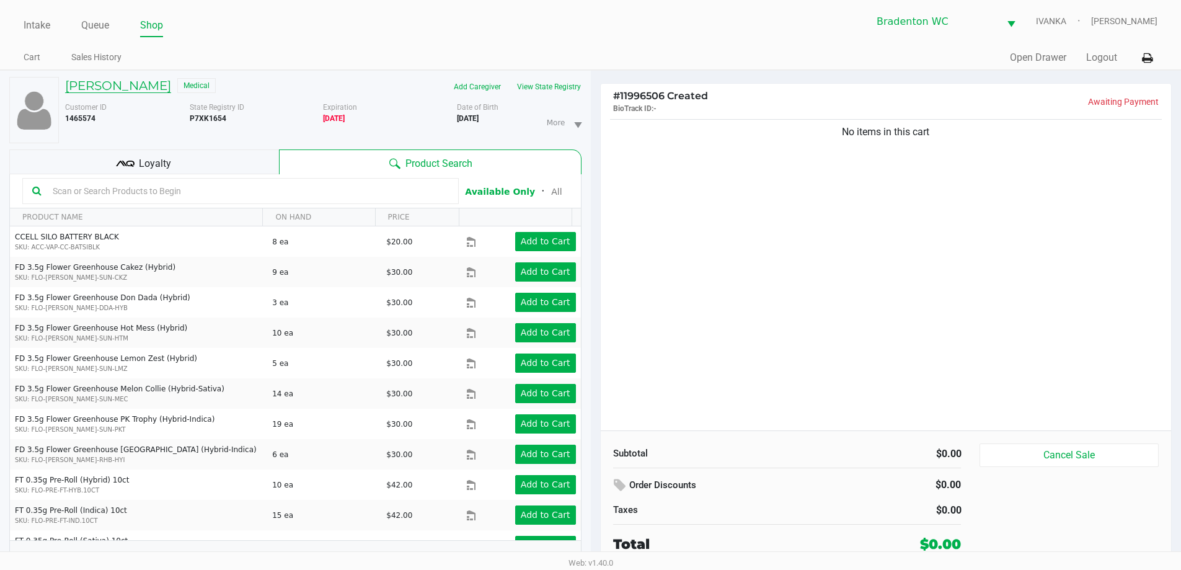
click at [134, 91] on h5 "Michelle Bradley" at bounding box center [118, 85] width 106 height 15
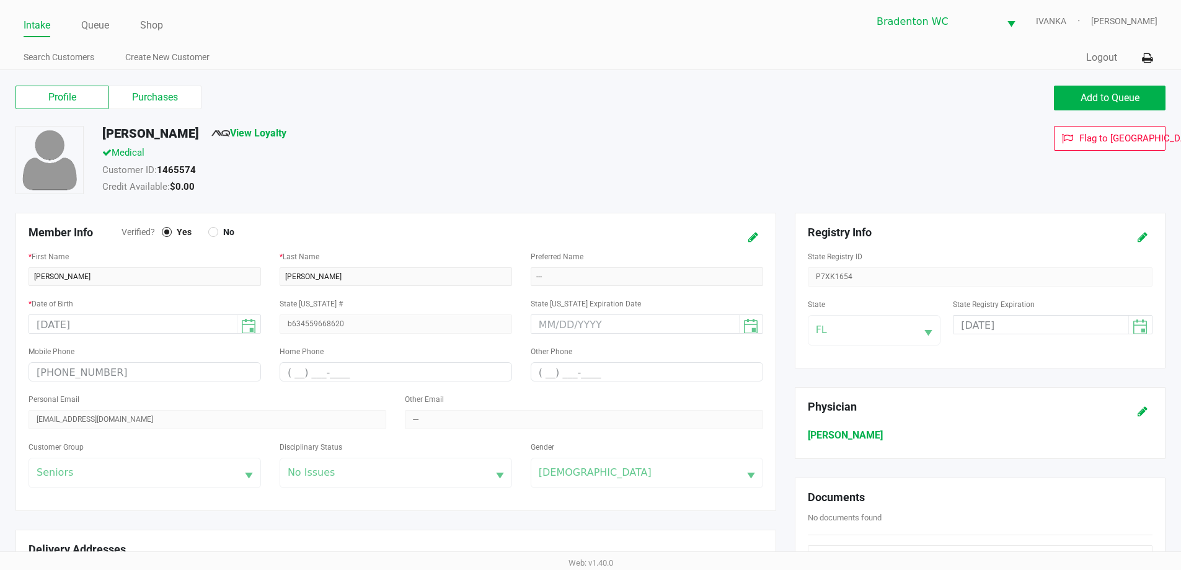
click at [171, 93] on label "Purchases" at bounding box center [155, 98] width 93 height 24
click at [0, 0] on 1 "Purchases" at bounding box center [0, 0] width 0 height 0
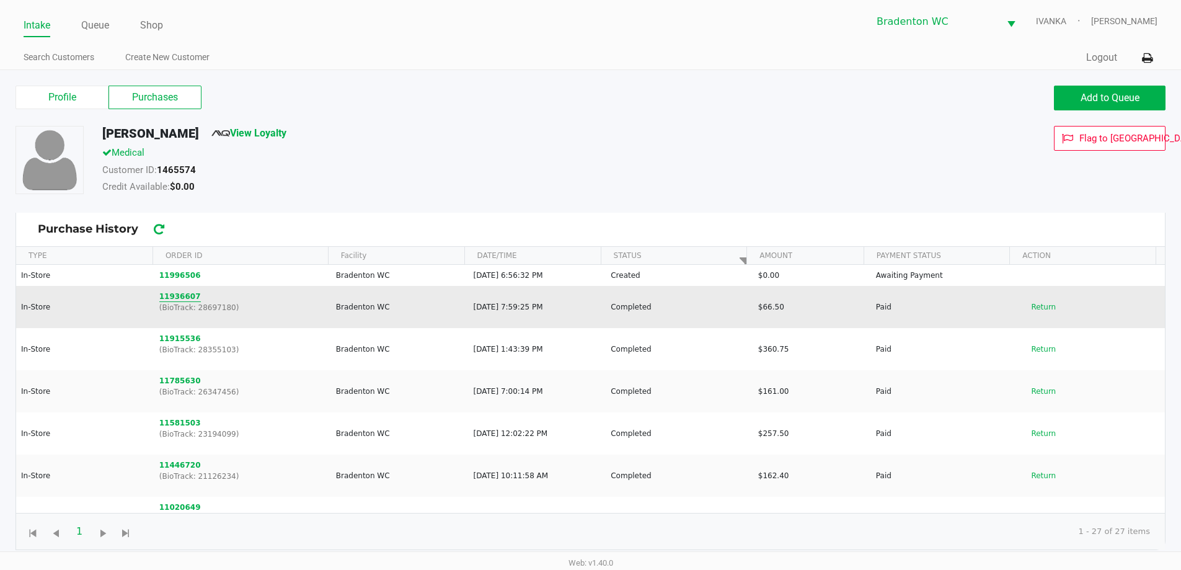
click at [186, 293] on button "11936607" at bounding box center [180, 296] width 42 height 11
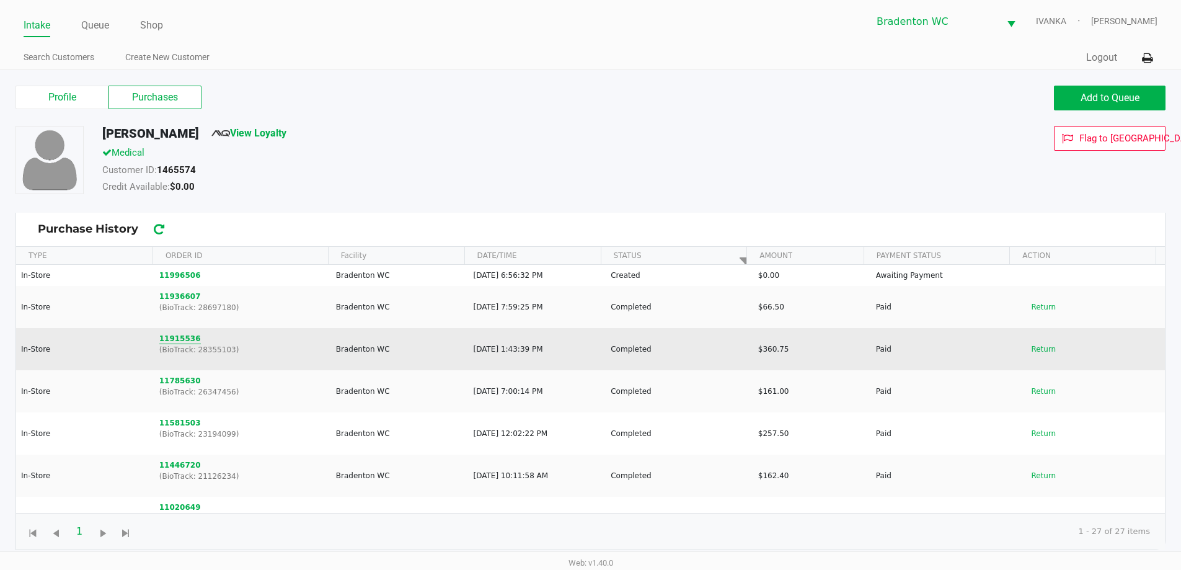
click at [180, 340] on button "11915536" at bounding box center [180, 338] width 42 height 11
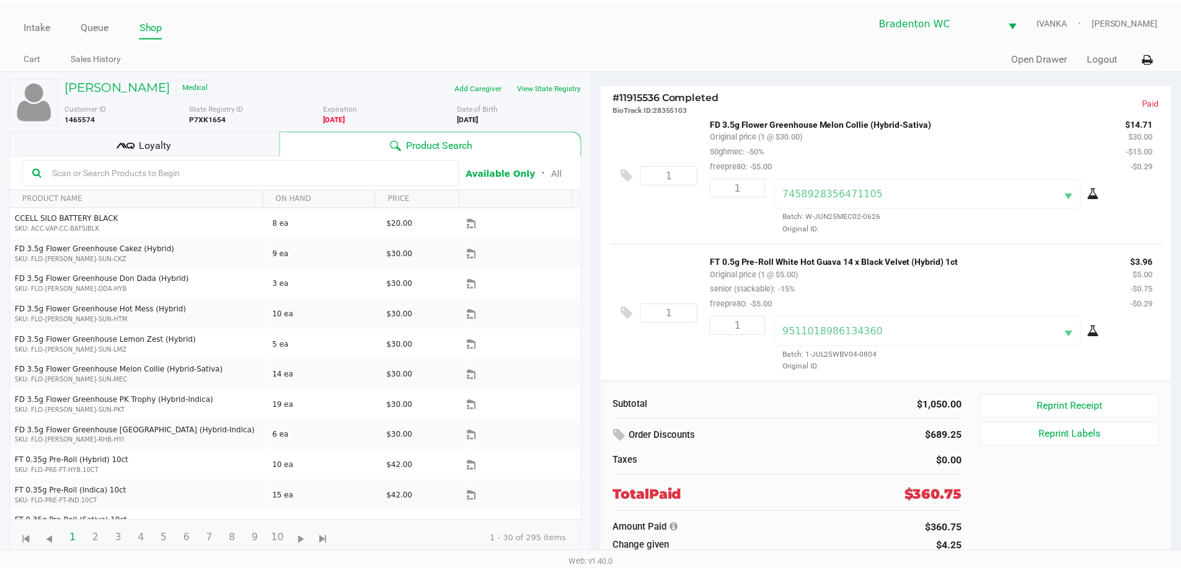
scroll to position [430, 0]
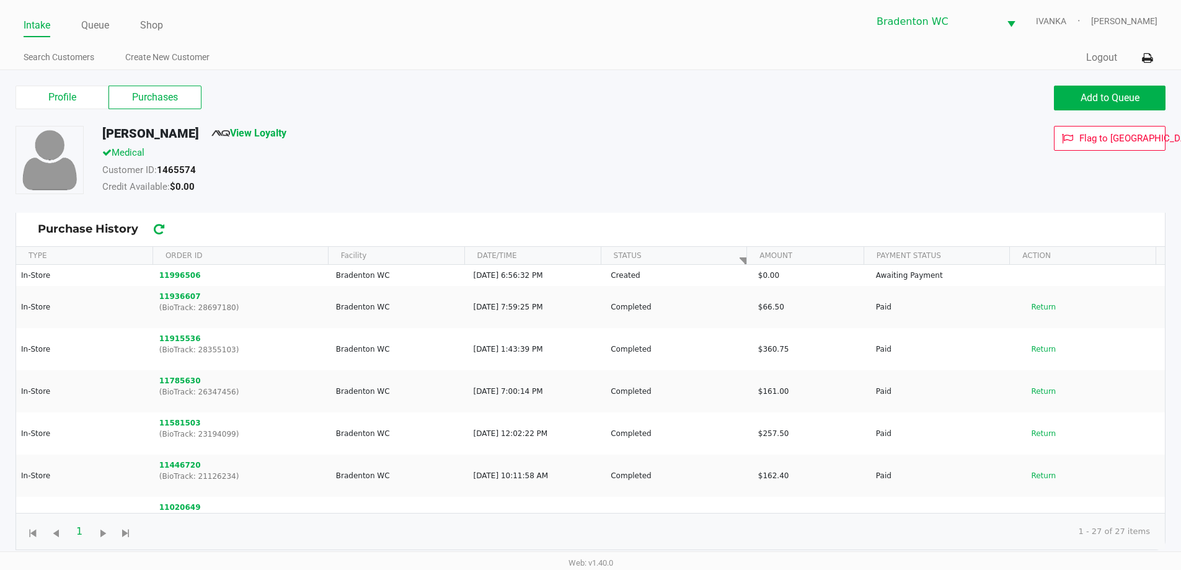
click at [177, 339] on button "11915536" at bounding box center [180, 338] width 42 height 11
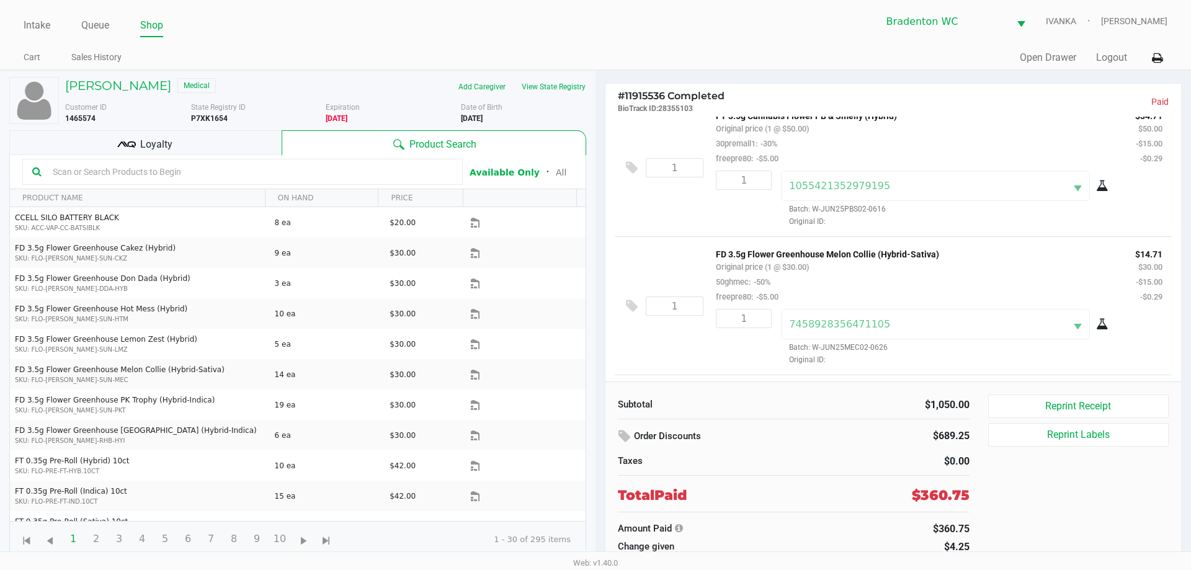
scroll to position [430, 0]
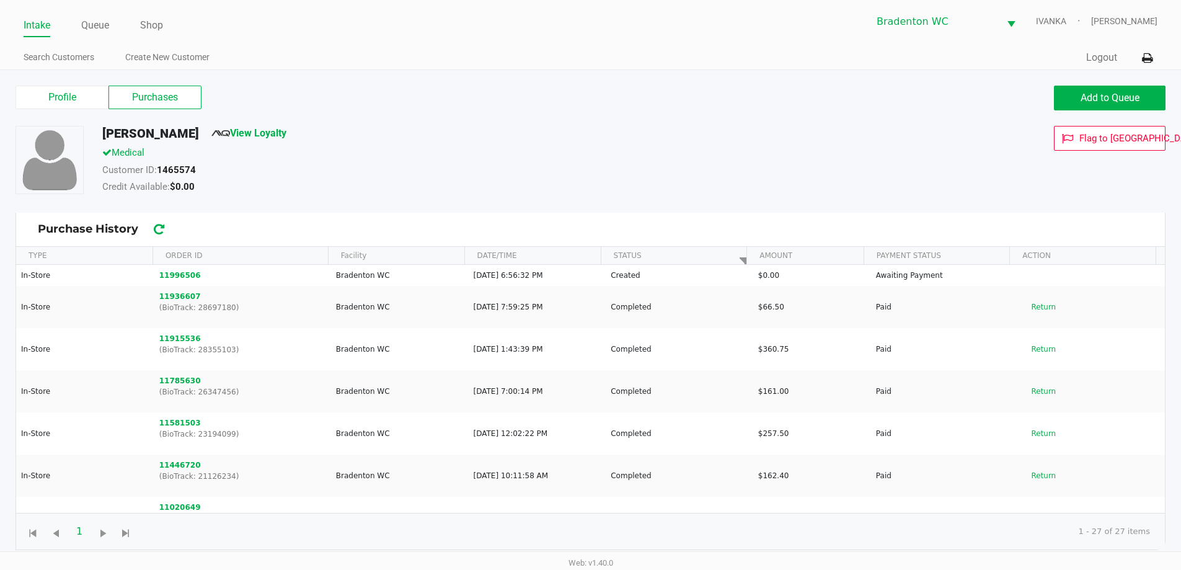
click at [177, 297] on button "11936607" at bounding box center [180, 296] width 42 height 11
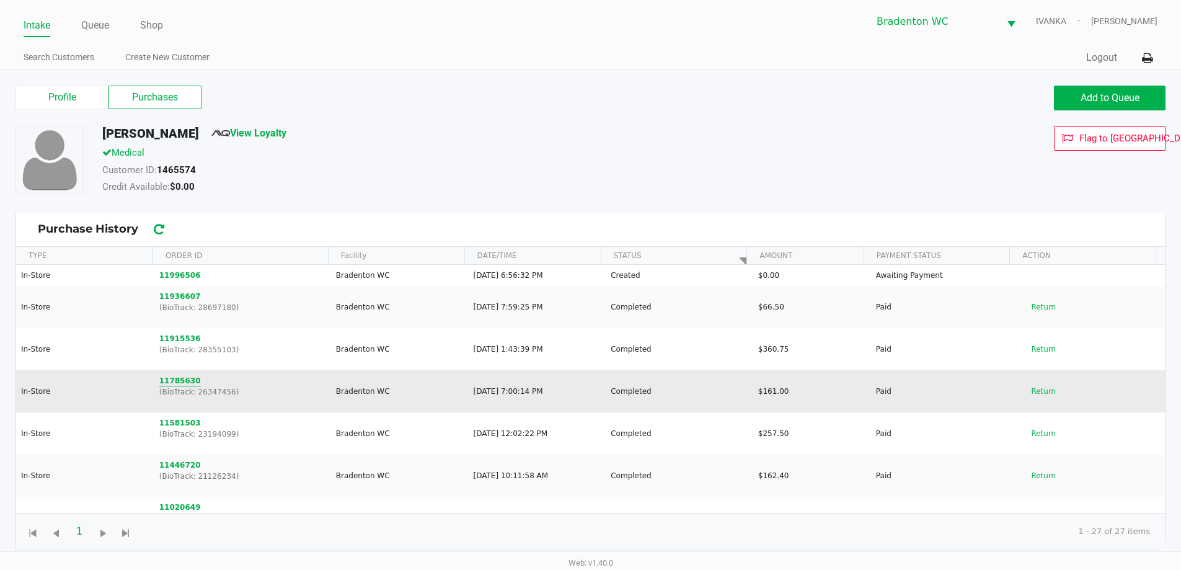
click at [185, 383] on button "11785630" at bounding box center [180, 380] width 42 height 11
click at [179, 384] on button "11785630" at bounding box center [180, 380] width 42 height 11
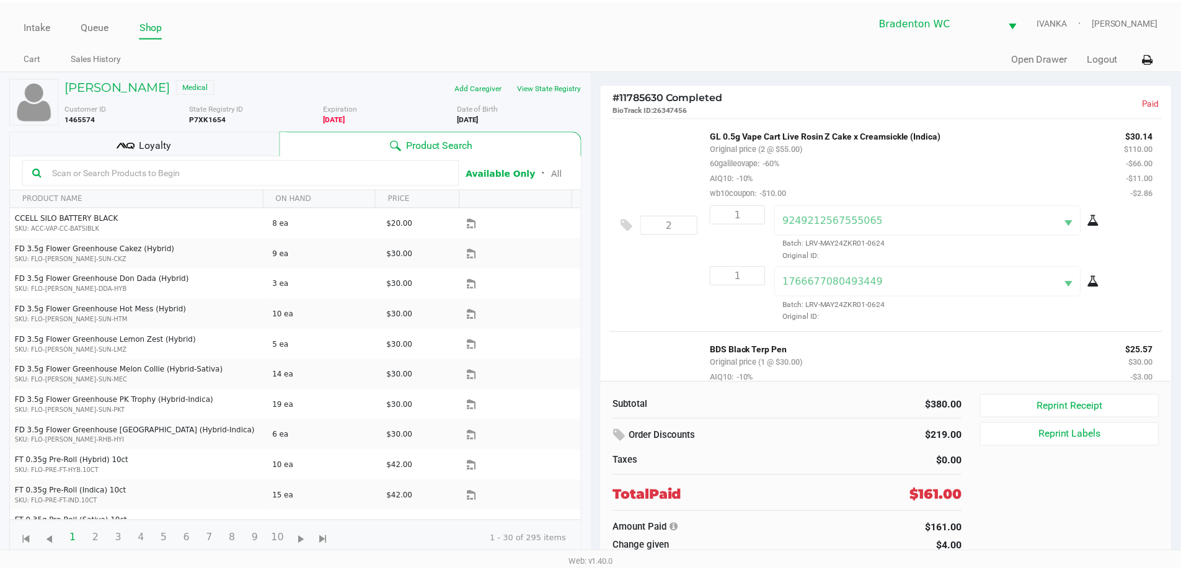
scroll to position [62, 0]
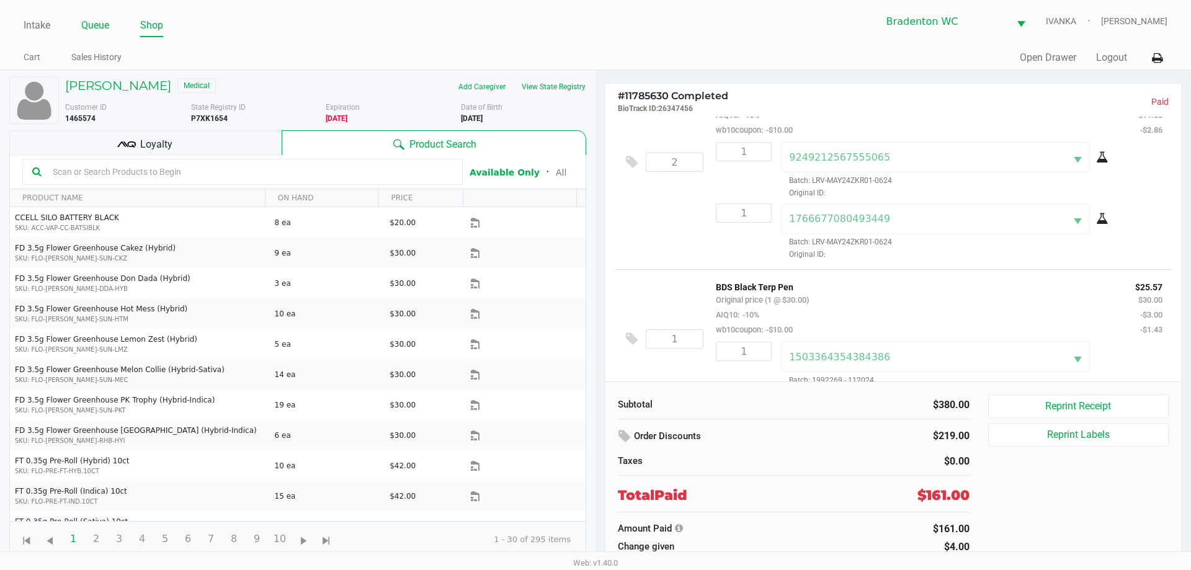
click at [101, 24] on link "Queue" at bounding box center [95, 25] width 28 height 17
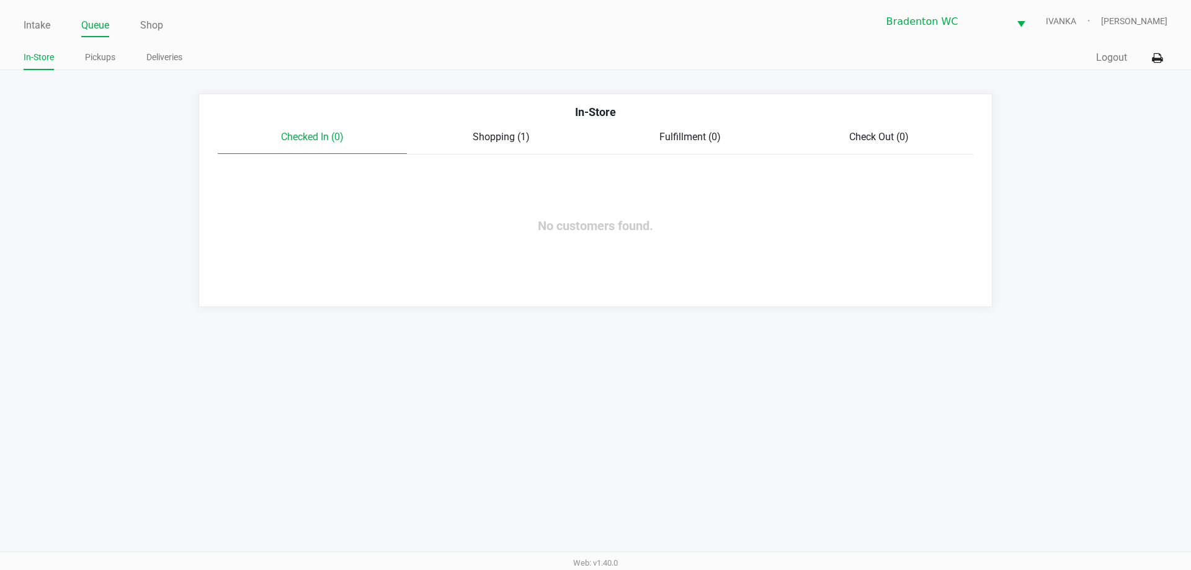
click at [525, 139] on span "Shopping (1)" at bounding box center [500, 137] width 57 height 12
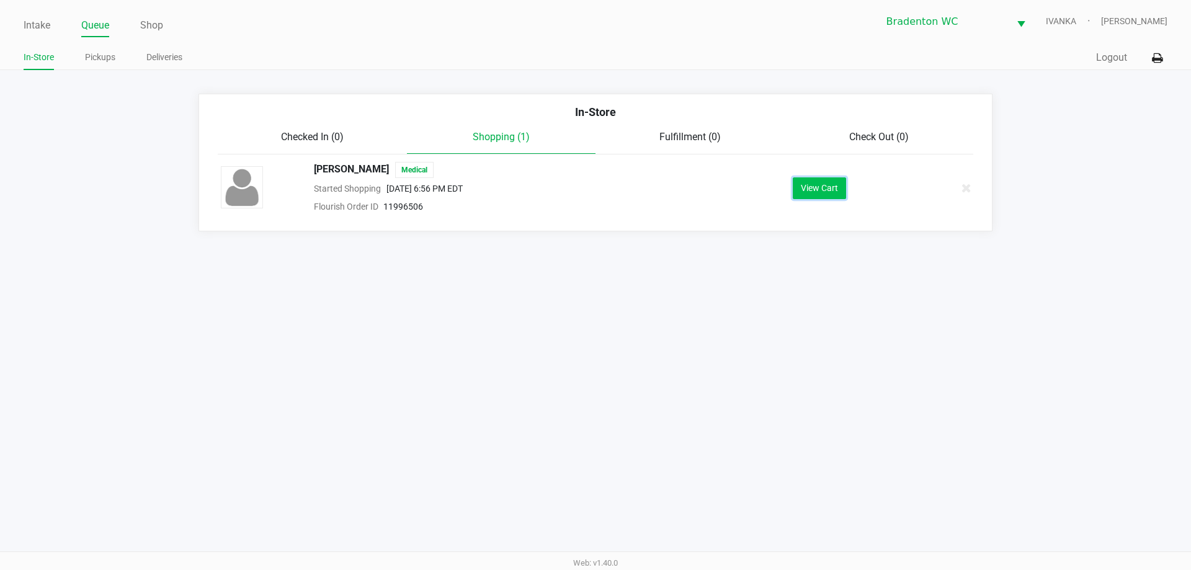
click at [839, 190] on button "View Cart" at bounding box center [818, 188] width 53 height 22
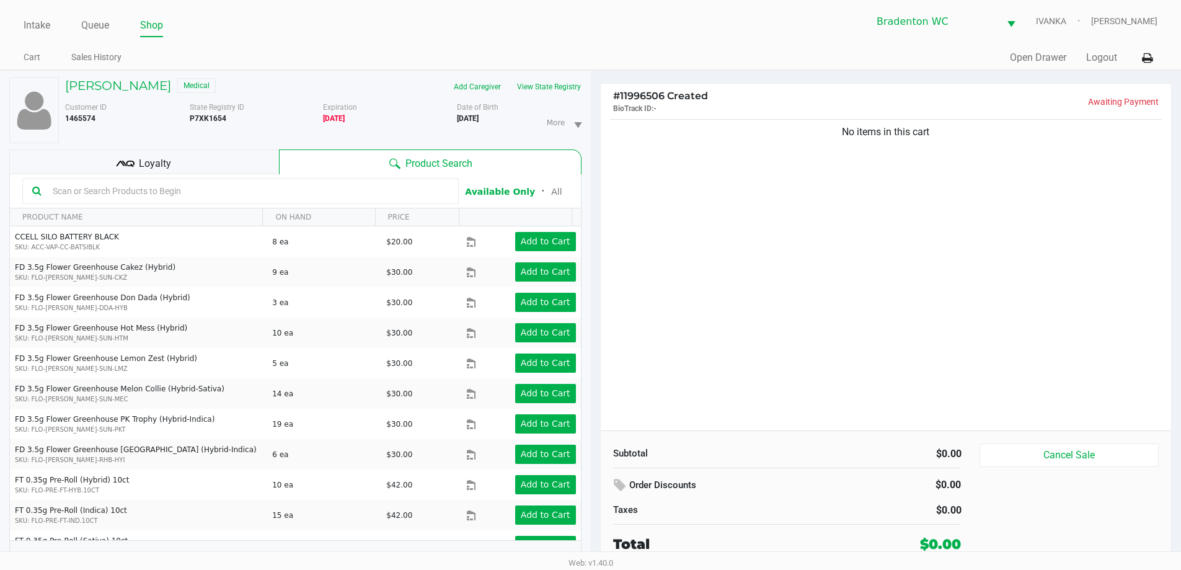
click at [202, 187] on input "text" at bounding box center [248, 191] width 401 height 19
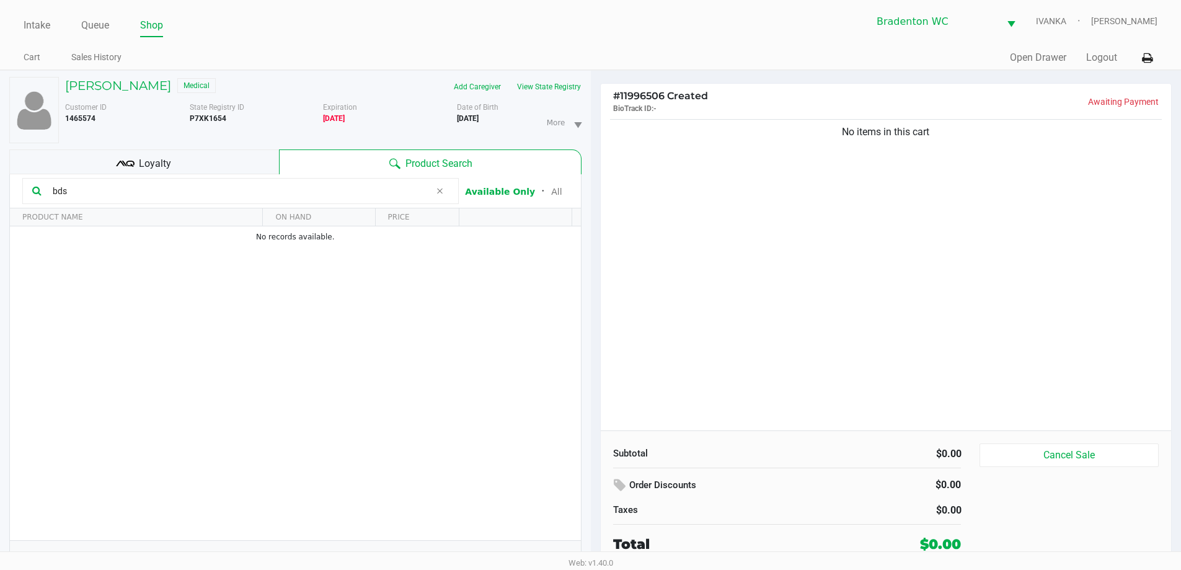
type input "bds"
click at [439, 192] on icon at bounding box center [439, 191] width 7 height 10
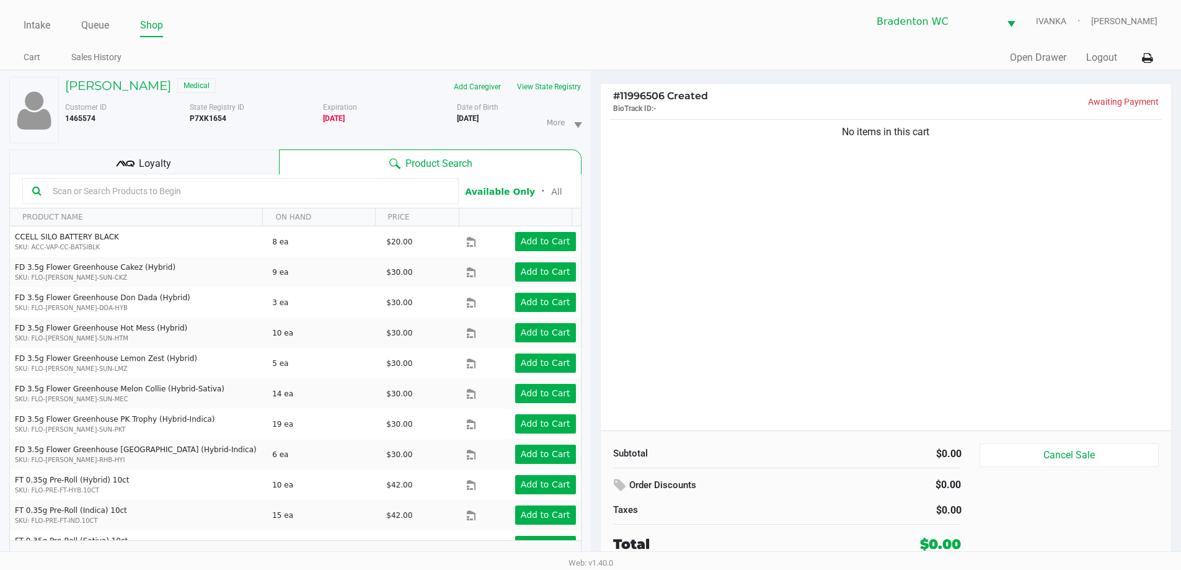
click at [1107, 458] on button "Cancel Sale" at bounding box center [1069, 455] width 179 height 24
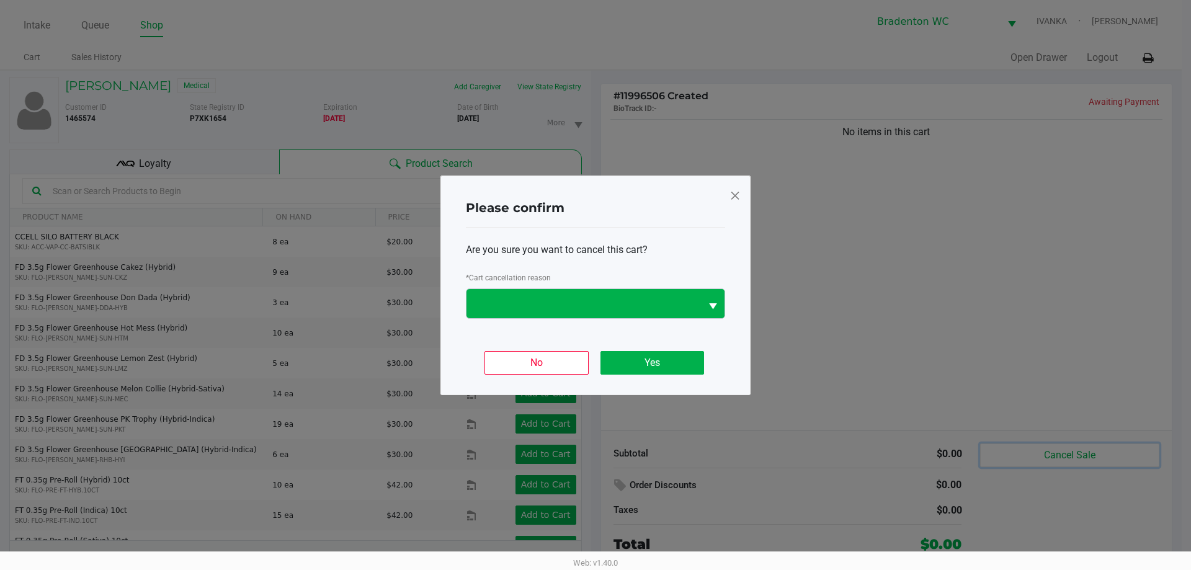
click at [707, 304] on span "Select" at bounding box center [713, 307] width 16 height 16
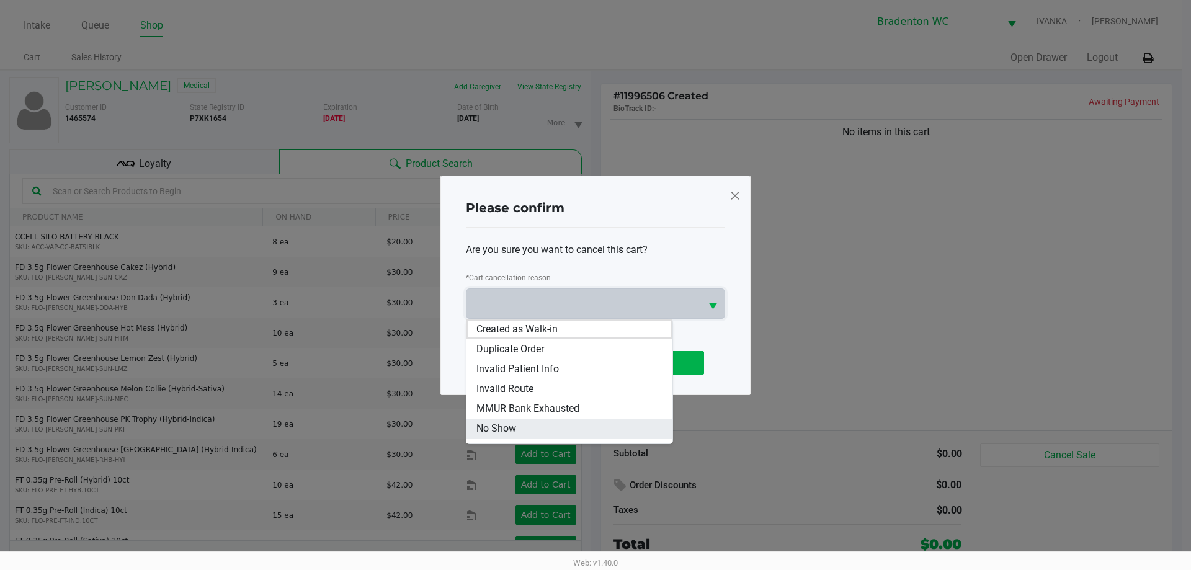
click at [509, 430] on span "No Show" at bounding box center [496, 428] width 40 height 15
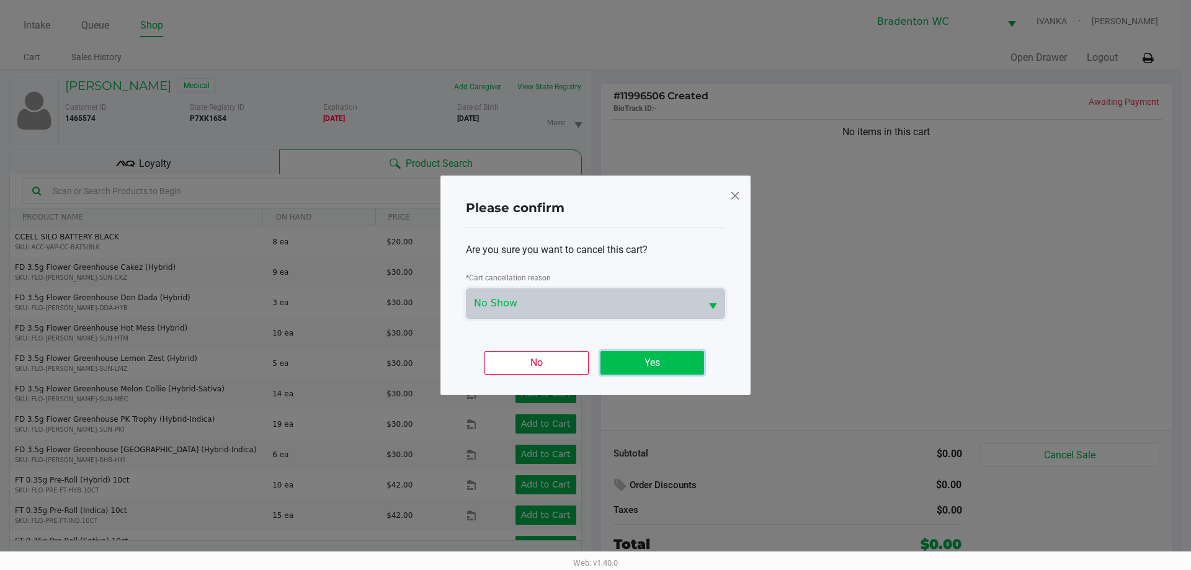
click at [670, 371] on button "Yes" at bounding box center [652, 363] width 104 height 24
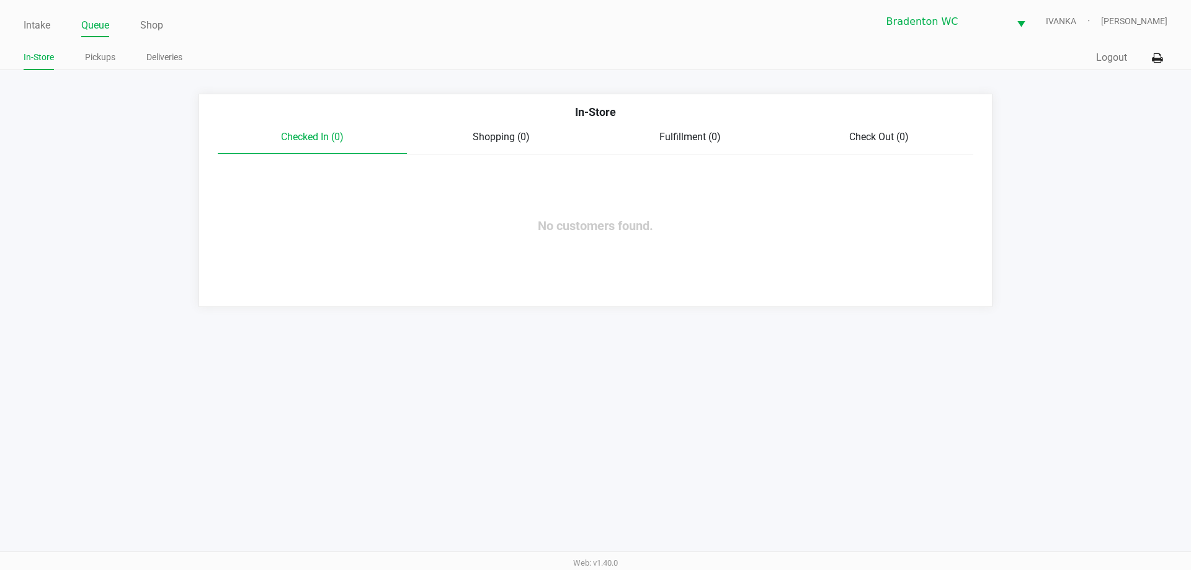
click at [42, 23] on link "Intake" at bounding box center [37, 25] width 27 height 17
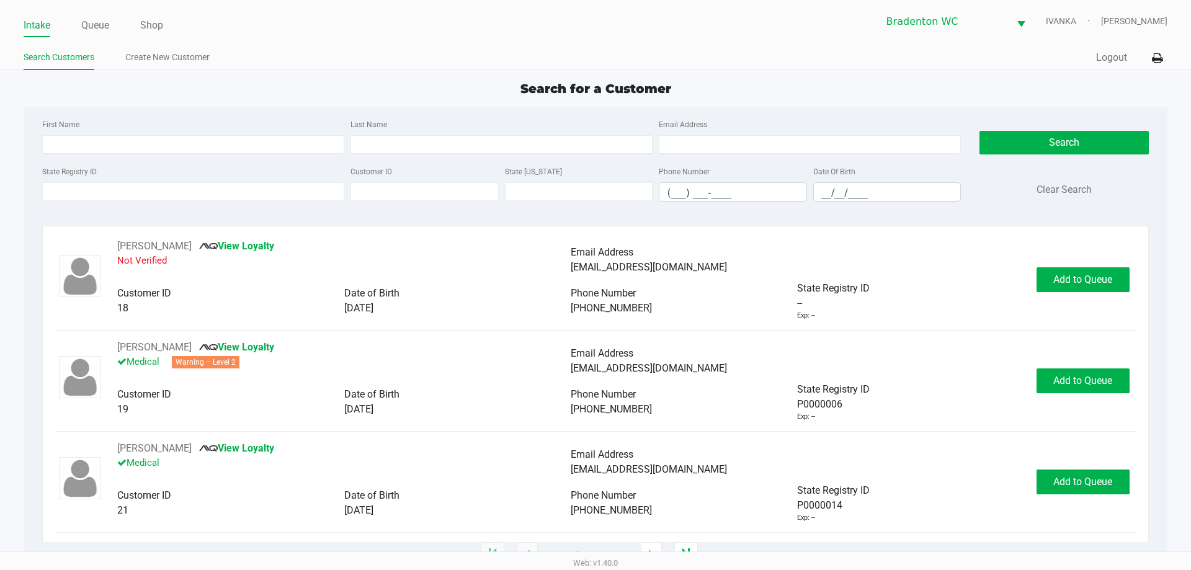
type input "MELISSA"
type input "CARPENTER"
type input "02/08/1986"
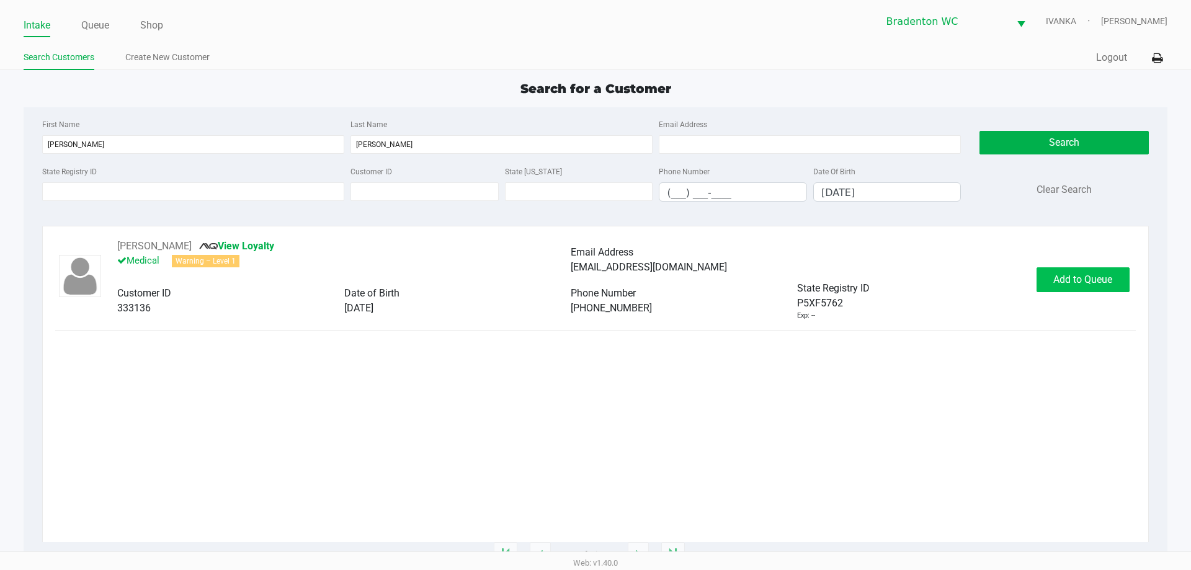
click at [1086, 282] on span "Add to Queue" at bounding box center [1082, 279] width 59 height 12
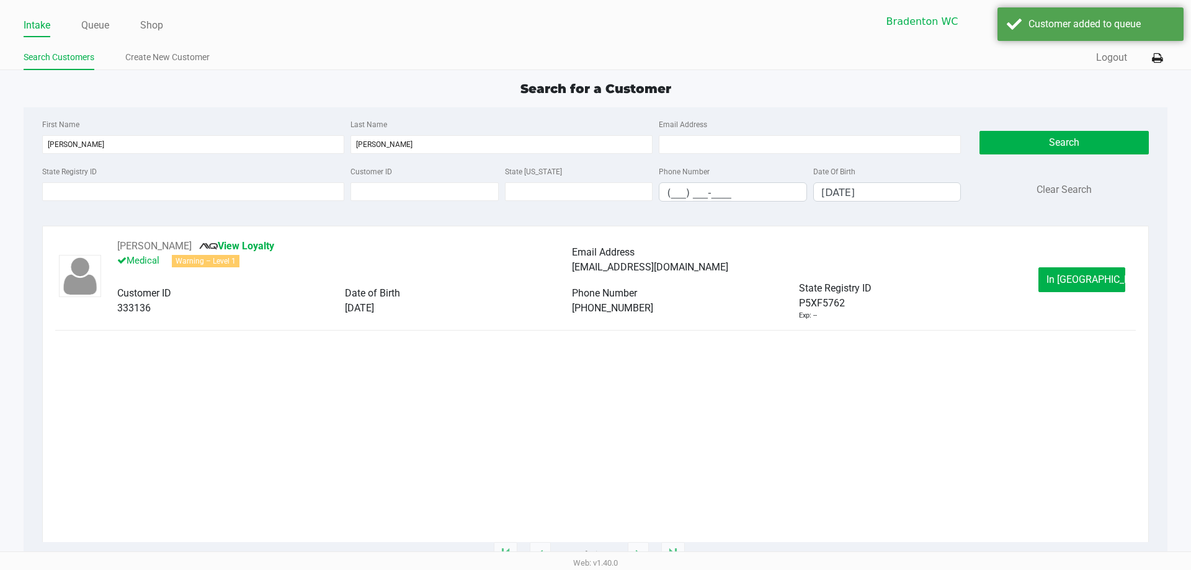
click at [1086, 273] on span "In Queue" at bounding box center [1098, 279] width 104 height 12
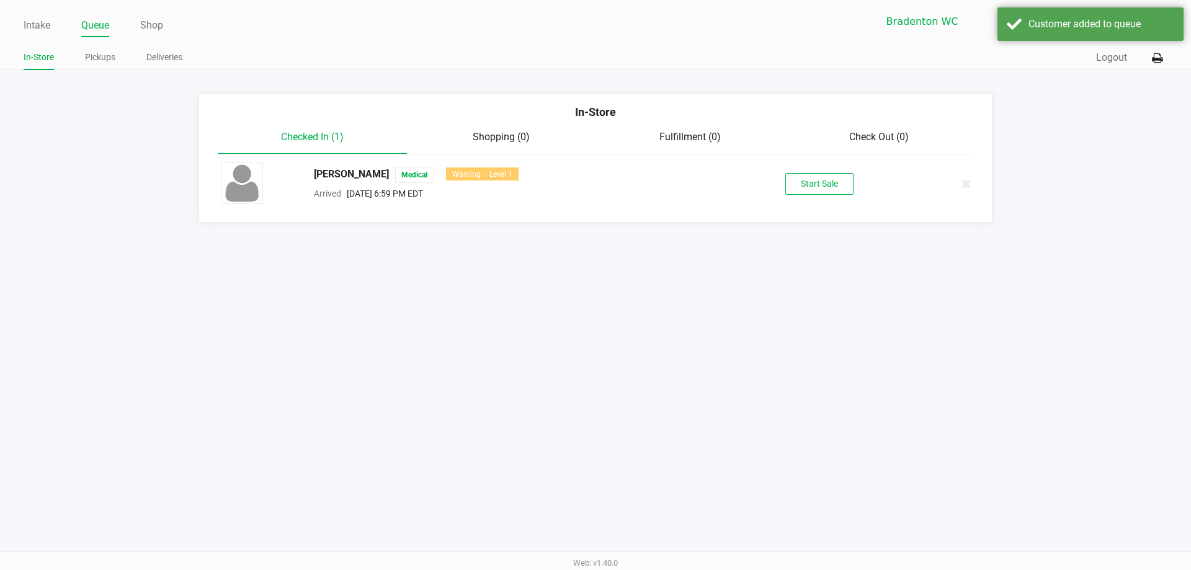
click at [817, 160] on li "MEL CARPENTER Medical Warning – Level 1 Arrived Sep 23, 2025 6:59 PM EDT Start …" at bounding box center [595, 183] width 774 height 58
click at [843, 190] on button "Start Sale" at bounding box center [819, 184] width 68 height 22
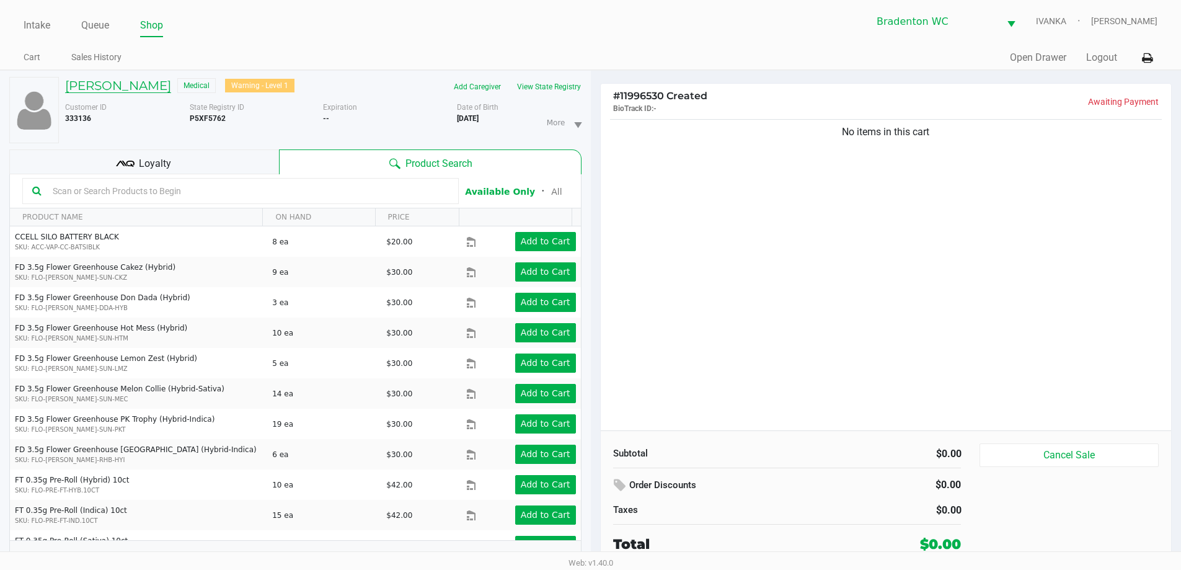
click at [135, 91] on h5 "MEL CARPENTER" at bounding box center [118, 85] width 106 height 15
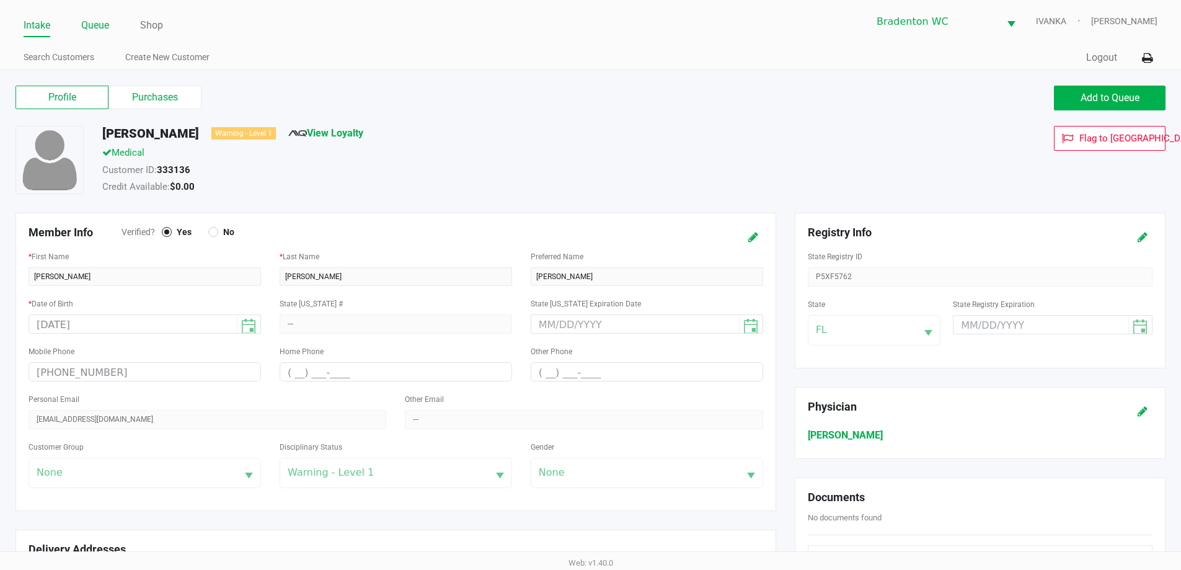
click at [105, 20] on link "Queue" at bounding box center [95, 25] width 28 height 17
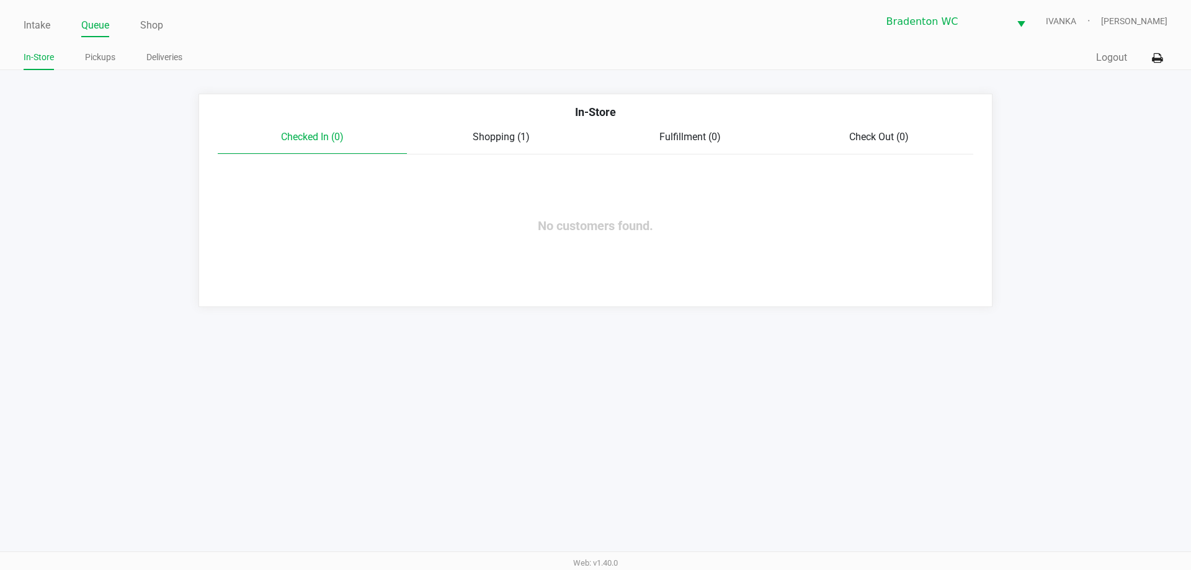
click at [506, 132] on span "Shopping (1)" at bounding box center [500, 137] width 57 height 12
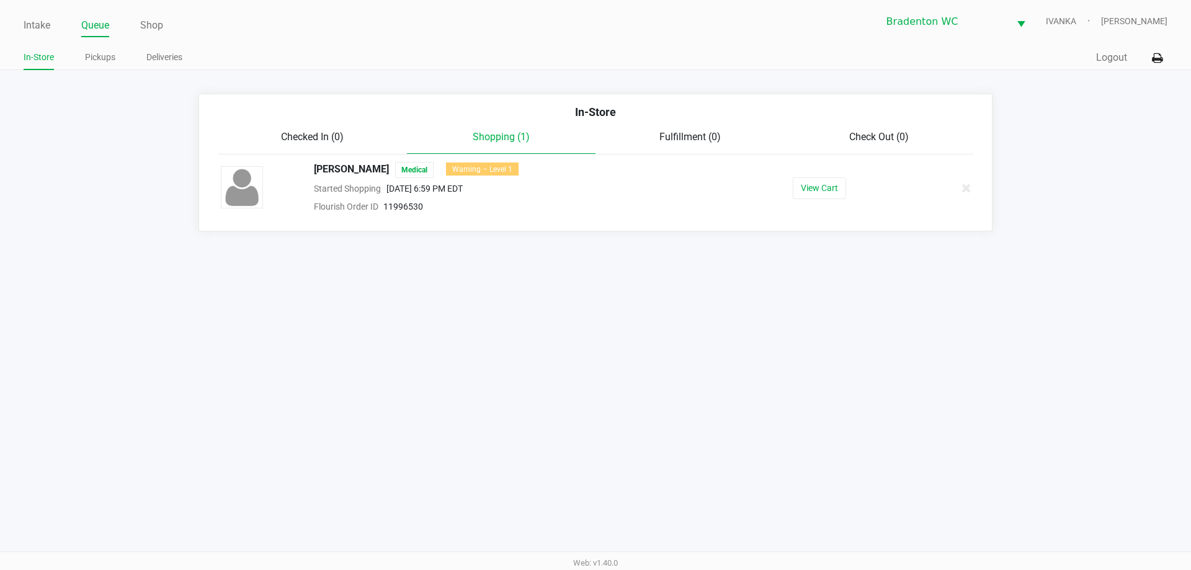
click at [830, 193] on button "View Cart" at bounding box center [818, 188] width 53 height 22
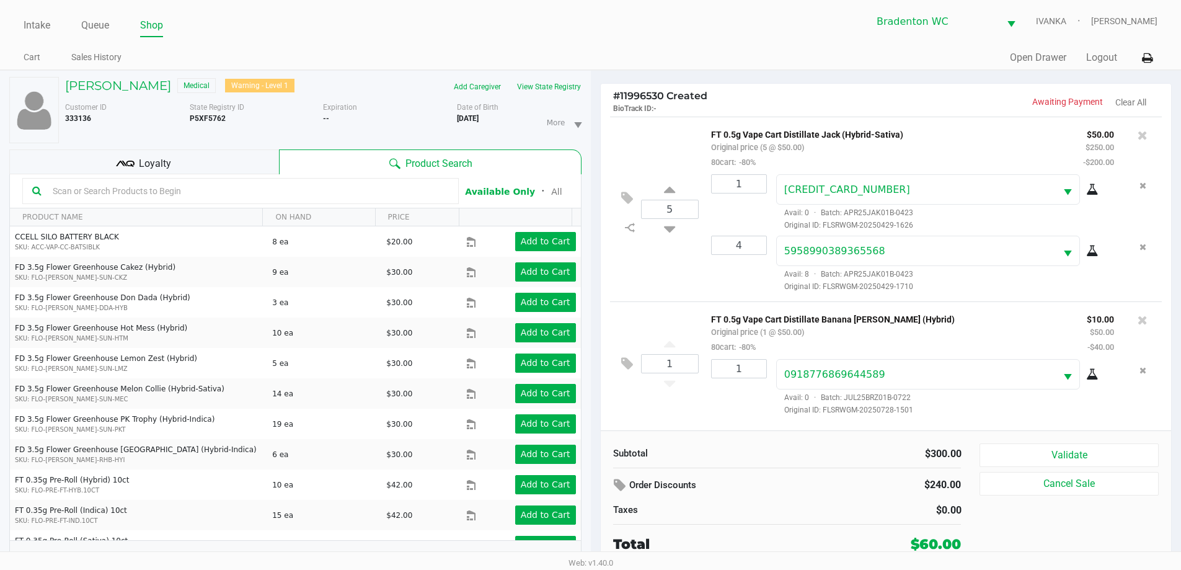
scroll to position [13, 0]
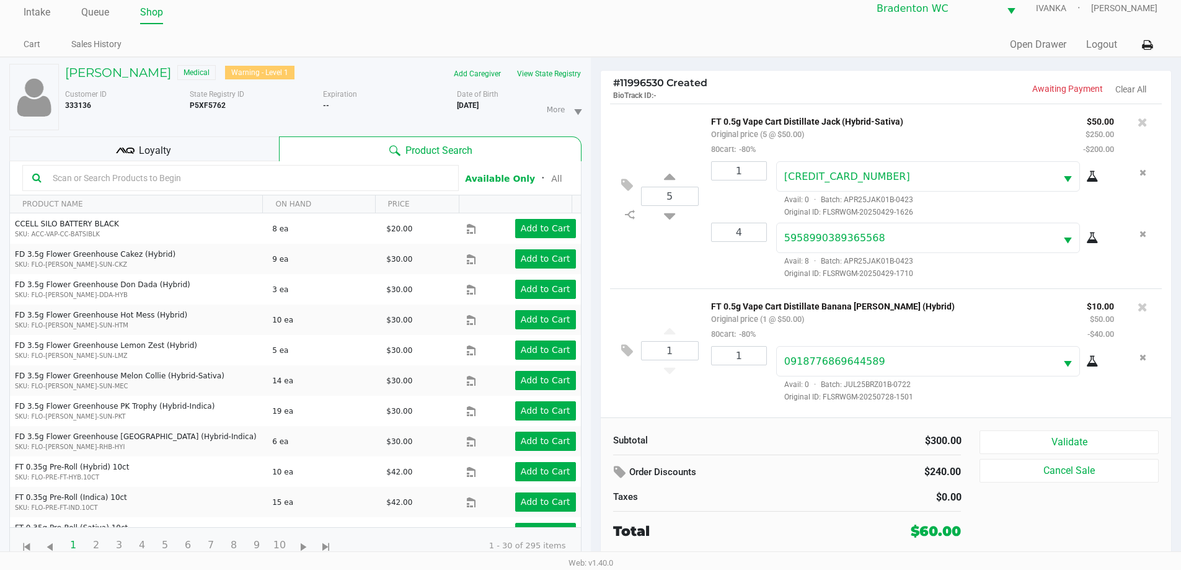
click at [1088, 441] on button "Validate" at bounding box center [1069, 442] width 179 height 24
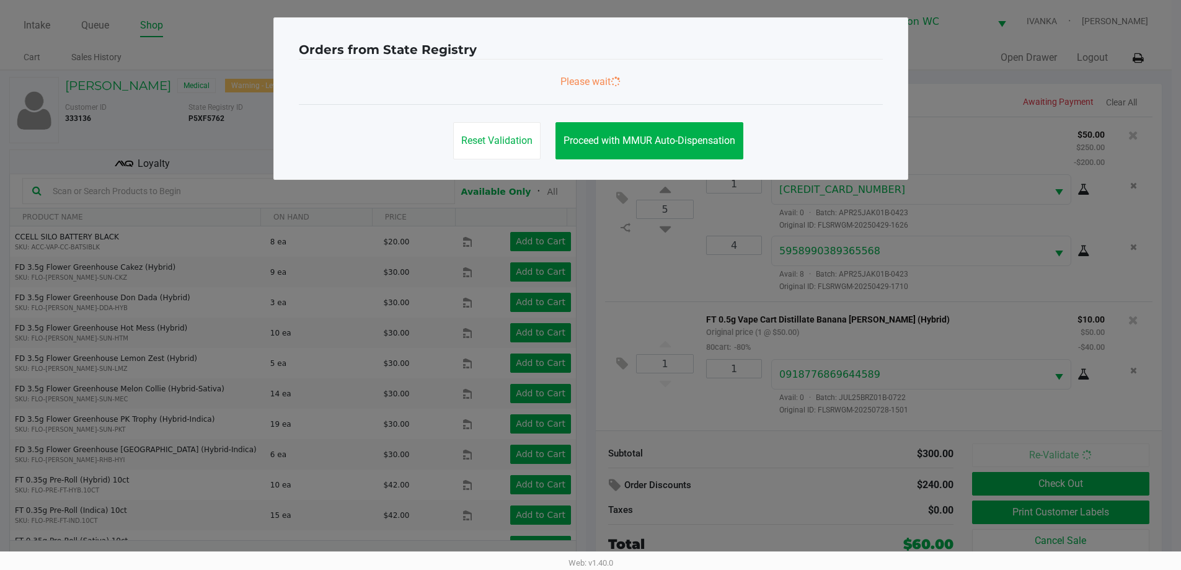
scroll to position [0, 0]
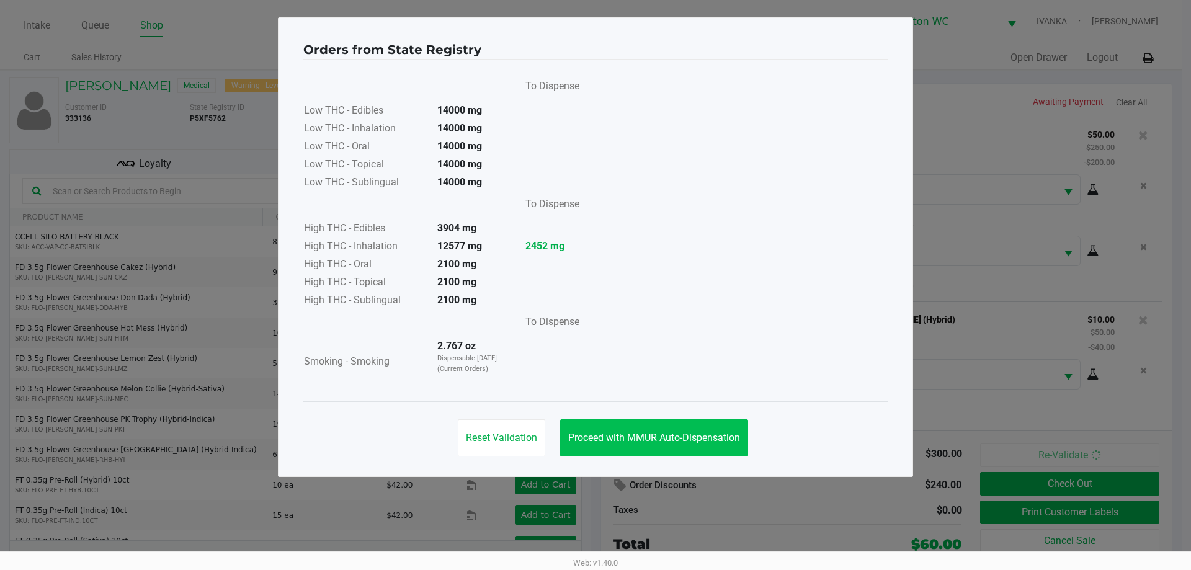
click at [654, 440] on span "Proceed with MMUR Auto-Dispensation" at bounding box center [654, 438] width 172 height 12
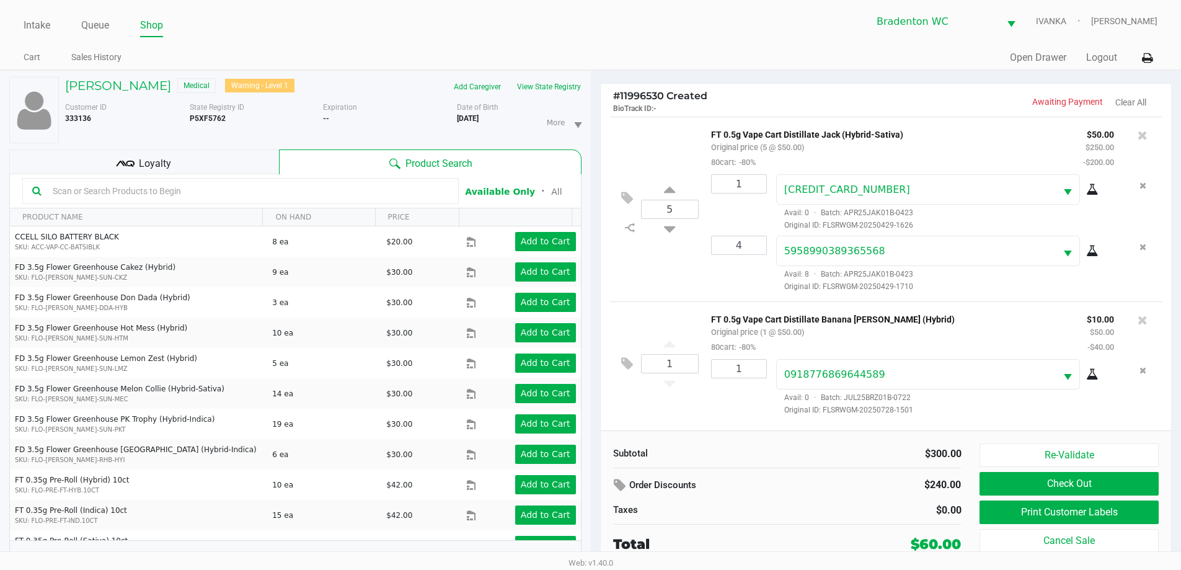
scroll to position [13, 0]
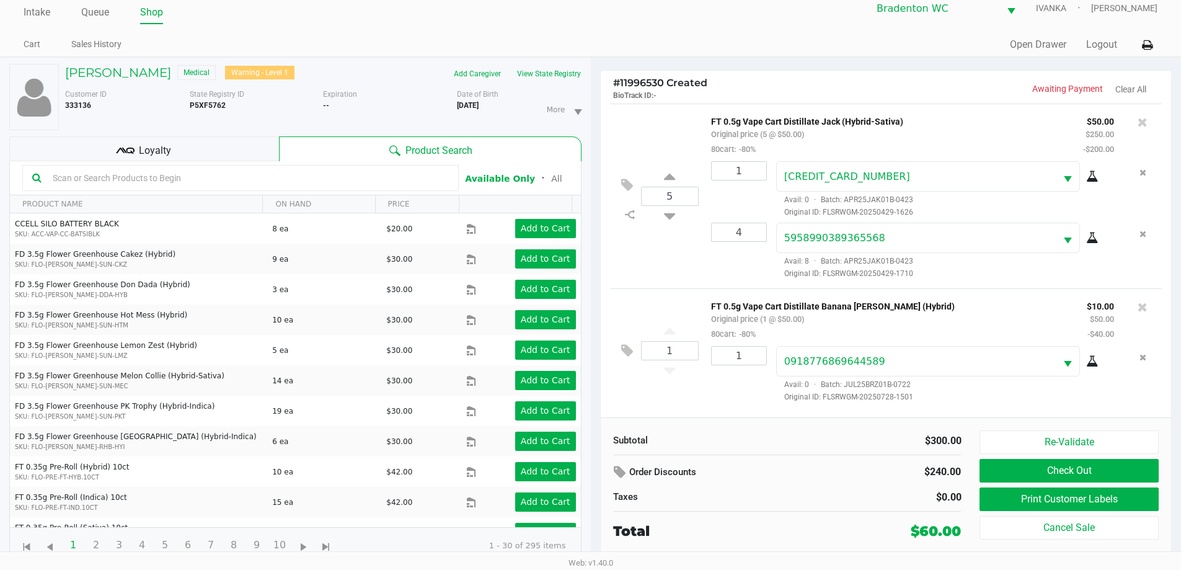
click at [1107, 502] on button "Print Customer Labels" at bounding box center [1069, 499] width 179 height 24
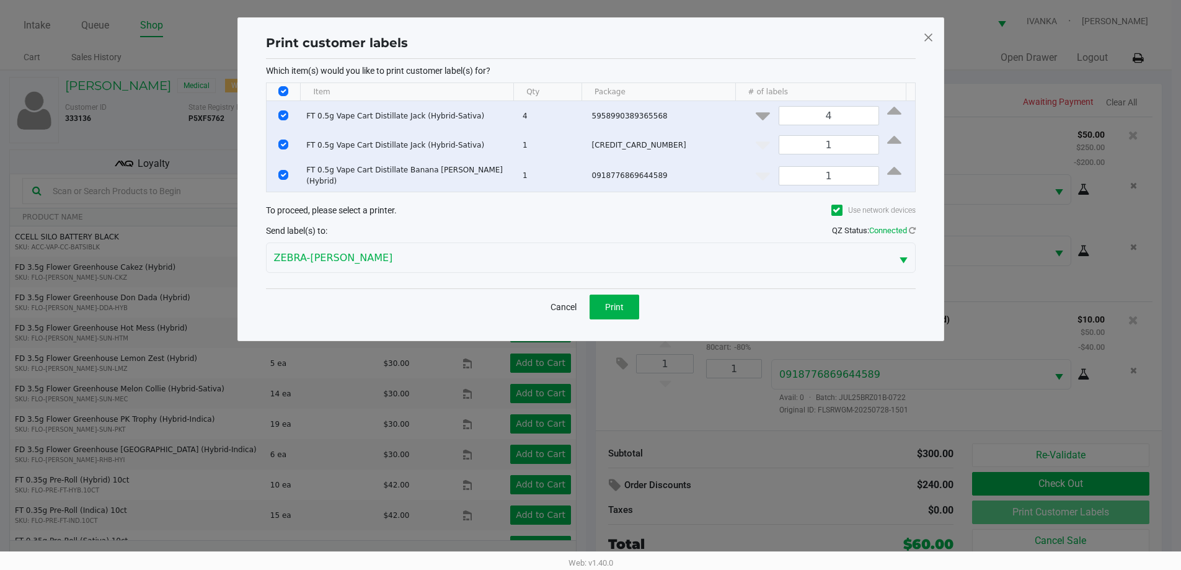
scroll to position [0, 0]
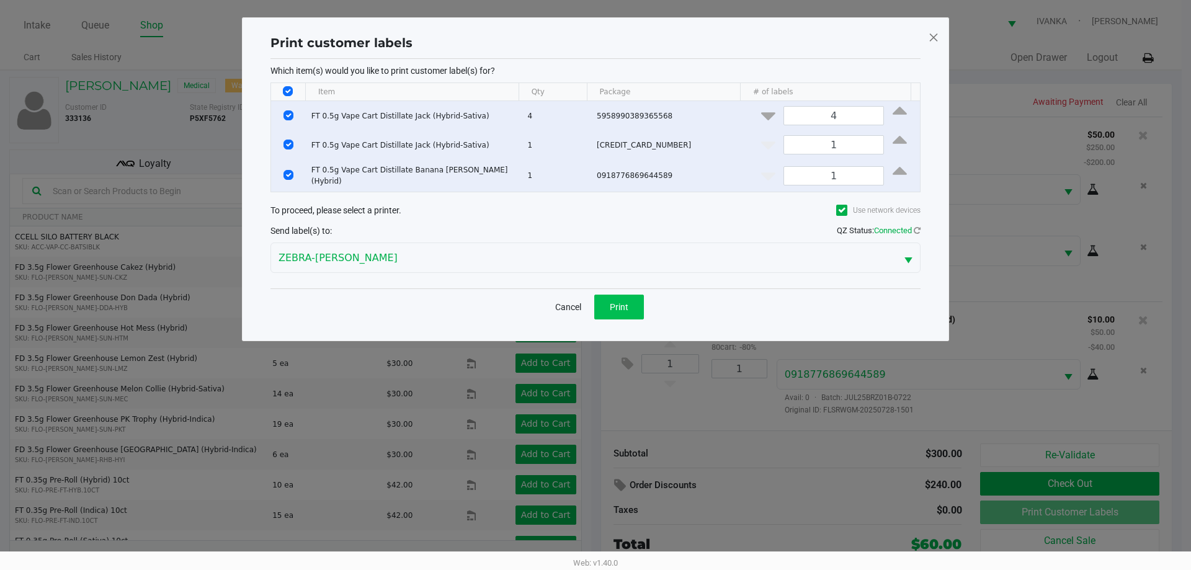
click at [623, 309] on button "Print" at bounding box center [619, 307] width 50 height 25
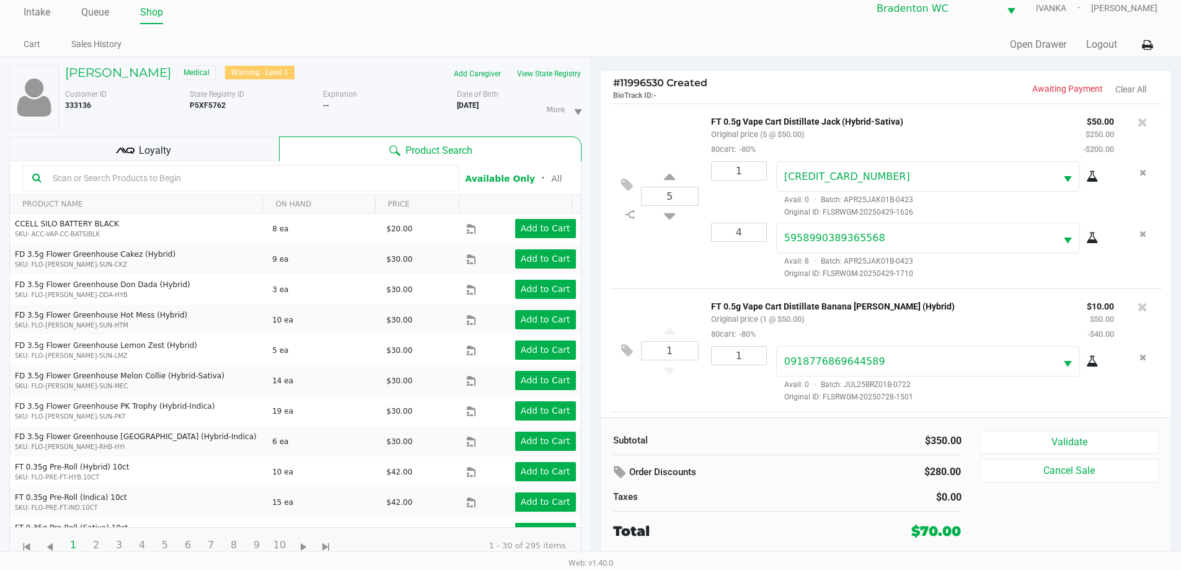
scroll to position [120, 0]
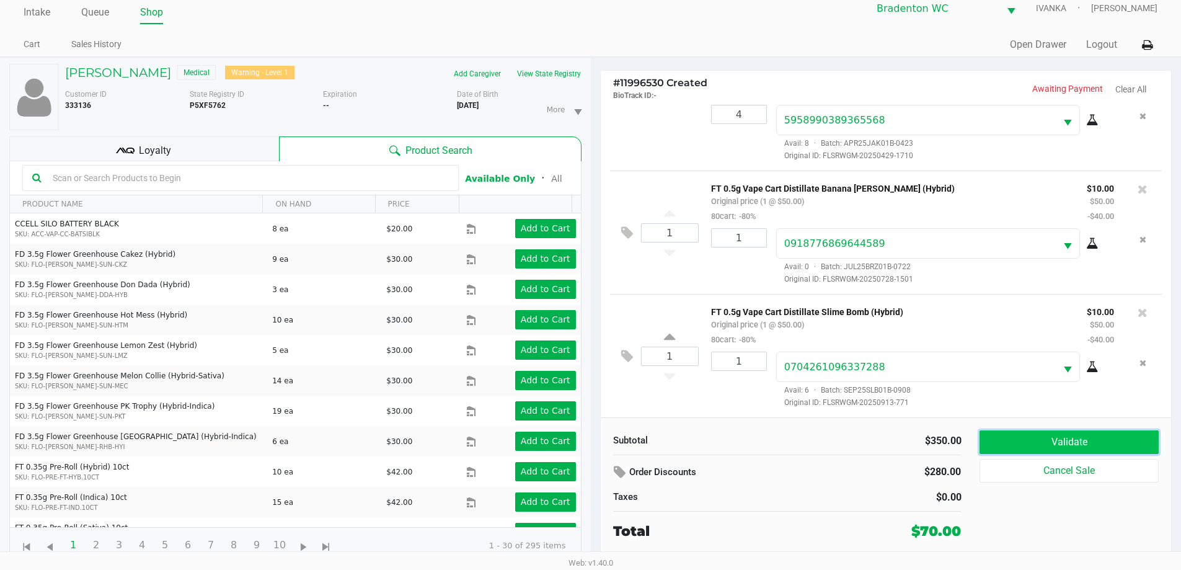
click at [1106, 440] on button "Validate" at bounding box center [1069, 442] width 179 height 24
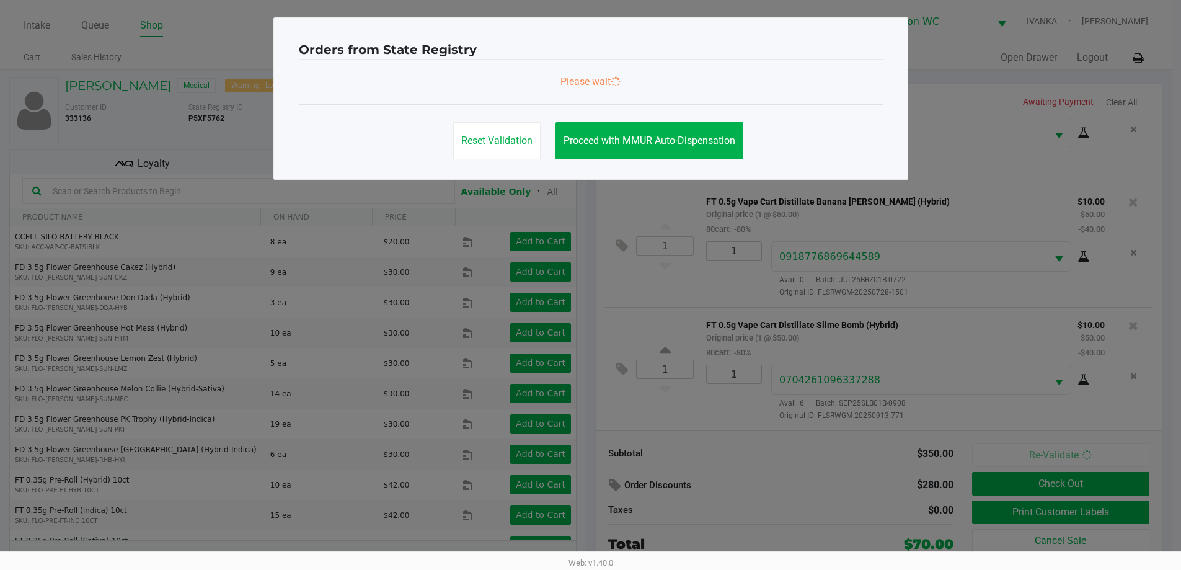
scroll to position [0, 0]
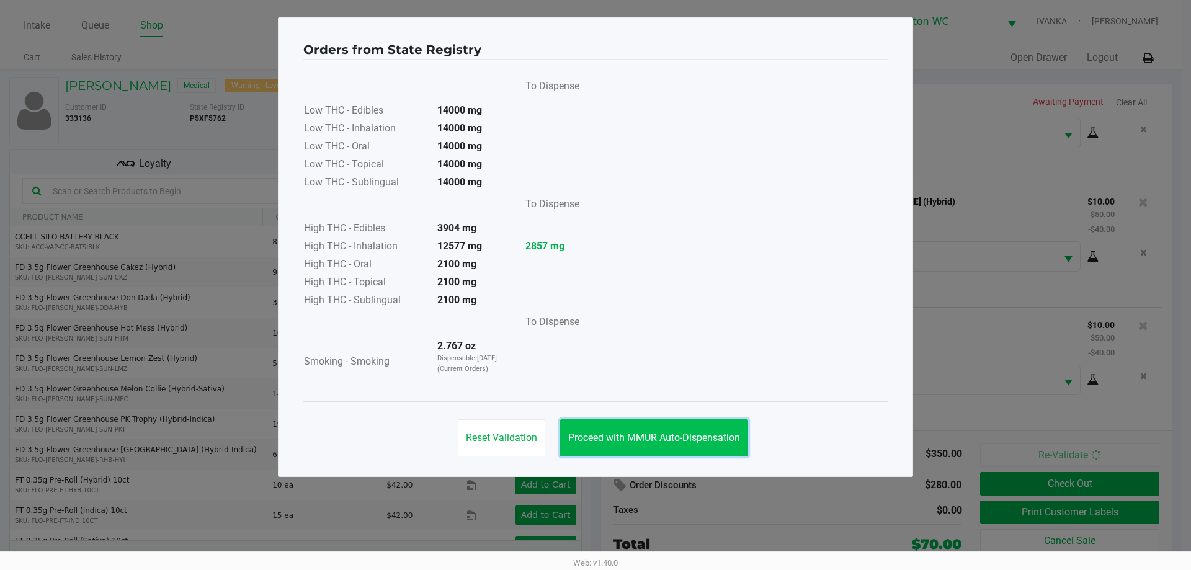
click at [683, 450] on button "Proceed with MMUR Auto-Dispensation" at bounding box center [654, 437] width 188 height 37
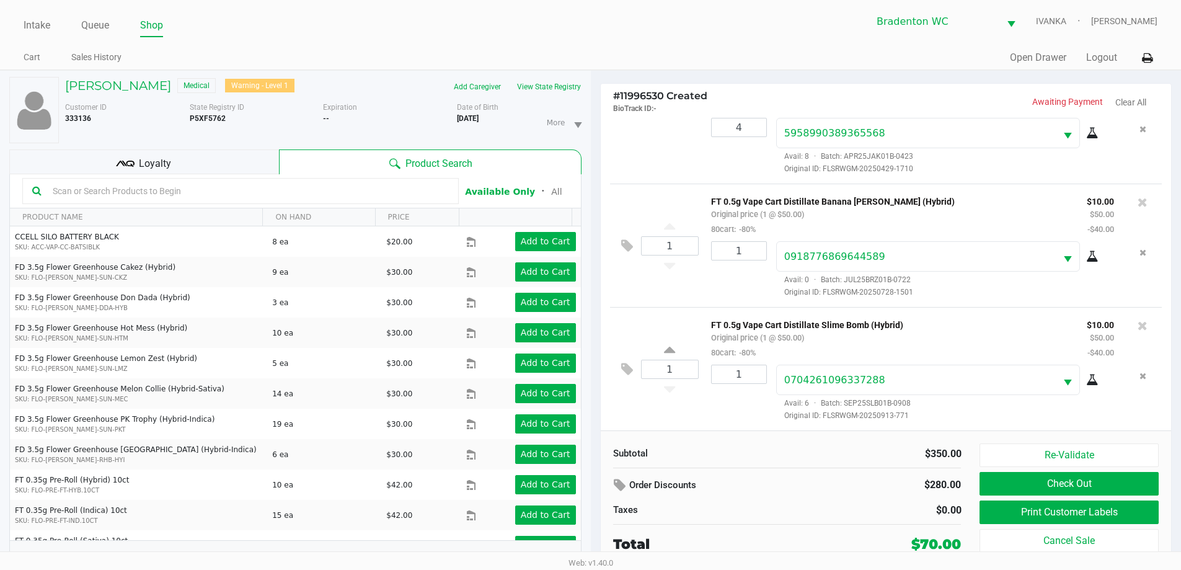
scroll to position [13, 0]
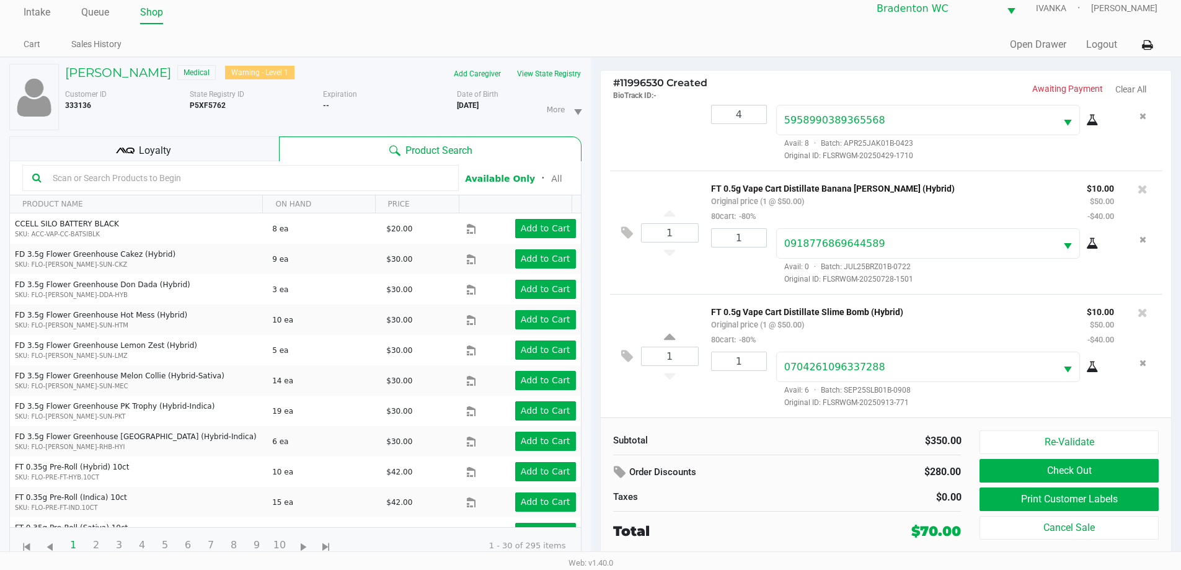
click at [1109, 497] on button "Print Customer Labels" at bounding box center [1069, 499] width 179 height 24
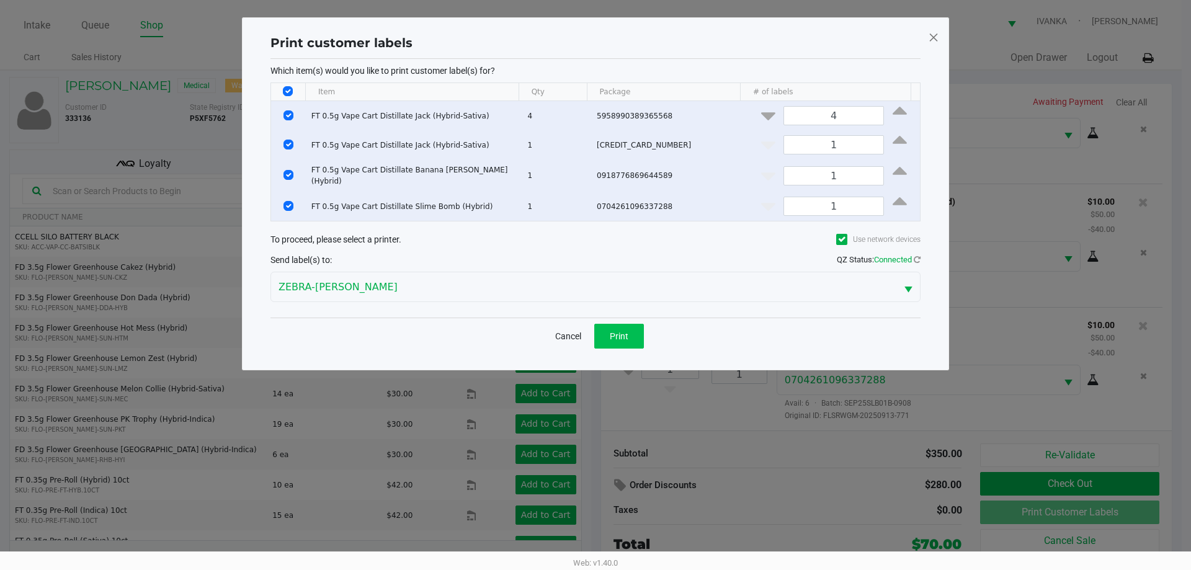
click at [623, 342] on button "Print" at bounding box center [619, 336] width 50 height 25
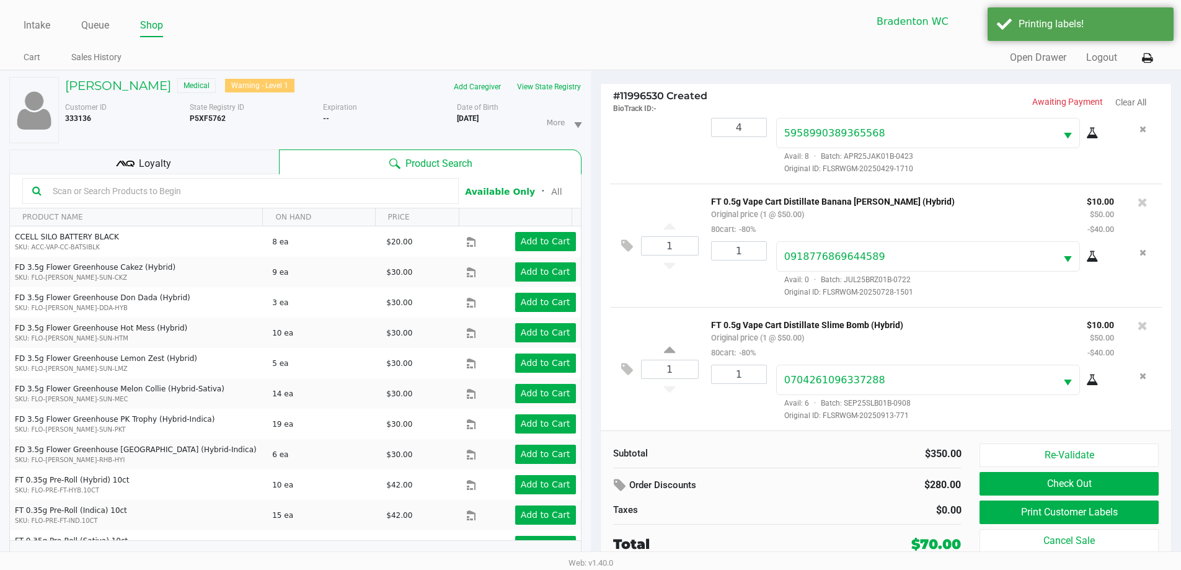
scroll to position [13, 0]
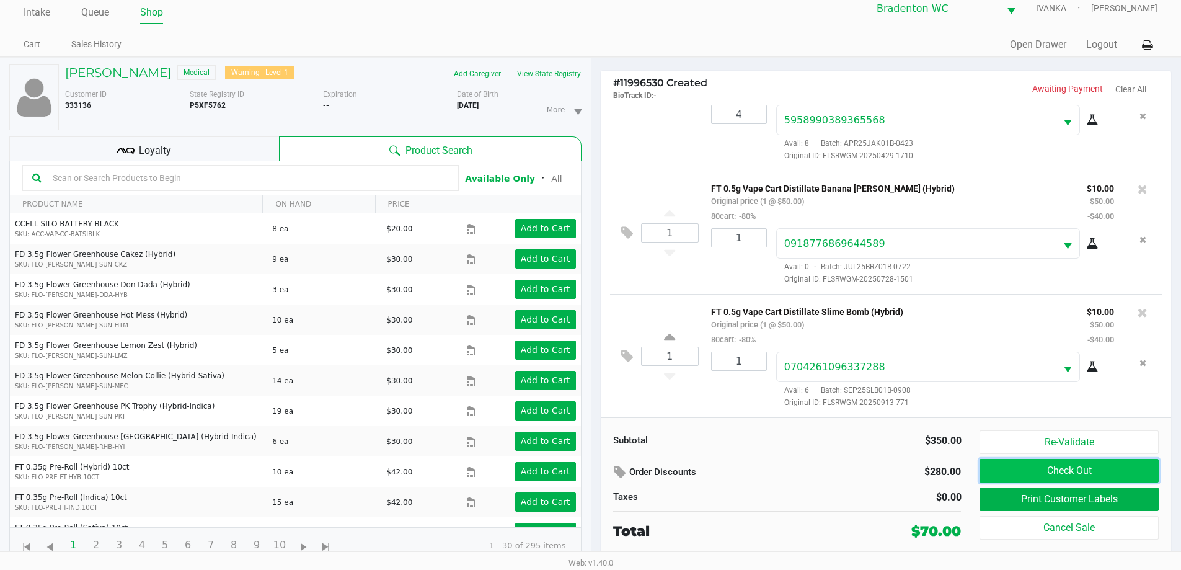
click at [1091, 472] on button "Check Out" at bounding box center [1069, 471] width 179 height 24
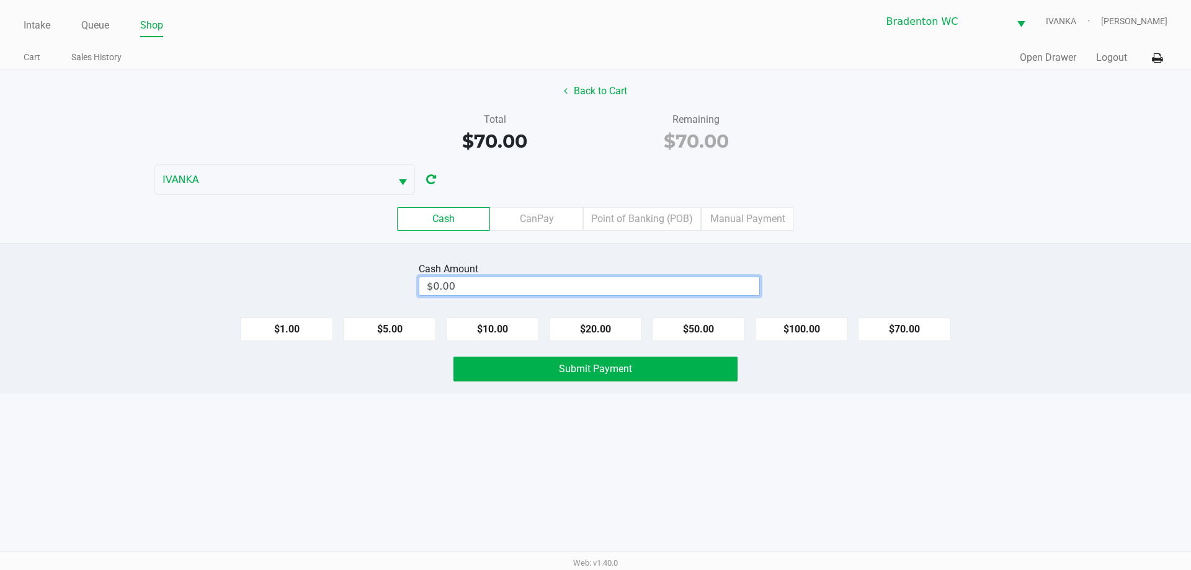
click at [598, 288] on input "$0.00" at bounding box center [589, 286] width 340 height 18
click at [624, 381] on button "Submit Payment" at bounding box center [595, 369] width 284 height 25
type input "$70.00"
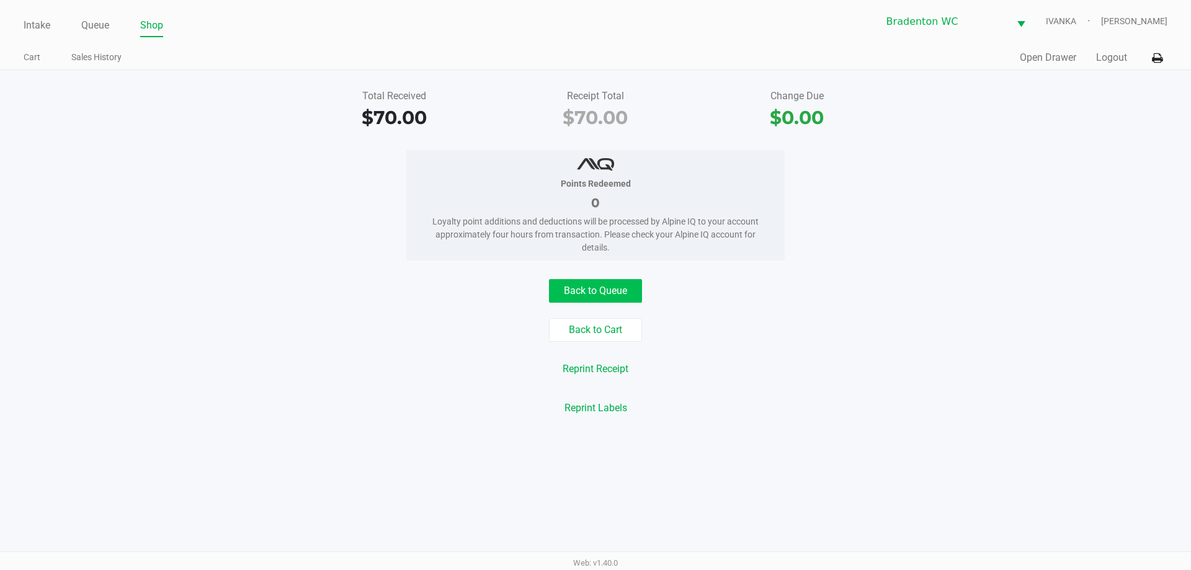
click at [618, 281] on button "Back to Queue" at bounding box center [595, 291] width 93 height 24
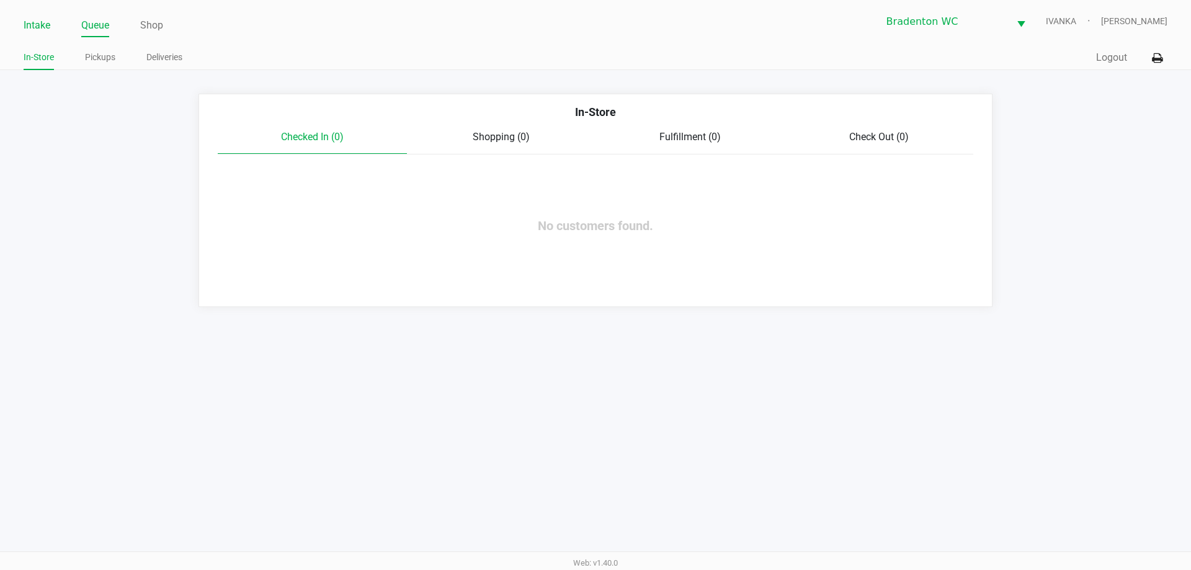
click at [50, 24] on link "Intake" at bounding box center [37, 25] width 27 height 17
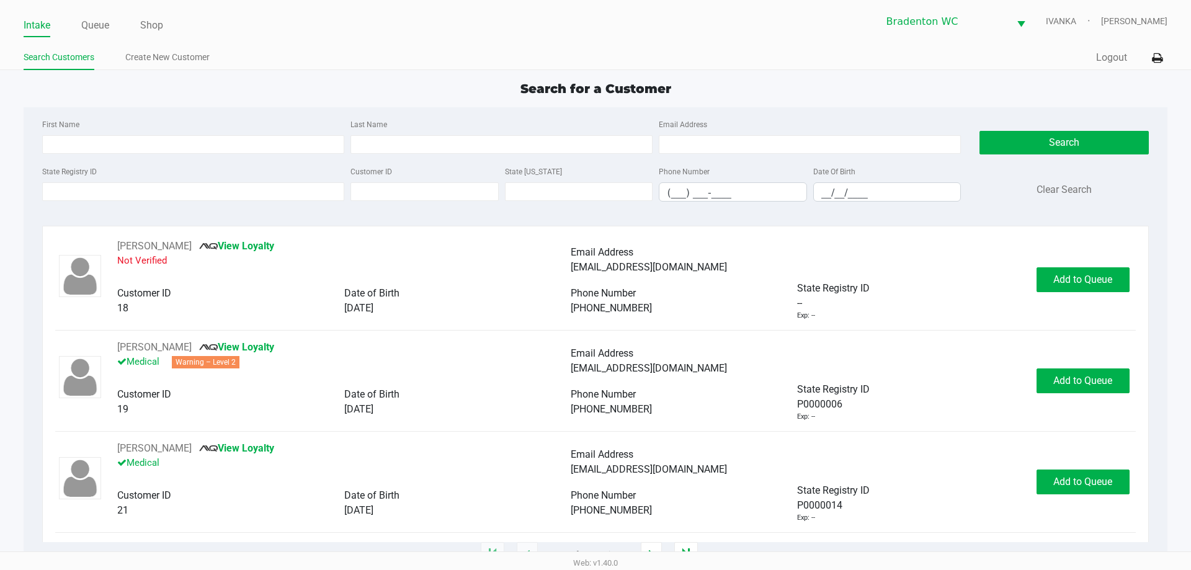
type input "JONATHAN"
type input "SCHNEIDER"
type input "11/01/1978"
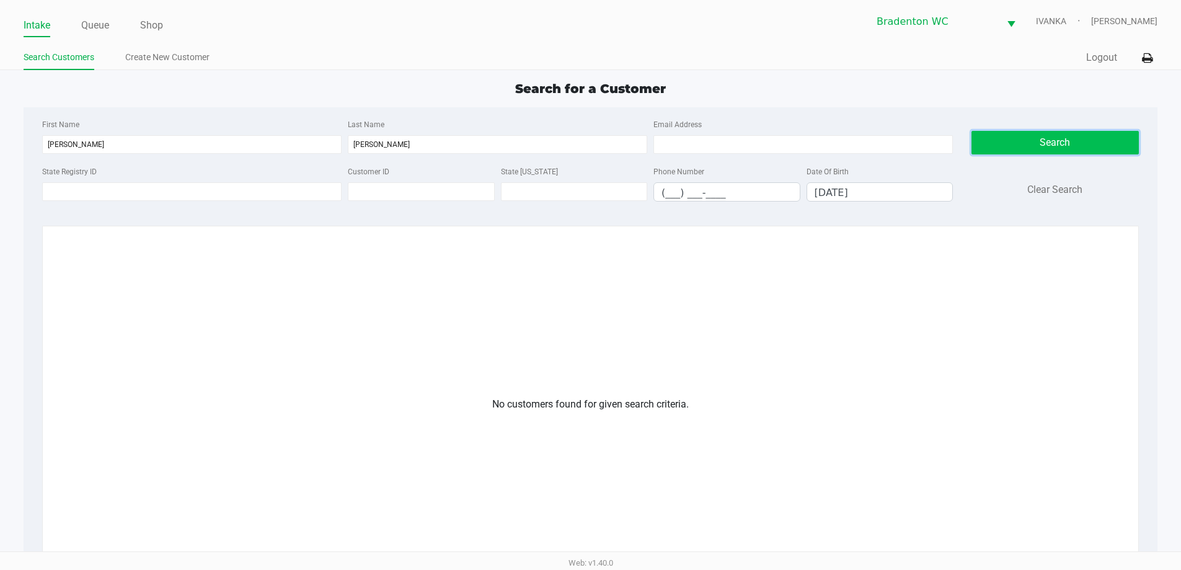
click at [1044, 142] on button "Search" at bounding box center [1055, 143] width 167 height 24
click at [151, 61] on link "Create New Customer" at bounding box center [167, 58] width 84 height 16
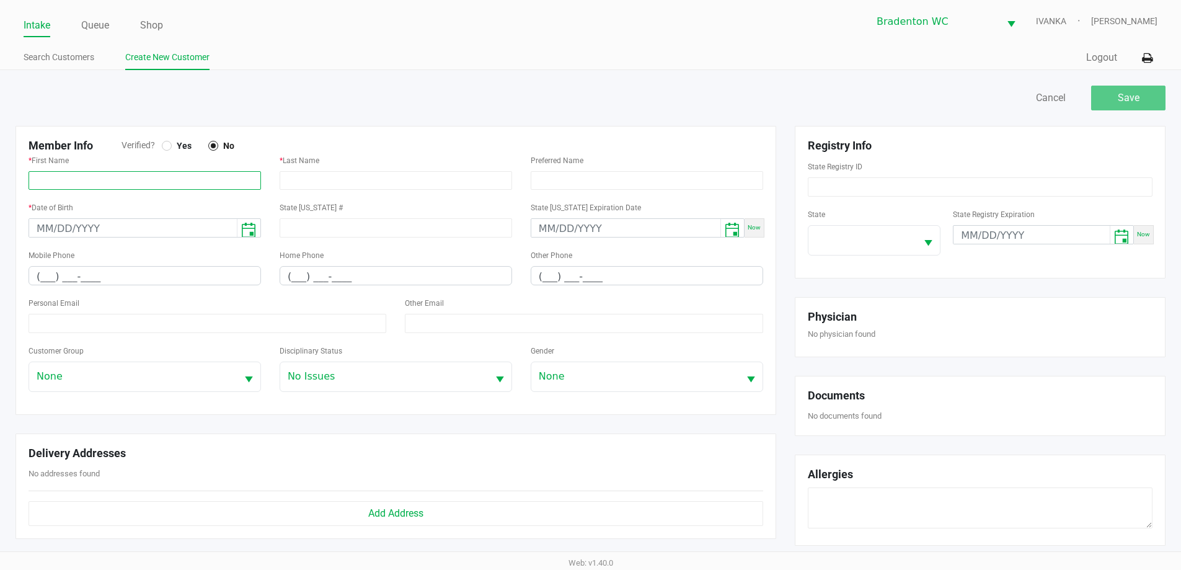
click at [144, 172] on input "text" at bounding box center [145, 180] width 233 height 19
paste input "JONATHAN"
type input "JONATHAN"
click at [291, 174] on input "text" at bounding box center [396, 180] width 233 height 19
paste input "SCHNEIDER"
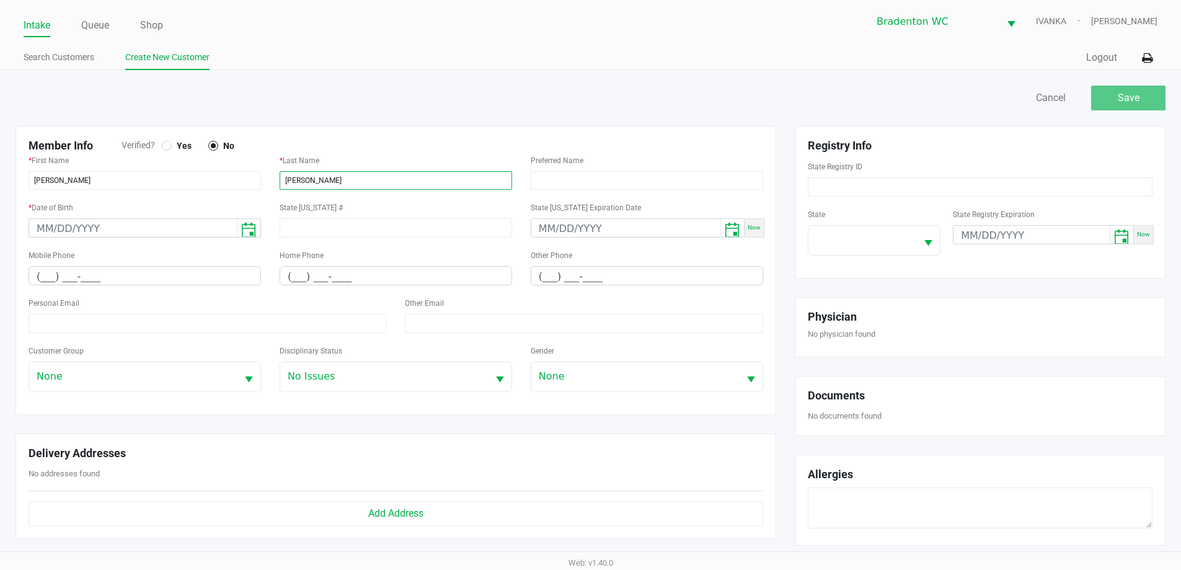
type input "SCHNEIDER"
click at [42, 278] on input "(___) ___-____" at bounding box center [144, 276] width 231 height 19
paste input "845) 519-5299"
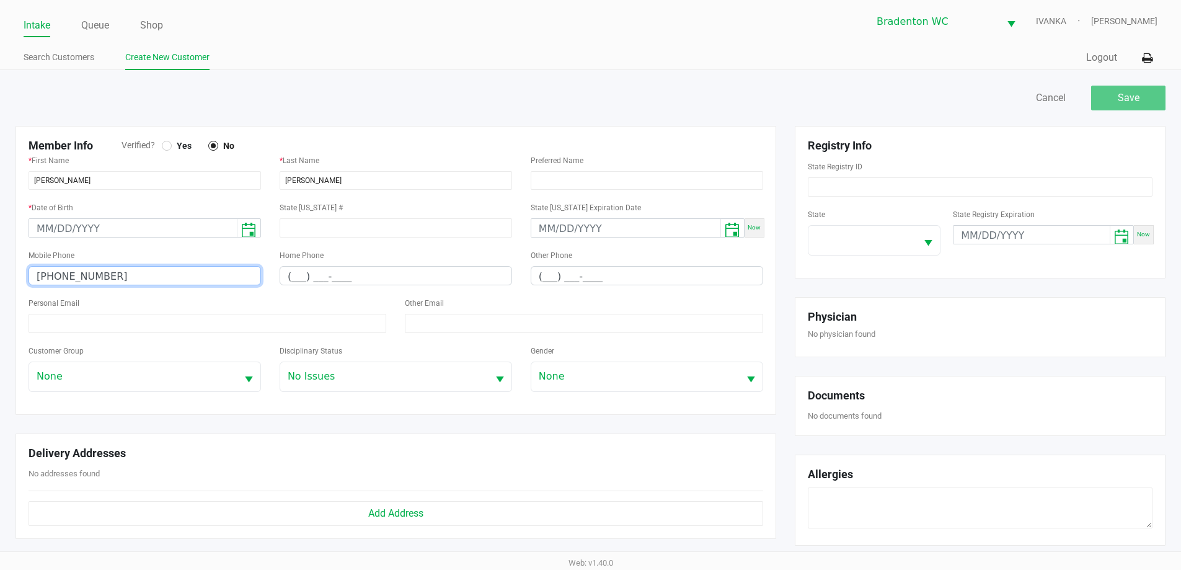
type input "(845) 519-5299"
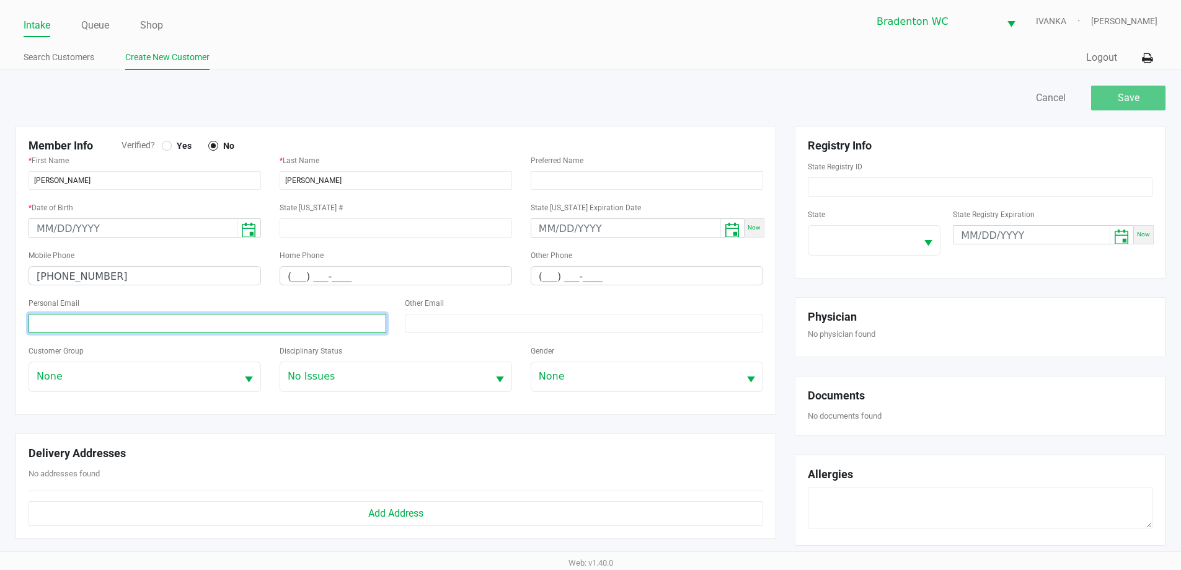
click at [66, 332] on input at bounding box center [208, 323] width 358 height 19
paste input "jonschneider78@verizon.net"
type input "jonschneider78@verizon.net"
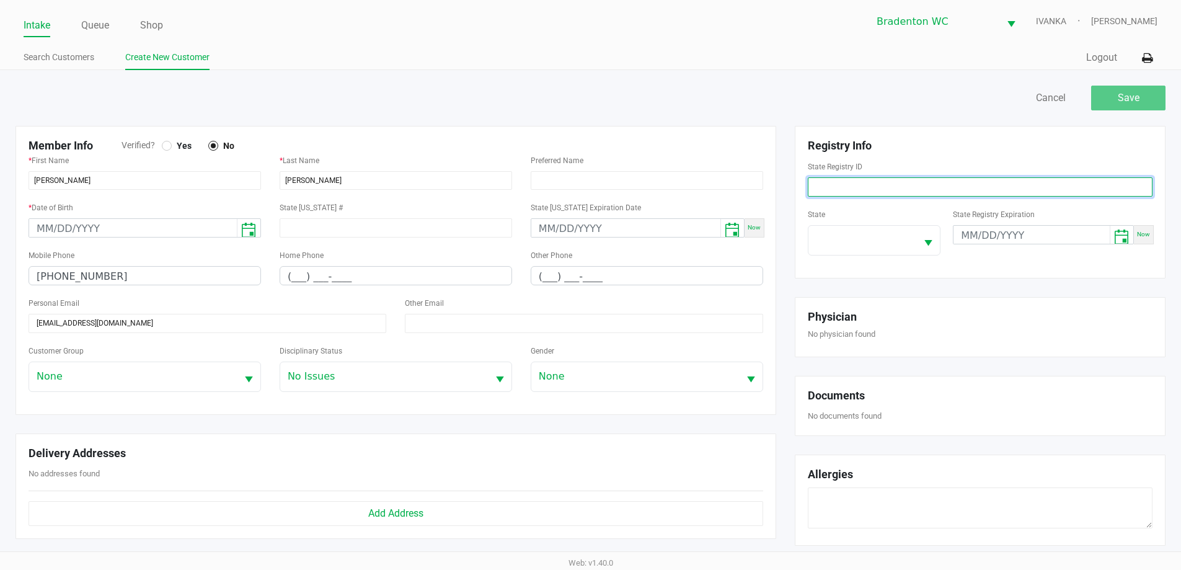
click at [811, 187] on input at bounding box center [980, 186] width 345 height 19
click at [849, 187] on input at bounding box center [980, 186] width 345 height 19
paste input "P3TH9128"
type input "P3TH9128"
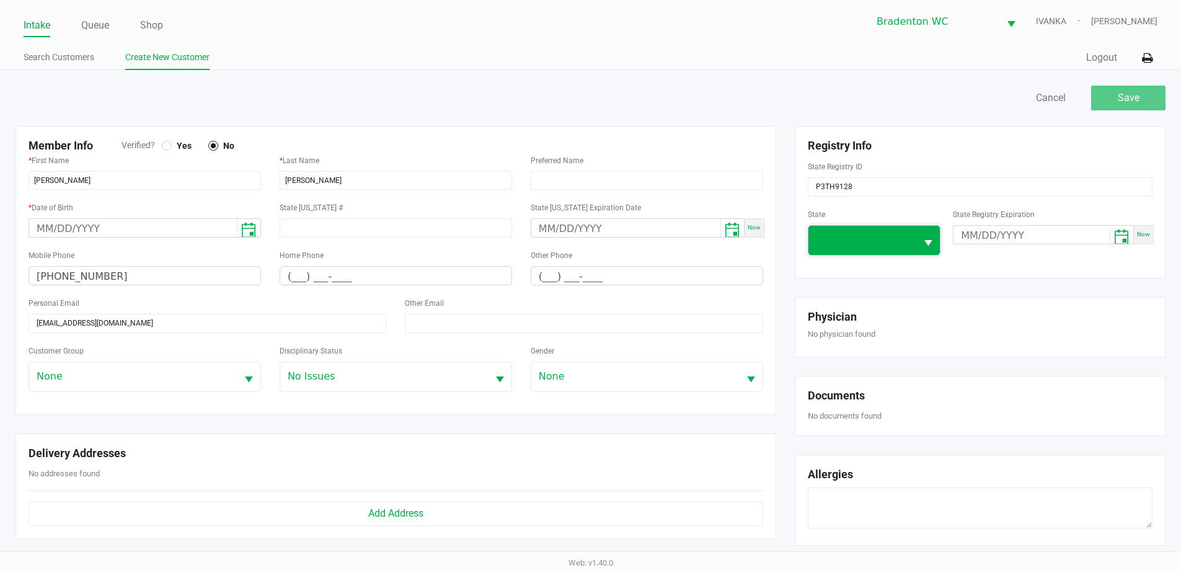
click at [913, 247] on span at bounding box center [863, 240] width 109 height 29
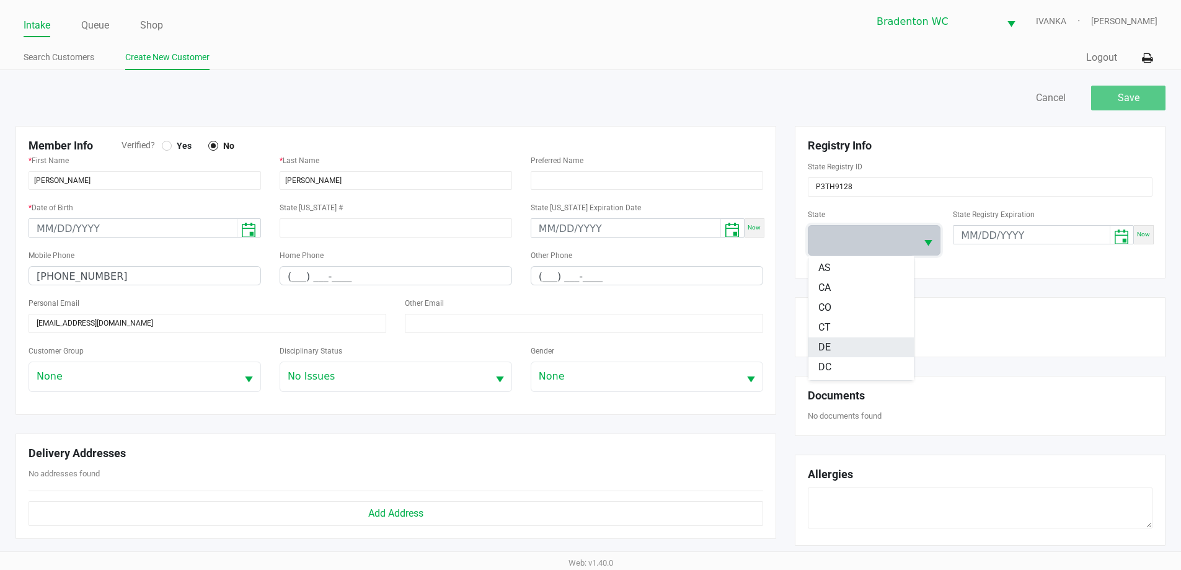
scroll to position [124, 0]
click at [838, 337] on li "FL" at bounding box center [861, 340] width 105 height 20
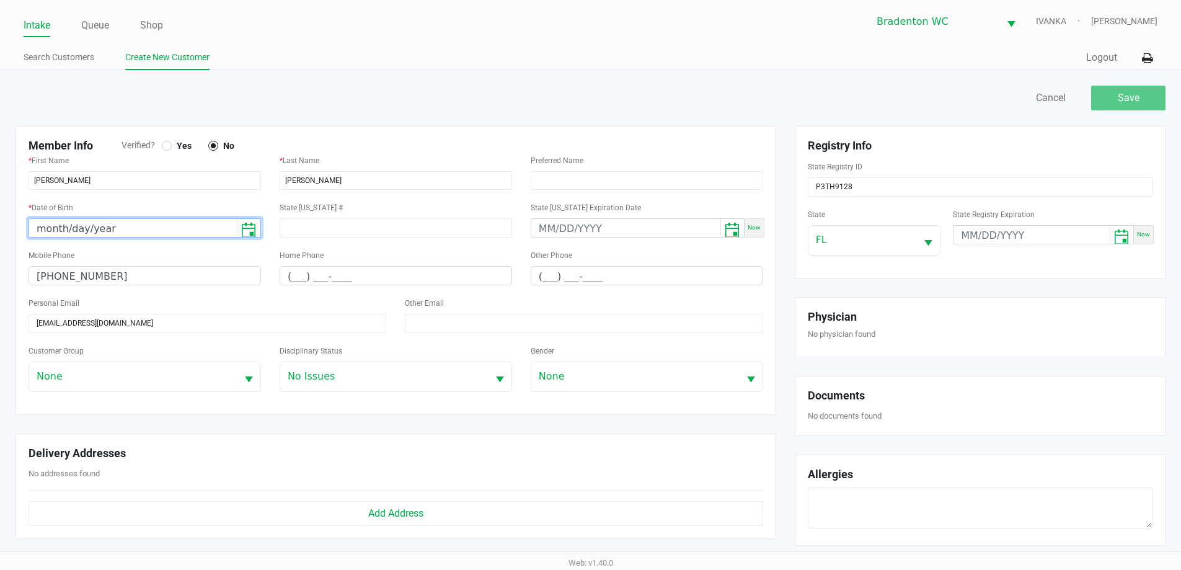
click at [47, 233] on input "month/day/year" at bounding box center [133, 228] width 208 height 19
type input "11/01/1978"
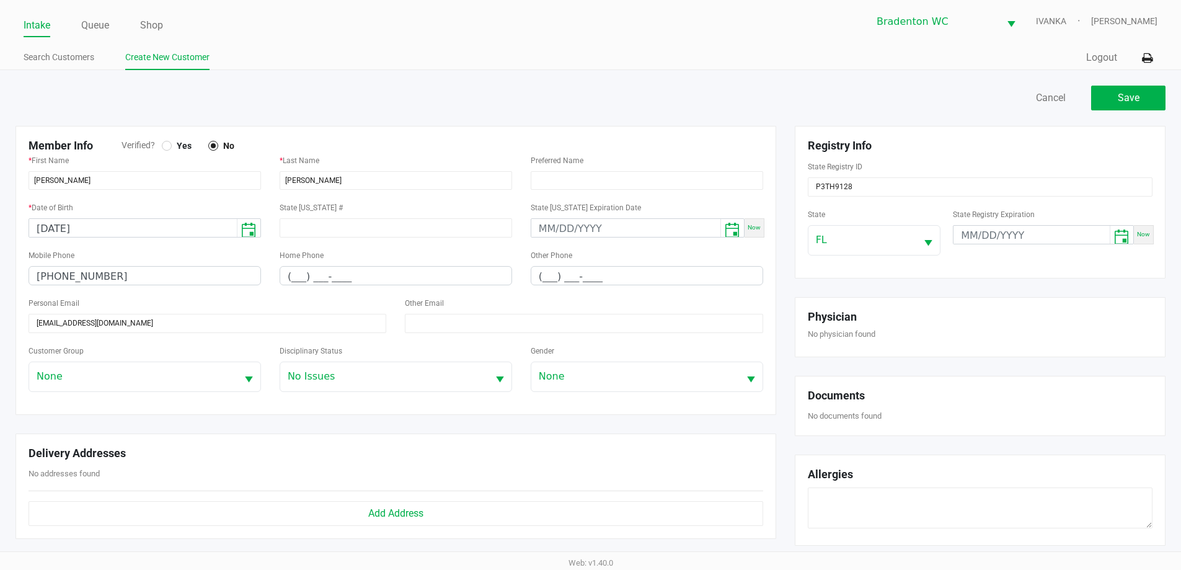
click at [231, 90] on div at bounding box center [298, 98] width 585 height 25
click at [1151, 102] on button "Save" at bounding box center [1128, 98] width 74 height 25
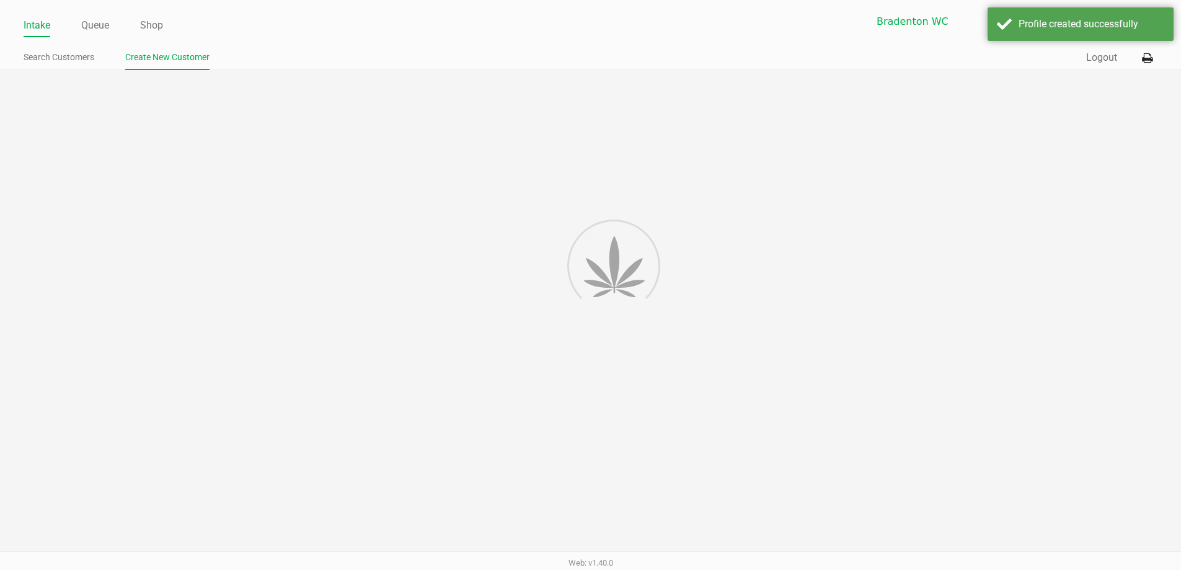
type input "---"
type input "( __) ___-____"
type input "---"
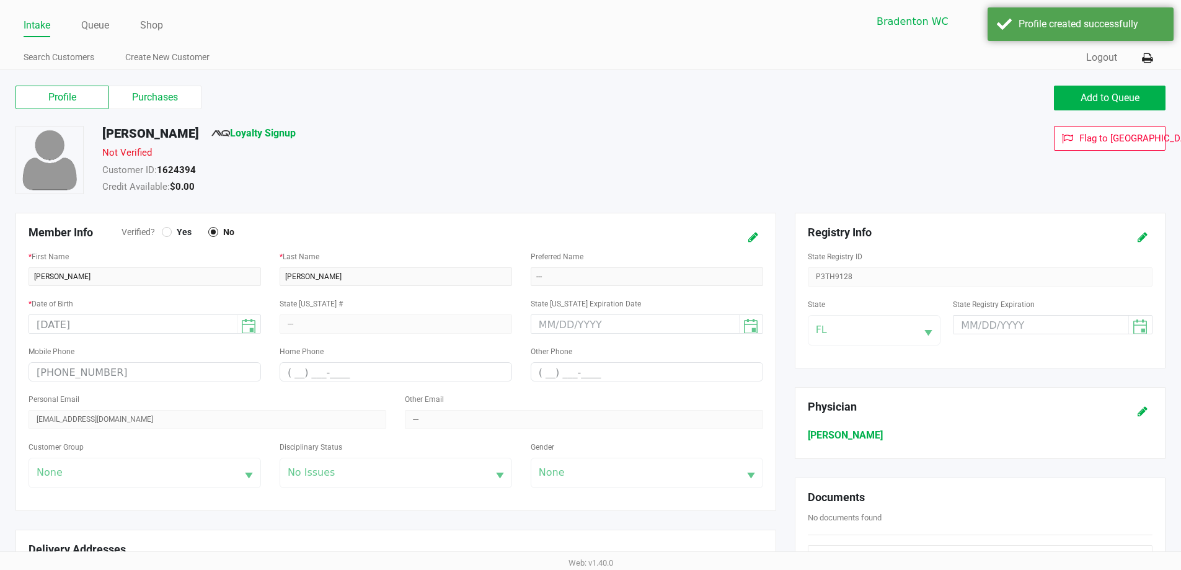
click at [163, 229] on div at bounding box center [167, 232] width 10 height 10
click at [166, 232] on div at bounding box center [166, 231] width 5 height 5
click at [754, 236] on icon at bounding box center [753, 237] width 10 height 9
click at [170, 233] on div at bounding box center [167, 232] width 10 height 10
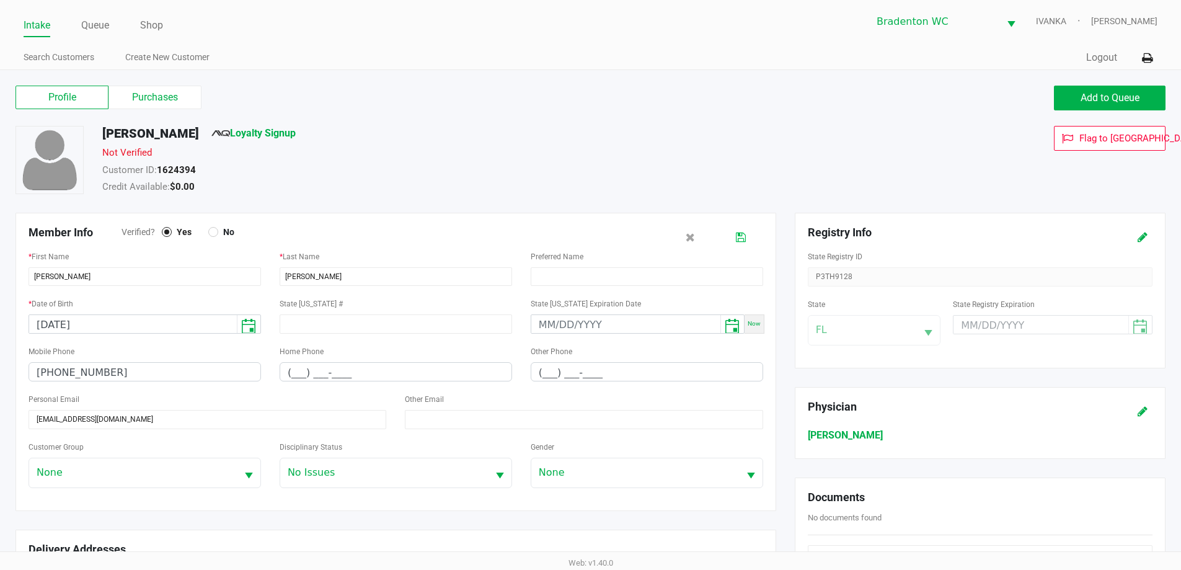
click at [742, 239] on icon at bounding box center [741, 237] width 10 height 9
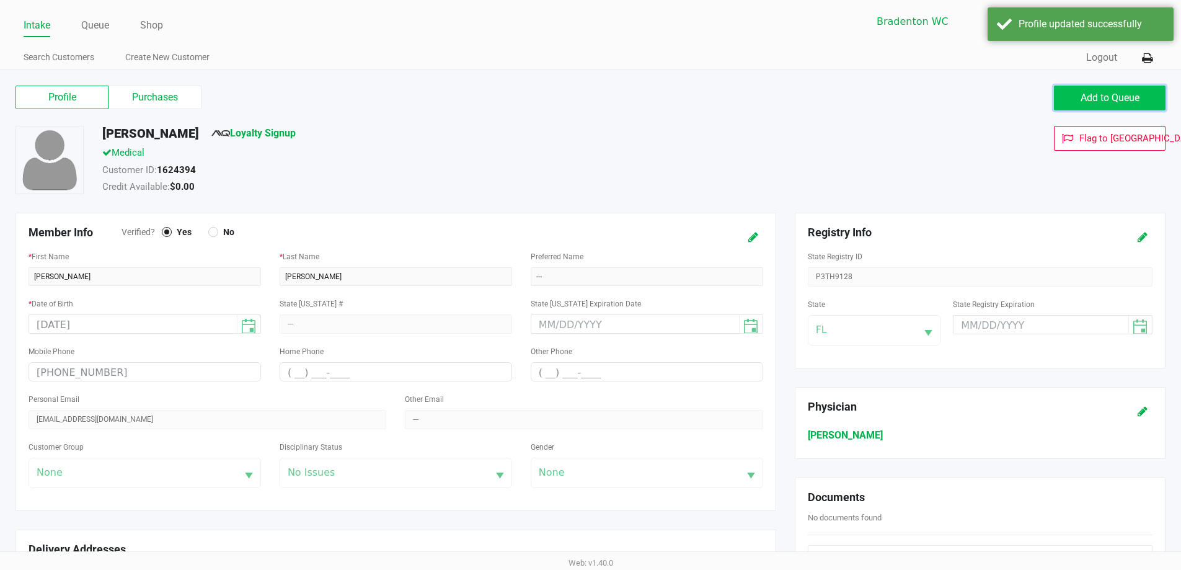
click at [1137, 93] on span "Add to Queue" at bounding box center [1110, 98] width 59 height 12
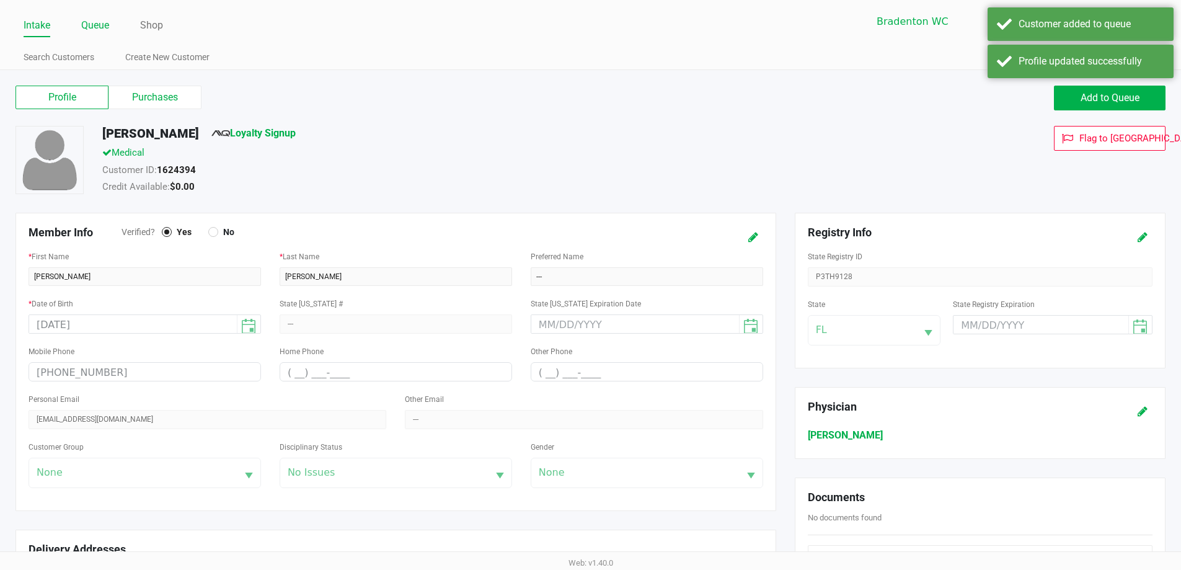
click at [108, 21] on link "Queue" at bounding box center [95, 25] width 28 height 17
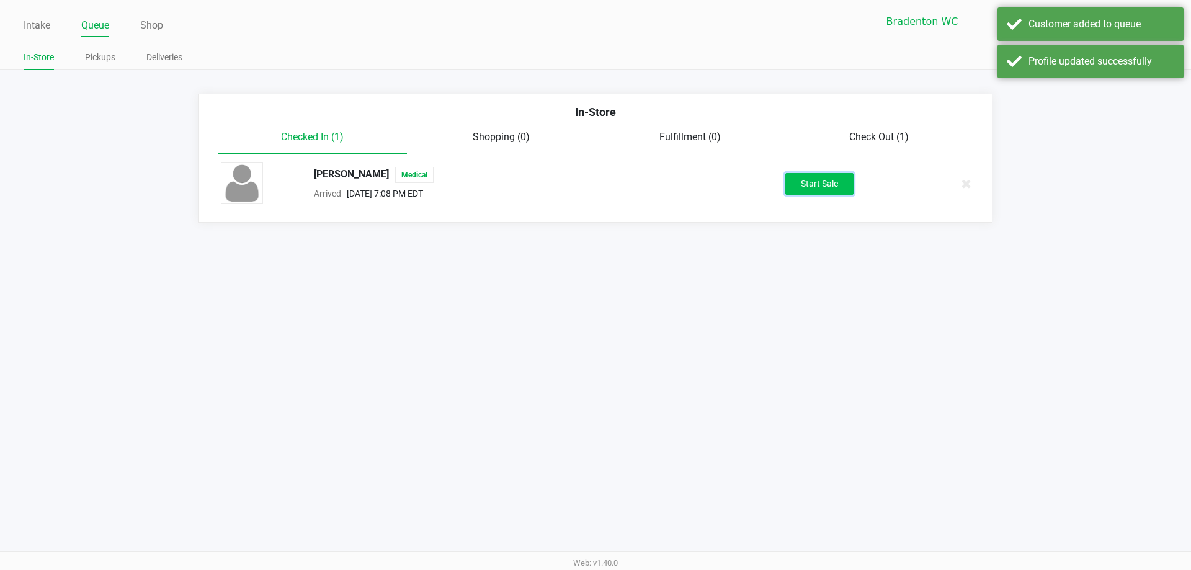
click at [826, 190] on button "Start Sale" at bounding box center [819, 184] width 68 height 22
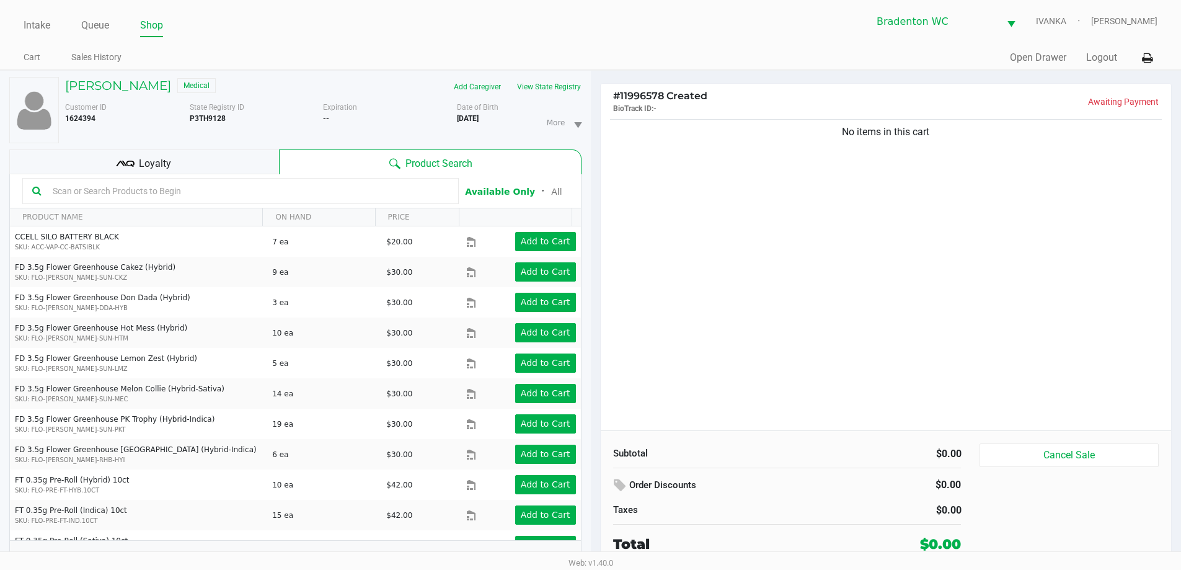
click at [182, 167] on div "Loyalty" at bounding box center [144, 161] width 270 height 25
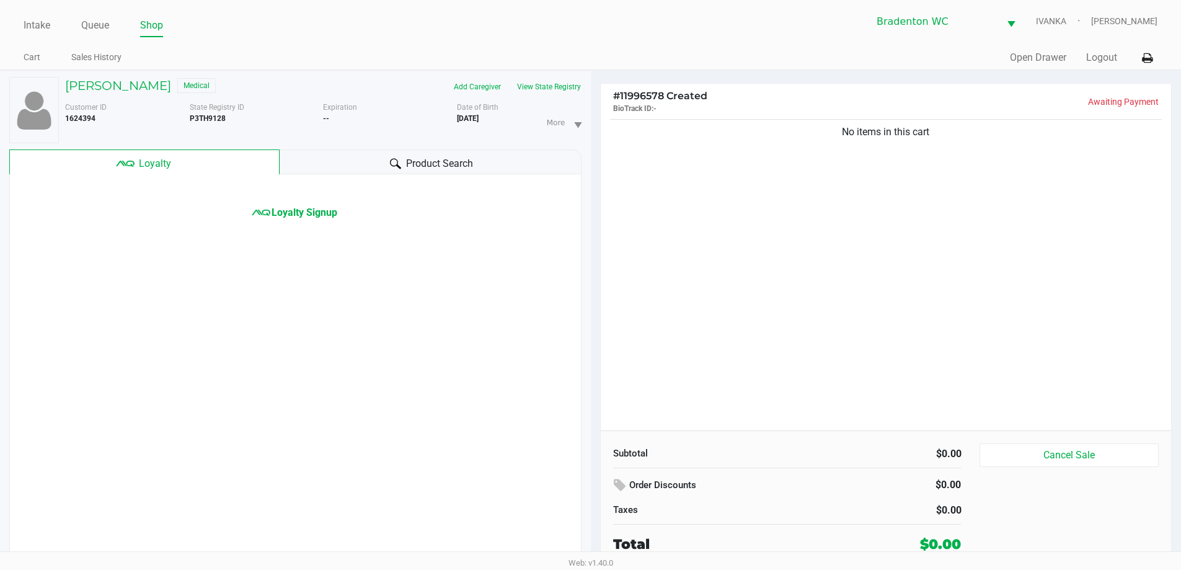
click at [401, 167] on div at bounding box center [395, 163] width 15 height 15
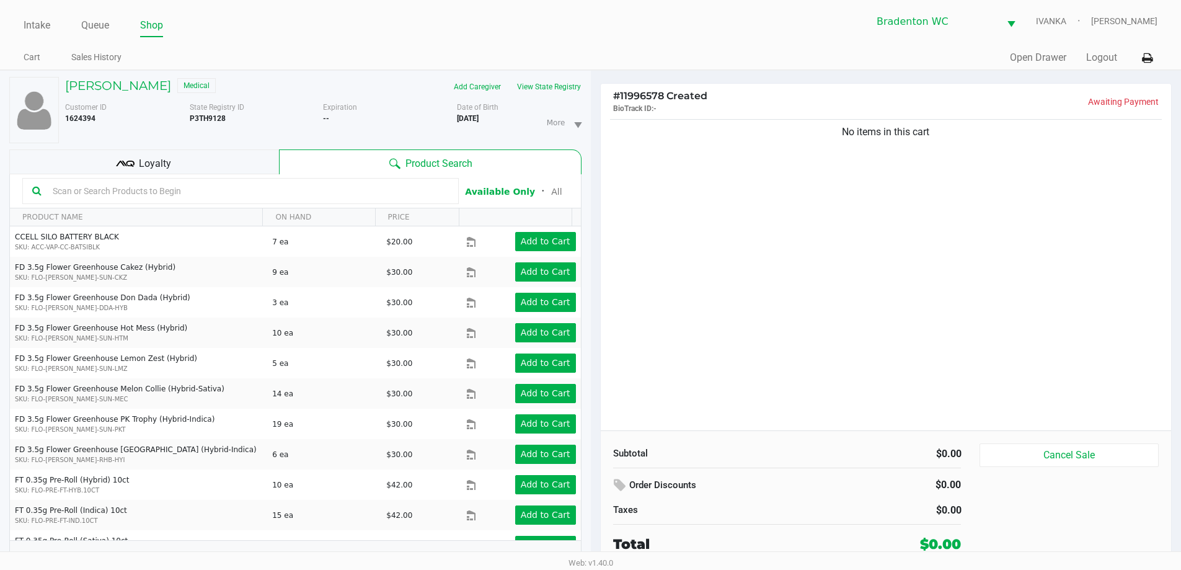
click at [557, 86] on button "View State Registry" at bounding box center [545, 87] width 73 height 20
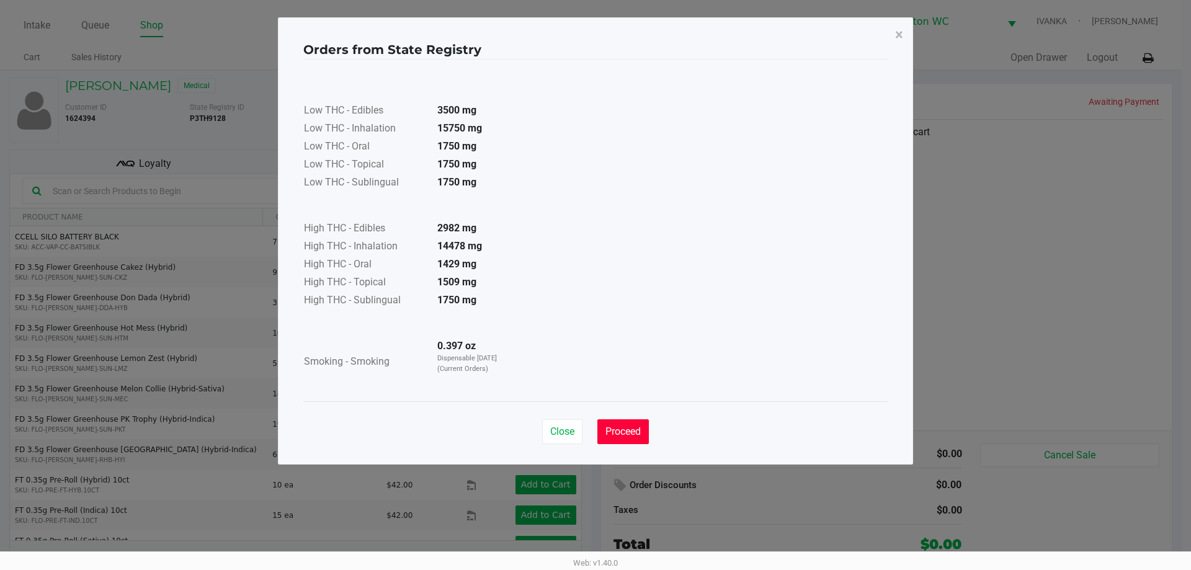
click at [644, 440] on button "Proceed" at bounding box center [622, 431] width 51 height 25
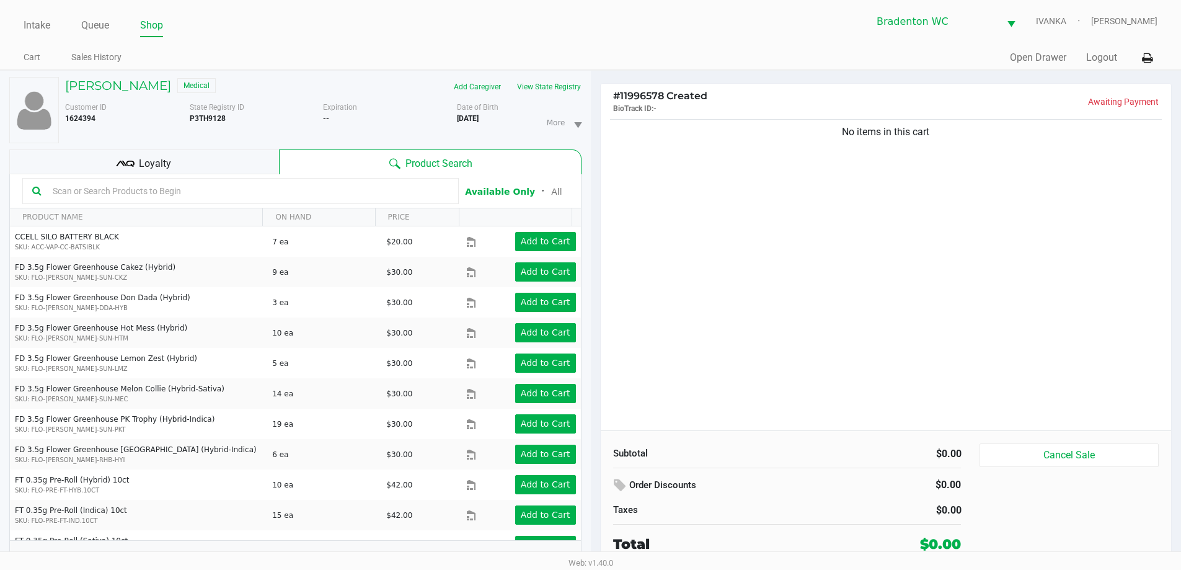
click at [730, 55] on div "Quick Sale Open Drawer Logout" at bounding box center [874, 58] width 567 height 23
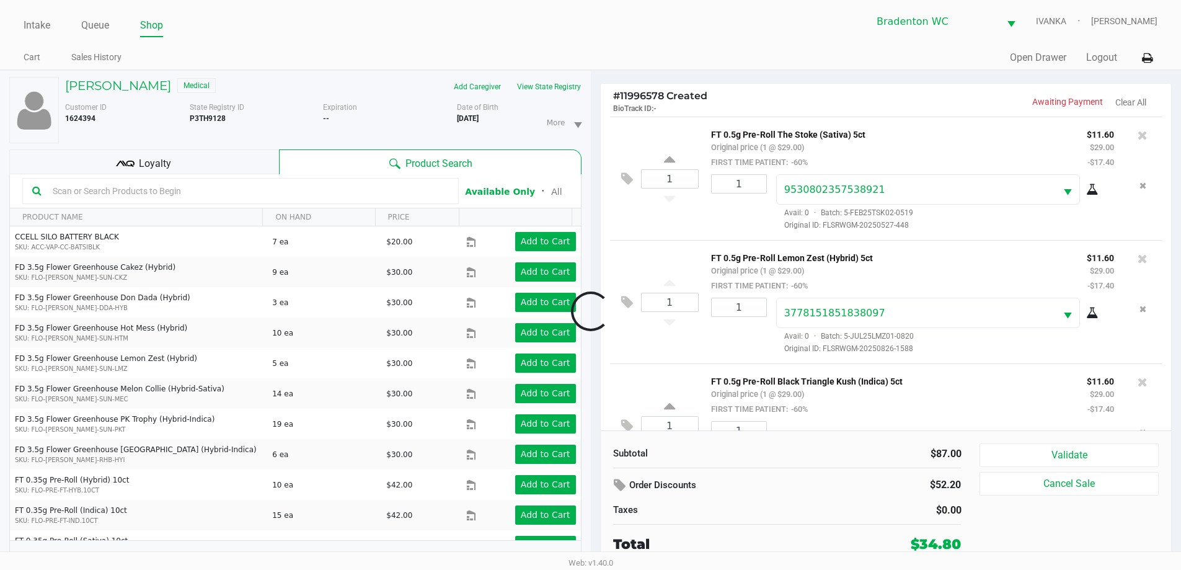
scroll to position [58, 0]
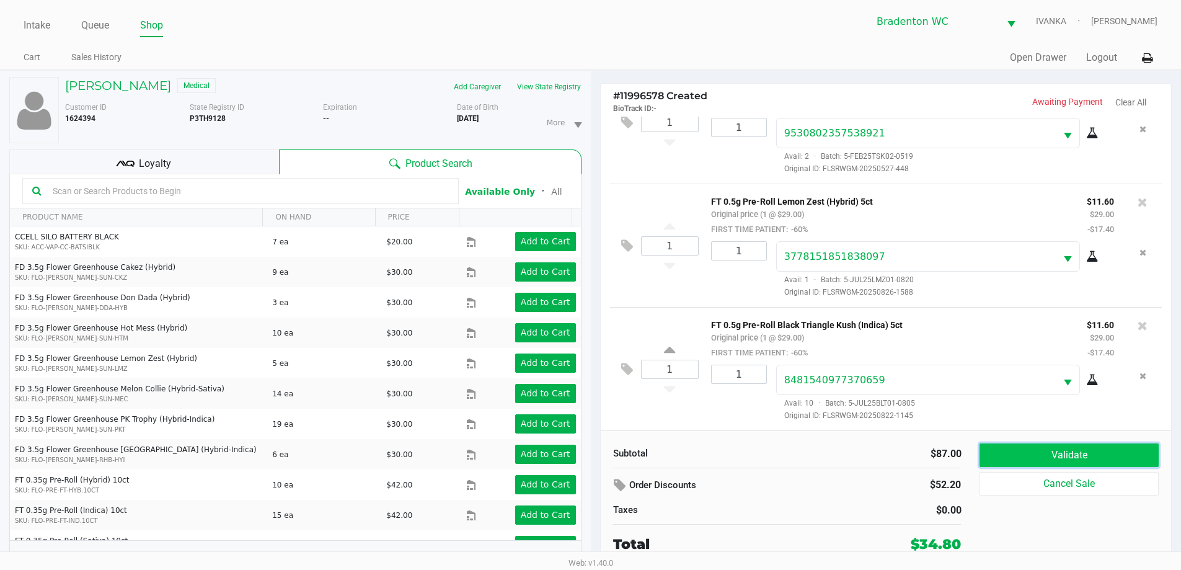
click at [1104, 458] on button "Validate" at bounding box center [1069, 455] width 179 height 24
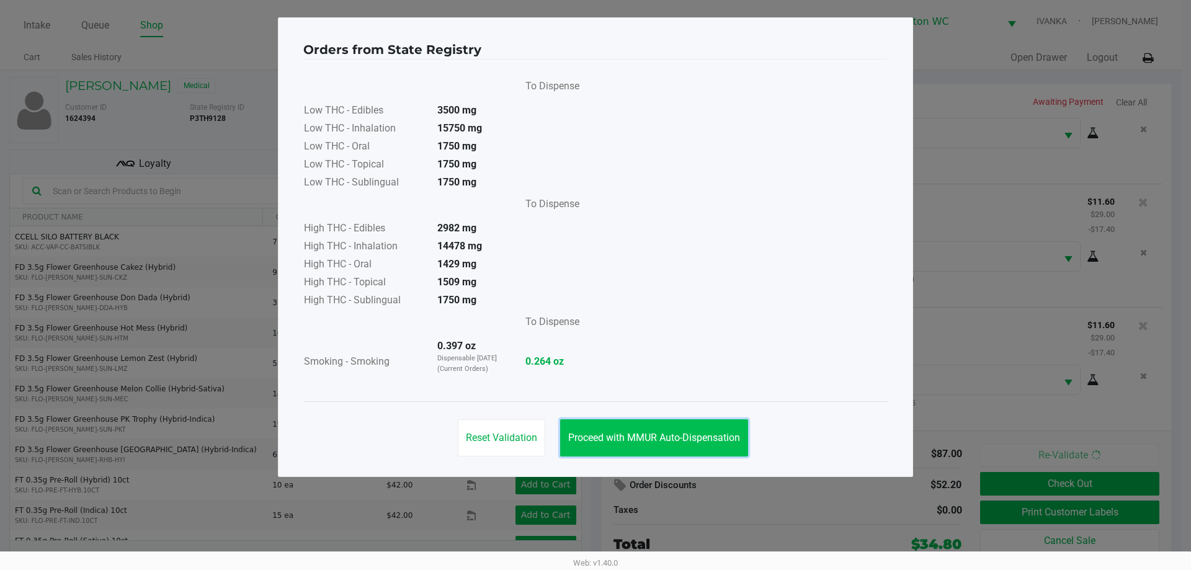
click at [681, 430] on button "Proceed with MMUR Auto-Dispensation" at bounding box center [654, 437] width 188 height 37
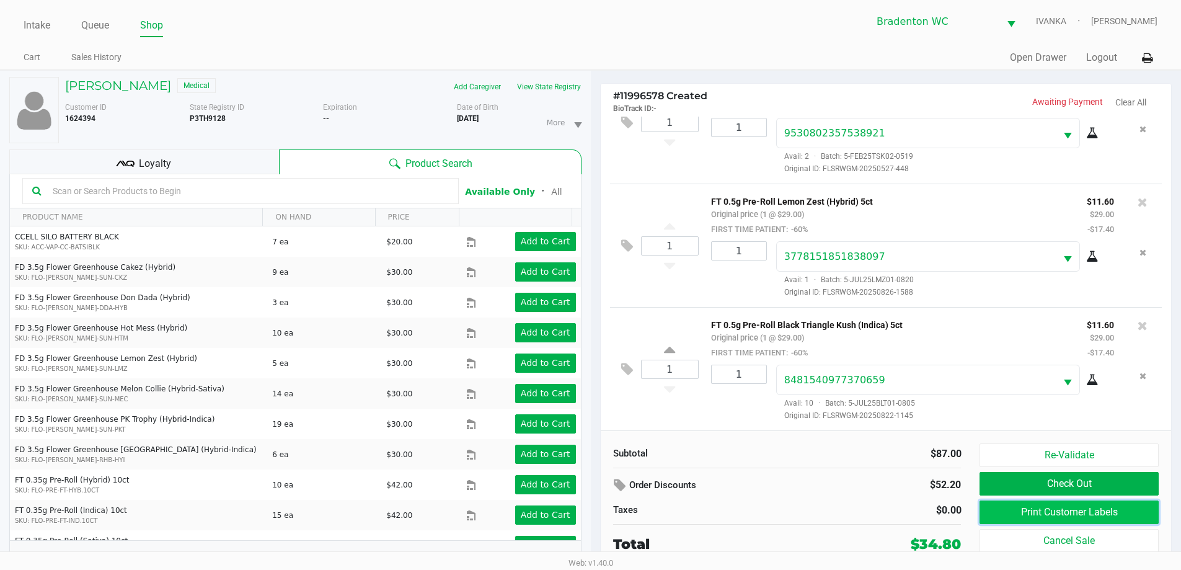
click at [1044, 519] on button "Print Customer Labels" at bounding box center [1069, 512] width 179 height 24
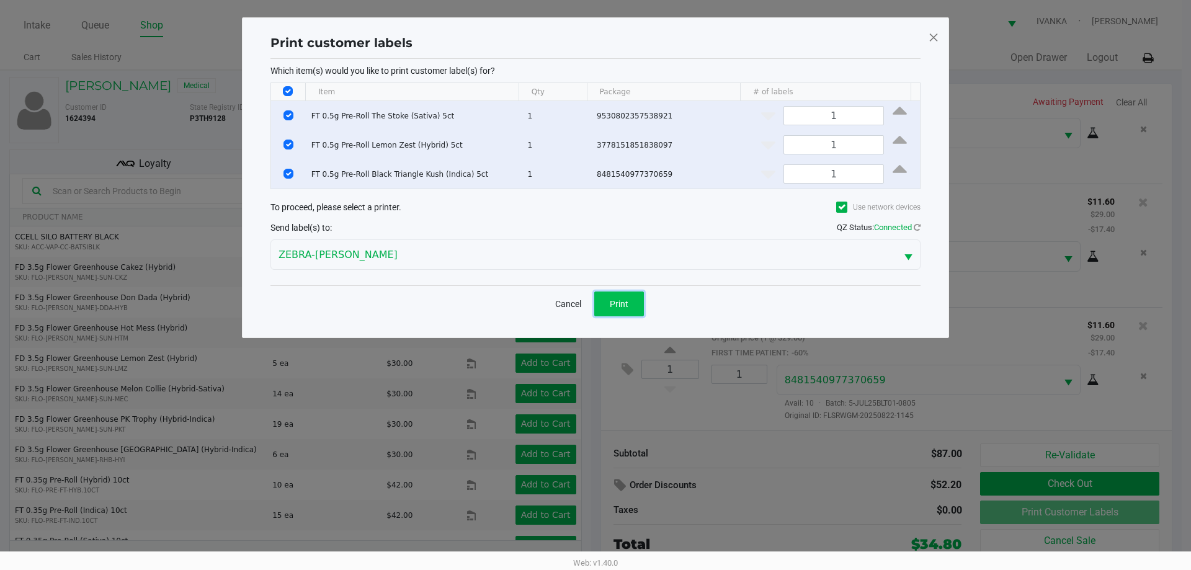
click at [624, 307] on span "Print" at bounding box center [619, 304] width 19 height 10
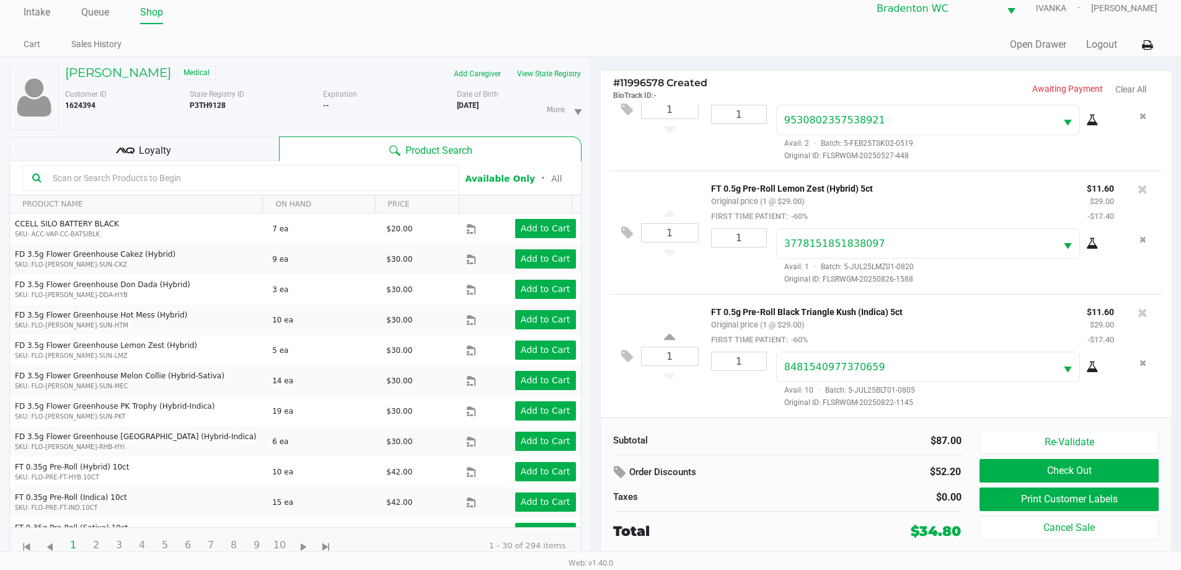
click at [1102, 469] on button "Check Out" at bounding box center [1069, 471] width 179 height 24
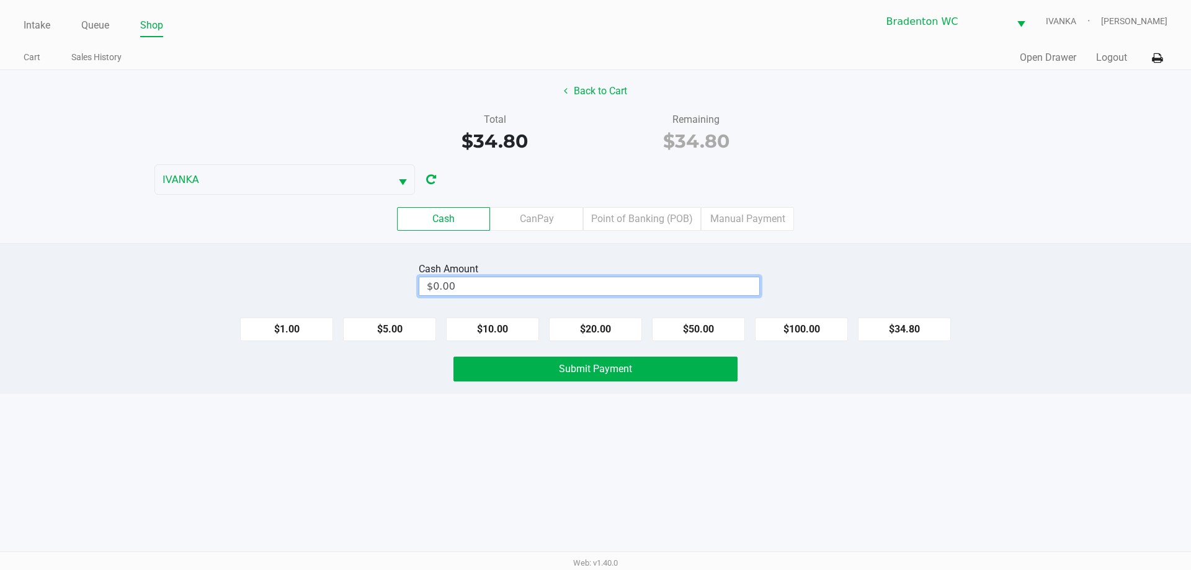
click at [553, 289] on input "$0.00" at bounding box center [589, 286] width 340 height 18
click at [615, 392] on div "Cash Amount 40.00 Clear $1.00 $5.00 $10.00 $20.00 $50.00 $100.00 $34.80 Submit …" at bounding box center [595, 318] width 1191 height 151
type input "$40.00"
click at [632, 376] on button "Submit Payment" at bounding box center [595, 369] width 284 height 25
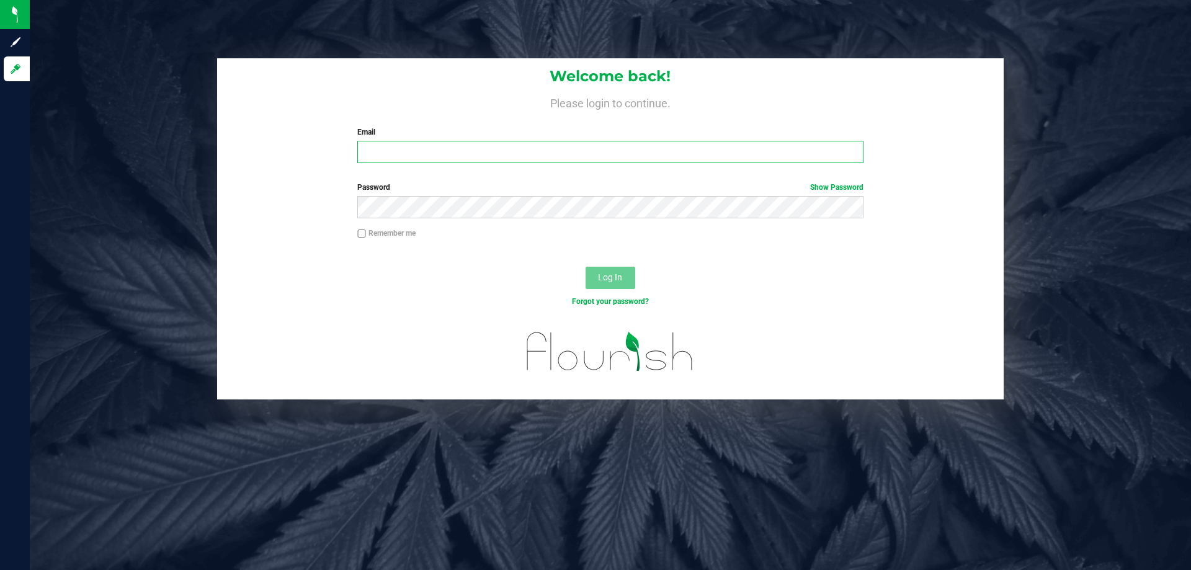
click at [396, 159] on input "Email" at bounding box center [609, 152] width 505 height 22
type input "[EMAIL_ADDRESS][DOMAIN_NAME]"
click at [590, 273] on button "Log In" at bounding box center [610, 278] width 50 height 22
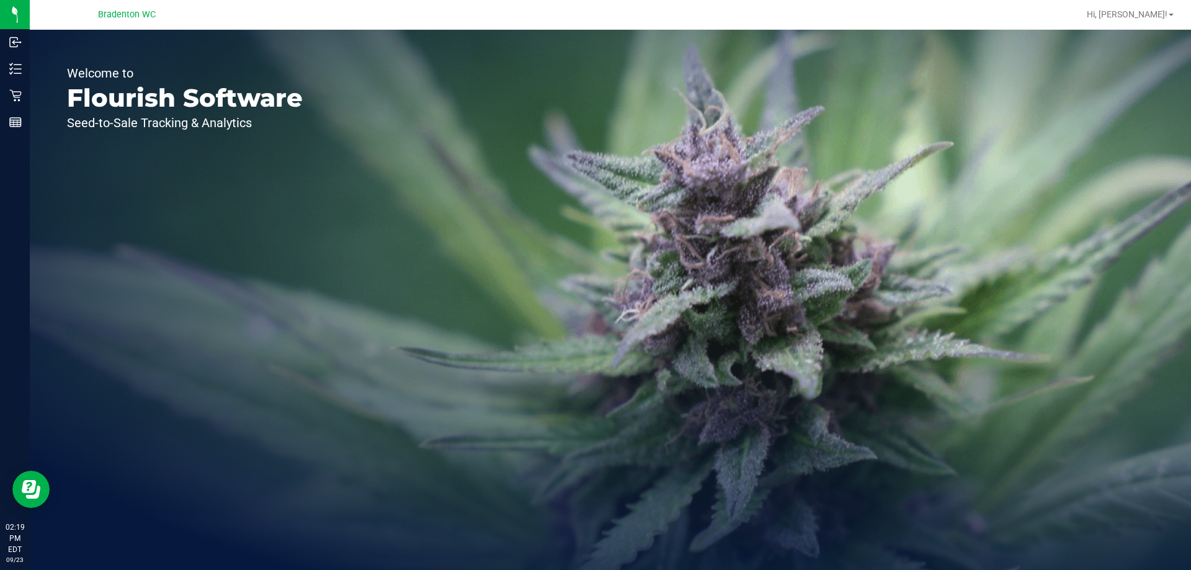
click at [199, 108] on p "Flourish Software" at bounding box center [185, 98] width 236 height 25
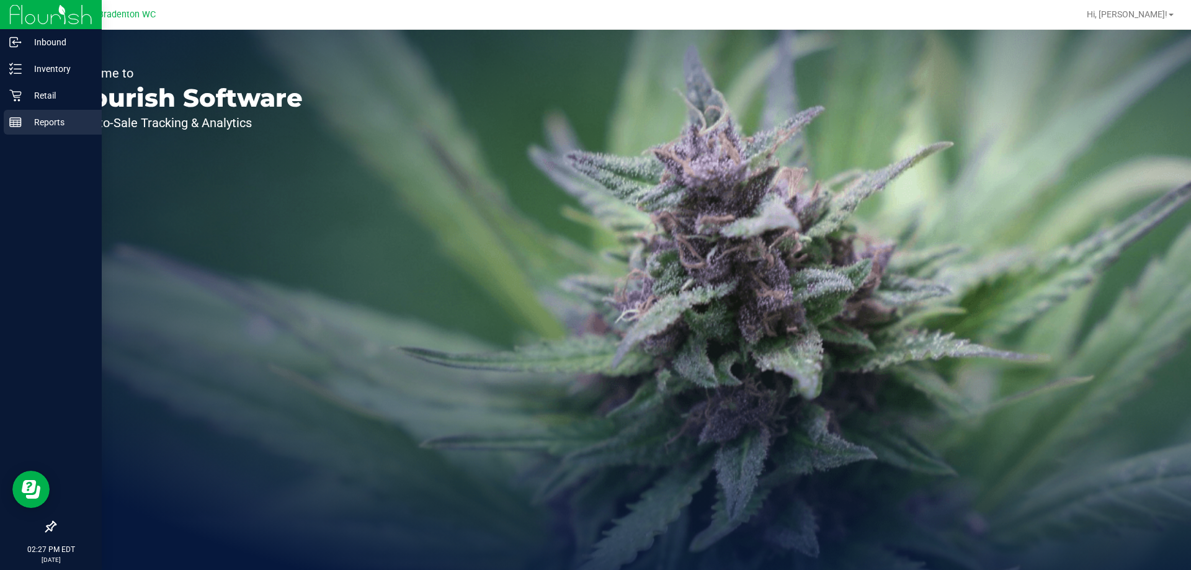
click at [28, 110] on div "Reports" at bounding box center [53, 122] width 98 height 25
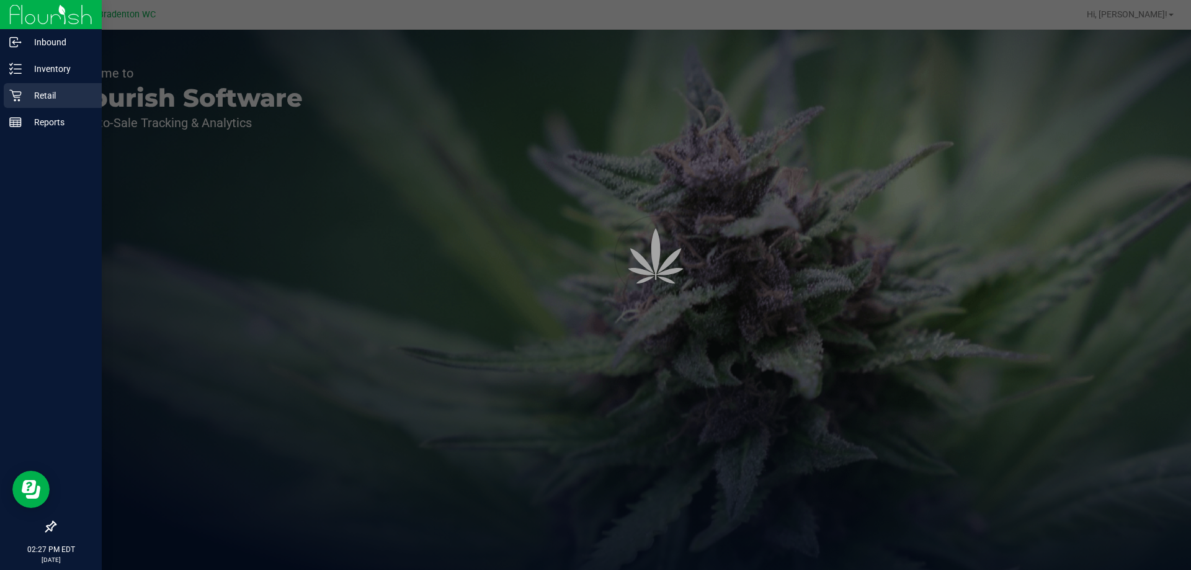
click at [50, 99] on p "Retail" at bounding box center [59, 95] width 74 height 15
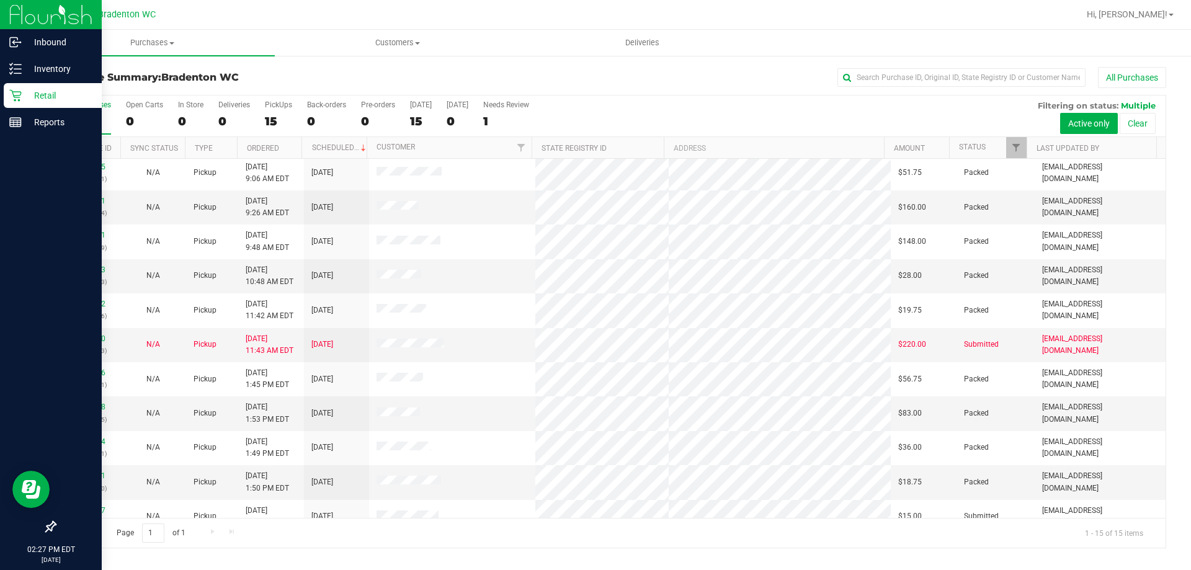
scroll to position [156, 0]
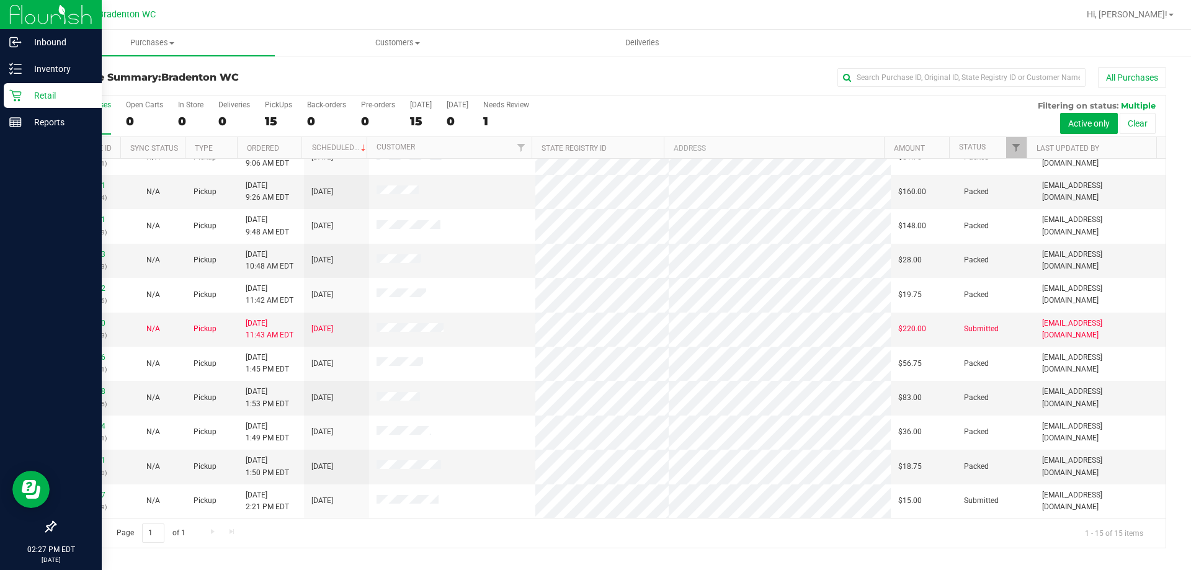
click at [548, 78] on div "All Purchases" at bounding box center [795, 77] width 741 height 21
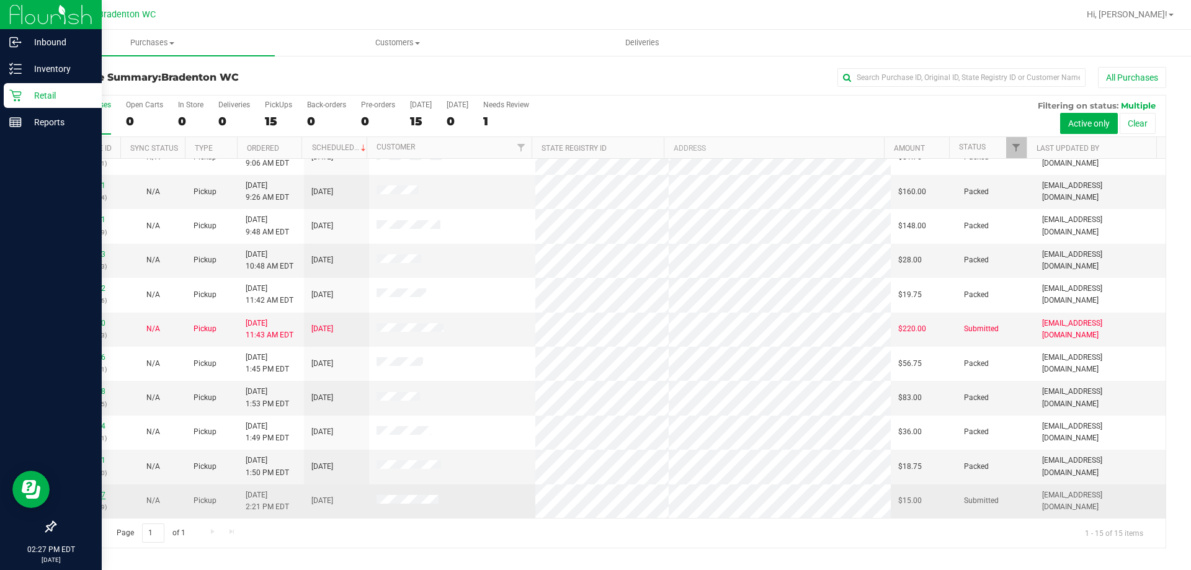
click at [95, 492] on link "11994537" at bounding box center [88, 494] width 35 height 9
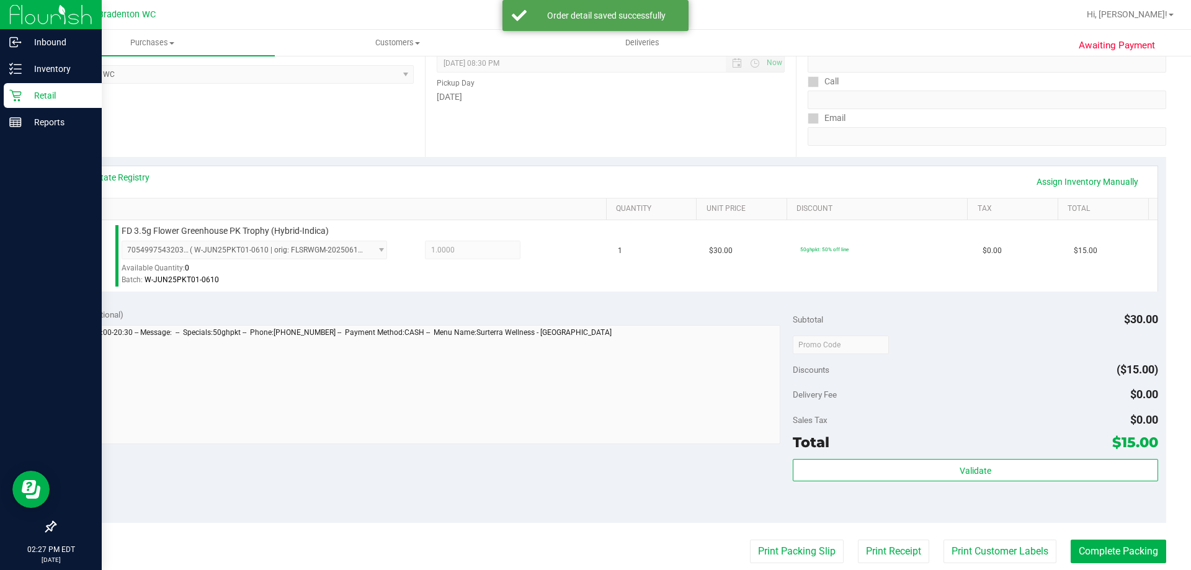
scroll to position [310, 0]
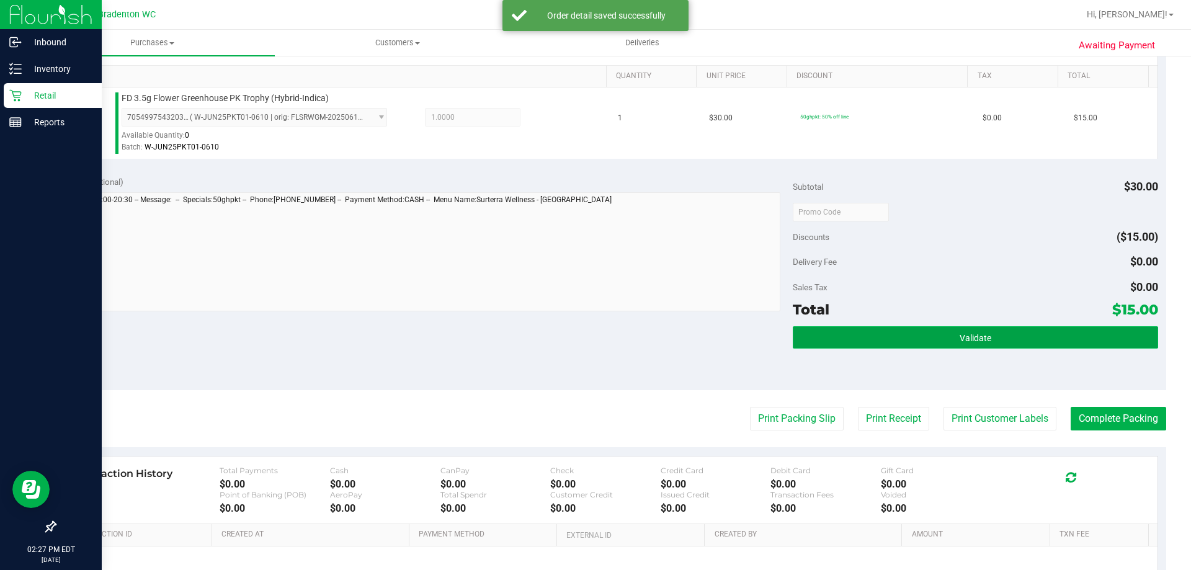
click at [995, 341] on button "Validate" at bounding box center [974, 337] width 365 height 22
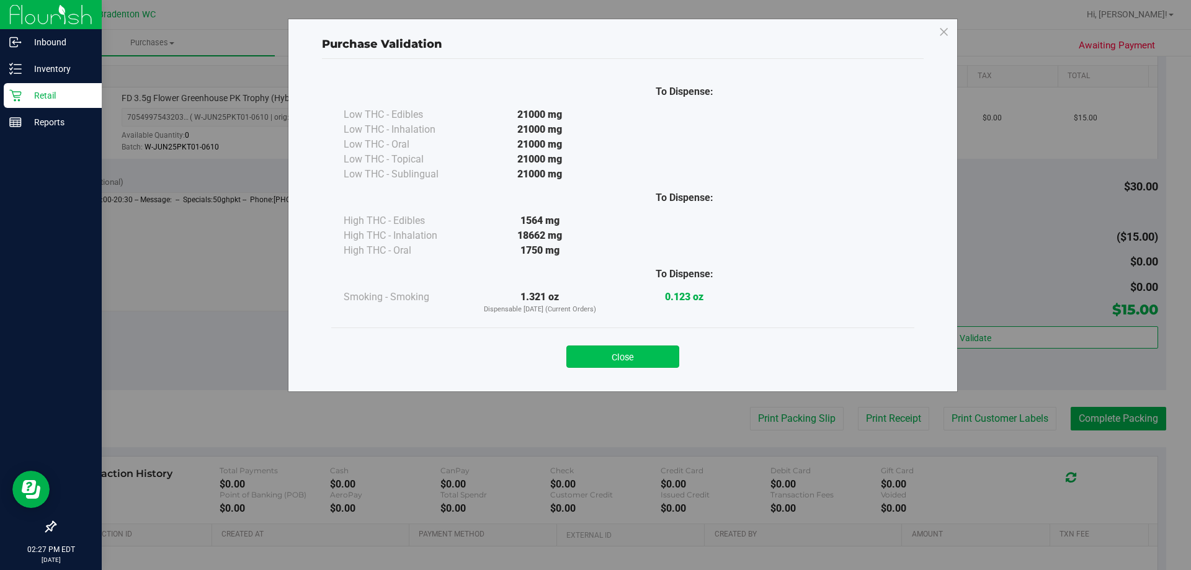
click at [673, 366] on button "Close" at bounding box center [622, 356] width 113 height 22
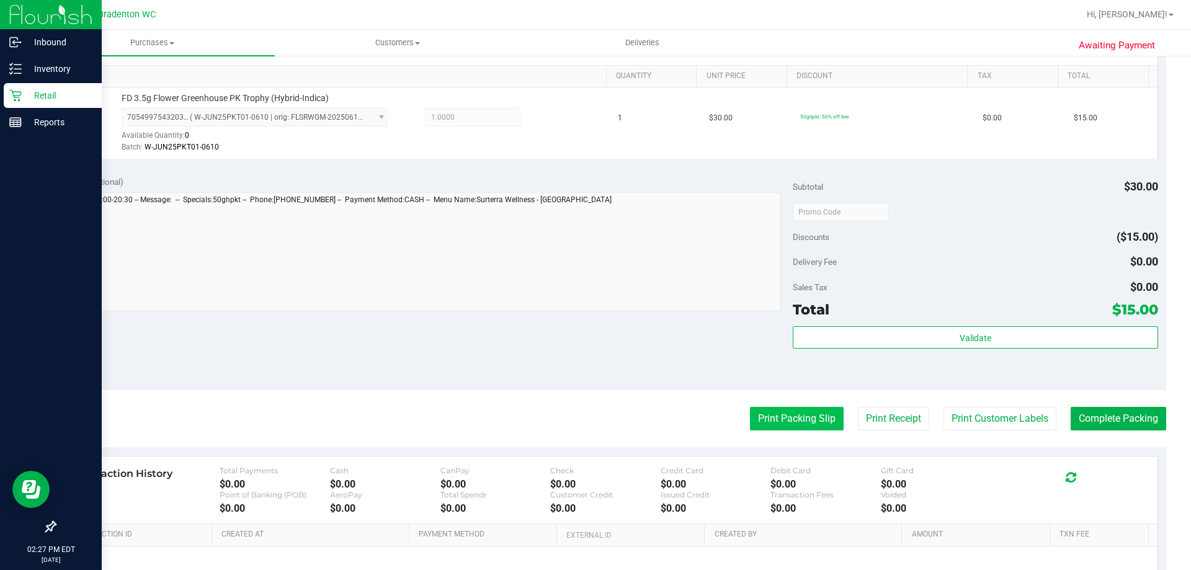
click at [776, 419] on button "Print Packing Slip" at bounding box center [797, 419] width 94 height 24
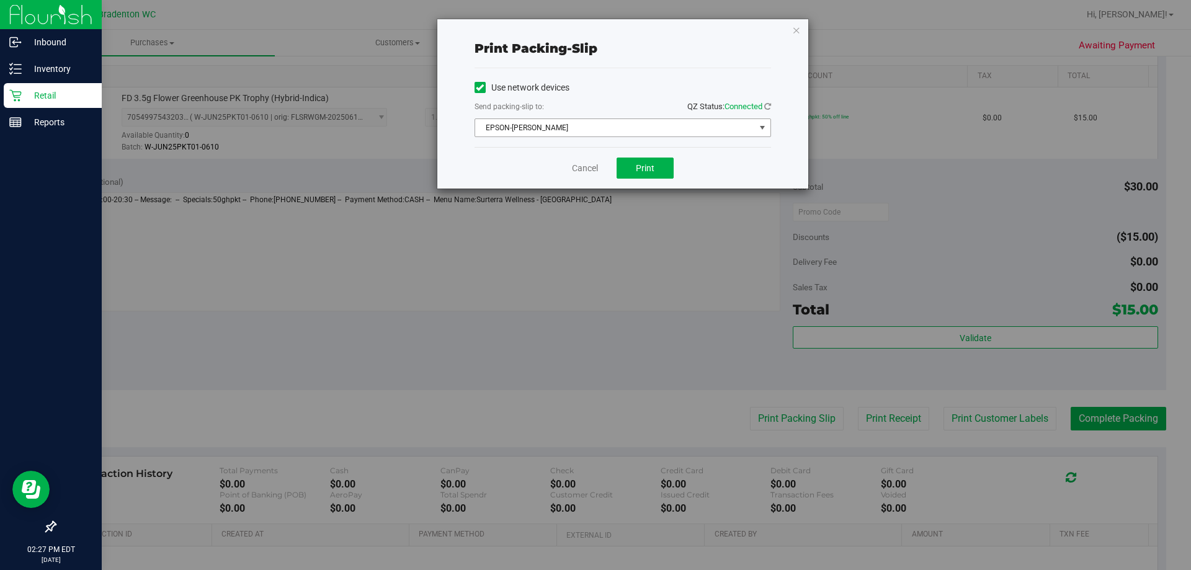
click at [712, 124] on span "EPSON-[PERSON_NAME]" at bounding box center [615, 127] width 280 height 17
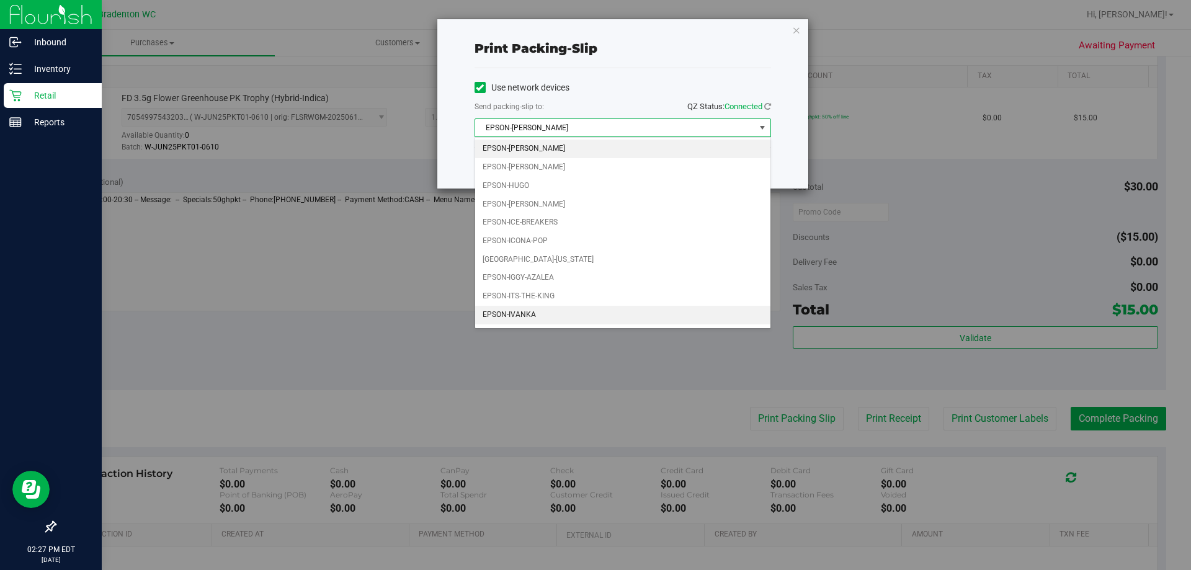
click at [516, 311] on li "EPSON-IVANKA" at bounding box center [622, 315] width 295 height 19
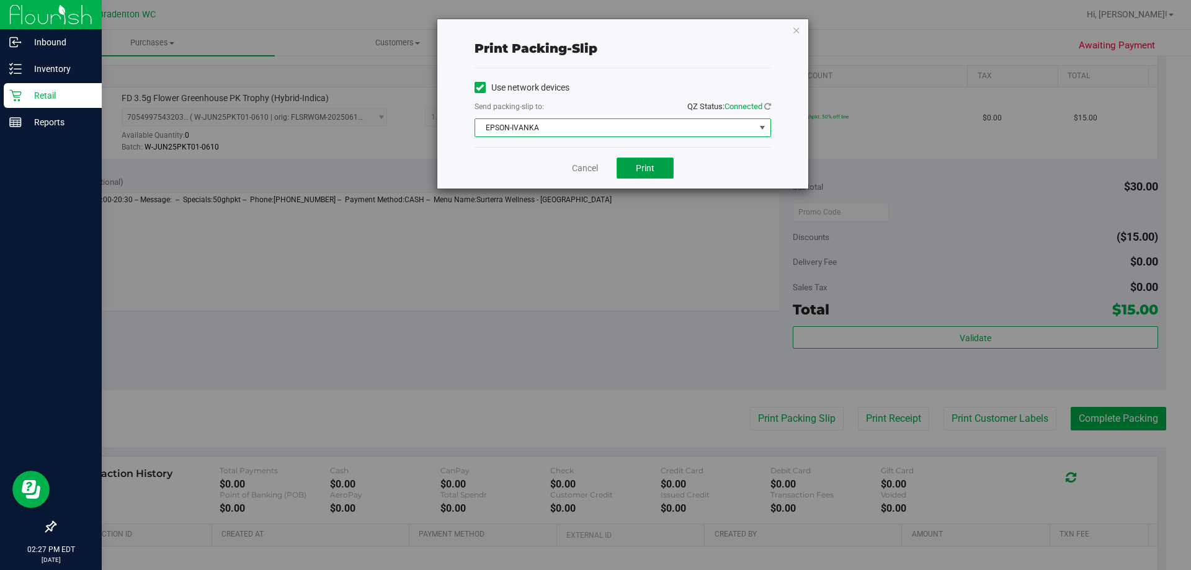
click at [648, 172] on span "Print" at bounding box center [645, 168] width 19 height 10
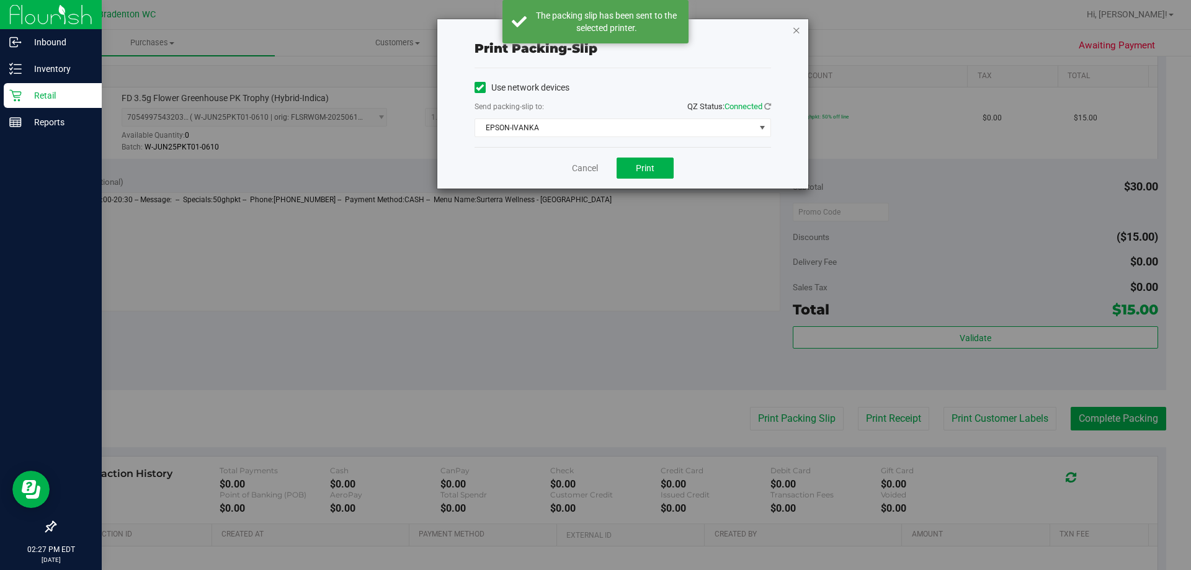
click at [792, 33] on icon "button" at bounding box center [796, 29] width 9 height 15
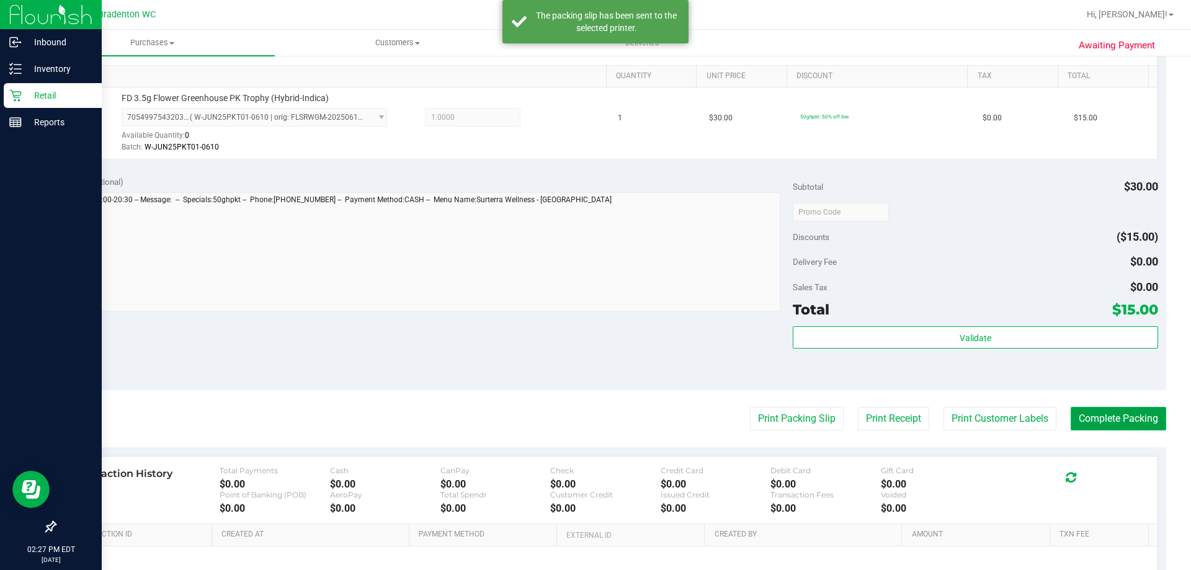
click at [1124, 417] on button "Complete Packing" at bounding box center [1117, 419] width 95 height 24
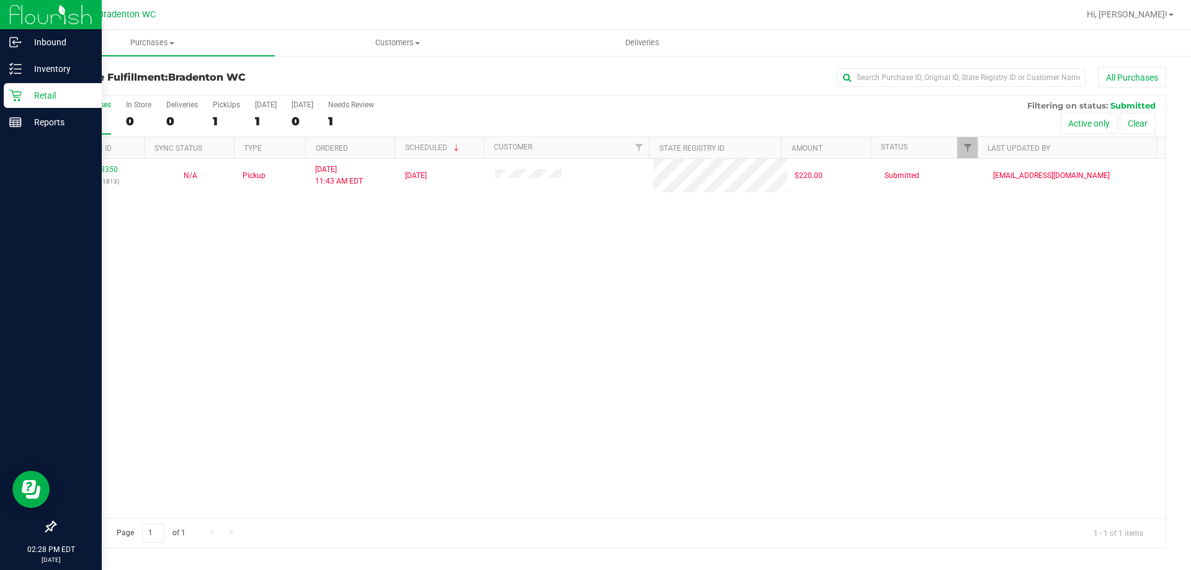
click at [25, 100] on p "Retail" at bounding box center [59, 95] width 74 height 15
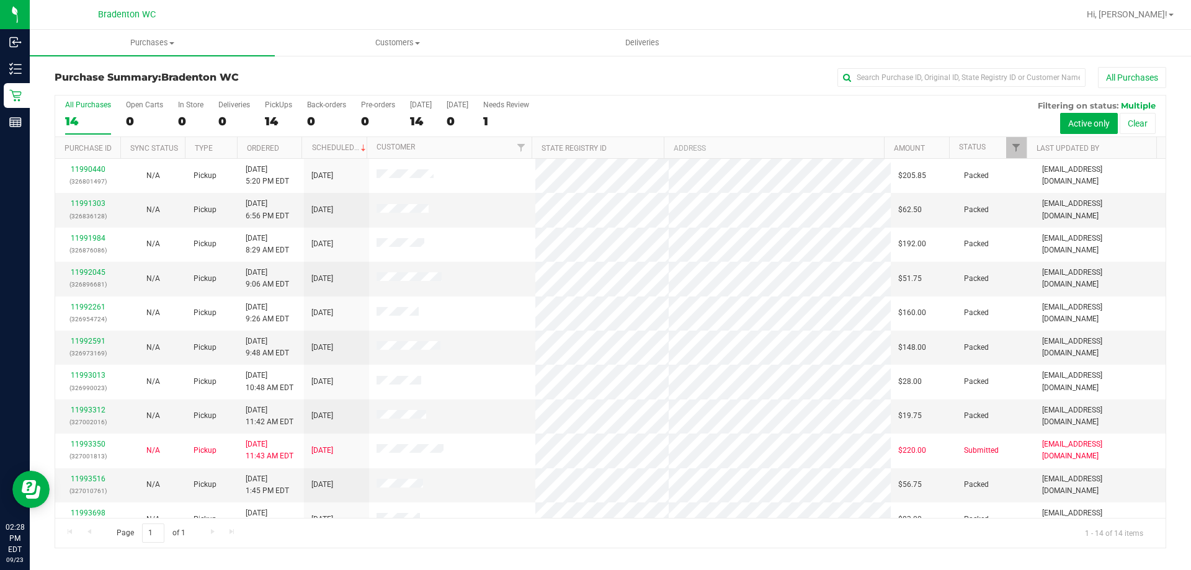
click at [284, 17] on div at bounding box center [650, 14] width 856 height 24
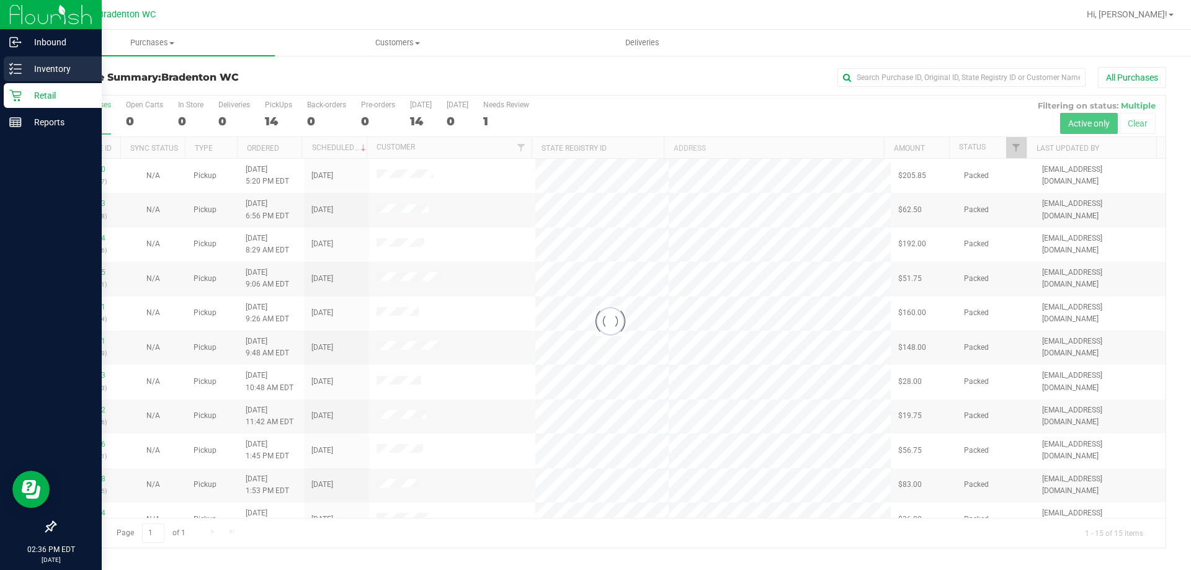
click at [10, 73] on icon at bounding box center [11, 73] width 2 height 2
click at [28, 72] on p "Inventory" at bounding box center [59, 68] width 74 height 15
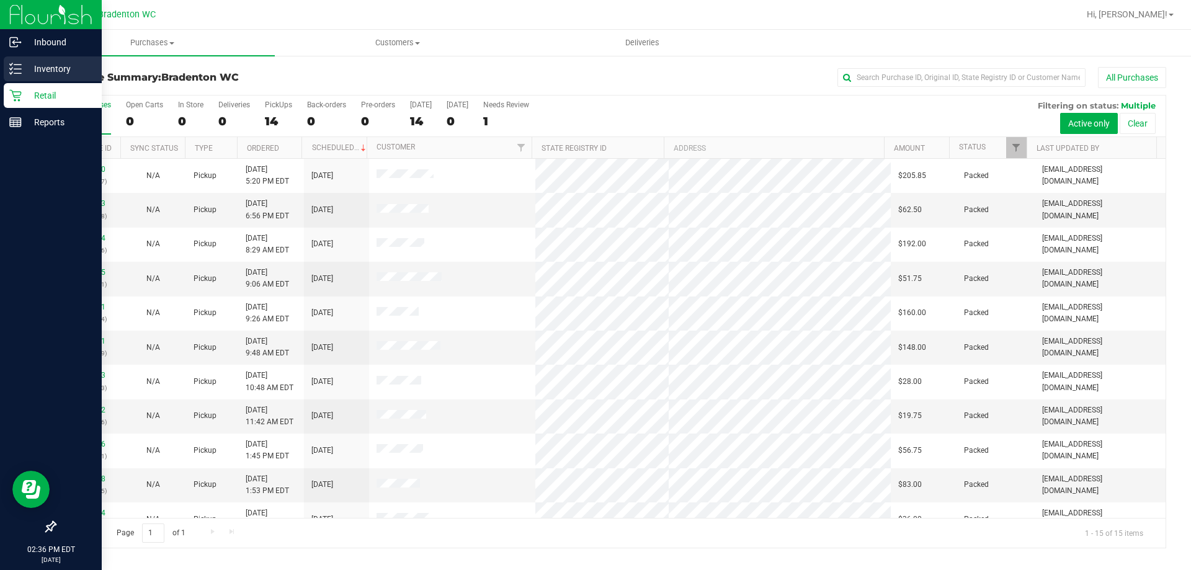
click at [69, 67] on p "Inventory" at bounding box center [59, 68] width 74 height 15
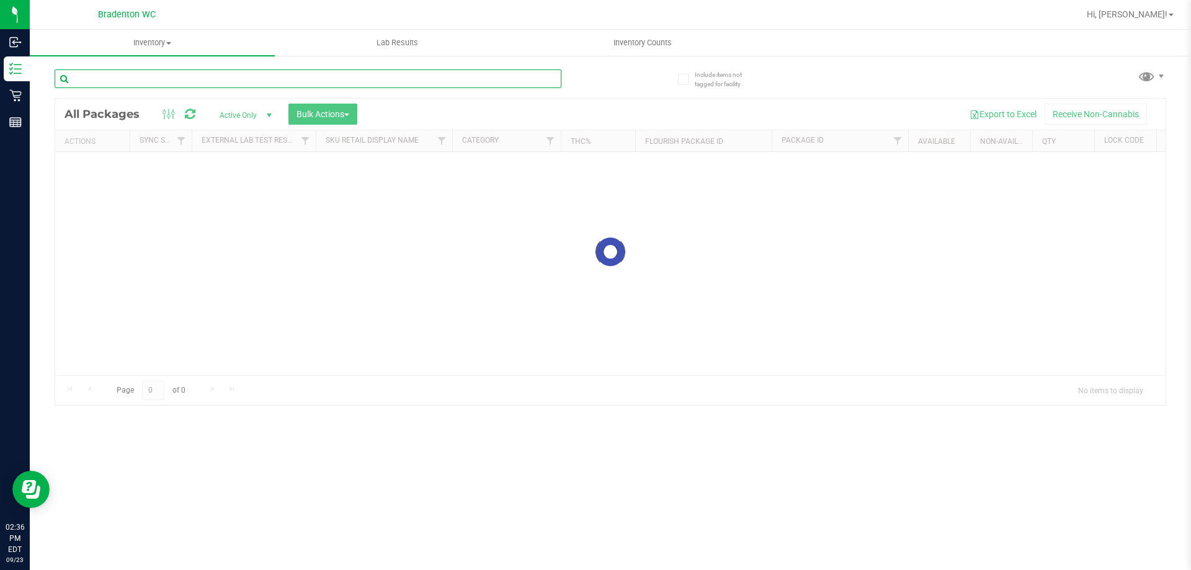
click at [210, 76] on input "text" at bounding box center [308, 78] width 507 height 19
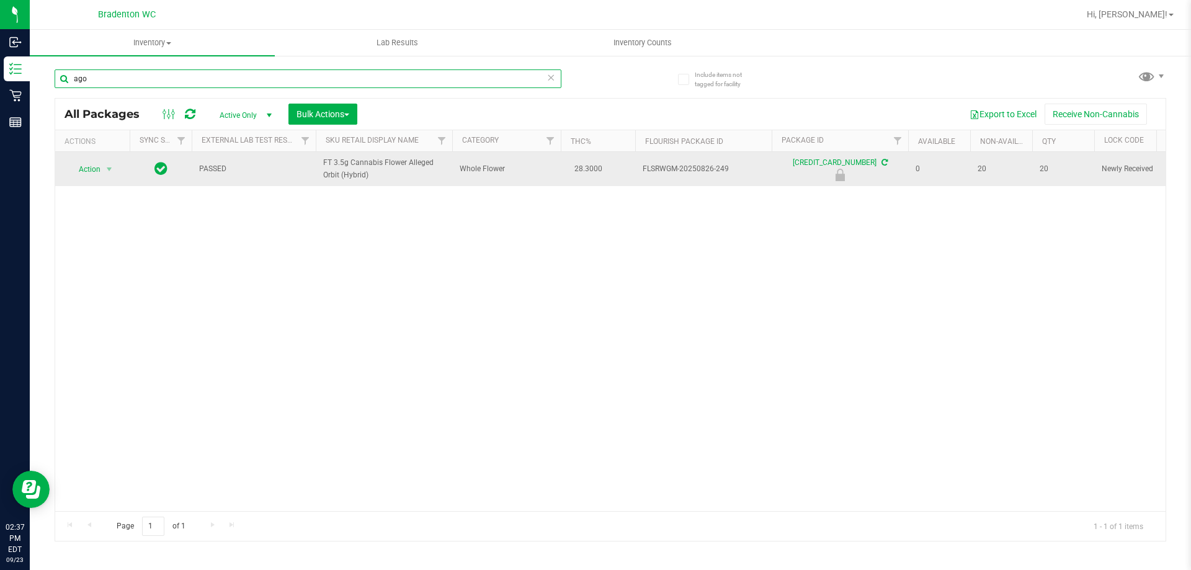
type input "ago"
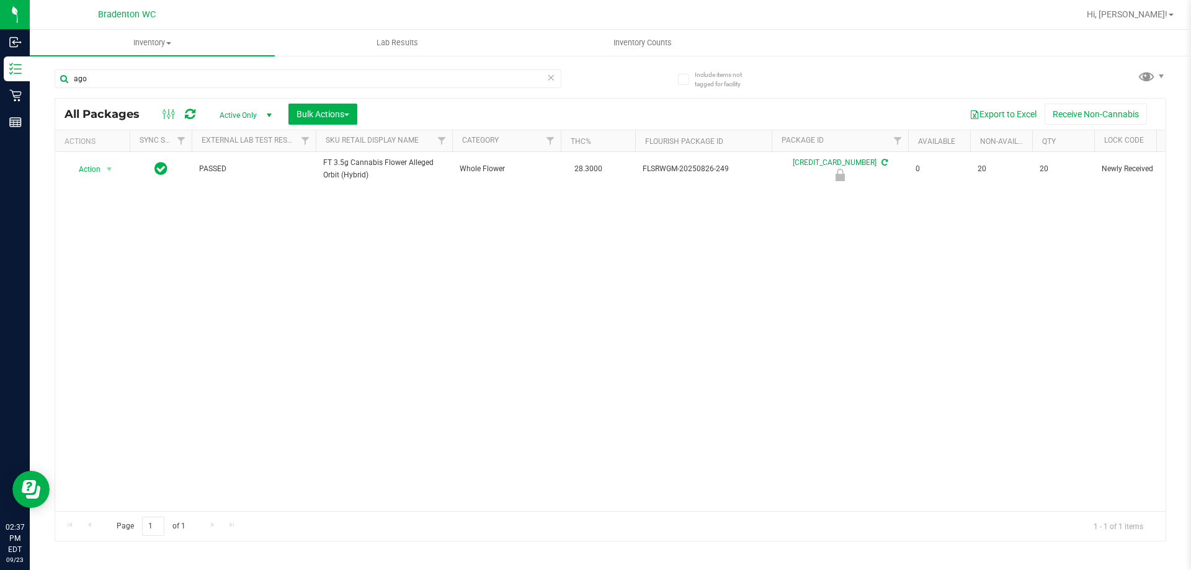
click at [552, 78] on icon at bounding box center [550, 76] width 9 height 15
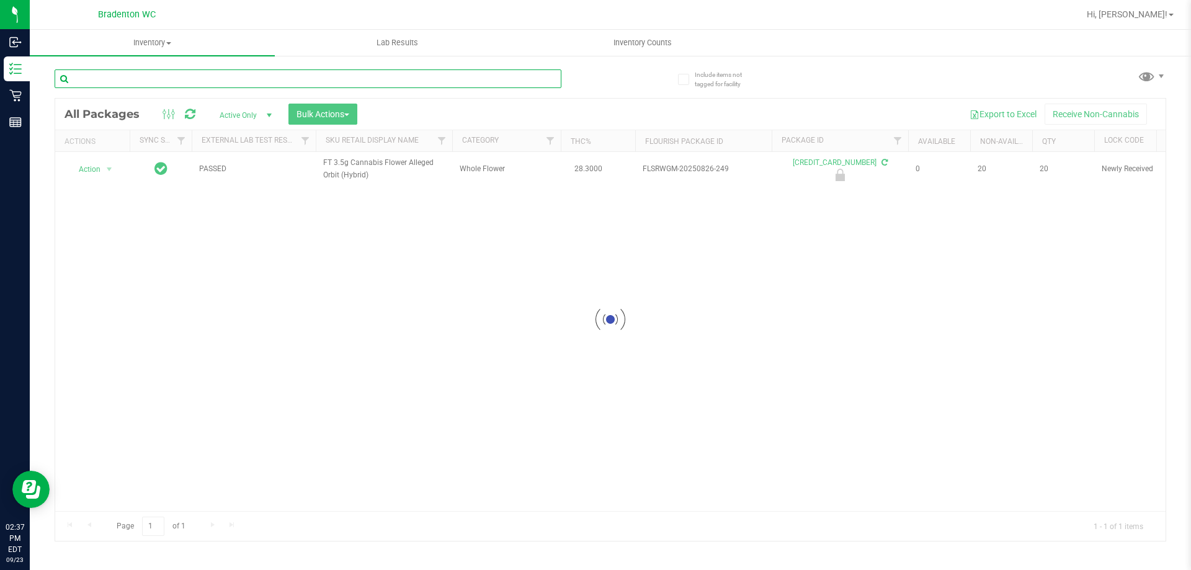
click at [147, 79] on input "text" at bounding box center [308, 78] width 507 height 19
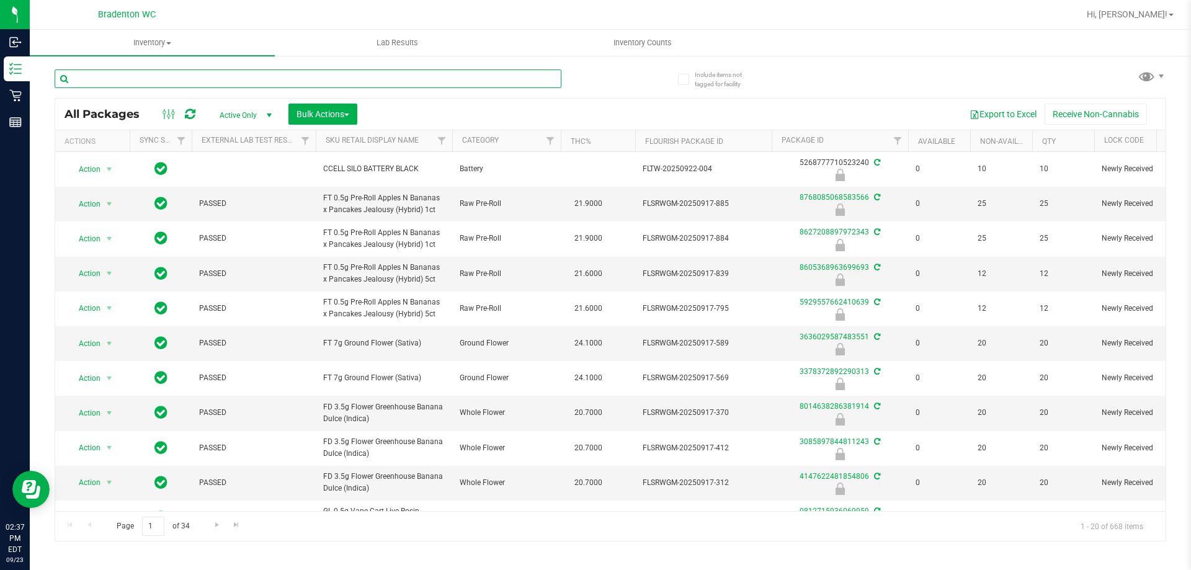
click at [182, 81] on input "text" at bounding box center [308, 78] width 507 height 19
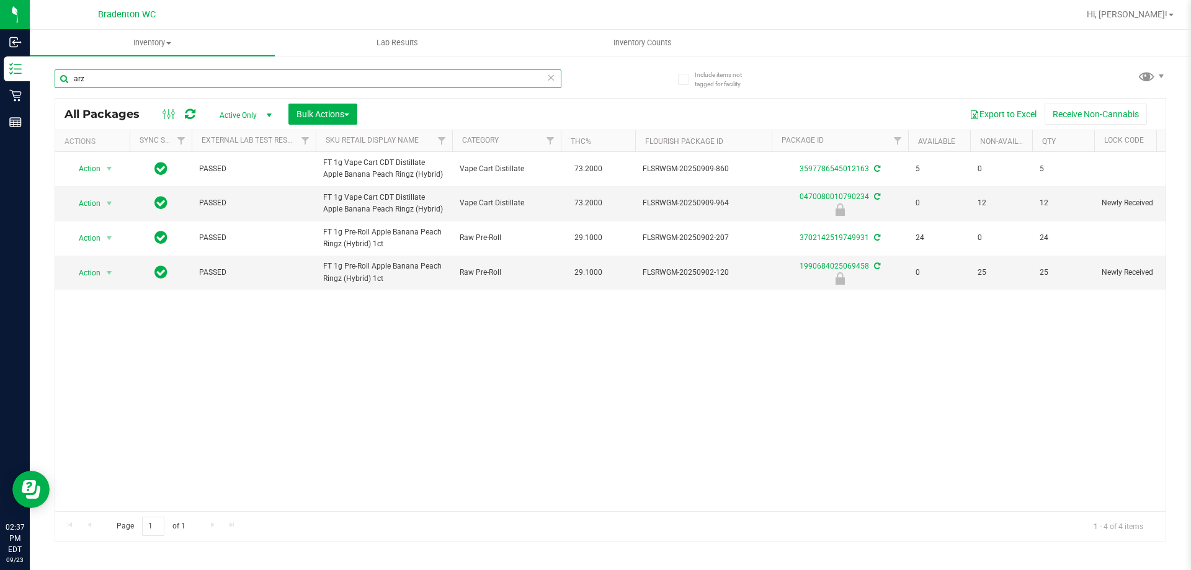
click at [545, 79] on input "arz" at bounding box center [308, 78] width 507 height 19
type input "a"
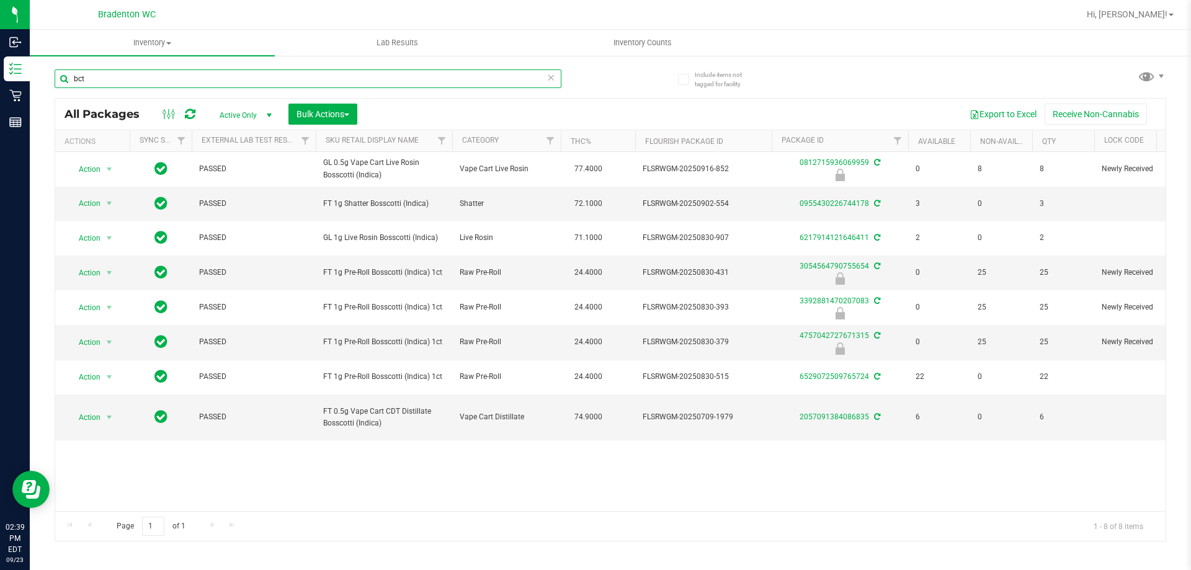
type input "bct"
click at [551, 76] on icon at bounding box center [550, 76] width 9 height 15
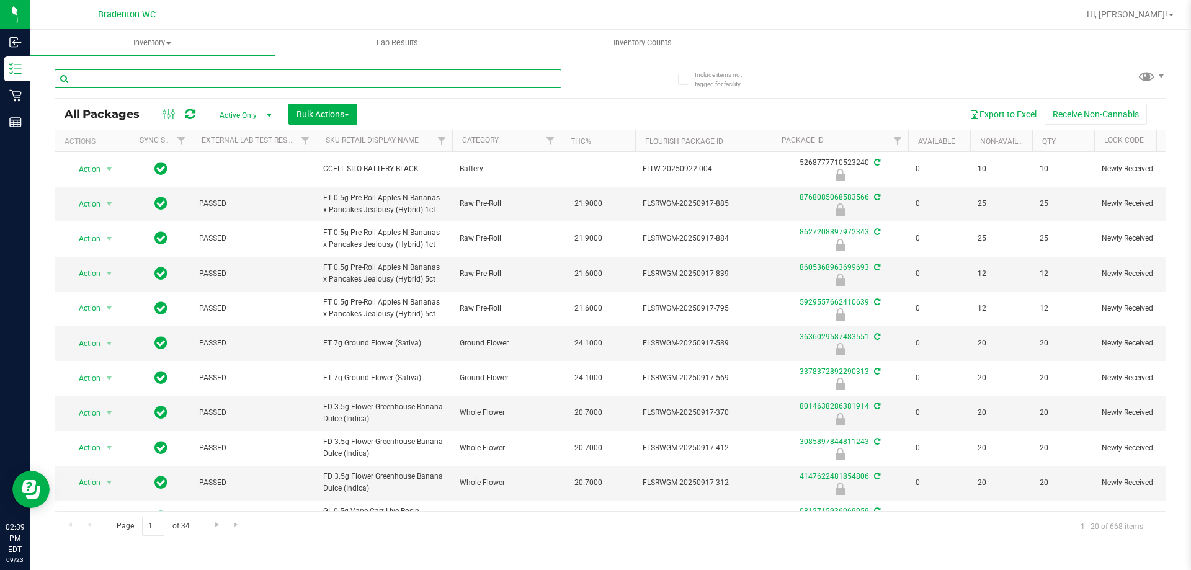
click at [203, 79] on input "text" at bounding box center [308, 78] width 507 height 19
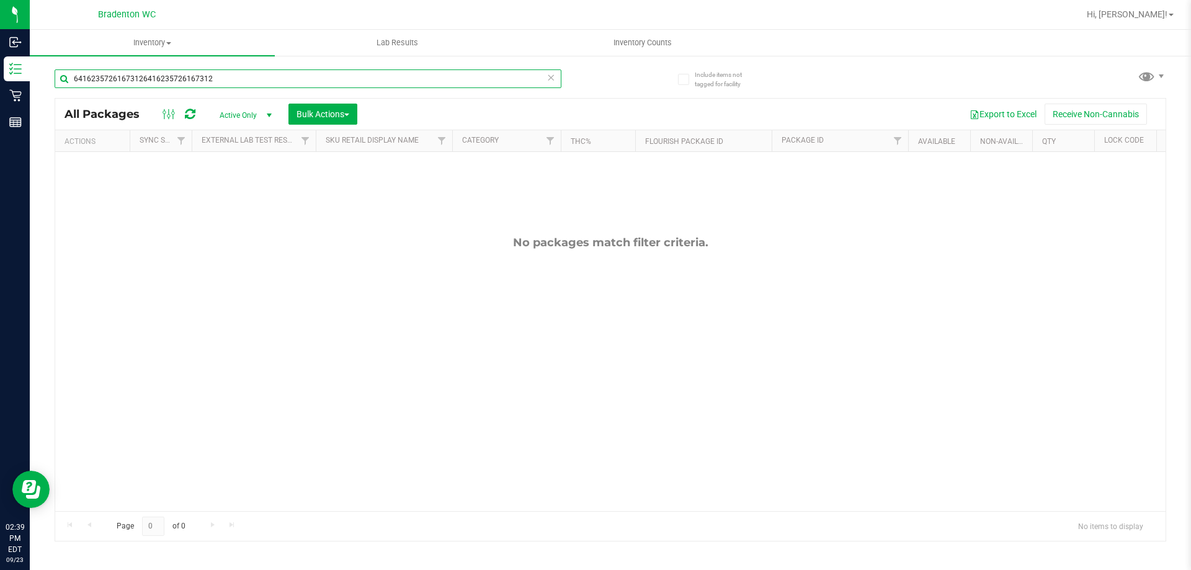
type input "64162357261673126416235726167312"
click at [550, 82] on icon at bounding box center [550, 76] width 9 height 15
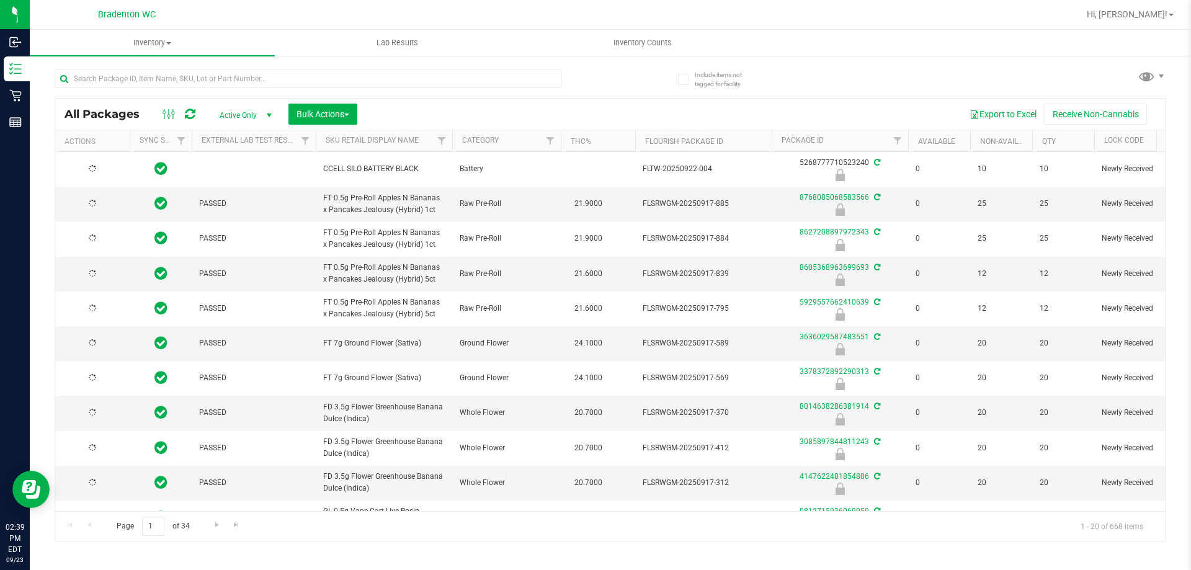
type input "[DATE]"
click at [112, 74] on input "text" at bounding box center [308, 78] width 507 height 19
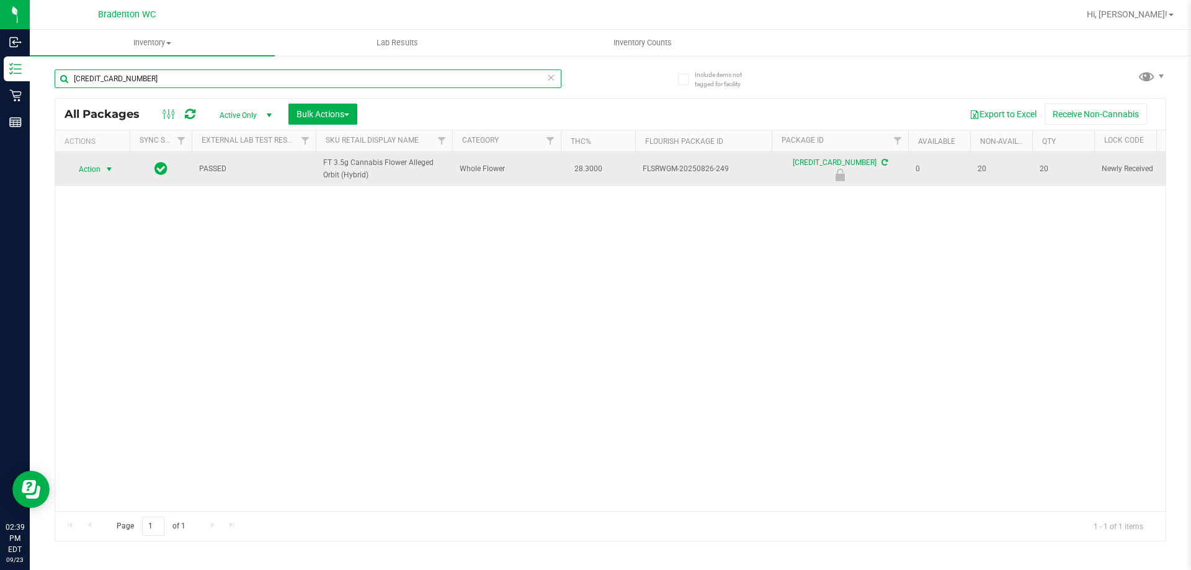
type input "6416235726167312"
click at [109, 169] on span "select" at bounding box center [109, 169] width 10 height 10
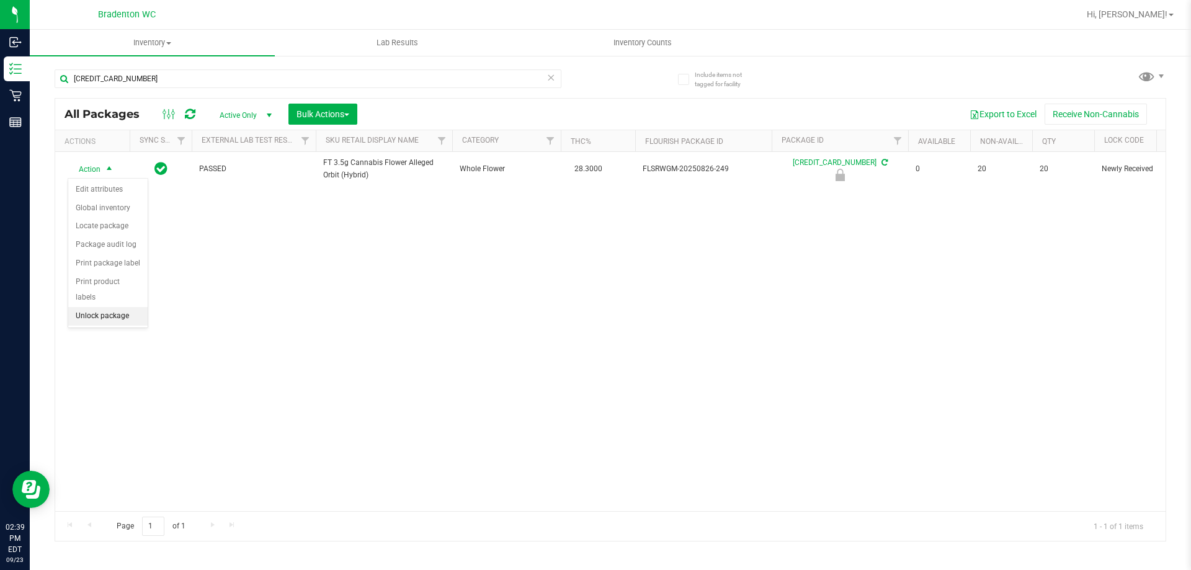
click at [128, 308] on li "Unlock package" at bounding box center [107, 316] width 79 height 19
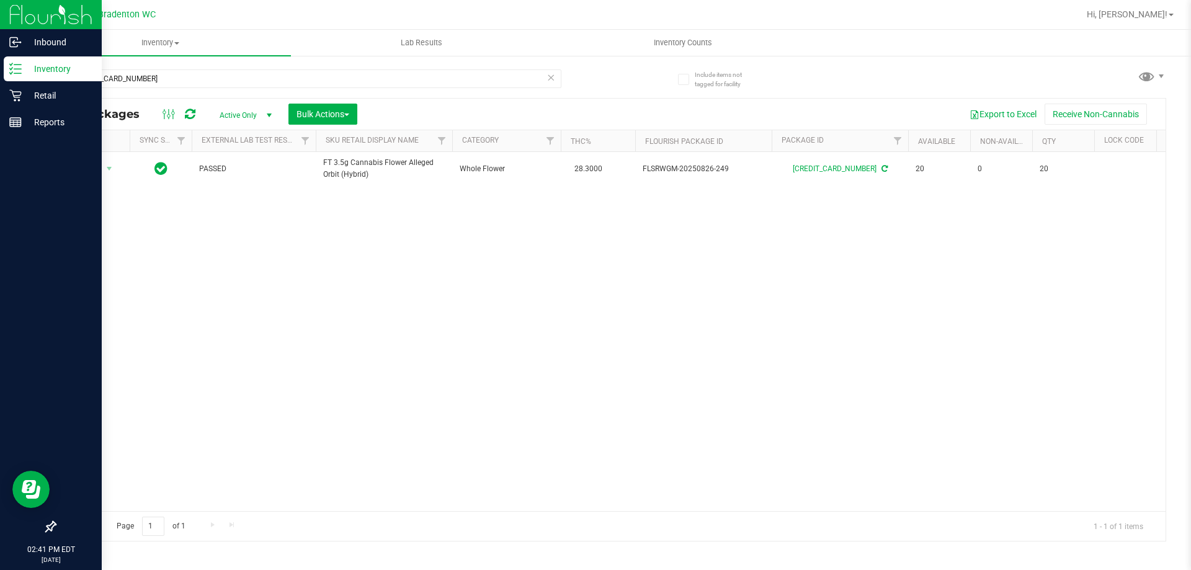
click at [13, 73] on icon at bounding box center [15, 69] width 12 height 12
click at [42, 92] on p "Retail" at bounding box center [59, 95] width 74 height 15
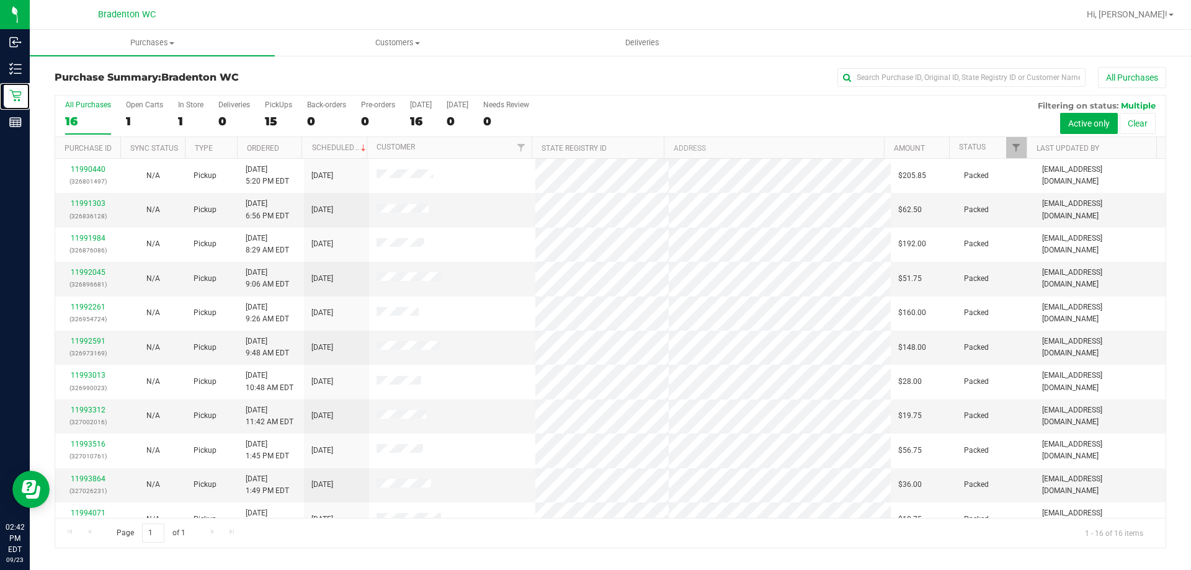
scroll to position [190, 0]
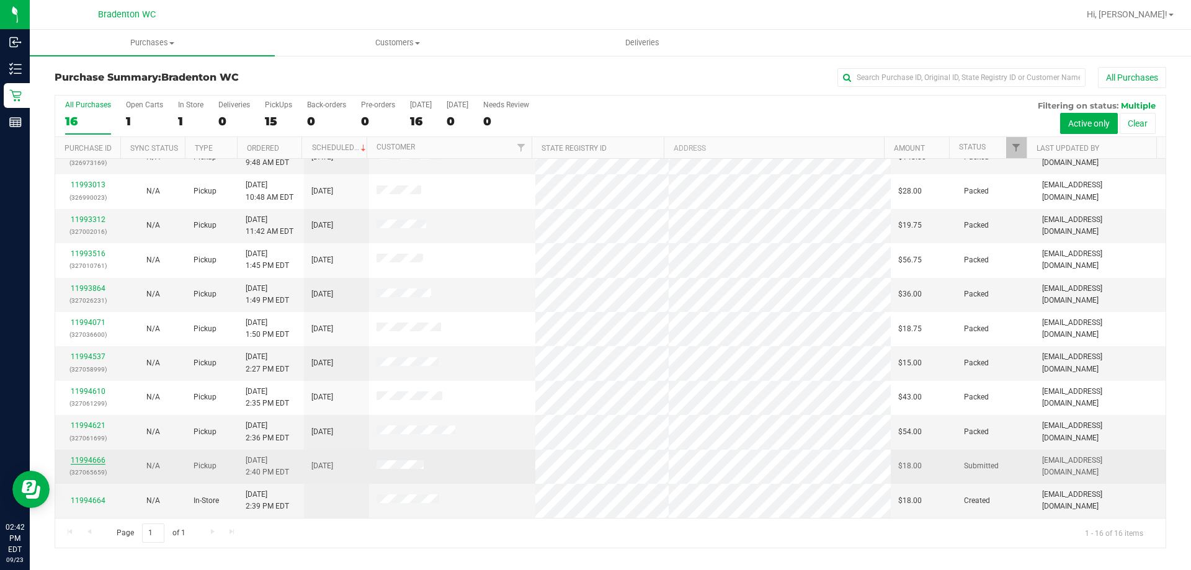
click at [95, 463] on link "11994666" at bounding box center [88, 460] width 35 height 9
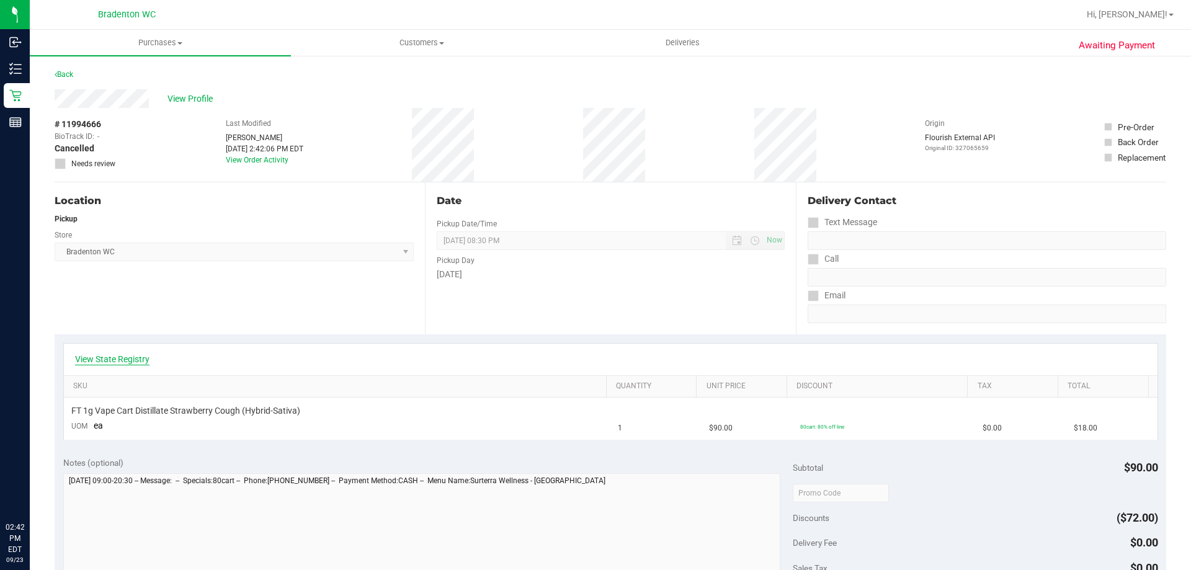
click at [110, 358] on link "View State Registry" at bounding box center [112, 359] width 74 height 12
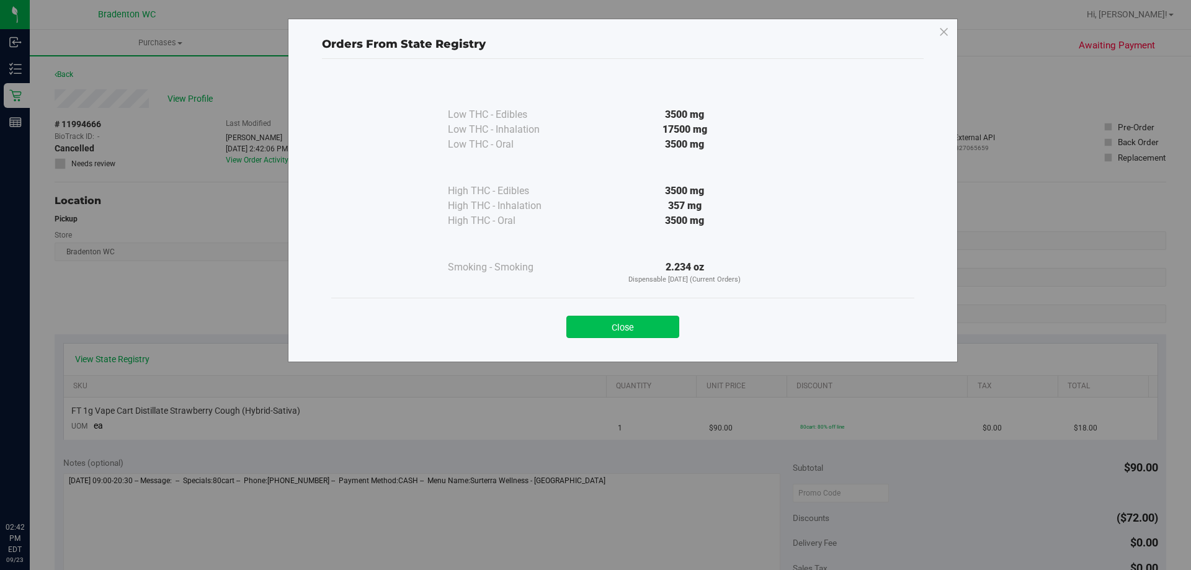
click at [637, 324] on button "Close" at bounding box center [622, 327] width 113 height 22
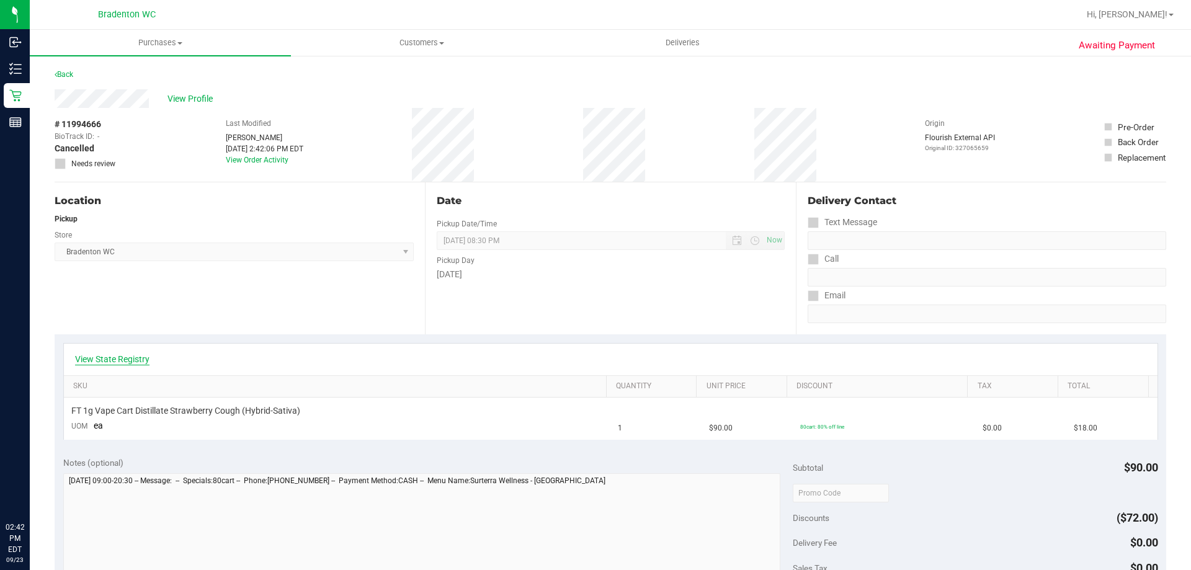
click at [120, 355] on link "View State Registry" at bounding box center [112, 359] width 74 height 12
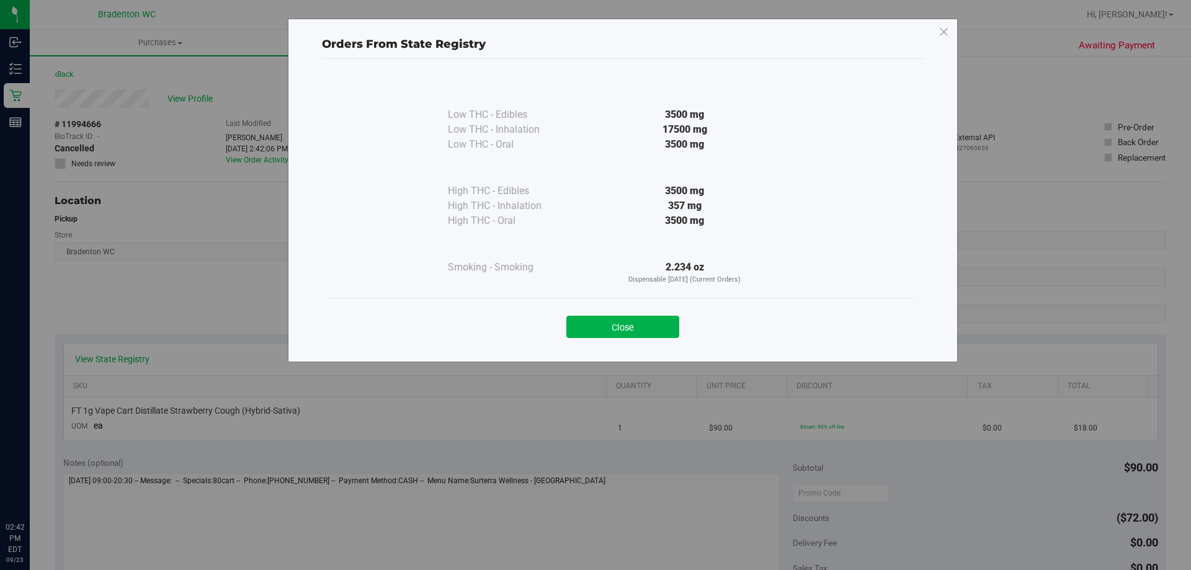
drag, startPoint x: 660, startPoint y: 327, endPoint x: 958, endPoint y: 286, distance: 300.5
click at [660, 327] on button "Close" at bounding box center [622, 327] width 113 height 22
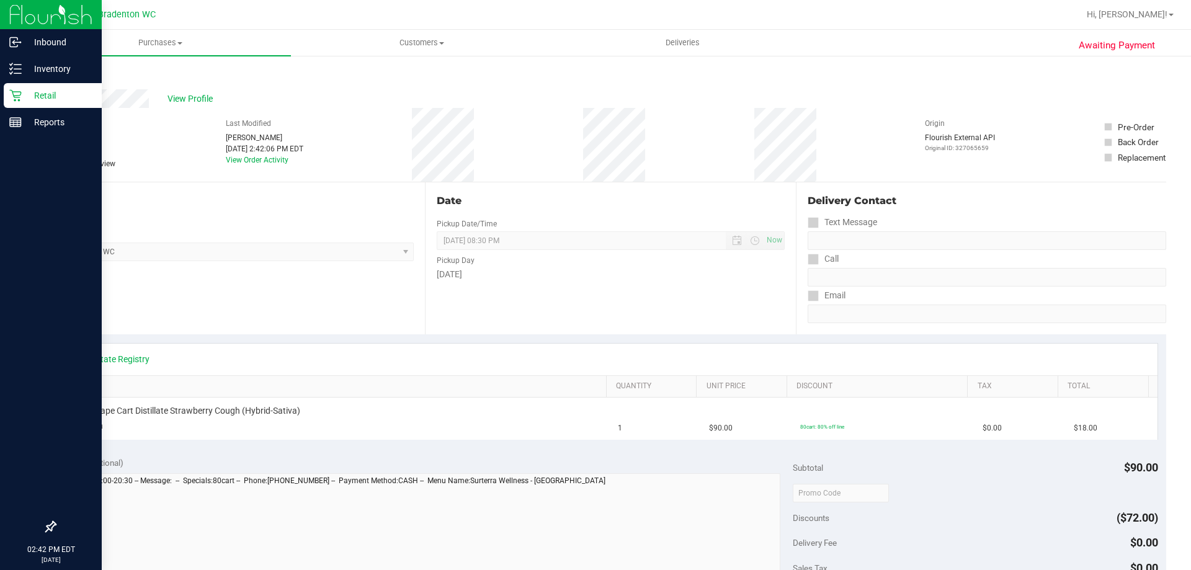
click at [33, 97] on p "Retail" at bounding box center [59, 95] width 74 height 15
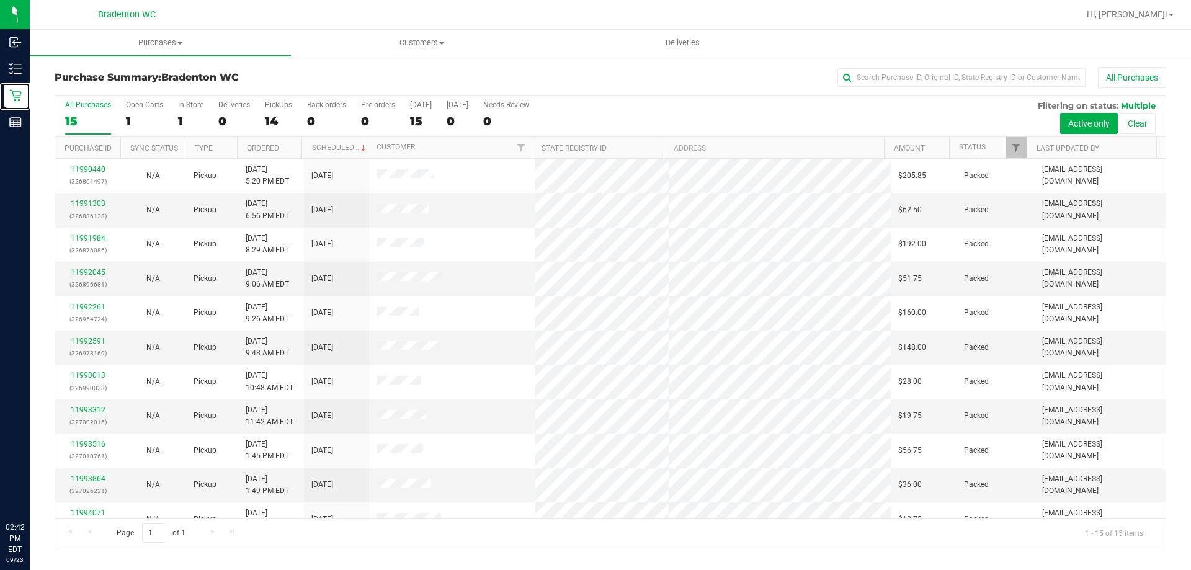
scroll to position [156, 0]
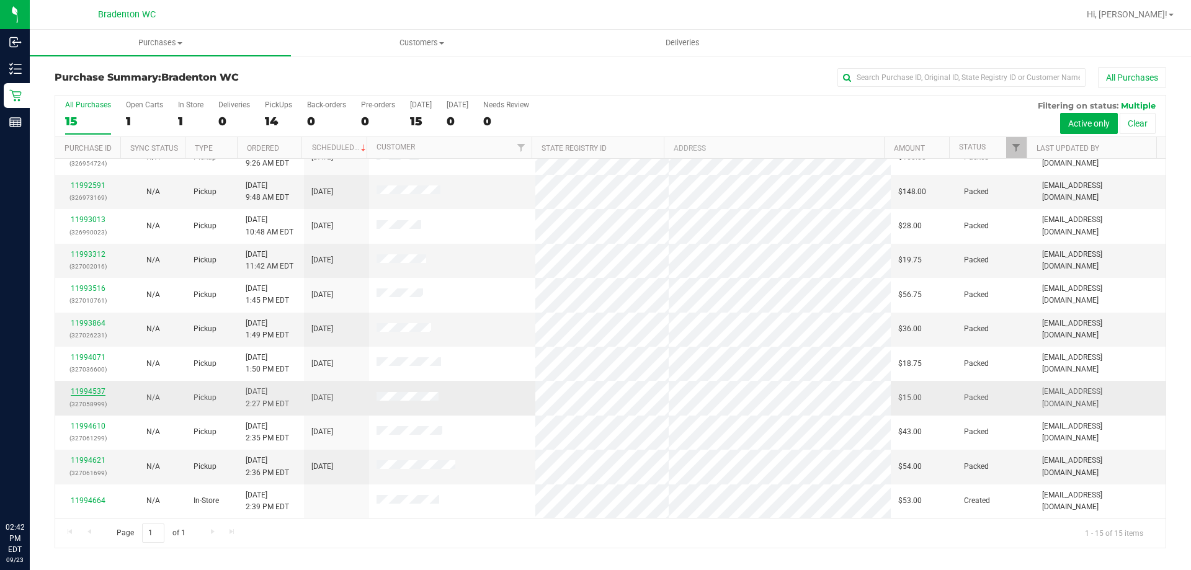
click at [97, 389] on link "11994537" at bounding box center [88, 391] width 35 height 9
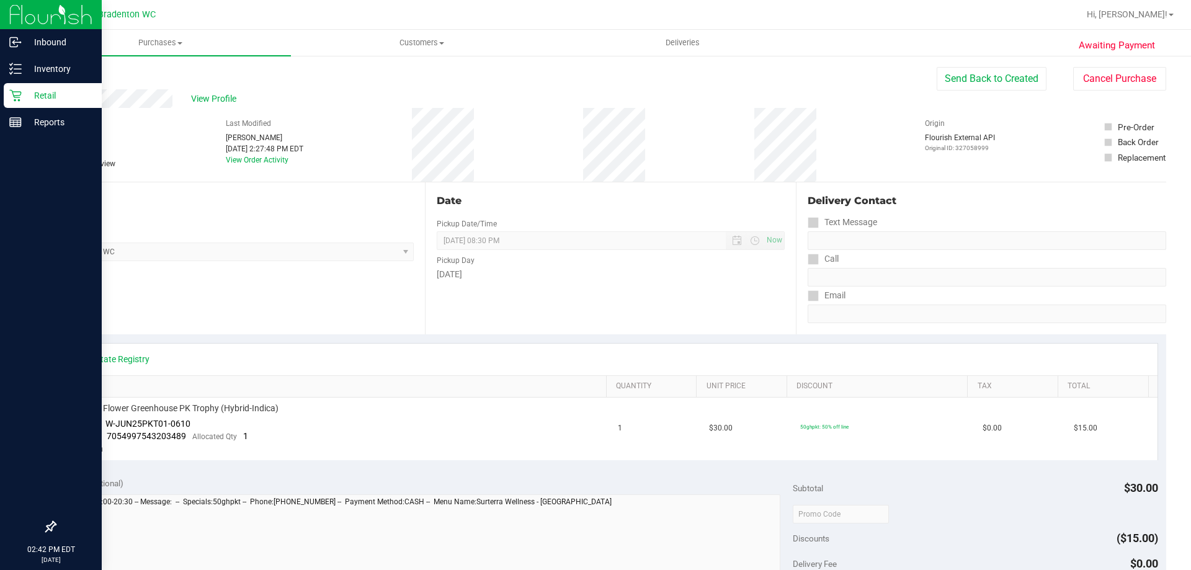
click at [26, 100] on p "Retail" at bounding box center [59, 95] width 74 height 15
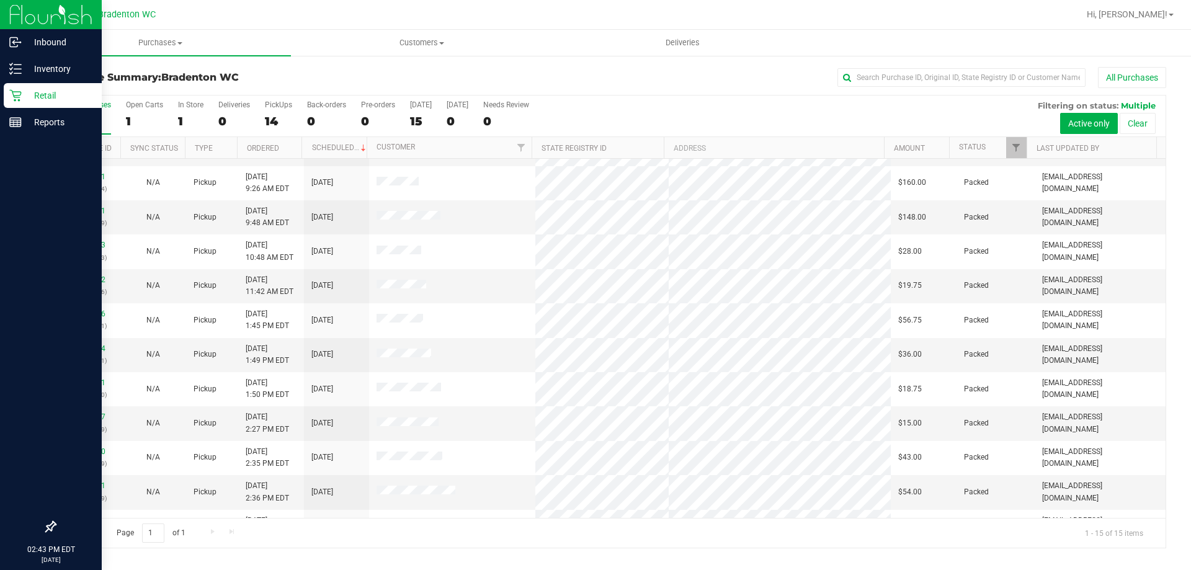
scroll to position [132, 0]
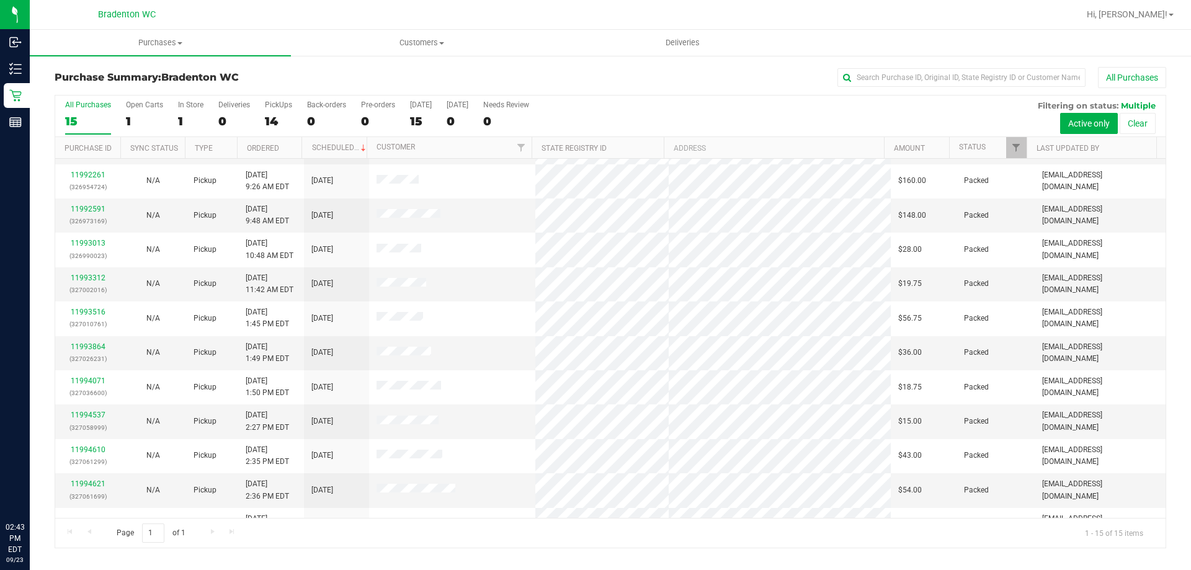
click at [511, 76] on div "All Purchases" at bounding box center [795, 77] width 741 height 21
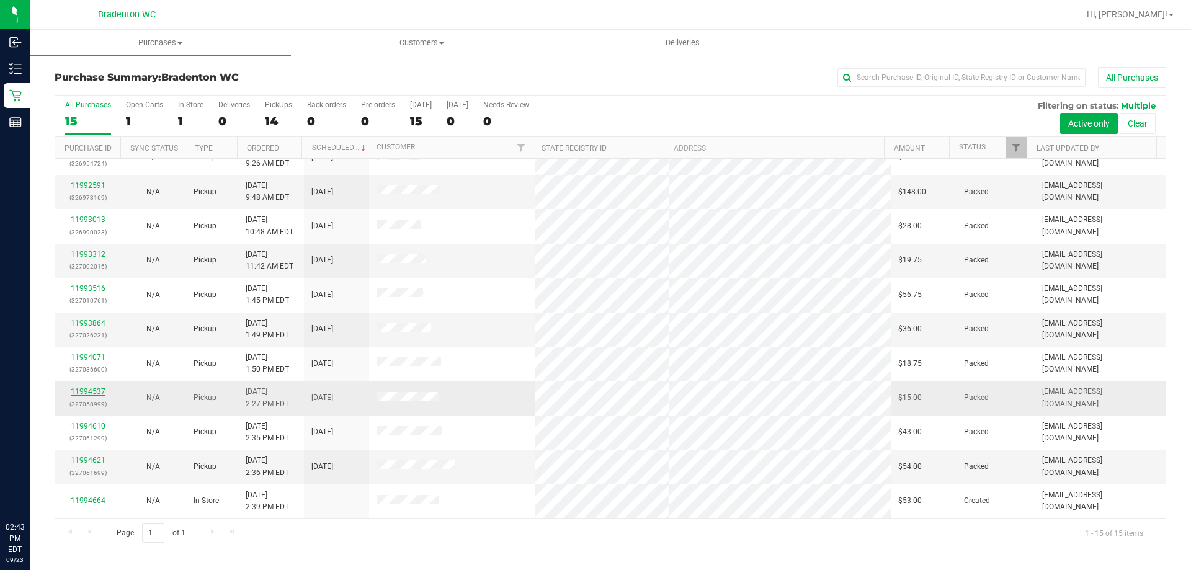
click at [91, 392] on link "11994537" at bounding box center [88, 391] width 35 height 9
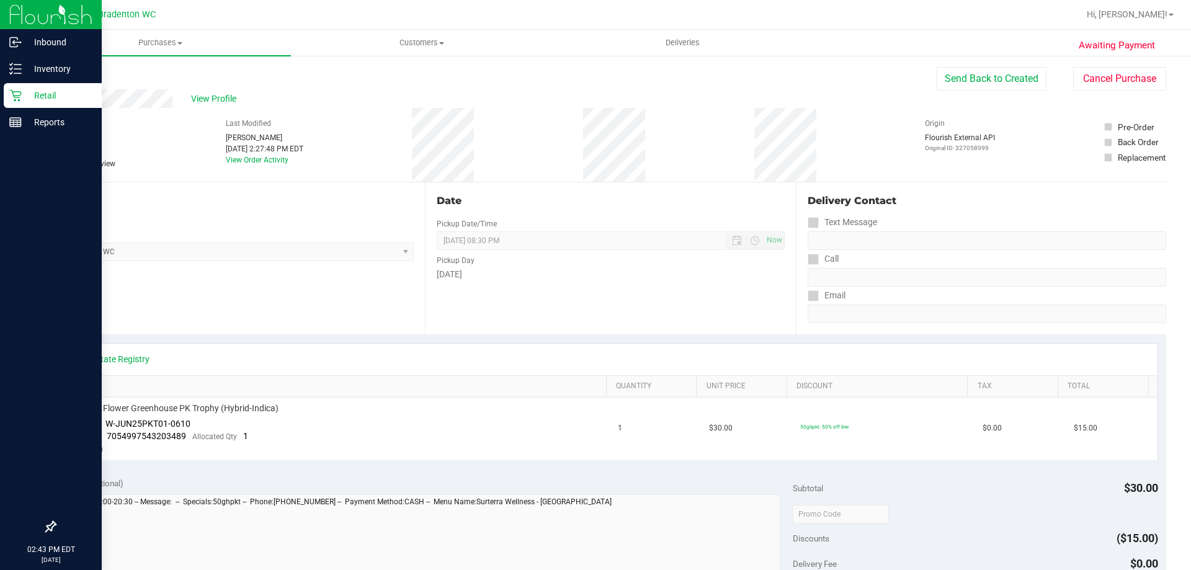
click at [17, 92] on icon at bounding box center [15, 96] width 12 height 12
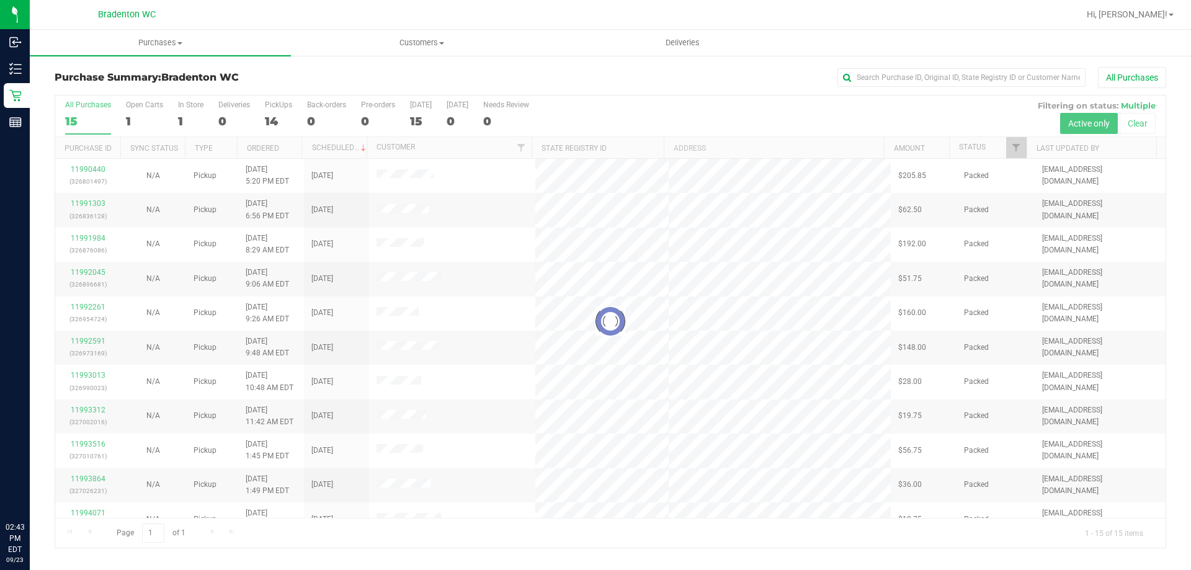
click at [582, 71] on div "All Purchases" at bounding box center [795, 77] width 741 height 21
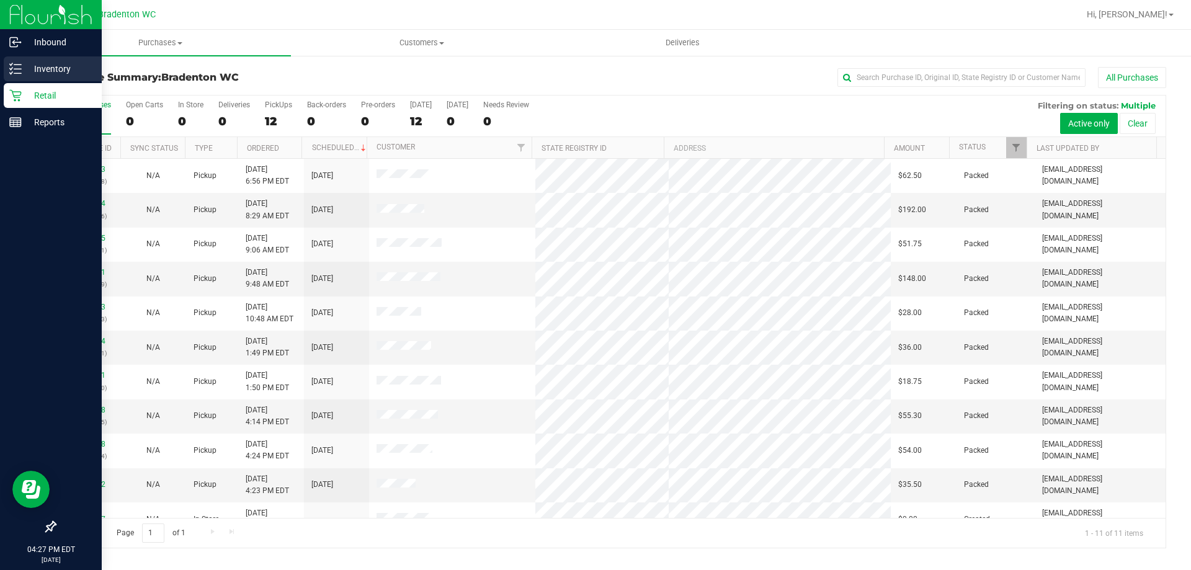
click at [29, 70] on p "Inventory" at bounding box center [59, 68] width 74 height 15
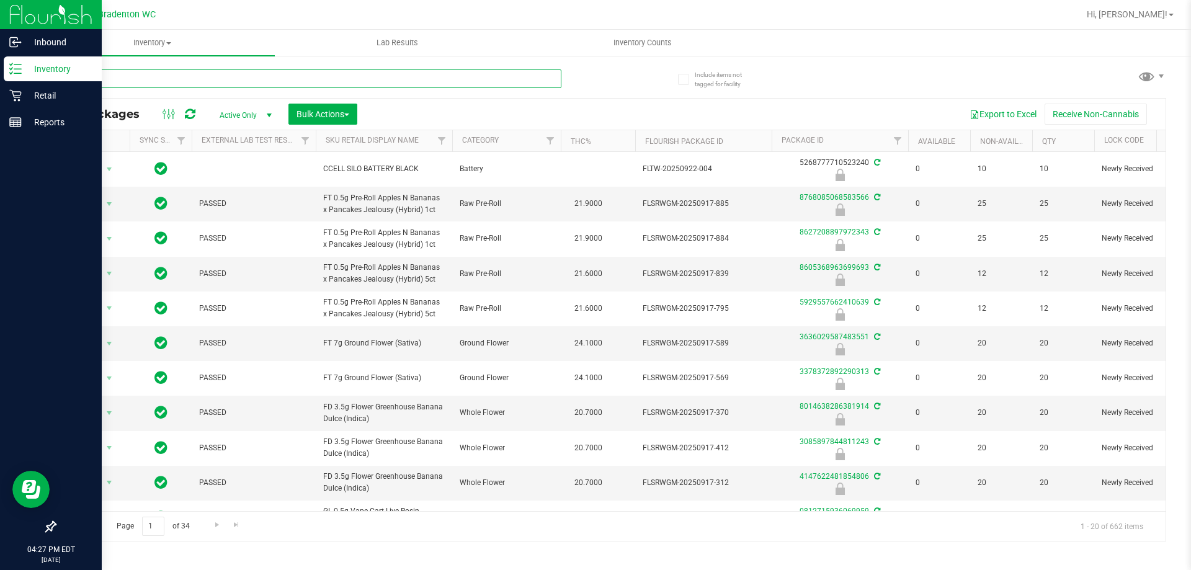
click at [201, 81] on input "text" at bounding box center [308, 78] width 507 height 19
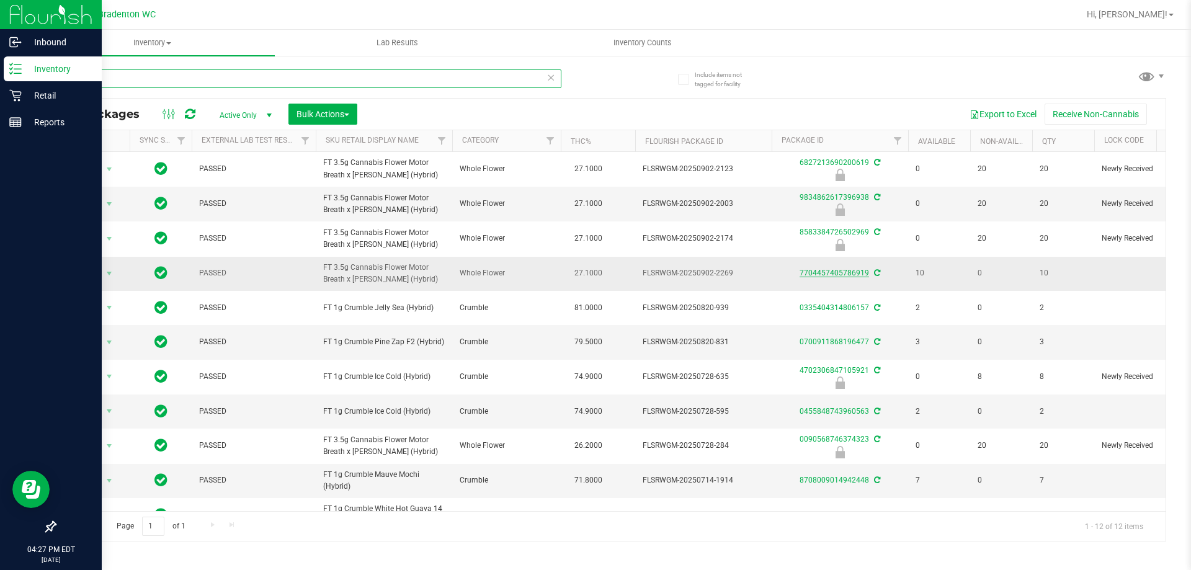
type input "mbl"
click at [836, 272] on link "7704457405786919" at bounding box center [833, 272] width 69 height 9
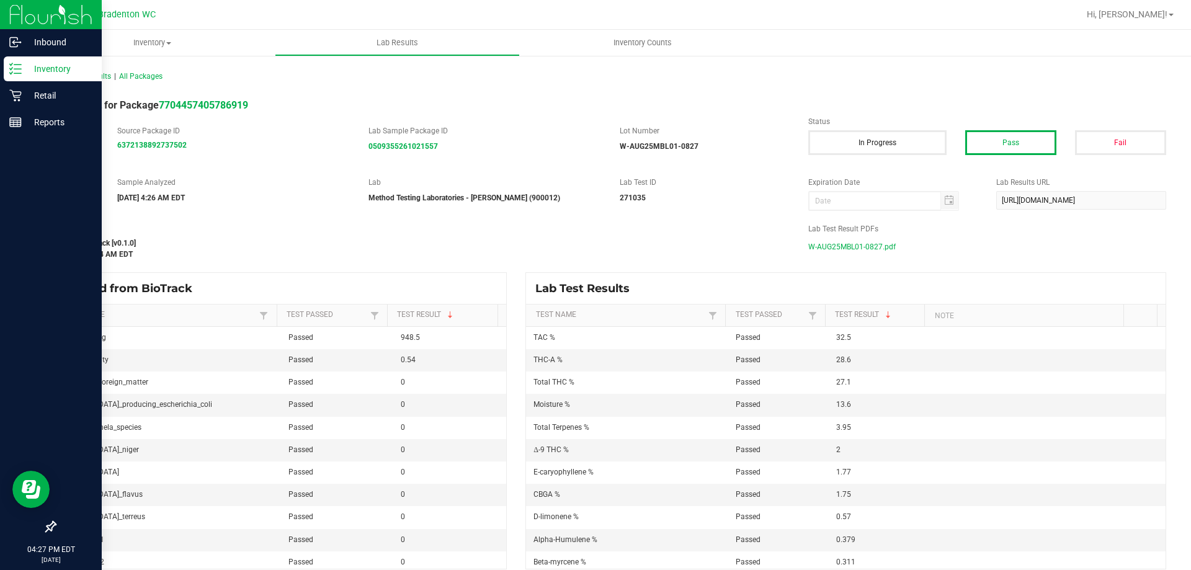
click at [846, 247] on span "W-AUG25MBL01-0827.pdf" at bounding box center [851, 246] width 87 height 19
click at [24, 76] on p "Inventory" at bounding box center [59, 68] width 74 height 15
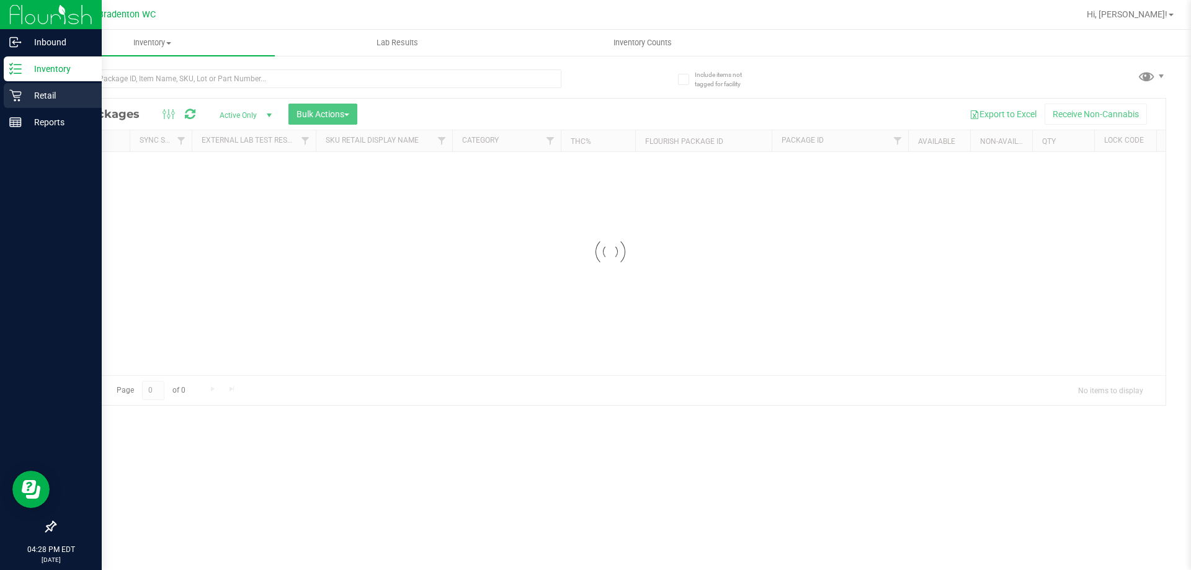
click at [21, 93] on icon at bounding box center [15, 96] width 12 height 12
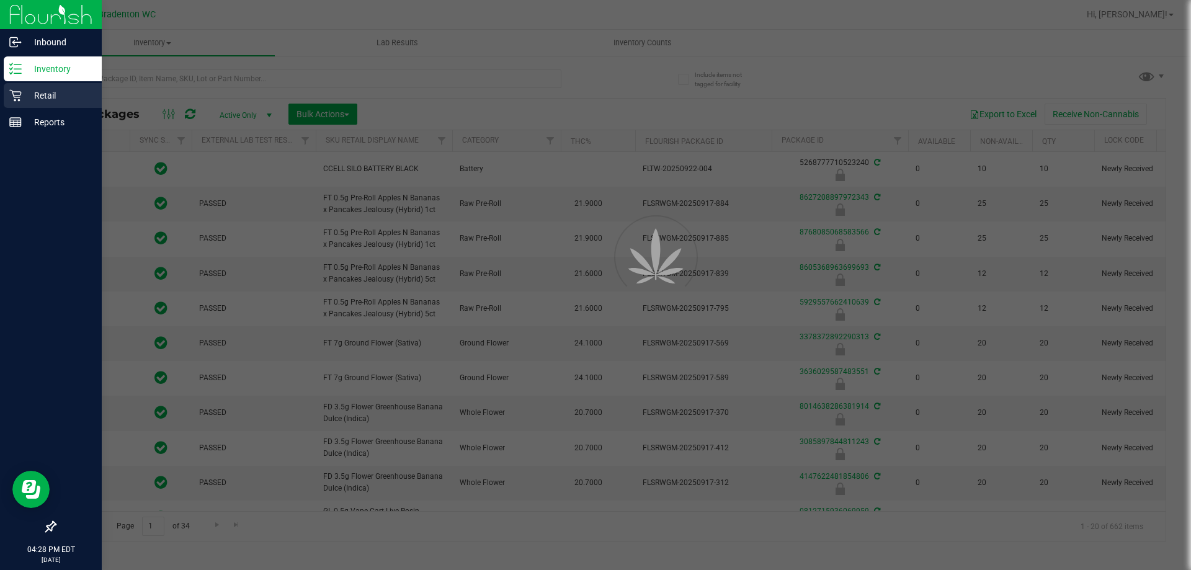
type input "[DATE]"
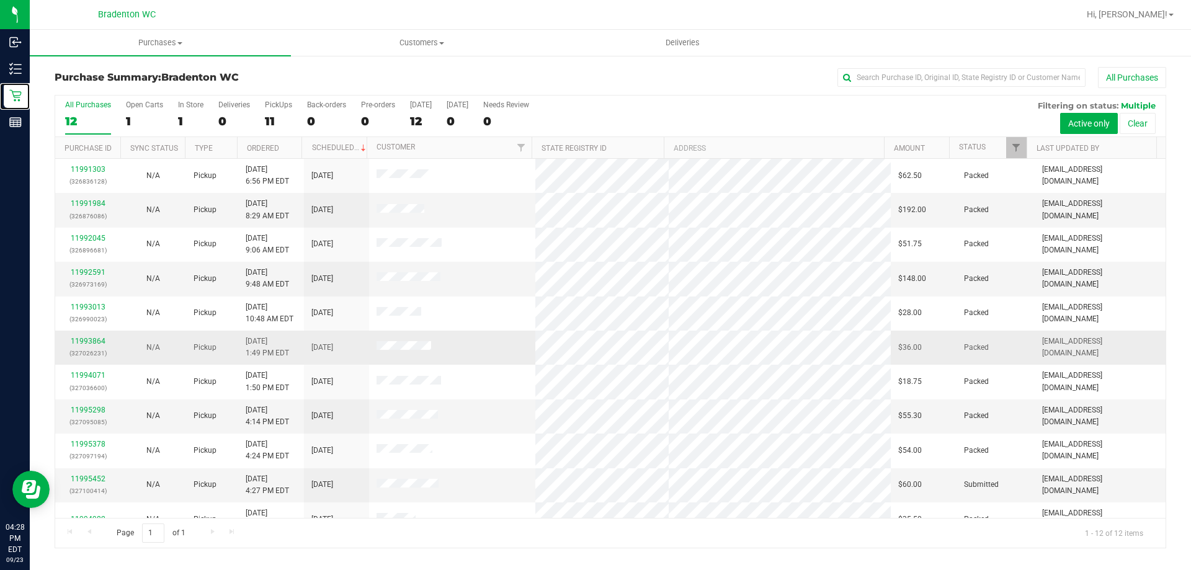
scroll to position [53, 0]
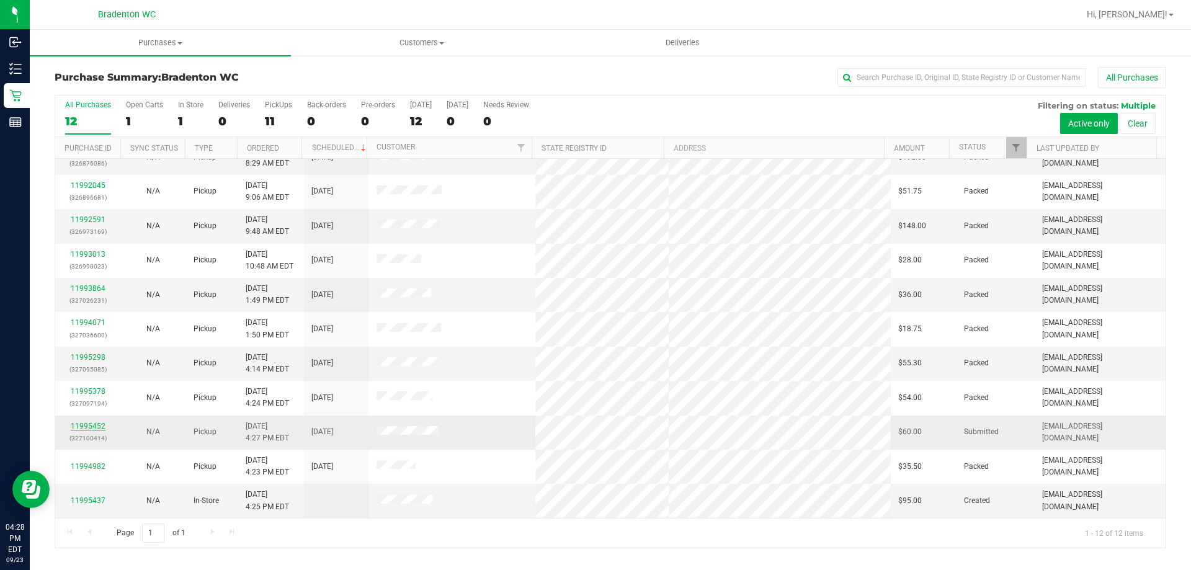
click at [94, 426] on link "11995452" at bounding box center [88, 426] width 35 height 9
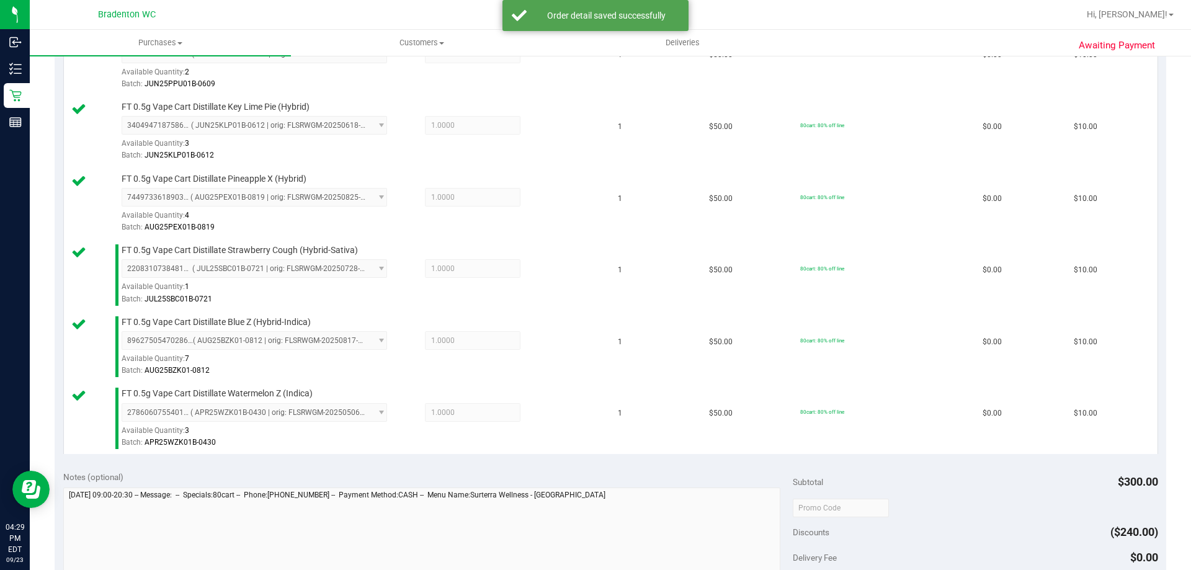
scroll to position [620, 0]
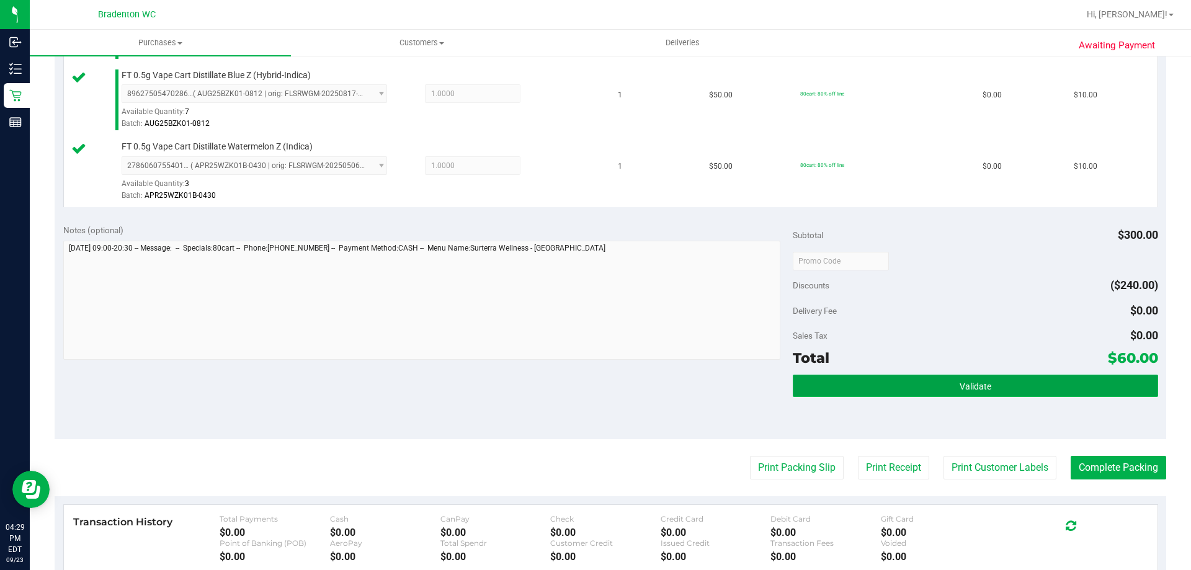
click at [1004, 380] on button "Validate" at bounding box center [974, 386] width 365 height 22
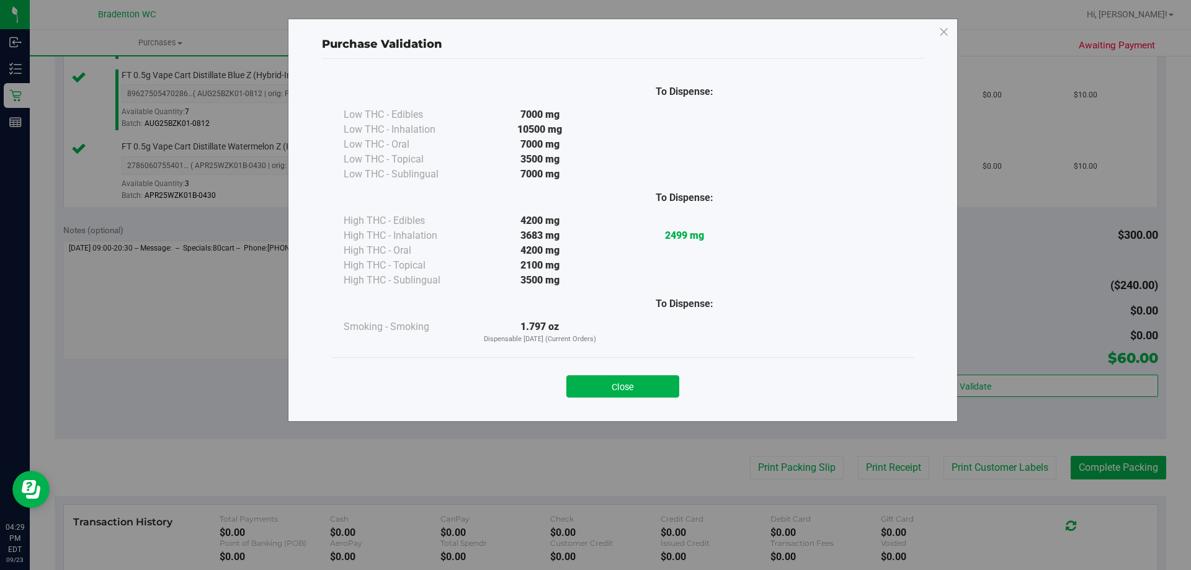
click at [670, 397] on div "Close" at bounding box center [622, 382] width 583 height 50
click at [670, 386] on button "Close" at bounding box center [622, 386] width 113 height 22
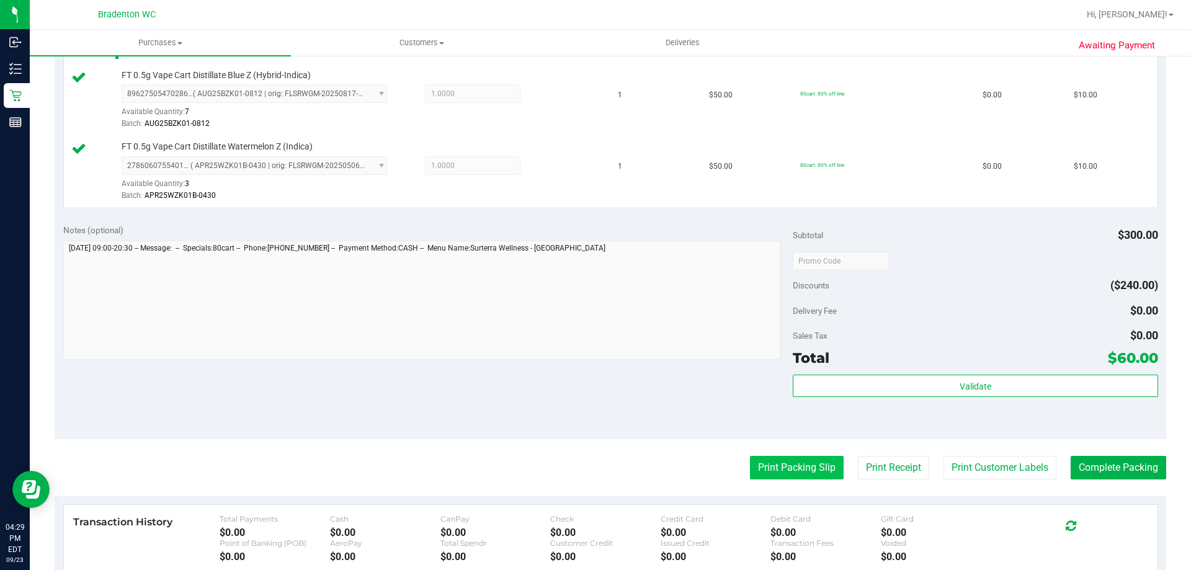
click at [760, 463] on button "Print Packing Slip" at bounding box center [797, 468] width 94 height 24
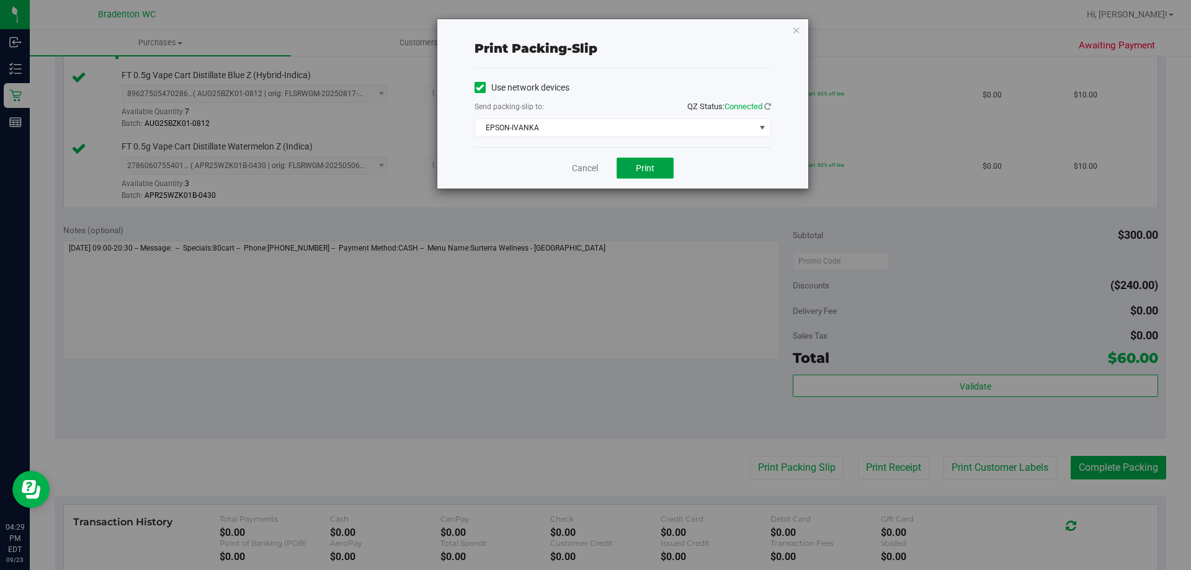
click at [636, 164] on span "Print" at bounding box center [645, 168] width 19 height 10
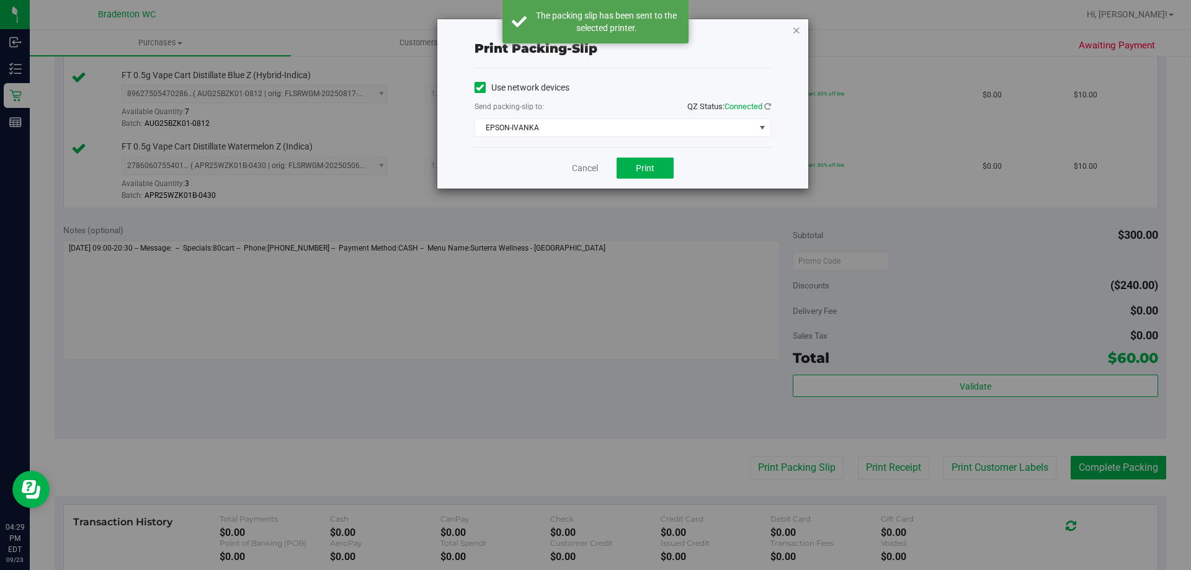
click at [796, 30] on icon "button" at bounding box center [796, 29] width 9 height 15
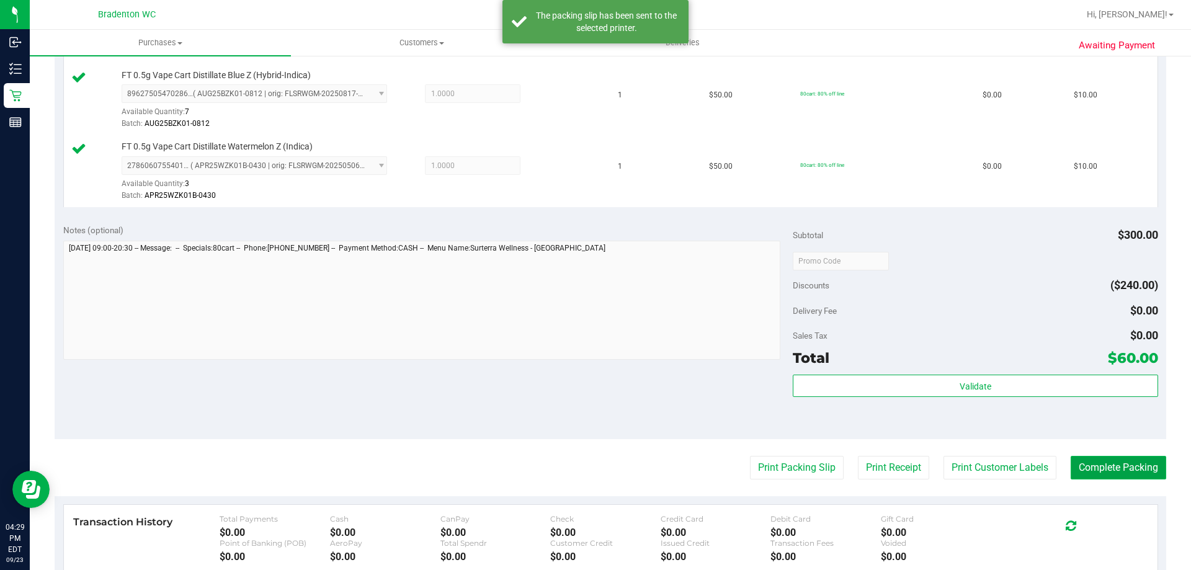
click at [1151, 469] on button "Complete Packing" at bounding box center [1117, 468] width 95 height 24
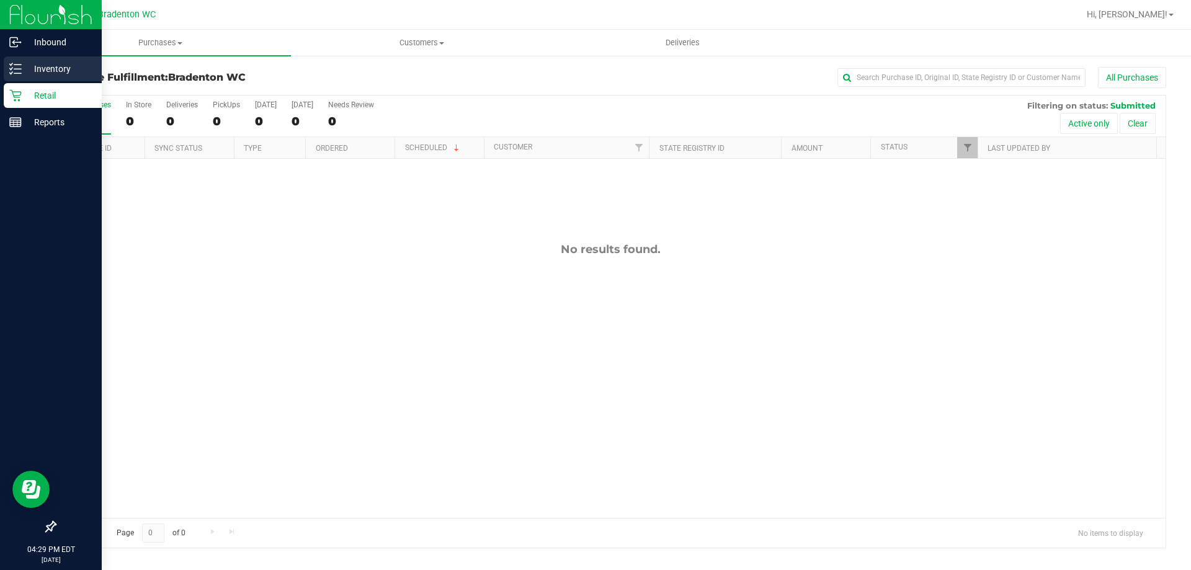
click at [11, 65] on icon at bounding box center [11, 64] width 2 height 2
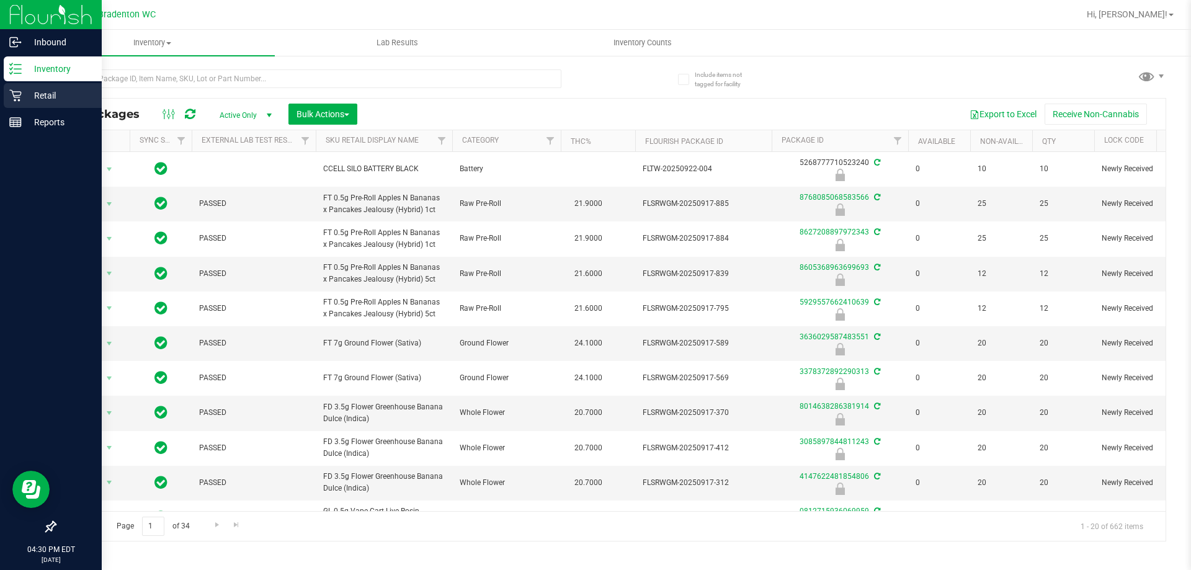
click at [51, 91] on p "Retail" at bounding box center [59, 95] width 74 height 15
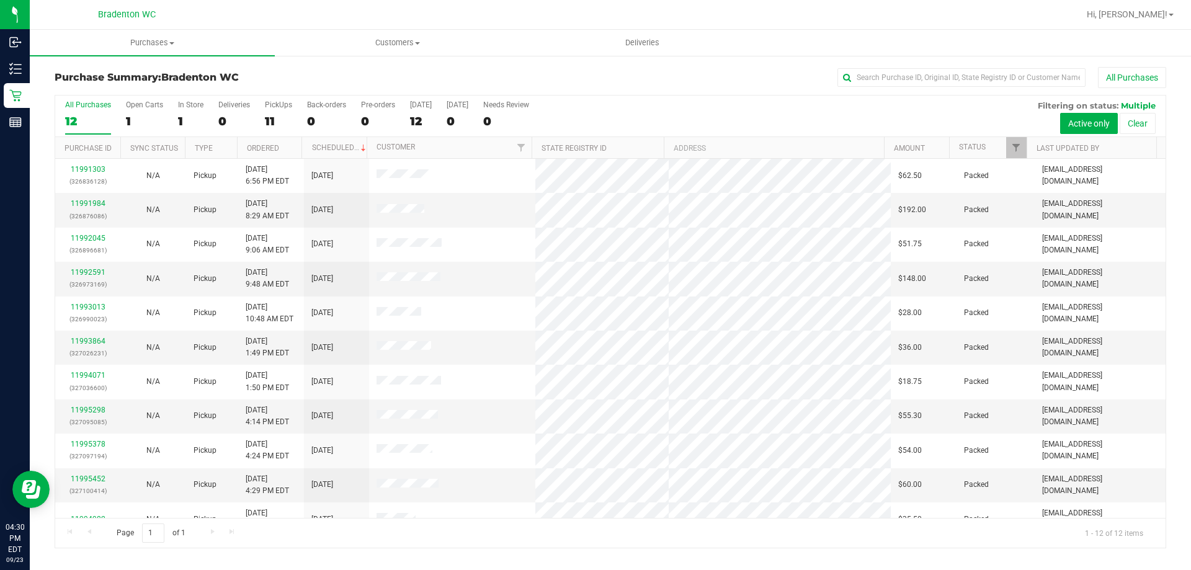
click at [613, 77] on div "All Purchases" at bounding box center [795, 77] width 741 height 21
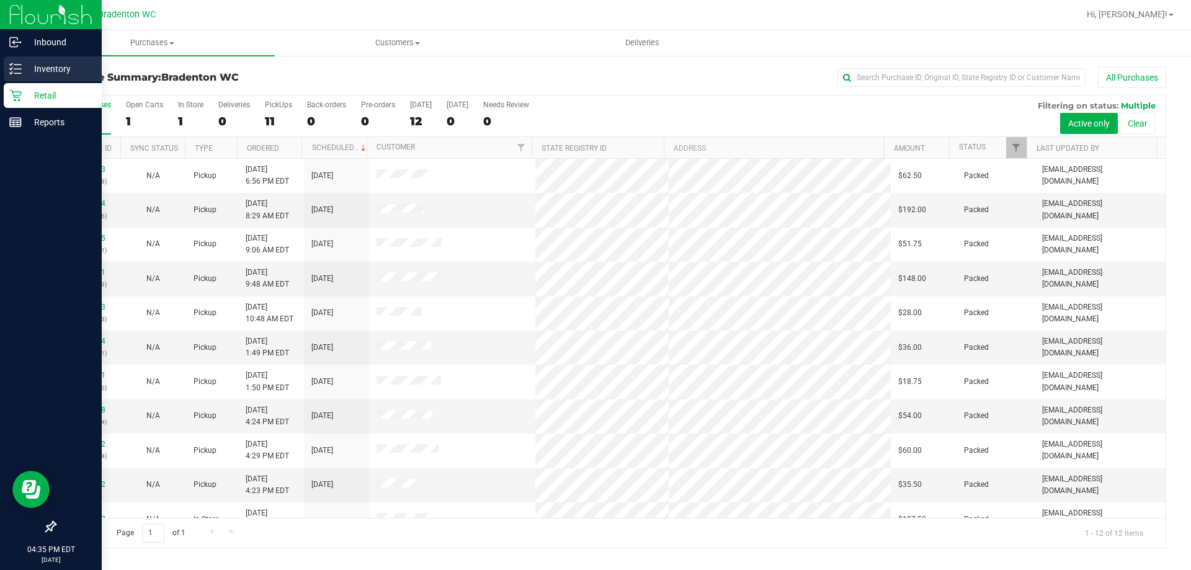
click at [25, 73] on p "Inventory" at bounding box center [59, 68] width 74 height 15
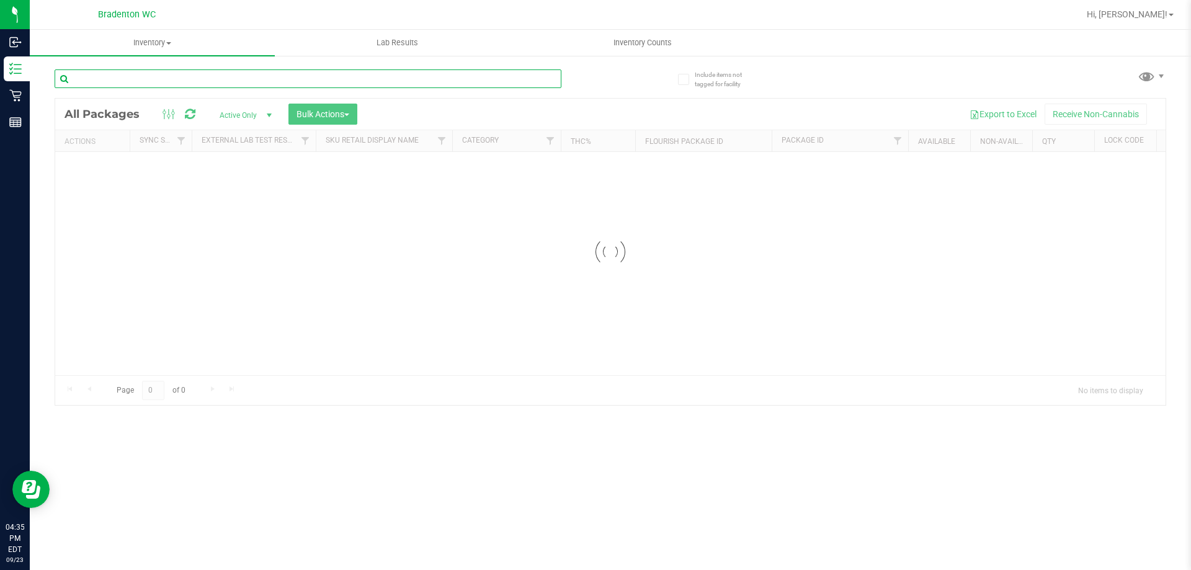
click at [246, 78] on input "text" at bounding box center [308, 78] width 507 height 19
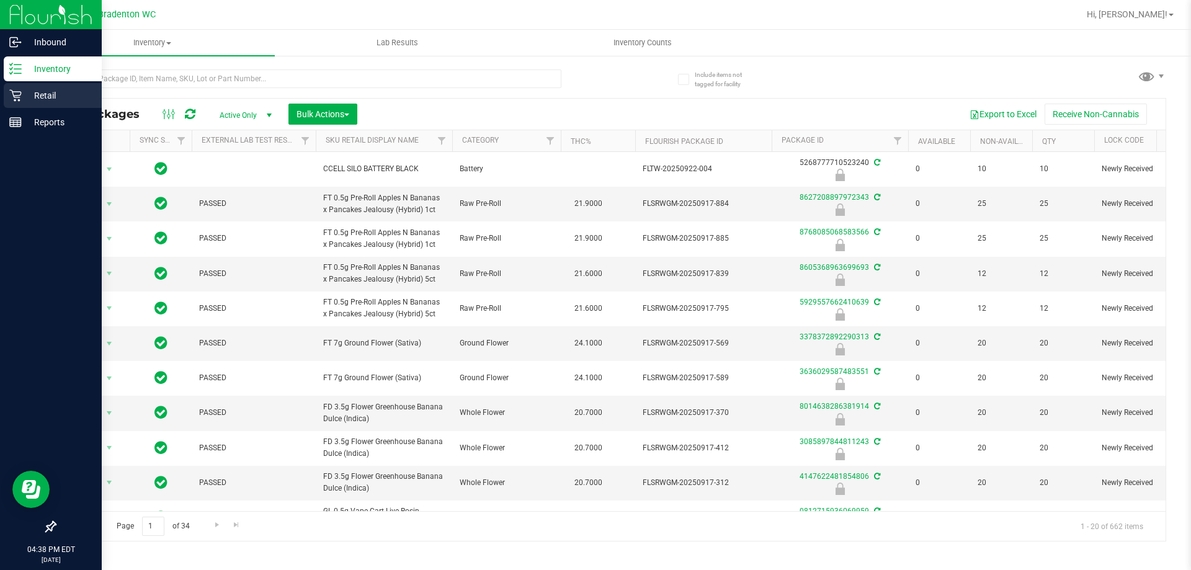
click at [14, 97] on icon at bounding box center [15, 96] width 12 height 12
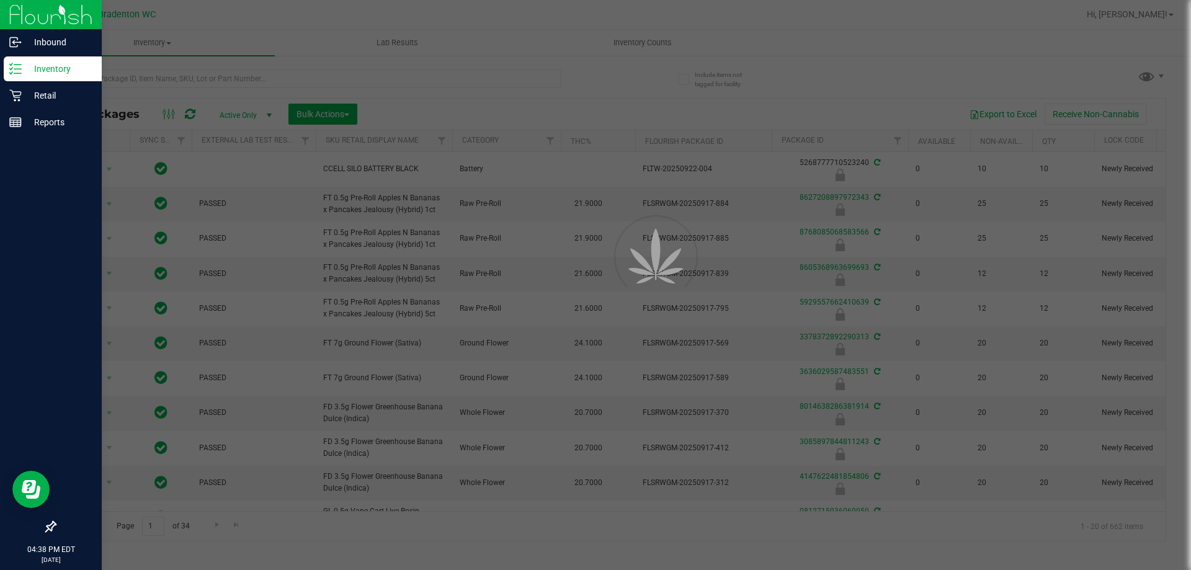
click at [60, 81] on div "Inventory" at bounding box center [53, 68] width 98 height 25
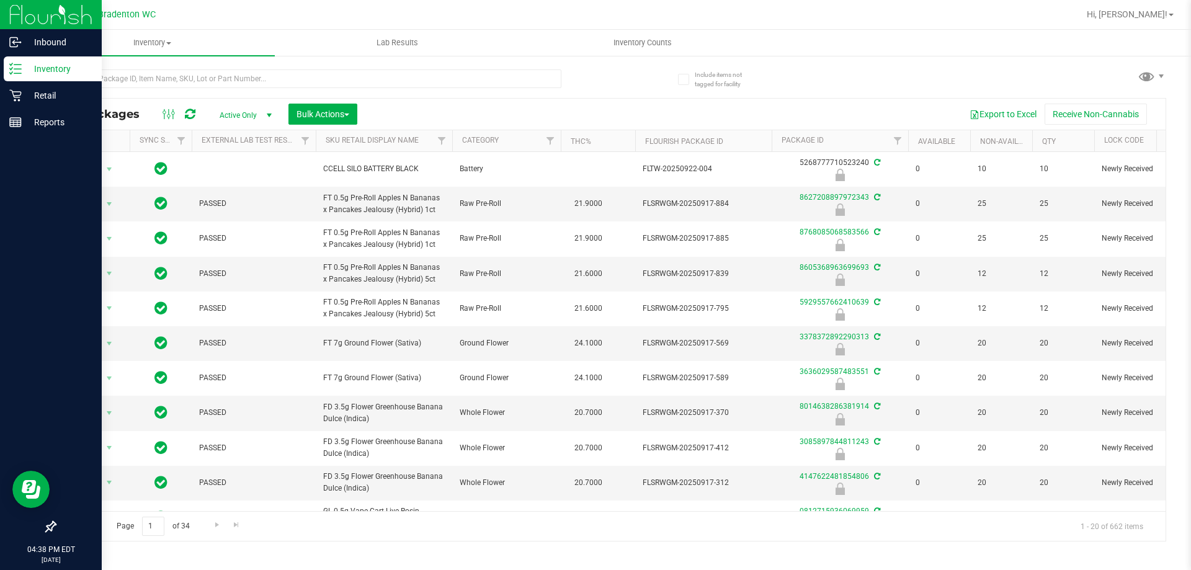
click at [65, 71] on p "Inventory" at bounding box center [59, 68] width 74 height 15
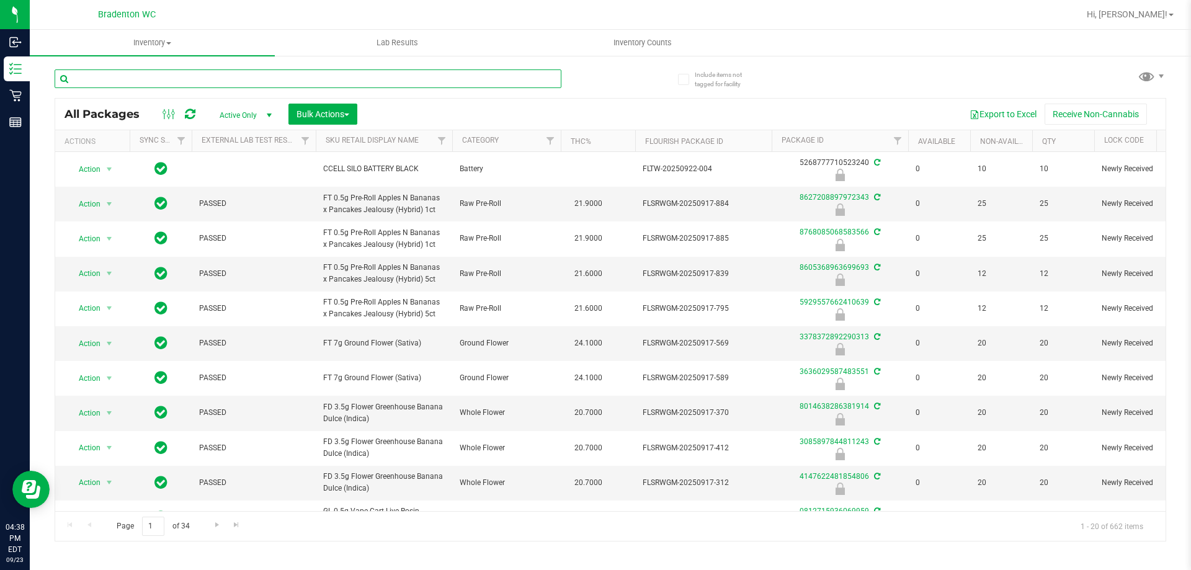
click at [178, 78] on input "text" at bounding box center [308, 78] width 507 height 19
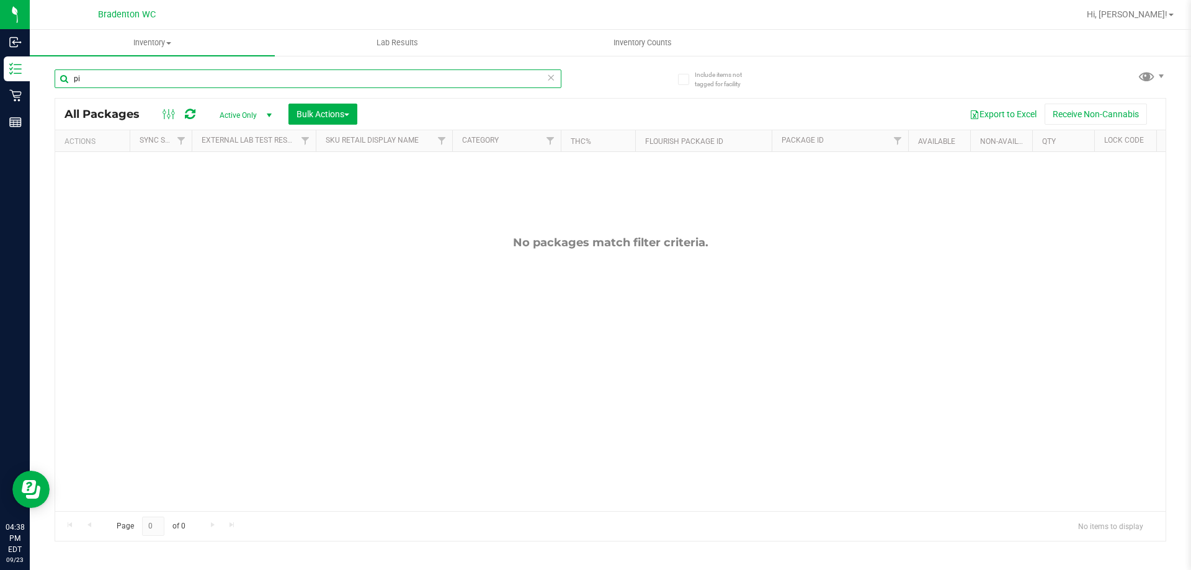
type input "p"
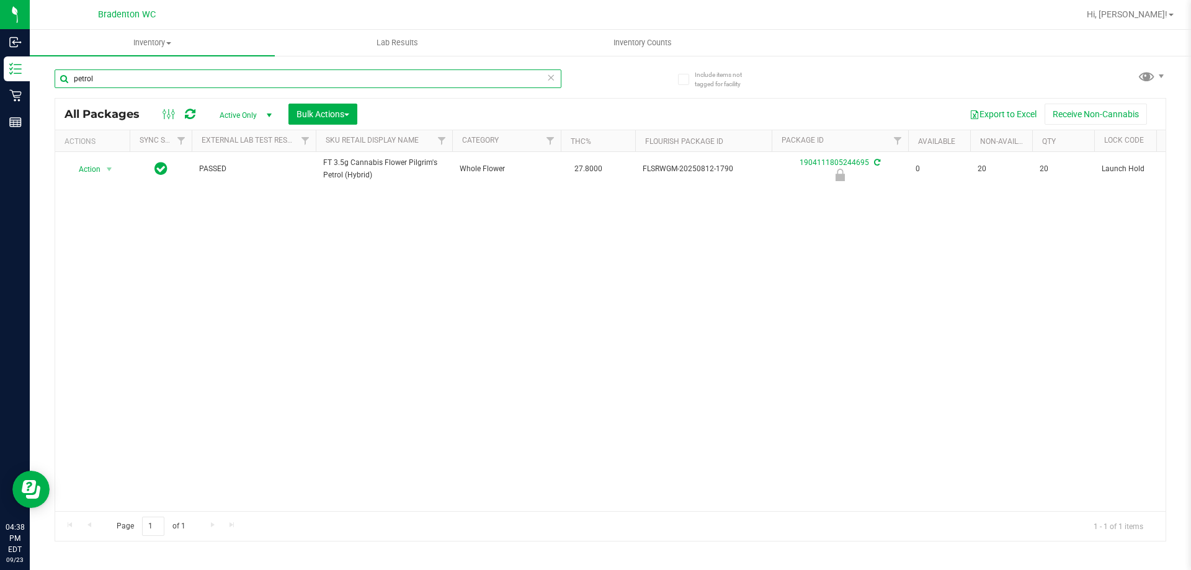
type input "petrol"
click at [552, 79] on icon at bounding box center [550, 76] width 9 height 15
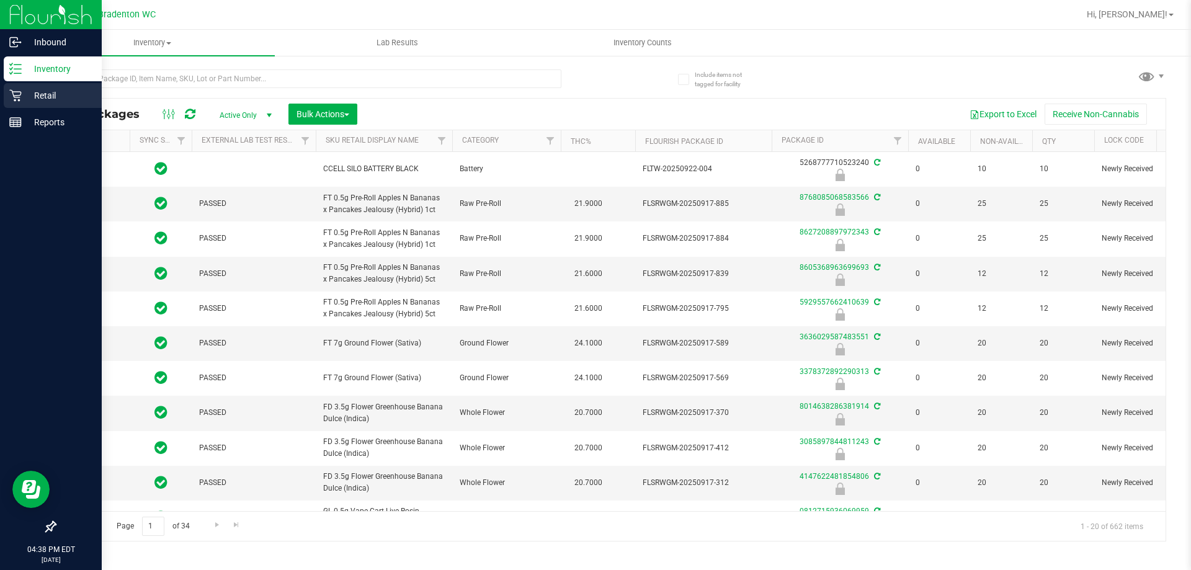
type input "[DATE]"
click at [8, 92] on div "Retail" at bounding box center [53, 95] width 98 height 25
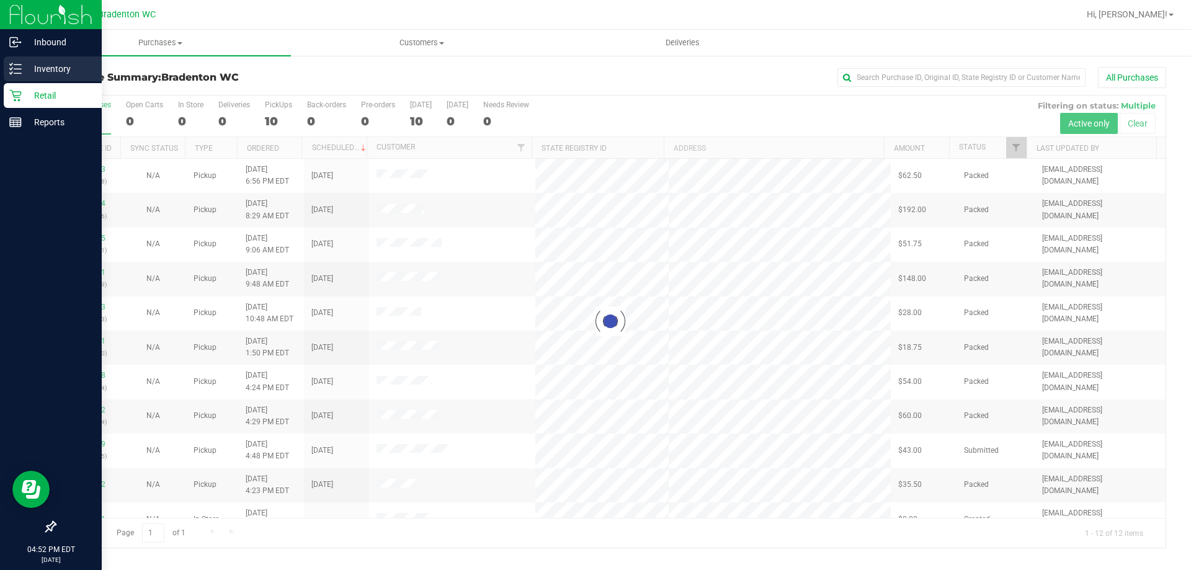
click at [16, 69] on line at bounding box center [17, 69] width 7 height 0
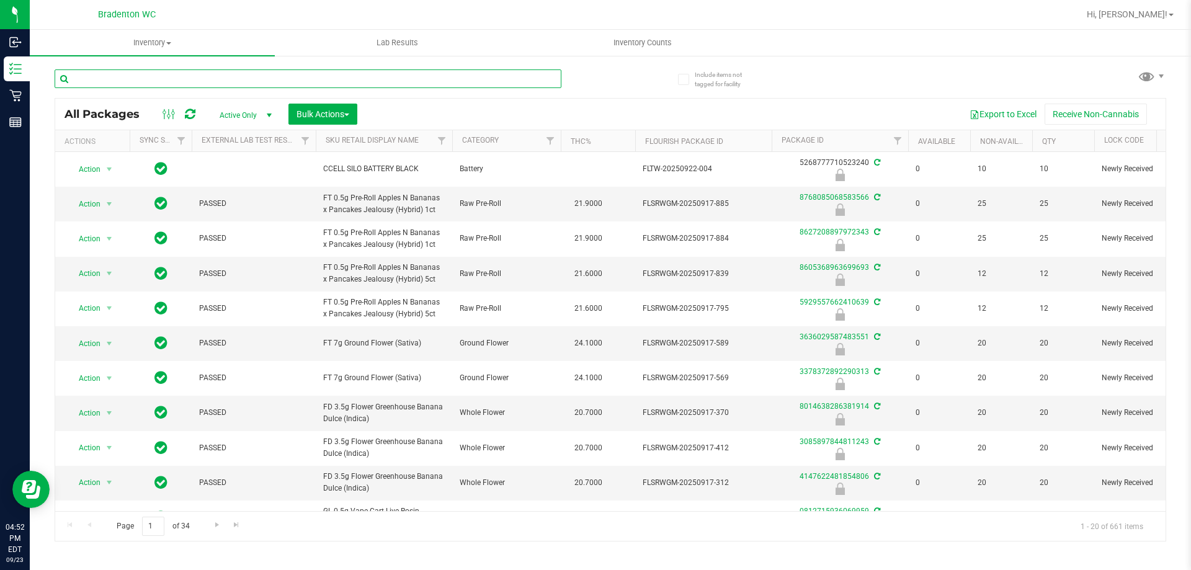
click at [117, 81] on input "text" at bounding box center [308, 78] width 507 height 19
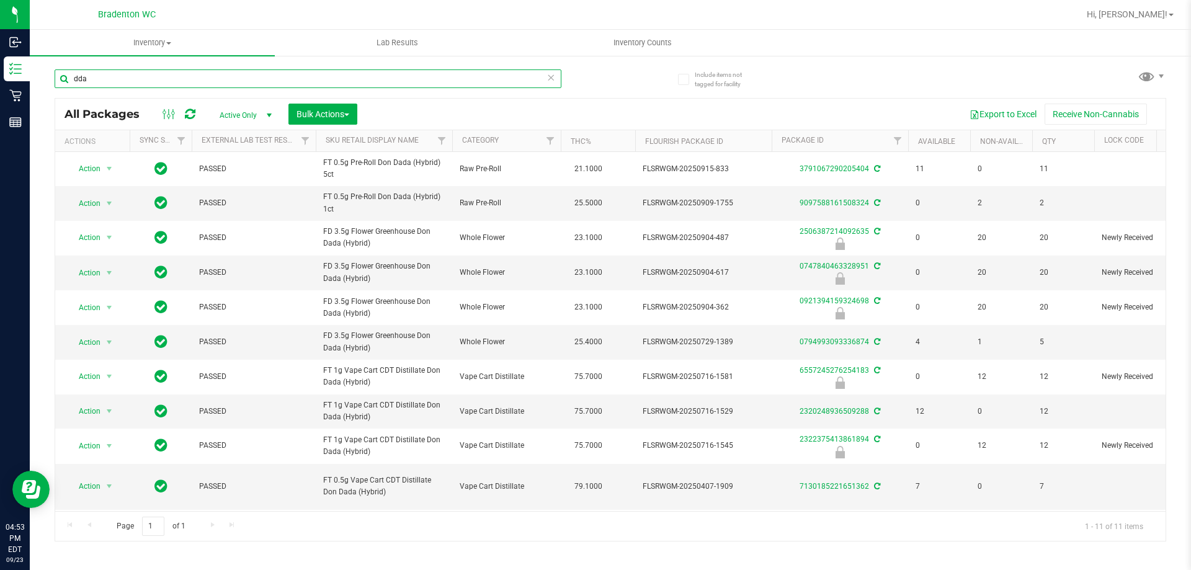
type input "dda"
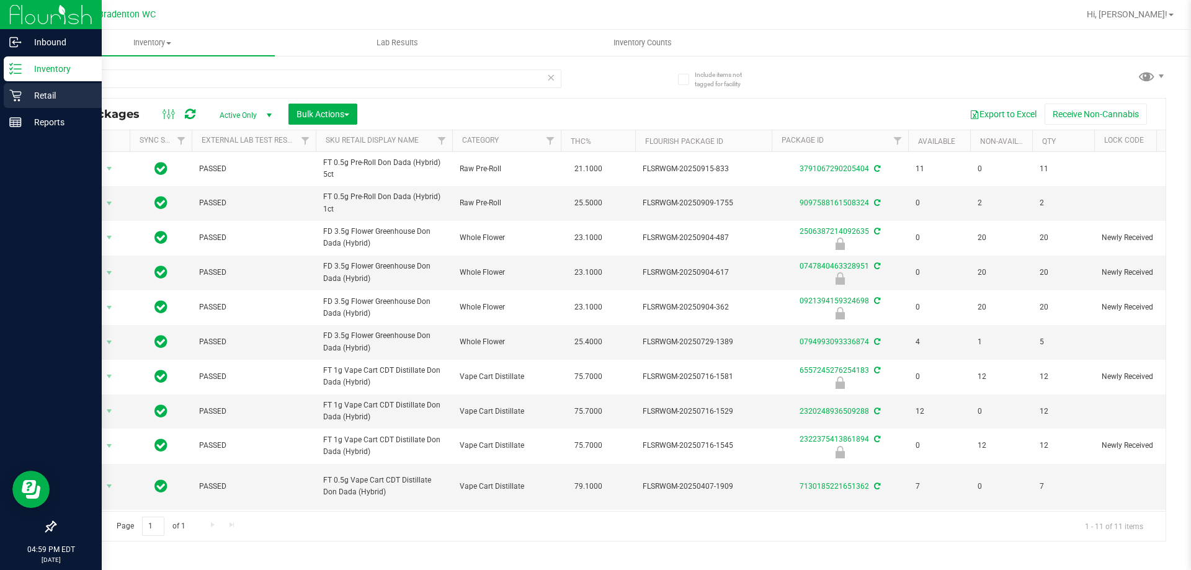
click at [19, 100] on icon at bounding box center [15, 96] width 12 height 12
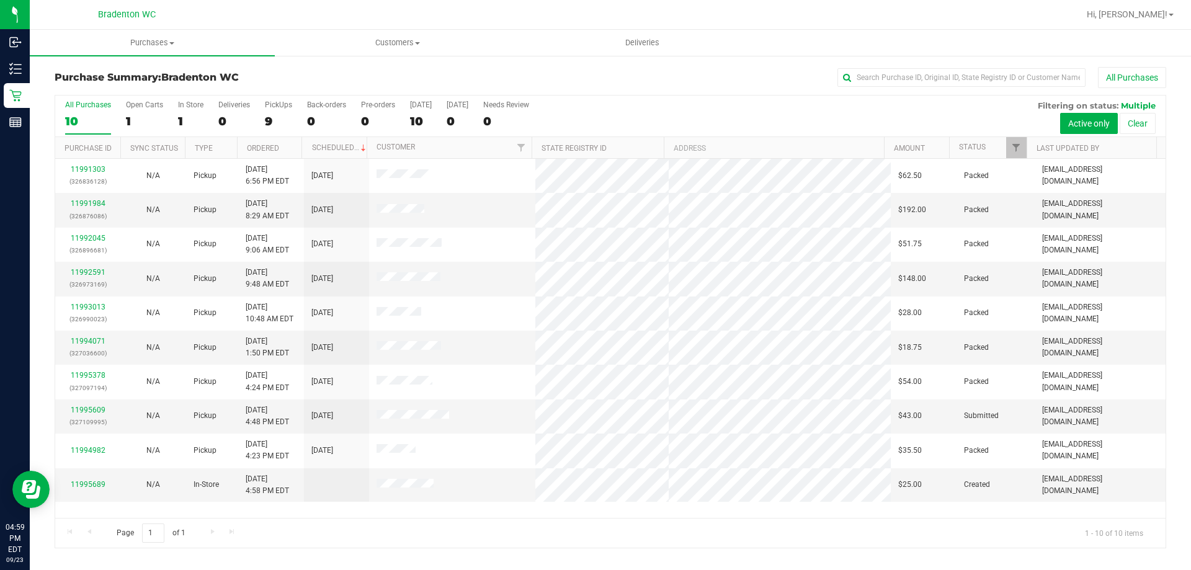
click at [335, 81] on h3 "Purchase Summary: Bradenton WC" at bounding box center [240, 77] width 370 height 11
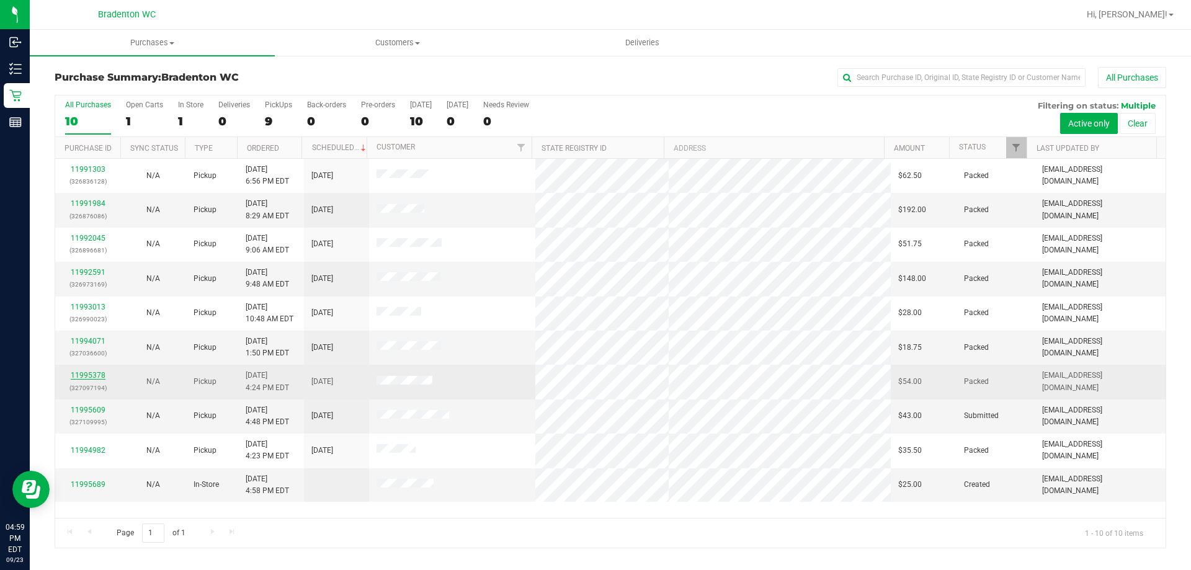
click at [88, 379] on link "11995378" at bounding box center [88, 375] width 35 height 9
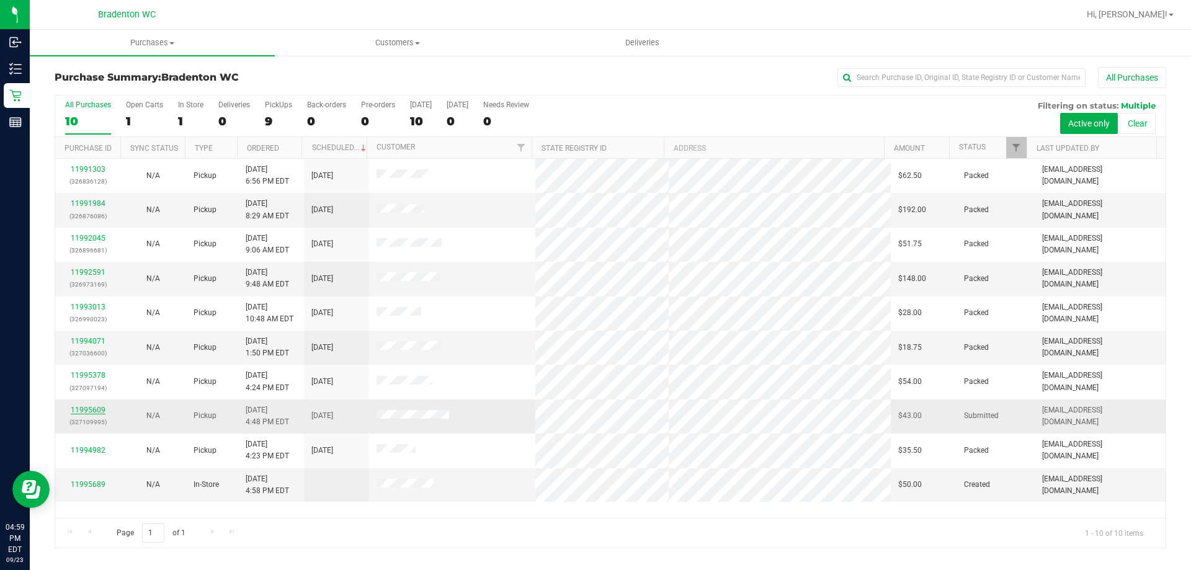
click at [93, 412] on link "11995609" at bounding box center [88, 410] width 35 height 9
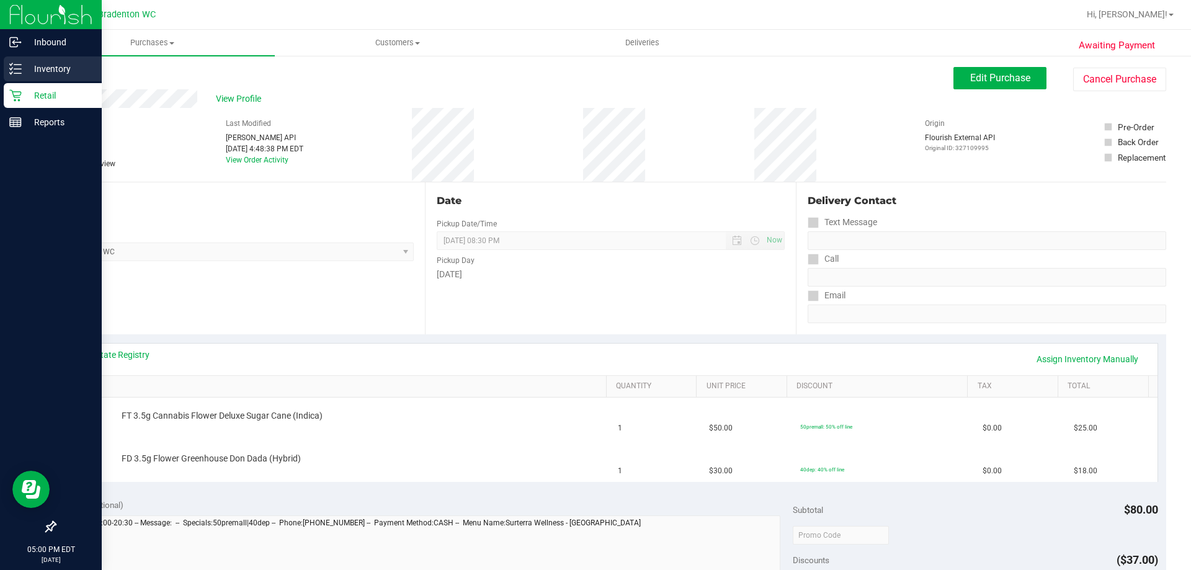
click at [16, 72] on icon at bounding box center [15, 69] width 12 height 12
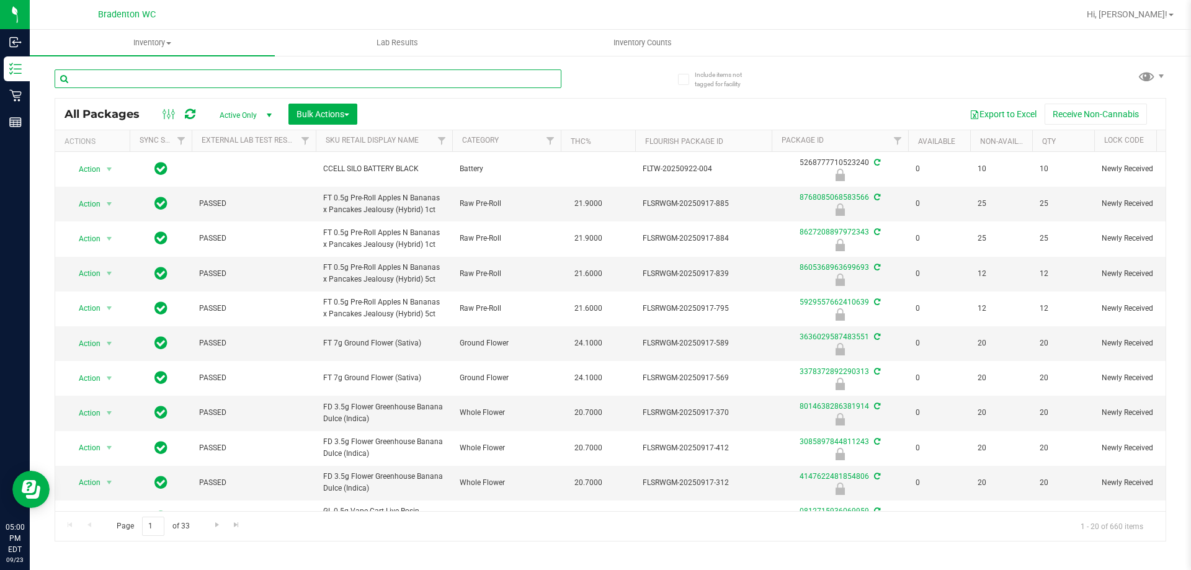
click at [249, 78] on input "text" at bounding box center [308, 78] width 507 height 19
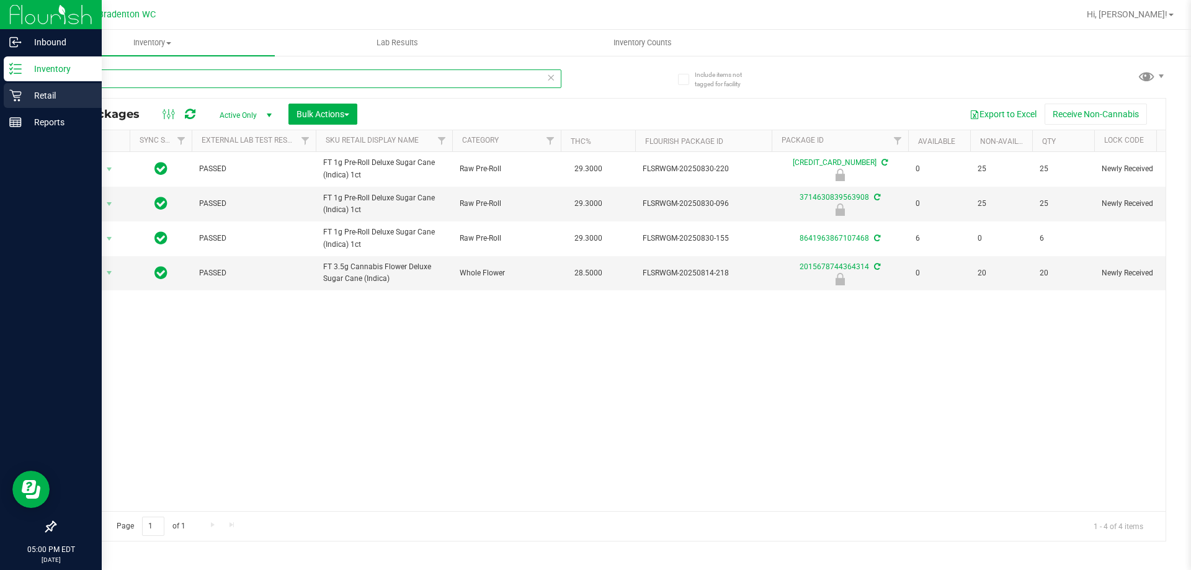
type input "dsc"
click at [27, 95] on p "Retail" at bounding box center [59, 95] width 74 height 15
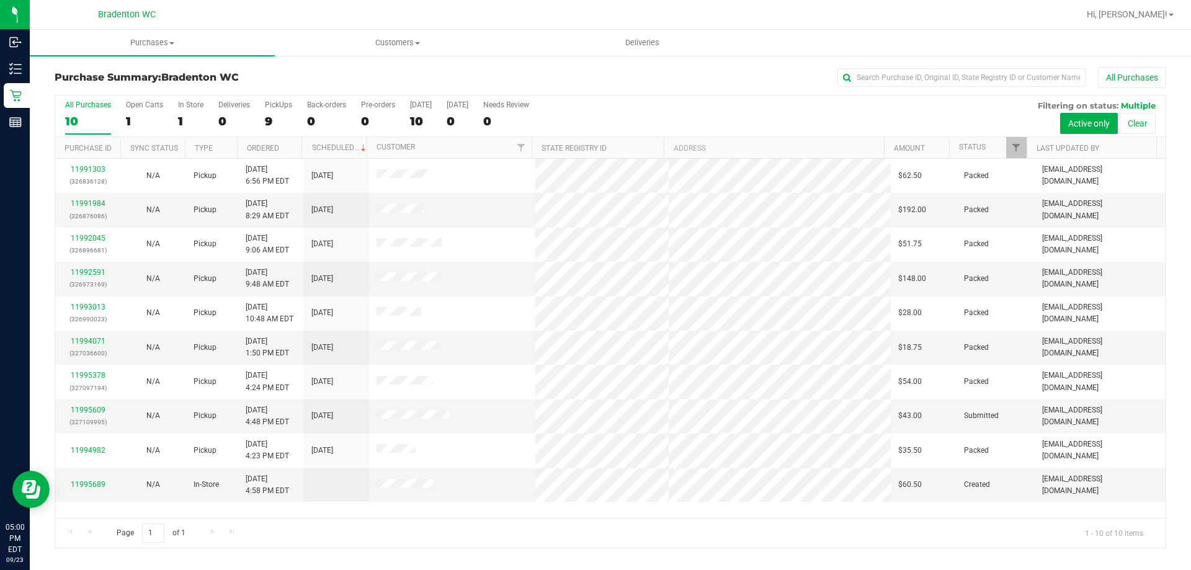
click at [567, 68] on div "All Purchases" at bounding box center [795, 77] width 741 height 21
click at [95, 412] on link "11995609" at bounding box center [88, 410] width 35 height 9
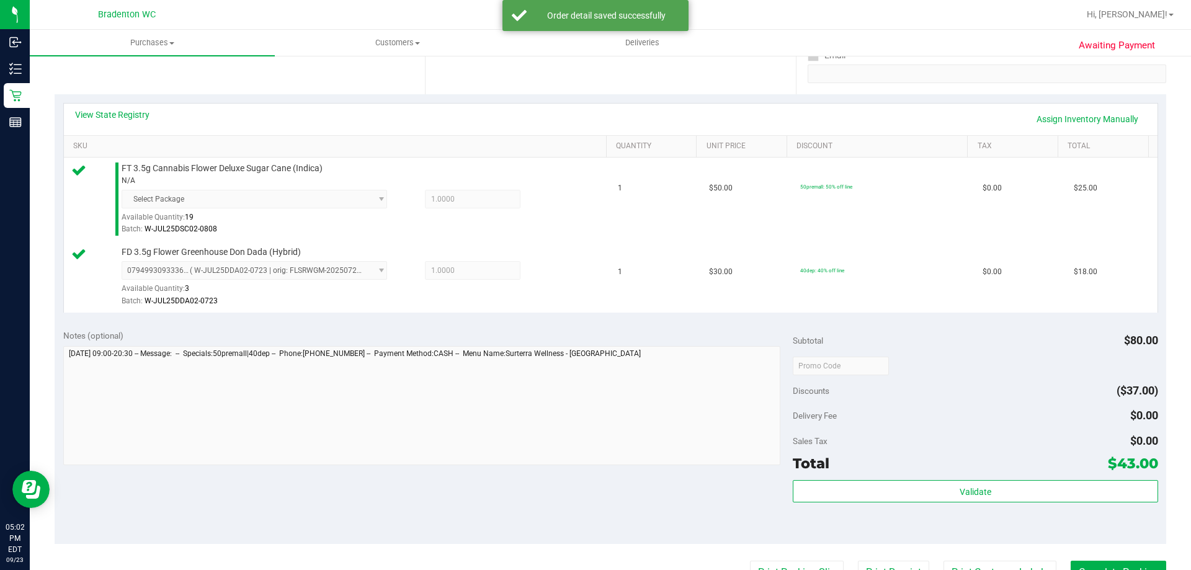
scroll to position [267, 0]
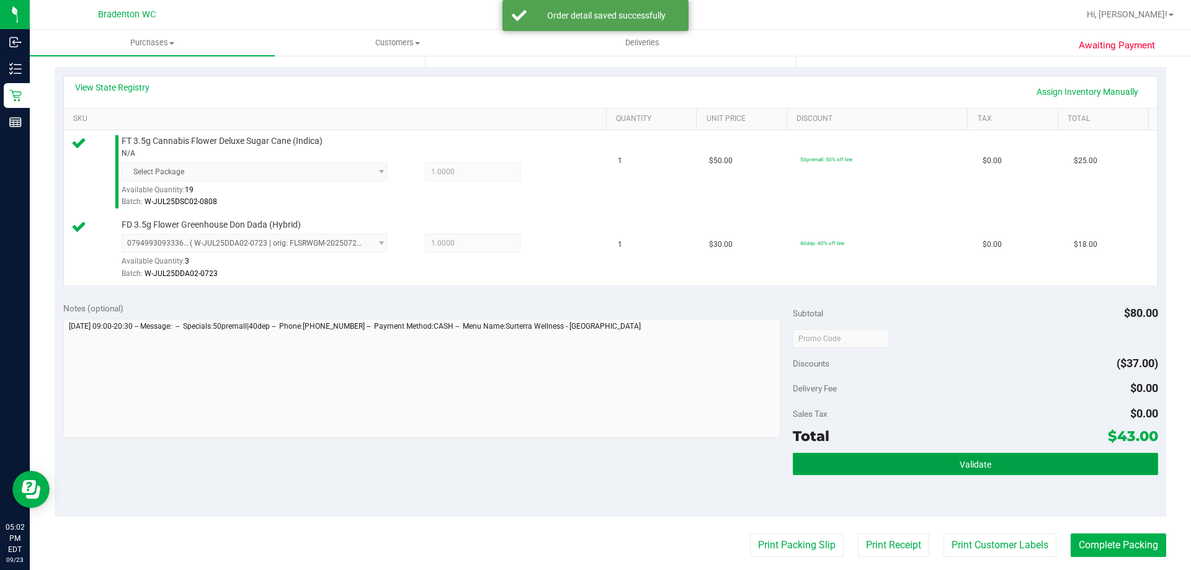
click at [1094, 464] on button "Validate" at bounding box center [974, 464] width 365 height 22
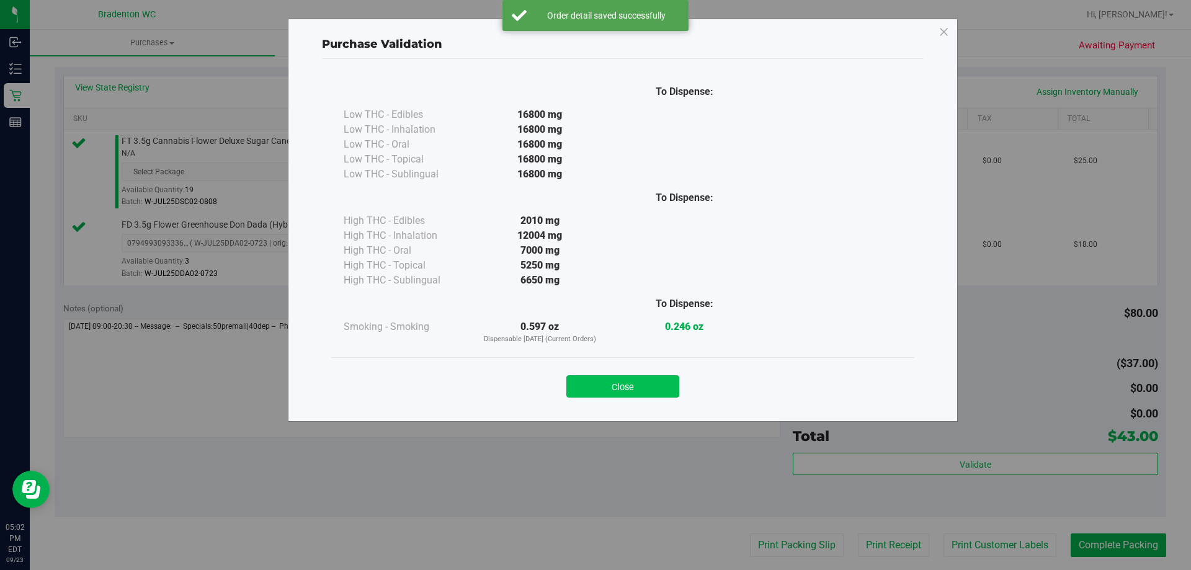
click at [634, 396] on button "Close" at bounding box center [622, 386] width 113 height 22
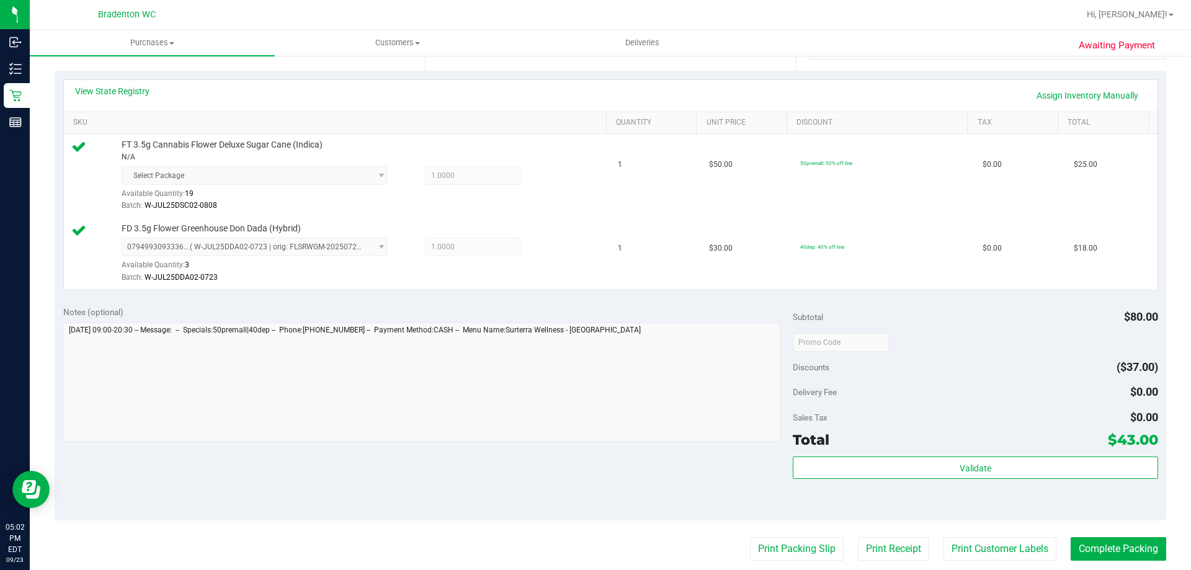
scroll to position [312, 0]
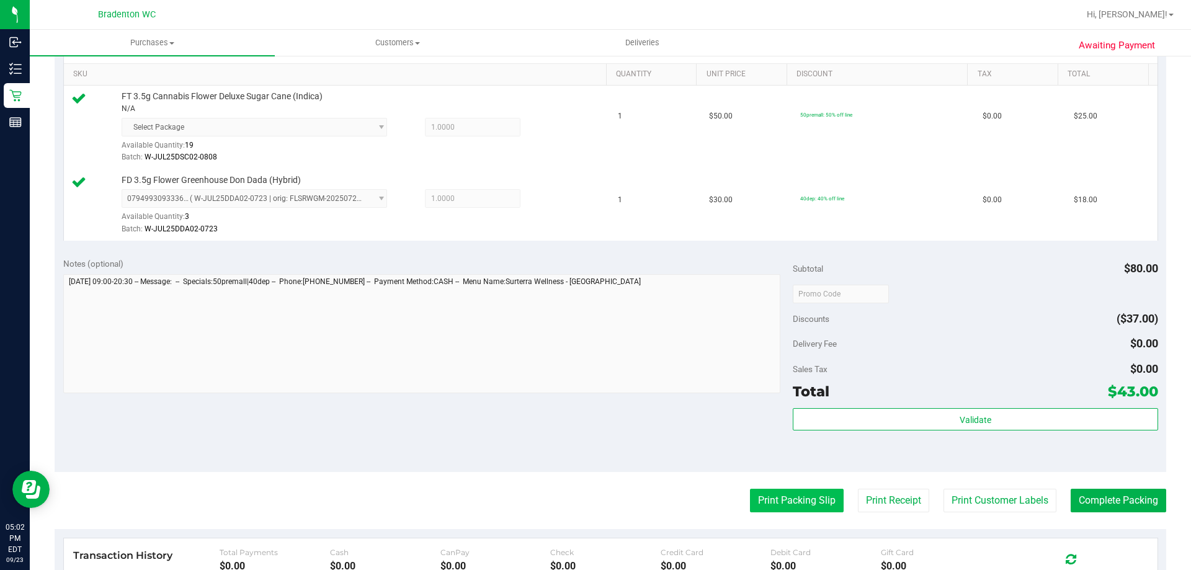
click at [791, 505] on button "Print Packing Slip" at bounding box center [797, 501] width 94 height 24
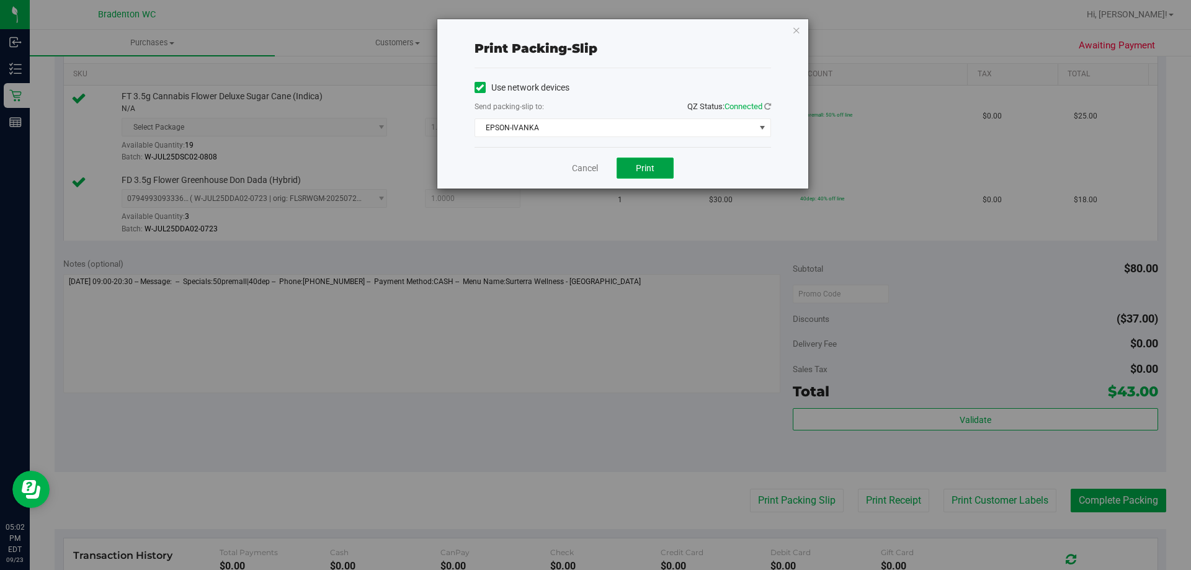
click at [650, 171] on span "Print" at bounding box center [645, 168] width 19 height 10
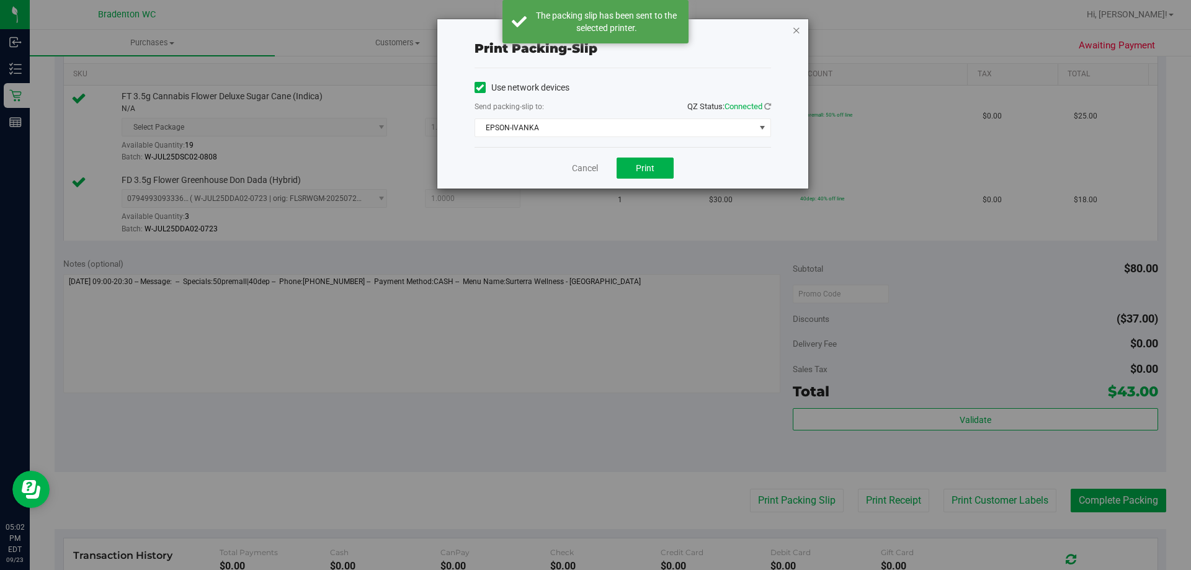
click at [798, 31] on icon "button" at bounding box center [796, 29] width 9 height 15
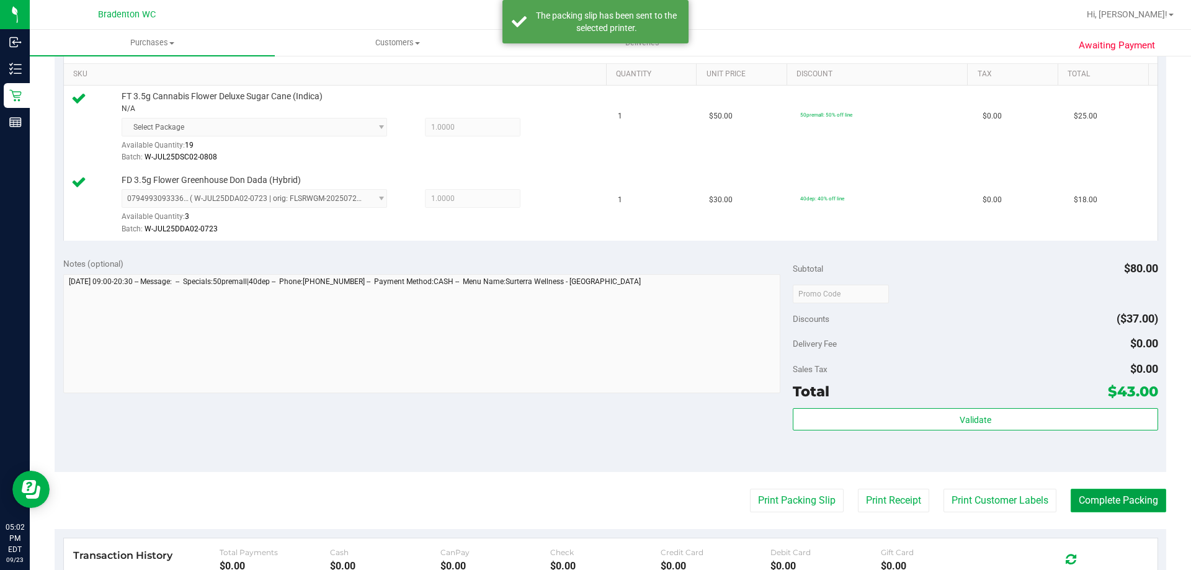
click at [1119, 499] on button "Complete Packing" at bounding box center [1117, 501] width 95 height 24
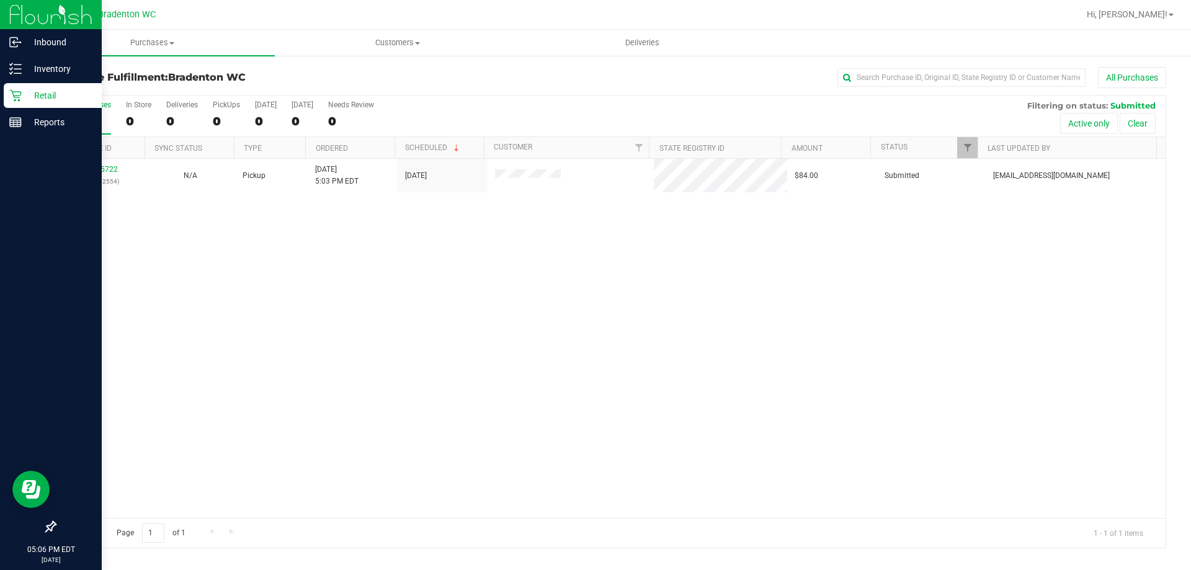
click at [18, 92] on icon at bounding box center [15, 96] width 12 height 12
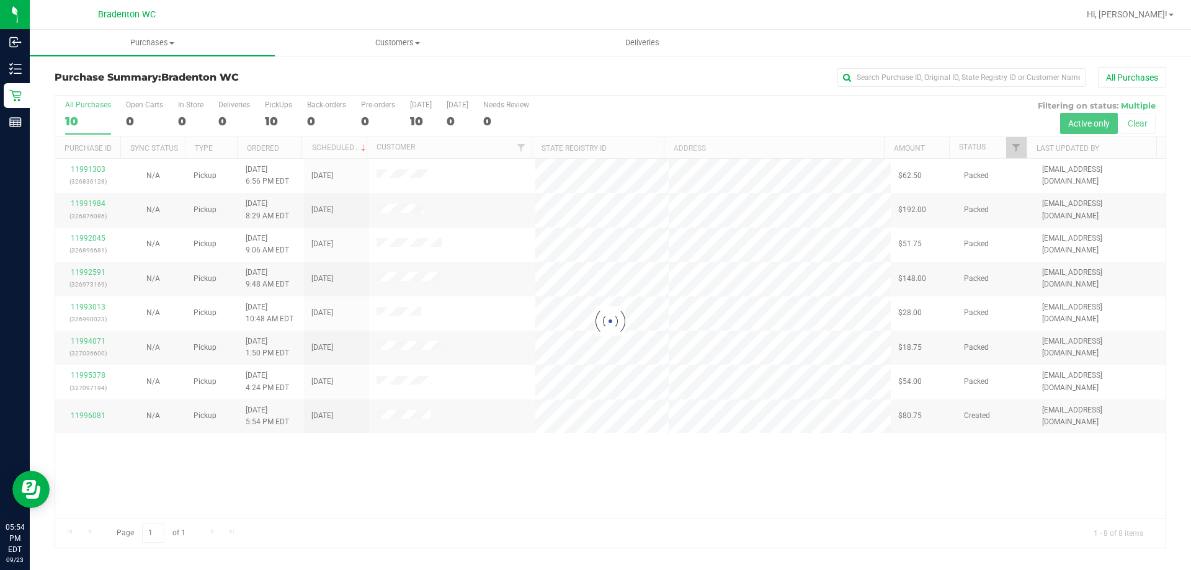
click at [492, 511] on div at bounding box center [610, 321] width 1110 height 452
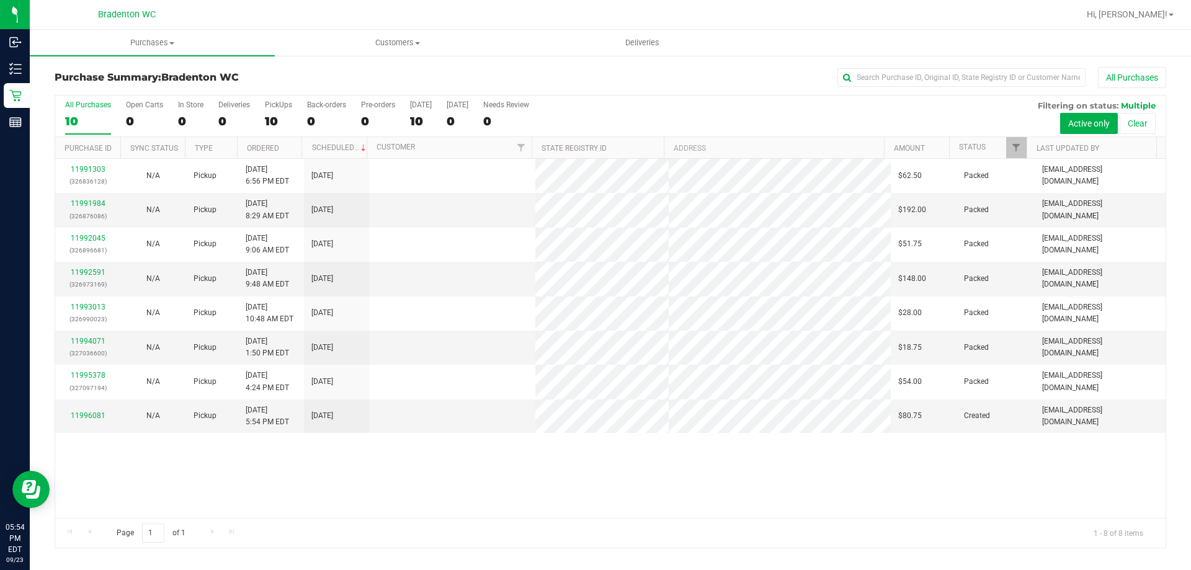
click at [571, 497] on div "11991303 (326836128) N/A Pickup [DATE] 6:56 PM EDT 9/23/2025 $62.50 Packed [EMA…" at bounding box center [610, 338] width 1110 height 359
click at [368, 81] on h3 "Purchase Summary: Bradenton WC" at bounding box center [240, 77] width 370 height 11
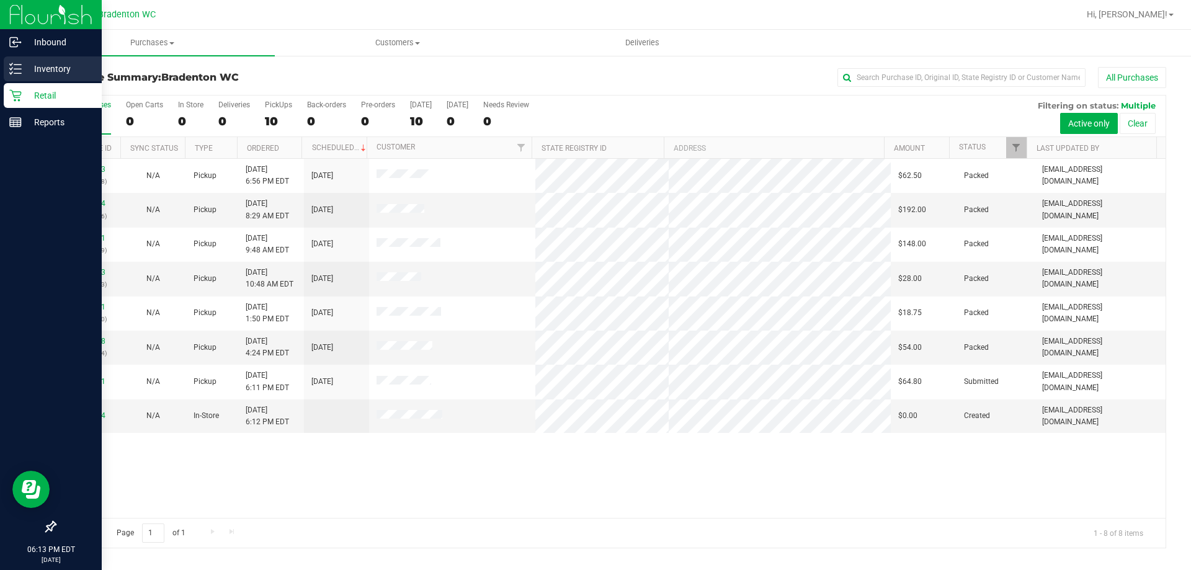
click at [17, 69] on line at bounding box center [17, 69] width 7 height 0
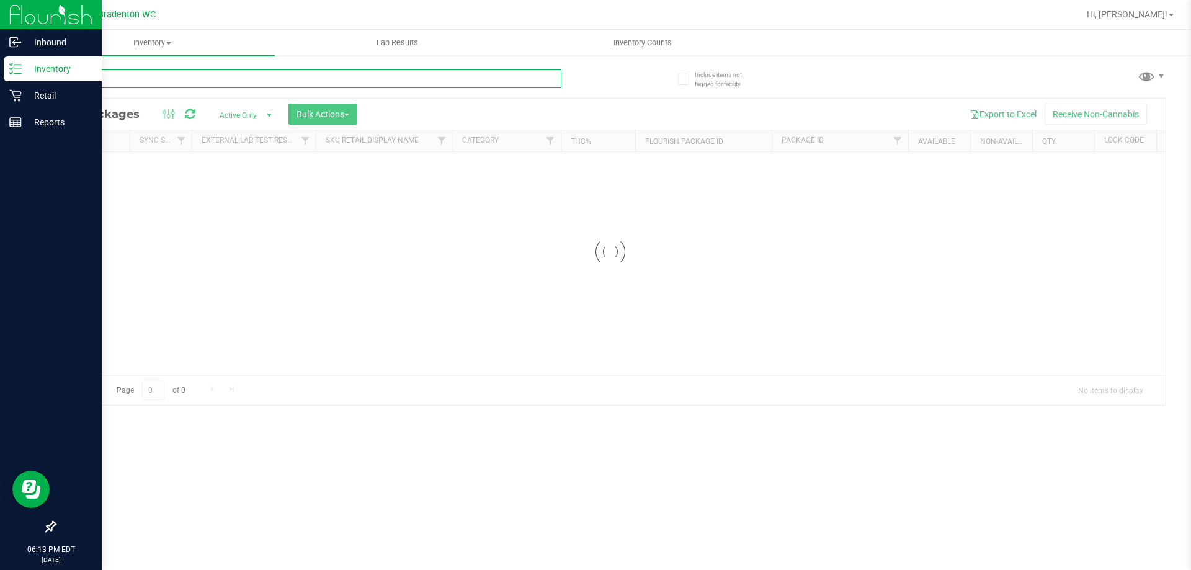
click at [212, 78] on input "text" at bounding box center [308, 78] width 507 height 19
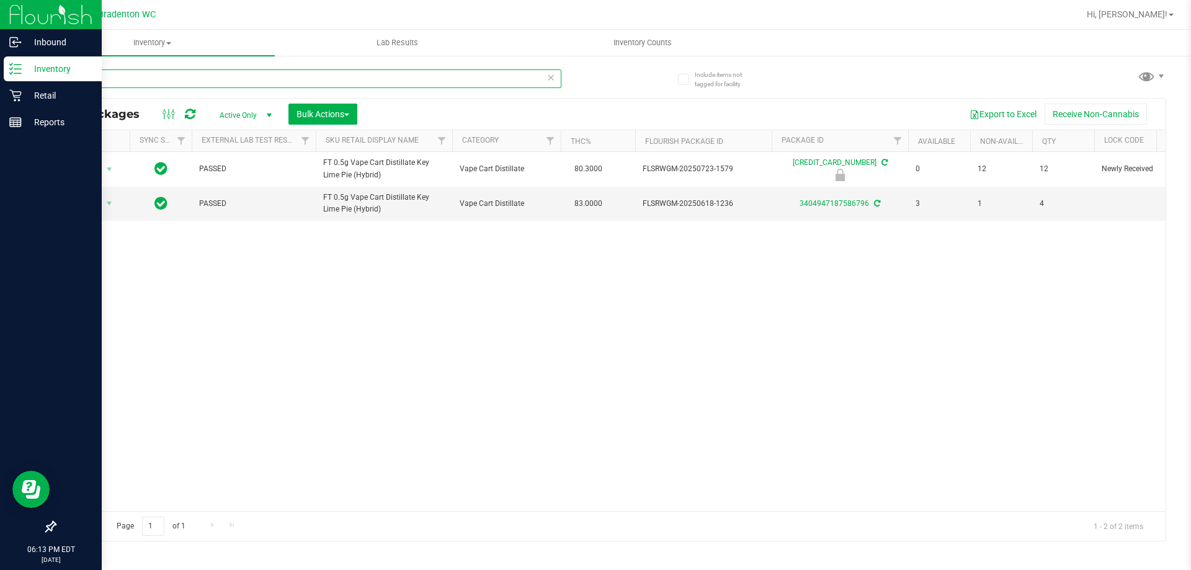
type input "klp"
click at [12, 92] on icon at bounding box center [15, 95] width 12 height 12
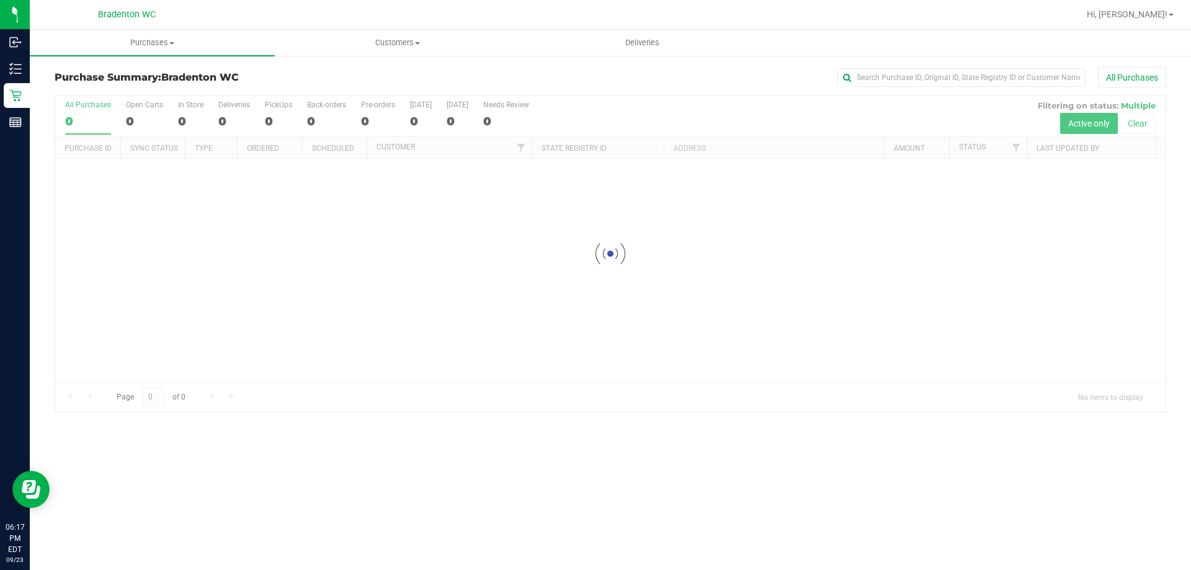
click at [209, 17] on div "Bradenton WC" at bounding box center [126, 14] width 181 height 19
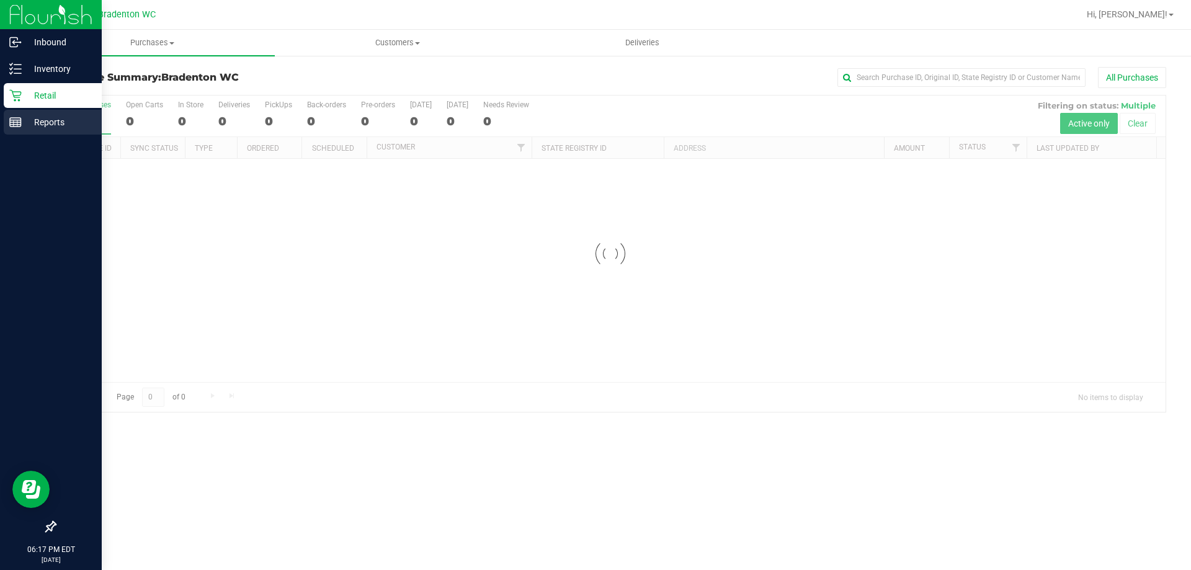
click at [17, 123] on line at bounding box center [17, 123] width 0 height 6
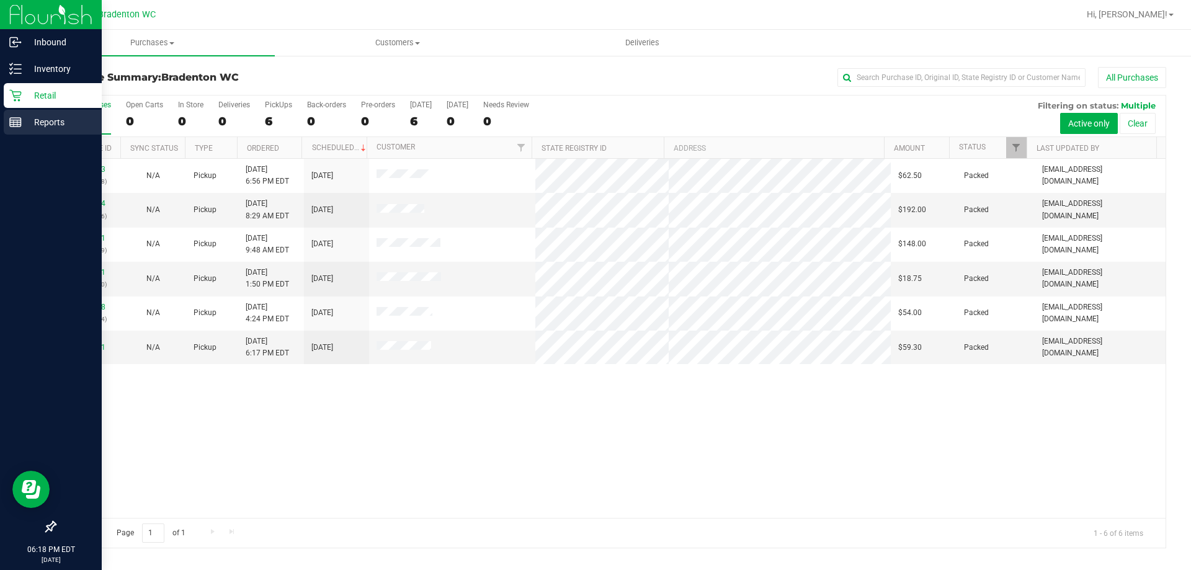
click at [56, 123] on p "Reports" at bounding box center [59, 122] width 74 height 15
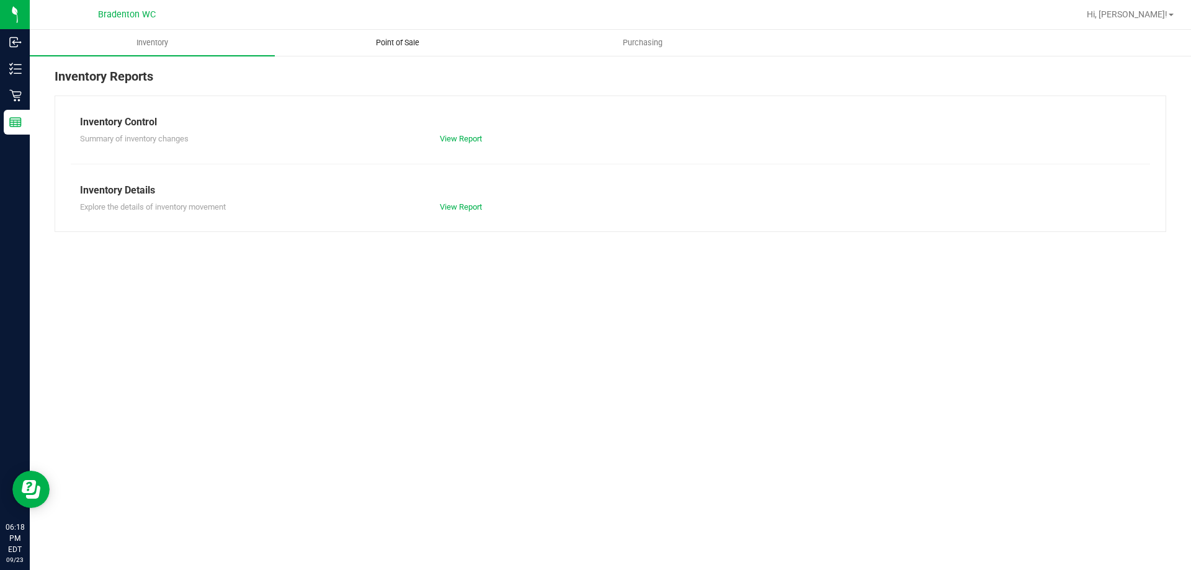
click at [415, 42] on span "Point of Sale" at bounding box center [397, 42] width 77 height 11
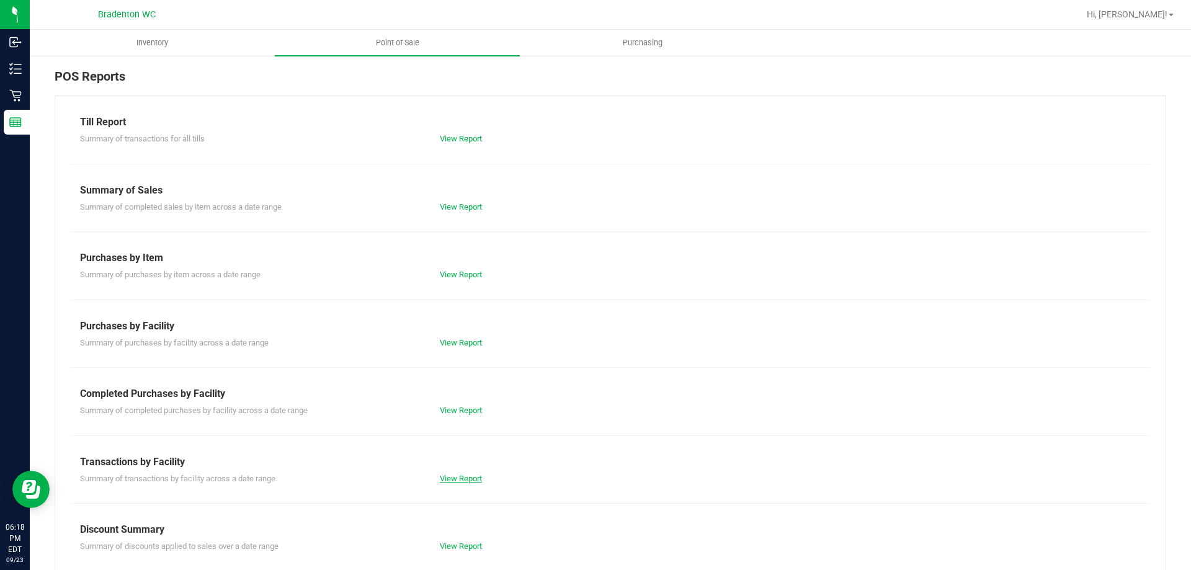
click at [469, 475] on link "View Report" at bounding box center [461, 478] width 42 height 9
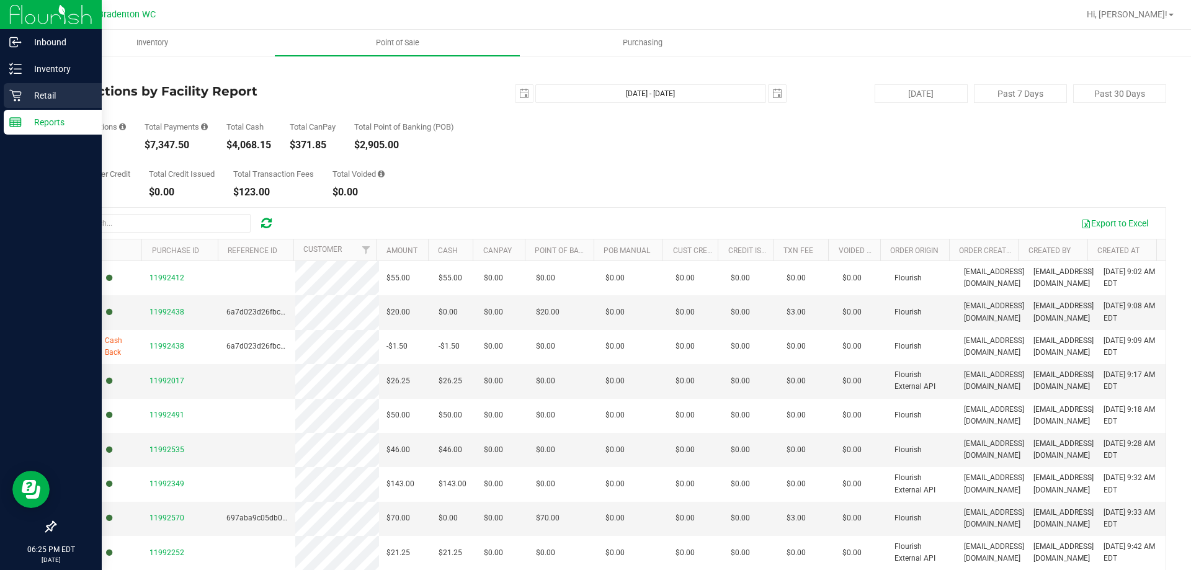
click at [12, 99] on icon at bounding box center [15, 95] width 12 height 12
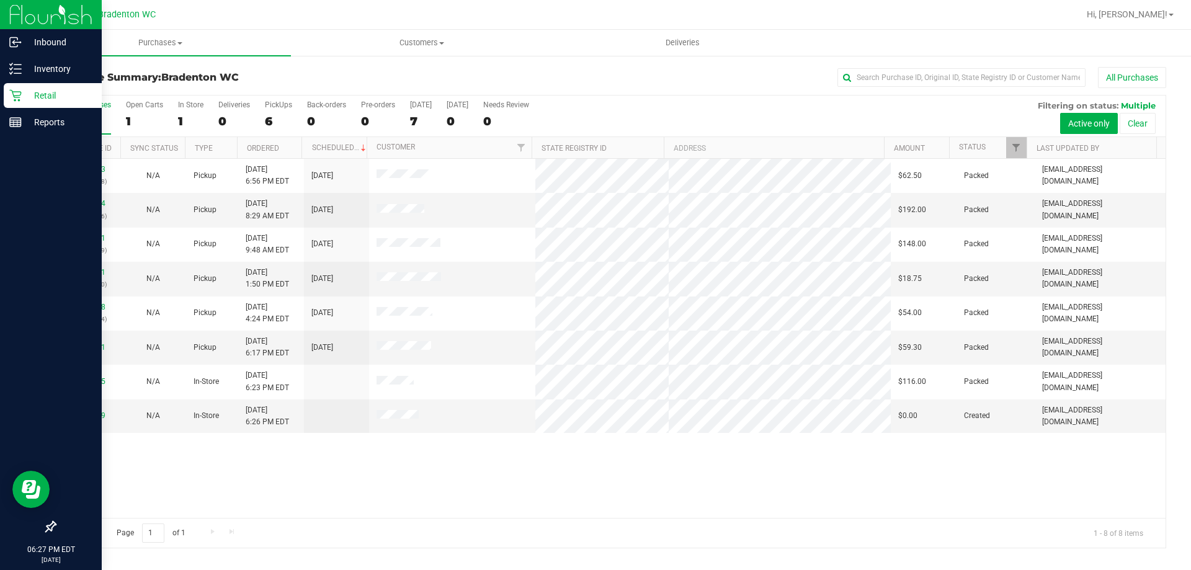
click at [327, 67] on div "Purchase Summary: Bradenton WC All Purchases" at bounding box center [610, 80] width 1111 height 27
click at [22, 68] on p "Inventory" at bounding box center [59, 68] width 74 height 15
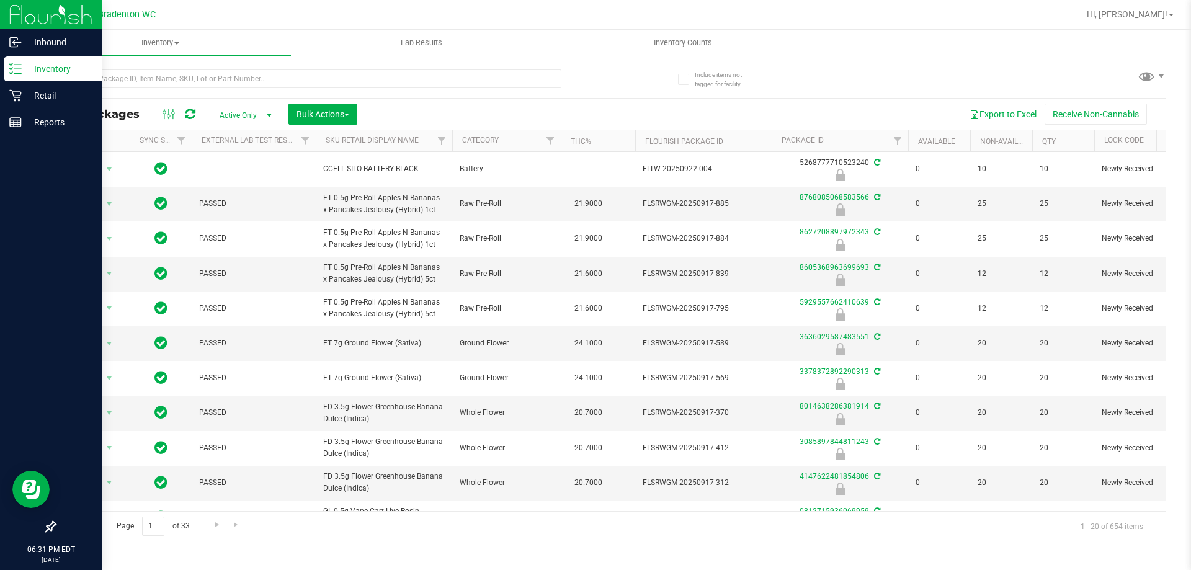
click at [17, 73] on line at bounding box center [17, 73] width 7 height 0
click at [63, 101] on p "Retail" at bounding box center [59, 95] width 74 height 15
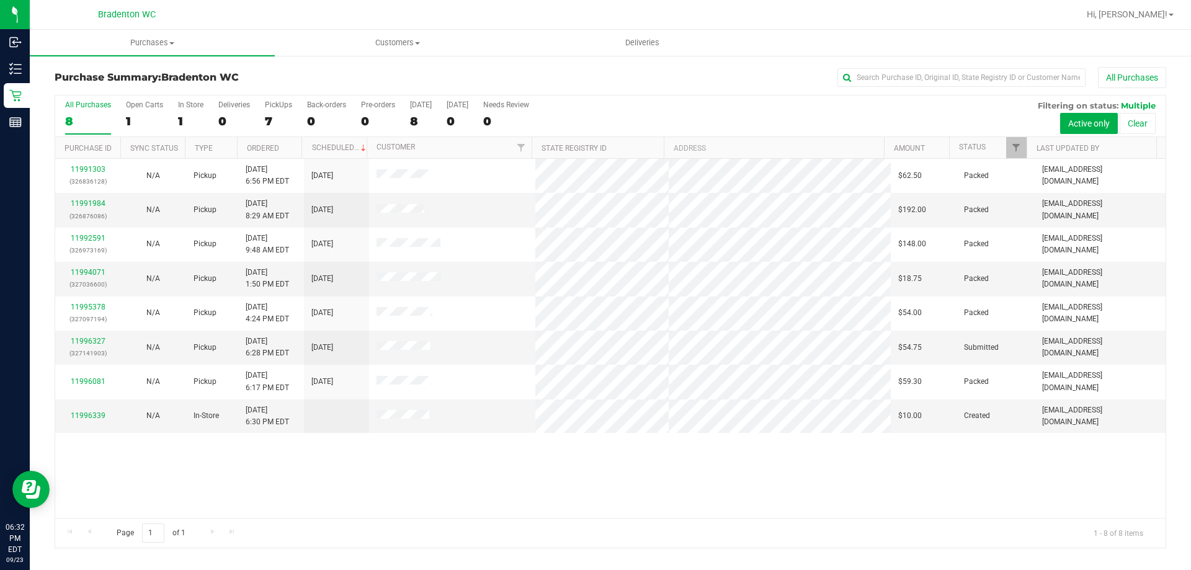
click at [520, 490] on div "11991303 (326836128) N/A Pickup [DATE] 6:56 PM EDT 9/23/2025 $62.50 Packed [EMA…" at bounding box center [610, 338] width 1110 height 359
click at [99, 342] on link "11996327" at bounding box center [88, 341] width 35 height 9
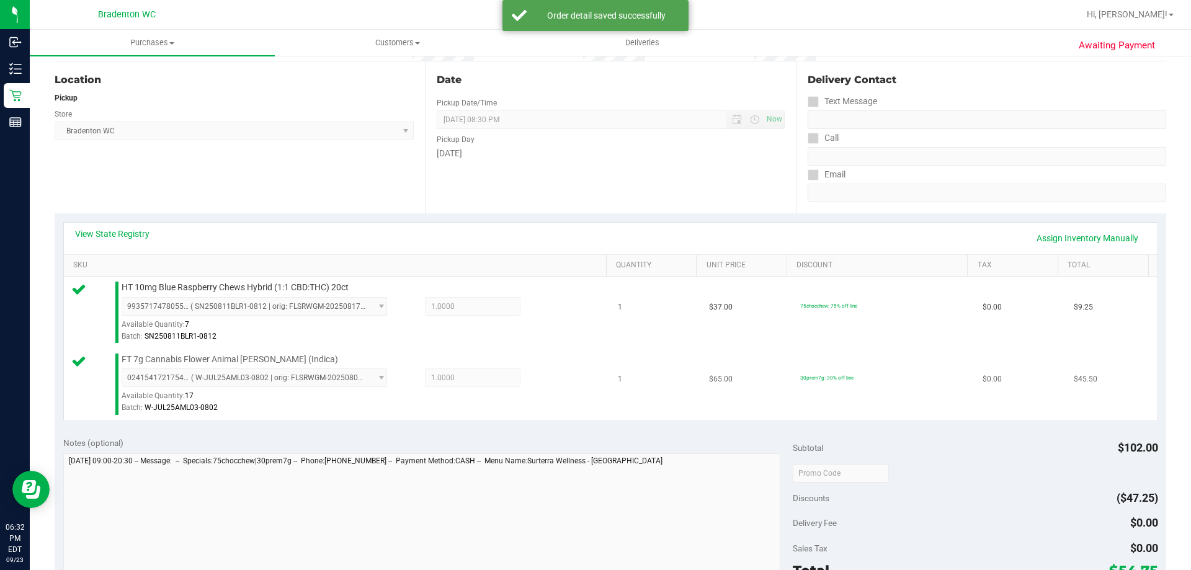
scroll to position [310, 0]
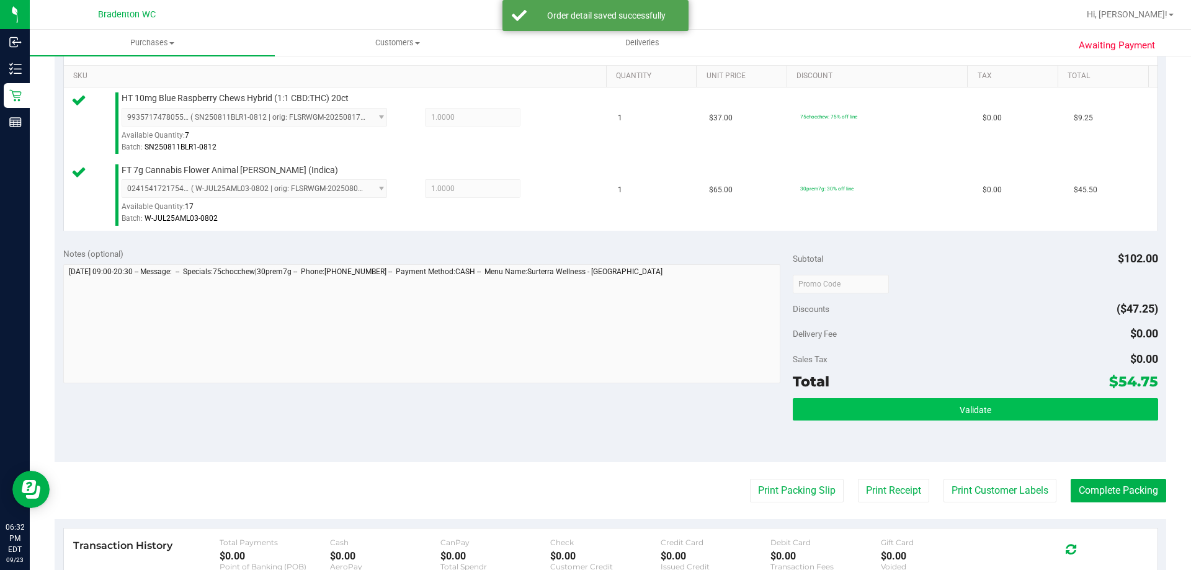
click at [1001, 419] on div "Validate" at bounding box center [974, 426] width 365 height 56
click at [1000, 412] on button "Validate" at bounding box center [974, 409] width 365 height 22
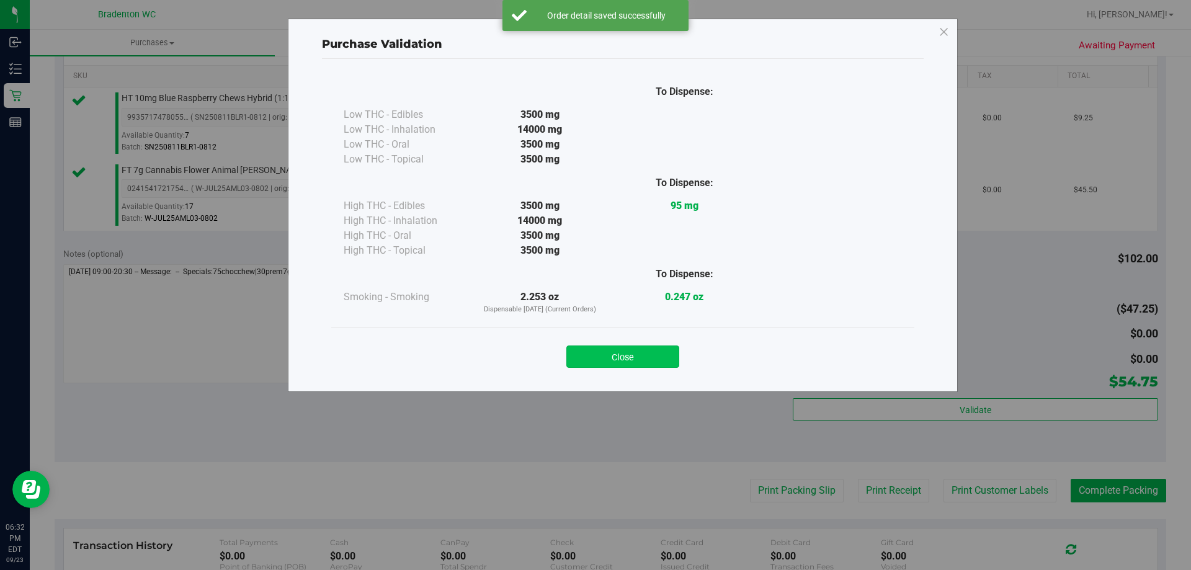
click at [652, 352] on button "Close" at bounding box center [622, 356] width 113 height 22
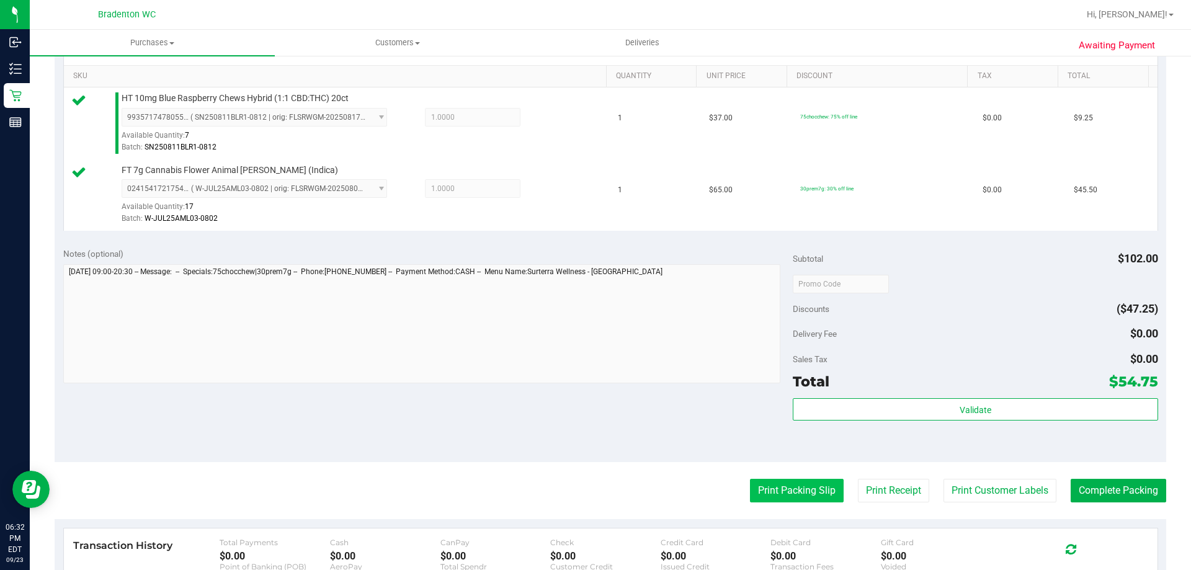
click at [802, 493] on button "Print Packing Slip" at bounding box center [797, 491] width 94 height 24
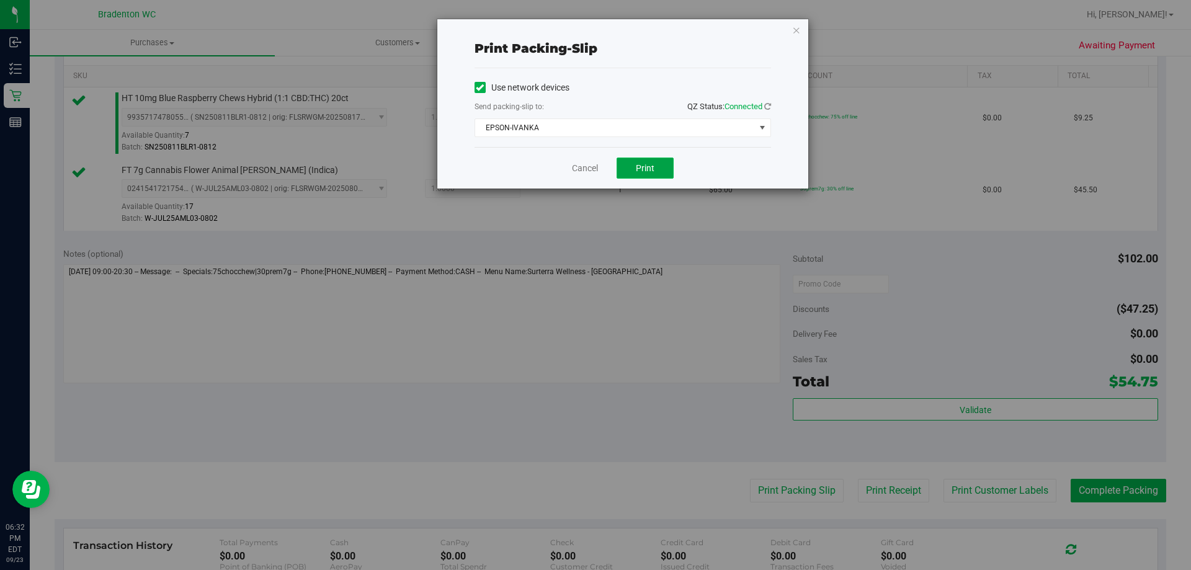
click at [646, 164] on span "Print" at bounding box center [645, 168] width 19 height 10
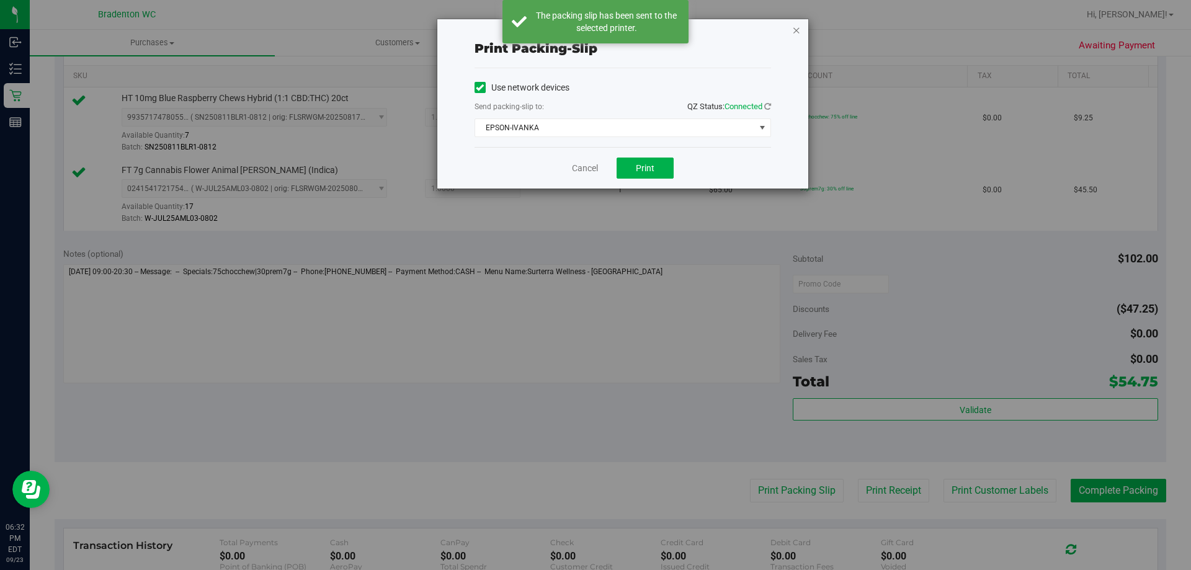
click at [795, 30] on icon "button" at bounding box center [796, 29] width 9 height 15
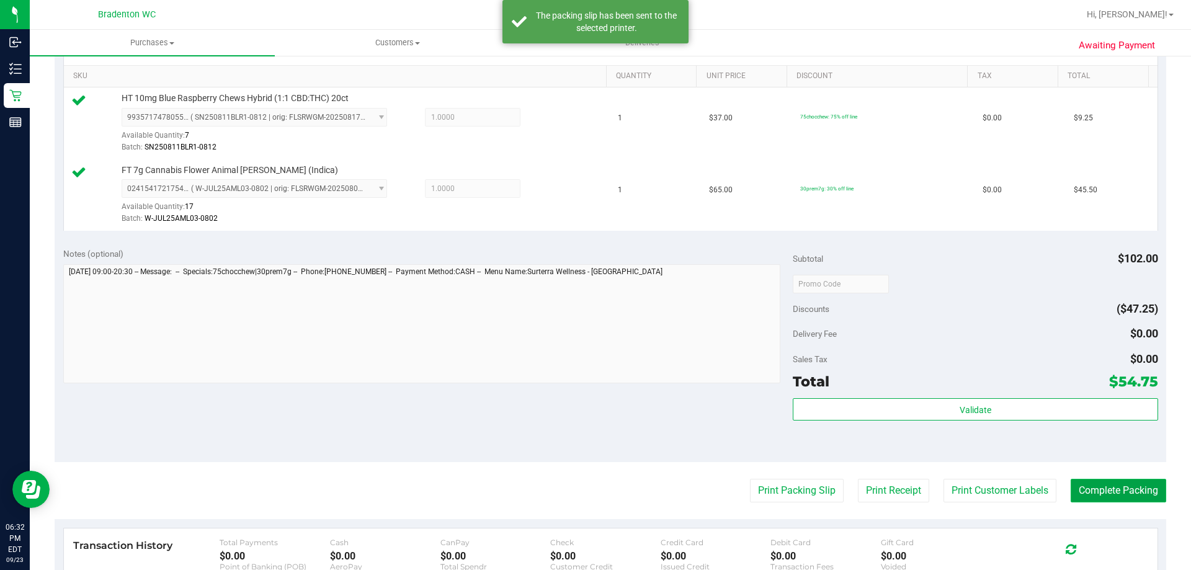
click at [1073, 486] on button "Complete Packing" at bounding box center [1117, 491] width 95 height 24
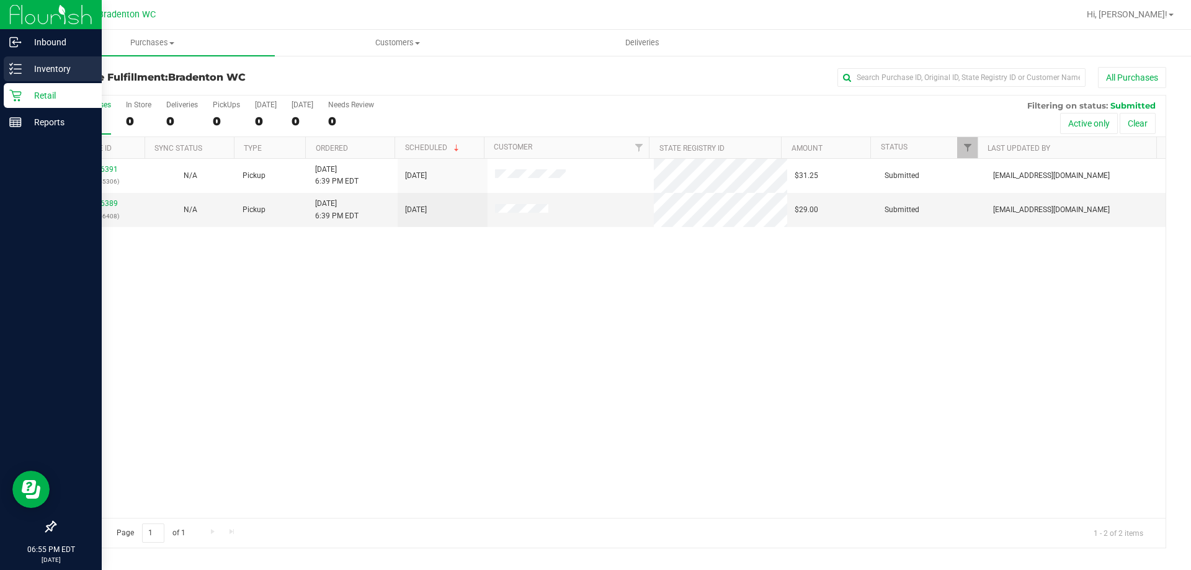
click at [17, 67] on icon at bounding box center [15, 69] width 12 height 12
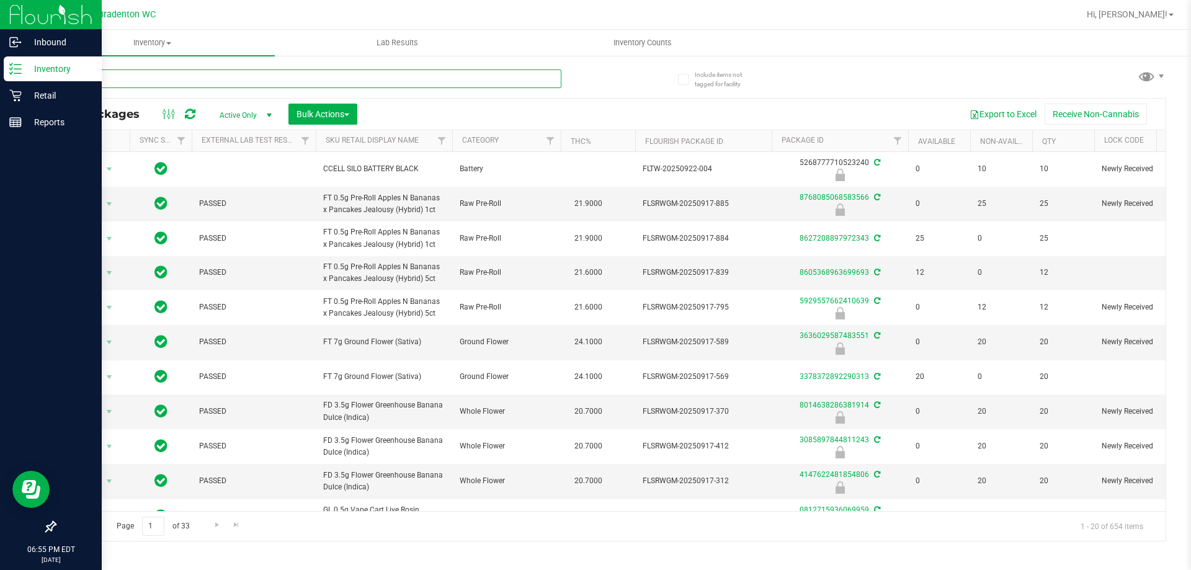
click at [231, 78] on input "text" at bounding box center [308, 78] width 507 height 19
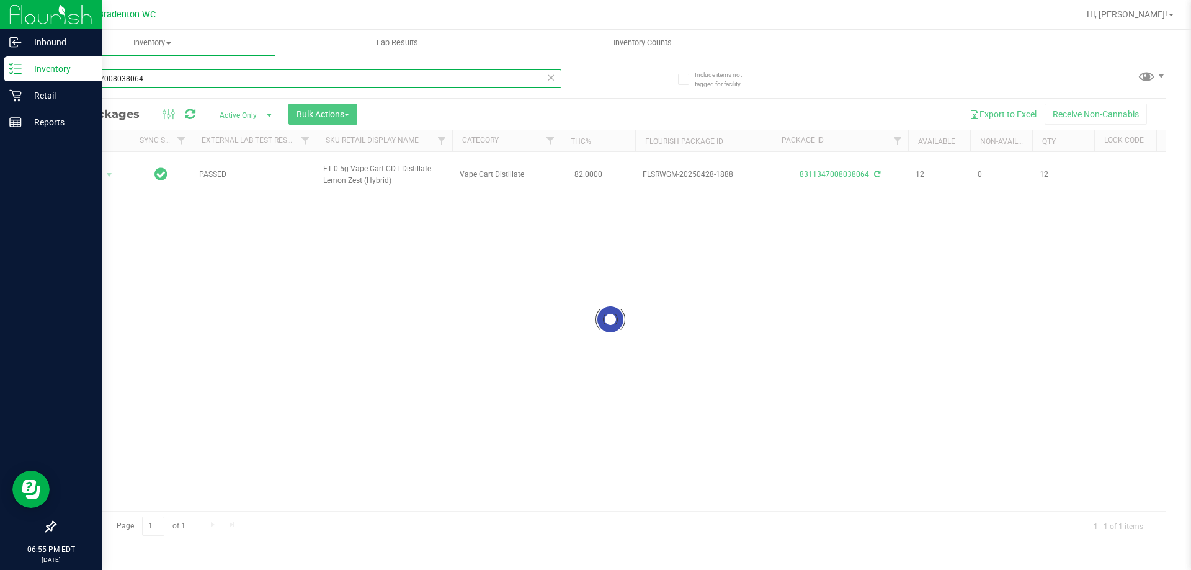
type input "8311347008038064"
click at [100, 185] on div at bounding box center [610, 320] width 1110 height 442
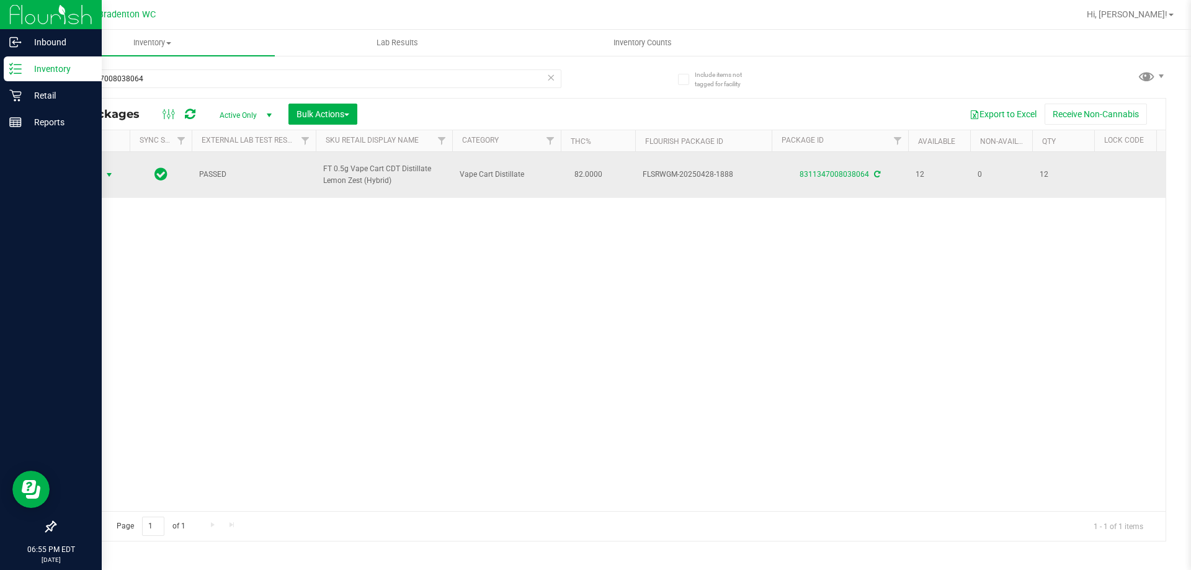
click at [107, 174] on span "select" at bounding box center [109, 175] width 10 height 10
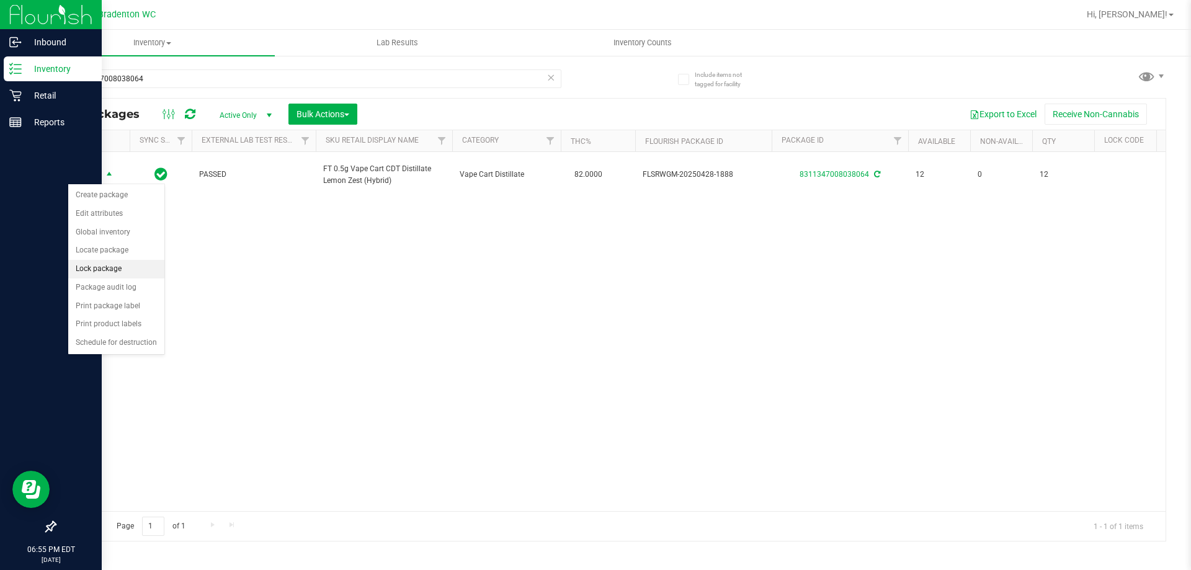
click at [121, 268] on li "Lock package" at bounding box center [116, 269] width 96 height 19
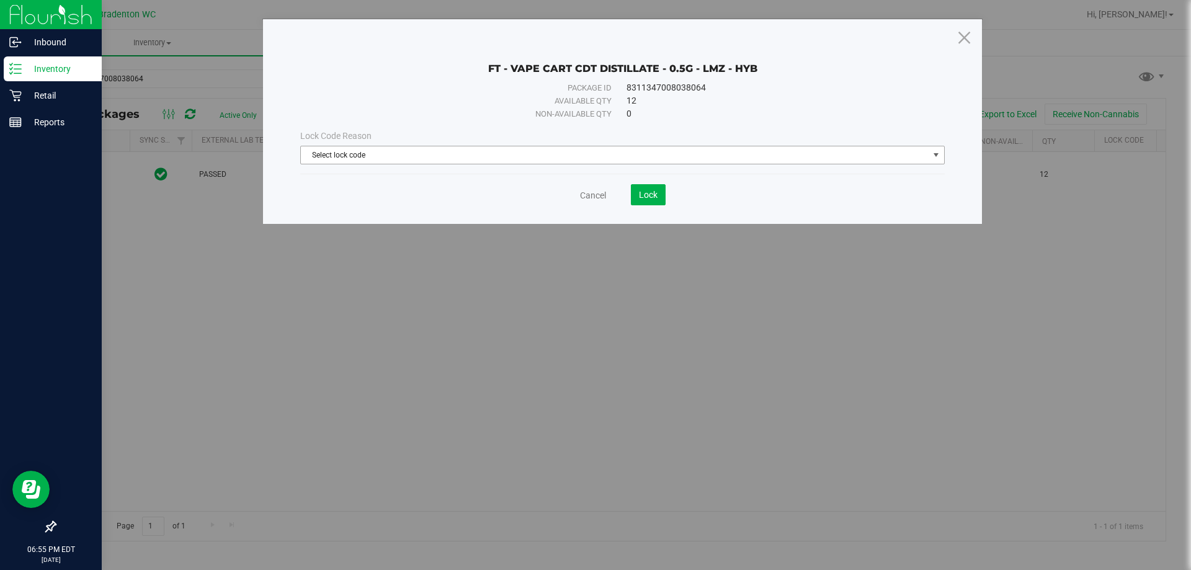
click at [934, 156] on span "select" at bounding box center [936, 155] width 10 height 10
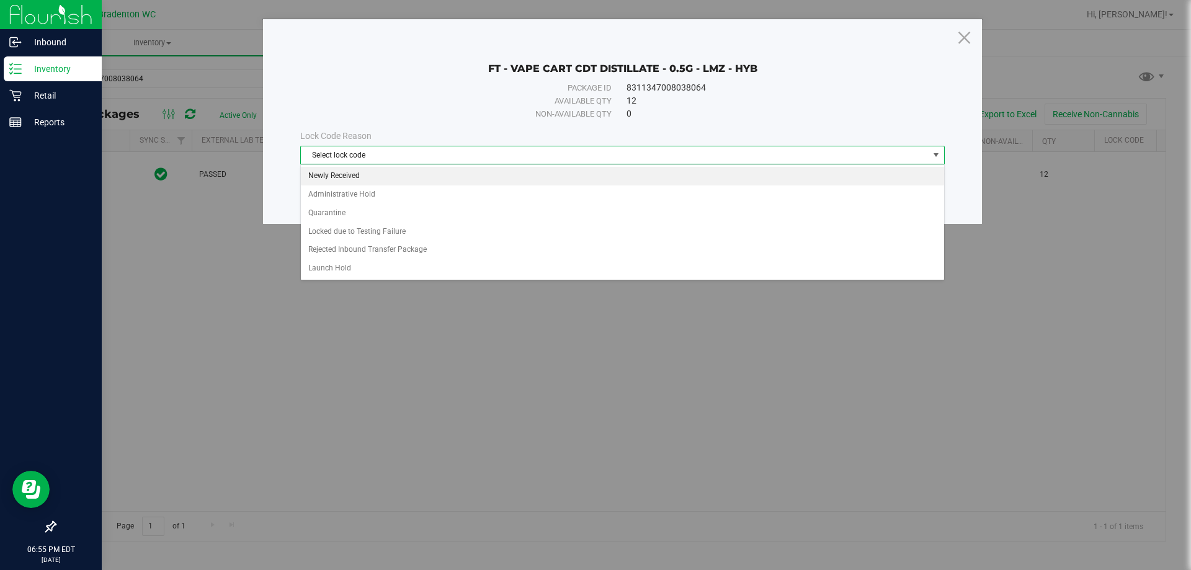
click at [353, 178] on li "Newly Received" at bounding box center [622, 176] width 643 height 19
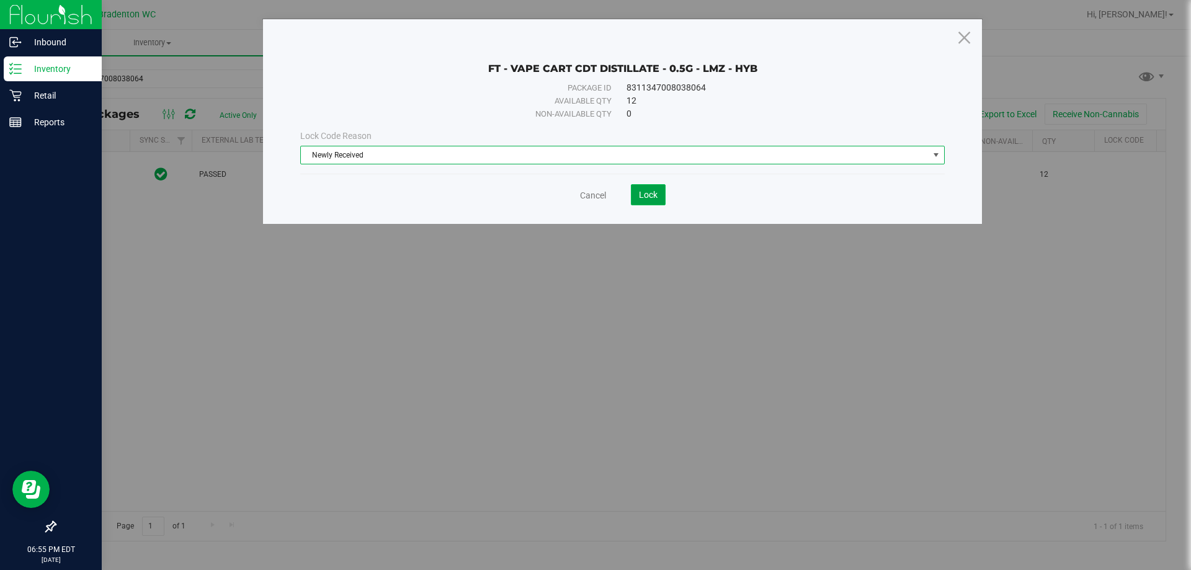
click at [639, 203] on button "Lock" at bounding box center [648, 194] width 35 height 21
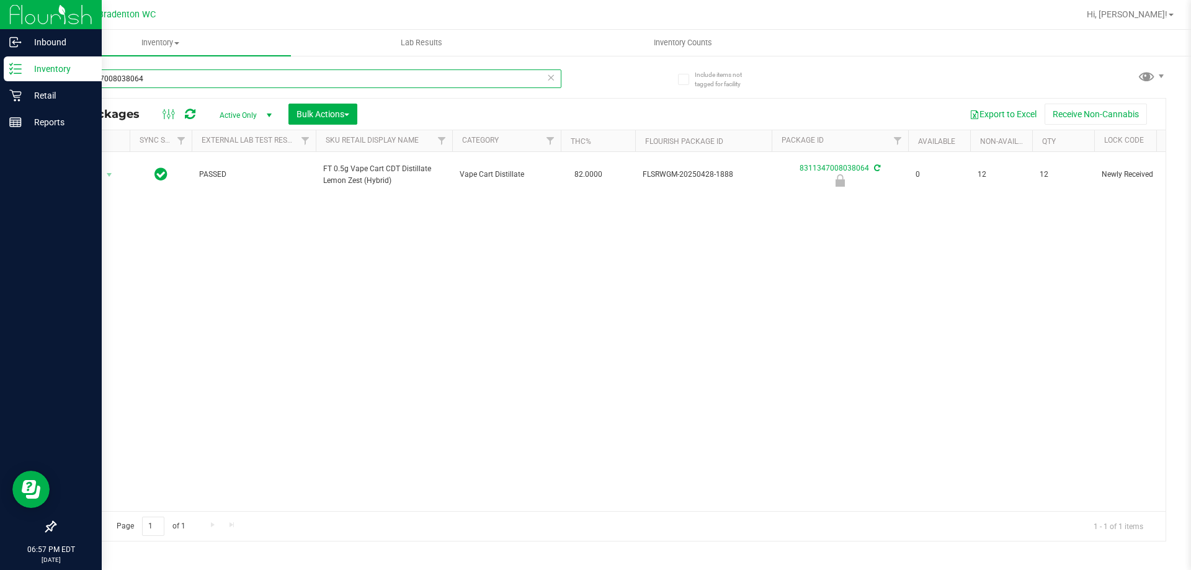
click at [171, 78] on input "8311347008038064" at bounding box center [308, 78] width 507 height 19
type input "8"
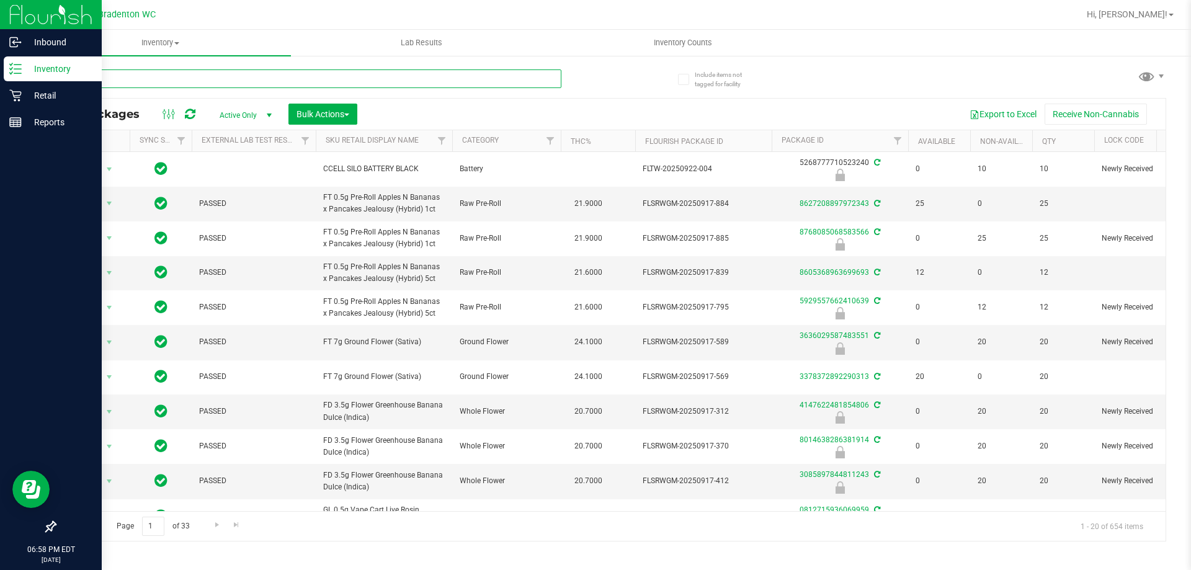
type input "bds"
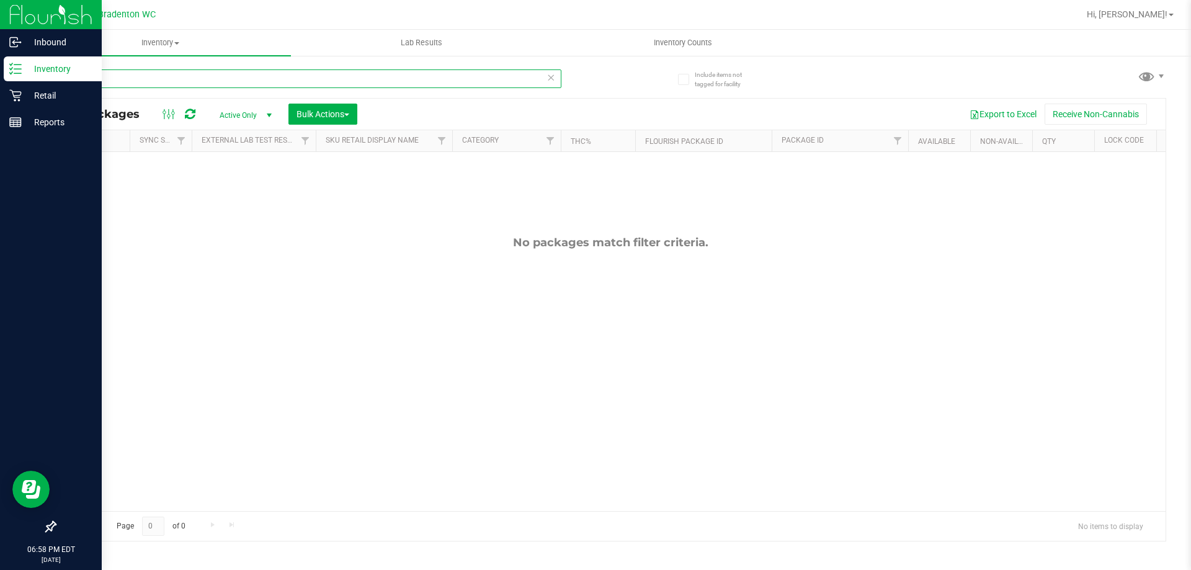
drag, startPoint x: 128, startPoint y: 74, endPoint x: 0, endPoint y: 57, distance: 129.5
click at [0, 57] on div "Inbound Inventory Retail Reports 06:58 PM EDT [DATE] 09/23 Bradenton WC Hi, [PE…" at bounding box center [595, 285] width 1191 height 570
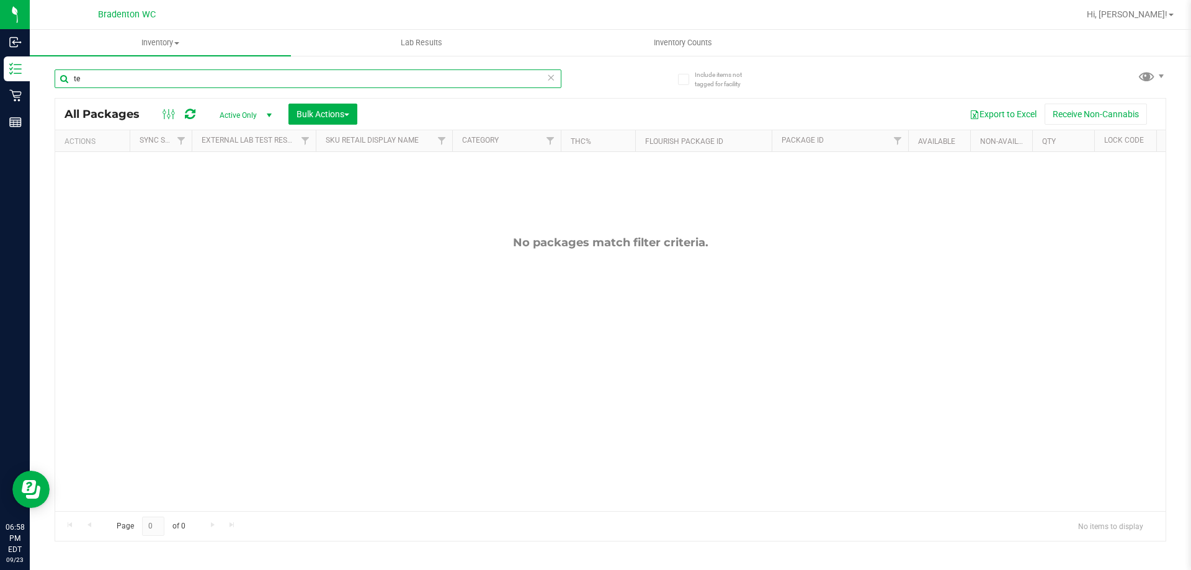
type input "t"
type input "pen"
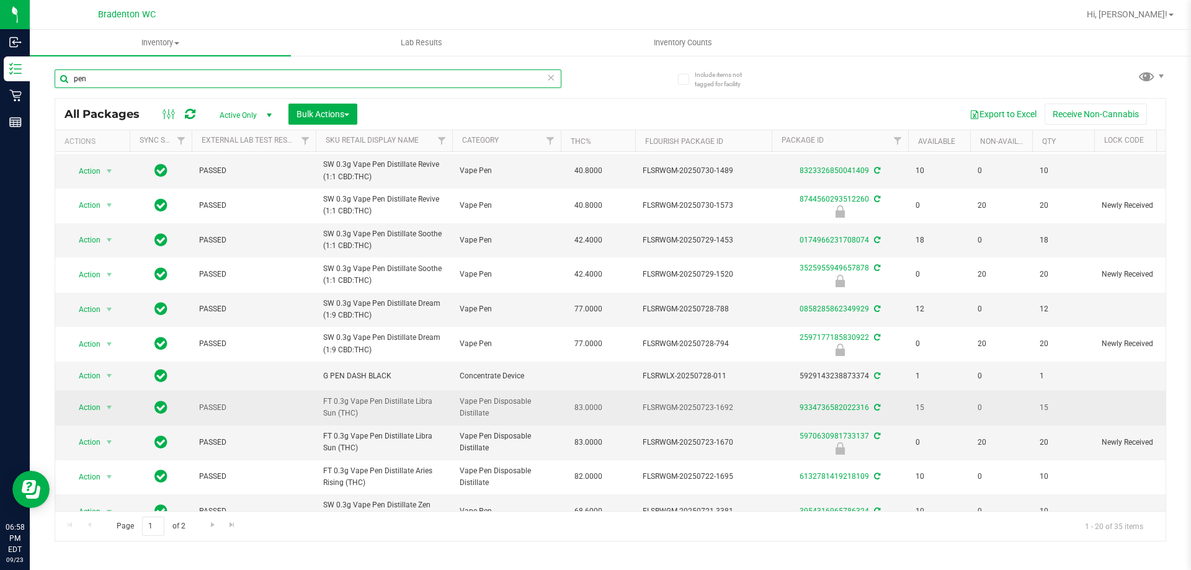
scroll to position [337, 0]
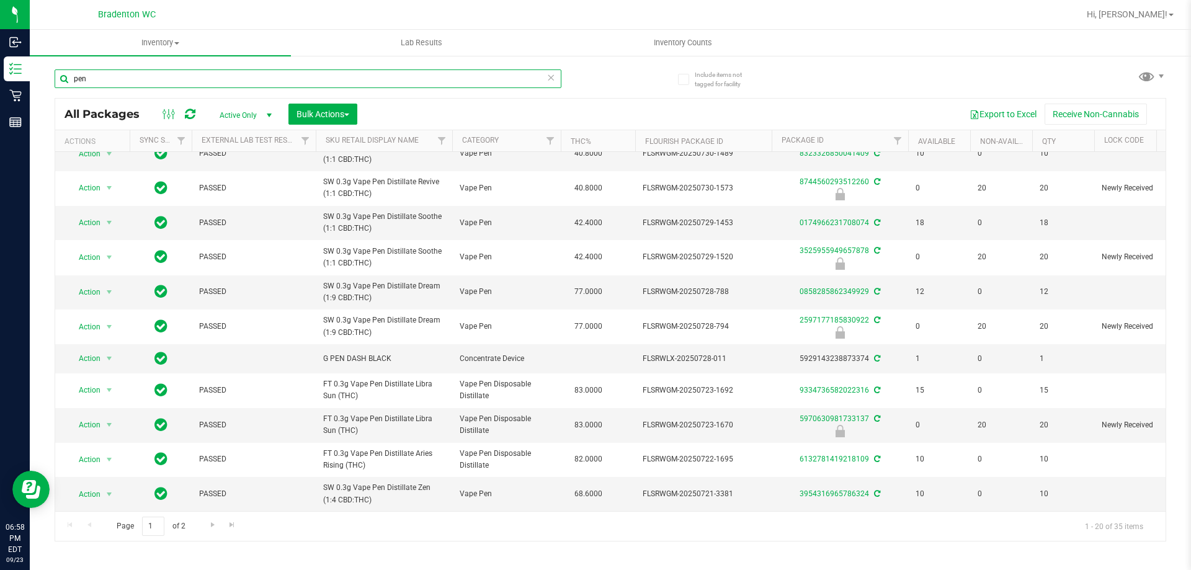
drag, startPoint x: 105, startPoint y: 83, endPoint x: 56, endPoint y: 81, distance: 49.0
click at [56, 81] on input "pen" at bounding box center [308, 78] width 507 height 19
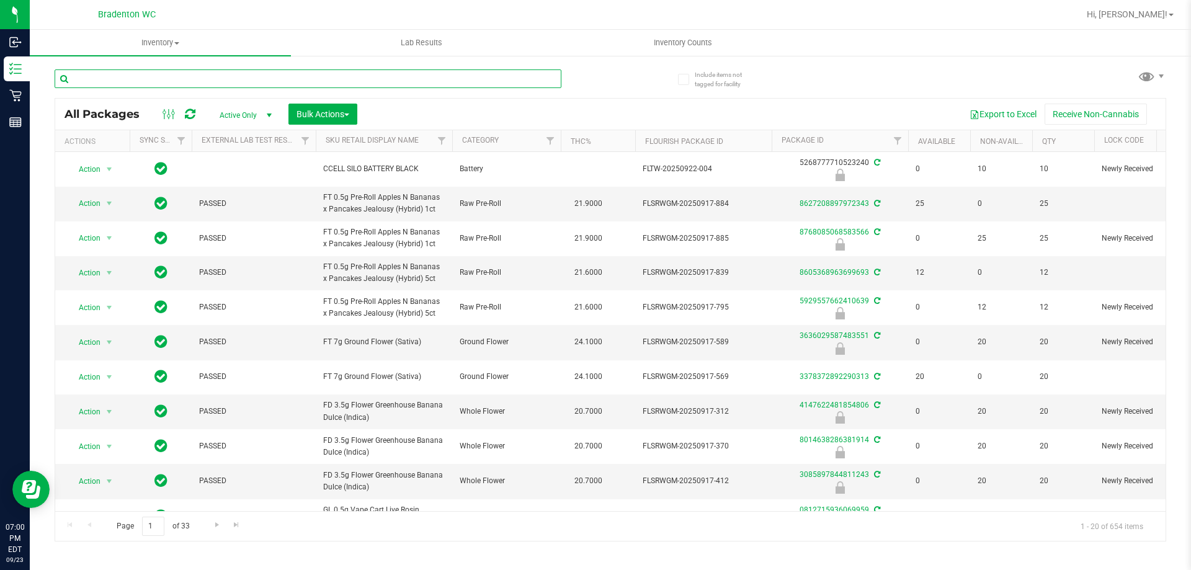
click at [121, 84] on input "text" at bounding box center [308, 78] width 507 height 19
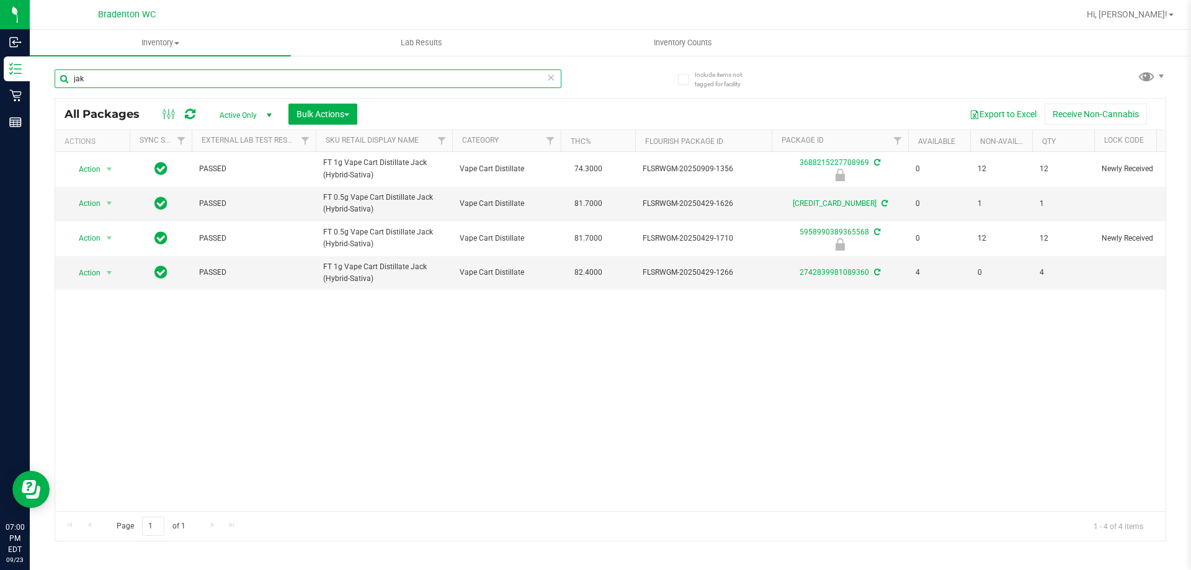
type input "jak"
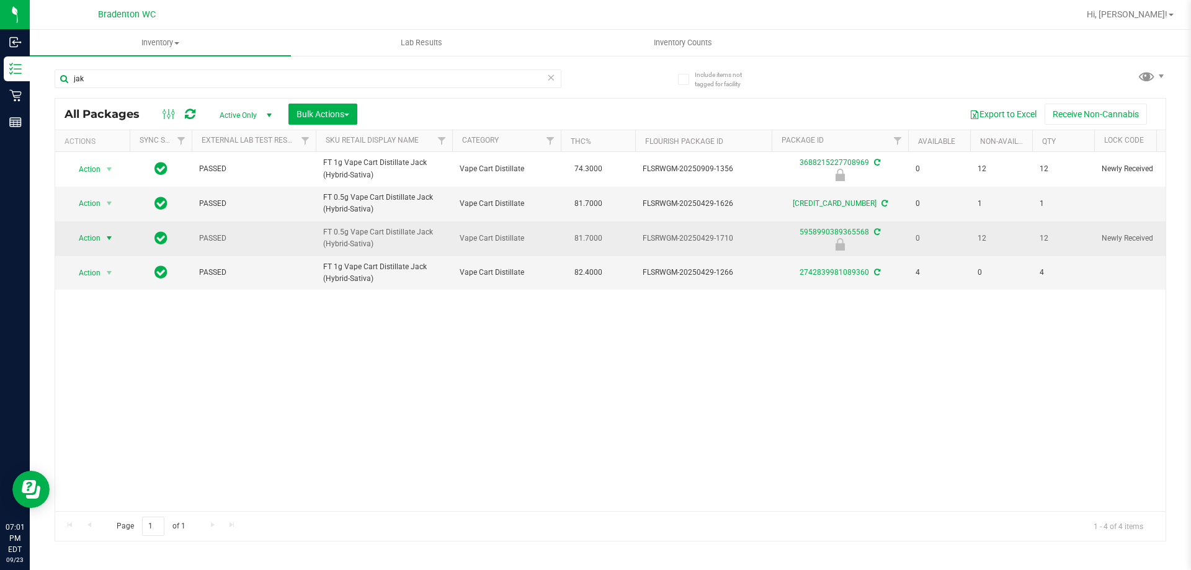
click at [109, 238] on span "select" at bounding box center [109, 238] width 10 height 10
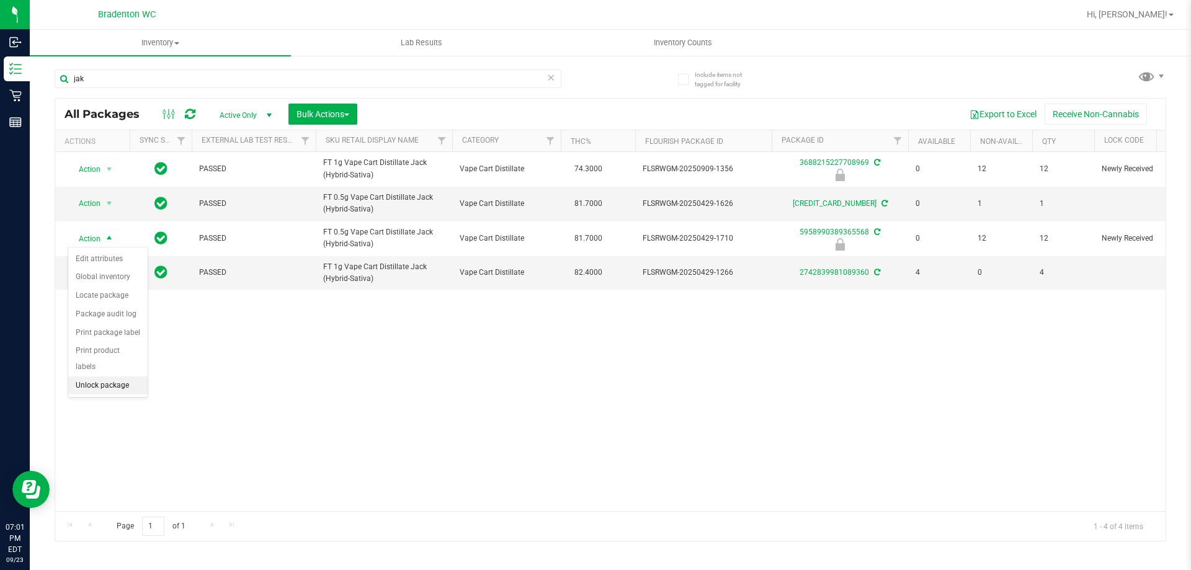
click at [126, 376] on li "Unlock package" at bounding box center [107, 385] width 79 height 19
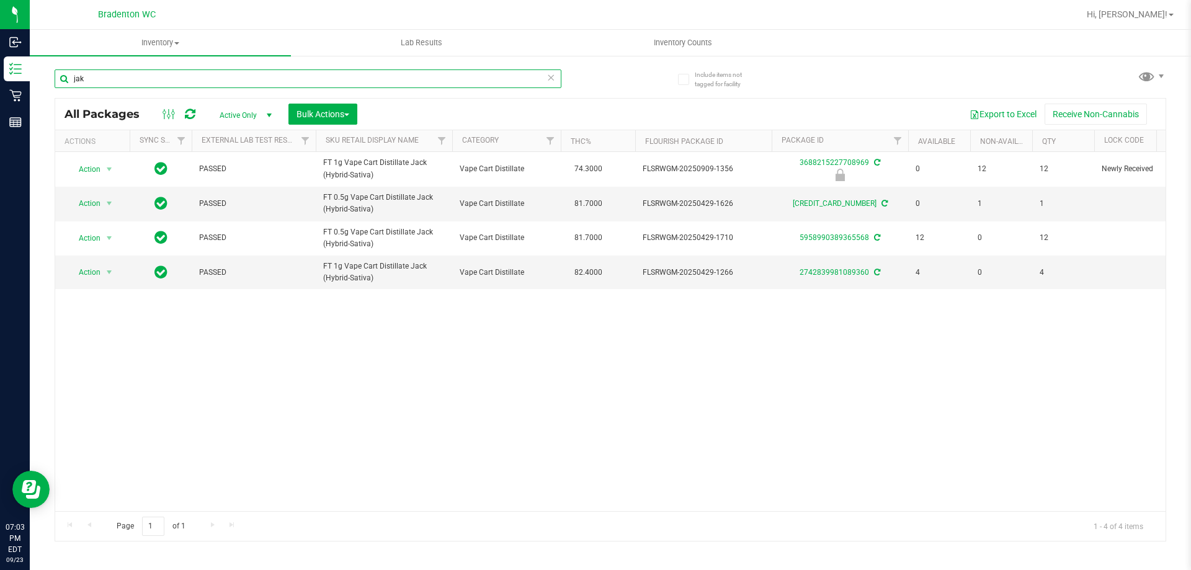
click at [108, 76] on input "jak" at bounding box center [308, 78] width 507 height 19
type input "j"
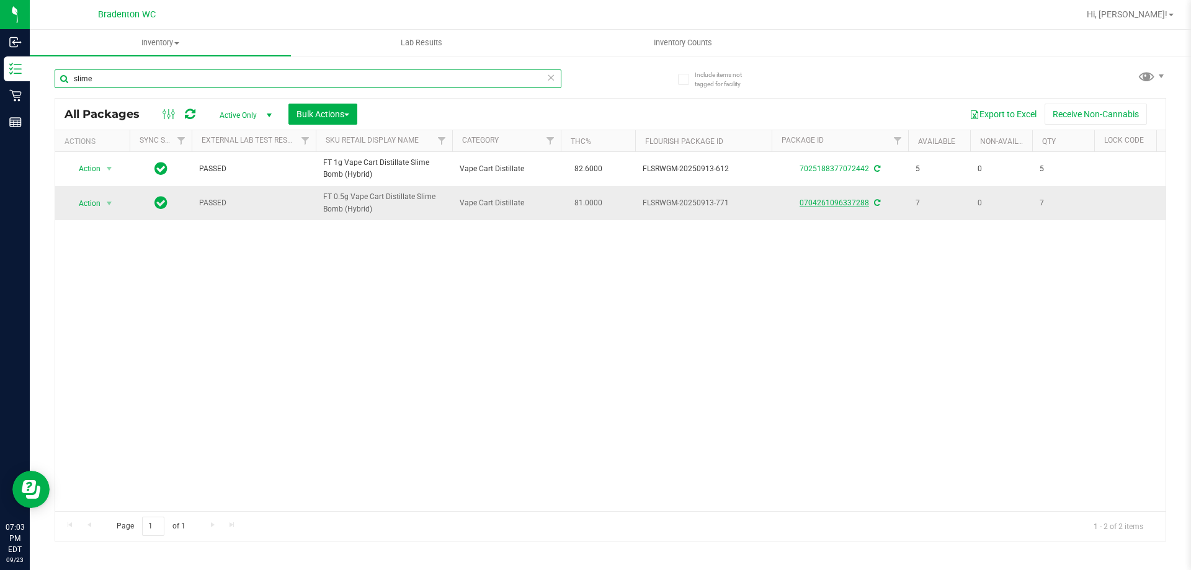
type input "slime"
click at [843, 203] on link "0704261096337288" at bounding box center [833, 202] width 69 height 9
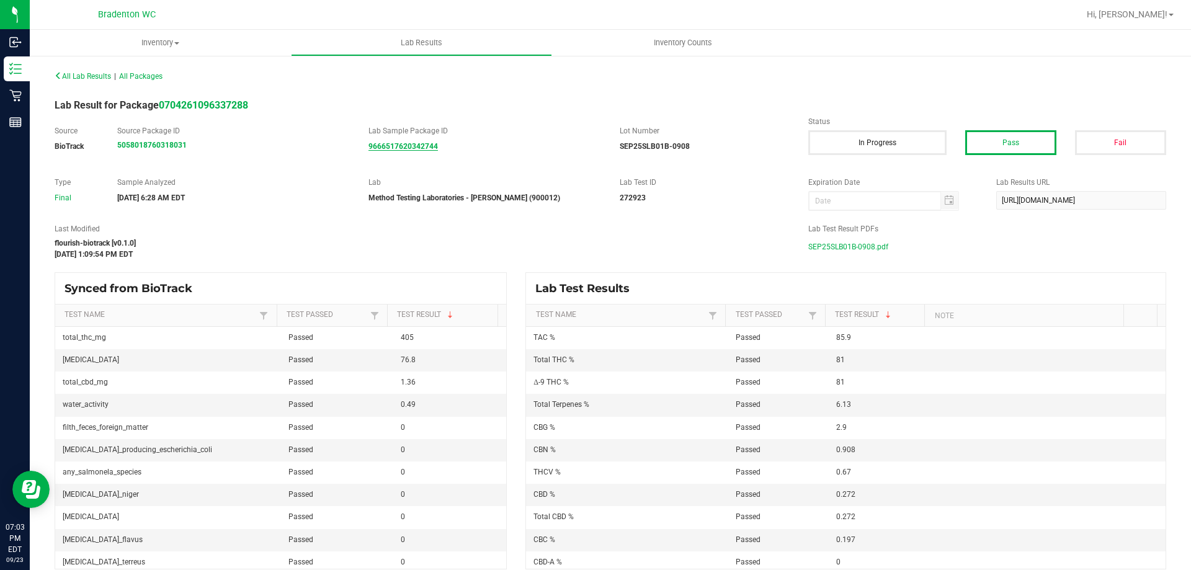
click at [393, 143] on strong "9666517620342744" at bounding box center [402, 146] width 69 height 9
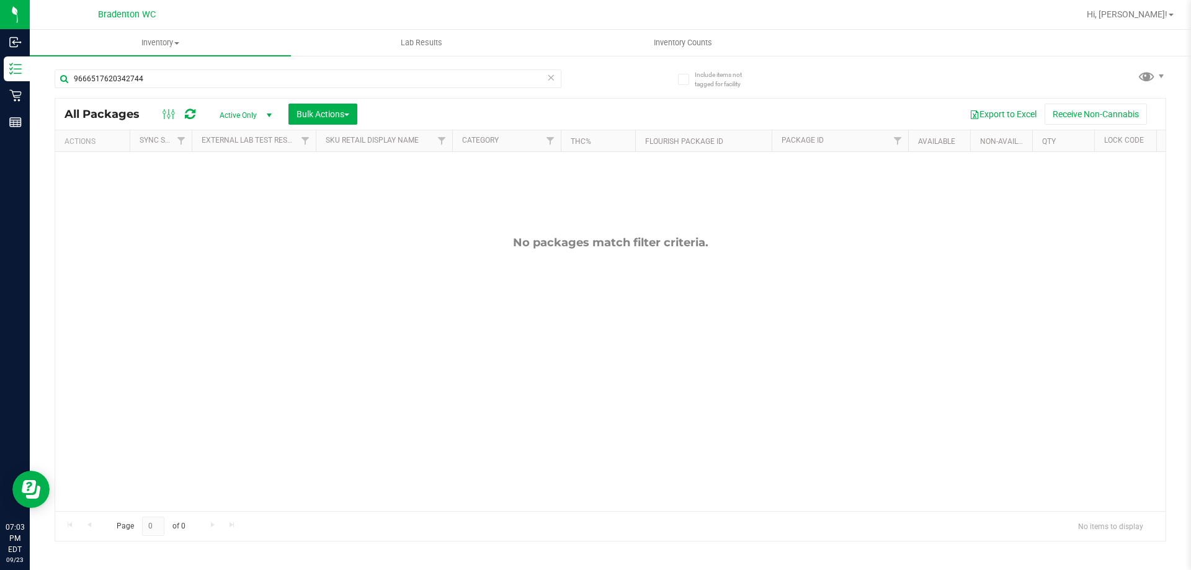
click at [549, 82] on icon at bounding box center [550, 76] width 9 height 15
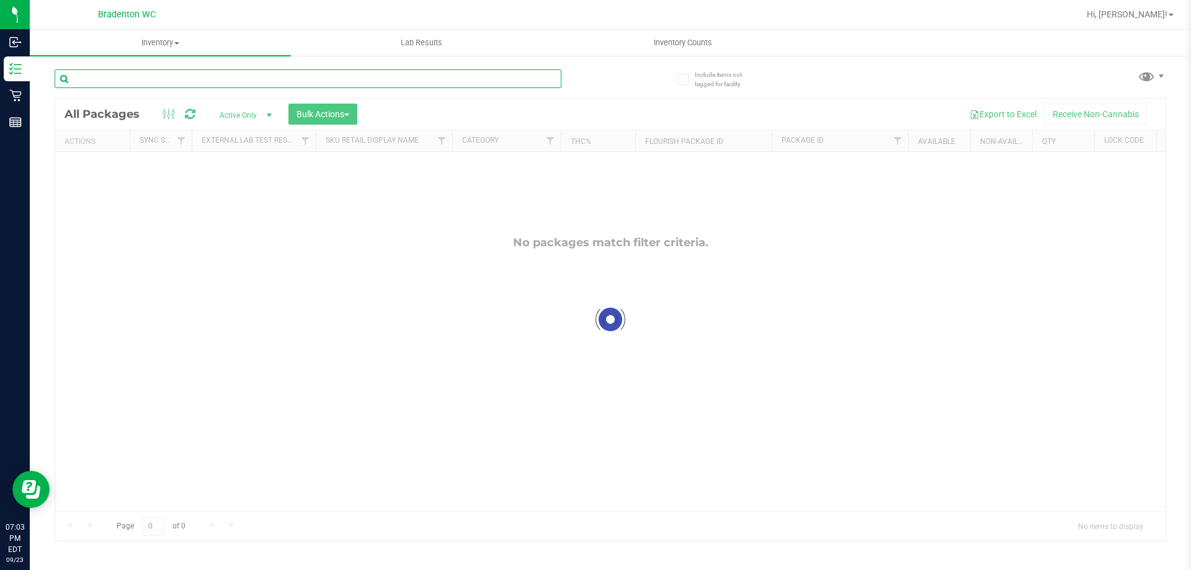
click at [171, 79] on input "text" at bounding box center [308, 78] width 507 height 19
type input "sli"
